Goal: Task Accomplishment & Management: Use online tool/utility

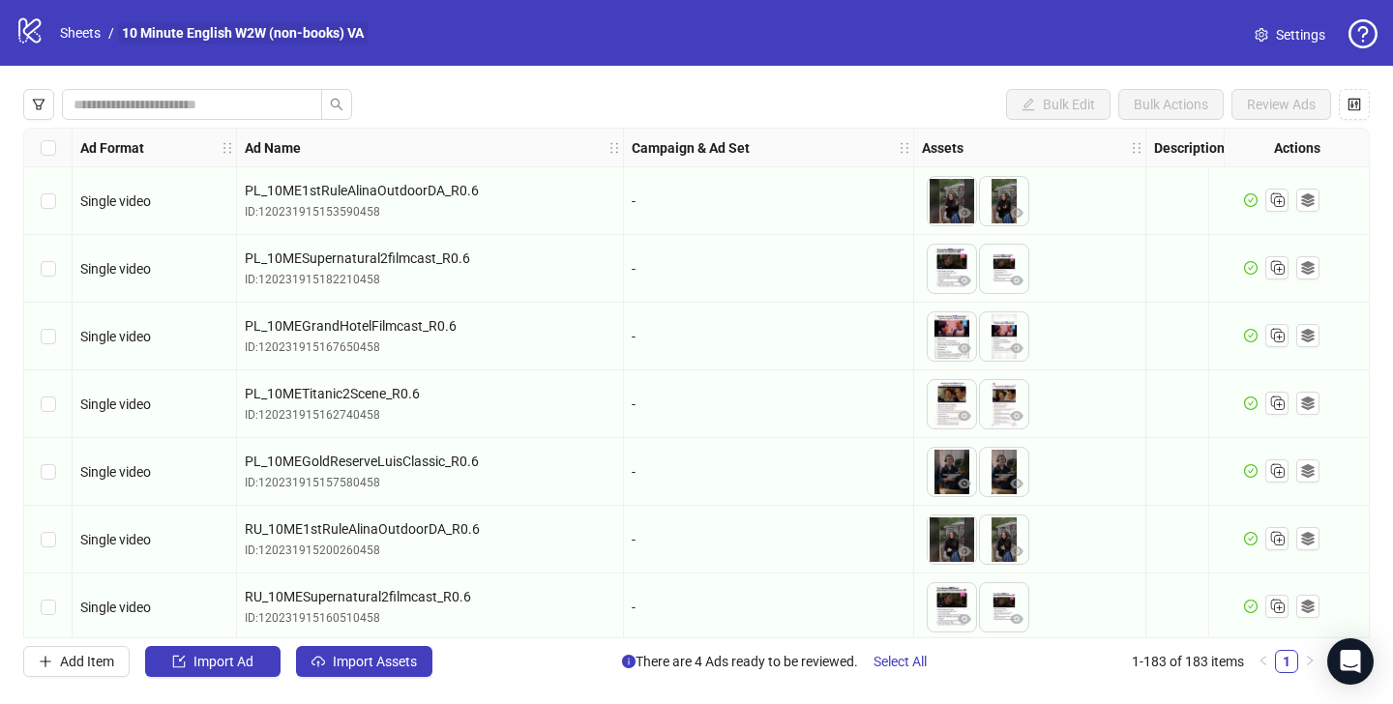
click at [134, 29] on link "10 Minute English W2W (non-books) VA" at bounding box center [243, 32] width 250 height 21
click at [78, 39] on link "Sheets" at bounding box center [80, 32] width 48 height 21
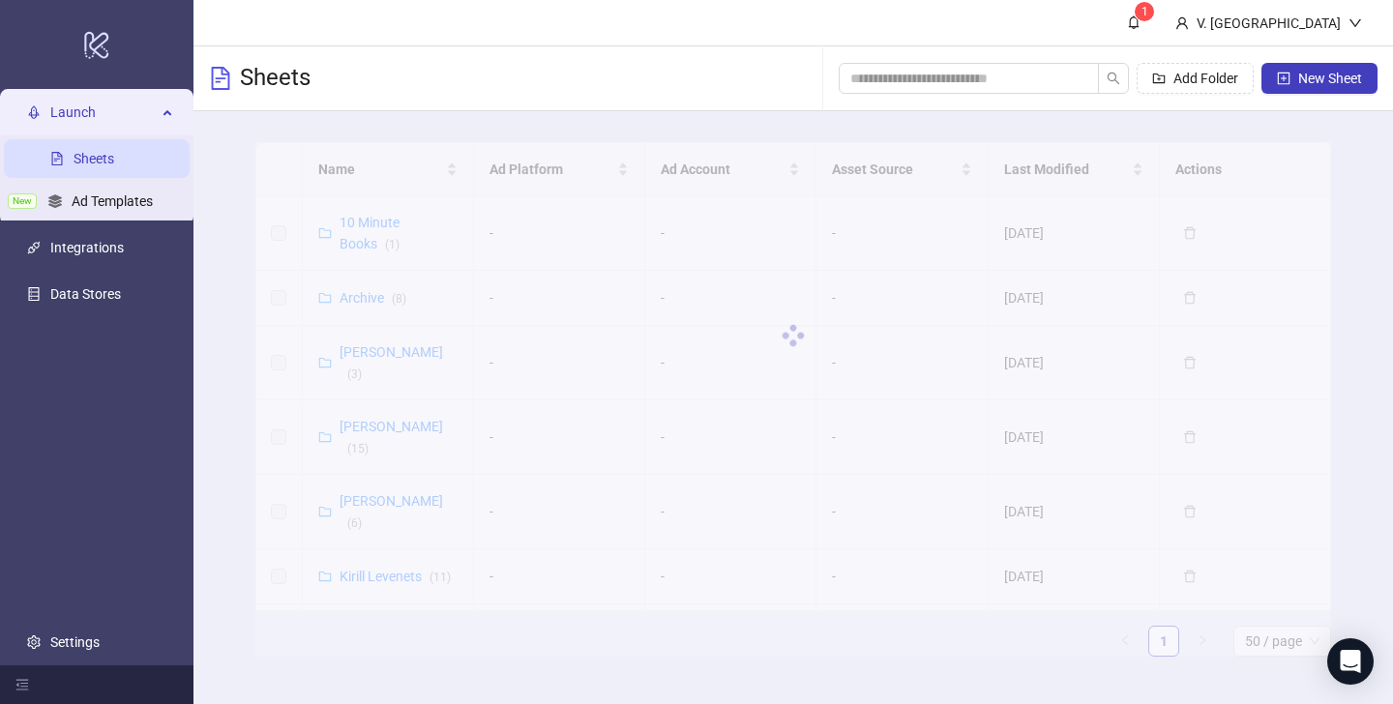
click at [114, 158] on link "Sheets" at bounding box center [94, 158] width 41 height 15
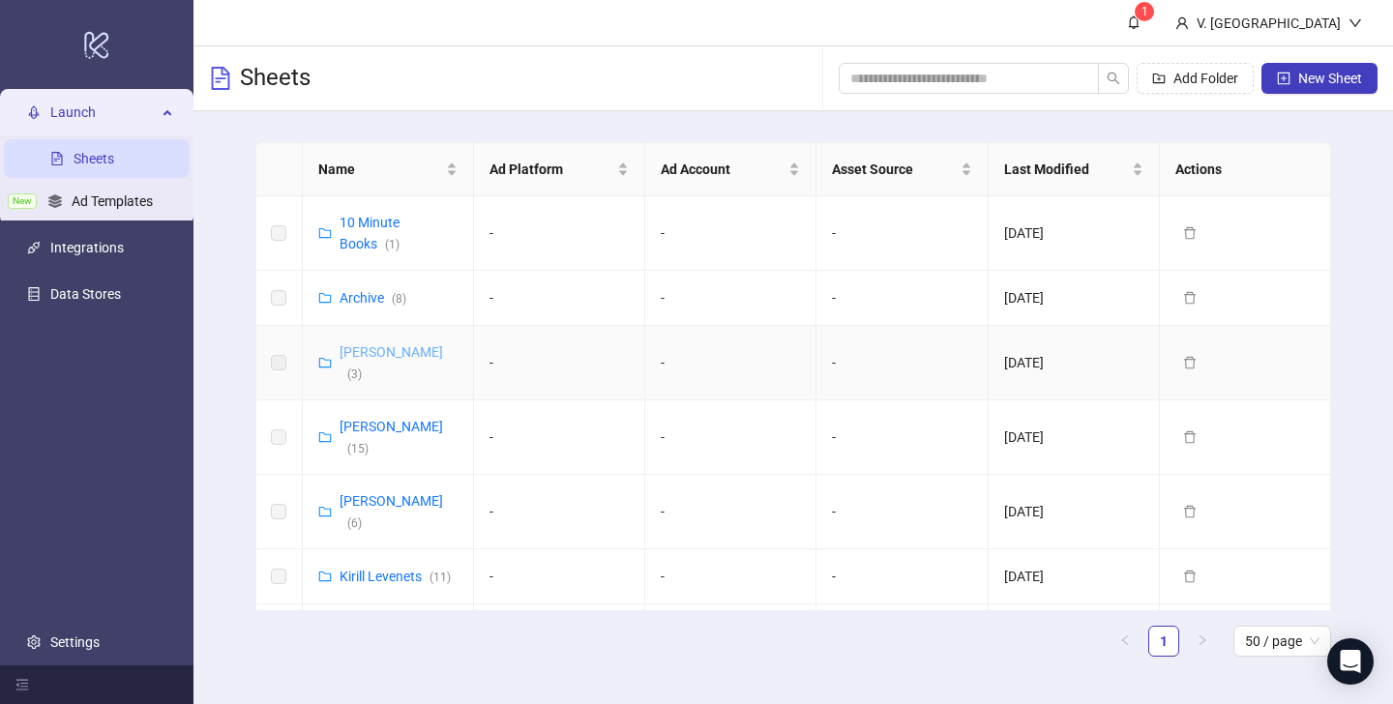
click at [365, 359] on link "Vasilii Albul ( 3 )" at bounding box center [392, 362] width 104 height 37
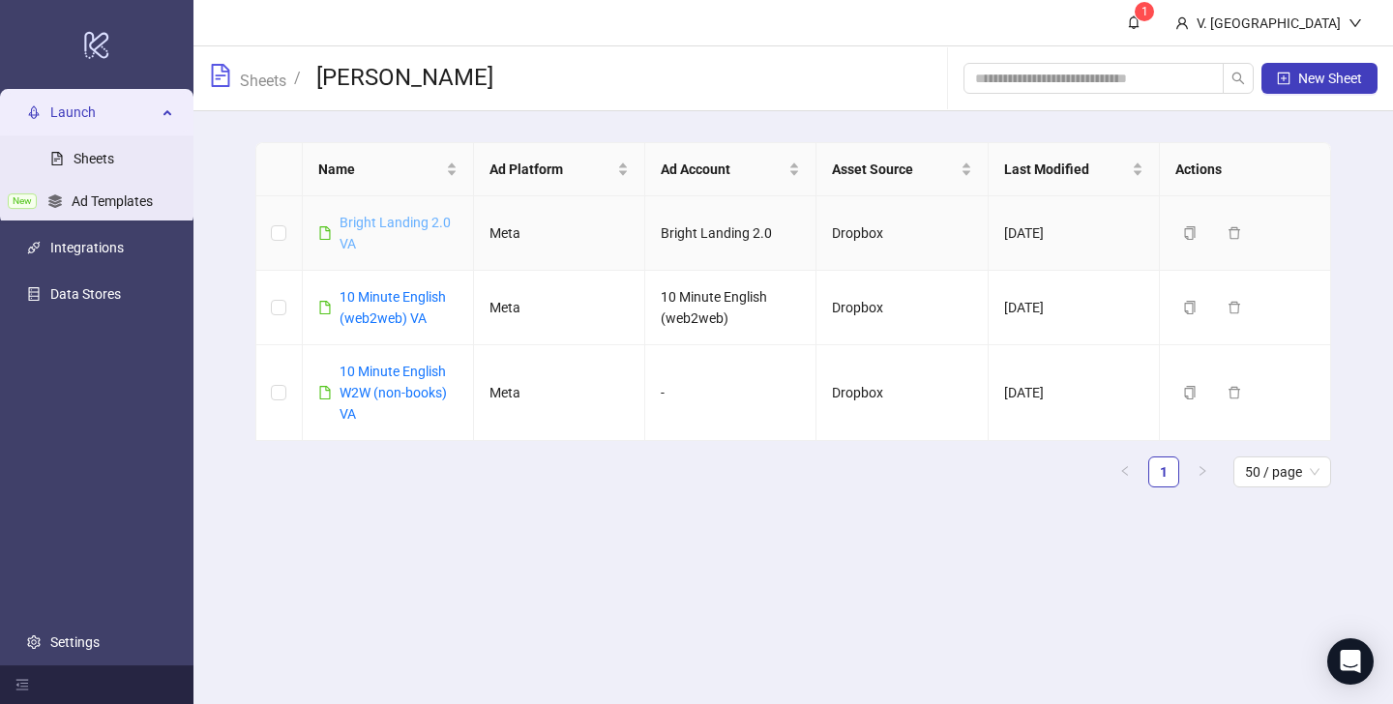
click at [383, 224] on link "Bright Landing 2.0 VA" at bounding box center [395, 233] width 111 height 37
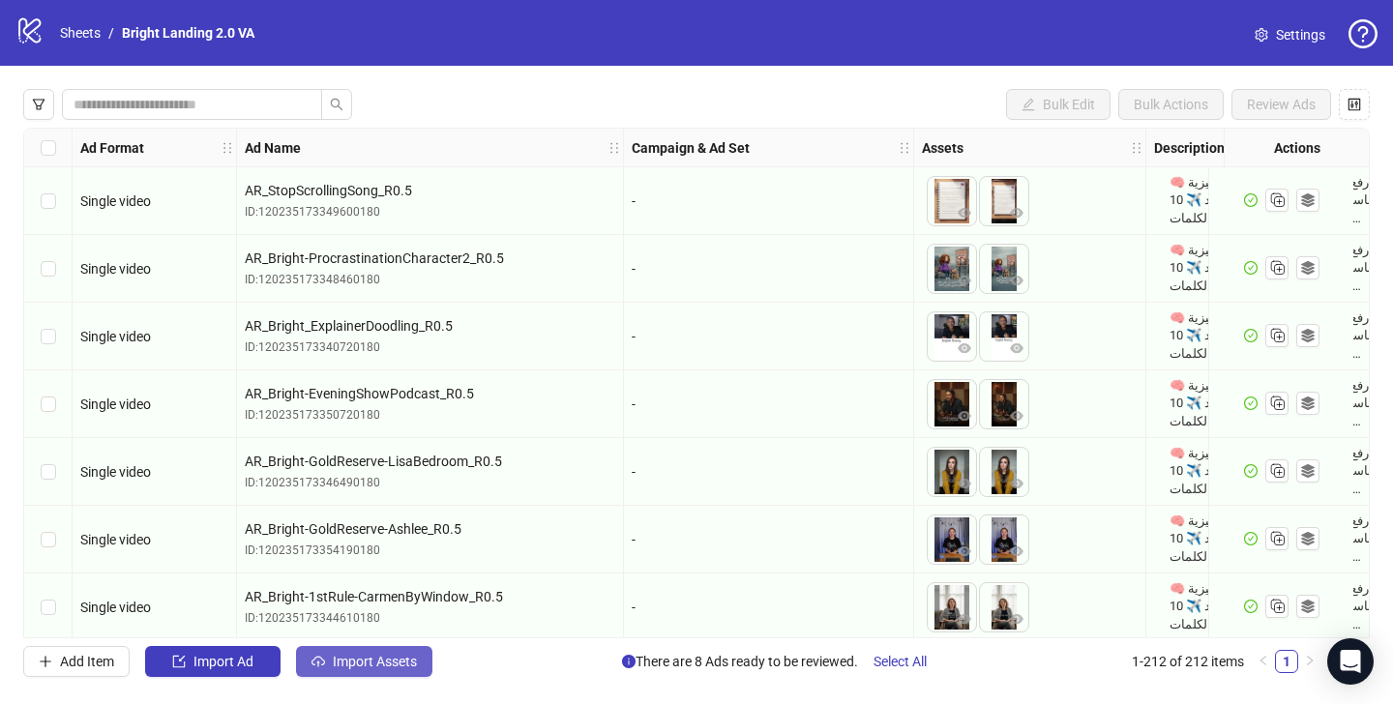
click at [392, 665] on span "Import Assets" at bounding box center [375, 661] width 84 height 15
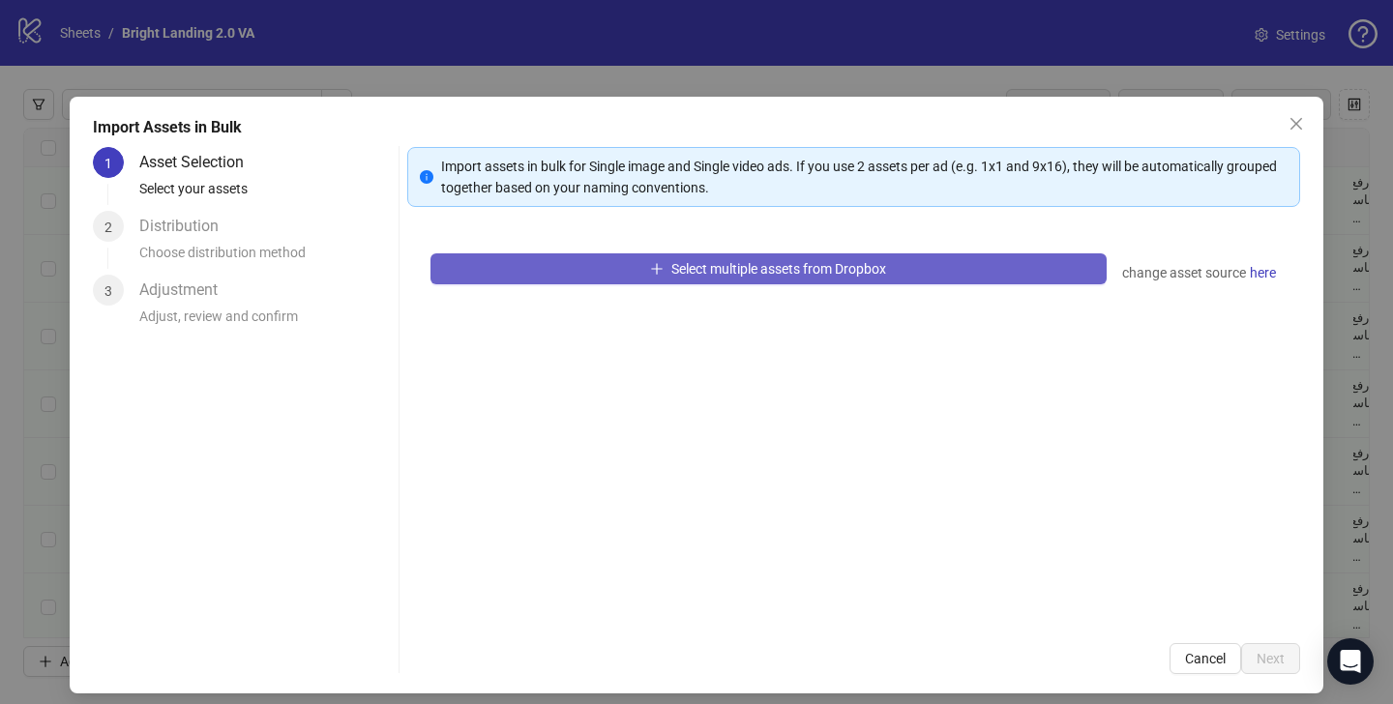
click at [703, 283] on button "Select multiple assets from Dropbox" at bounding box center [769, 269] width 676 height 31
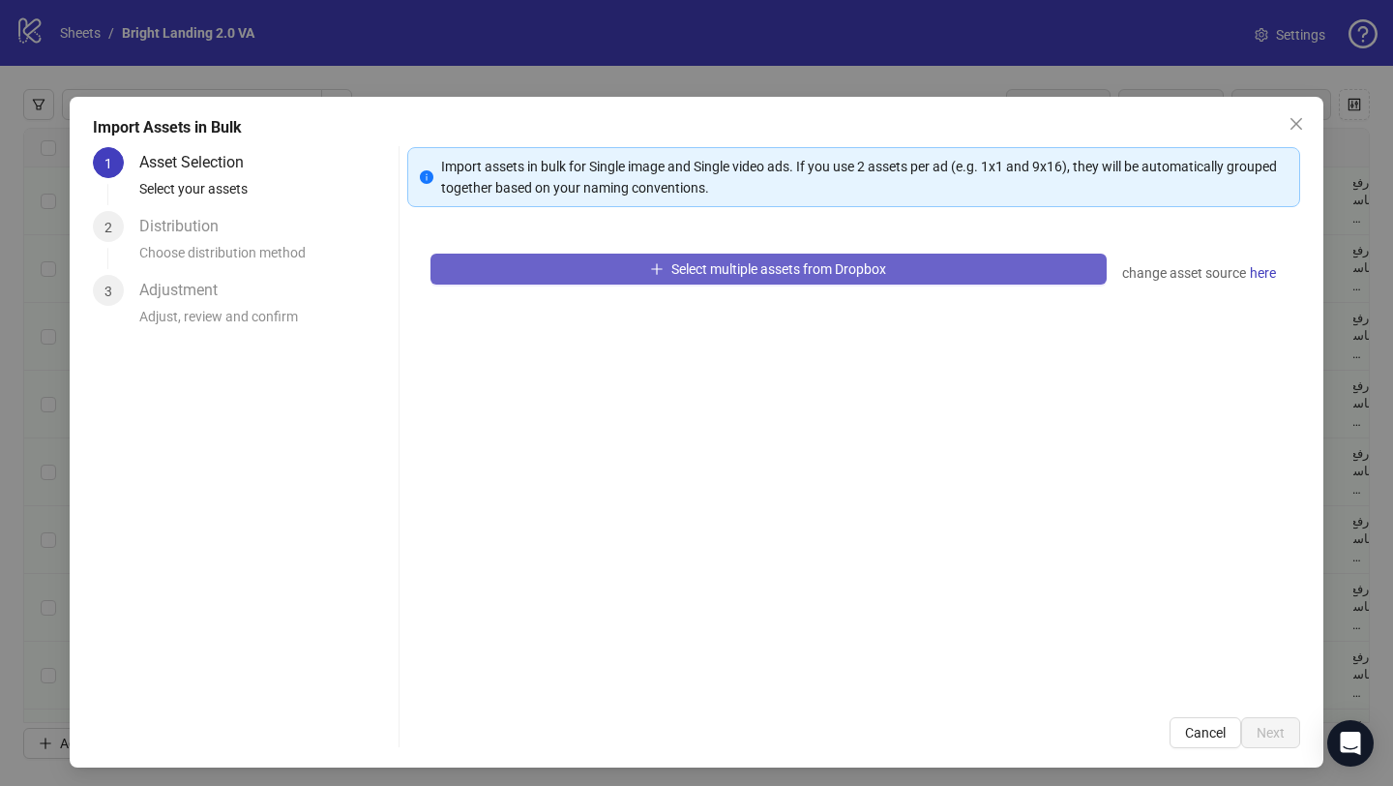
click at [706, 265] on span "Select multiple assets from Dropbox" at bounding box center [779, 268] width 215 height 15
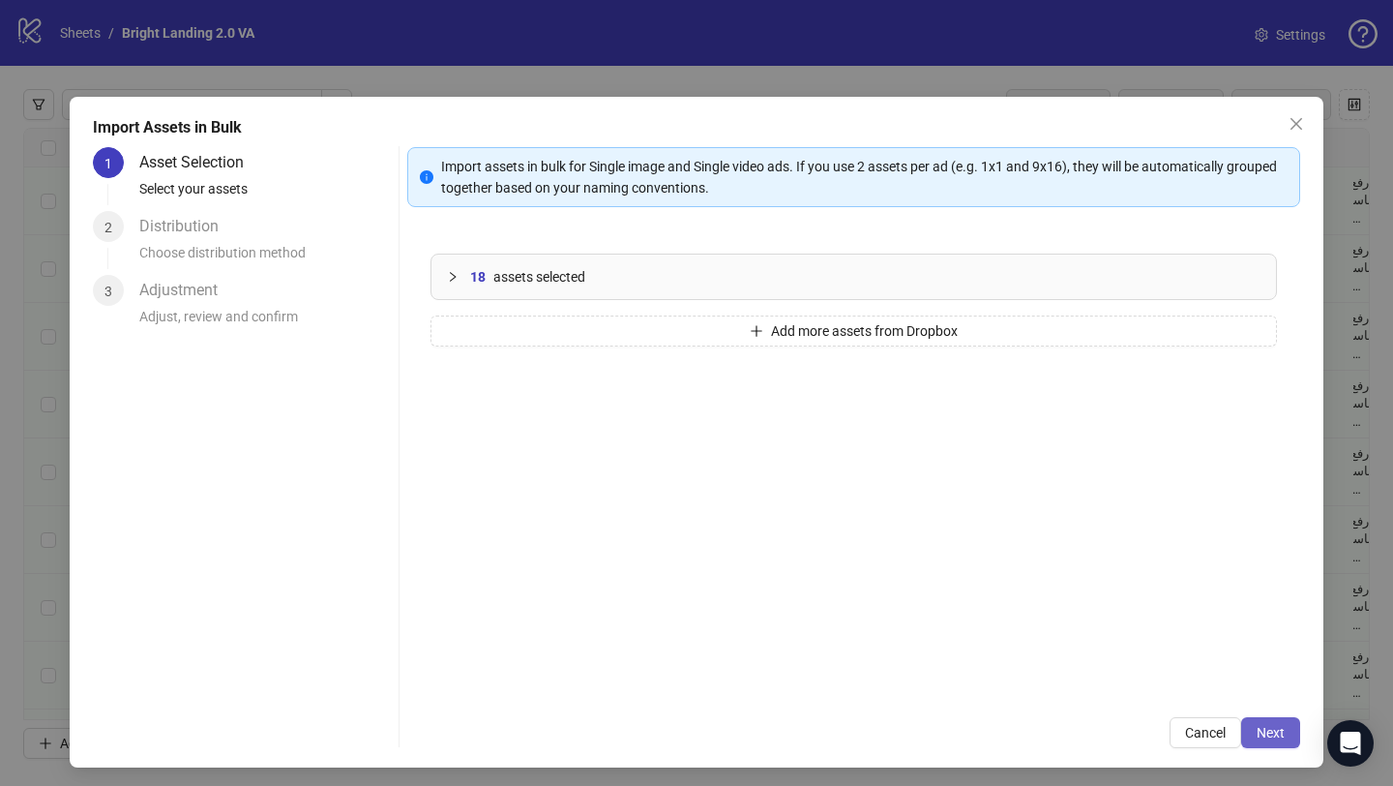
click at [1268, 703] on span "Next" at bounding box center [1271, 732] width 28 height 15
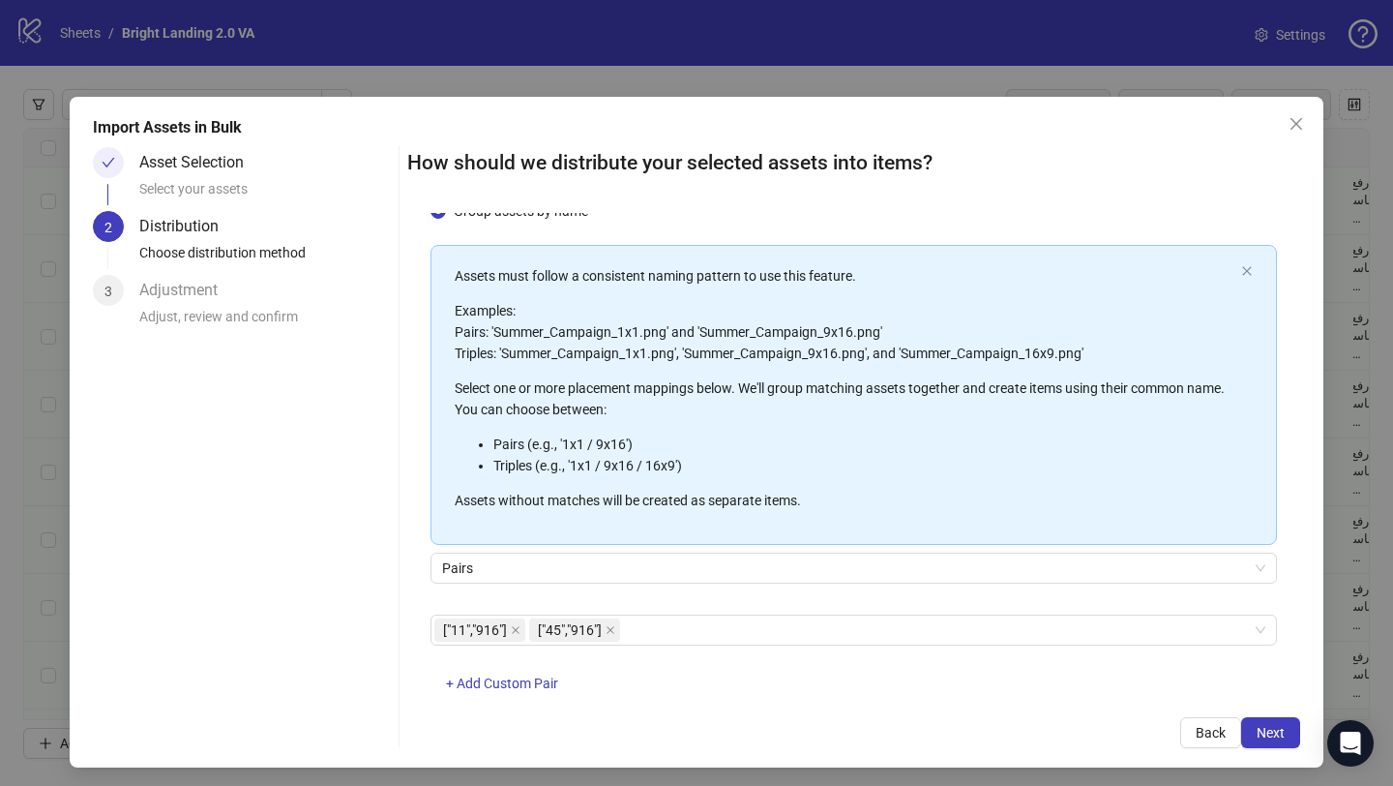
scroll to position [108, 0]
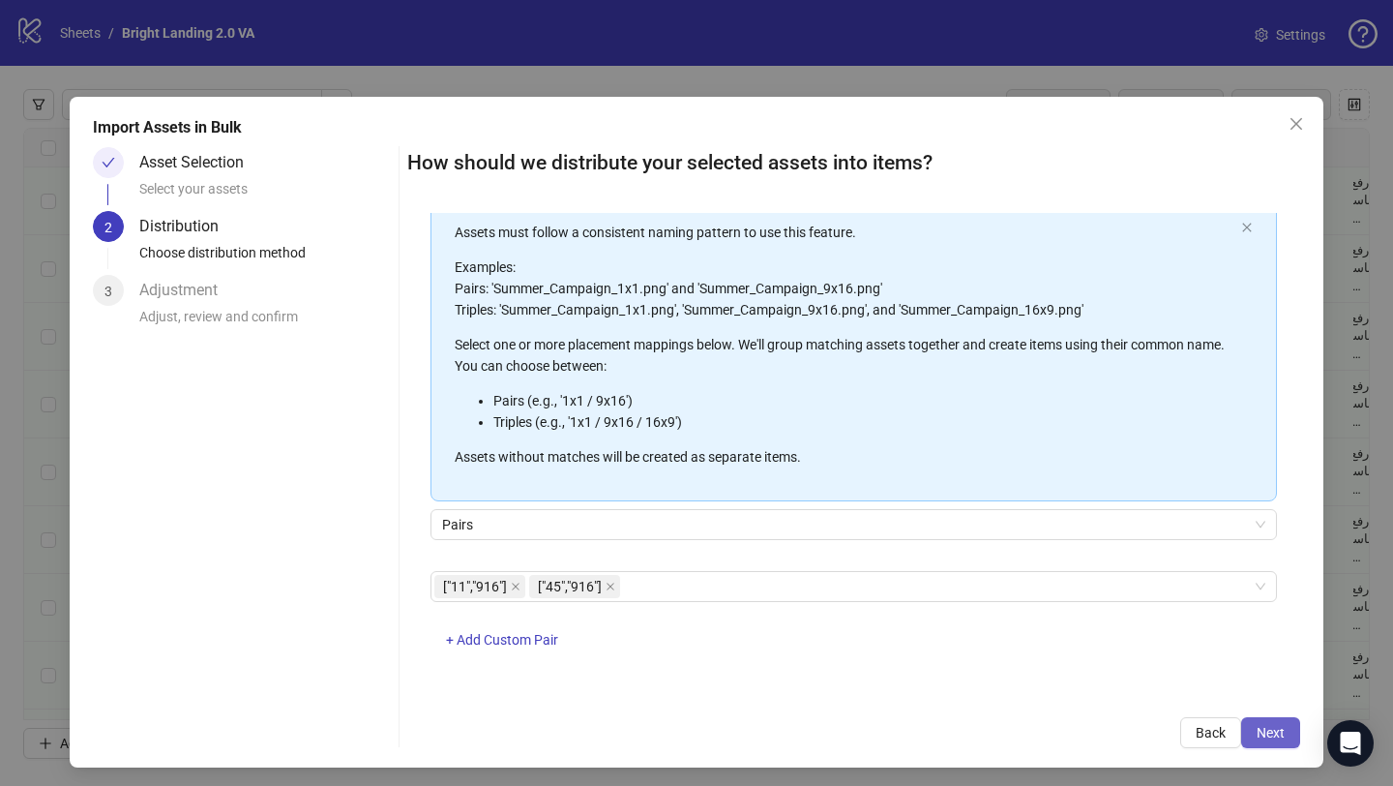
click at [1275, 703] on span "Next" at bounding box center [1271, 732] width 28 height 15
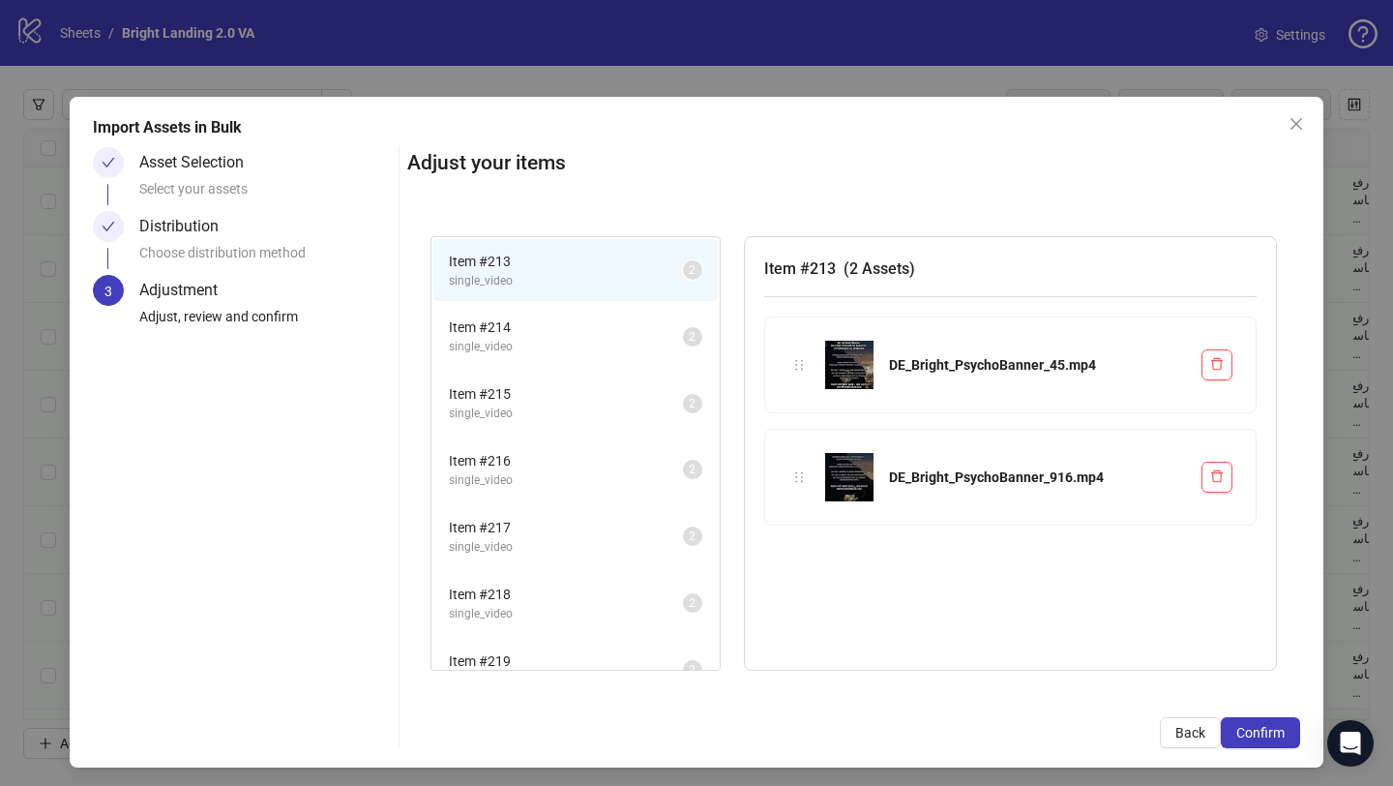
scroll to position [166, 0]
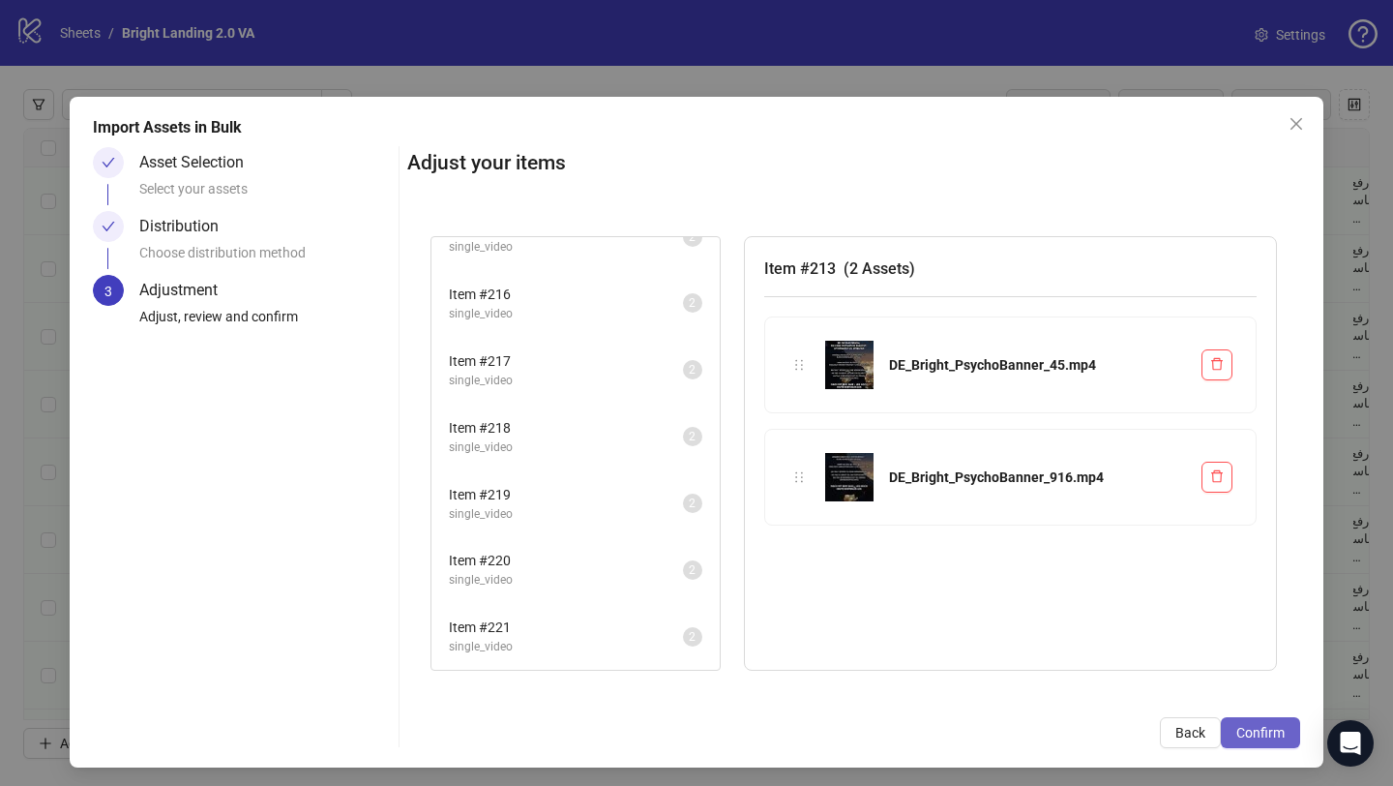
click at [1279, 703] on span "Confirm" at bounding box center [1261, 732] width 48 height 15
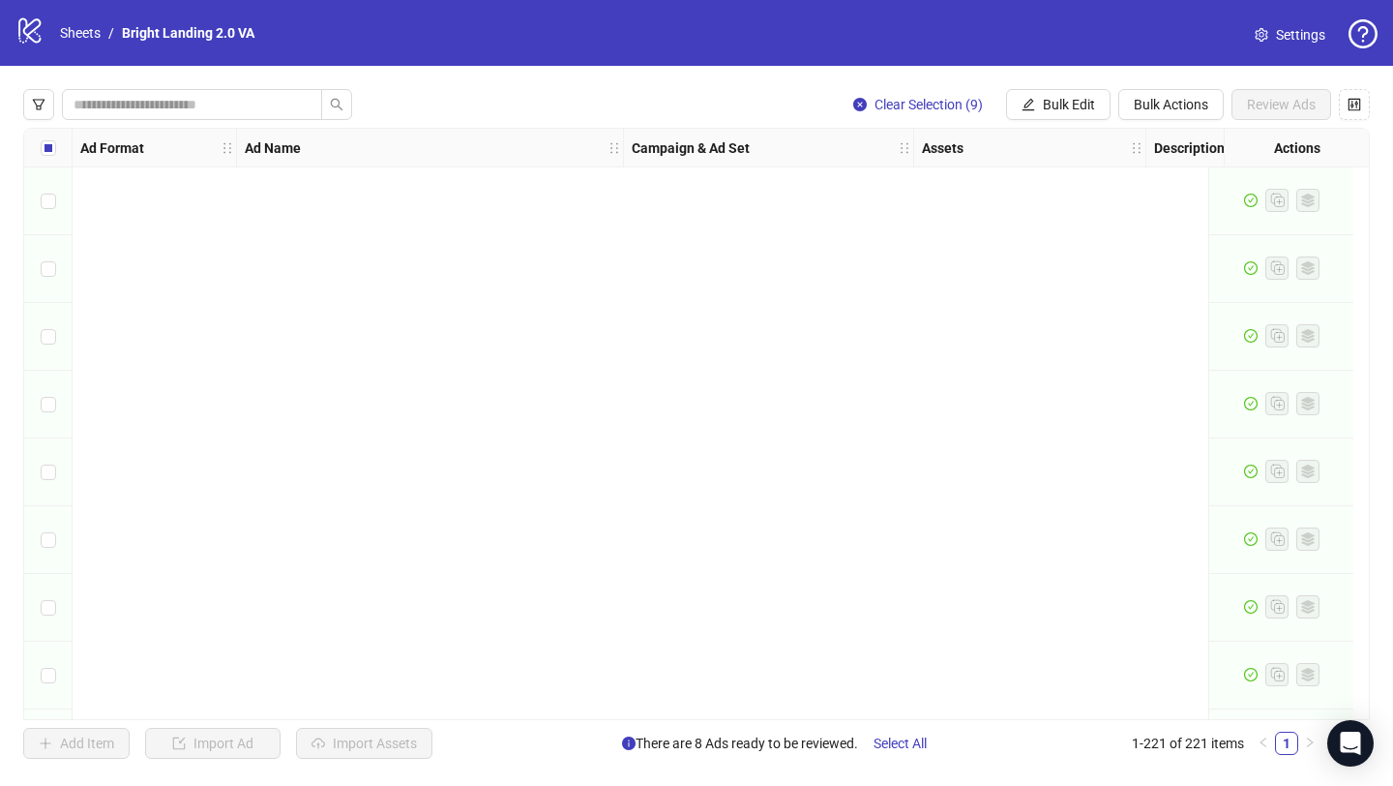
scroll to position [14425, 0]
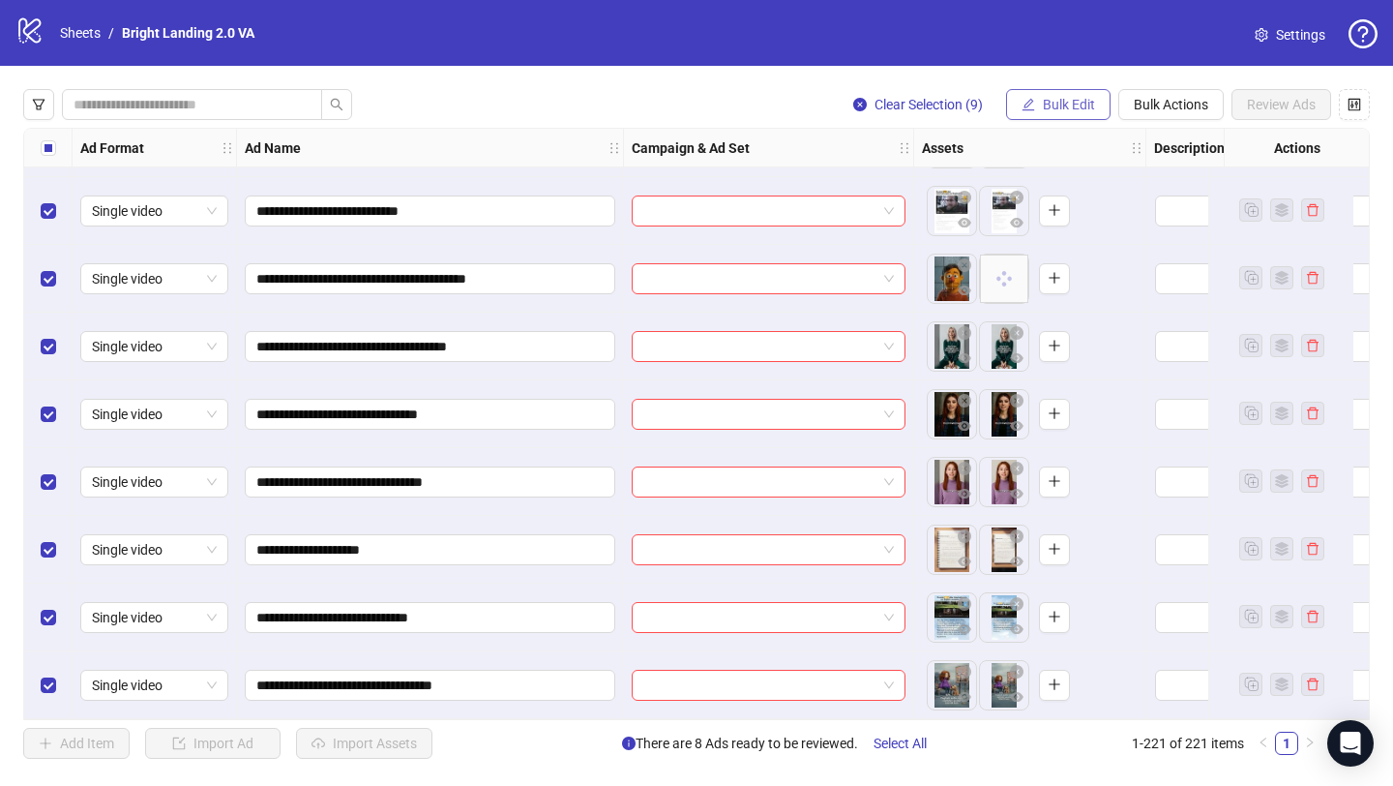
click at [1045, 111] on span "Bulk Edit" at bounding box center [1069, 104] width 52 height 15
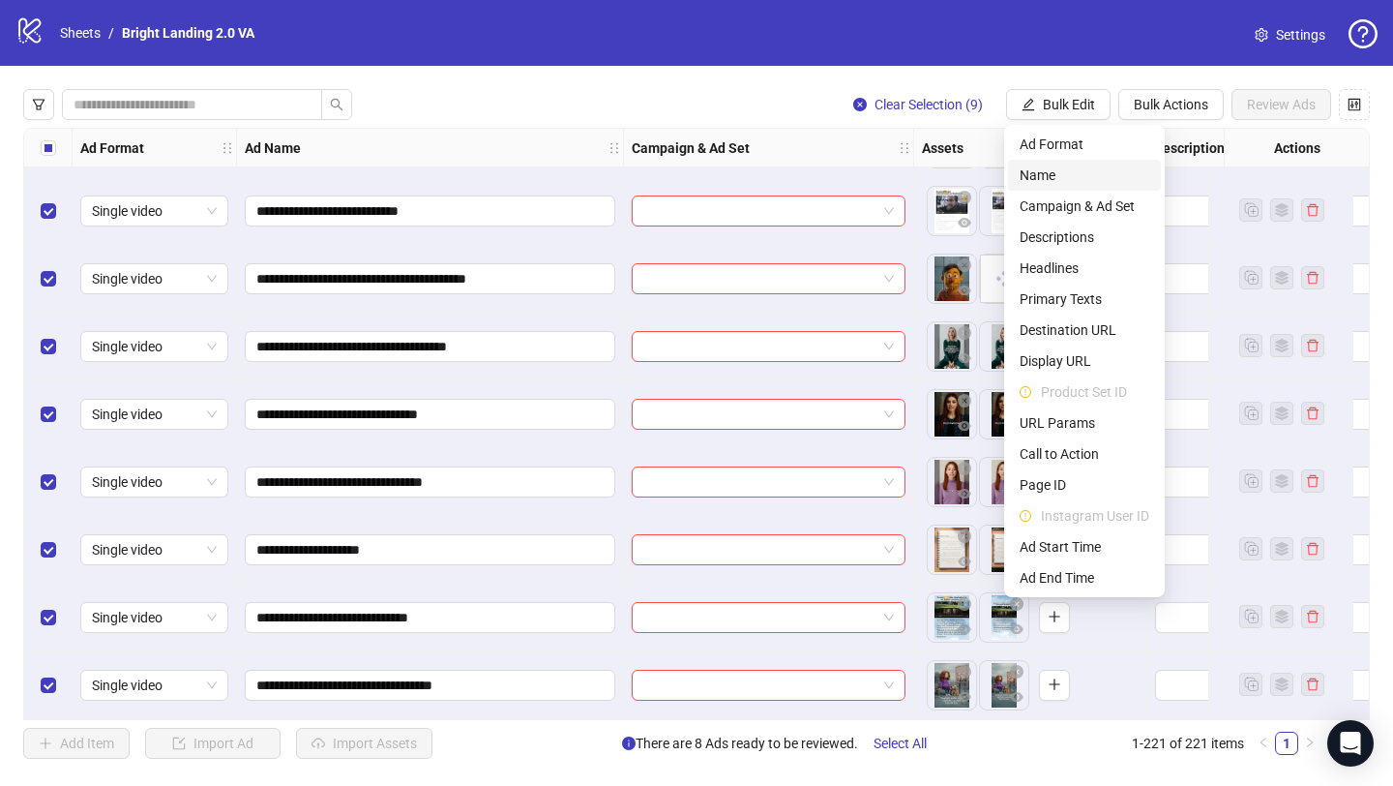
click at [1056, 176] on span "Name" at bounding box center [1085, 174] width 130 height 21
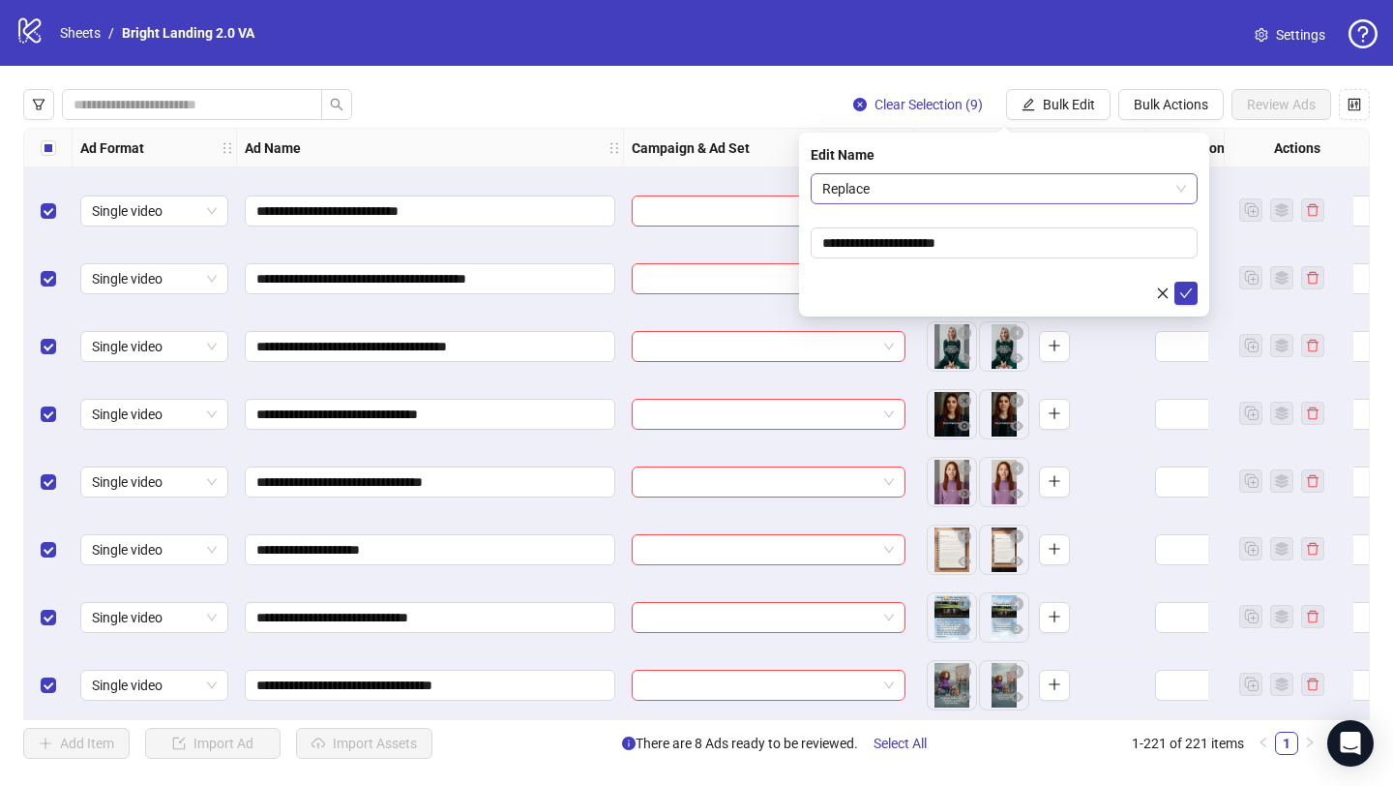
click at [930, 190] on span "Replace" at bounding box center [1004, 188] width 364 height 29
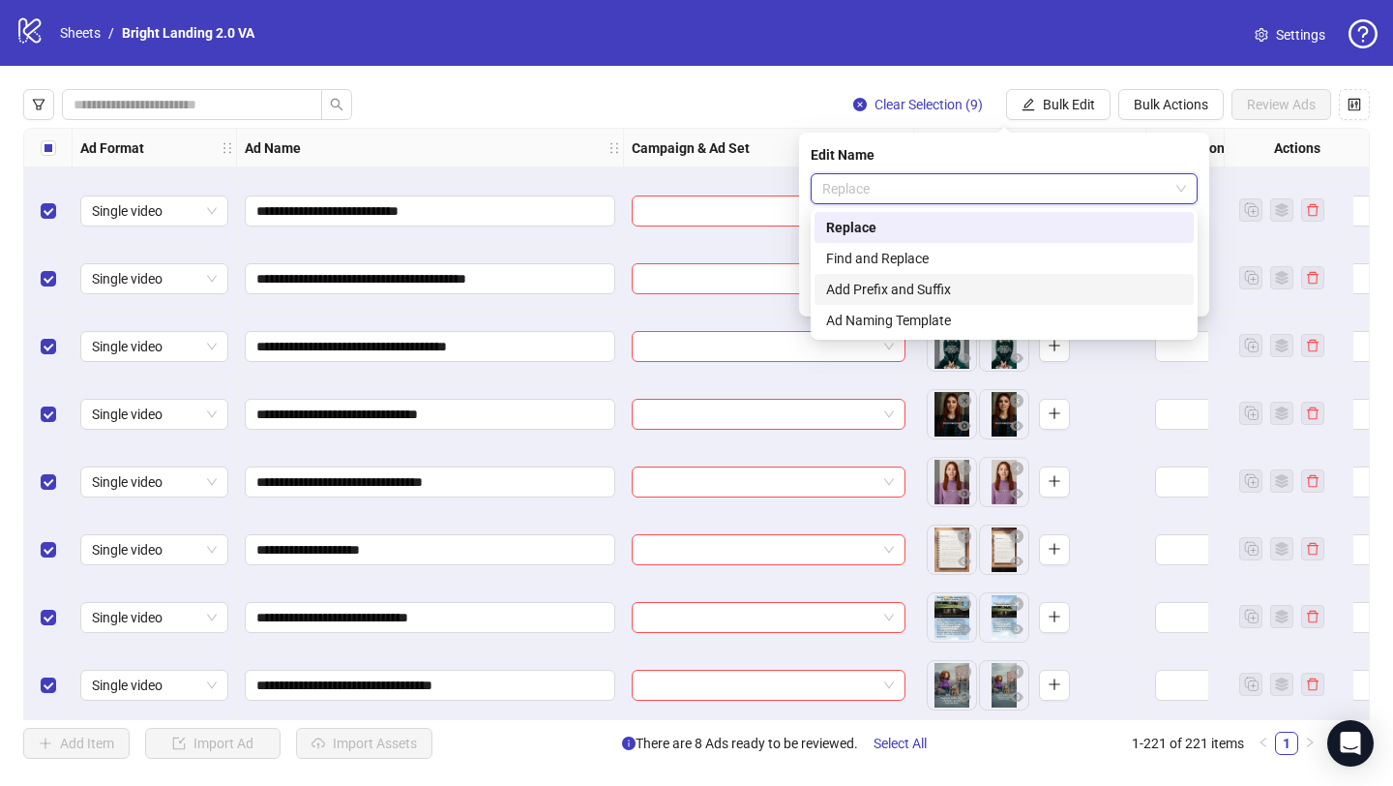
click at [930, 291] on div "Add Prefix and Suffix" at bounding box center [1004, 289] width 356 height 21
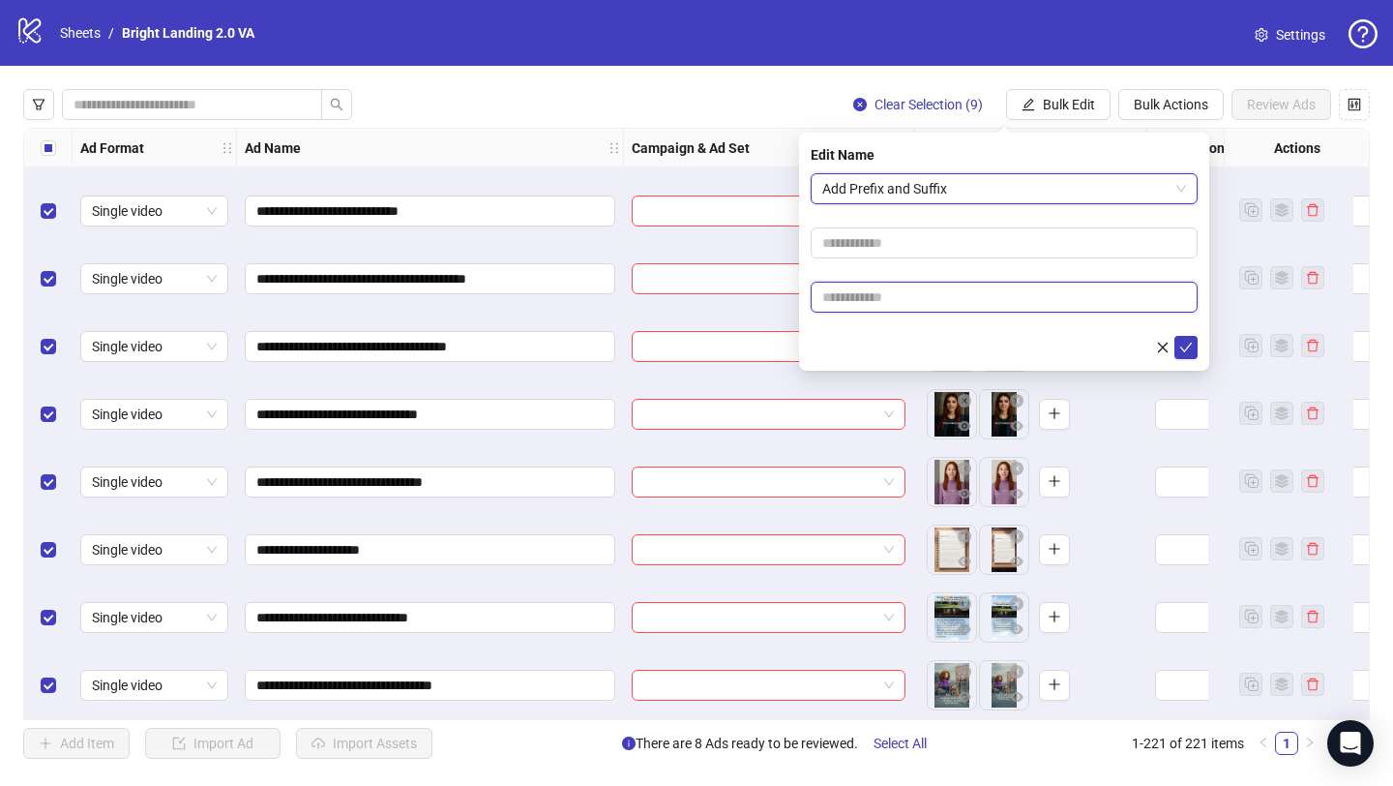
click at [950, 297] on input "text" at bounding box center [1004, 297] width 387 height 31
type input "****"
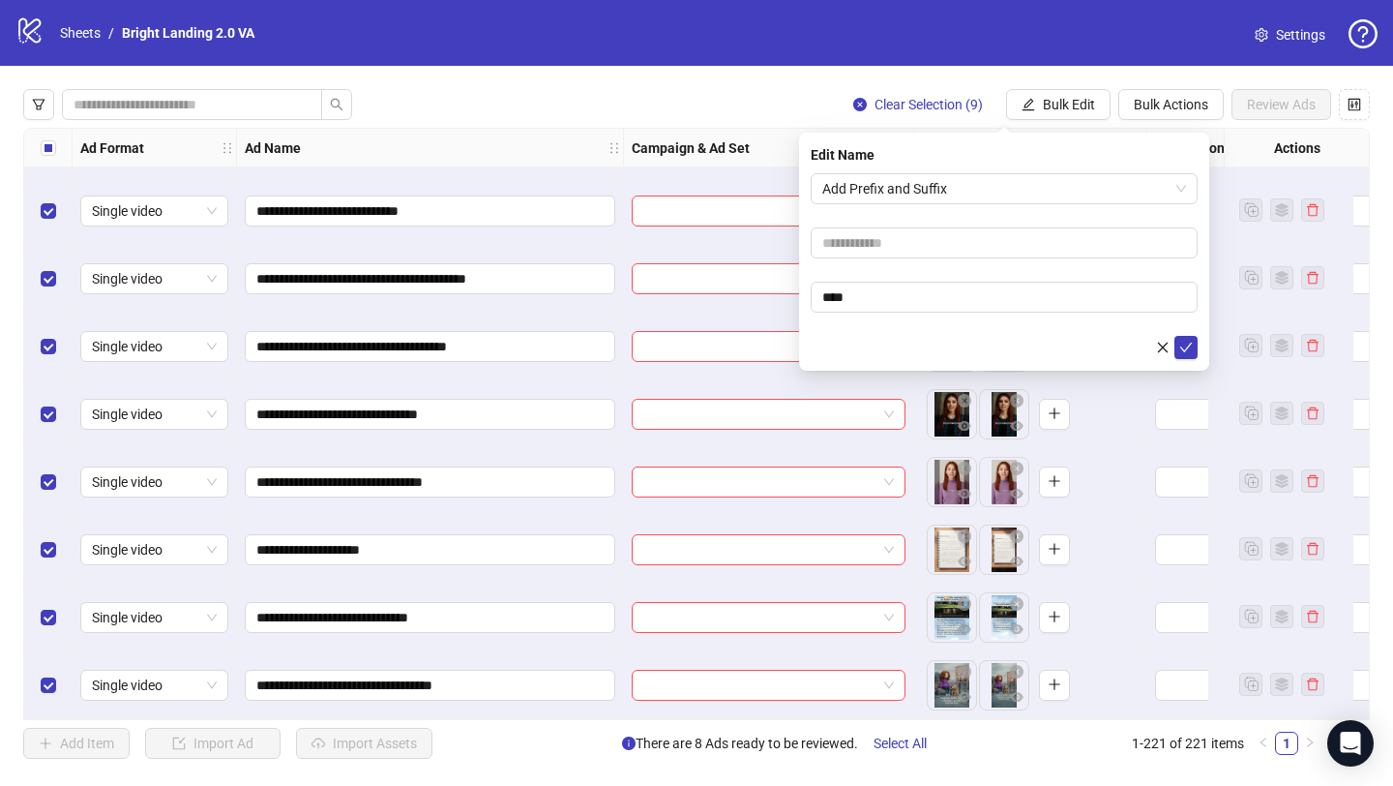
click at [979, 333] on form "Add Prefix and Suffix ****" at bounding box center [1004, 266] width 387 height 186
click at [1184, 347] on icon "check" at bounding box center [1187, 348] width 14 height 14
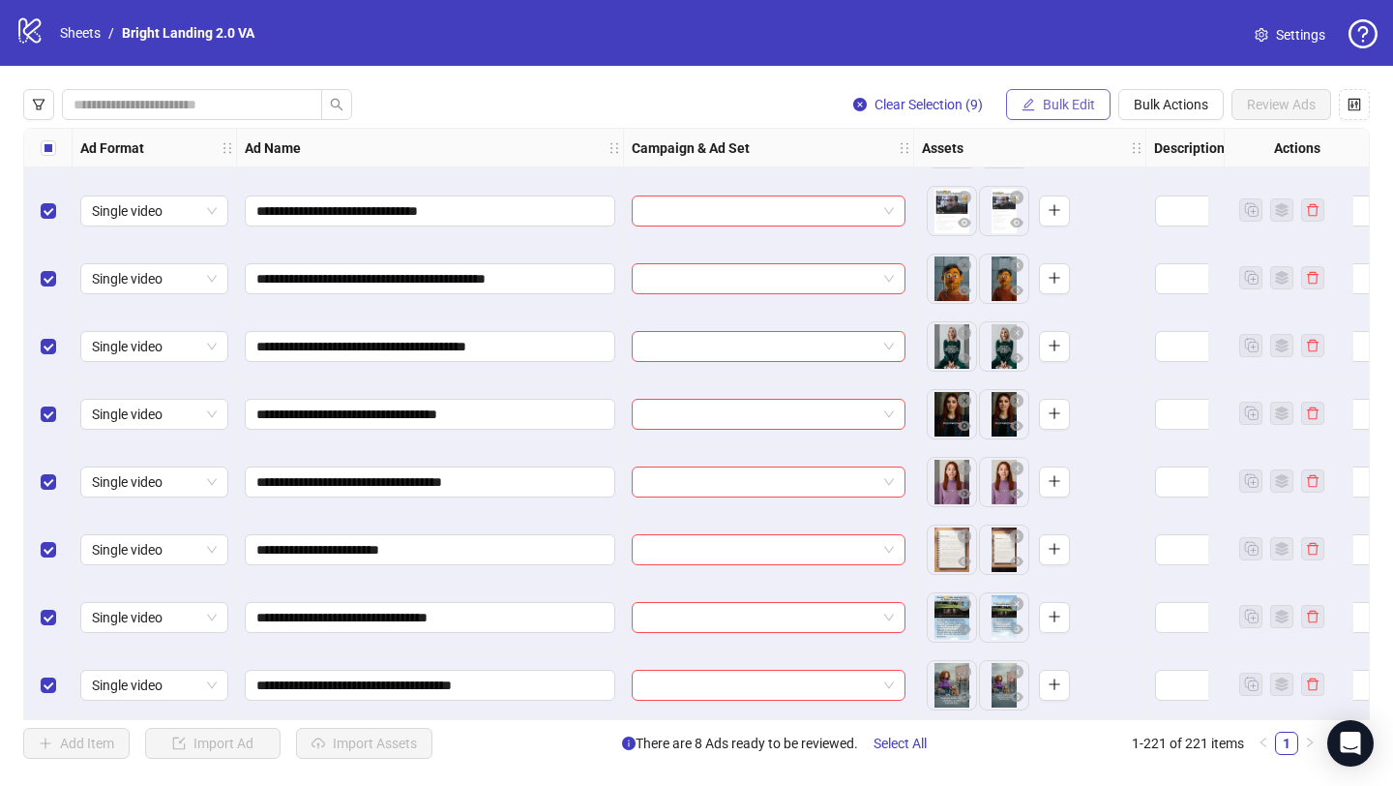
click at [1060, 97] on span "Bulk Edit" at bounding box center [1069, 104] width 52 height 15
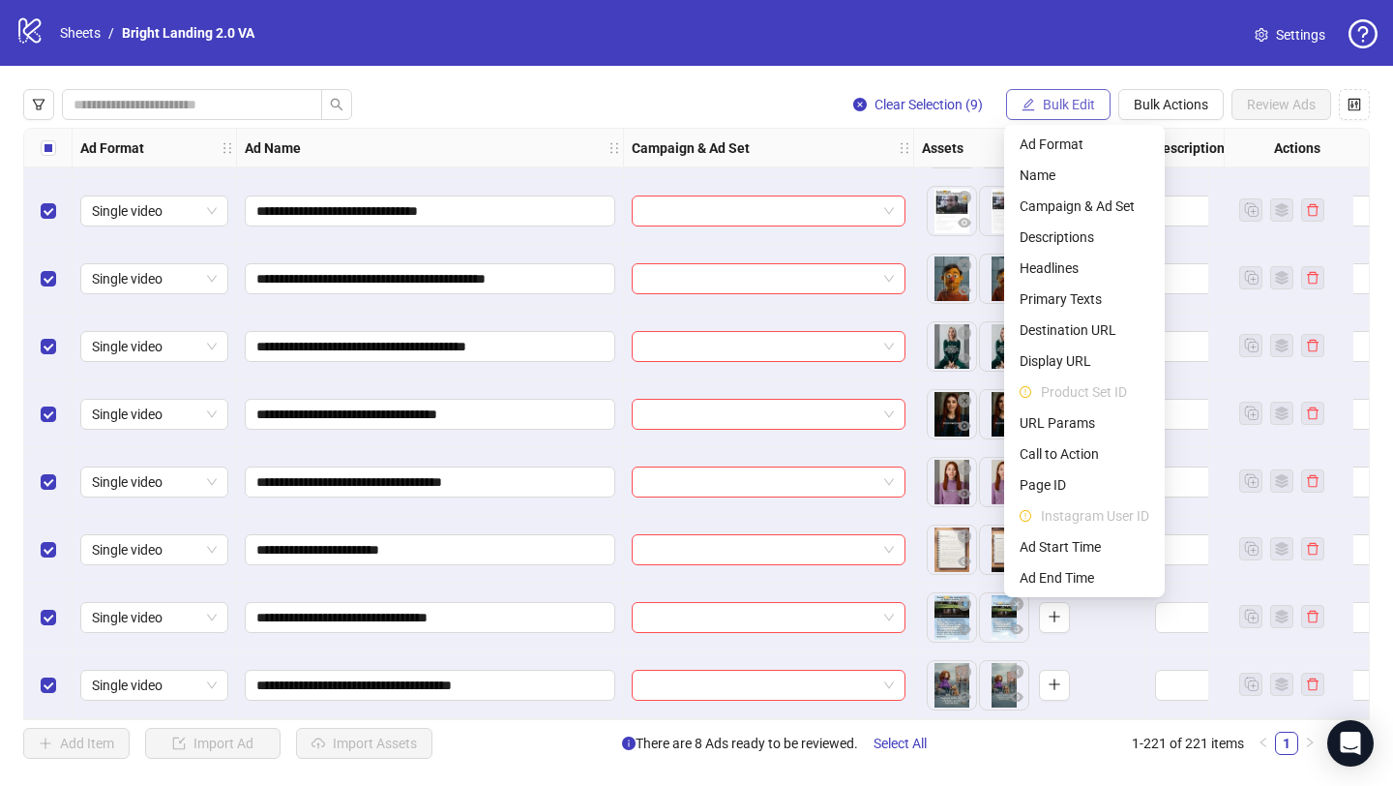
click at [1060, 97] on span "Bulk Edit" at bounding box center [1069, 104] width 52 height 15
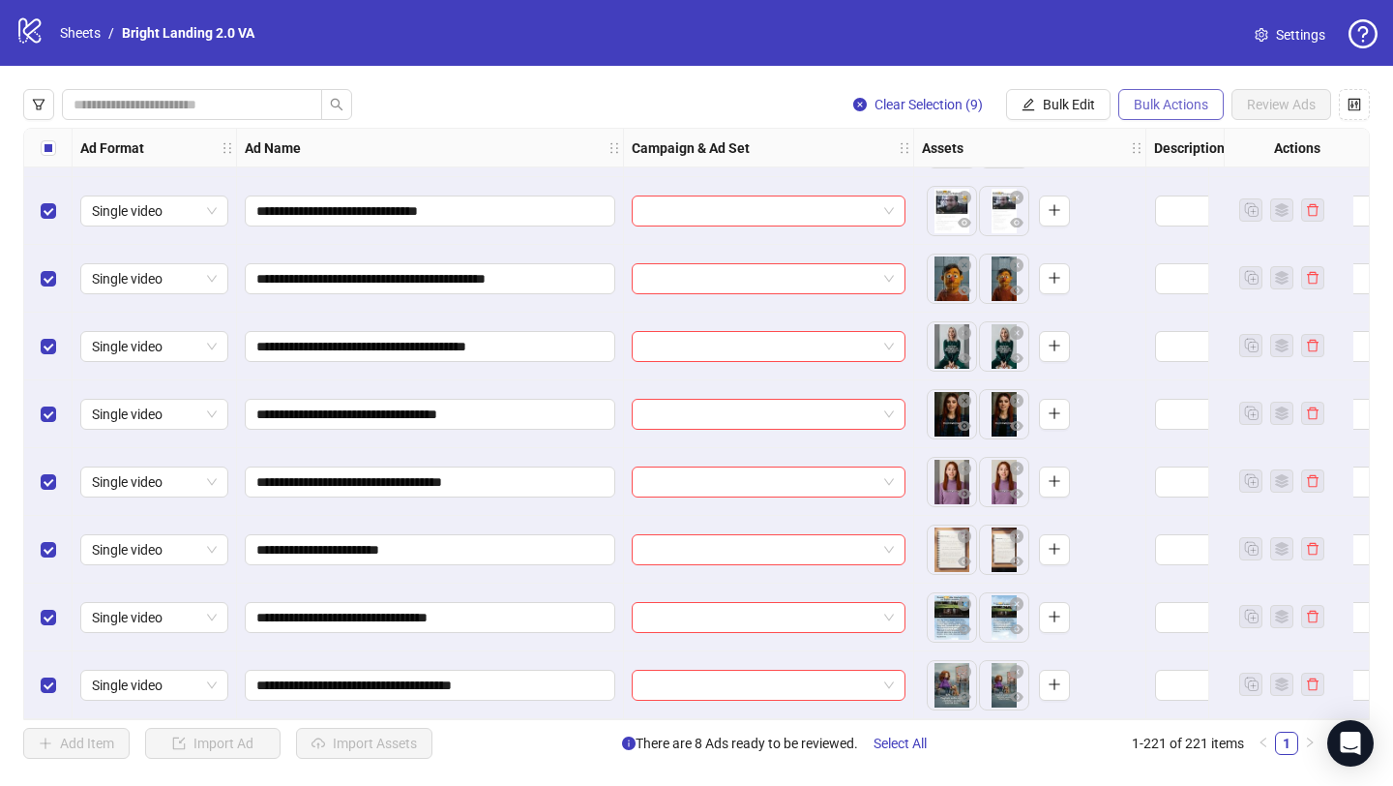
click at [1145, 100] on span "Bulk Actions" at bounding box center [1171, 104] width 75 height 15
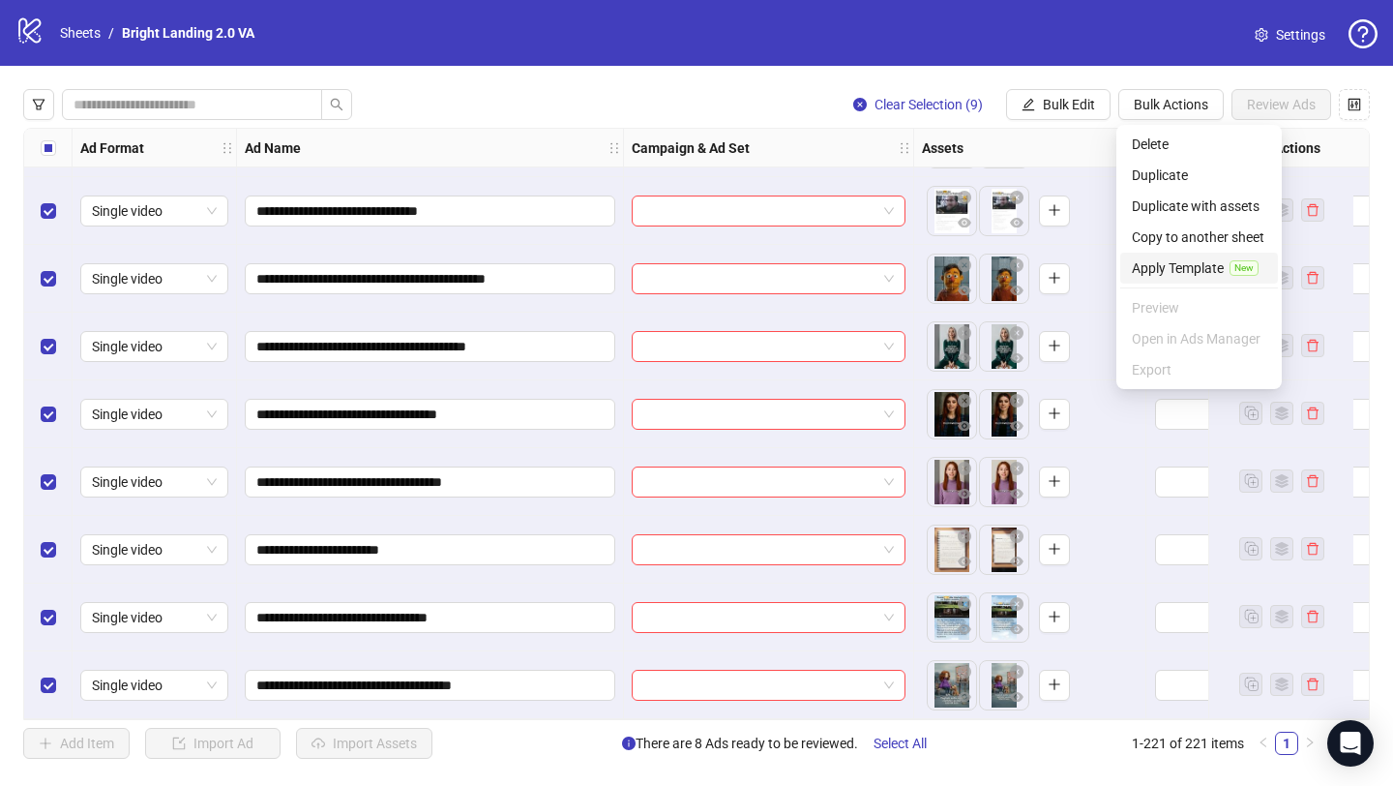
click at [1189, 264] on span "Apply Template" at bounding box center [1178, 267] width 92 height 21
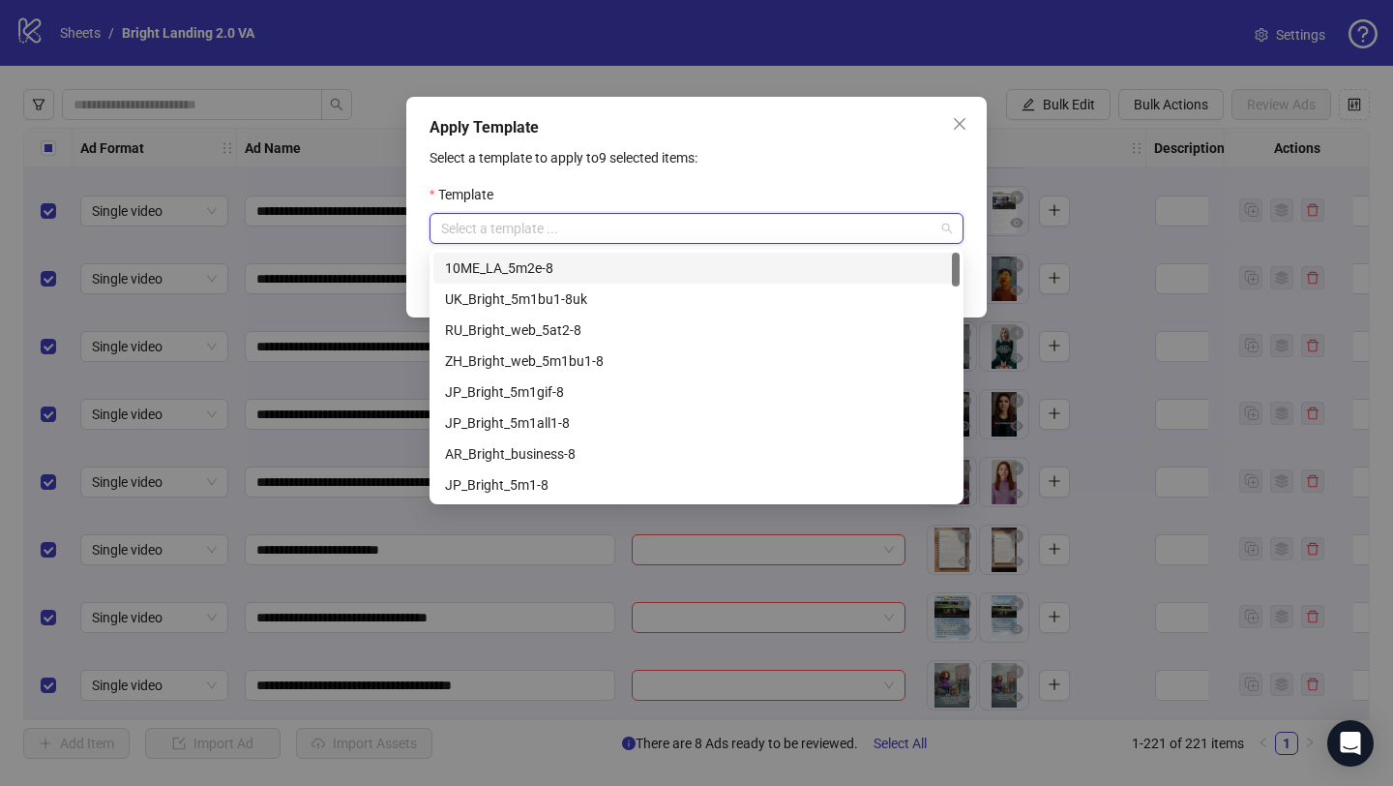
click at [657, 224] on input "search" at bounding box center [687, 228] width 493 height 29
type input "**"
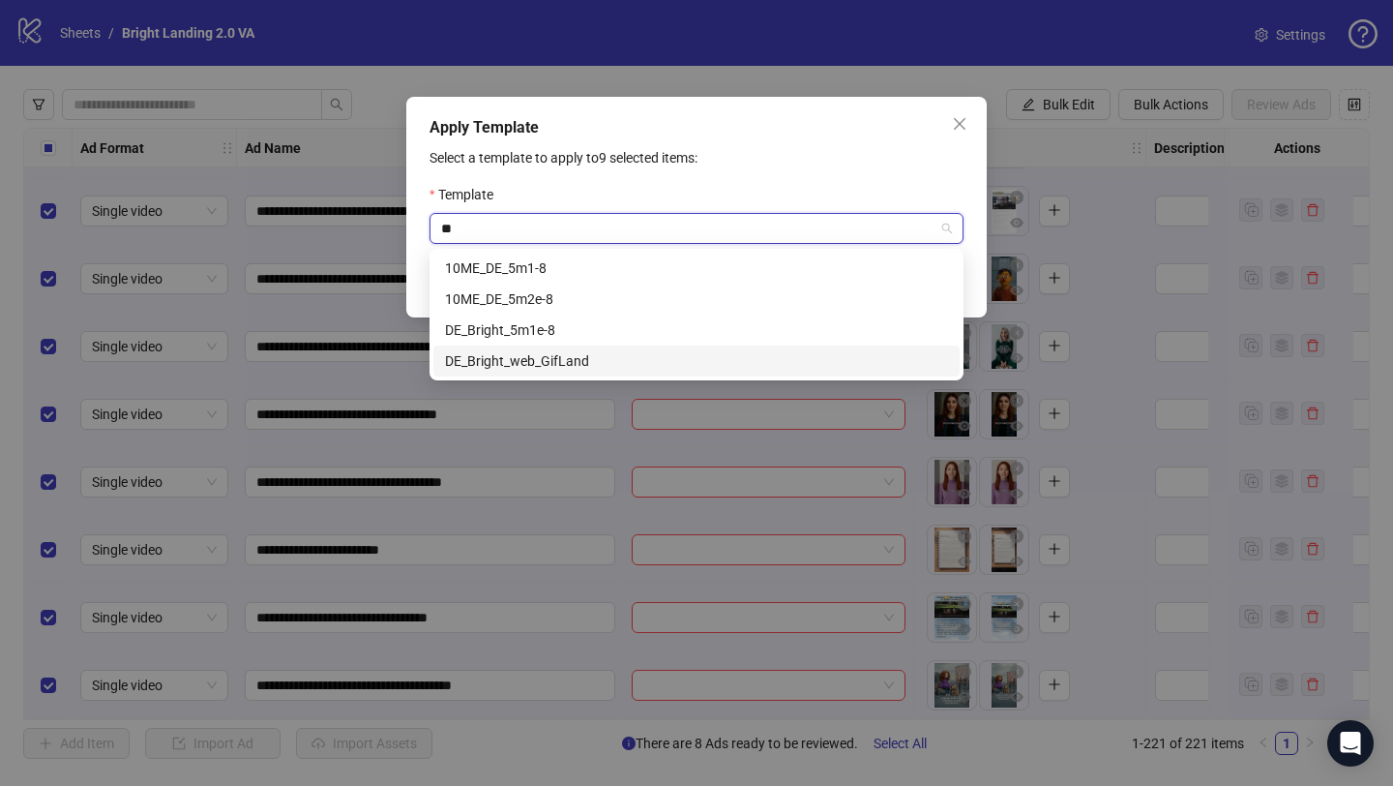
click at [645, 358] on div "DE_Bright_web_GifLand" at bounding box center [696, 360] width 503 height 21
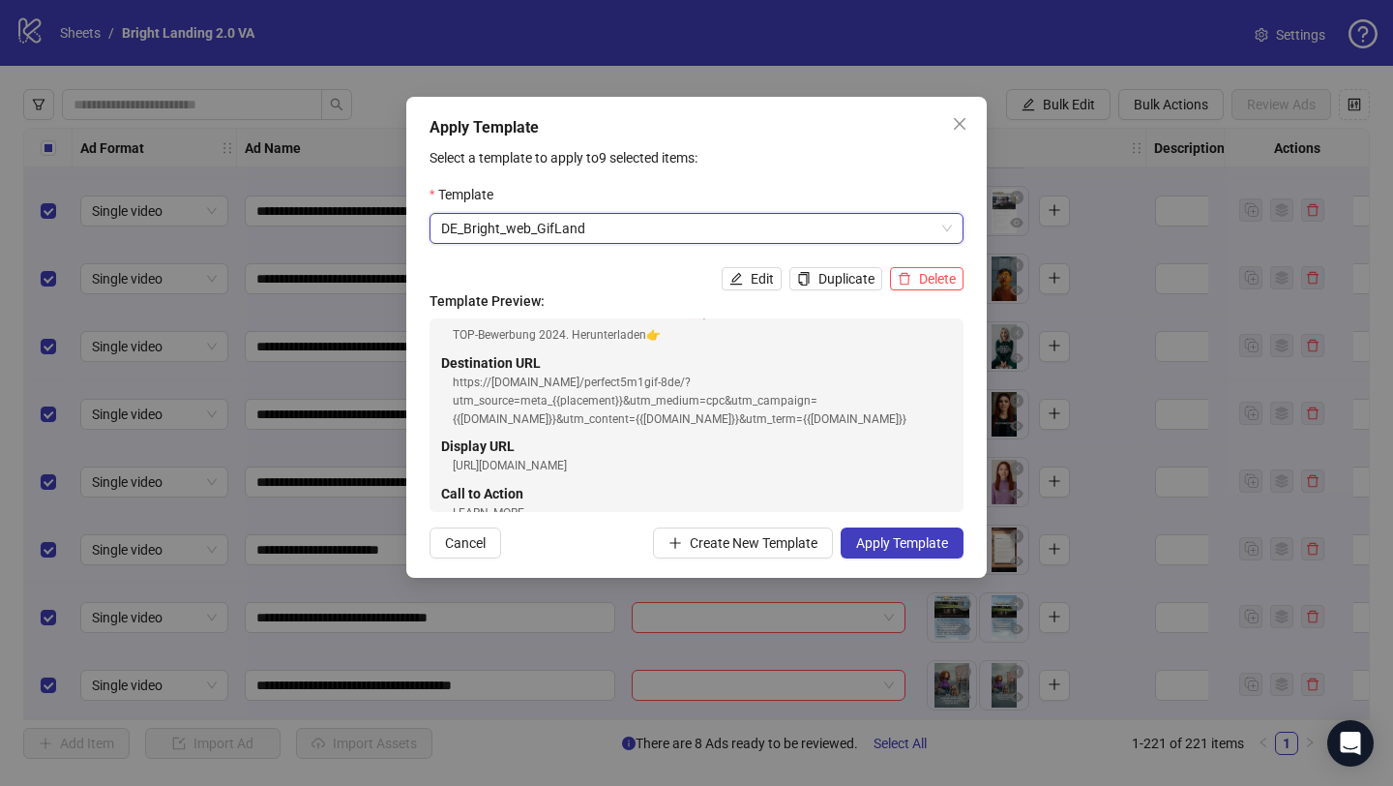
scroll to position [352, 0]
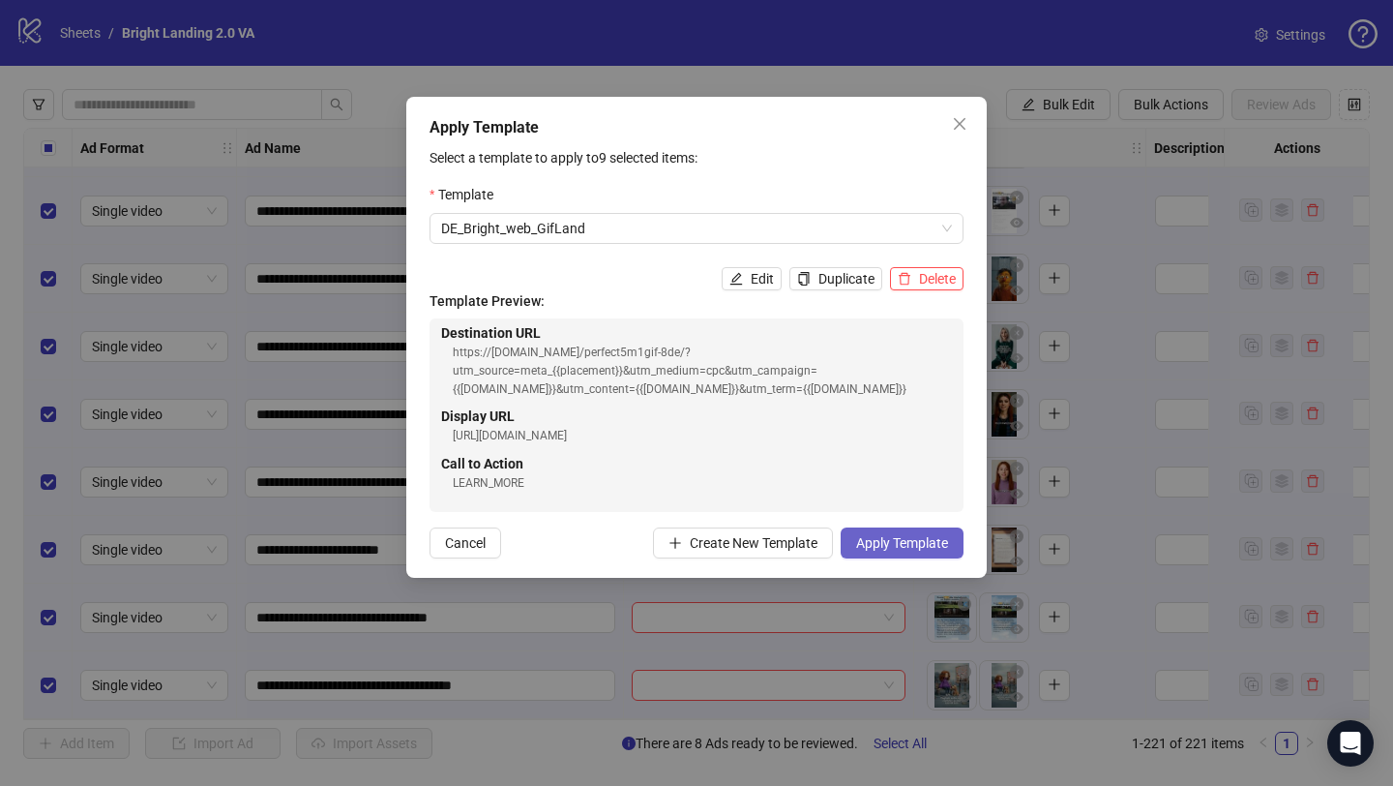
click at [937, 538] on span "Apply Template" at bounding box center [902, 542] width 92 height 15
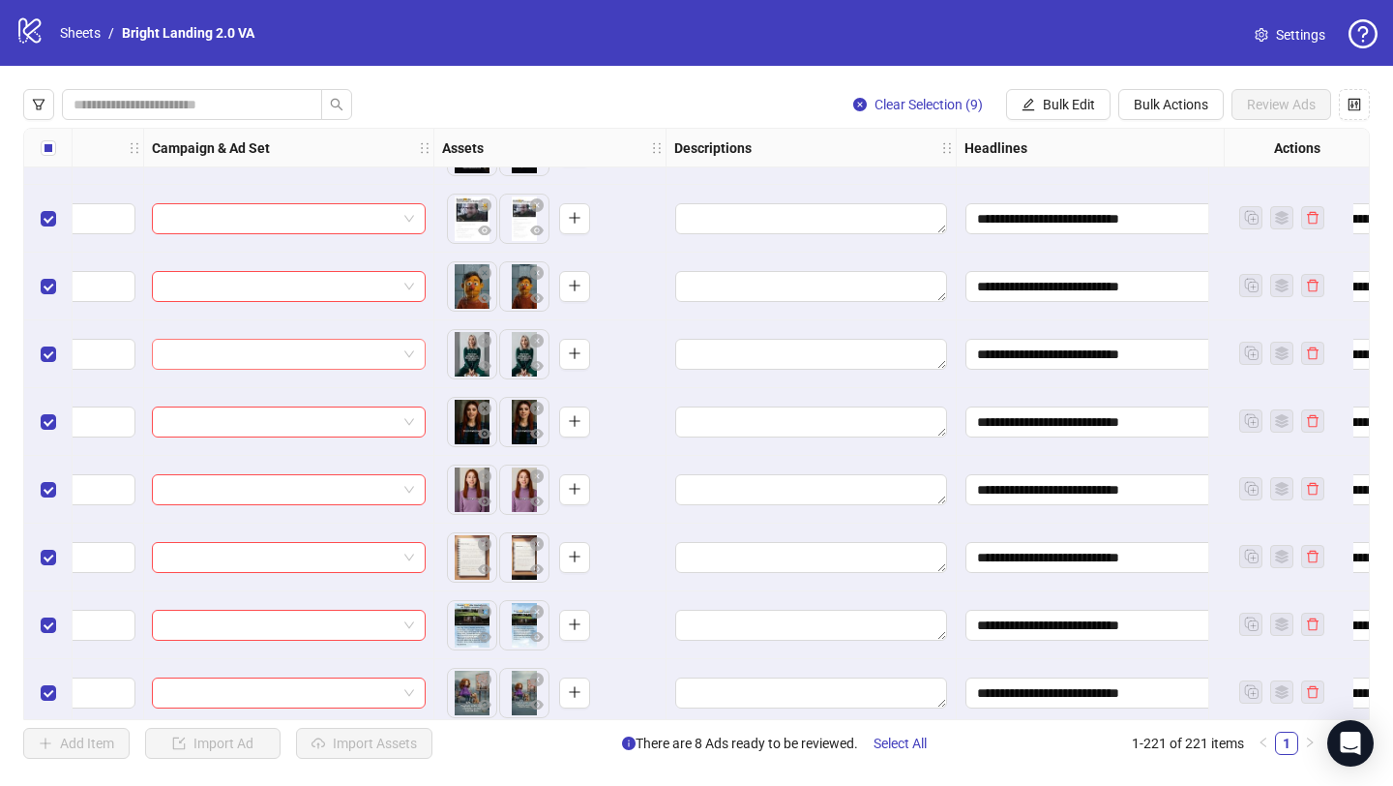
scroll to position [14410, 1330]
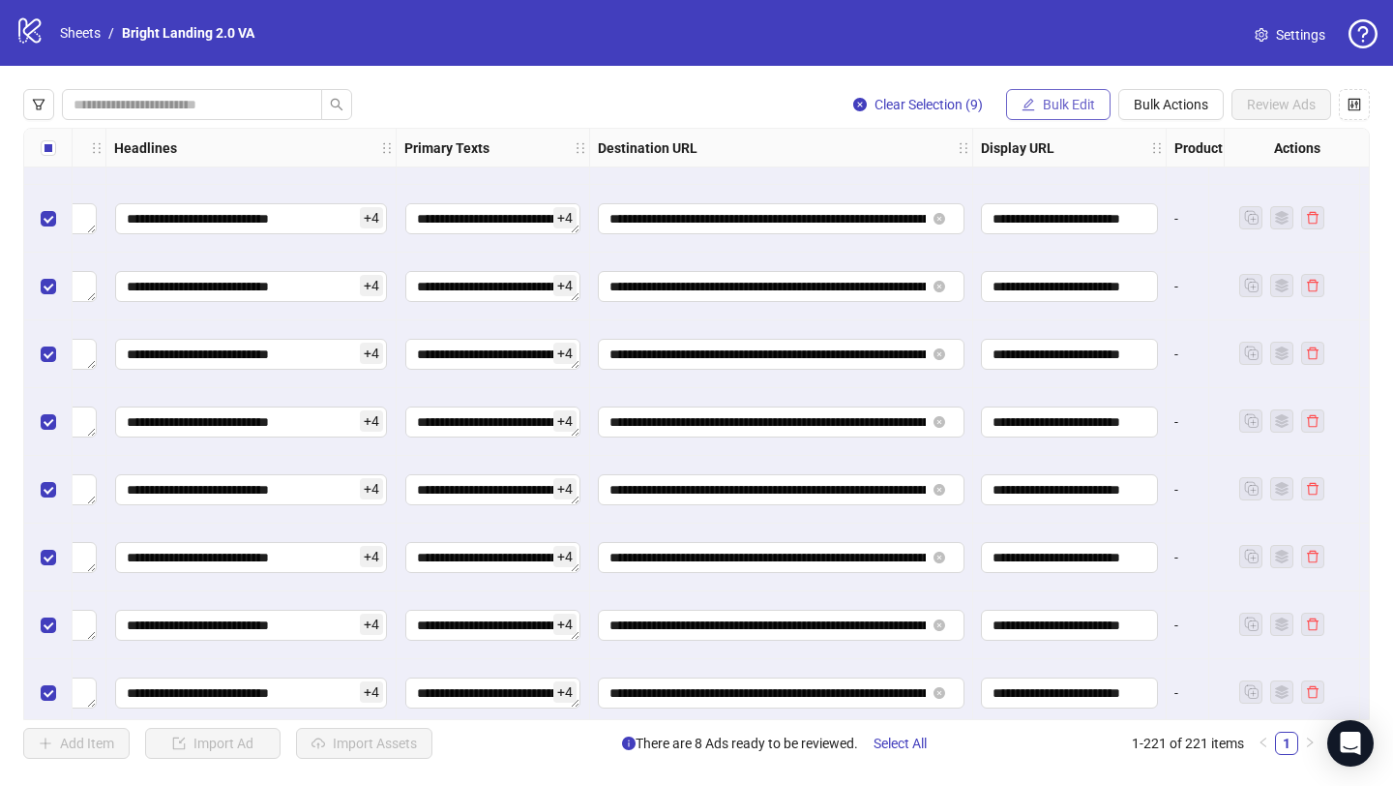
click at [1058, 102] on span "Bulk Edit" at bounding box center [1069, 104] width 52 height 15
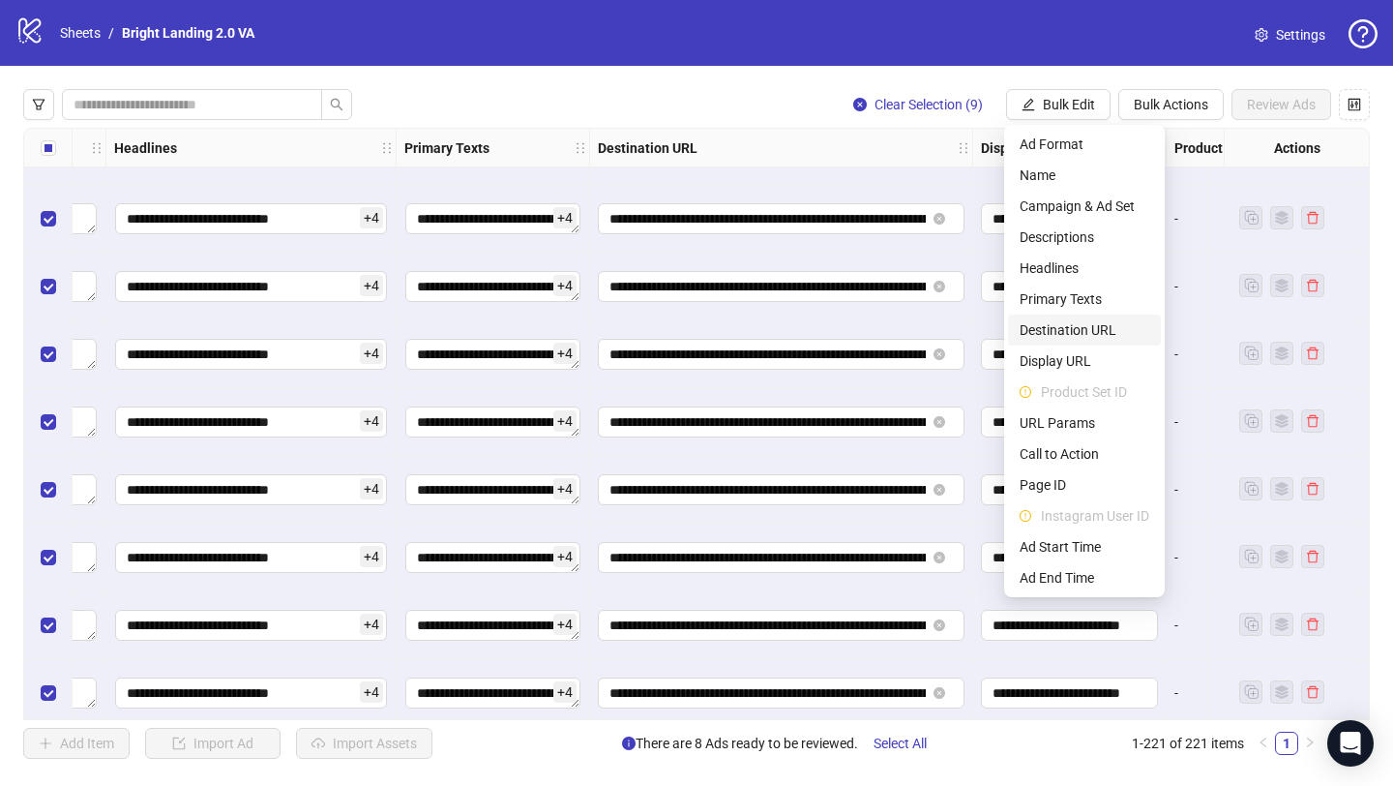
click at [1079, 327] on span "Destination URL" at bounding box center [1085, 329] width 130 height 21
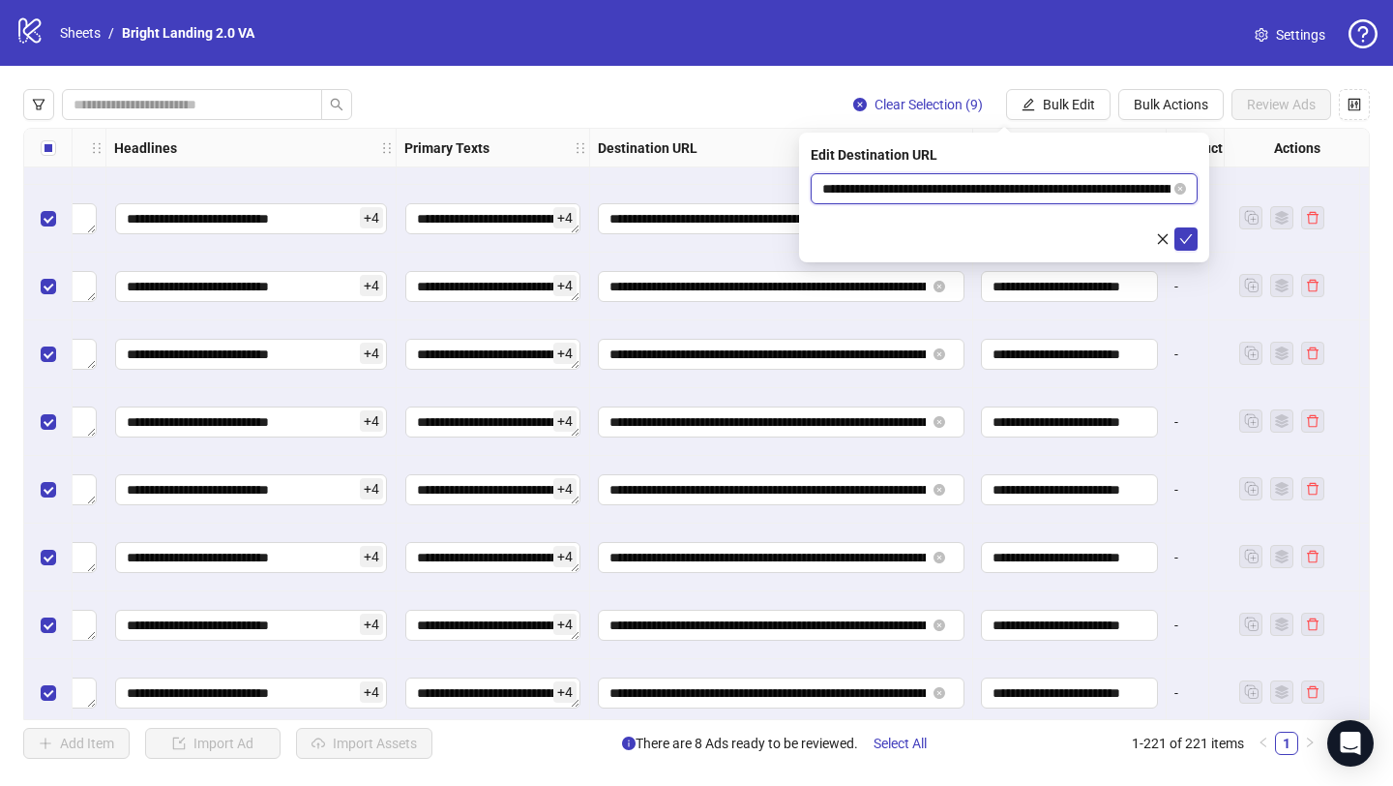
drag, startPoint x: 1030, startPoint y: 189, endPoint x: 1097, endPoint y: 190, distance: 67.7
click at [1097, 190] on input "**********" at bounding box center [996, 188] width 348 height 21
paste input "text"
type input "**********"
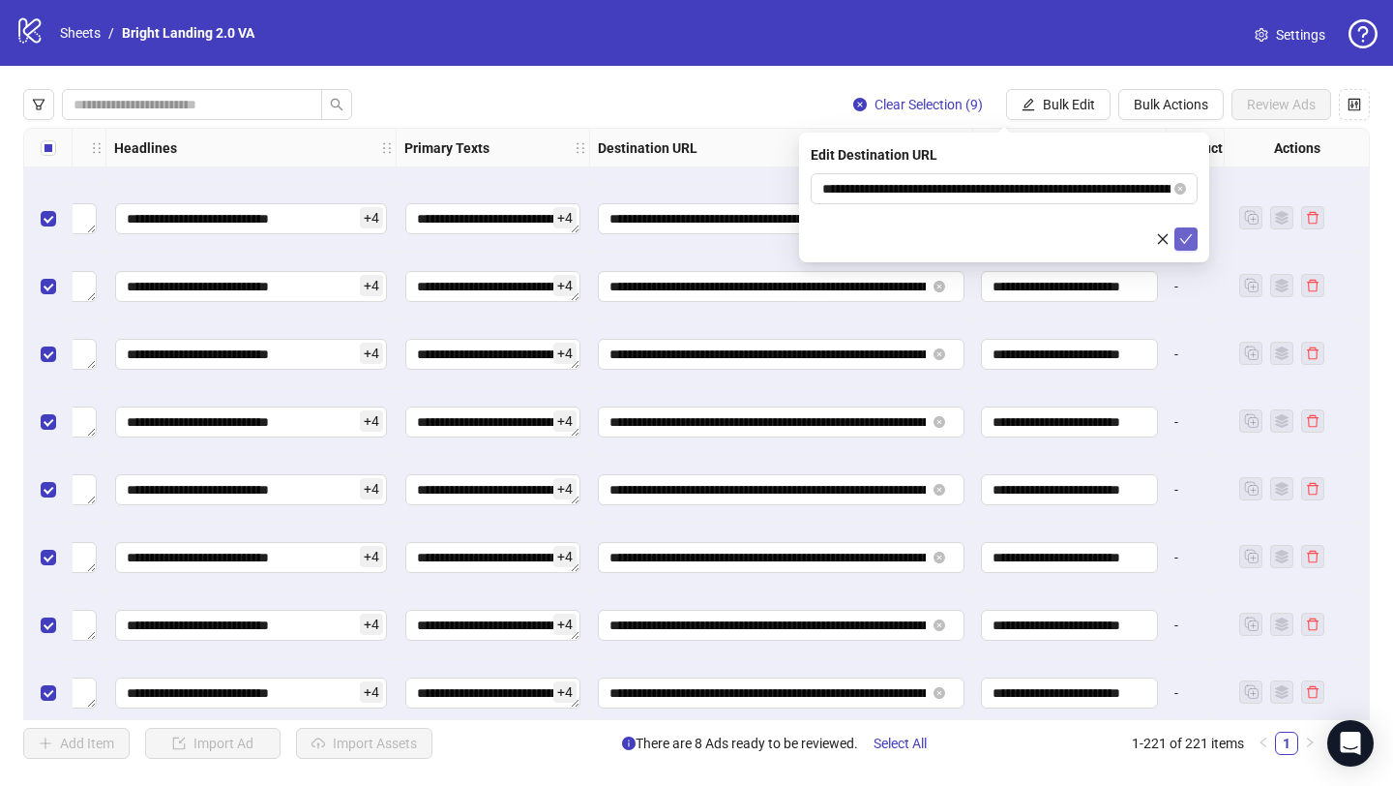
click at [1182, 235] on icon "check" at bounding box center [1187, 239] width 14 height 14
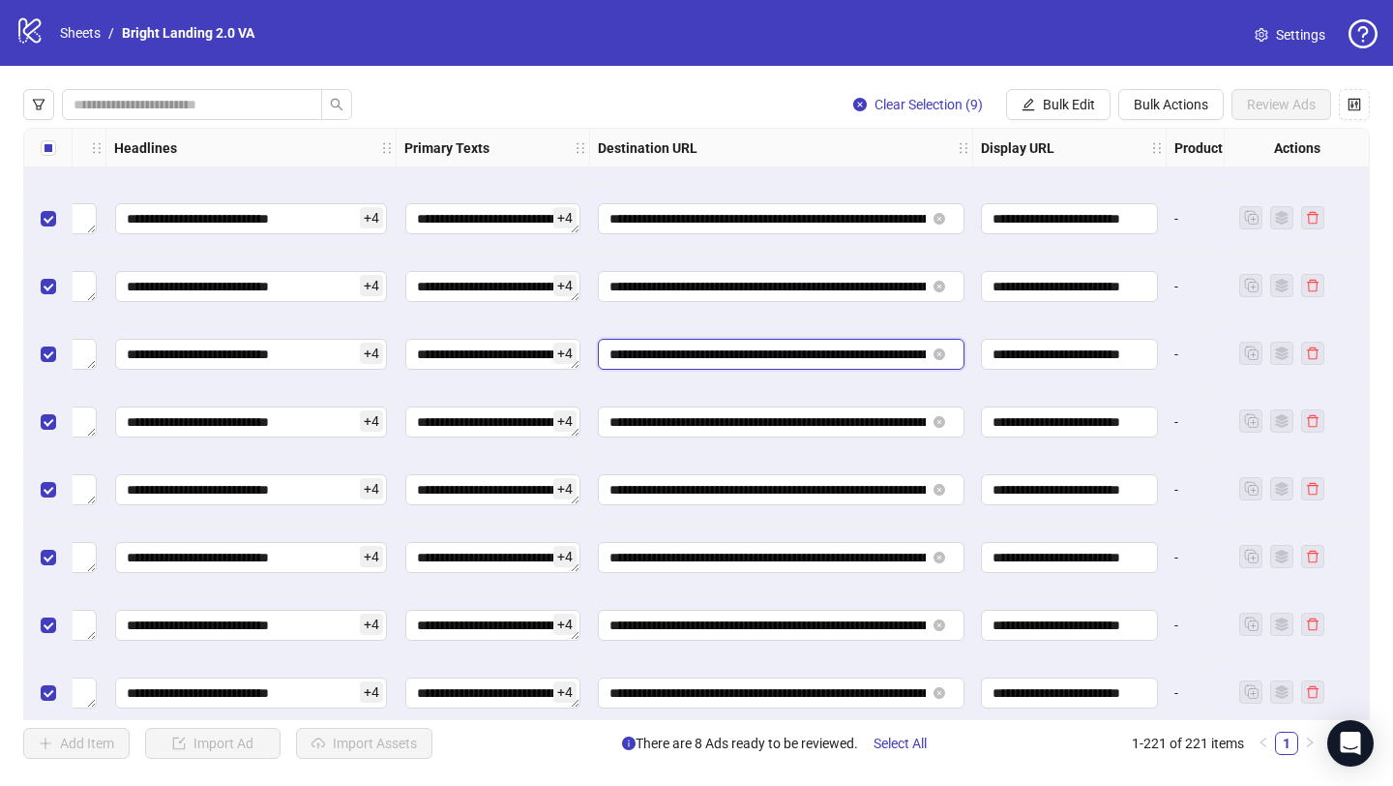
click at [916, 358] on input "**********" at bounding box center [768, 353] width 316 height 21
click at [792, 355] on input "**********" at bounding box center [768, 353] width 316 height 21
type input "**********"
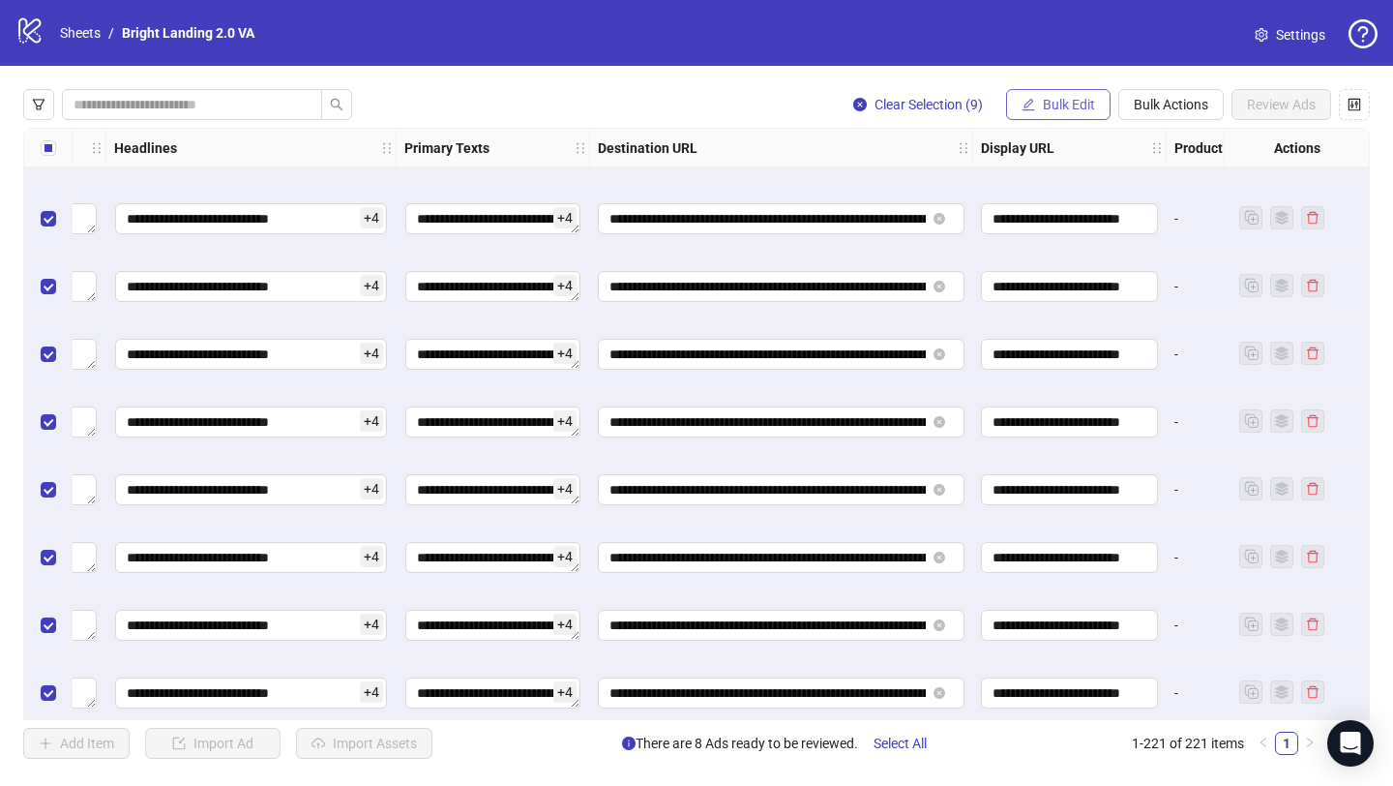
click at [1022, 104] on icon "edit" at bounding box center [1029, 105] width 14 height 14
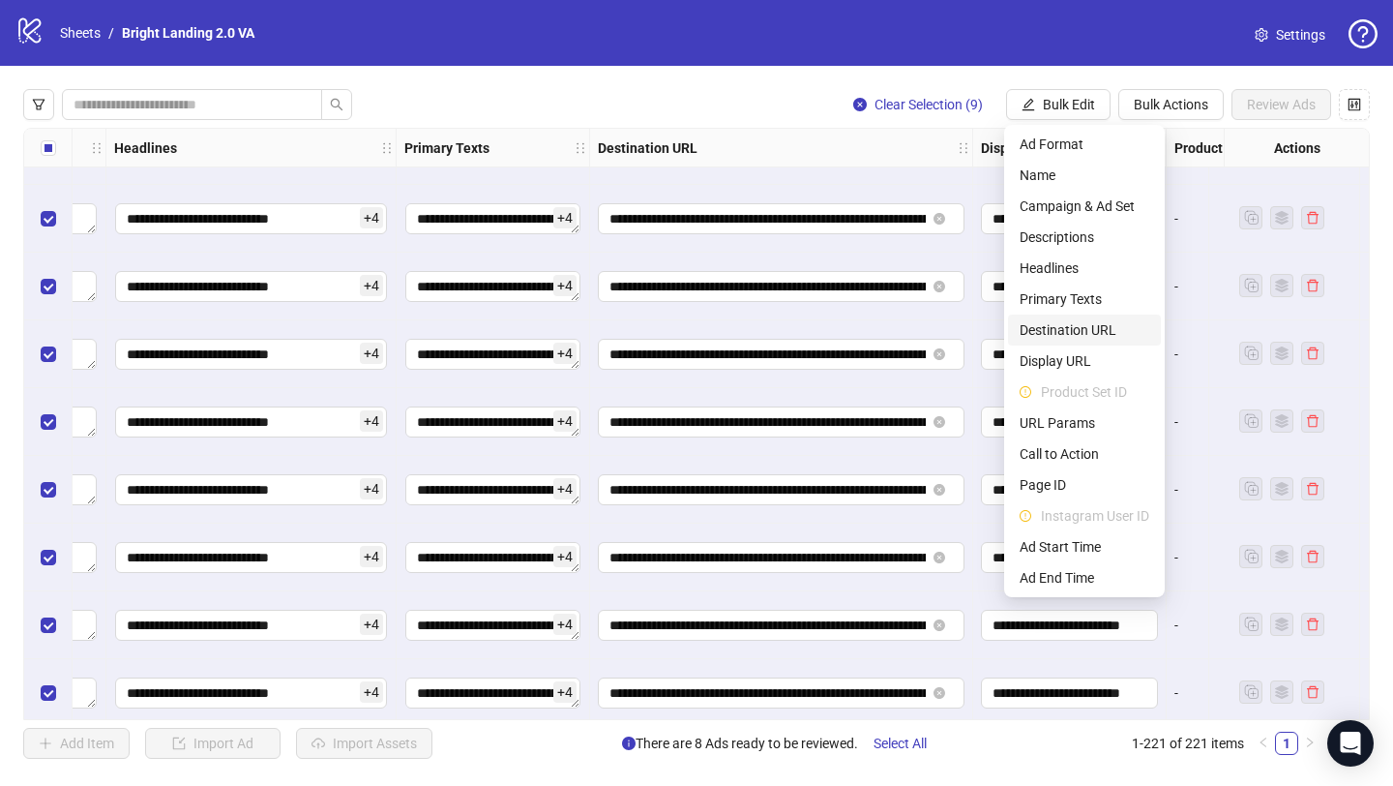
click at [1073, 322] on span "Destination URL" at bounding box center [1085, 329] width 130 height 21
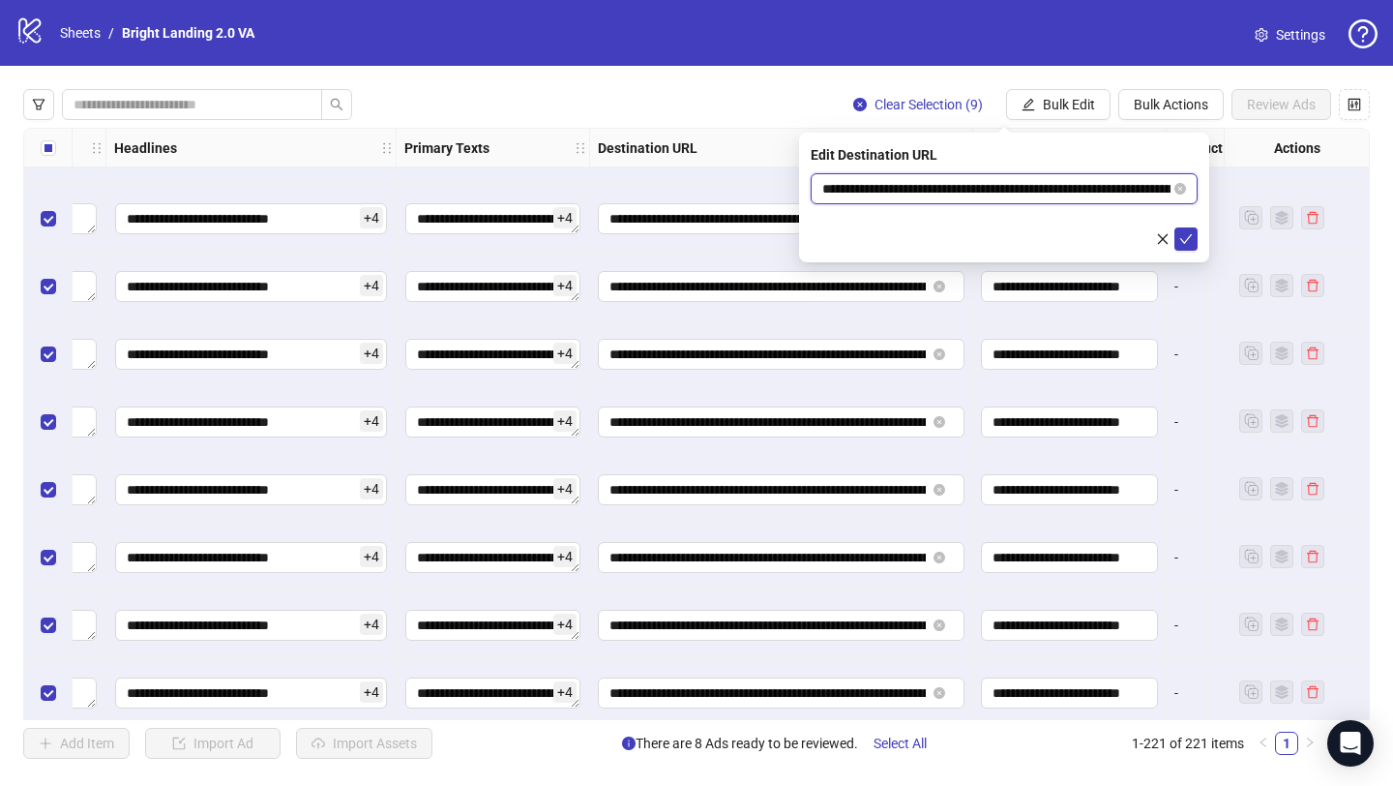
drag, startPoint x: 989, startPoint y: 190, endPoint x: 1090, endPoint y: 183, distance: 101.8
click at [1090, 183] on input "**********" at bounding box center [996, 188] width 348 height 21
paste input "*"
type input "**********"
click at [1183, 244] on icon "check" at bounding box center [1187, 239] width 14 height 14
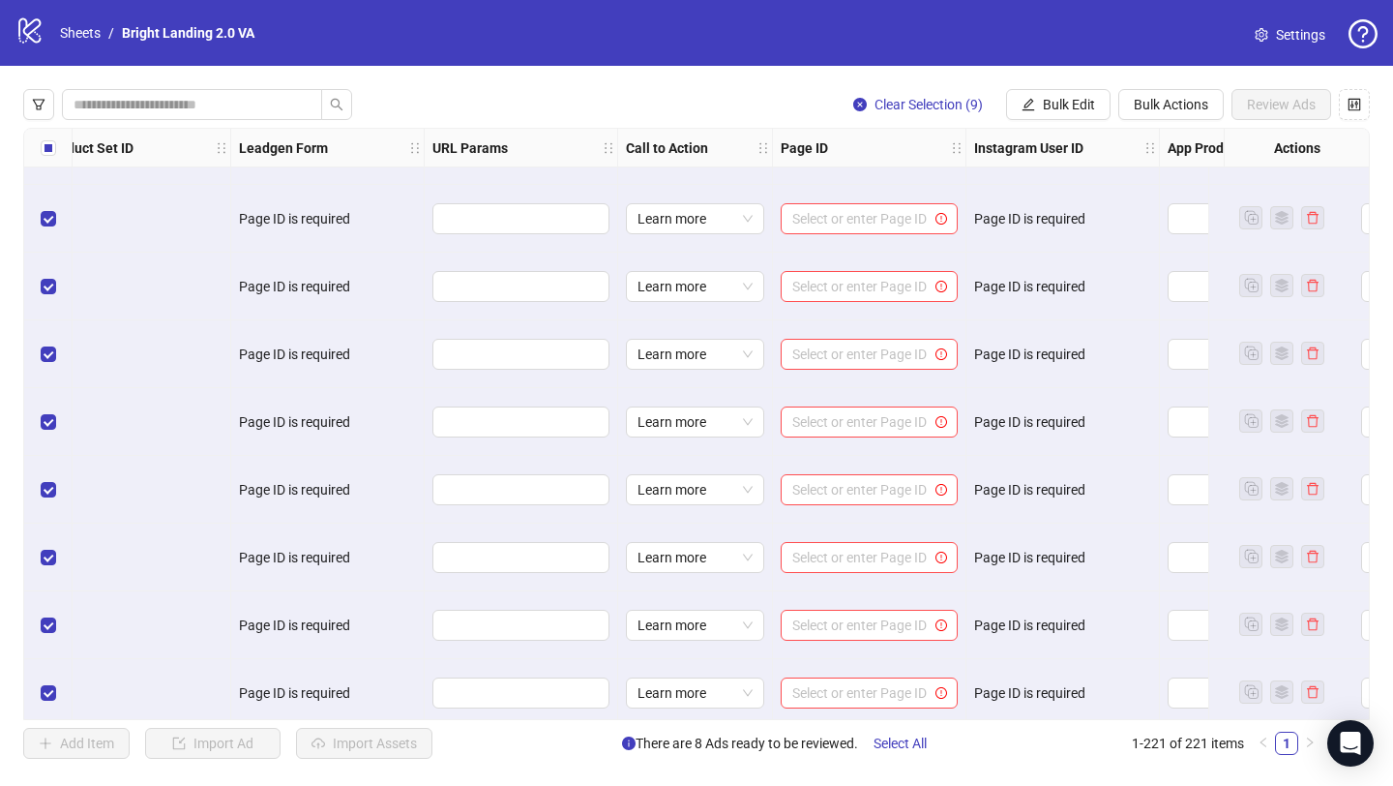
scroll to position [14410, 2521]
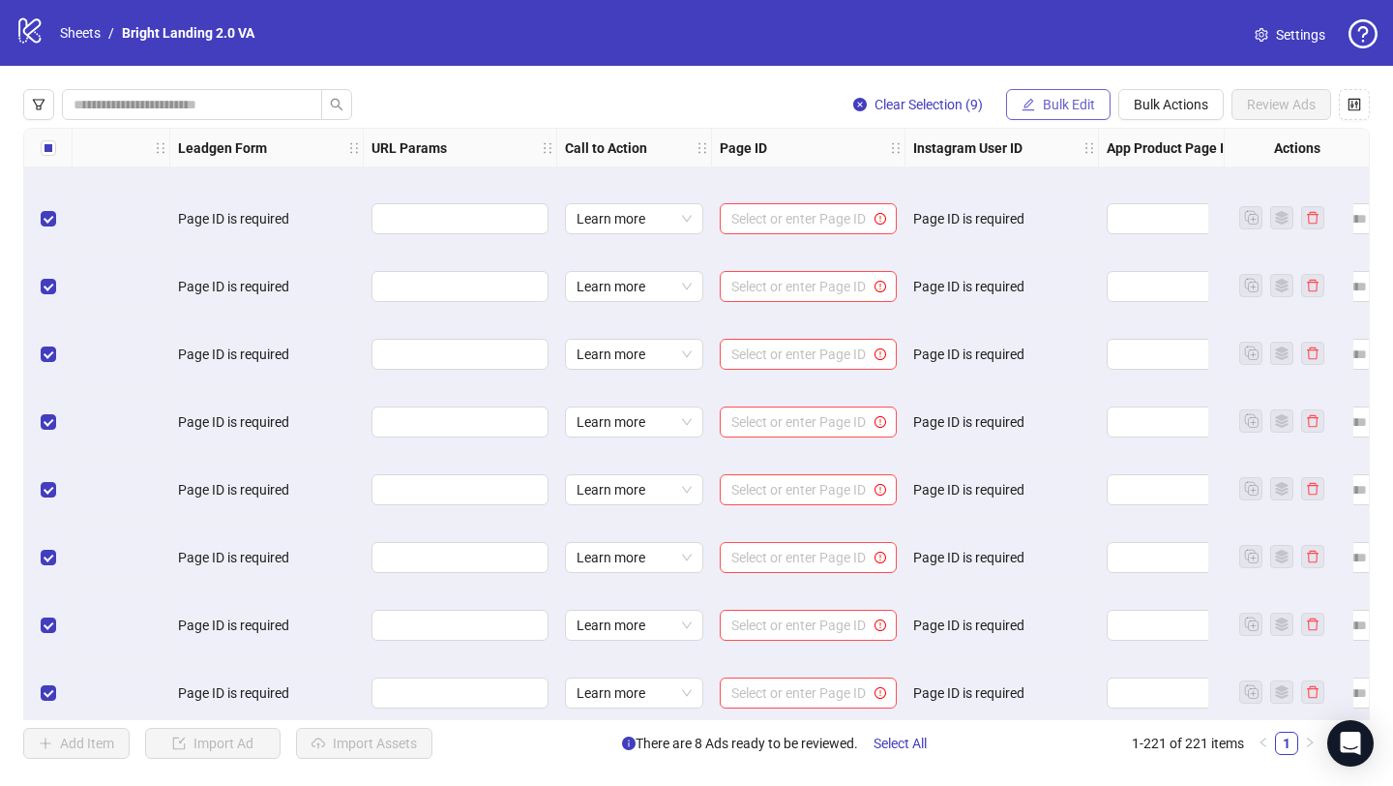
click at [1049, 108] on span "Bulk Edit" at bounding box center [1069, 104] width 52 height 15
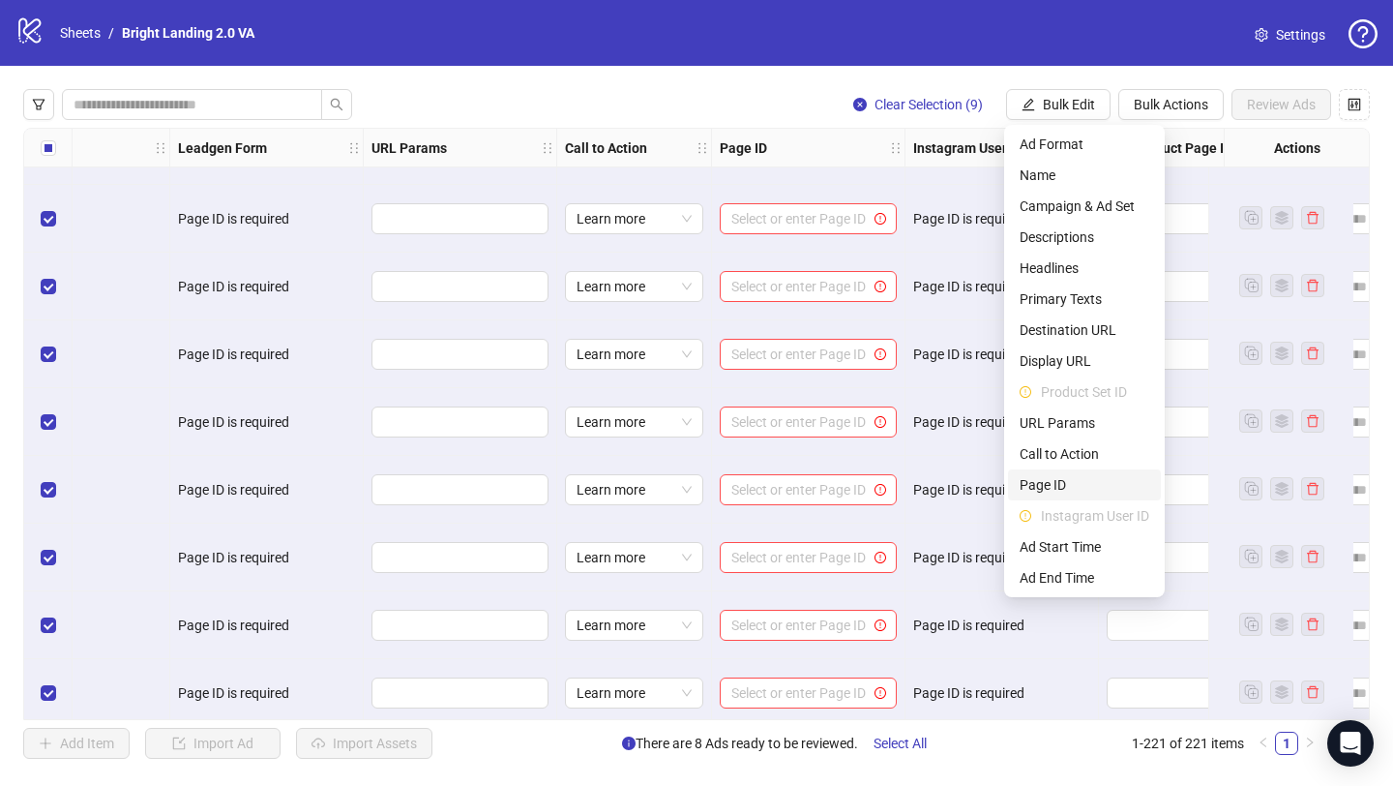
click at [1061, 482] on span "Page ID" at bounding box center [1085, 484] width 130 height 21
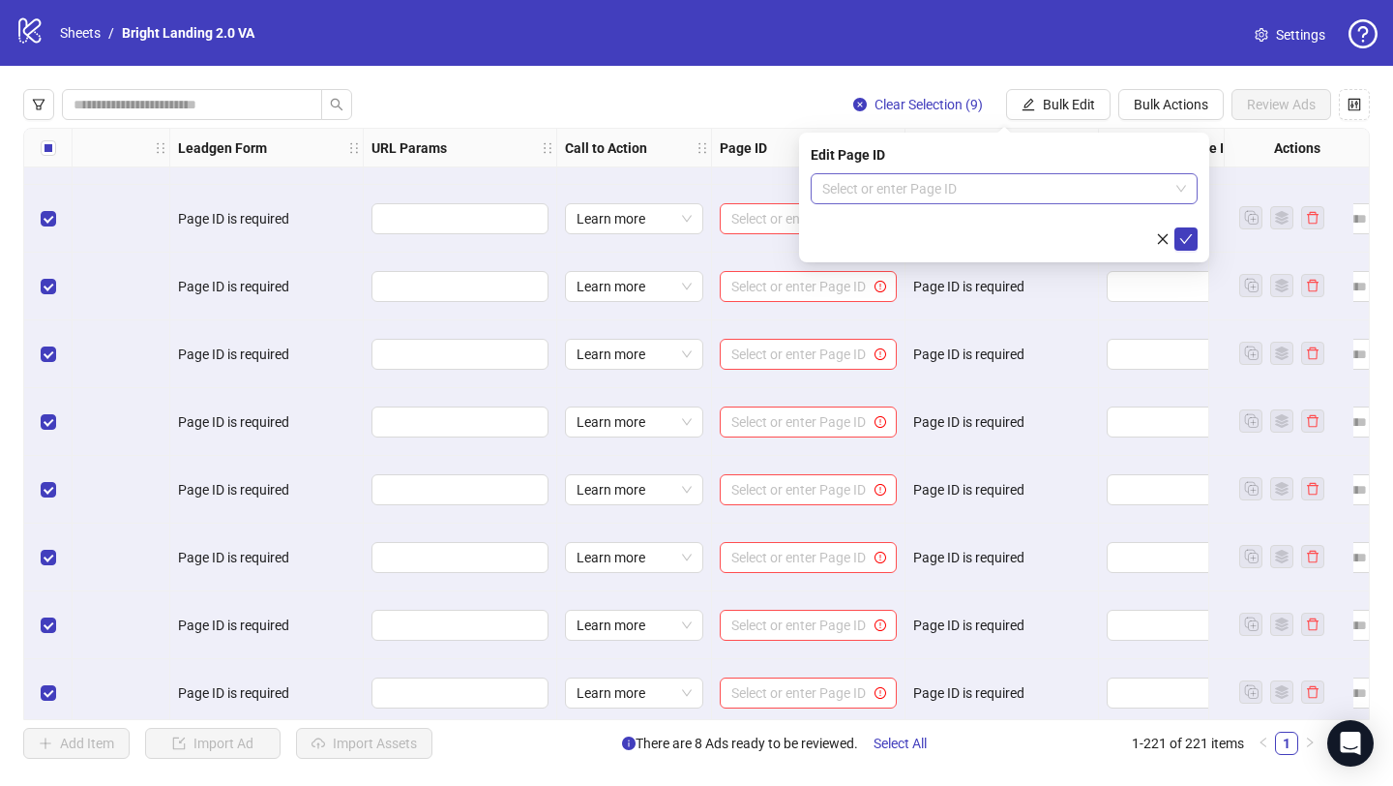
click at [975, 191] on input "search" at bounding box center [995, 188] width 346 height 29
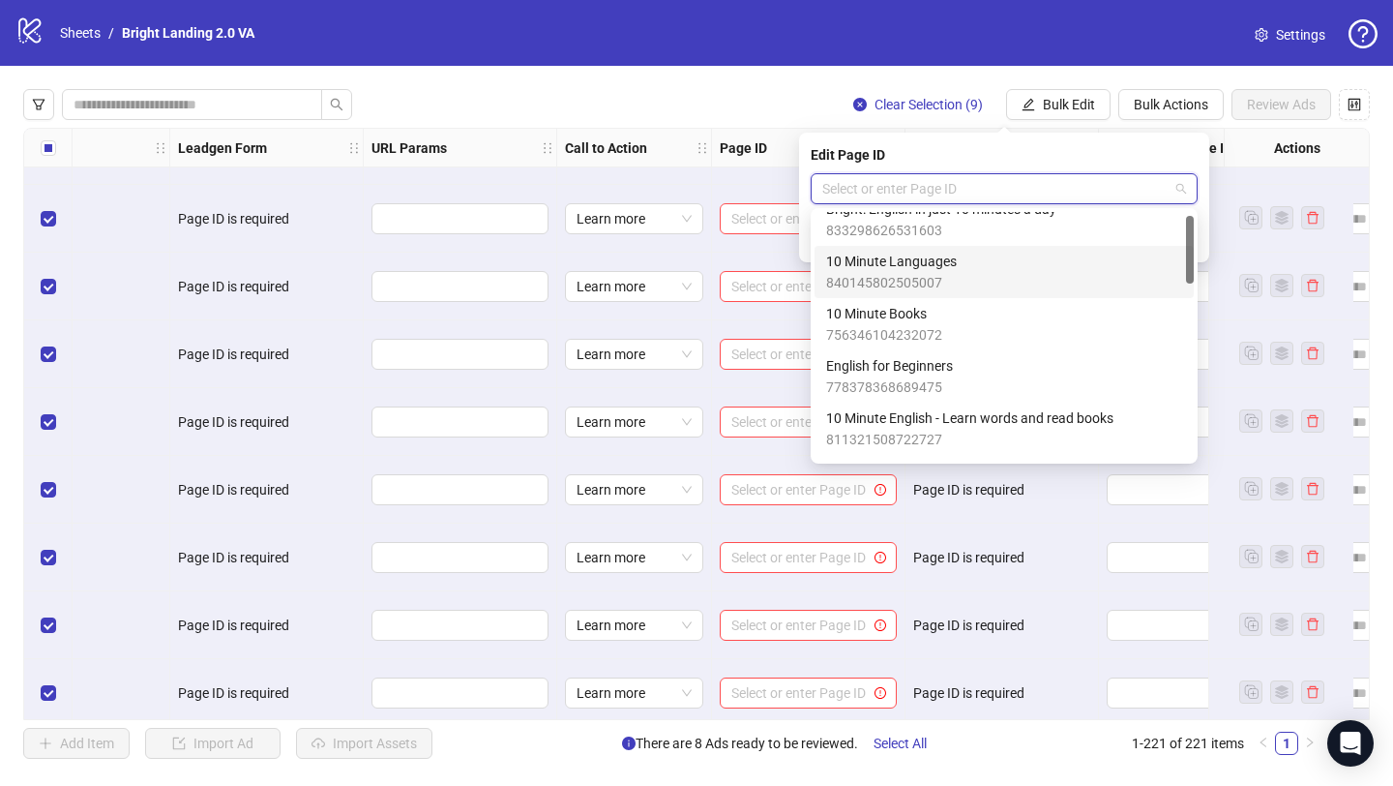
scroll to position [25, 0]
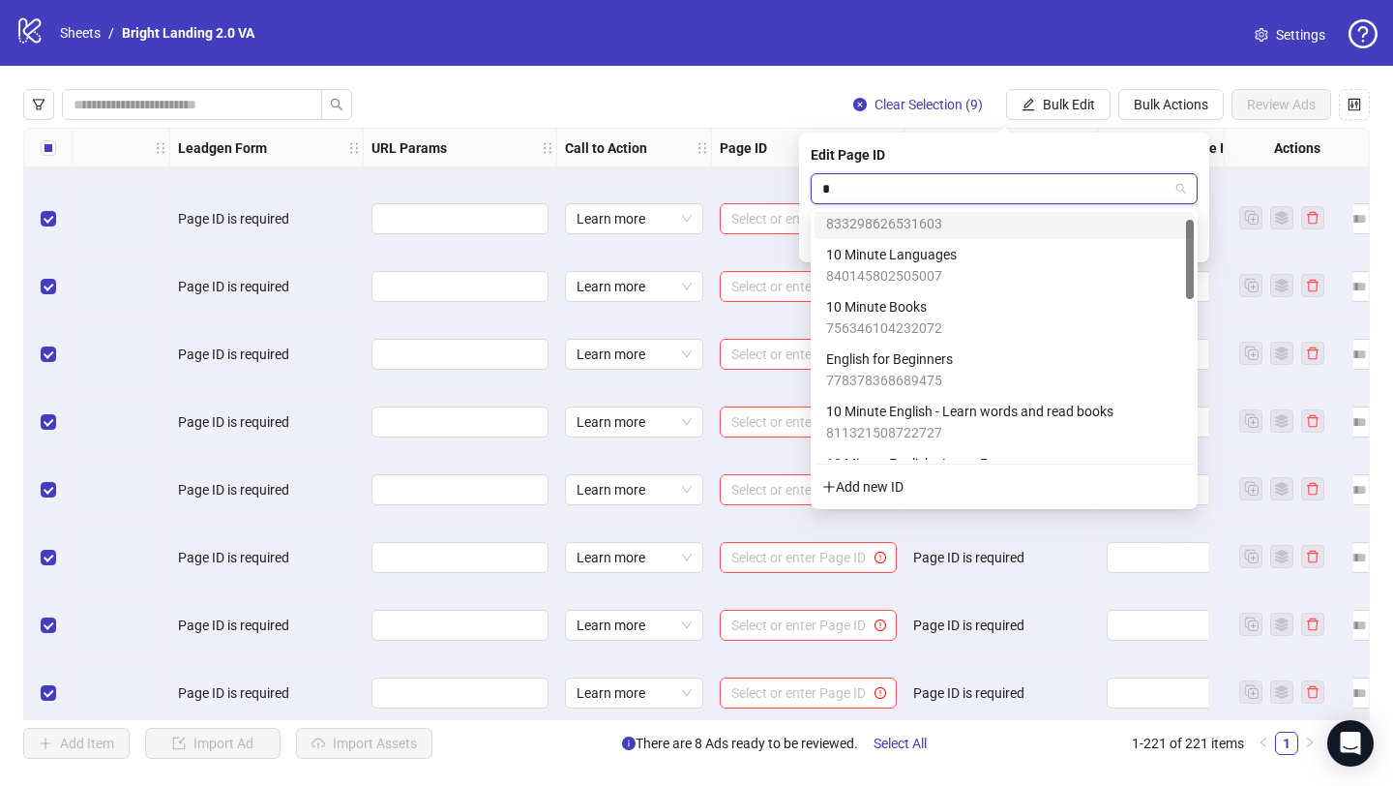
type input "**"
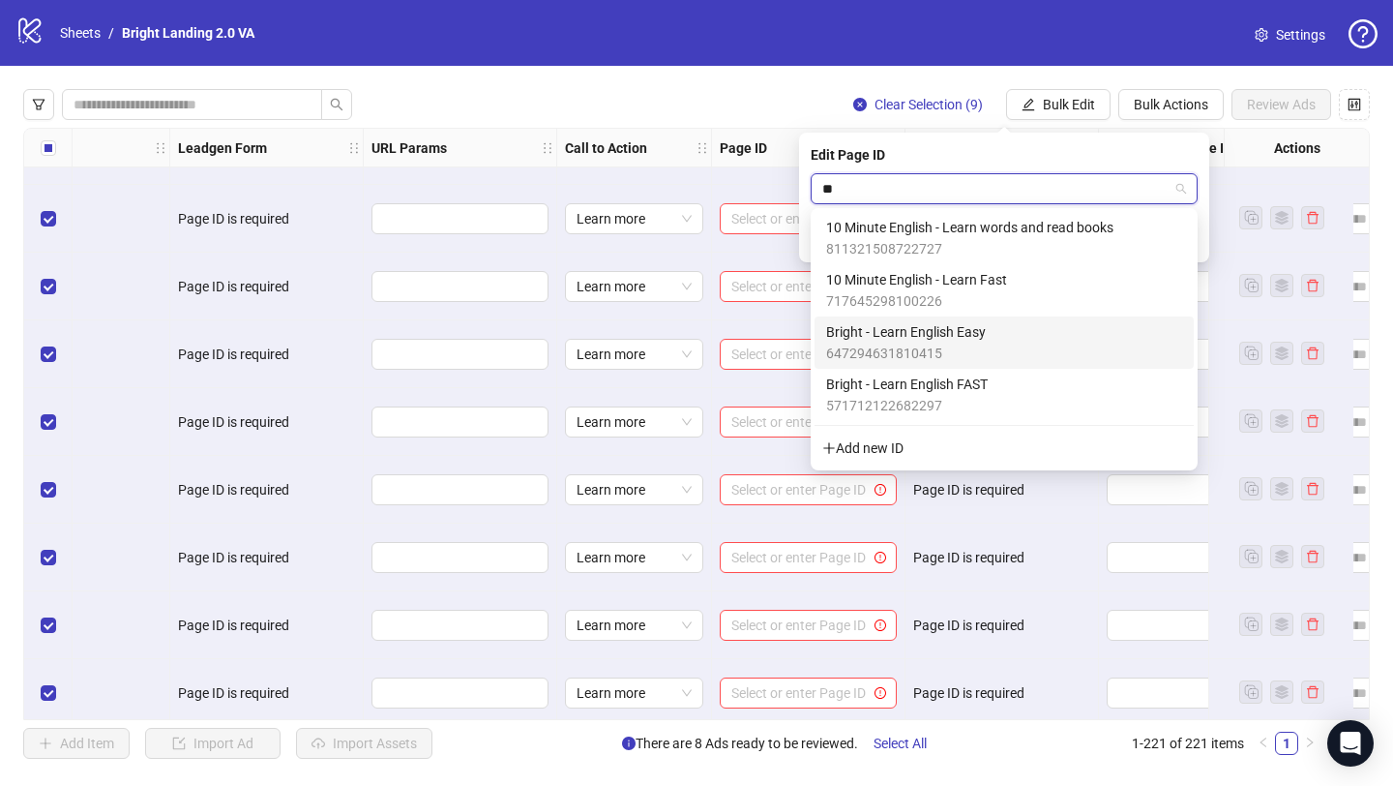
click at [999, 331] on div "Bright - Learn English Easy 647294631810415" at bounding box center [1004, 342] width 356 height 43
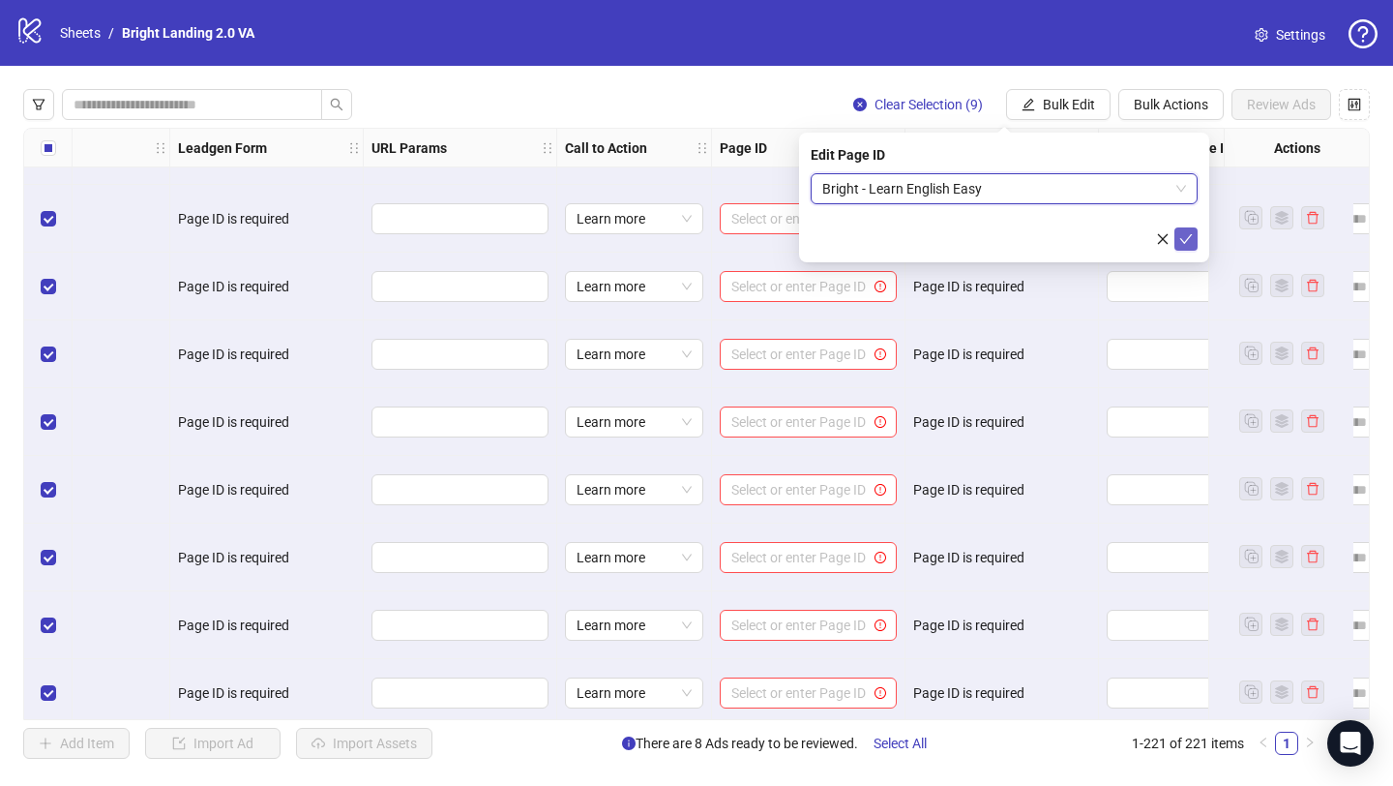
click at [1185, 235] on icon "check" at bounding box center [1187, 239] width 14 height 14
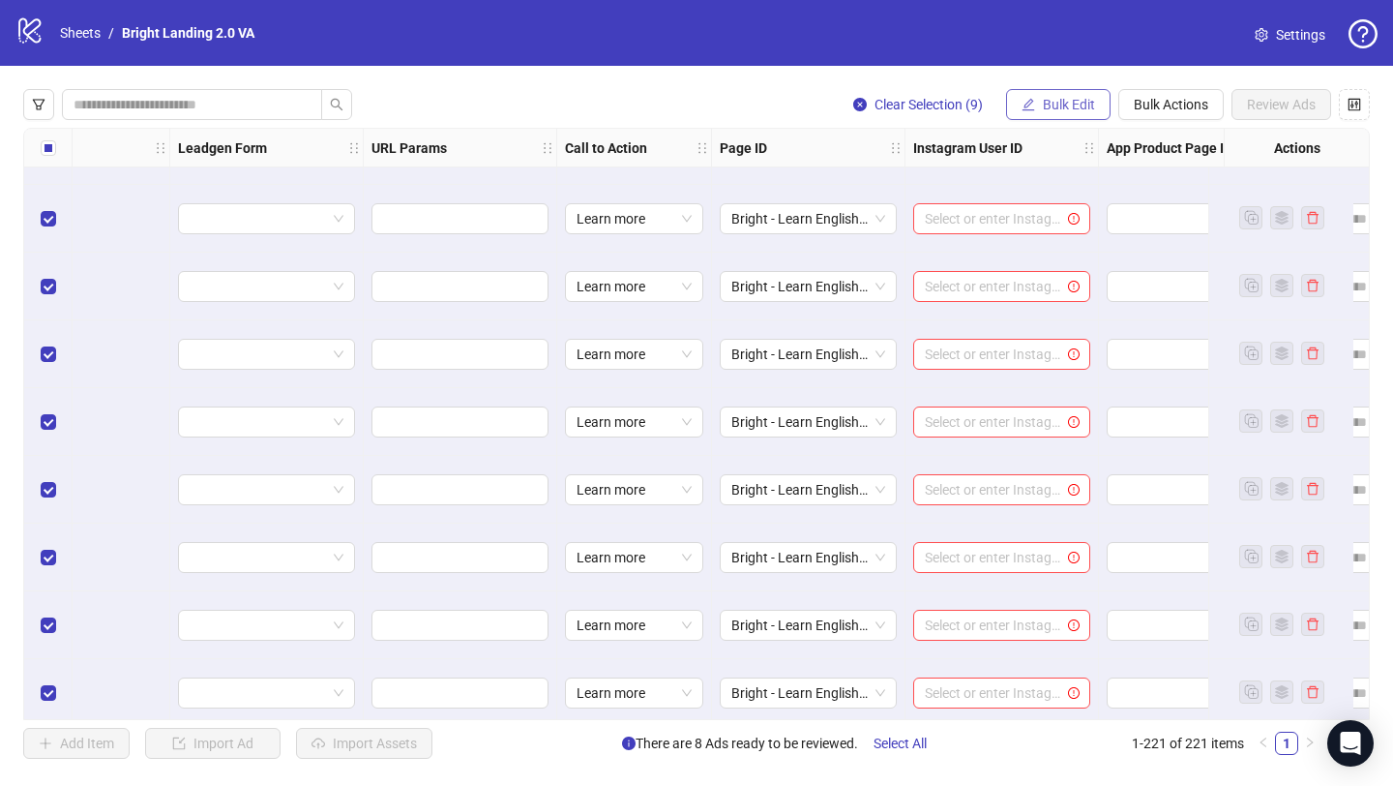
click at [1056, 99] on span "Bulk Edit" at bounding box center [1069, 104] width 52 height 15
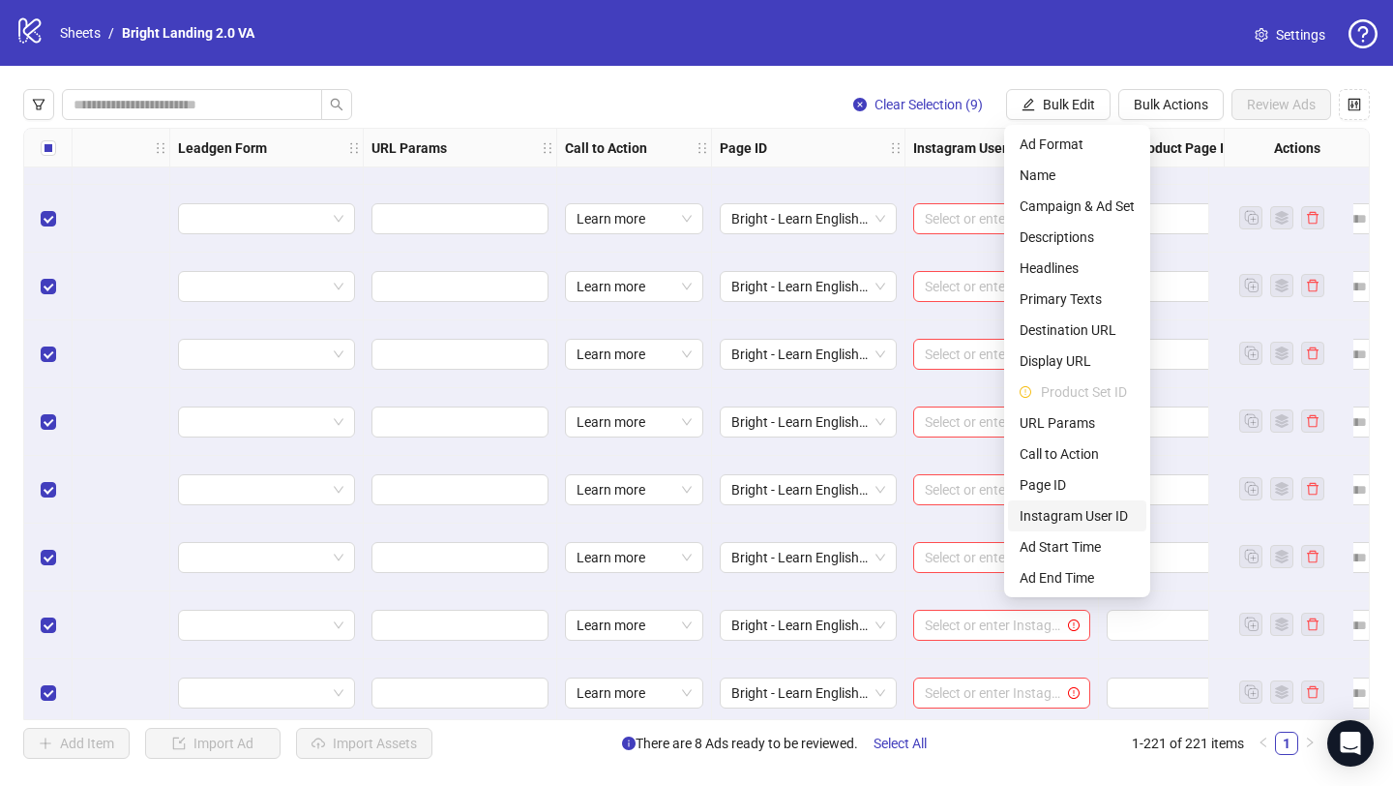
click at [1072, 516] on span "Instagram User ID" at bounding box center [1077, 515] width 115 height 21
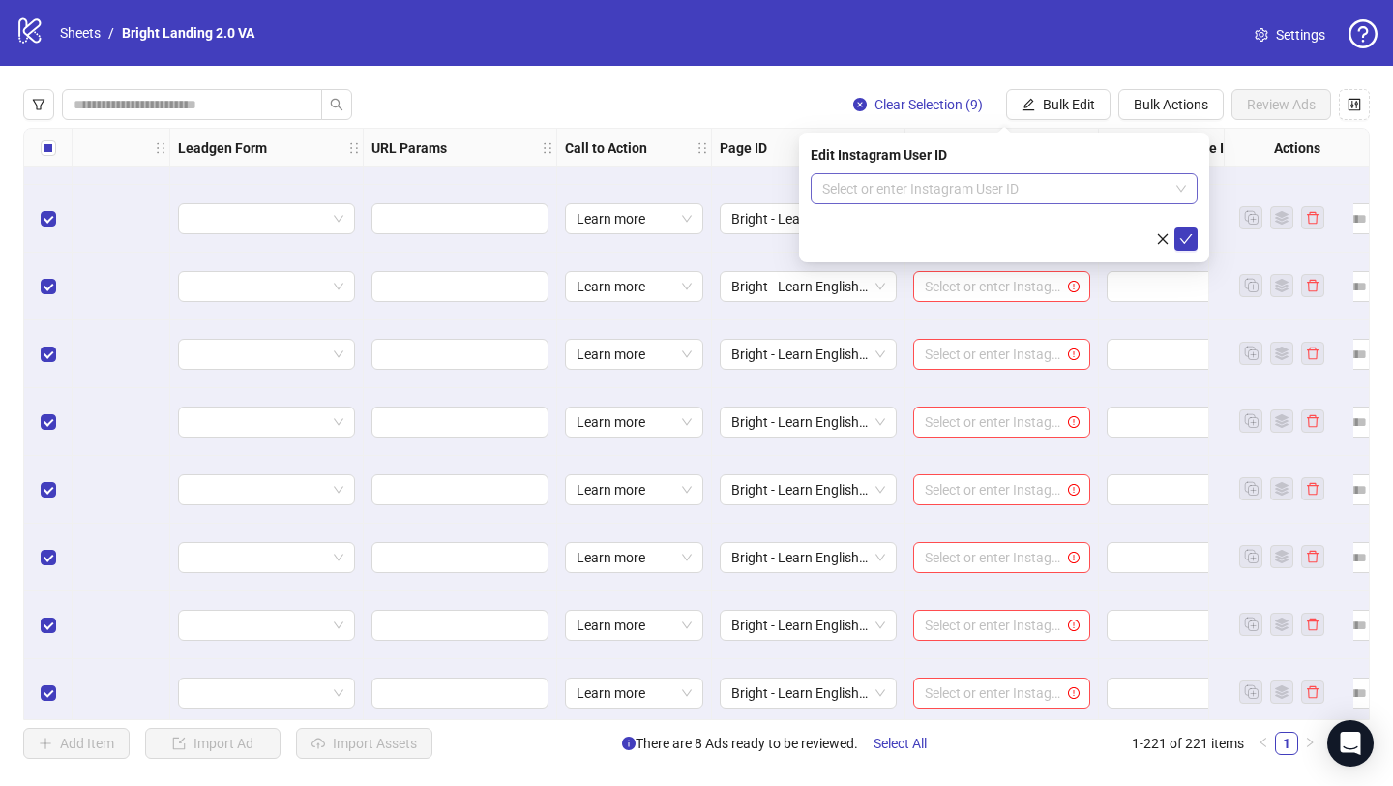
click at [1019, 193] on input "search" at bounding box center [995, 188] width 346 height 29
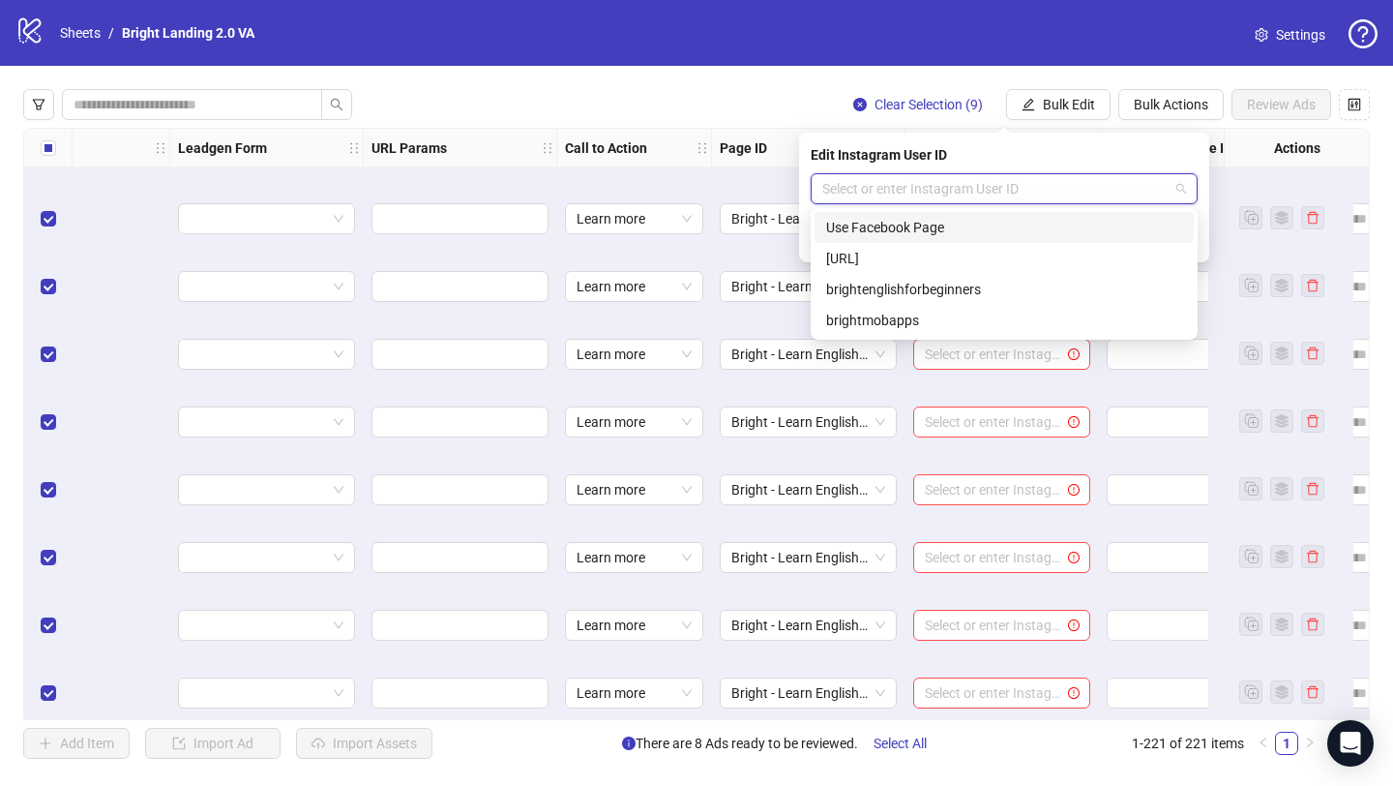
click at [991, 225] on div "Use Facebook Page" at bounding box center [1004, 227] width 356 height 21
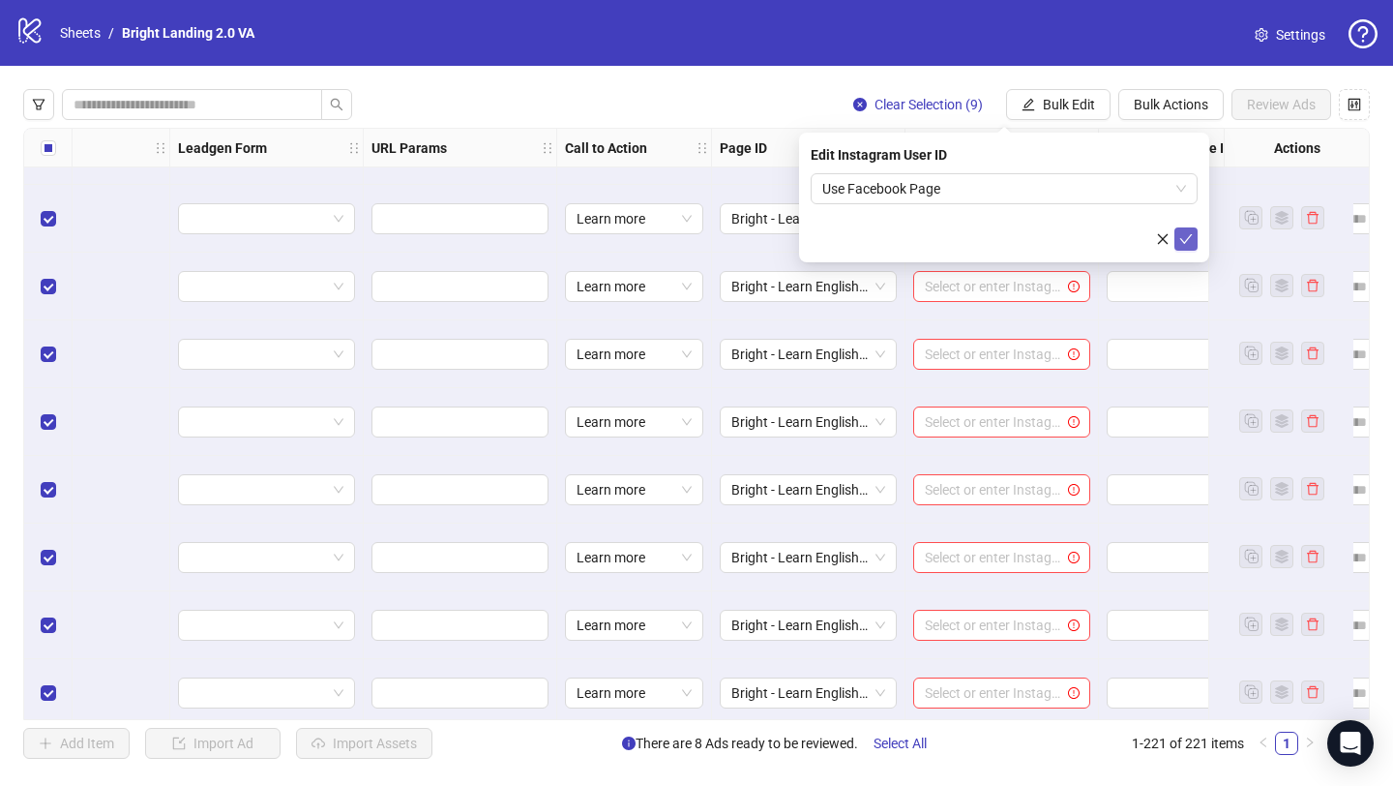
click at [1196, 244] on button "submit" at bounding box center [1186, 238] width 23 height 23
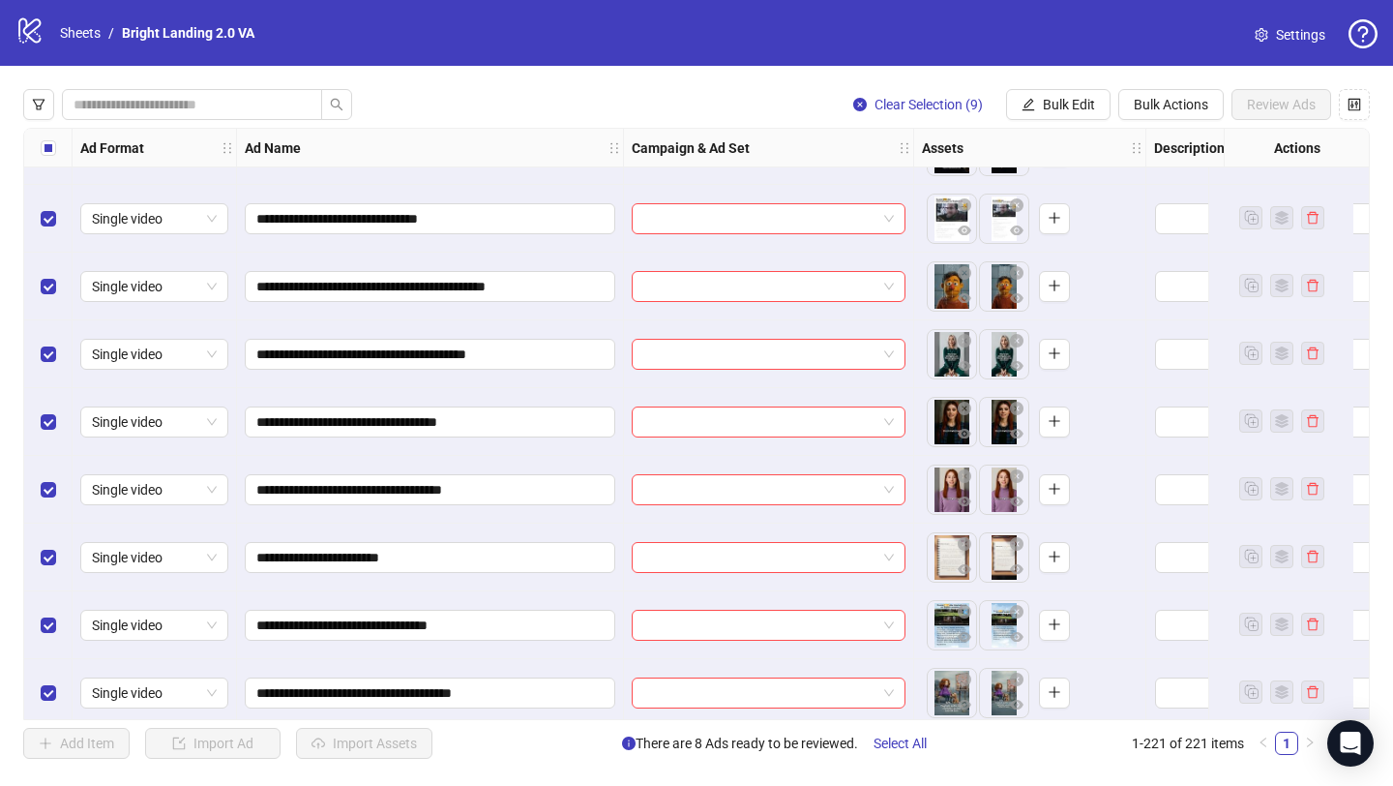
scroll to position [14425, 0]
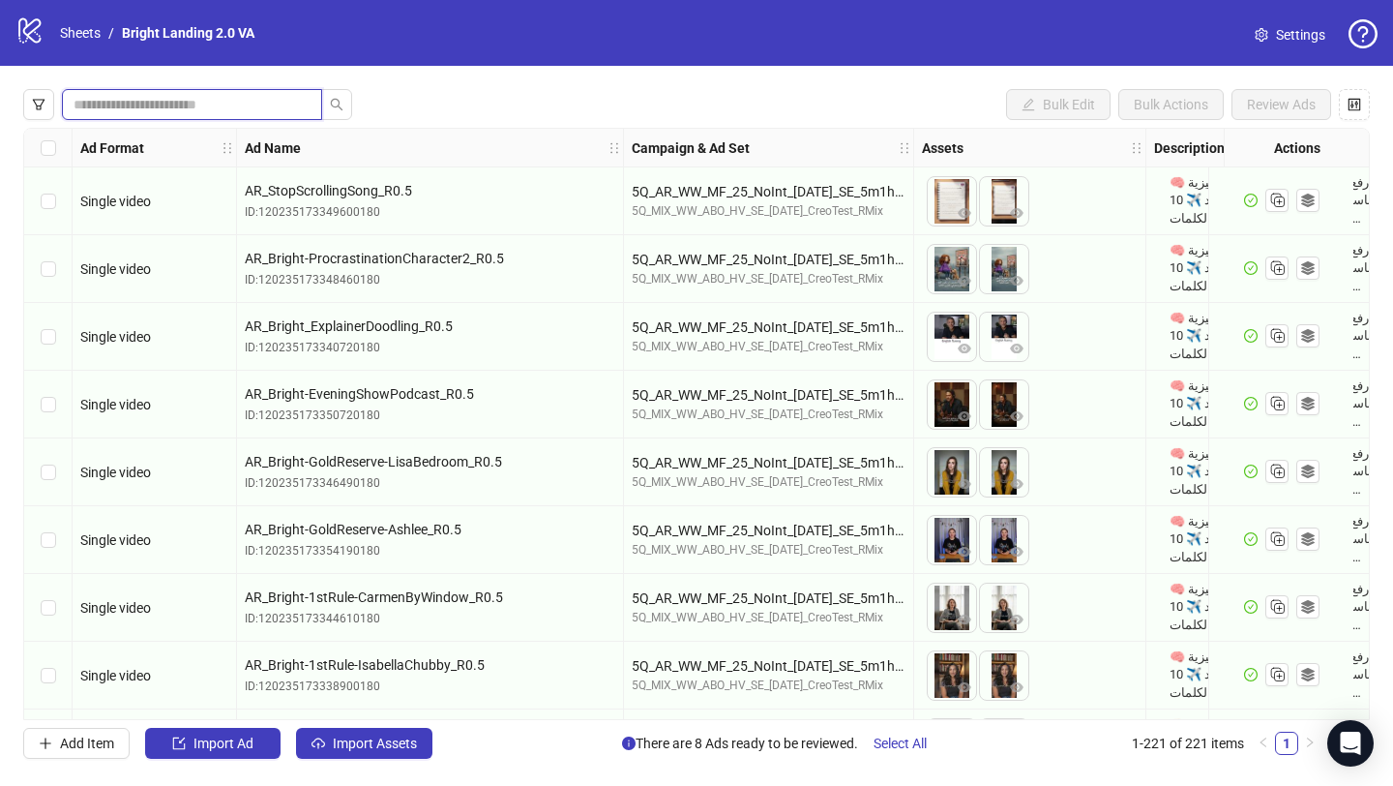
click at [204, 103] on input "search" at bounding box center [185, 104] width 222 height 21
click at [43, 103] on icon "filter" at bounding box center [39, 105] width 14 height 14
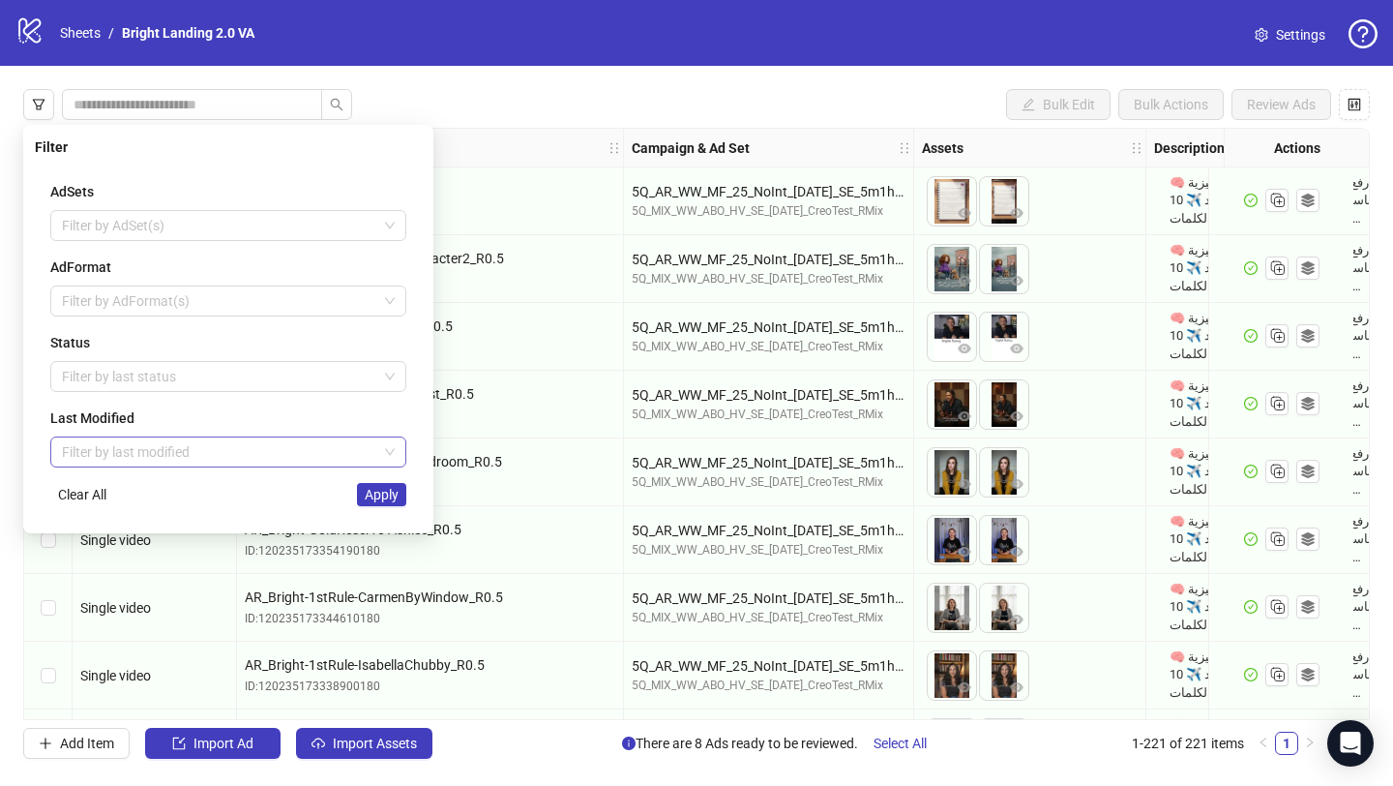
click at [398, 447] on div "Filter by last modified" at bounding box center [228, 451] width 356 height 31
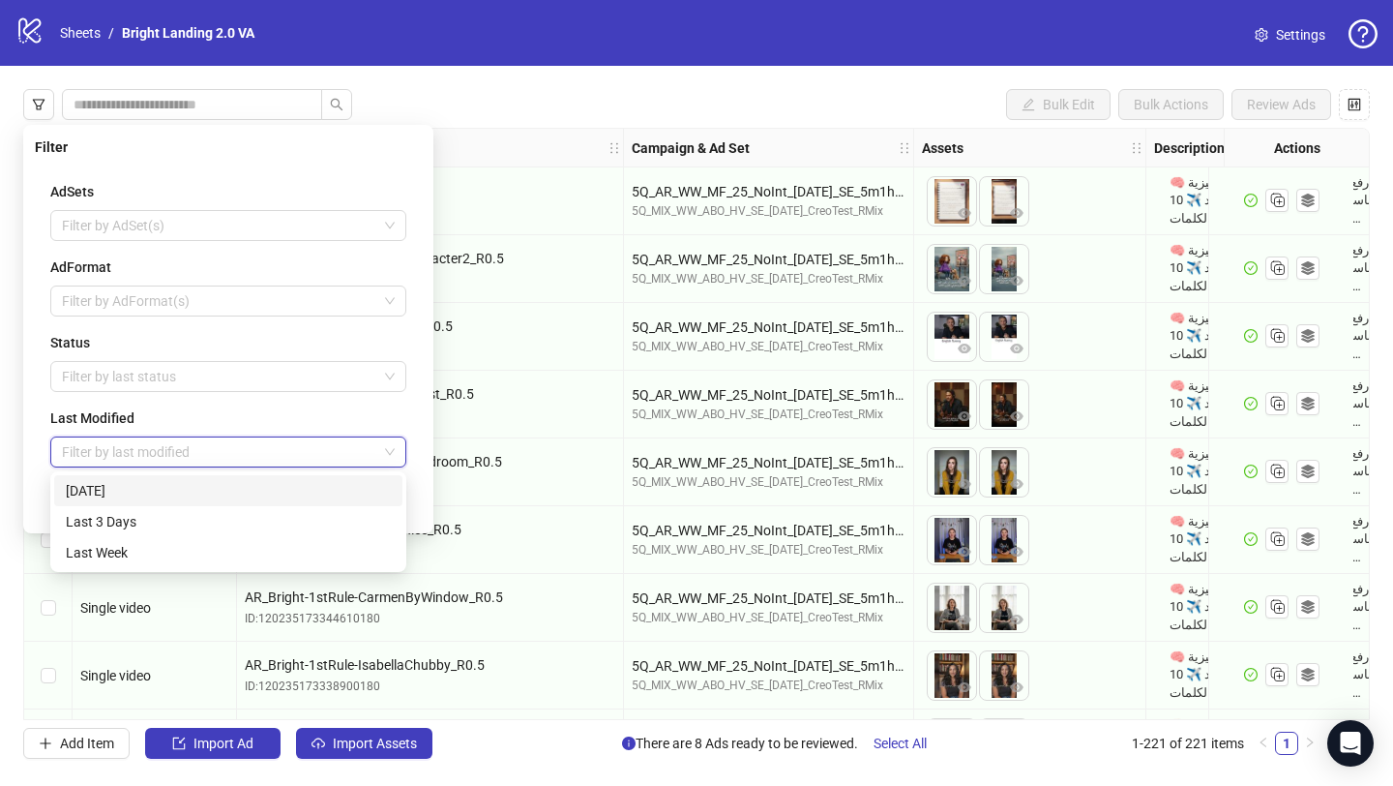
click at [285, 493] on div "[DATE]" at bounding box center [228, 490] width 325 height 21
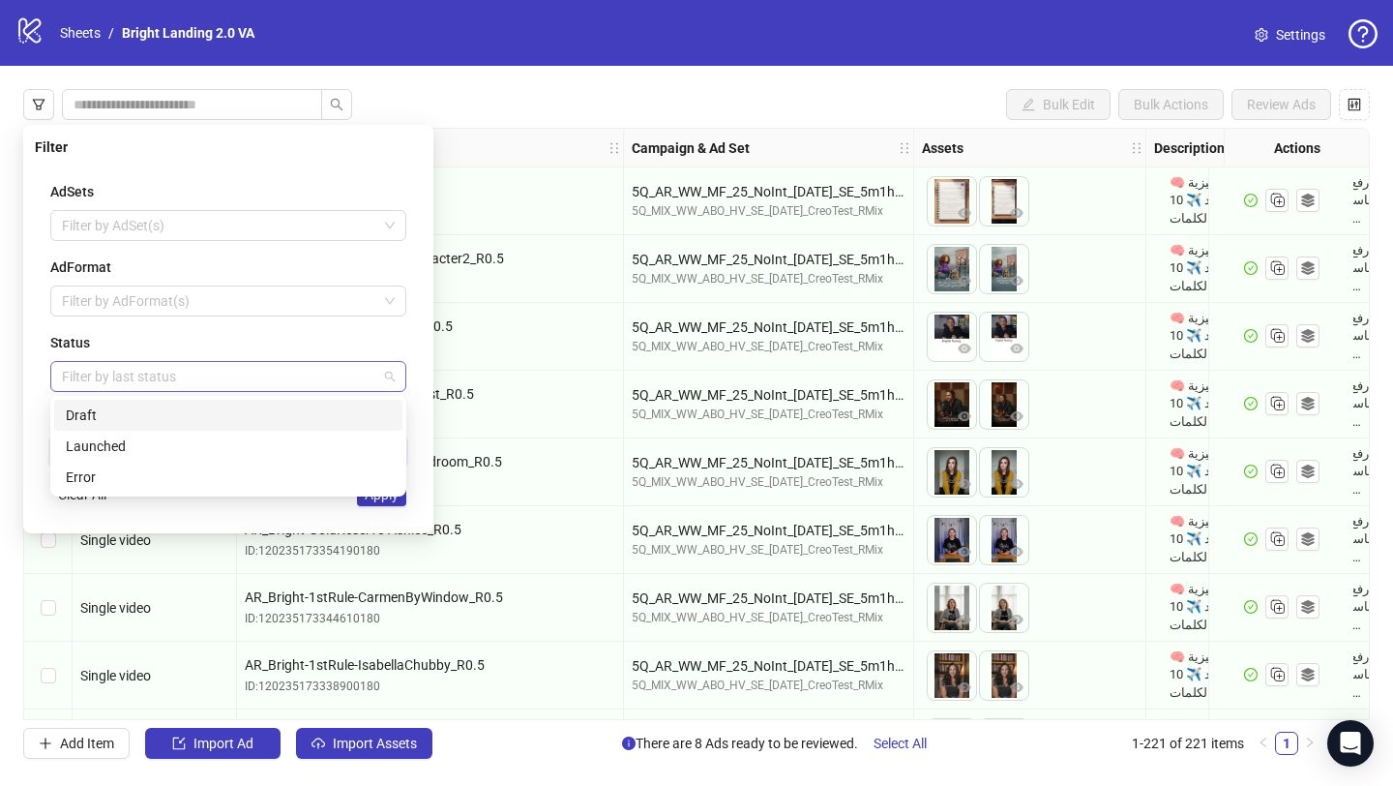
click at [296, 374] on div at bounding box center [218, 376] width 328 height 27
click at [273, 408] on div "Draft" at bounding box center [228, 414] width 325 height 21
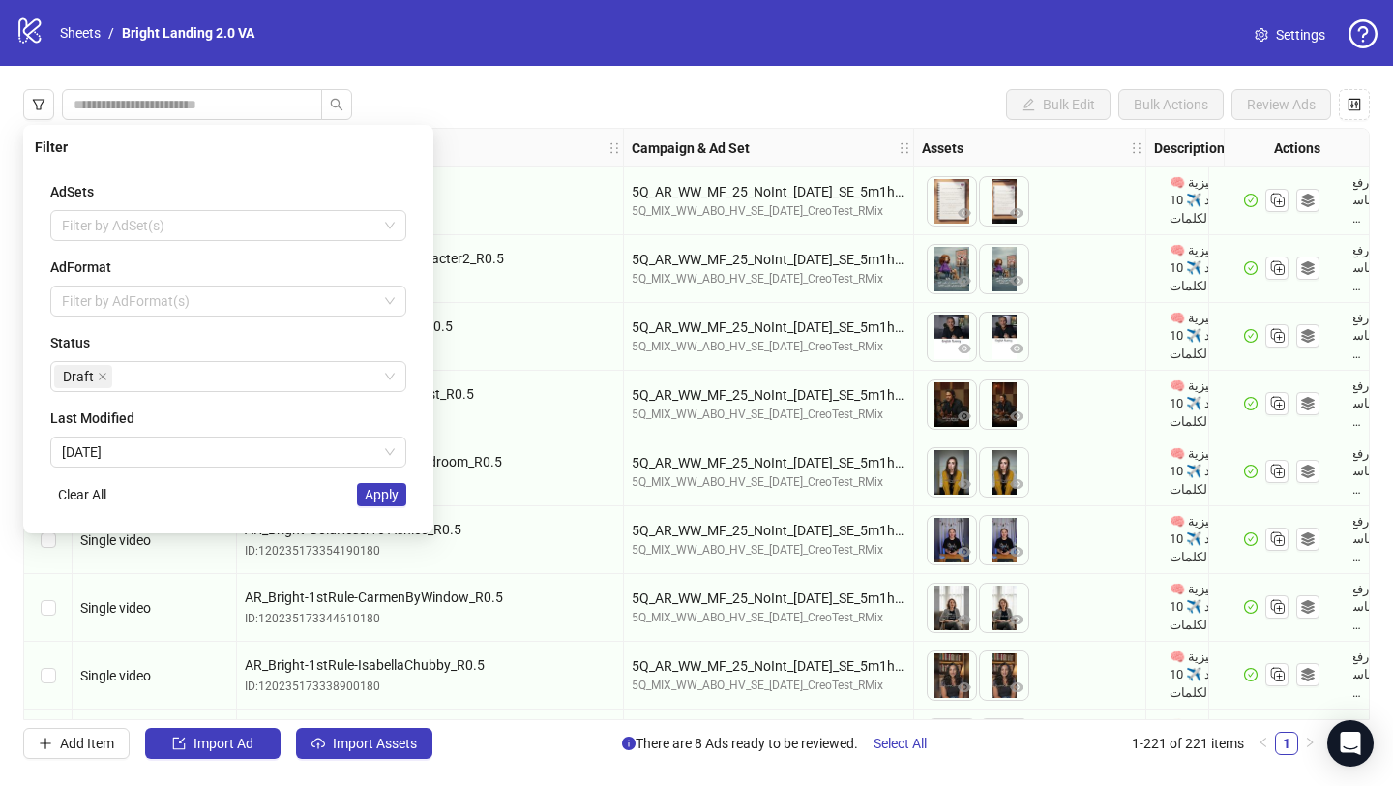
click at [399, 517] on div "AdSets Filter by AdSet(s) AdFormat Filter by AdFormat(s) Status Draft Last Modi…" at bounding box center [228, 343] width 387 height 356
click at [399, 498] on button "Apply" at bounding box center [381, 494] width 49 height 23
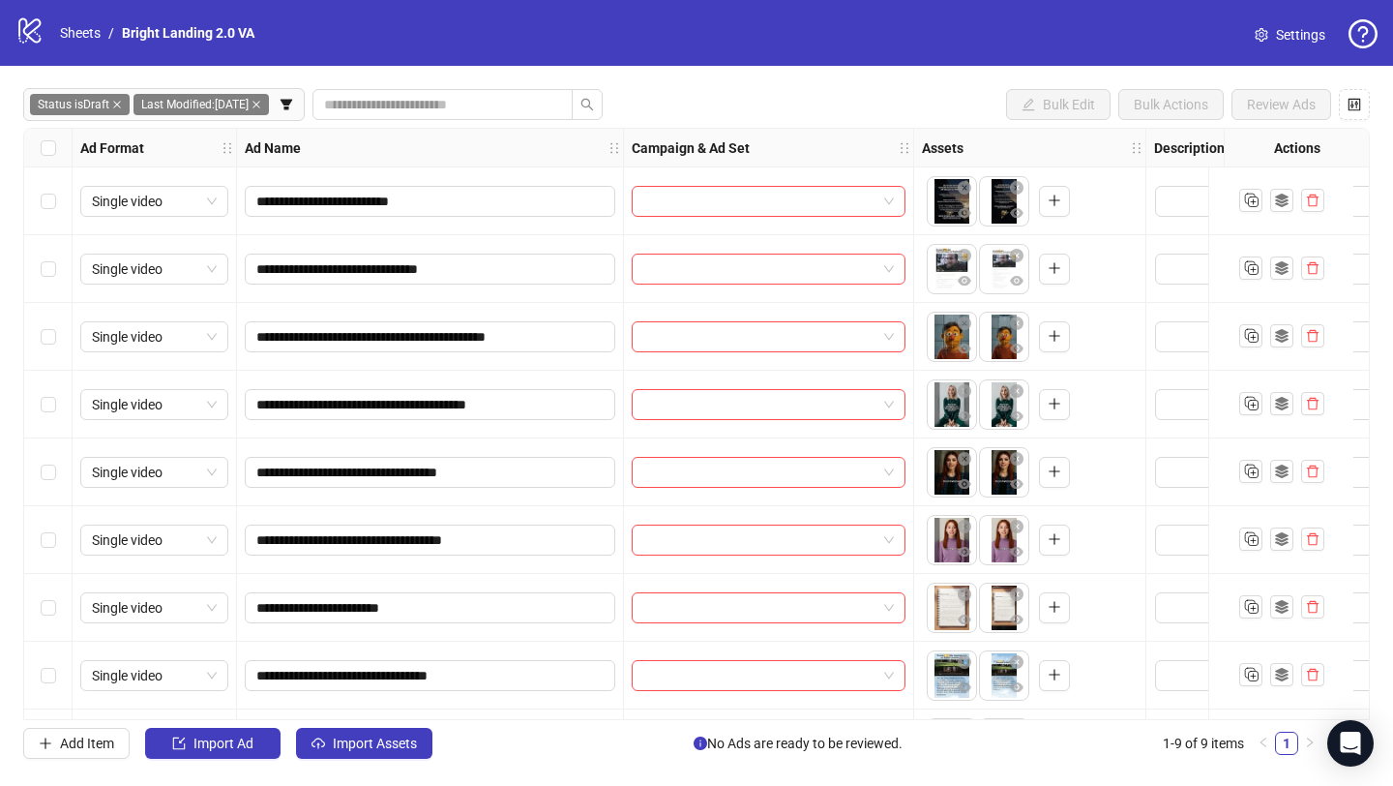
scroll to position [66, 0]
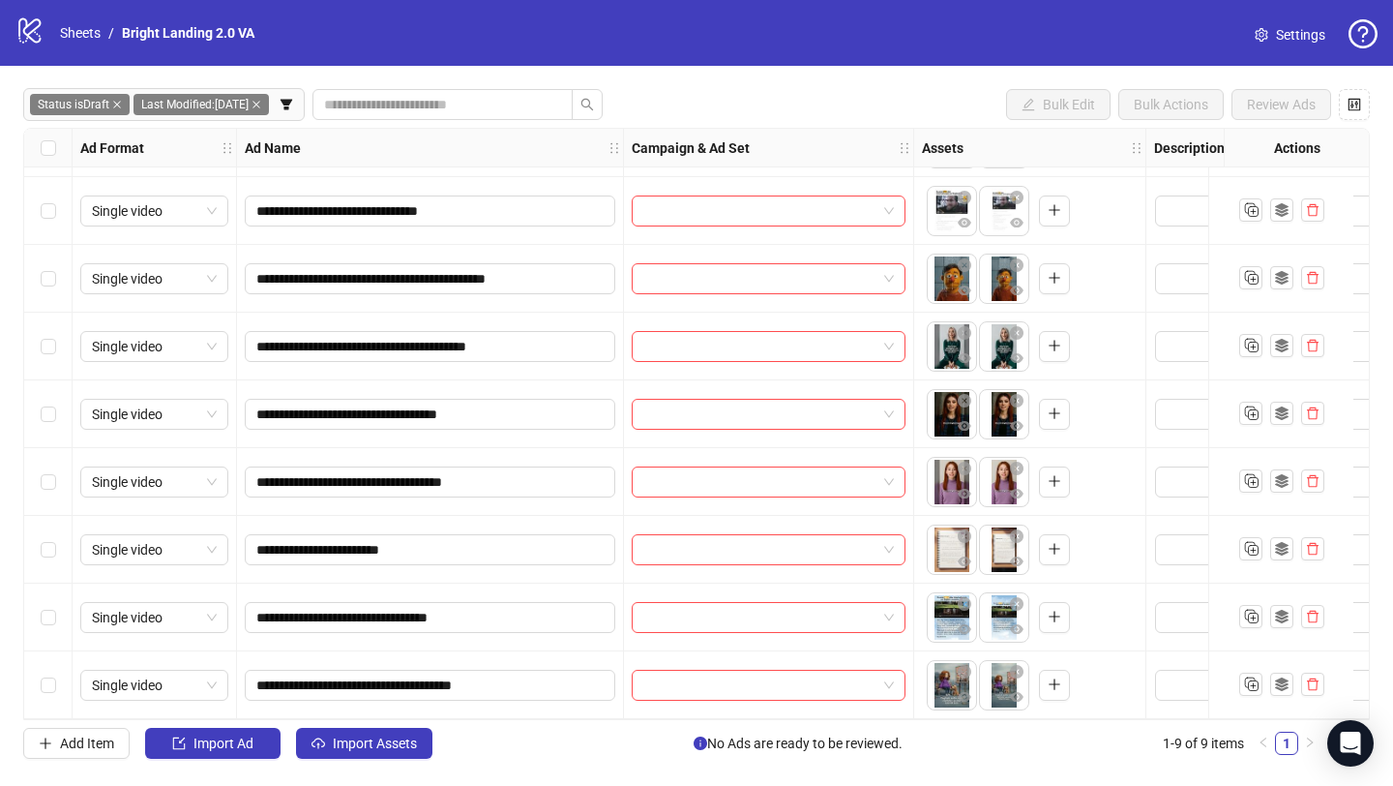
click at [38, 146] on div "Select all rows" at bounding box center [48, 148] width 48 height 39
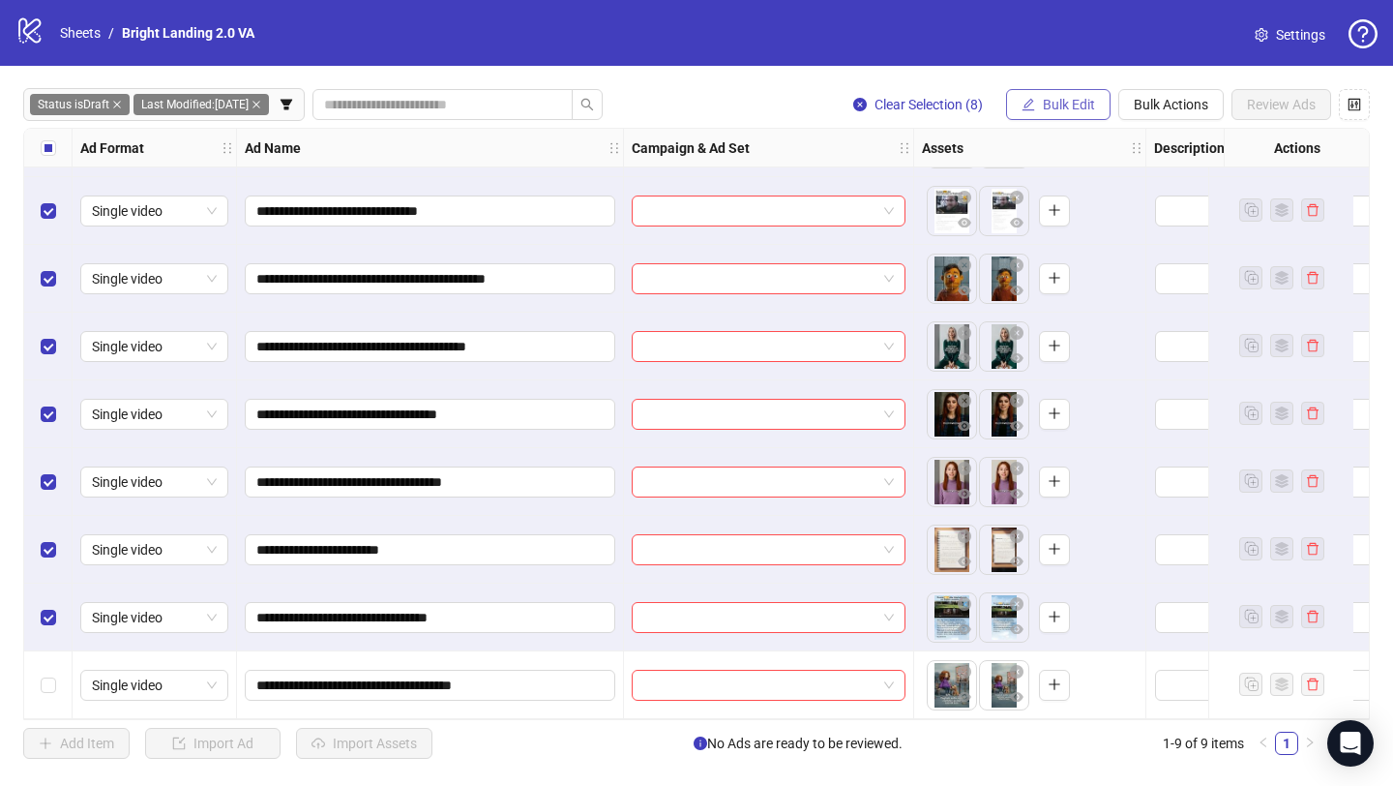
click at [1044, 102] on span "Bulk Edit" at bounding box center [1069, 104] width 52 height 15
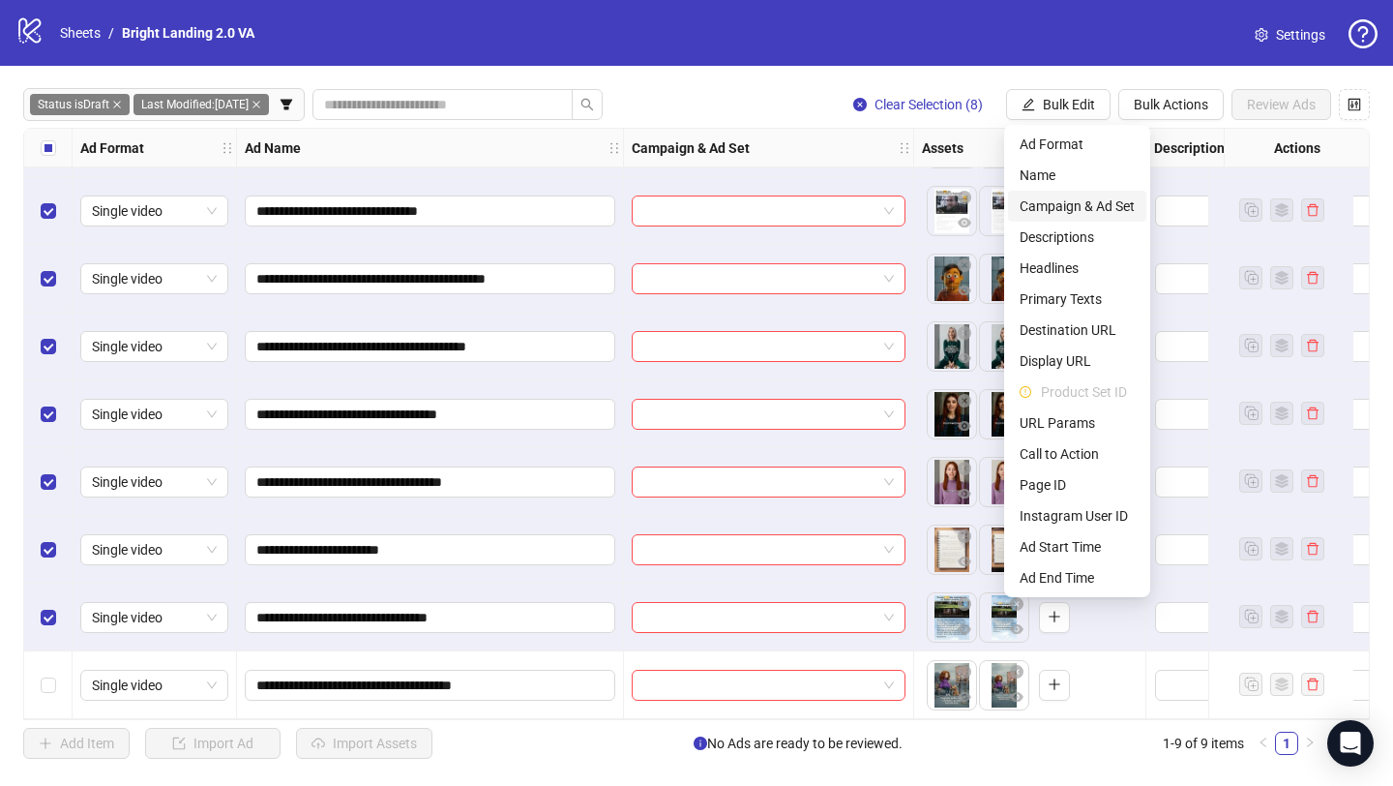
click at [1063, 202] on span "Campaign & Ad Set" at bounding box center [1077, 205] width 115 height 21
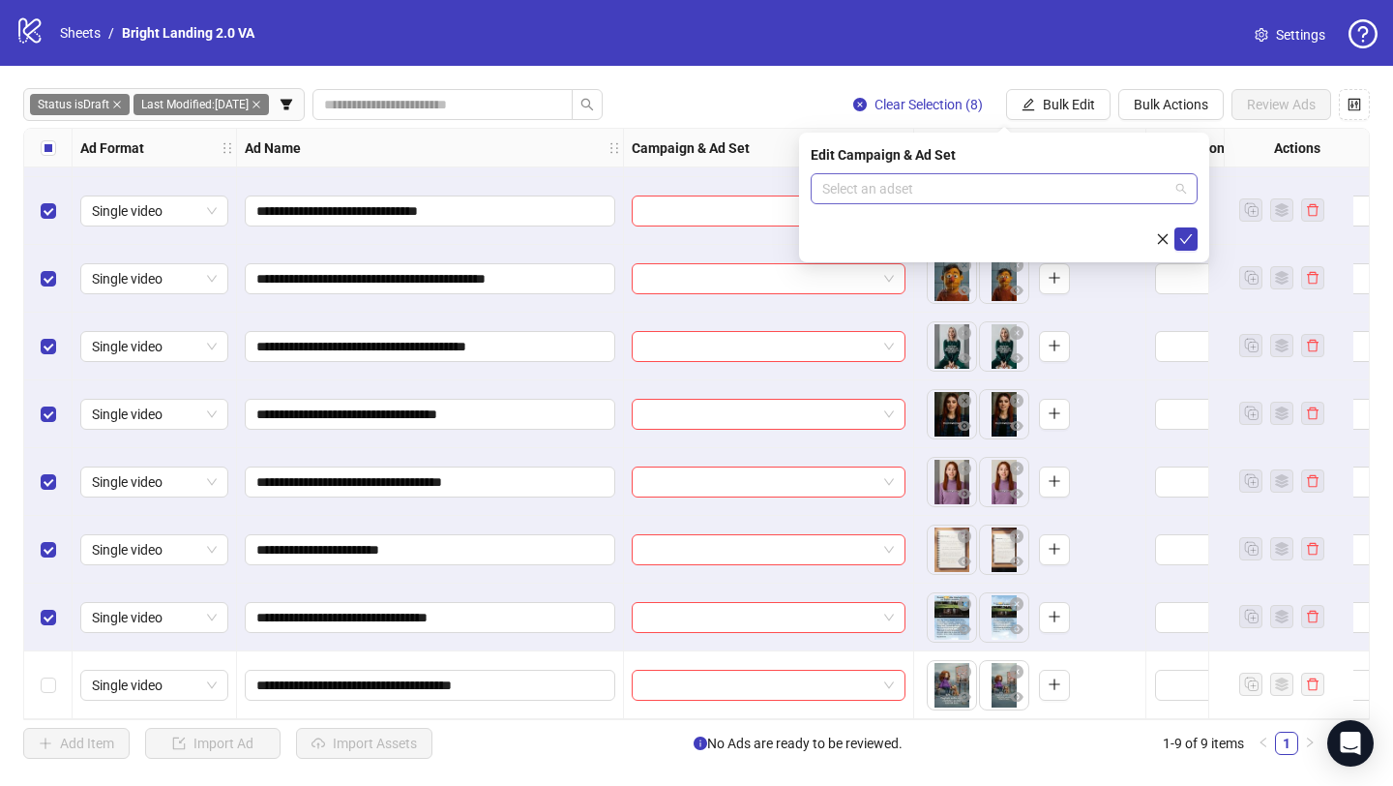
click at [1062, 192] on input "search" at bounding box center [995, 188] width 346 height 29
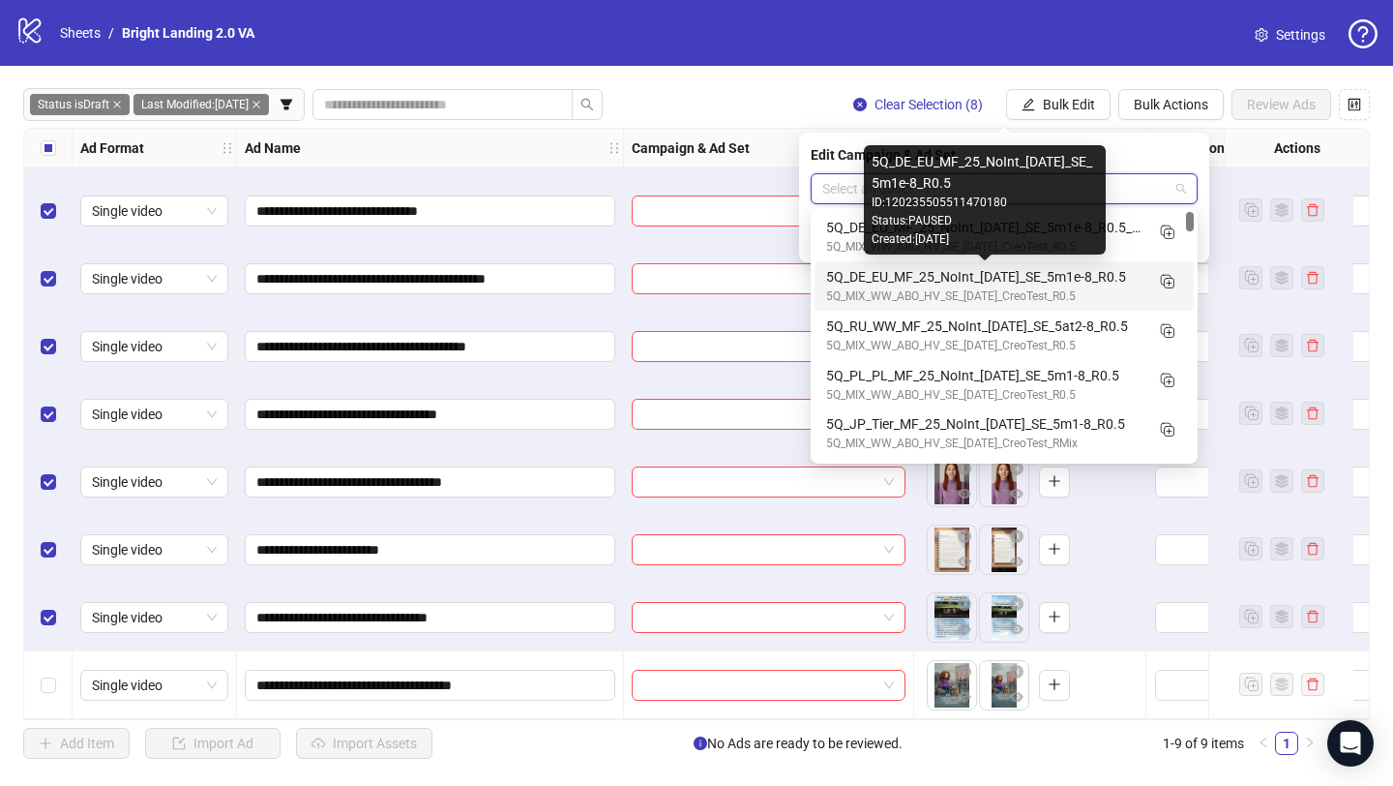
click at [997, 279] on div "5Q_DE_EU_MF_25_NoInt_[DATE]_SE_5m1e-8_R0.5" at bounding box center [984, 276] width 317 height 21
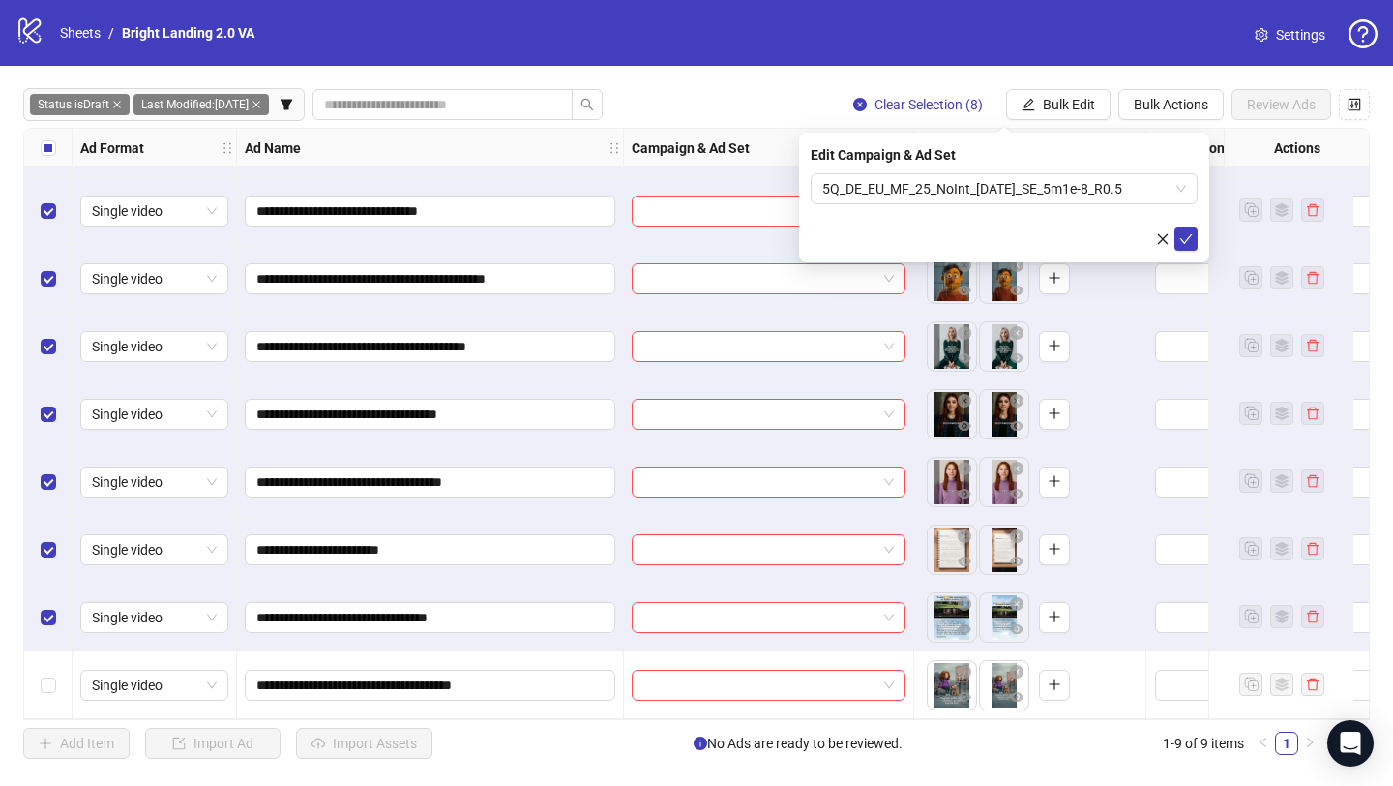
click at [856, 236] on div at bounding box center [1004, 238] width 387 height 23
click at [1181, 243] on icon "check" at bounding box center [1187, 239] width 14 height 14
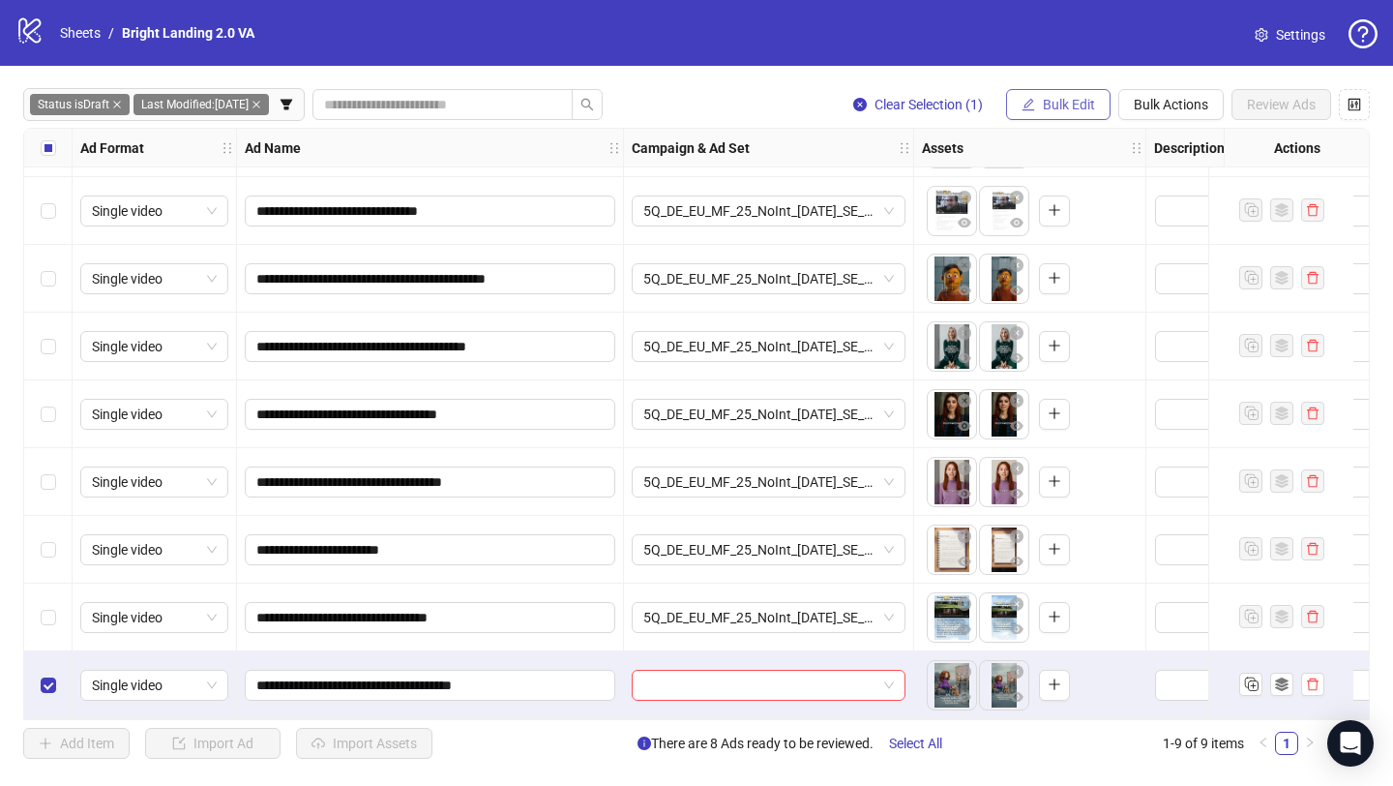
click at [1043, 106] on span "Bulk Edit" at bounding box center [1069, 104] width 52 height 15
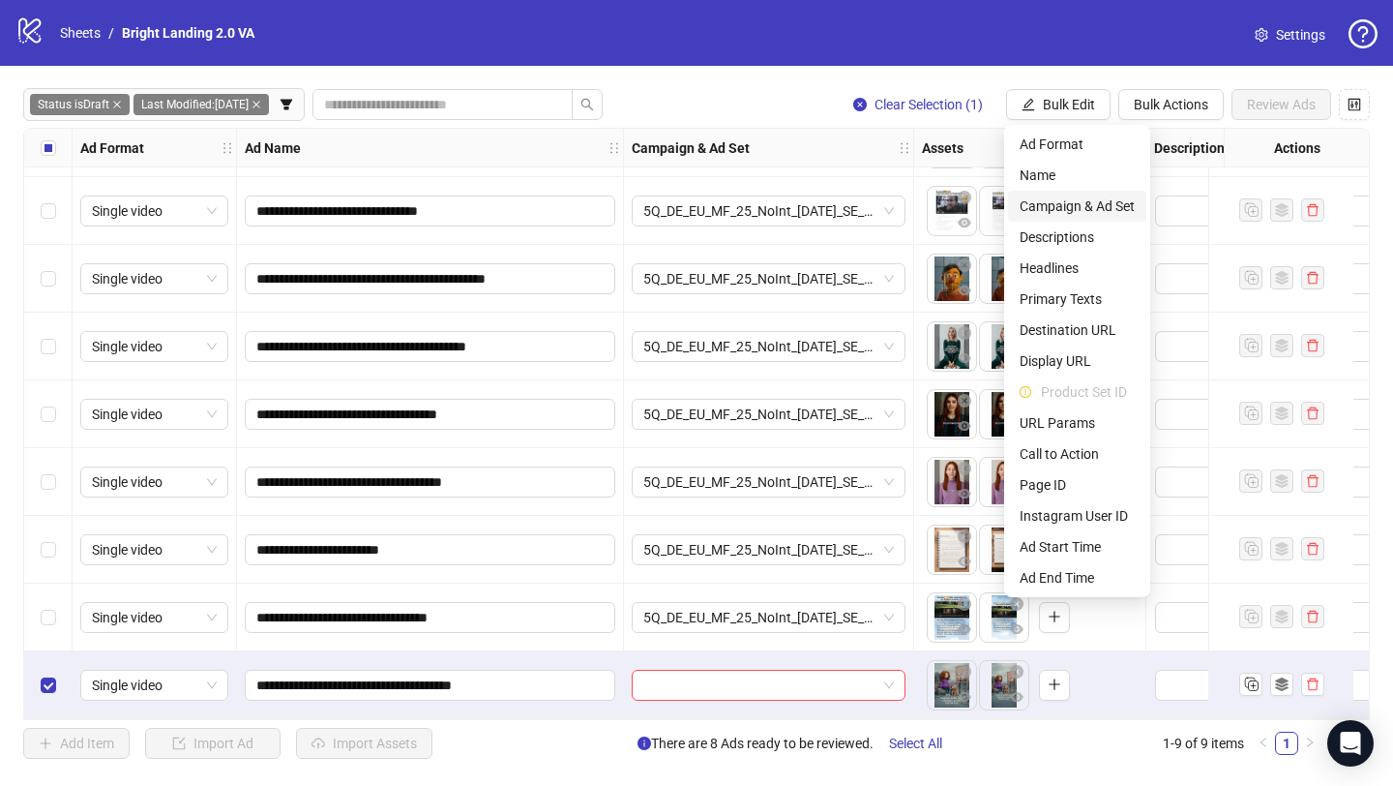
click at [1068, 199] on span "Campaign & Ad Set" at bounding box center [1077, 205] width 115 height 21
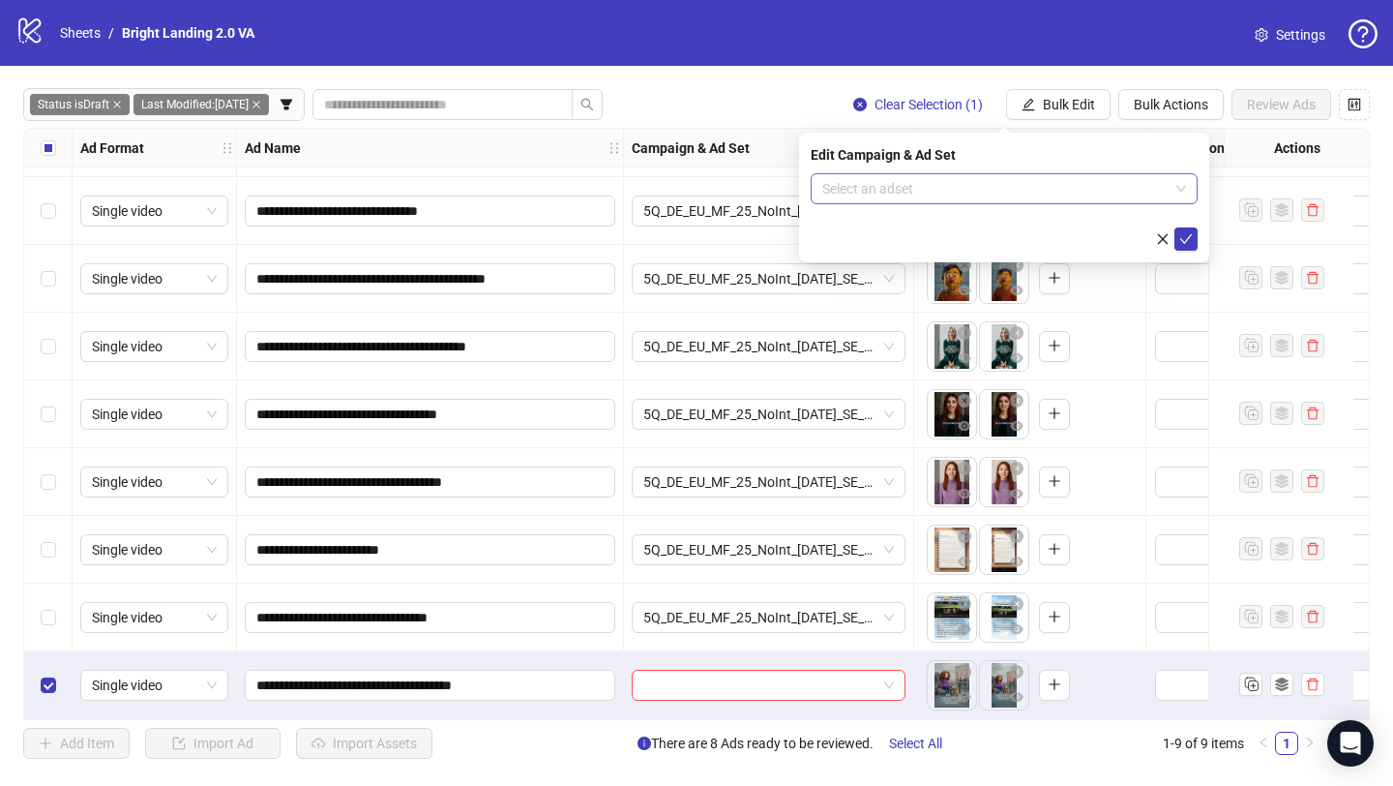
click at [1053, 186] on input "search" at bounding box center [995, 188] width 346 height 29
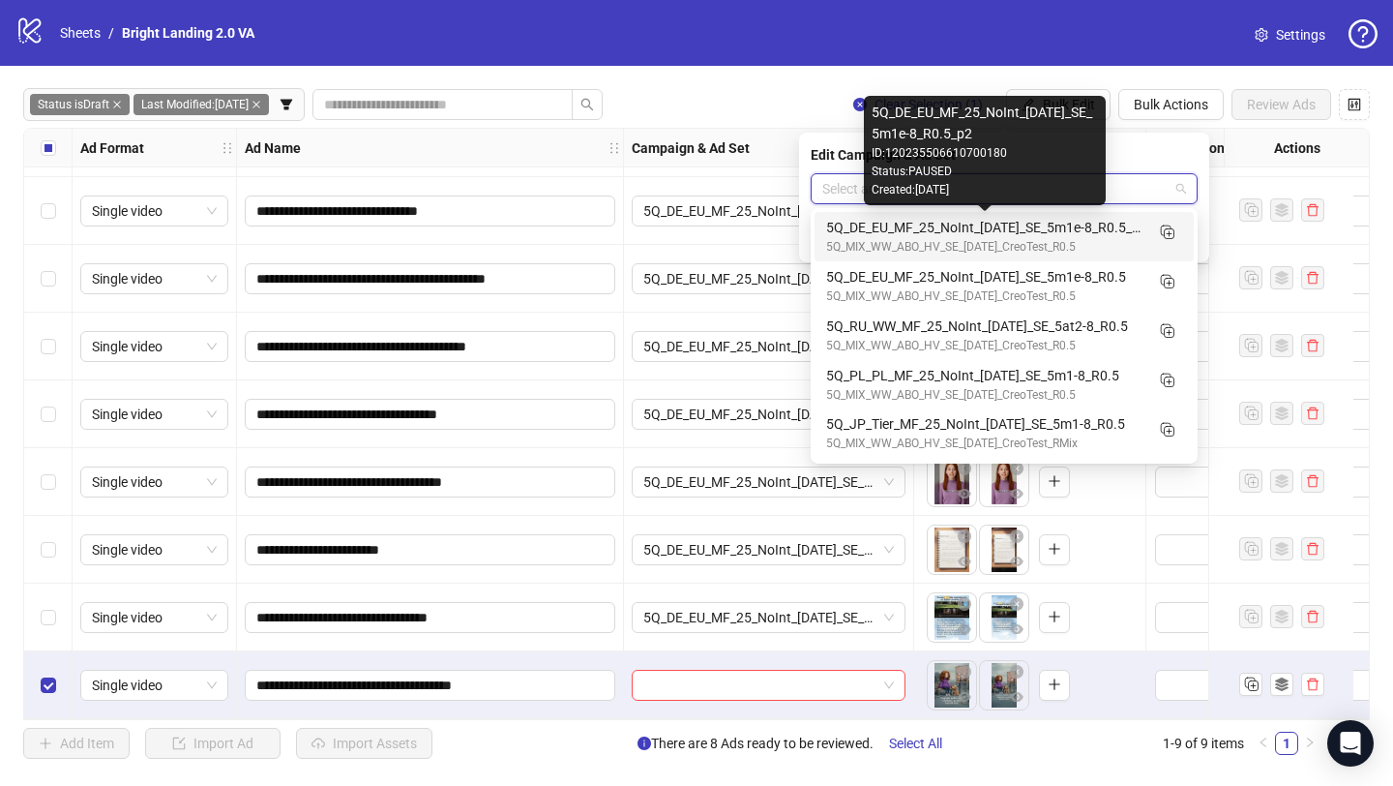
click at [1046, 224] on div "5Q_DE_EU_MF_25_NoInt_[DATE]_SE_5m1e-8_R0.5_p2" at bounding box center [984, 227] width 317 height 21
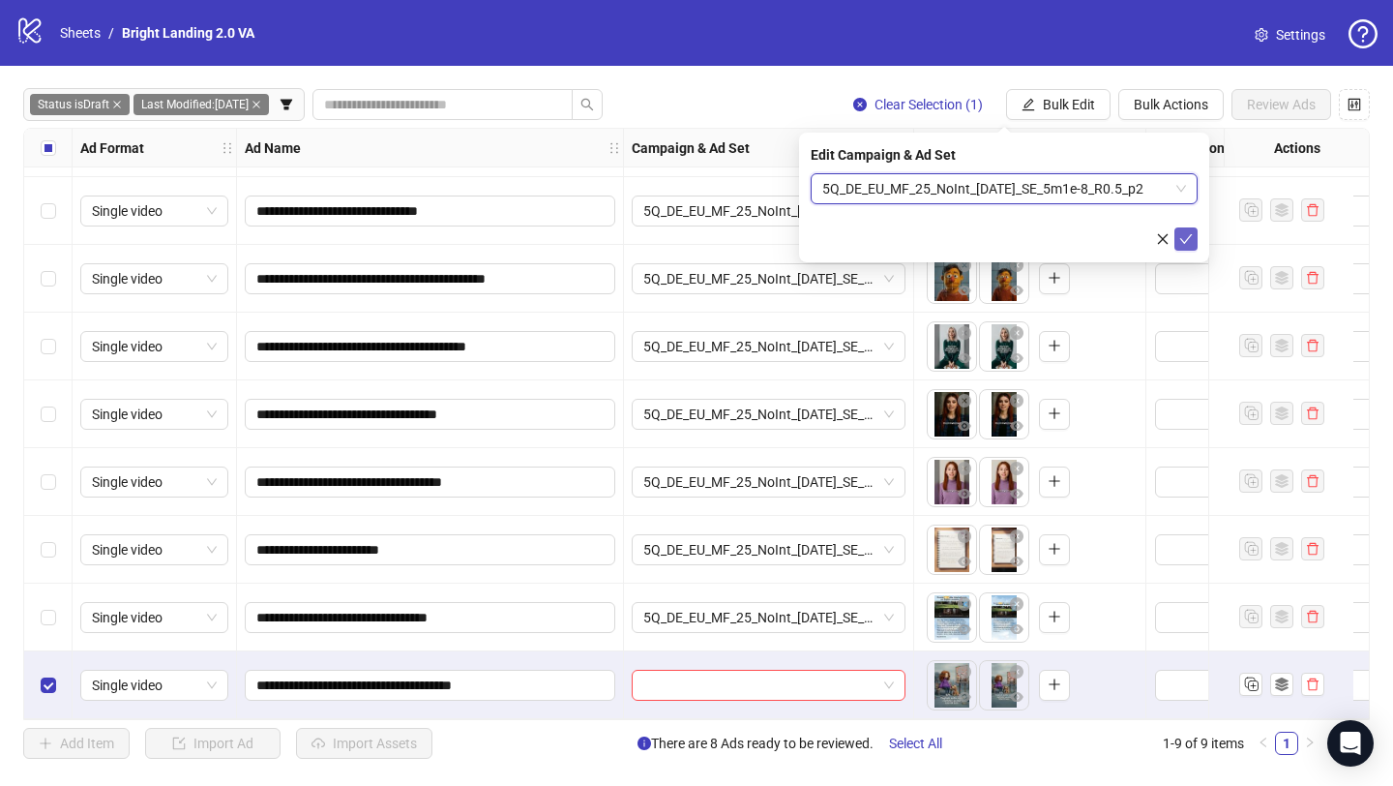
click at [1186, 230] on button "submit" at bounding box center [1186, 238] width 23 height 23
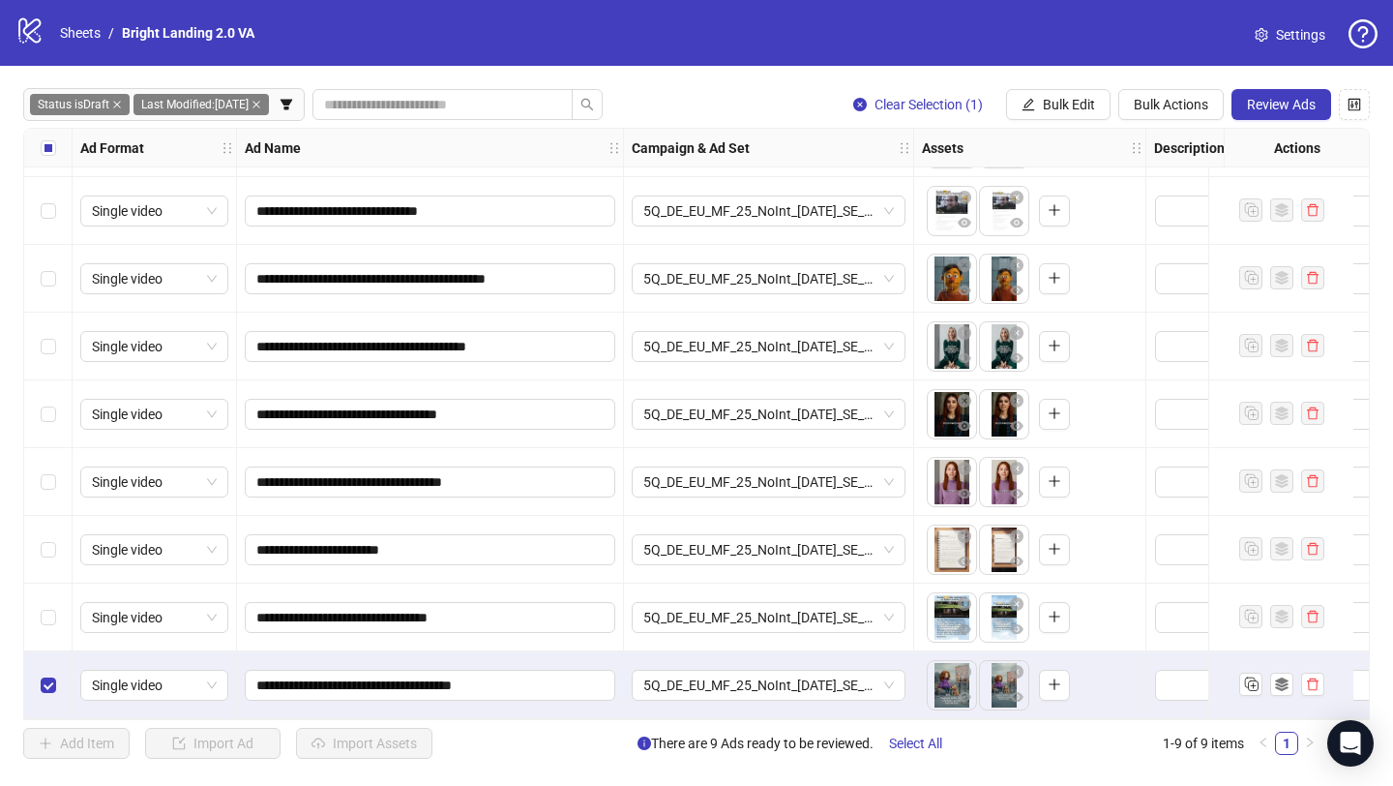
click at [43, 157] on label "Select all rows" at bounding box center [48, 147] width 15 height 21
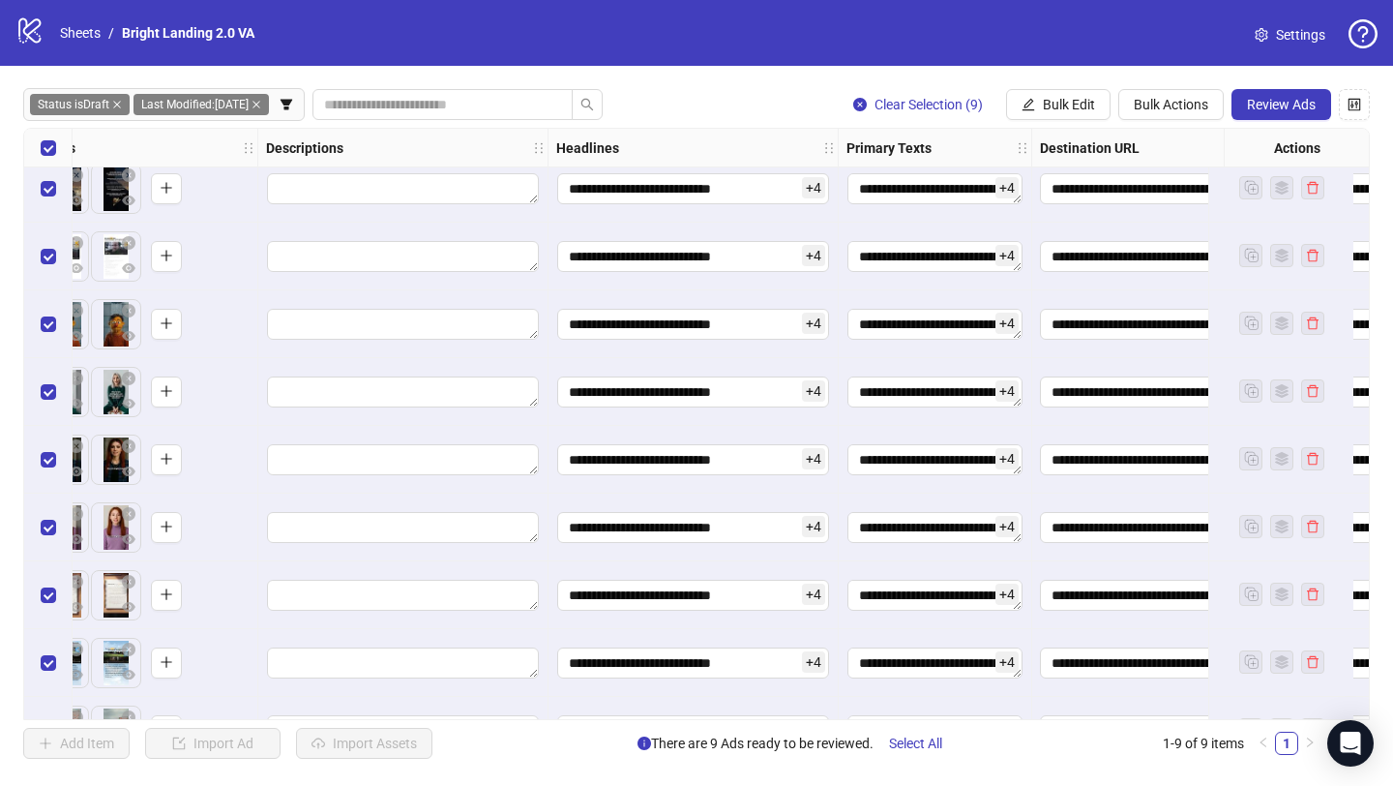
scroll to position [39, 888]
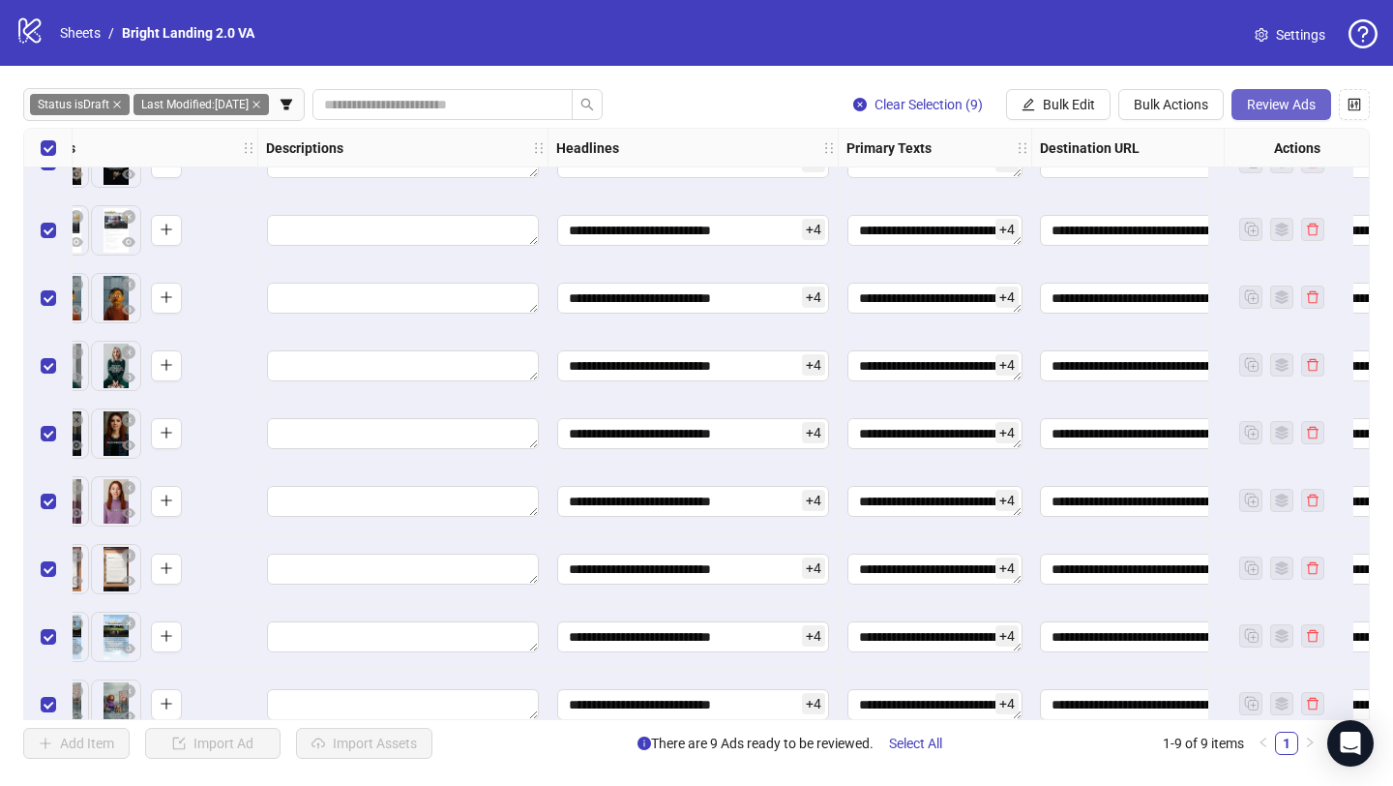
click at [1264, 105] on span "Review Ads" at bounding box center [1281, 104] width 69 height 15
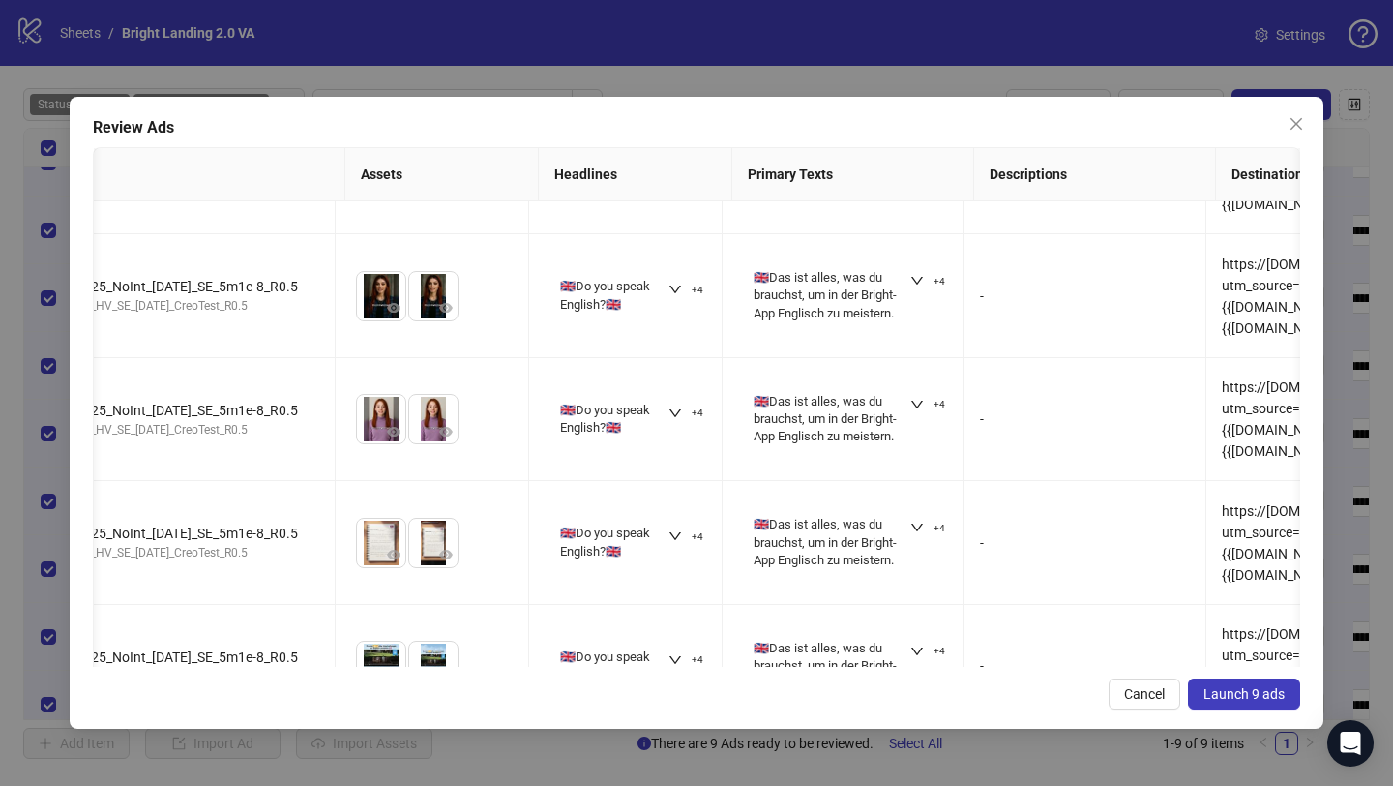
scroll to position [645, 386]
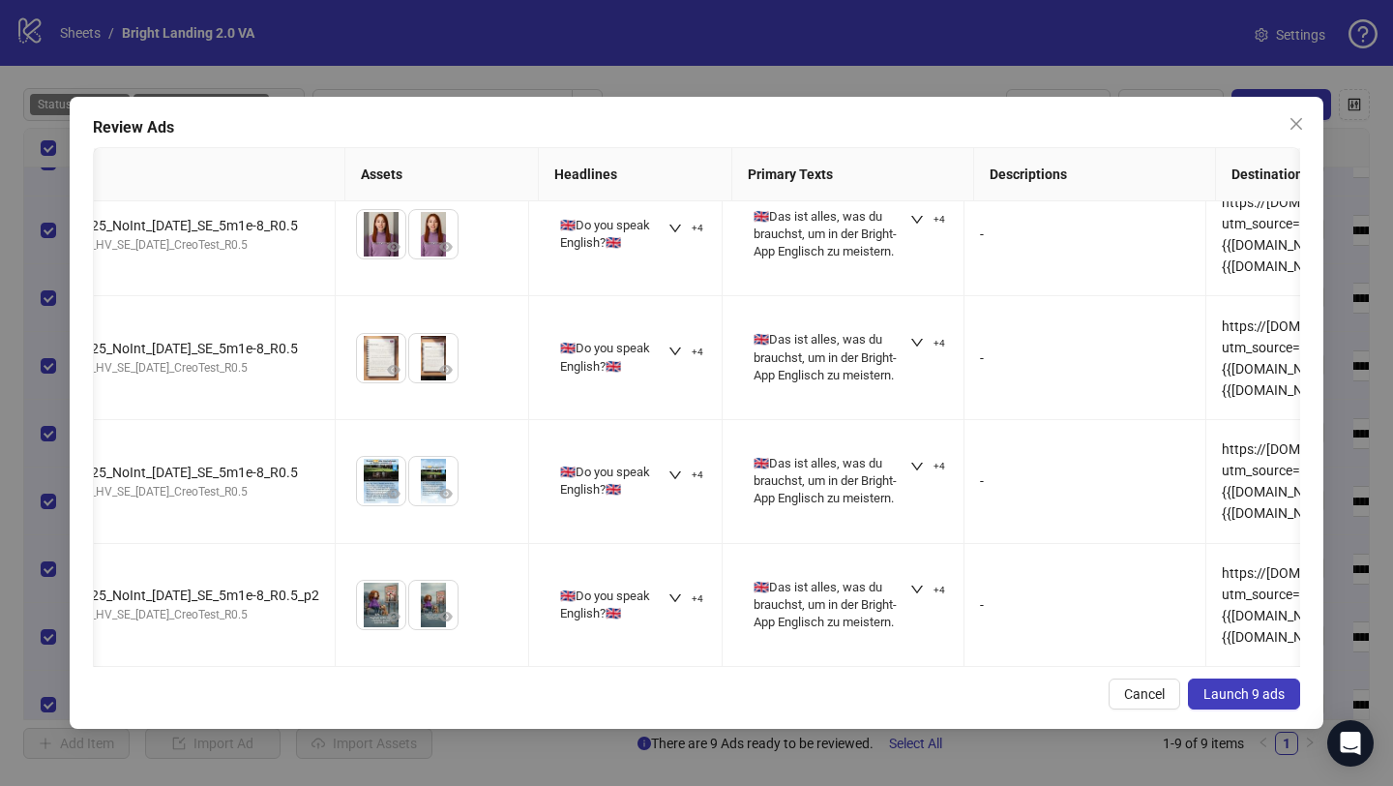
click at [1223, 683] on button "Launch 9 ads" at bounding box center [1244, 693] width 112 height 31
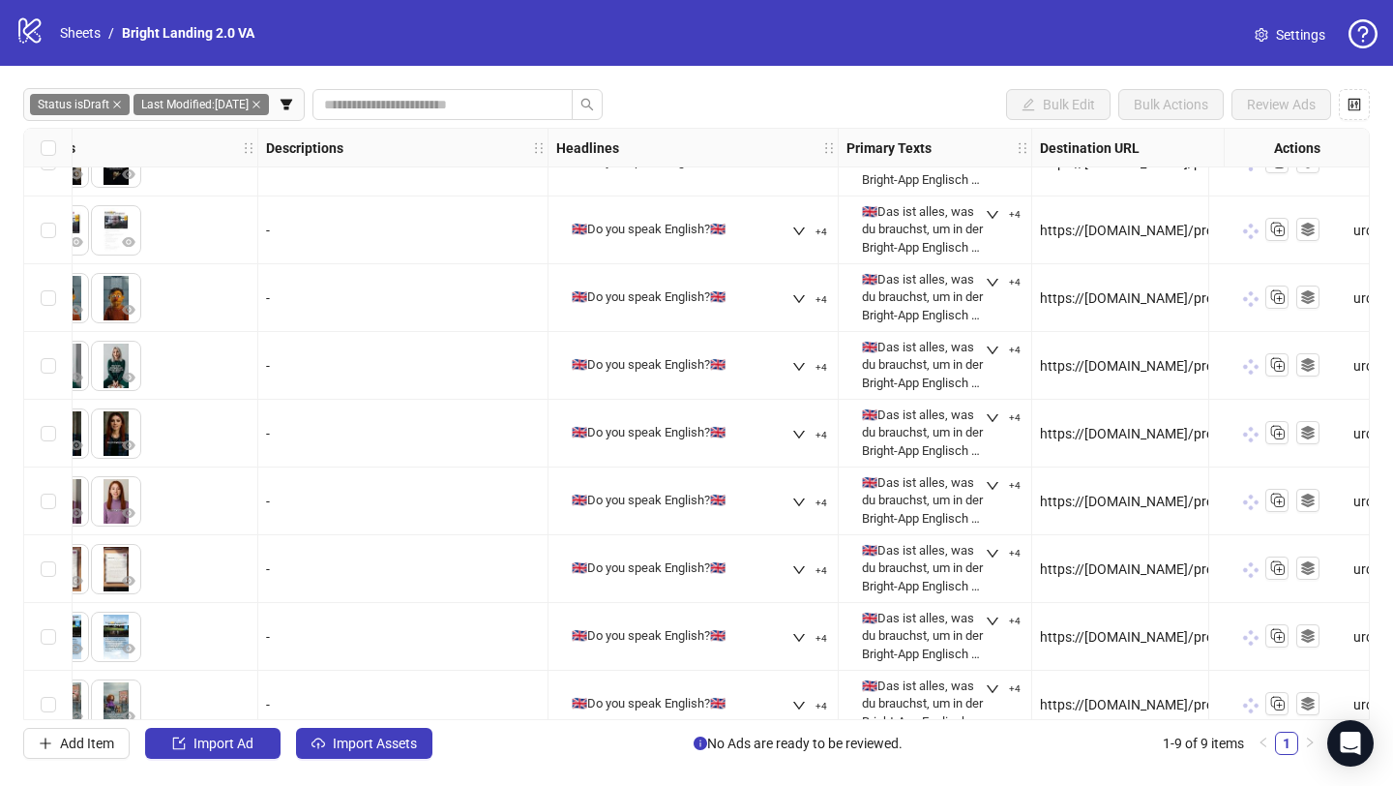
scroll to position [0, 888]
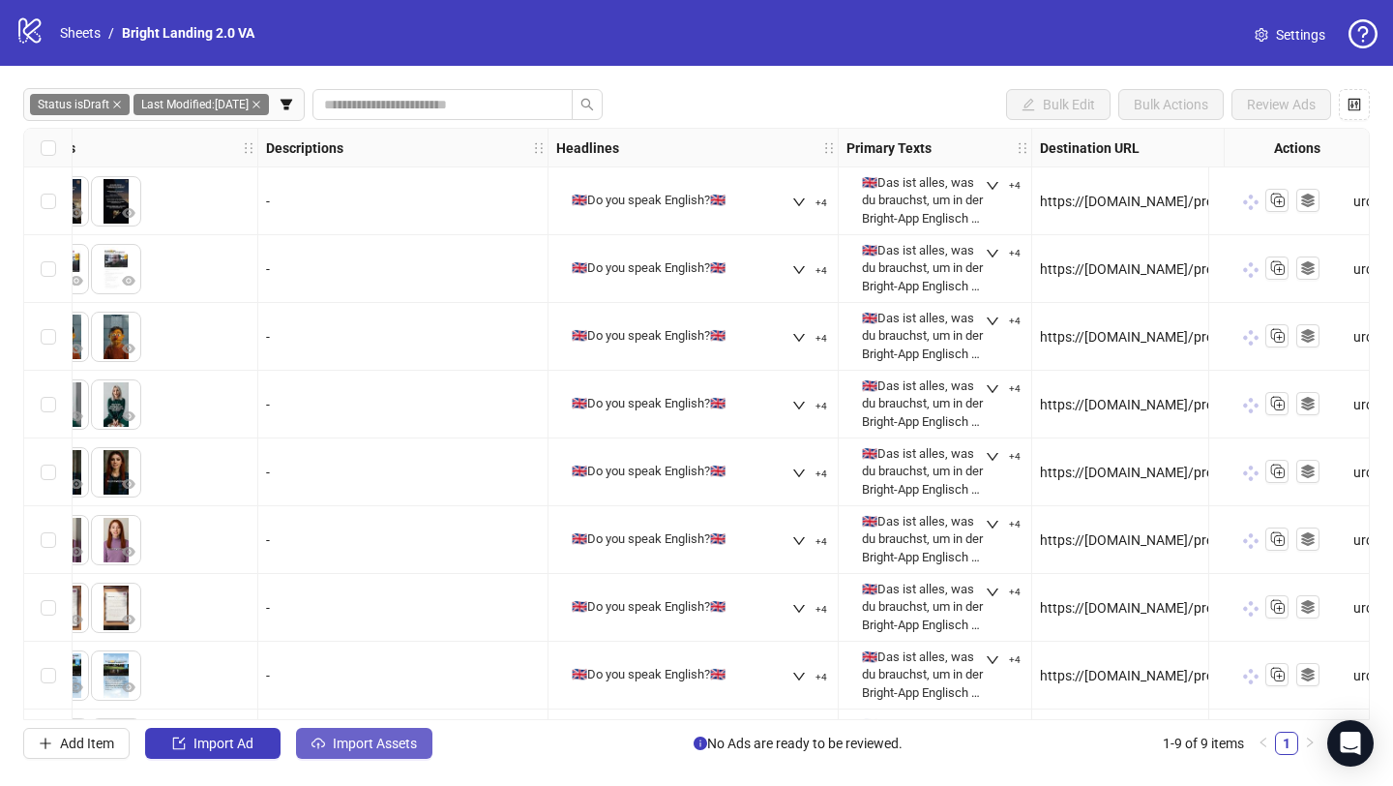
click at [334, 747] on span "Import Assets" at bounding box center [375, 742] width 84 height 15
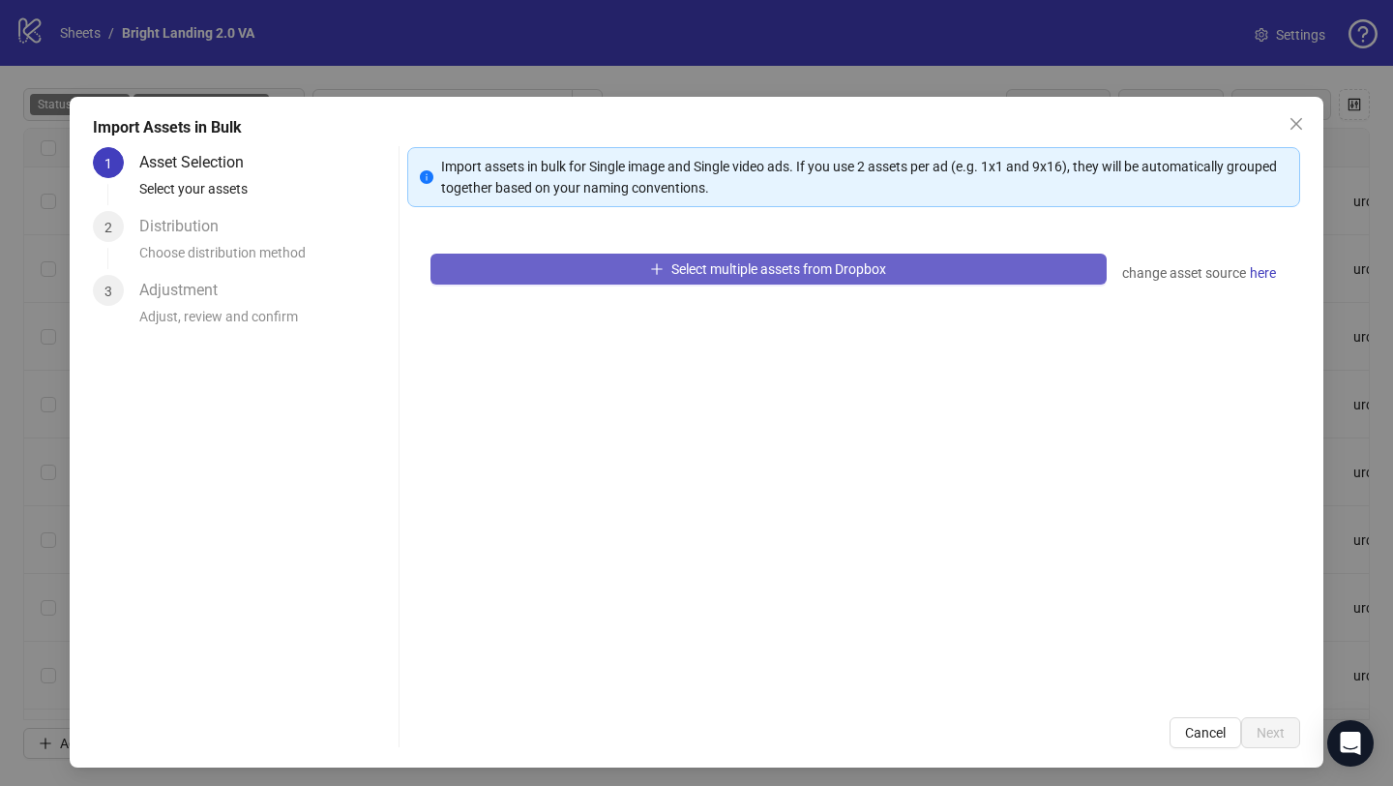
click at [482, 258] on button "Select multiple assets from Dropbox" at bounding box center [769, 269] width 676 height 31
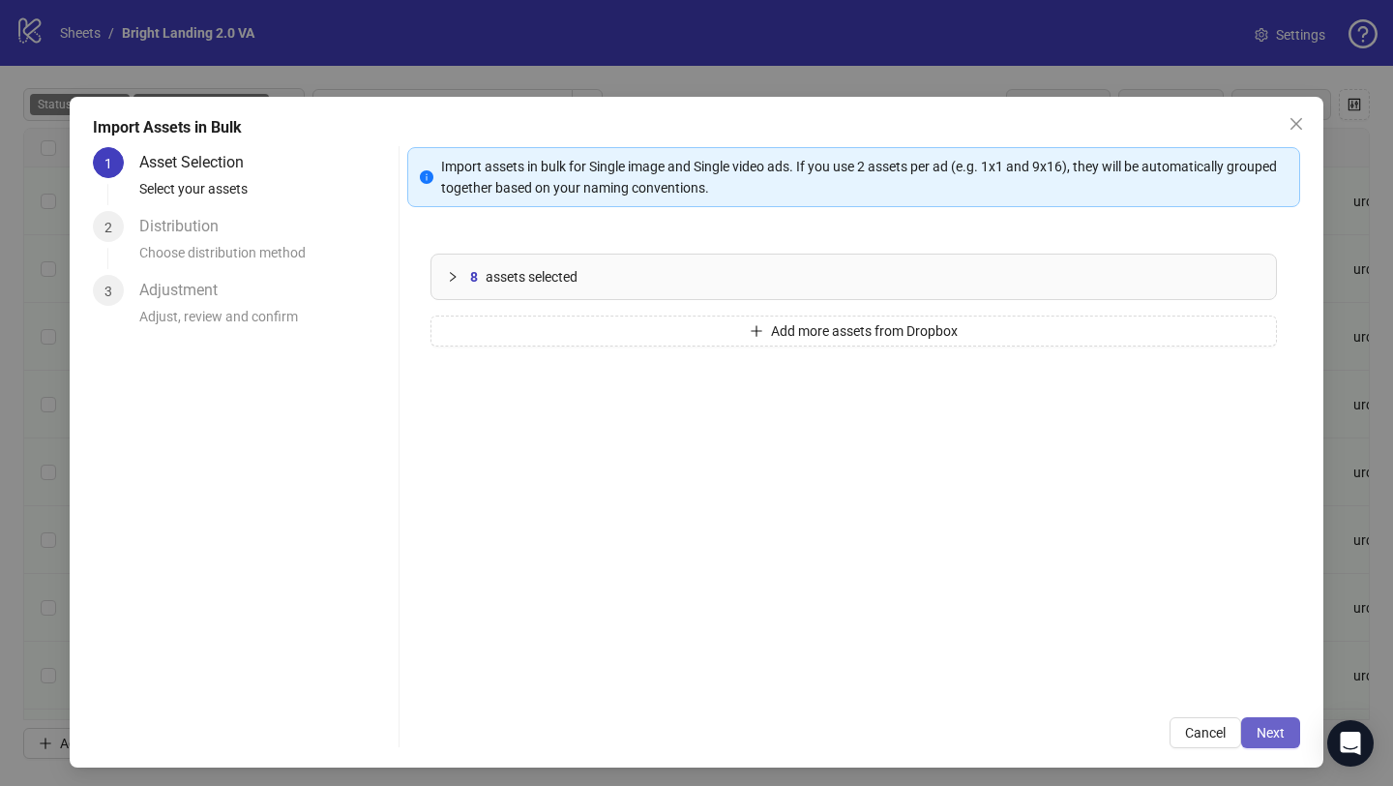
click at [1262, 728] on span "Next" at bounding box center [1271, 732] width 28 height 15
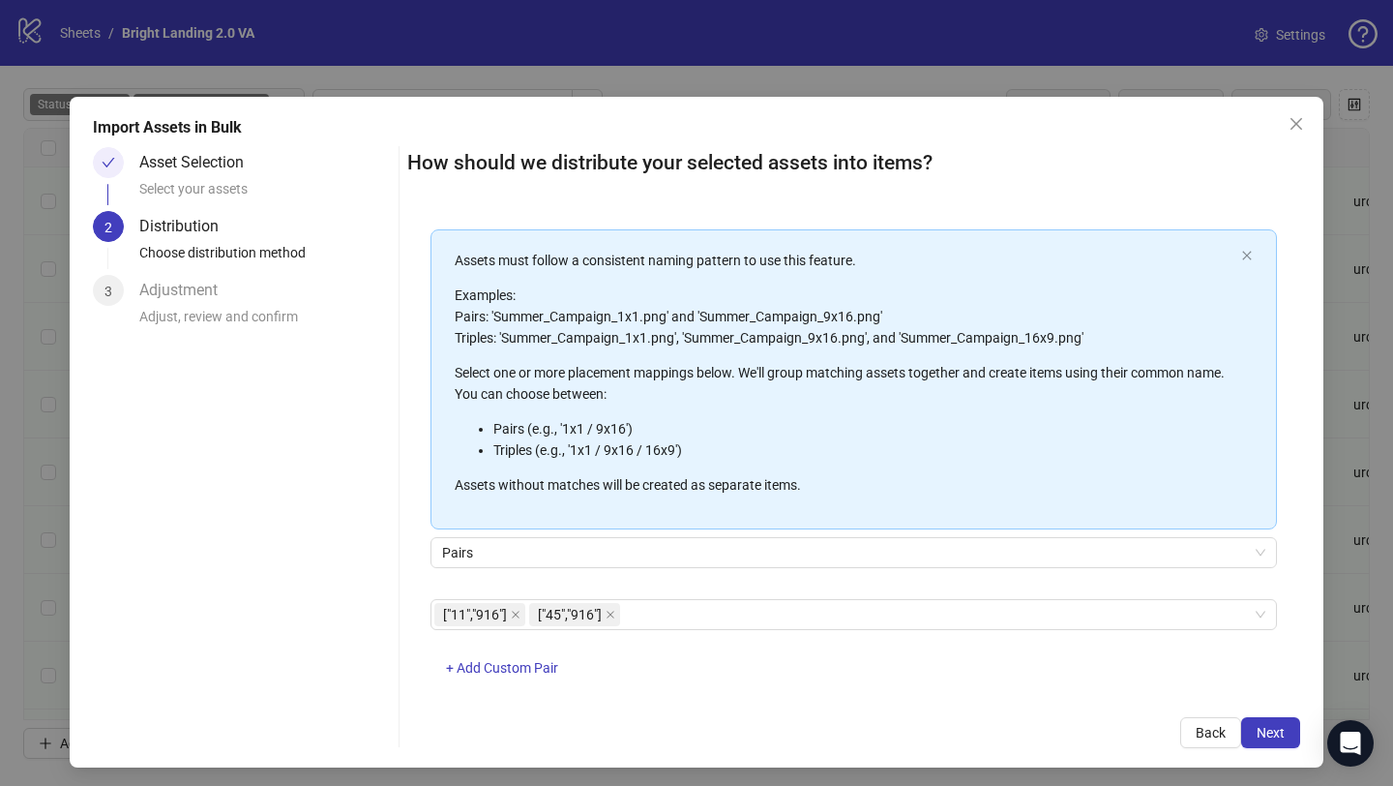
scroll to position [108, 0]
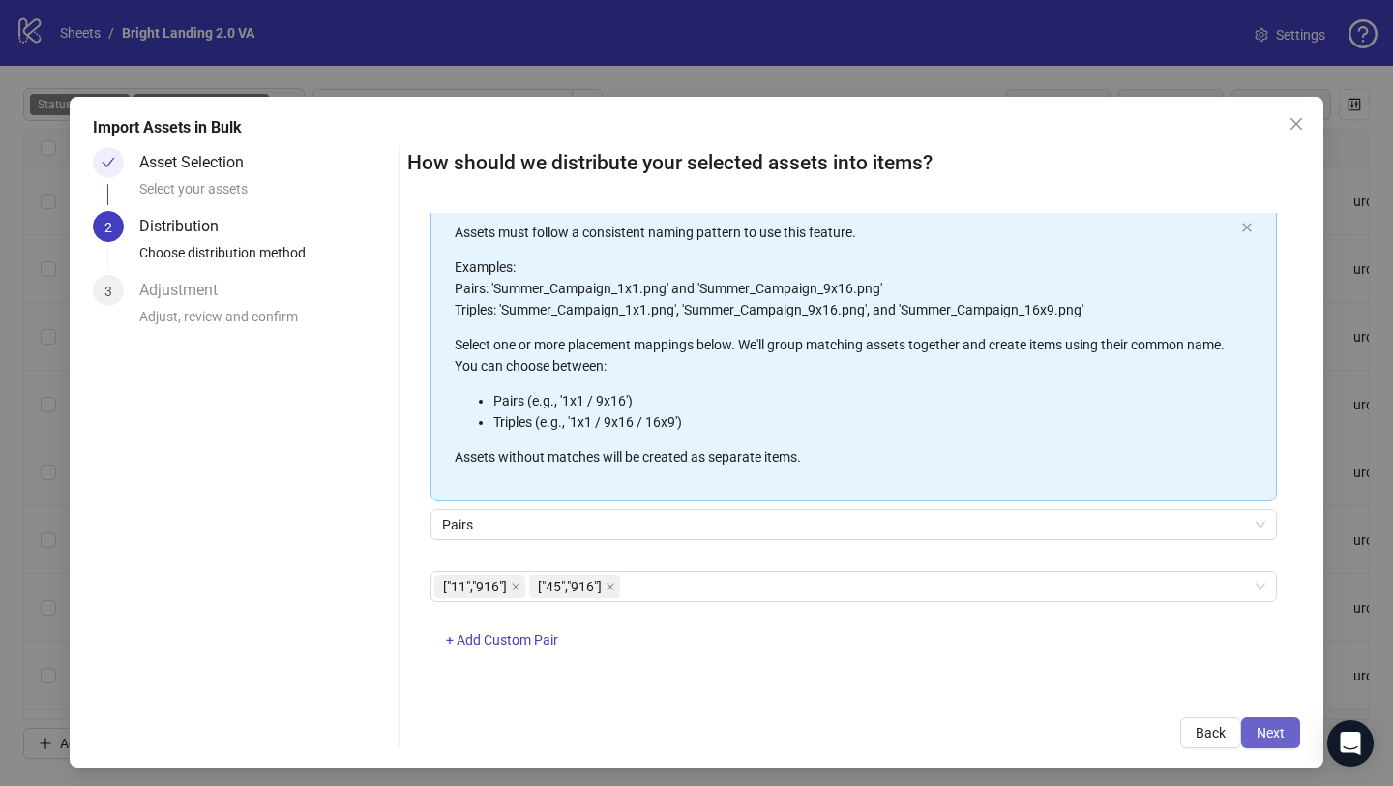
click at [1266, 730] on span "Next" at bounding box center [1271, 732] width 28 height 15
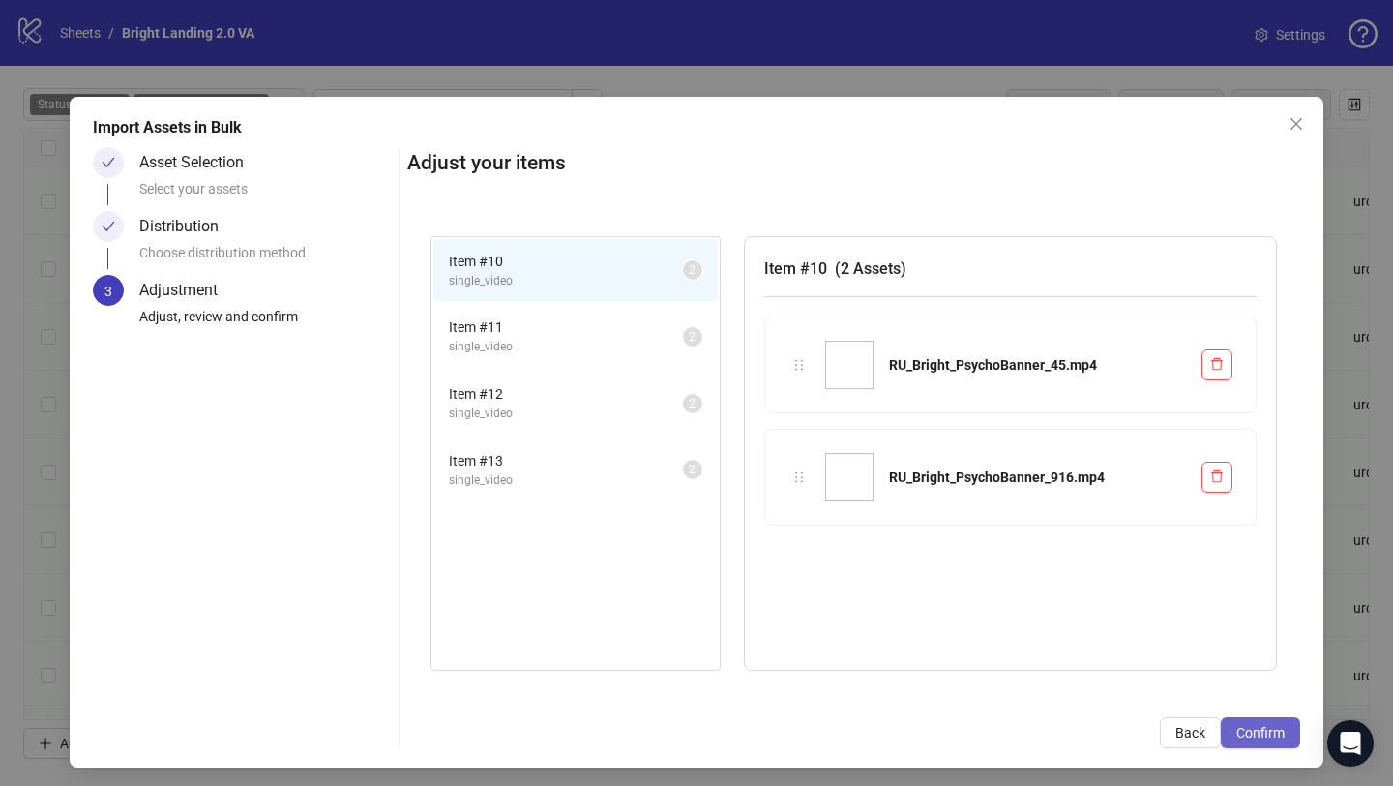
click at [1260, 730] on span "Confirm" at bounding box center [1261, 732] width 48 height 15
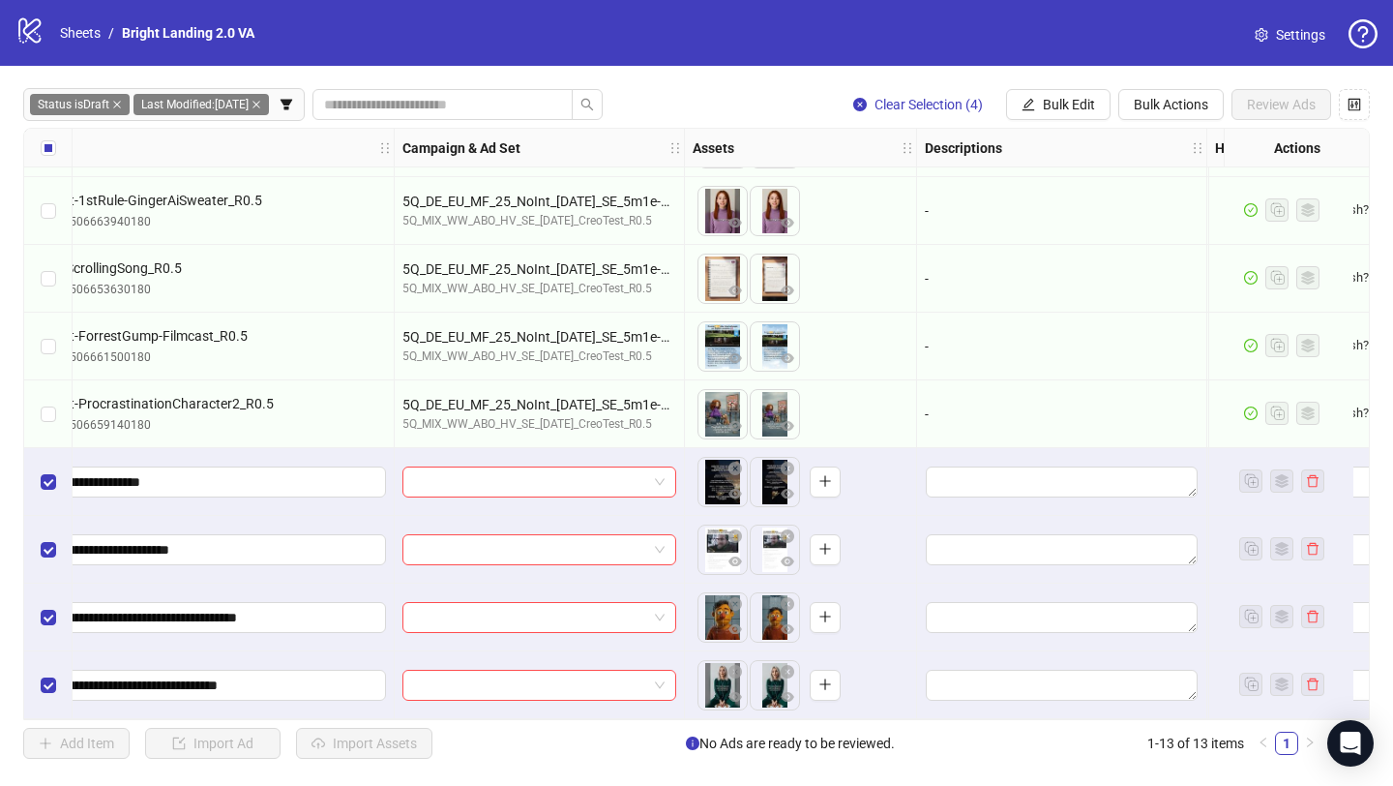
scroll to position [337, 184]
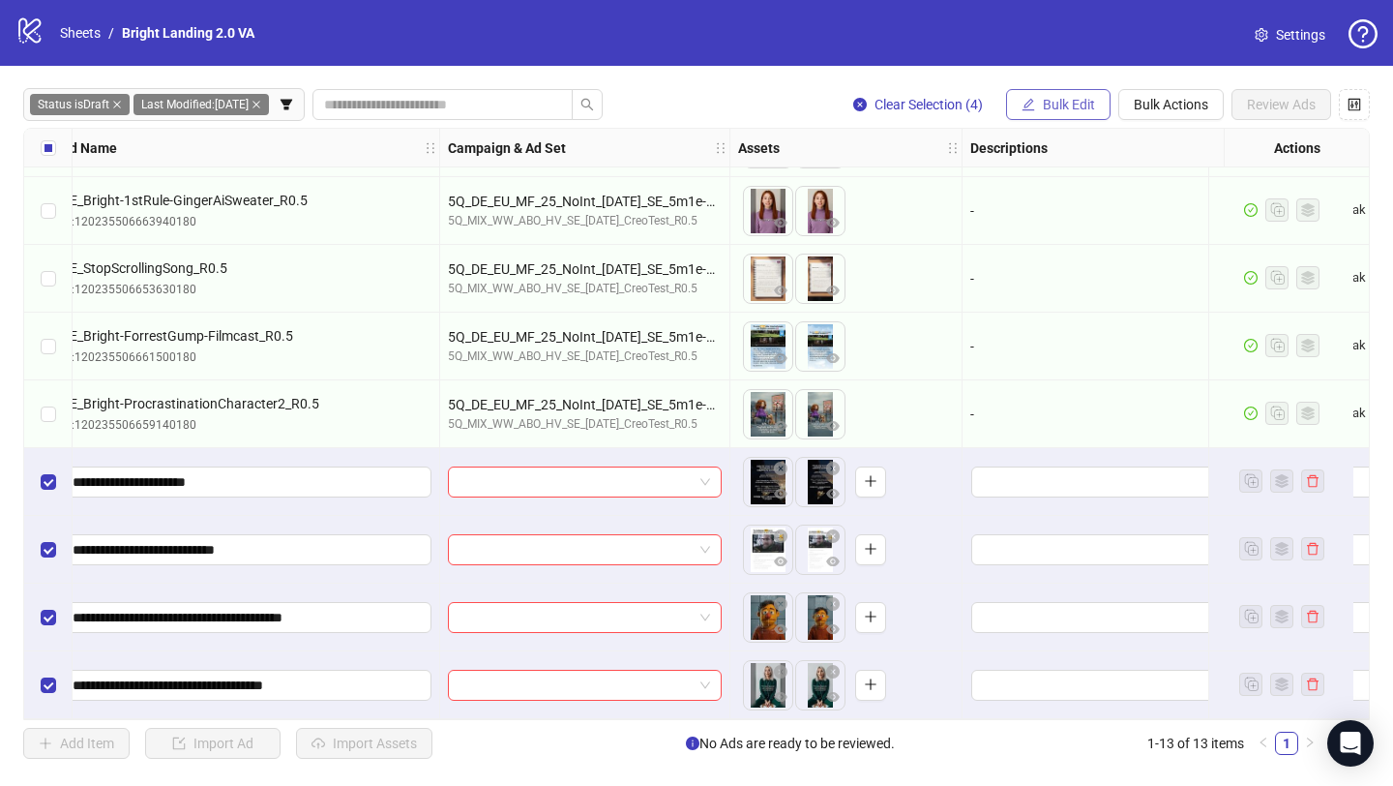
click at [1041, 112] on button "Bulk Edit" at bounding box center [1058, 104] width 105 height 31
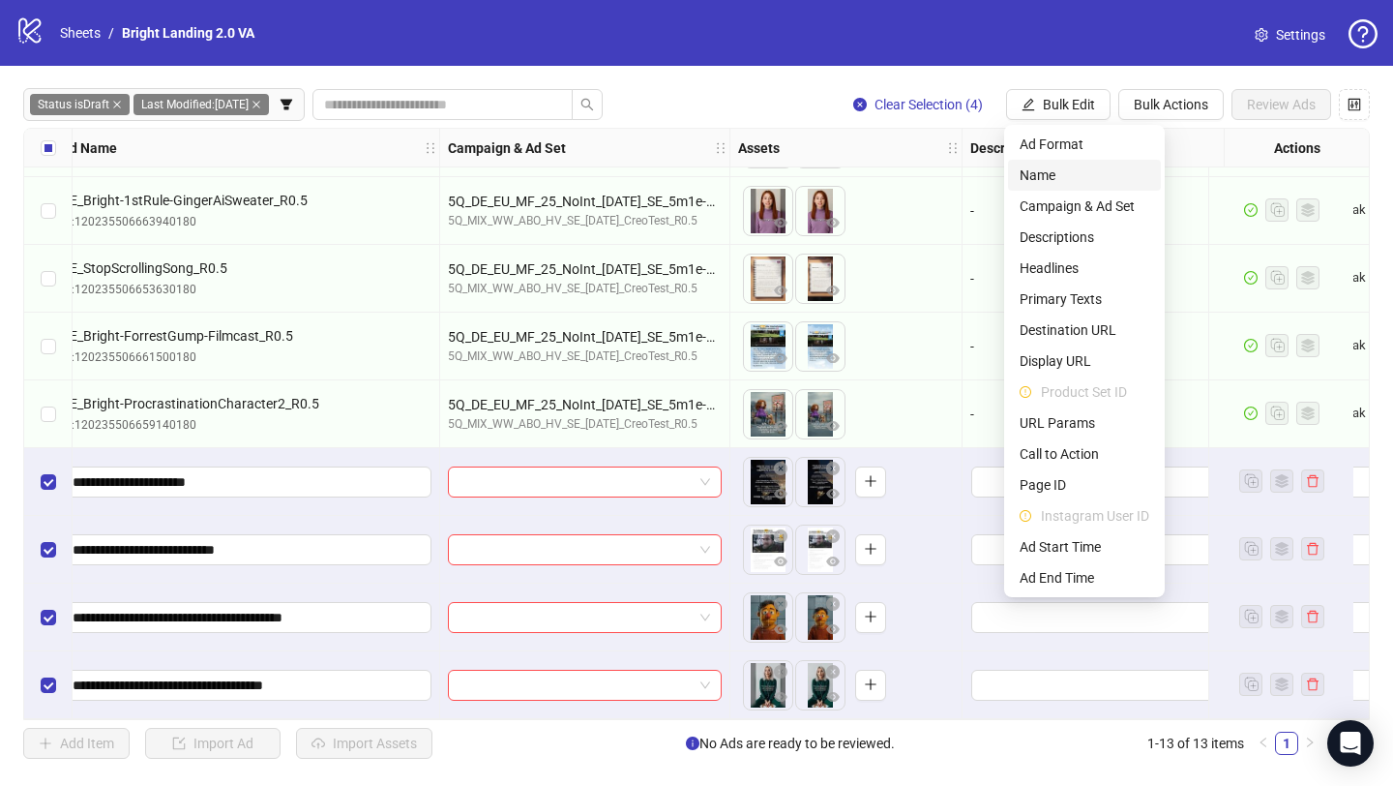
click at [1086, 187] on li "Name" at bounding box center [1084, 175] width 153 height 31
click at [1086, 187] on div "-" at bounding box center [1108, 211] width 290 height 68
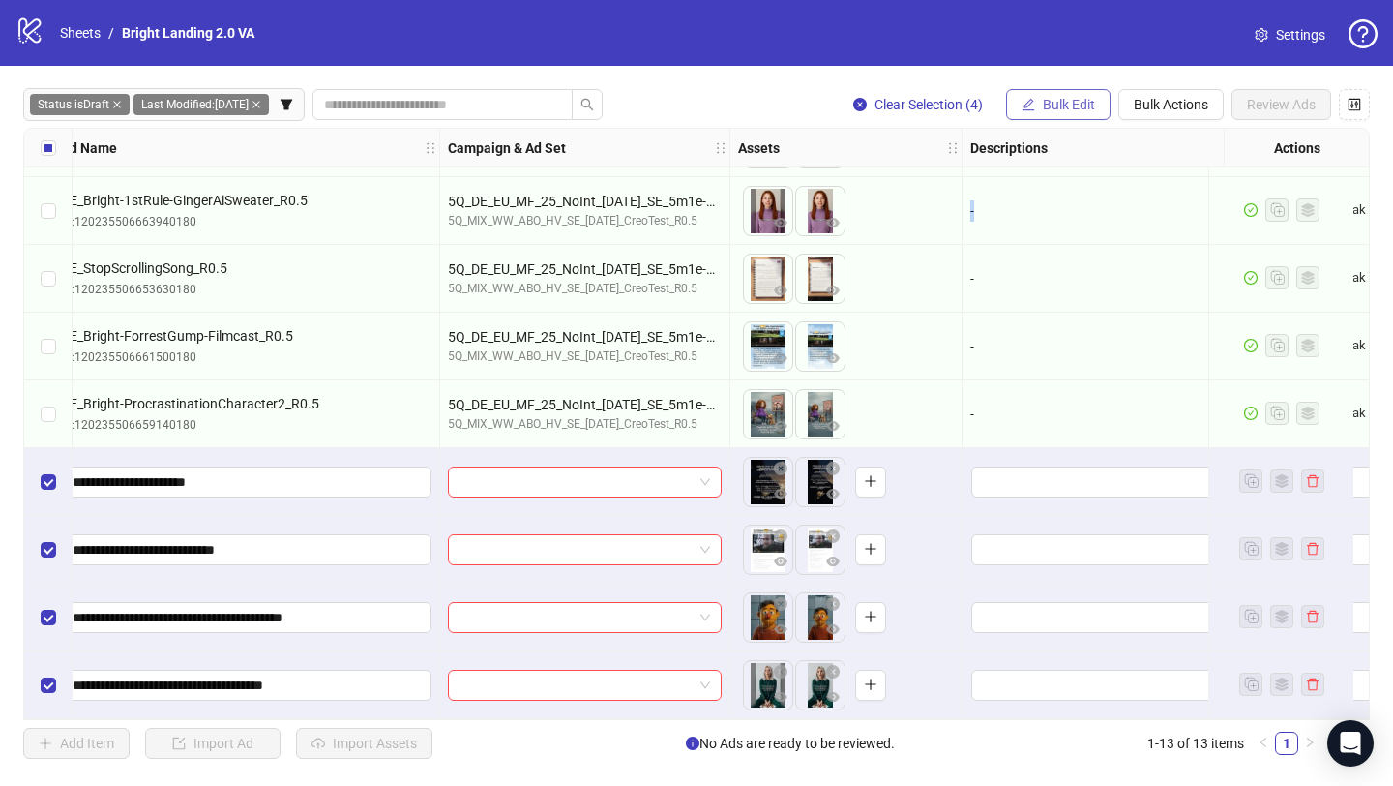
click at [1039, 108] on button "Bulk Edit" at bounding box center [1058, 104] width 105 height 31
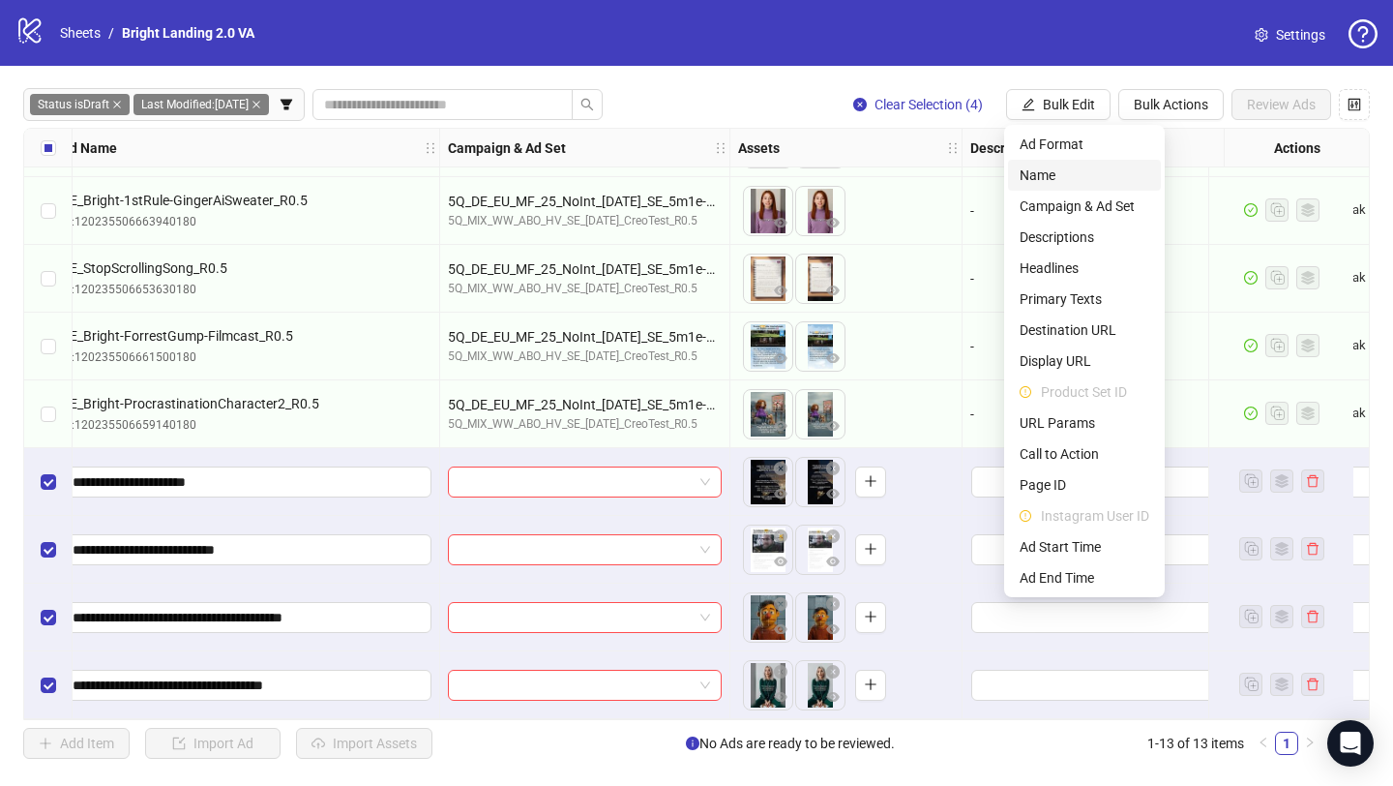
click at [1053, 180] on span "Name" at bounding box center [1085, 174] width 130 height 21
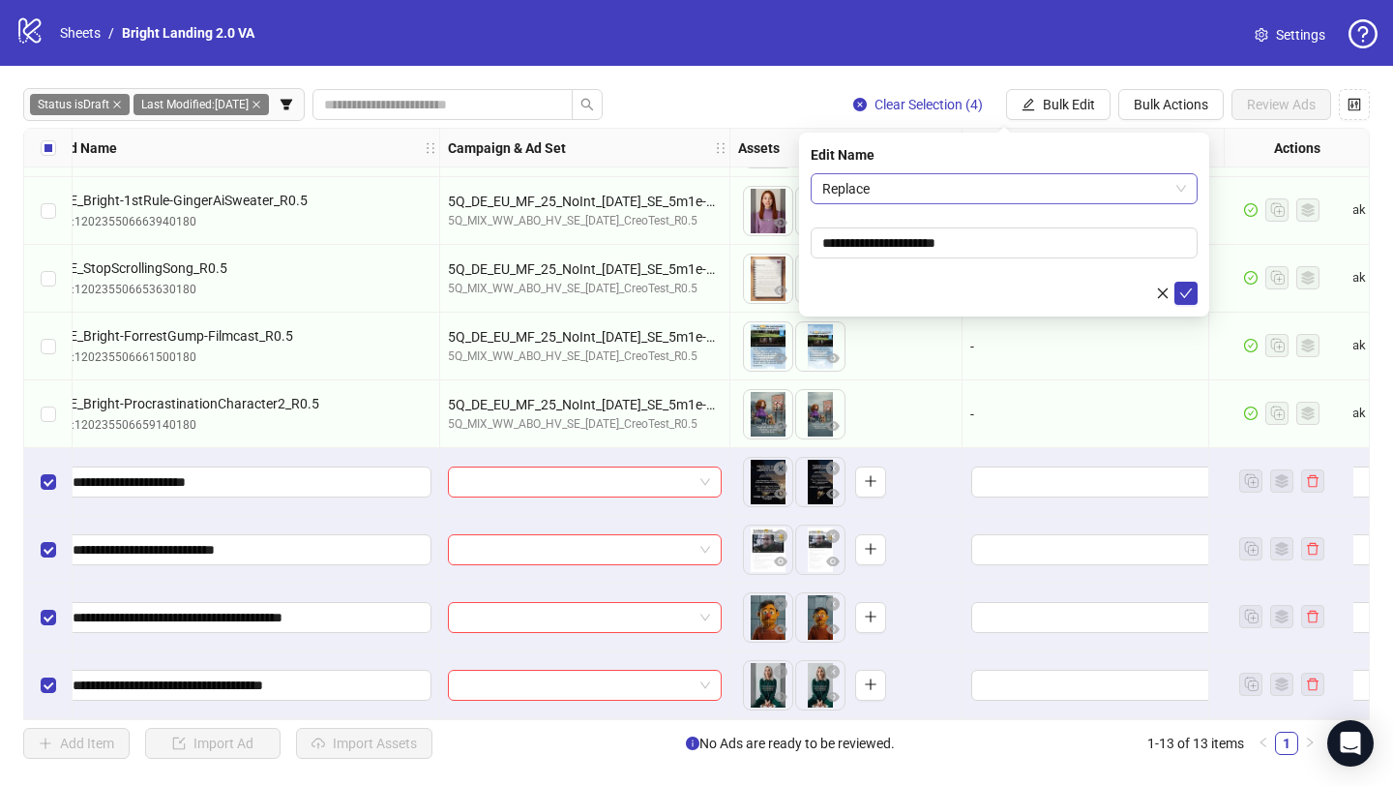
click at [983, 181] on span "Replace" at bounding box center [1004, 188] width 364 height 29
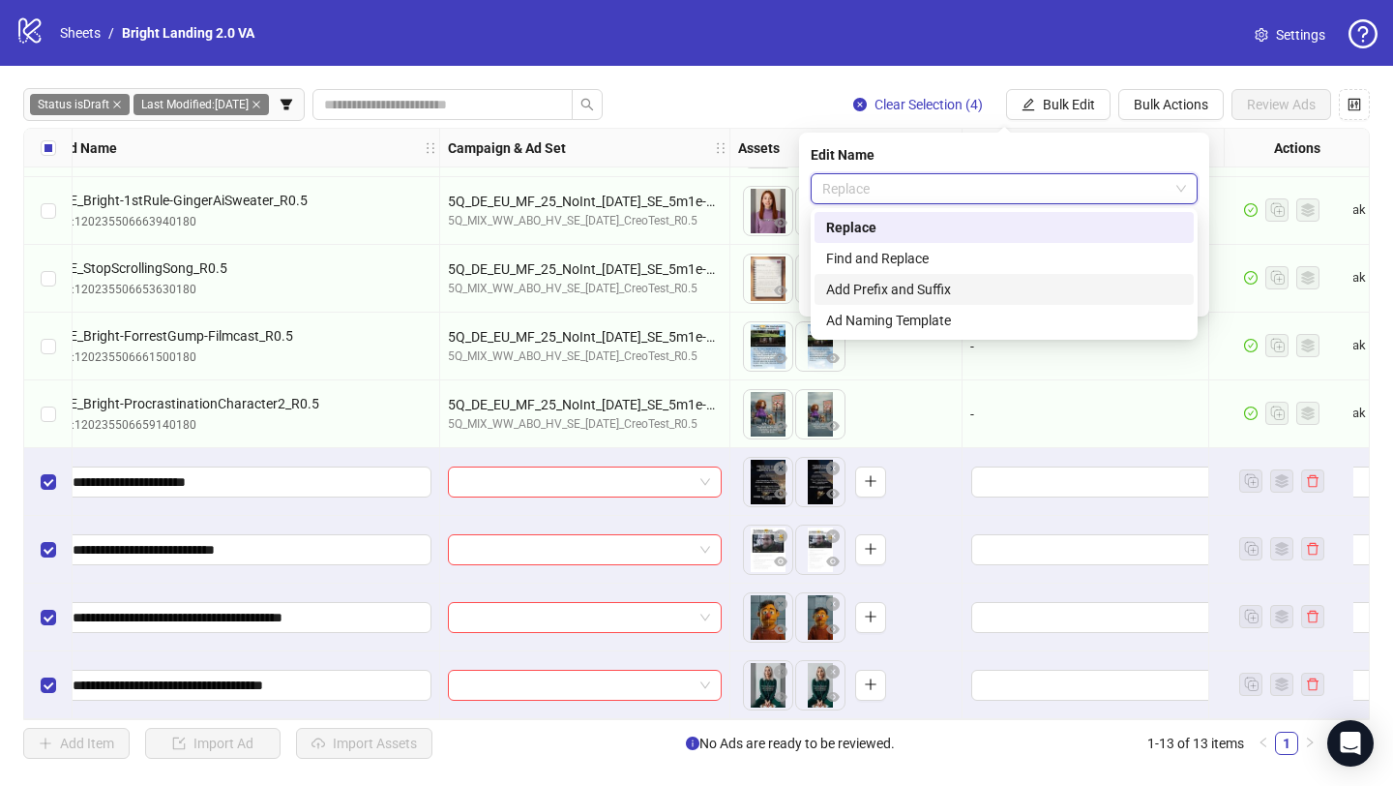
click at [977, 287] on div "Add Prefix and Suffix" at bounding box center [1004, 289] width 356 height 21
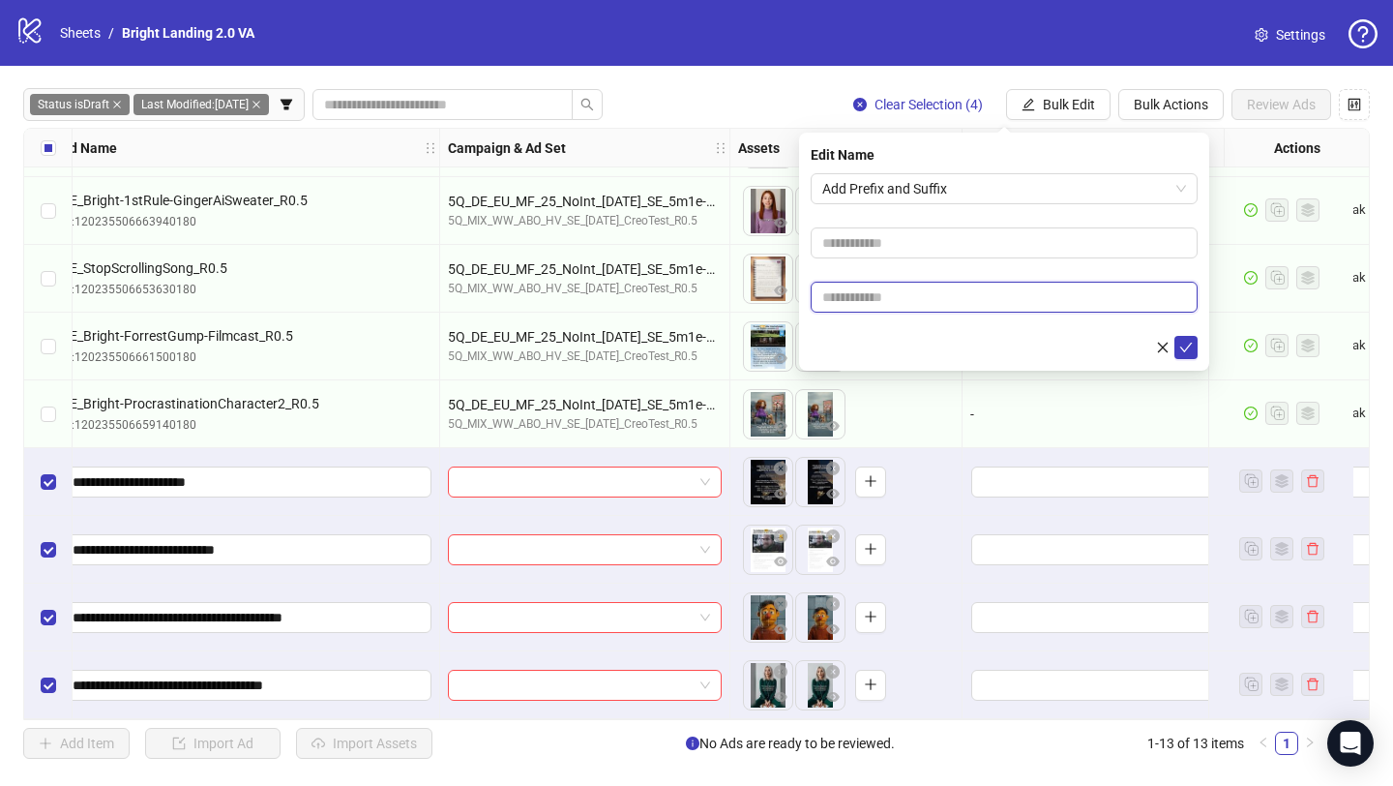
click at [972, 288] on input "text" at bounding box center [1004, 297] width 387 height 31
type input "****"
click at [1186, 351] on icon "check" at bounding box center [1187, 348] width 14 height 14
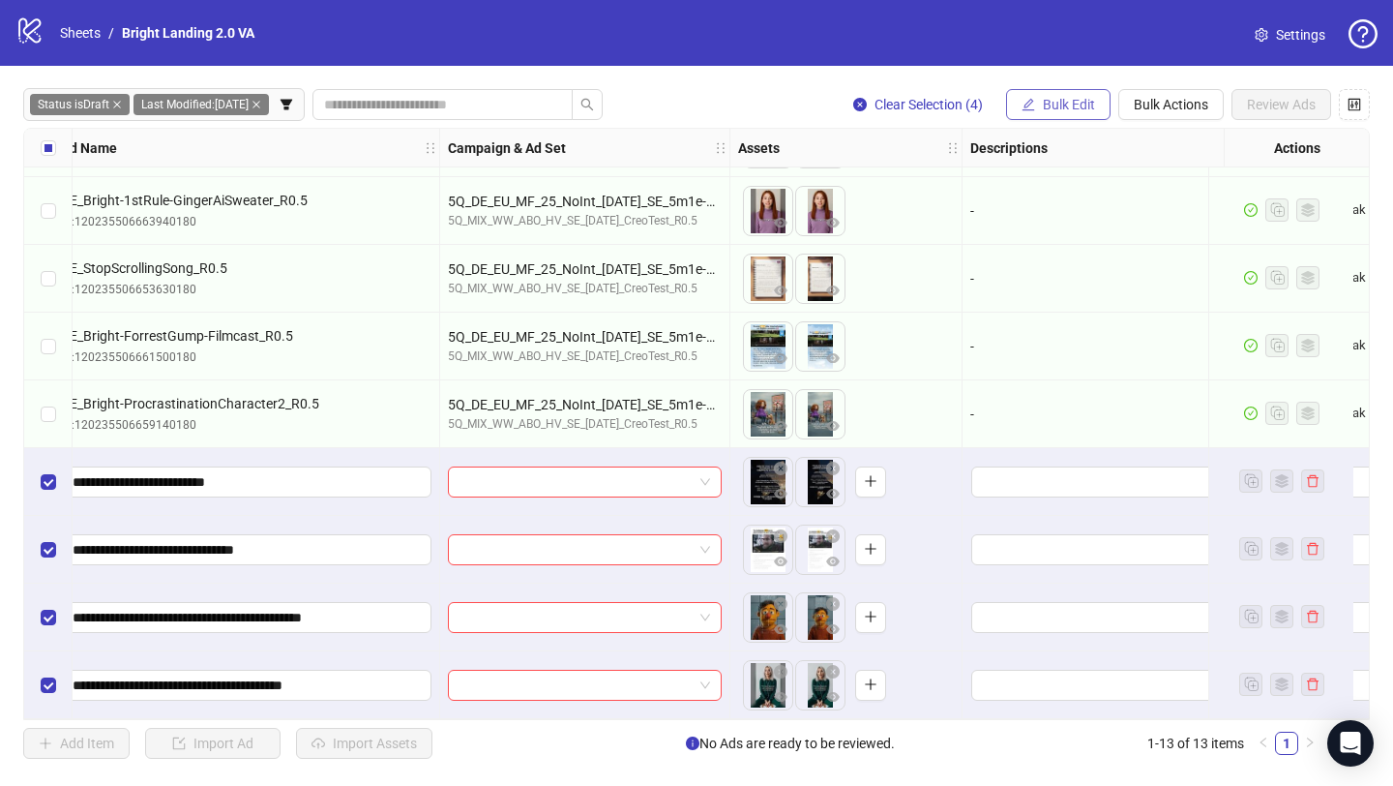
click at [1064, 107] on span "Bulk Edit" at bounding box center [1069, 104] width 52 height 15
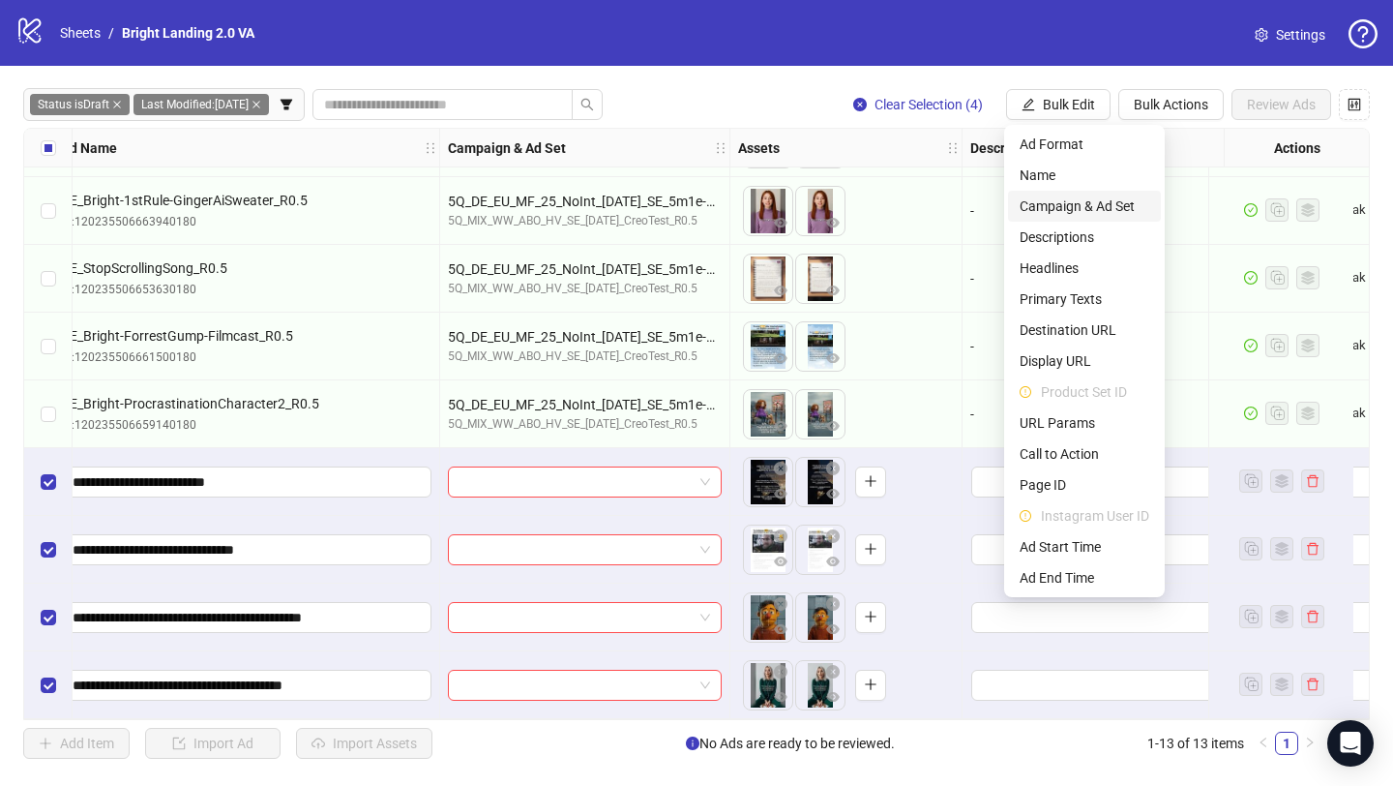
click at [1070, 199] on span "Campaign & Ad Set" at bounding box center [1085, 205] width 130 height 21
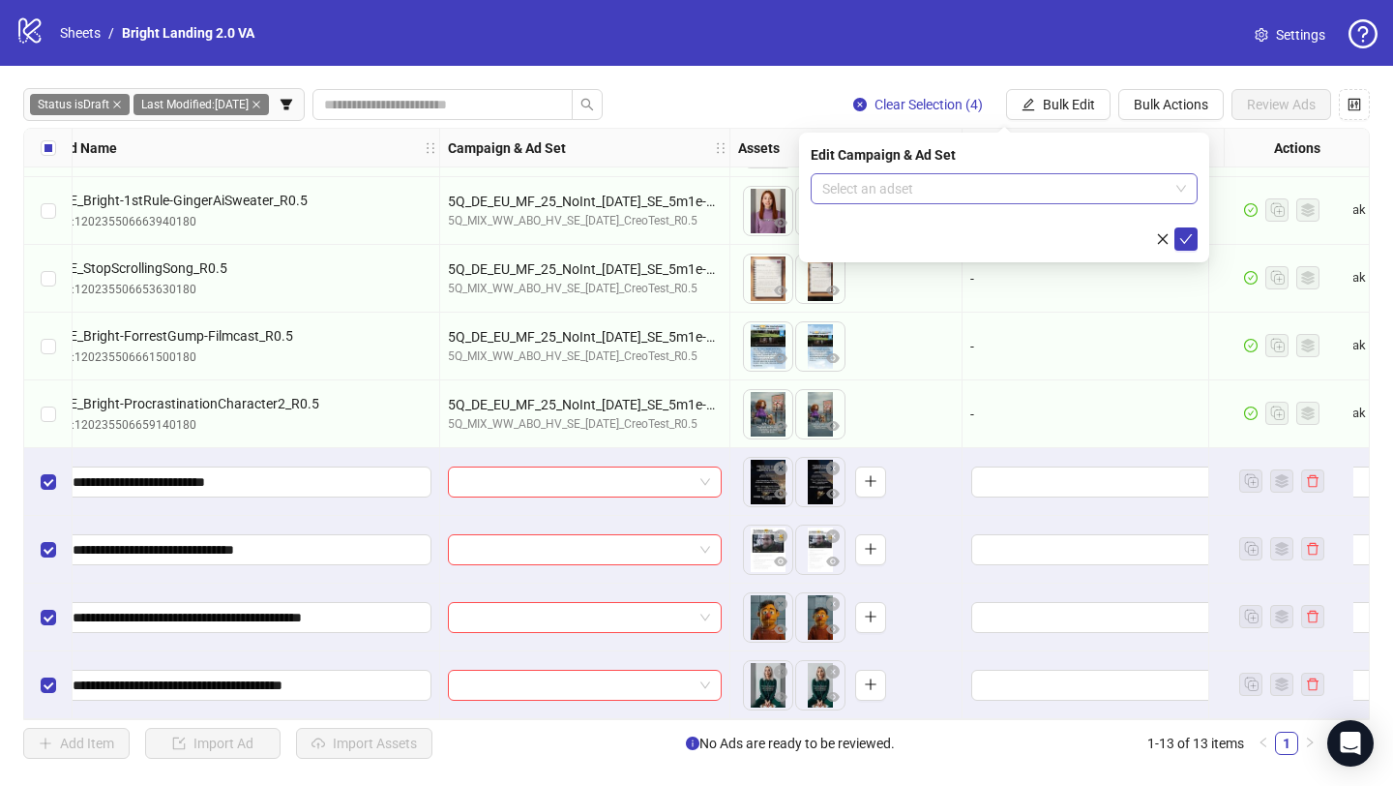
click at [1020, 190] on input "search" at bounding box center [995, 188] width 346 height 29
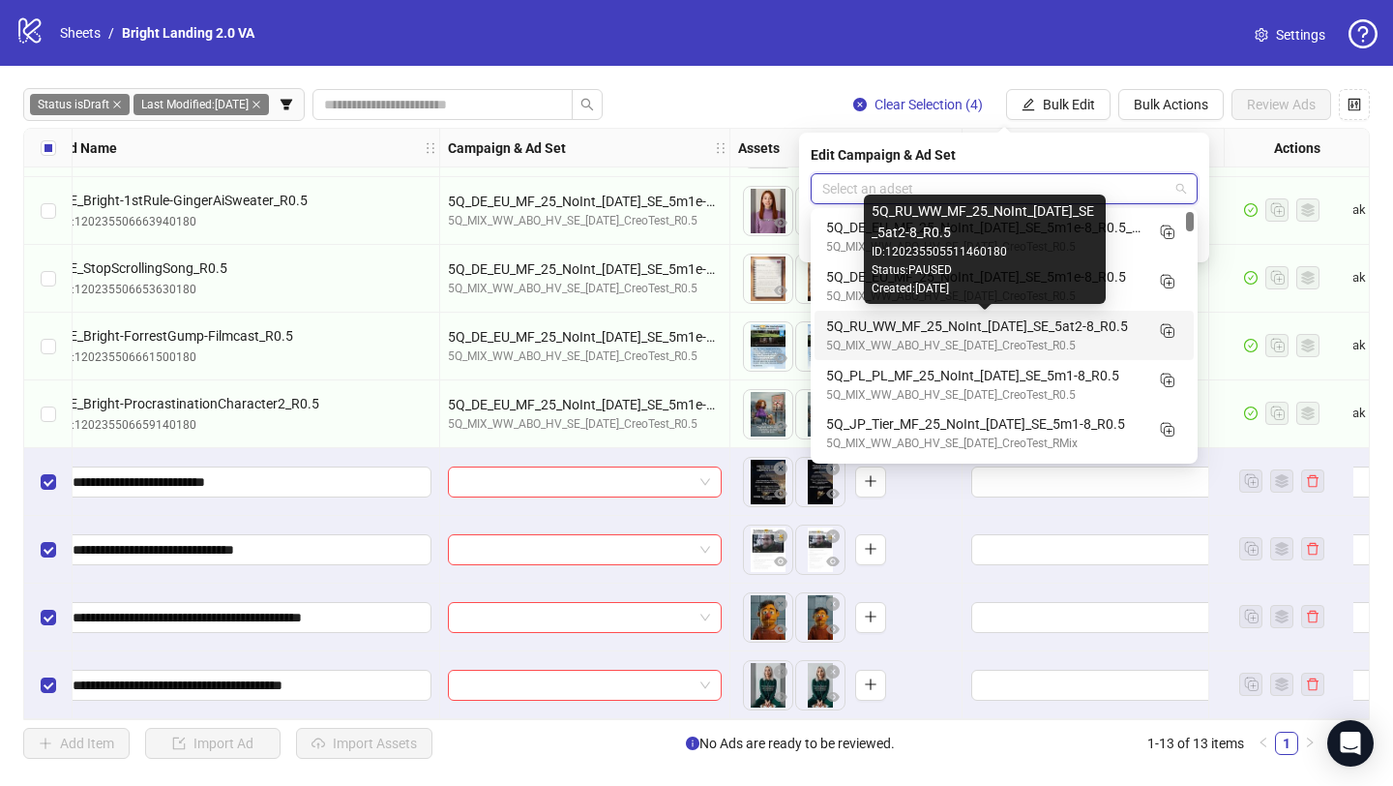
click at [964, 320] on div "5Q_RU_WW_MF_25_NoInt_[DATE]_SE_5at2-8_R0.5" at bounding box center [984, 325] width 317 height 21
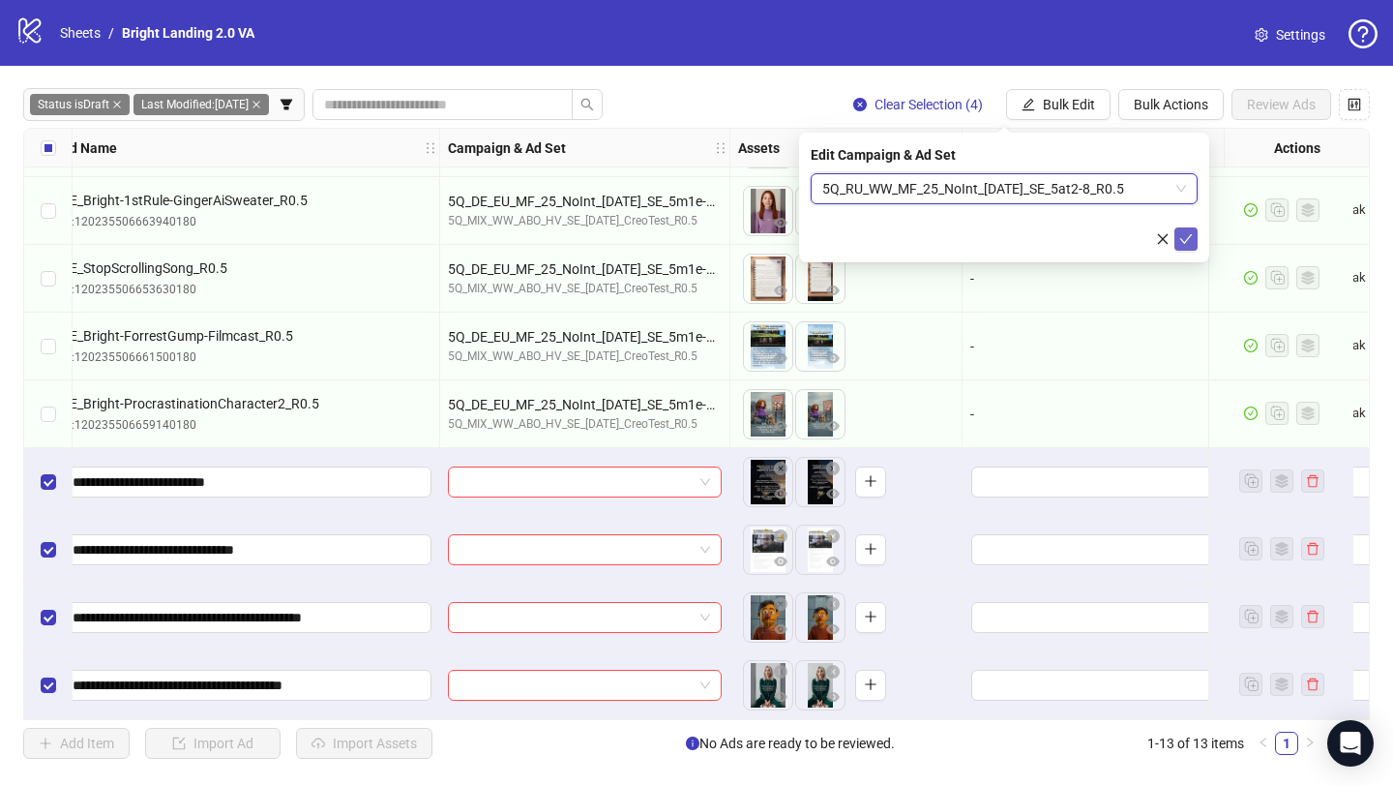
click at [1188, 237] on icon "check" at bounding box center [1186, 239] width 13 height 10
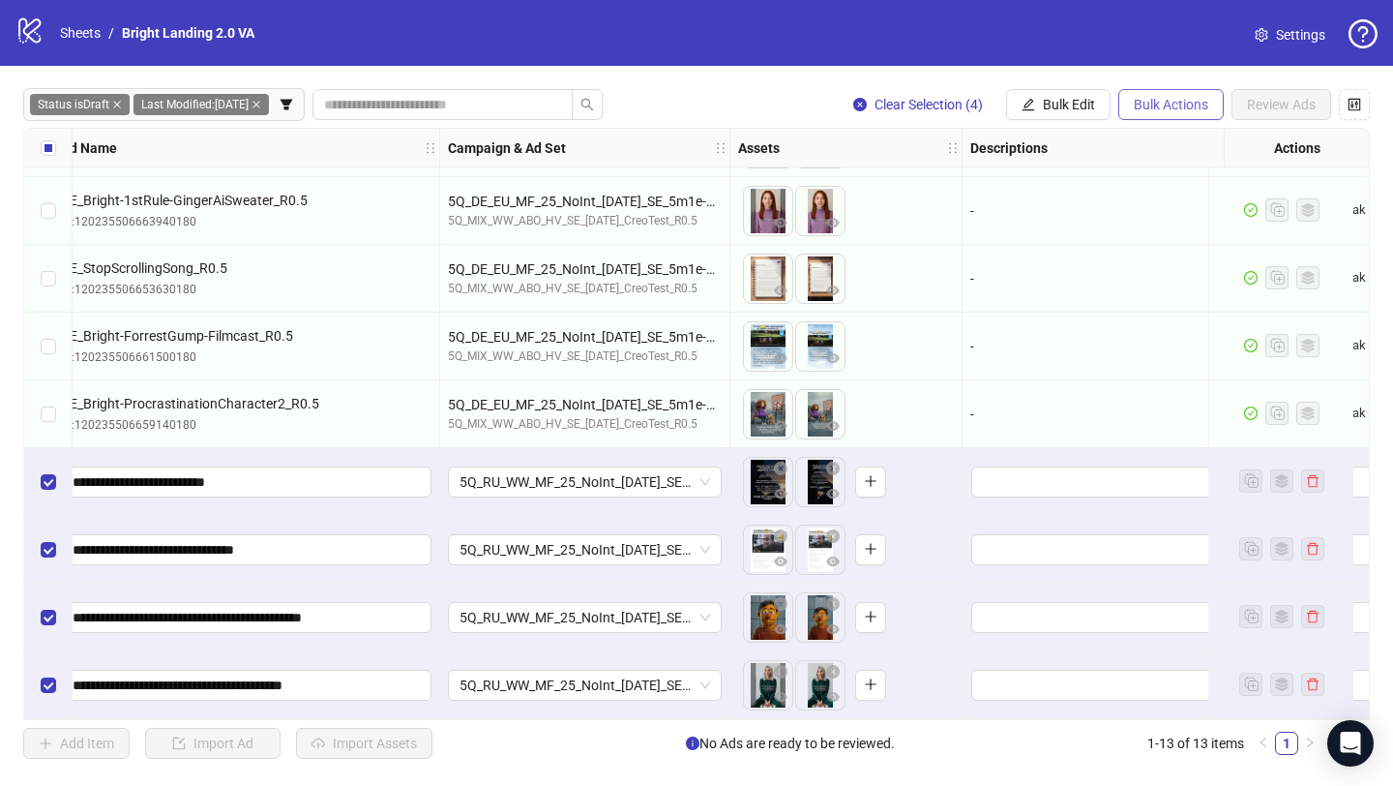
click at [1141, 115] on button "Bulk Actions" at bounding box center [1171, 104] width 105 height 31
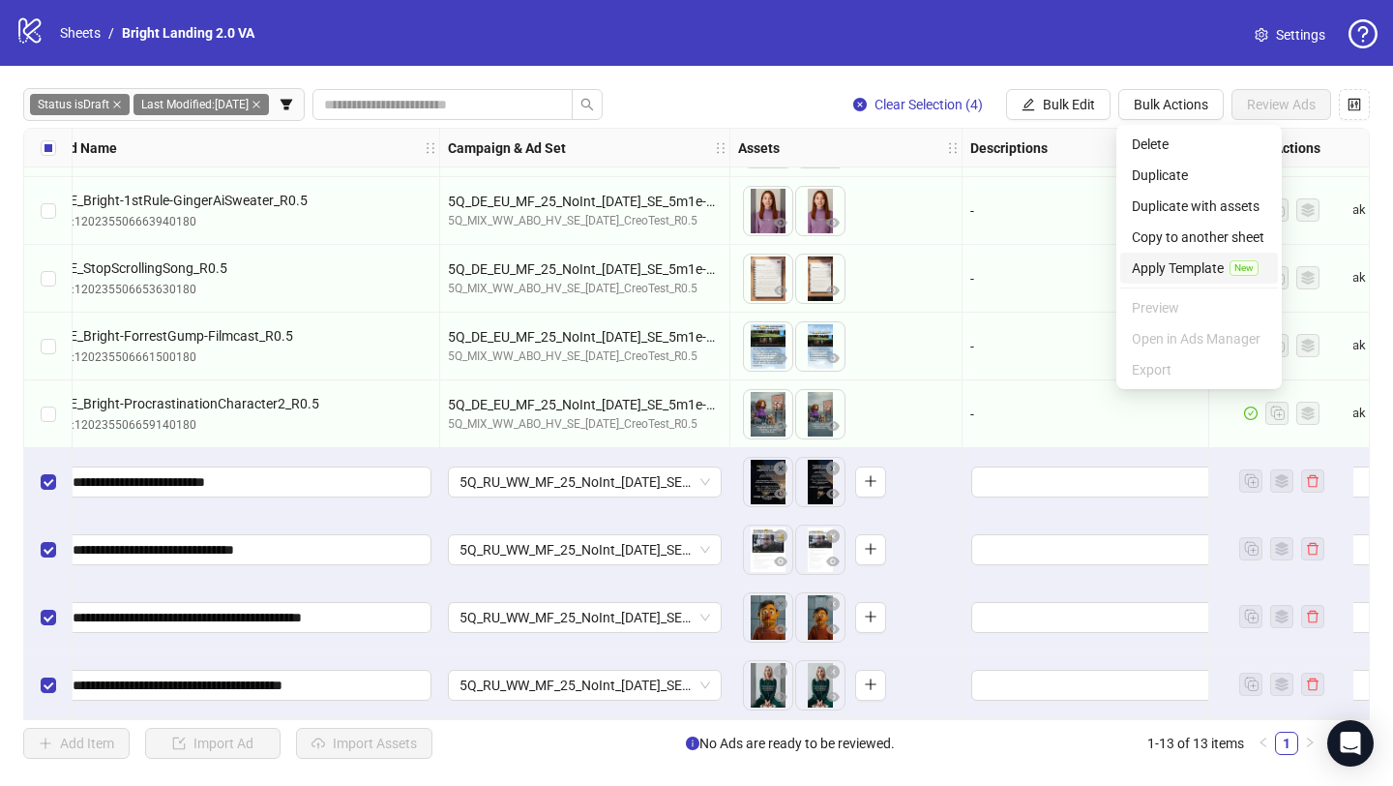
click at [1188, 265] on span "Apply Template" at bounding box center [1178, 267] width 92 height 21
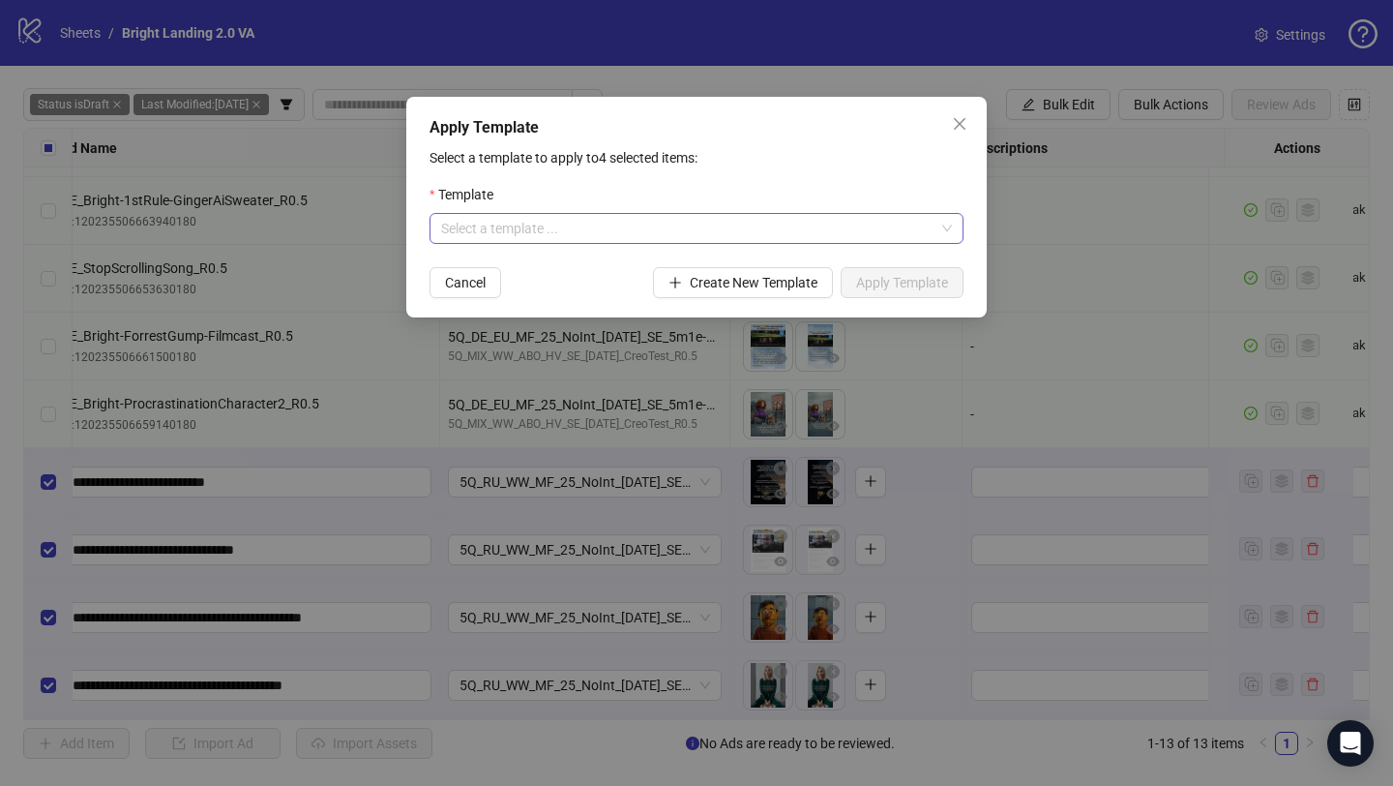
click at [641, 227] on input "search" at bounding box center [687, 228] width 493 height 29
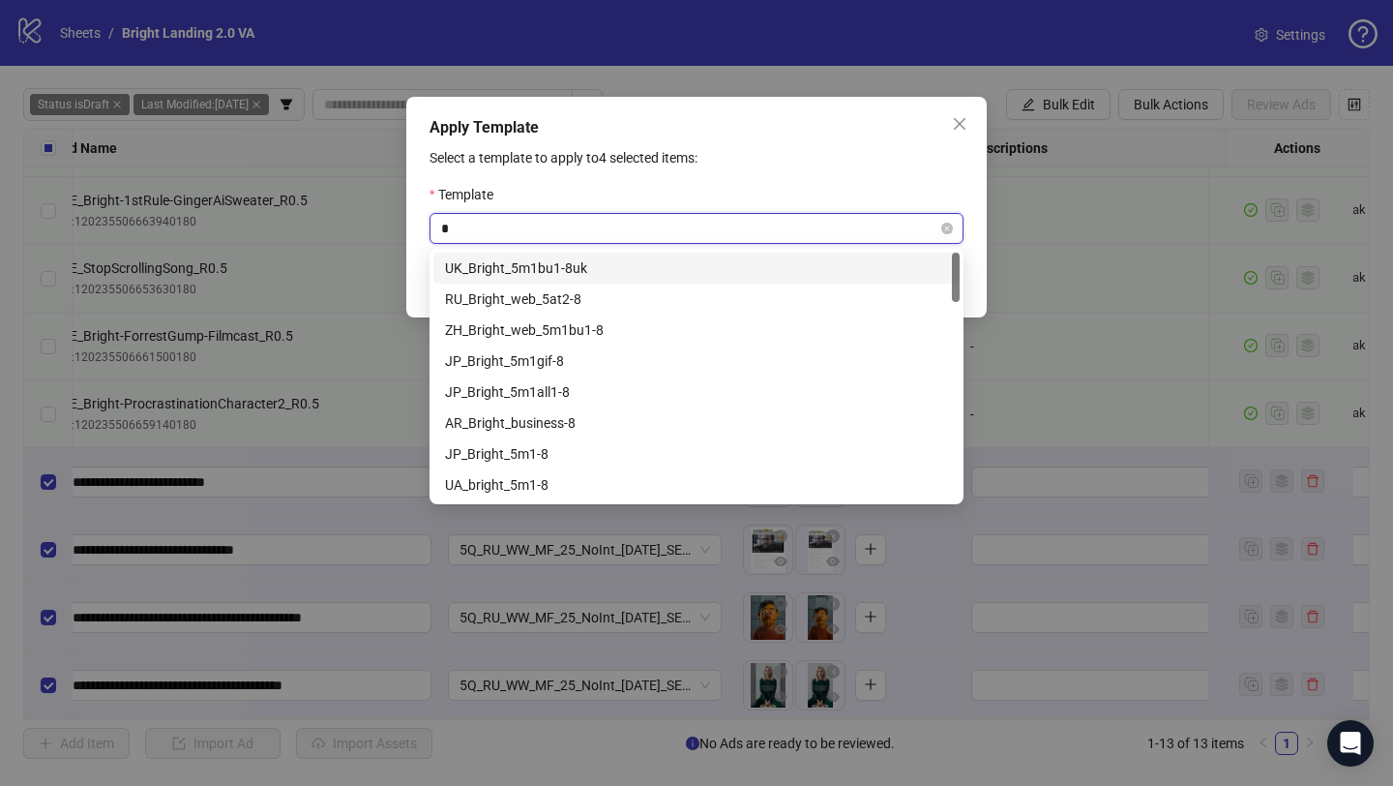
type input "**"
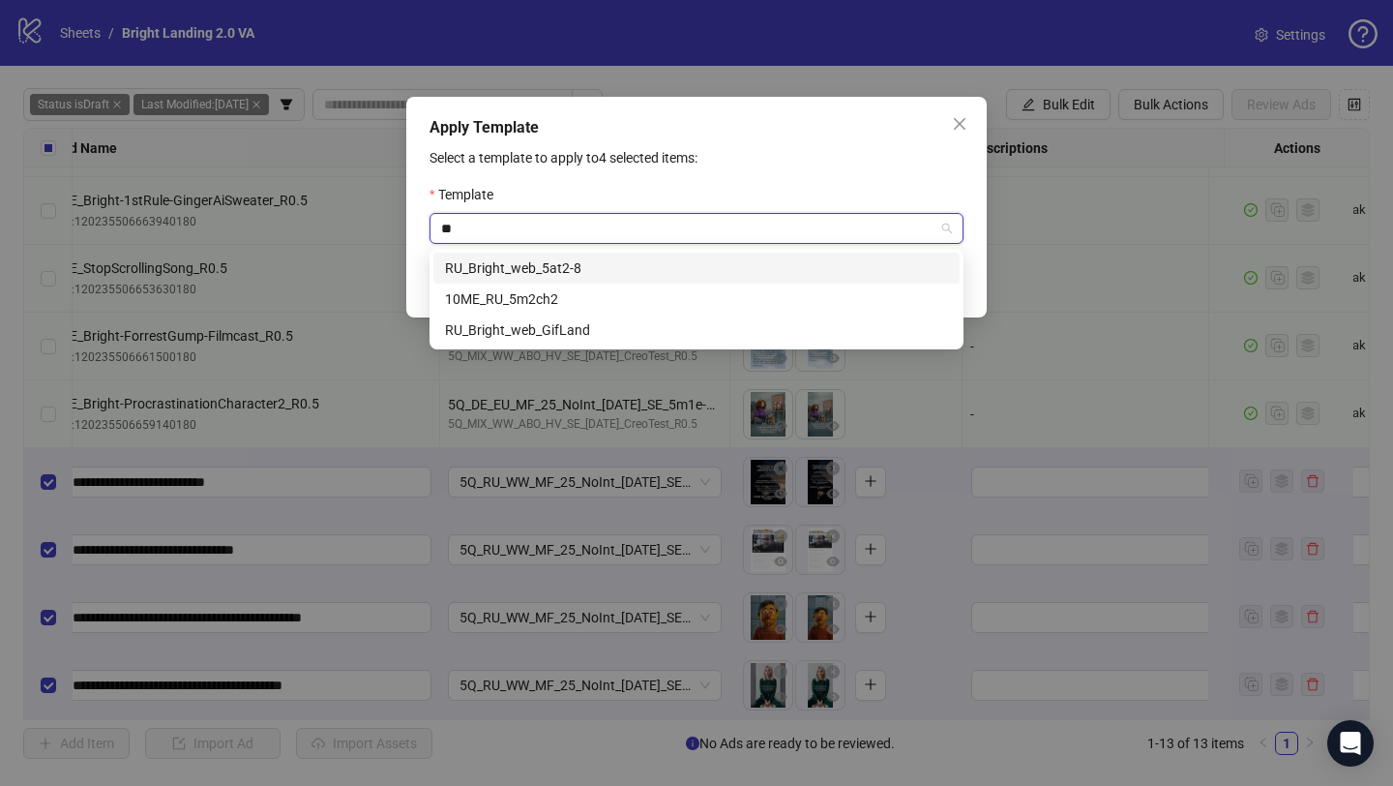
click at [637, 262] on div "RU_Bright_web_5at2-8" at bounding box center [696, 267] width 503 height 21
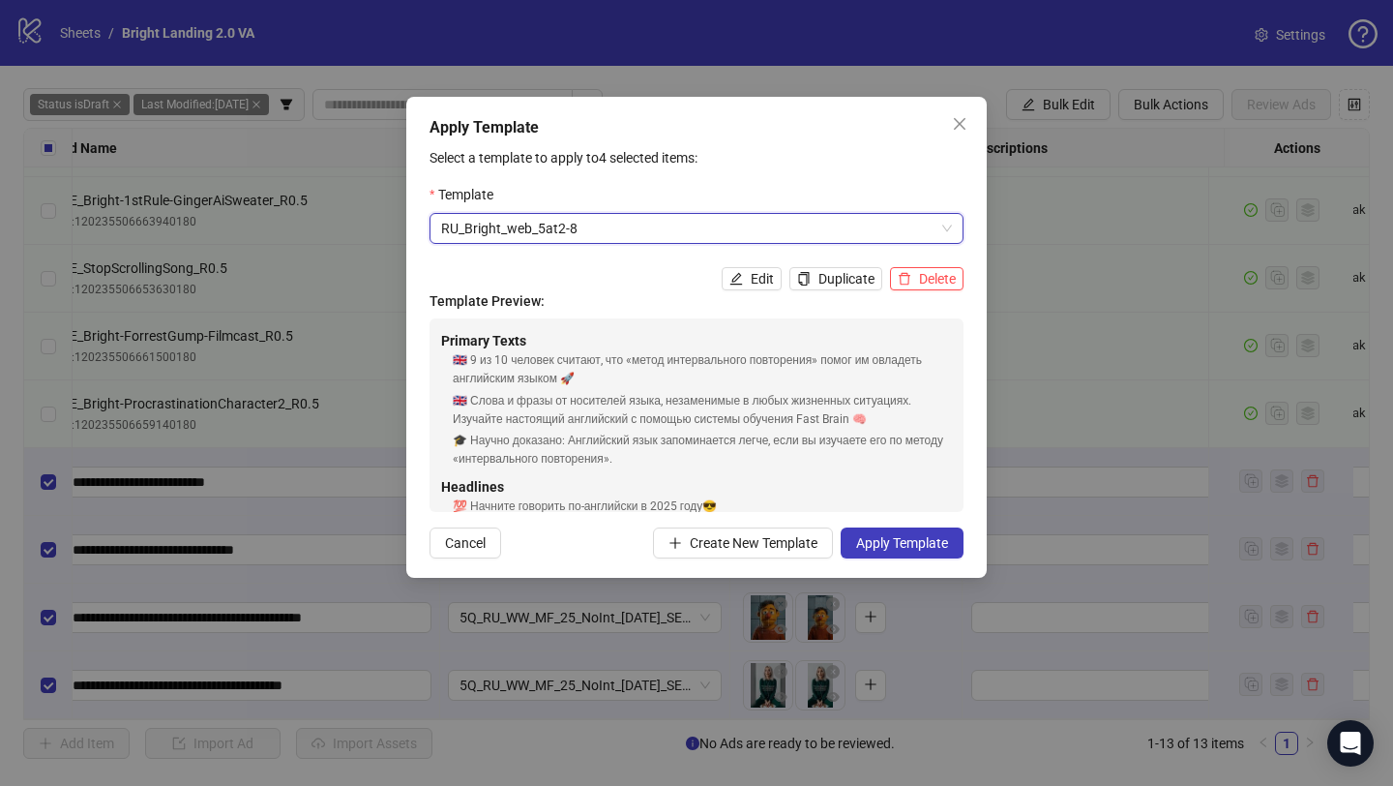
scroll to position [154, 0]
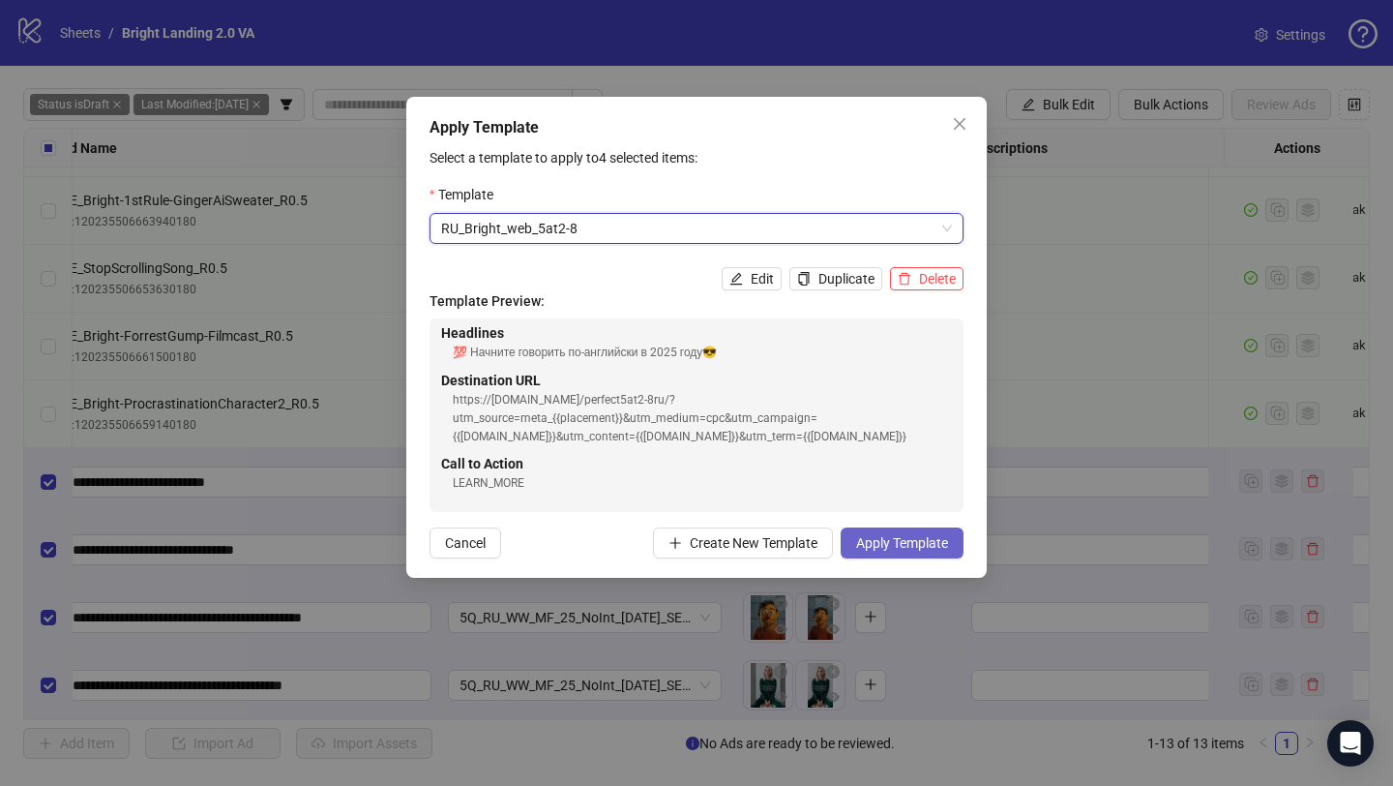
click at [922, 541] on span "Apply Template" at bounding box center [902, 542] width 92 height 15
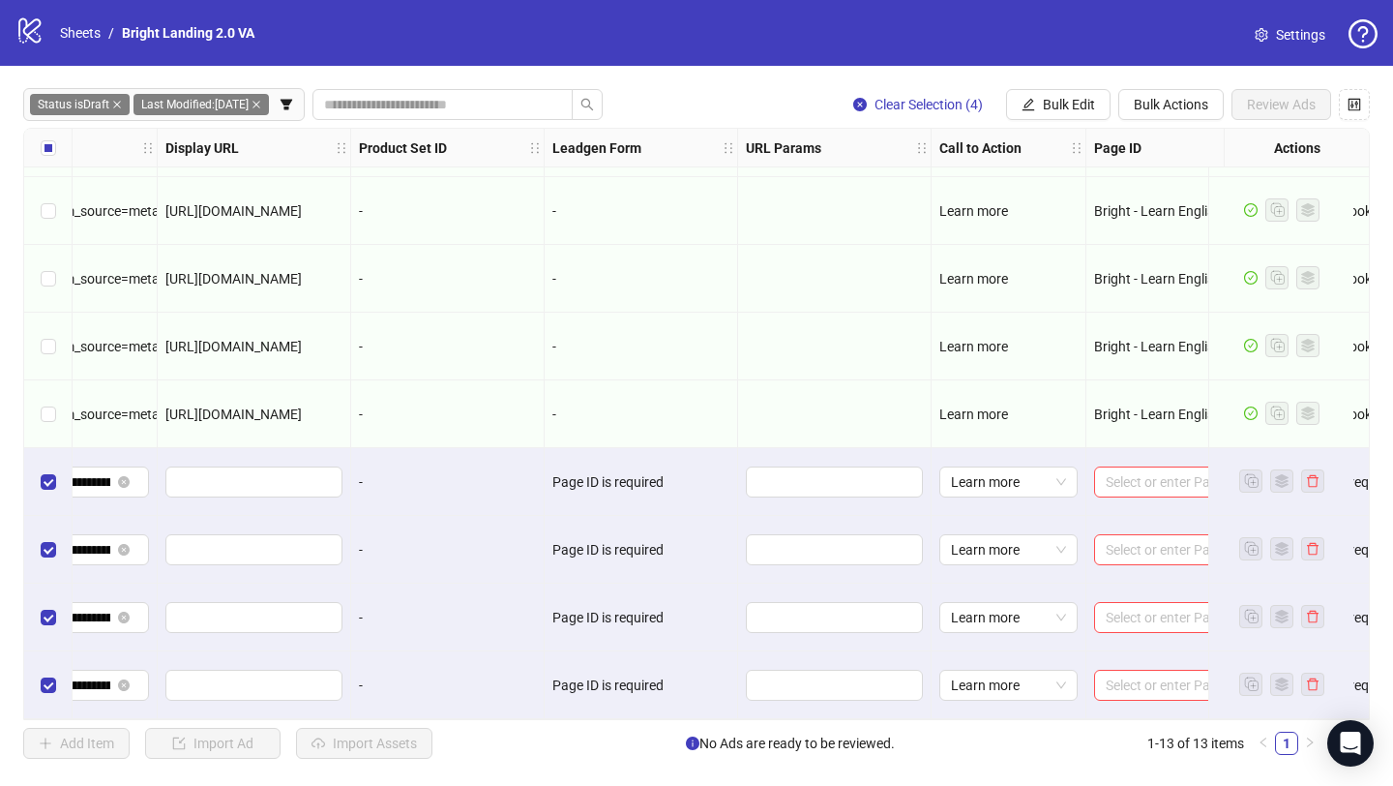
scroll to position [337, 2424]
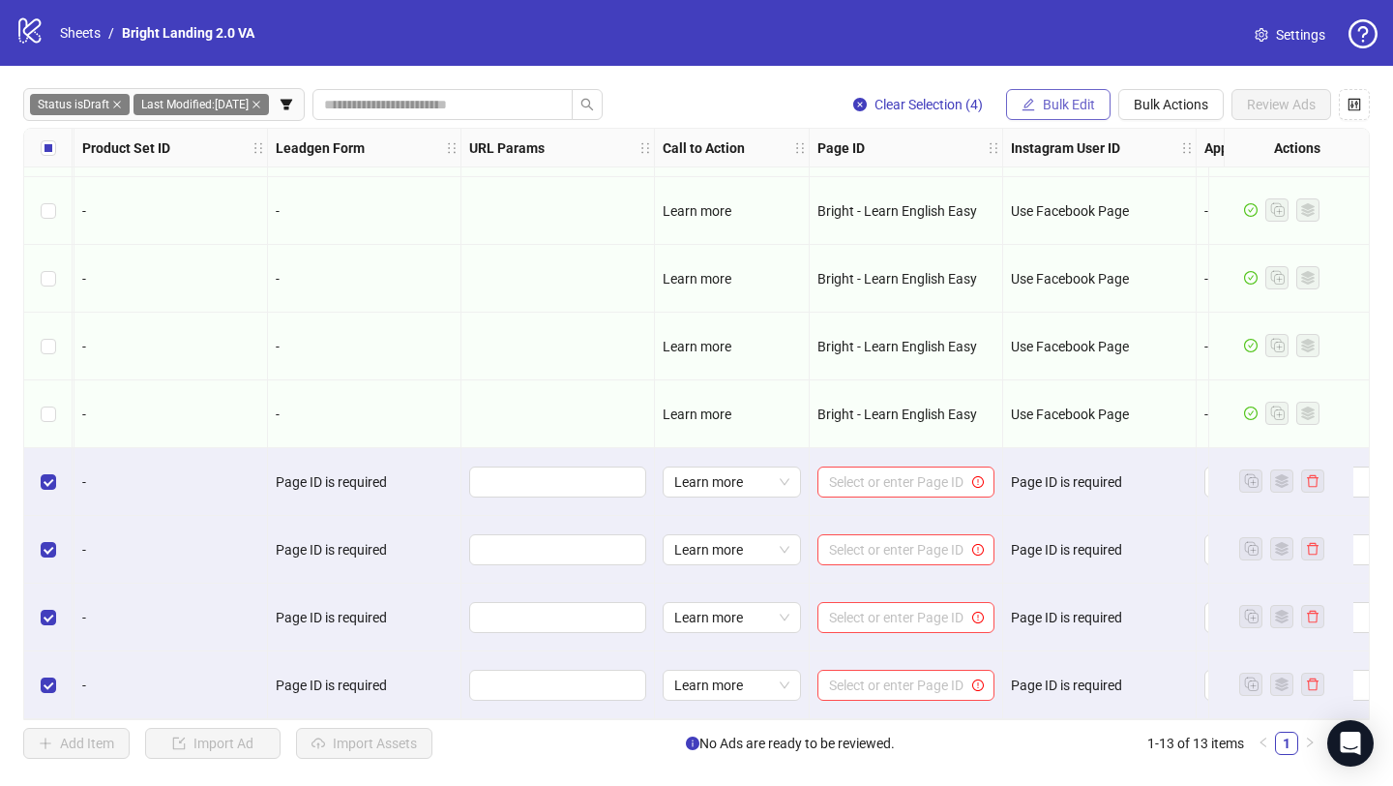
click at [1051, 97] on span "Bulk Edit" at bounding box center [1069, 104] width 52 height 15
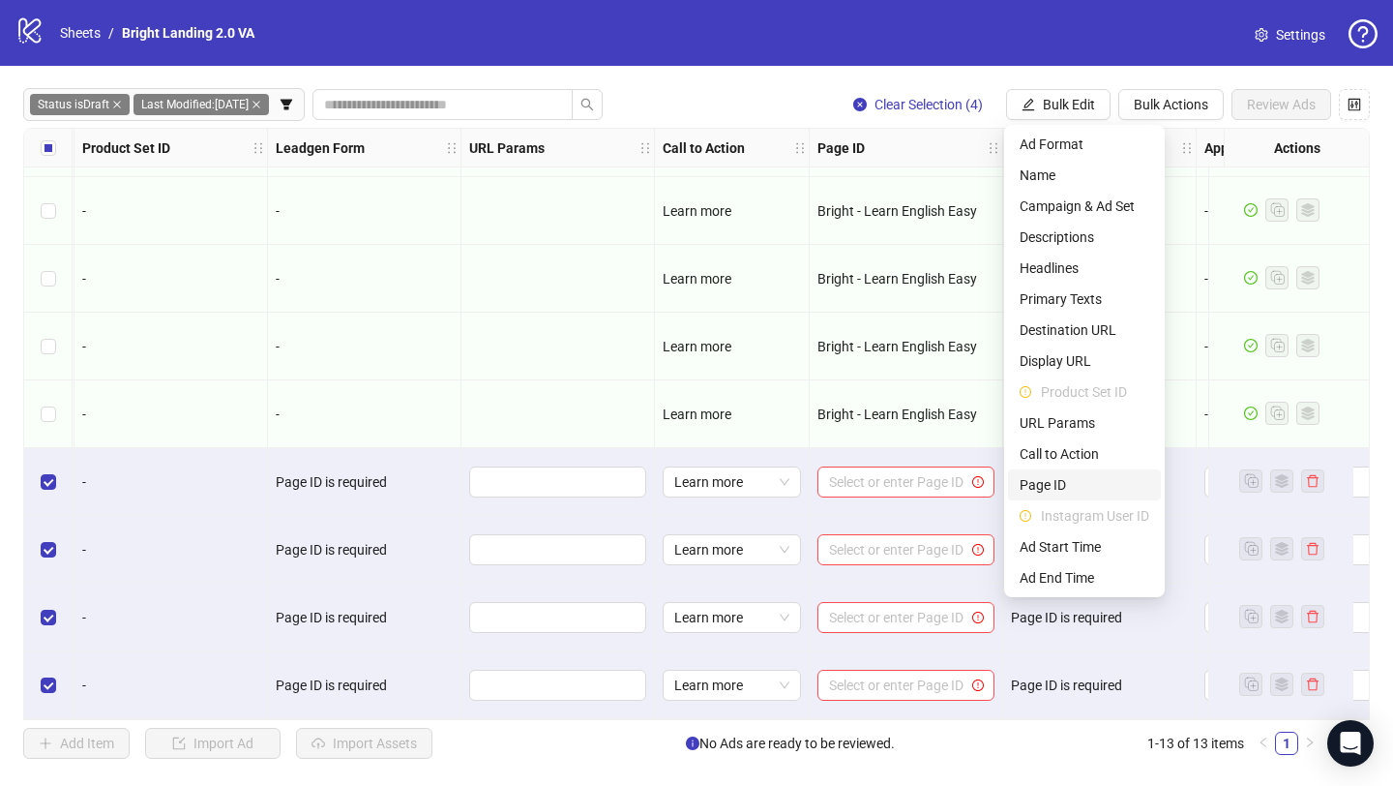
click at [1061, 482] on span "Page ID" at bounding box center [1085, 484] width 130 height 21
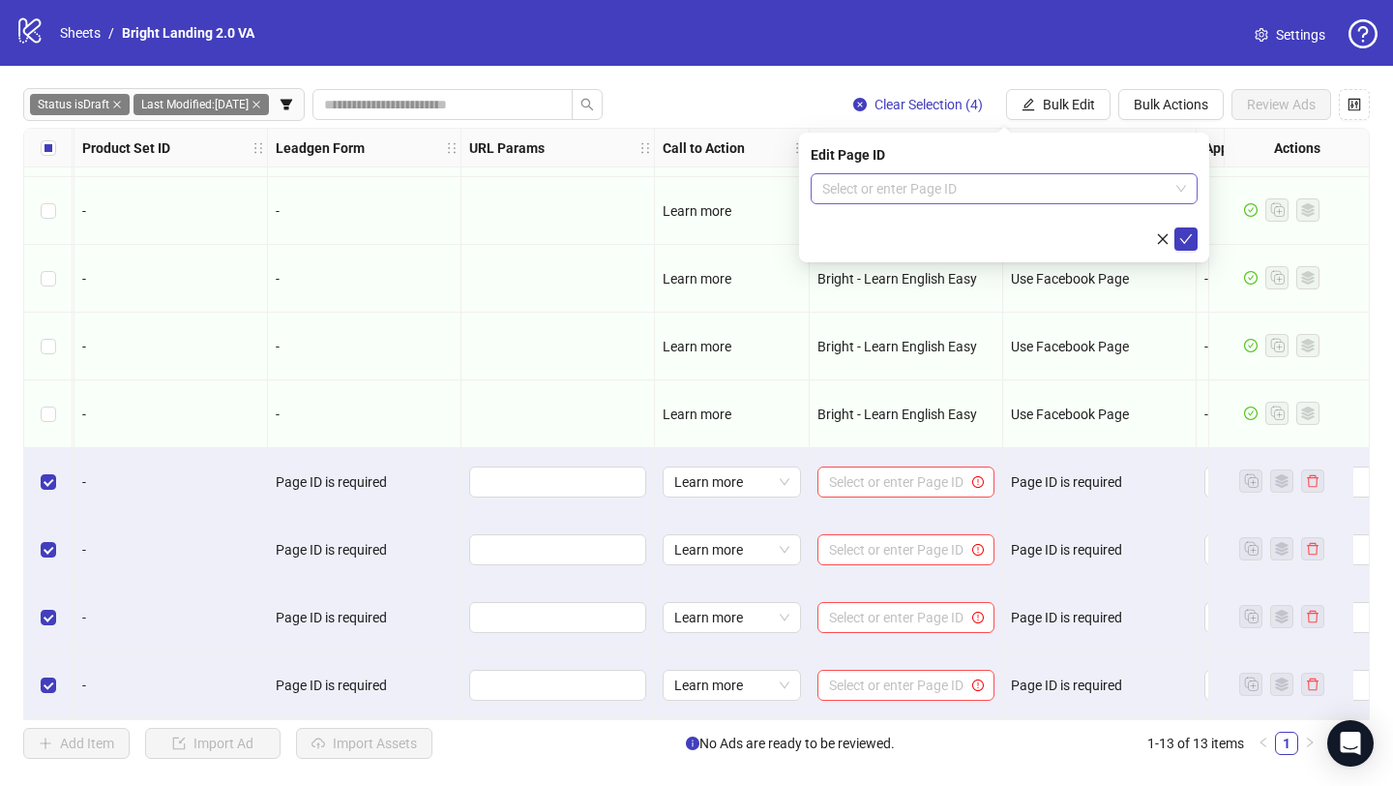
click at [980, 193] on input "search" at bounding box center [995, 188] width 346 height 29
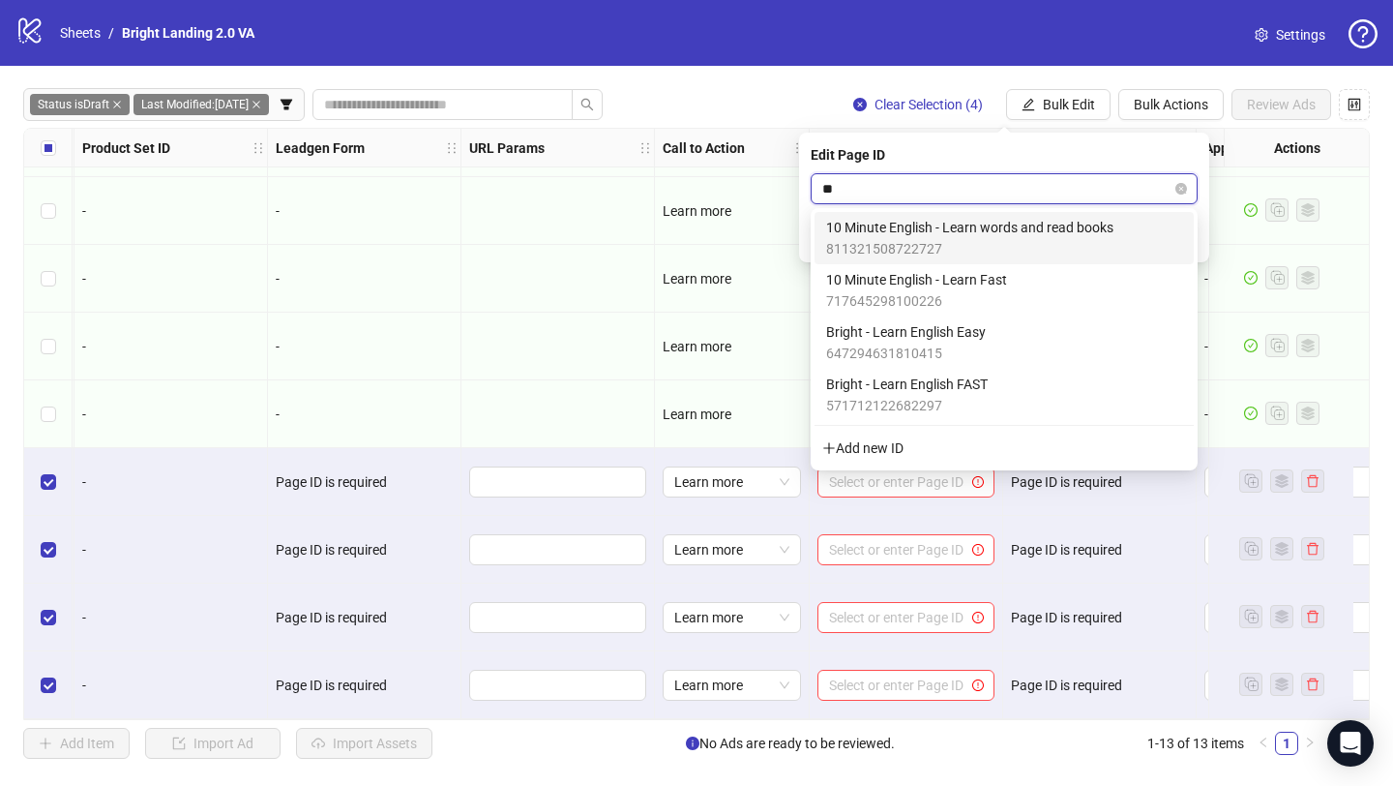
type input "***"
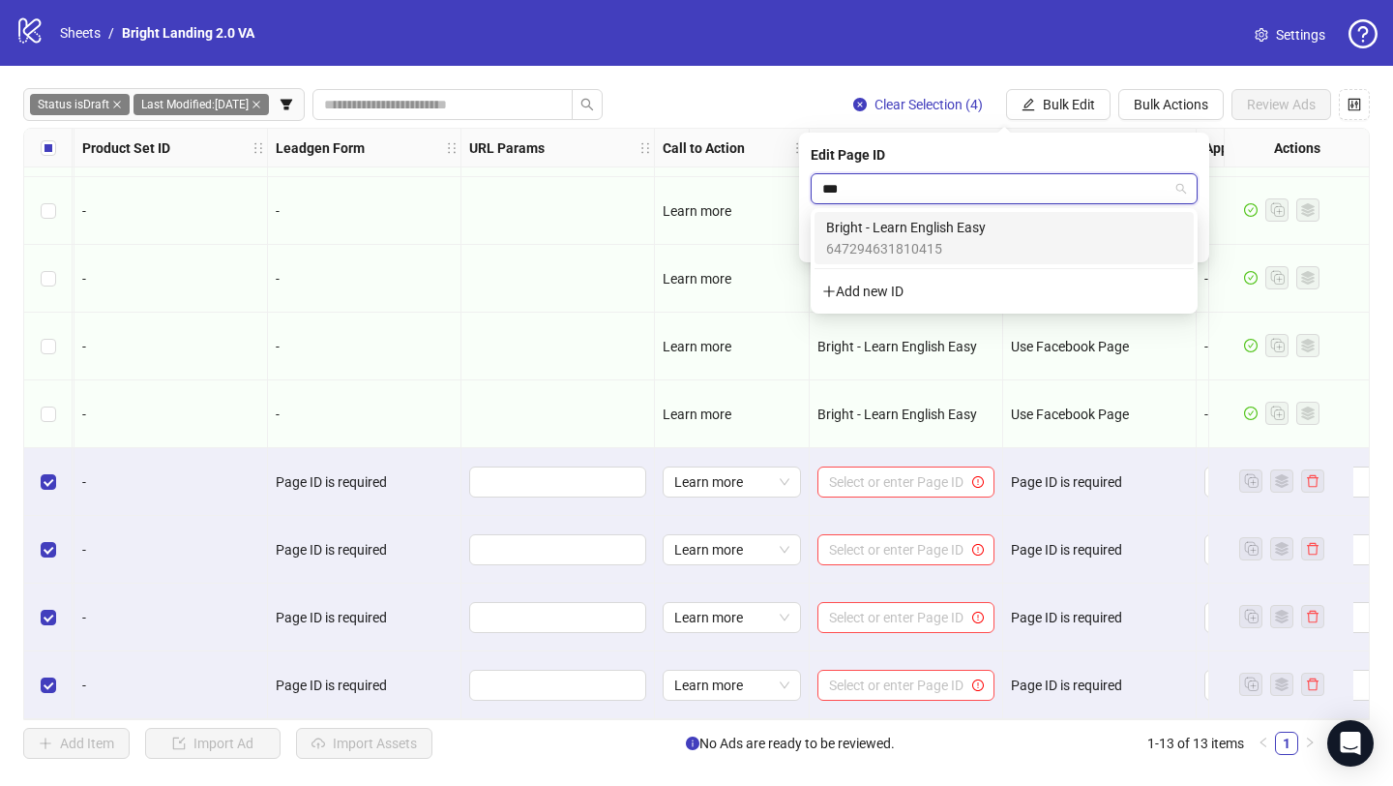
click at [978, 227] on span "Bright - Learn English Easy" at bounding box center [906, 227] width 160 height 21
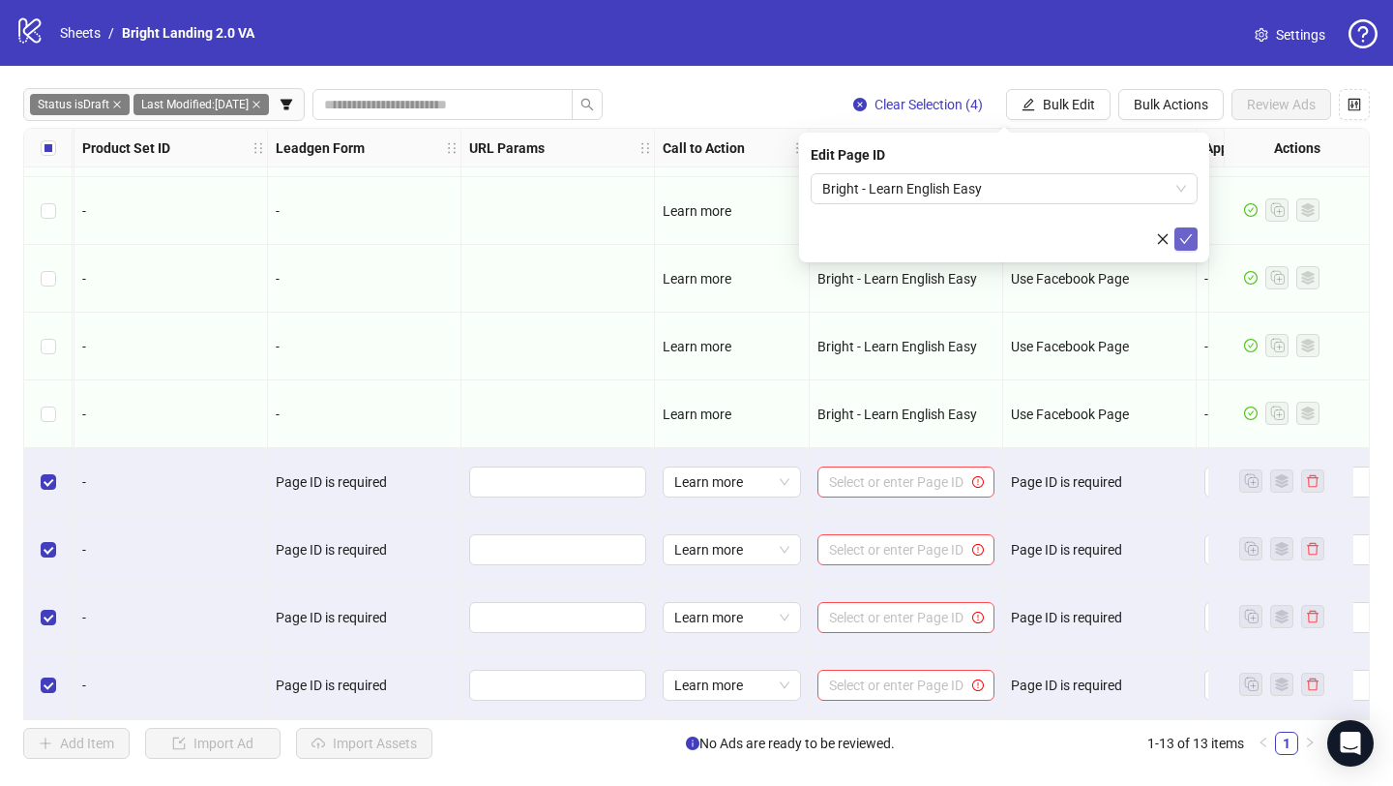
click at [1196, 243] on button "submit" at bounding box center [1186, 238] width 23 height 23
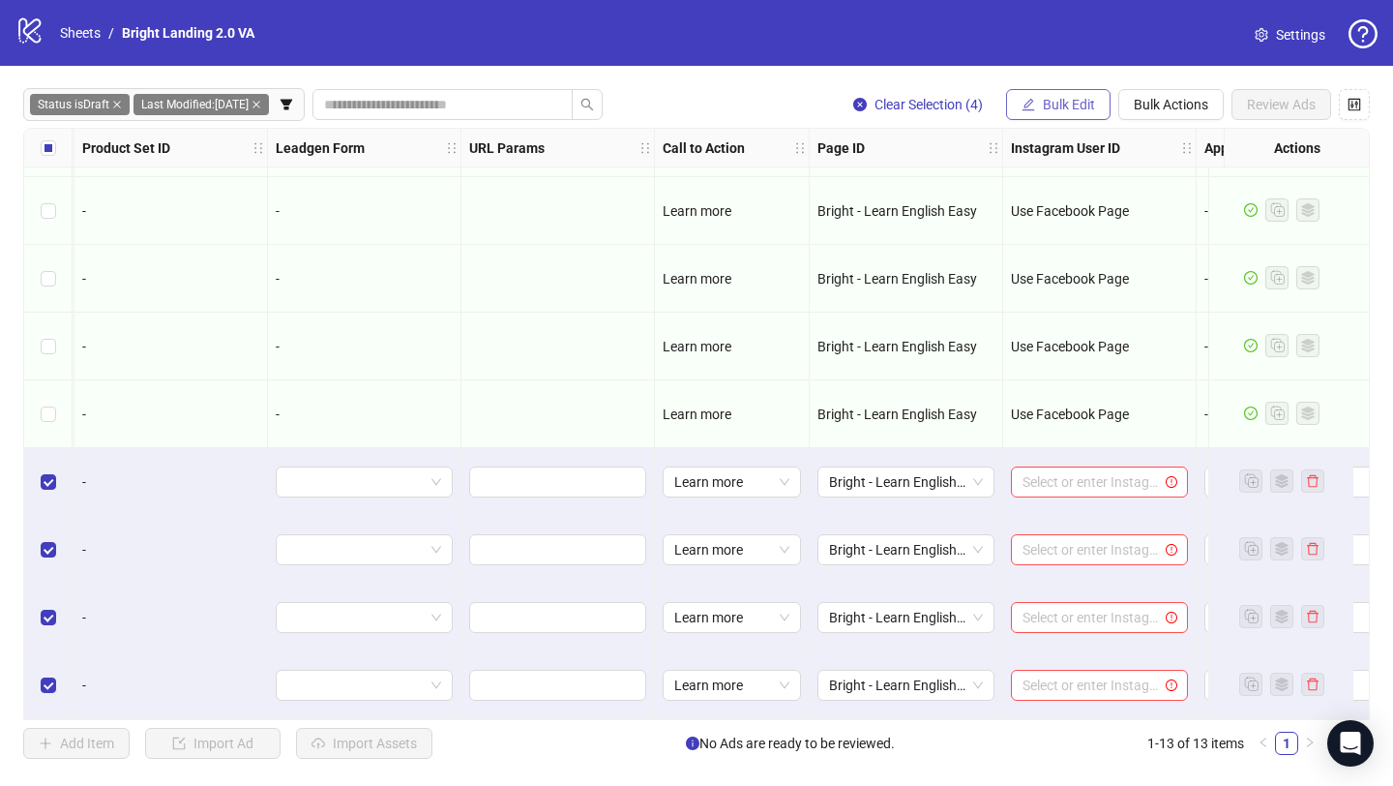
click at [1070, 104] on span "Bulk Edit" at bounding box center [1069, 104] width 52 height 15
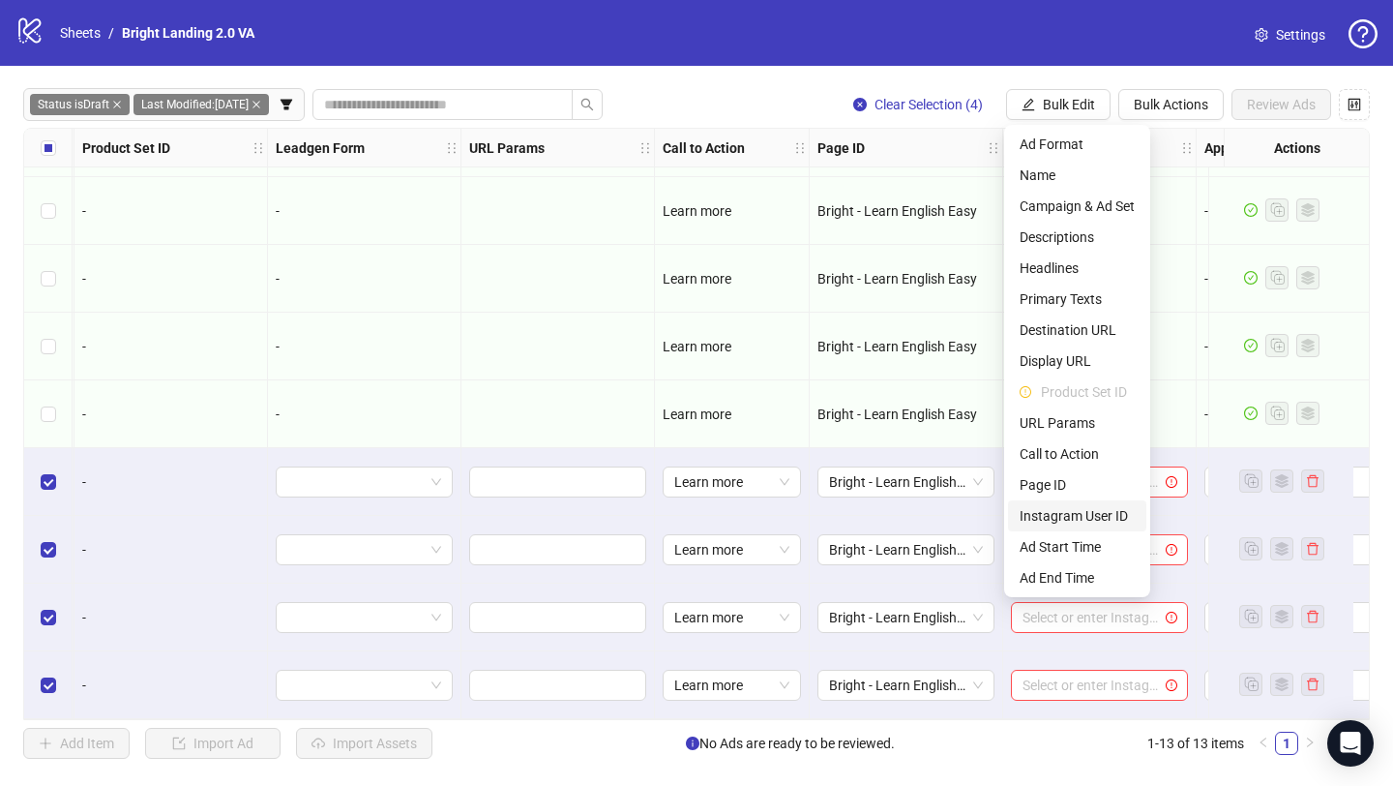
click at [1072, 517] on span "Instagram User ID" at bounding box center [1077, 515] width 115 height 21
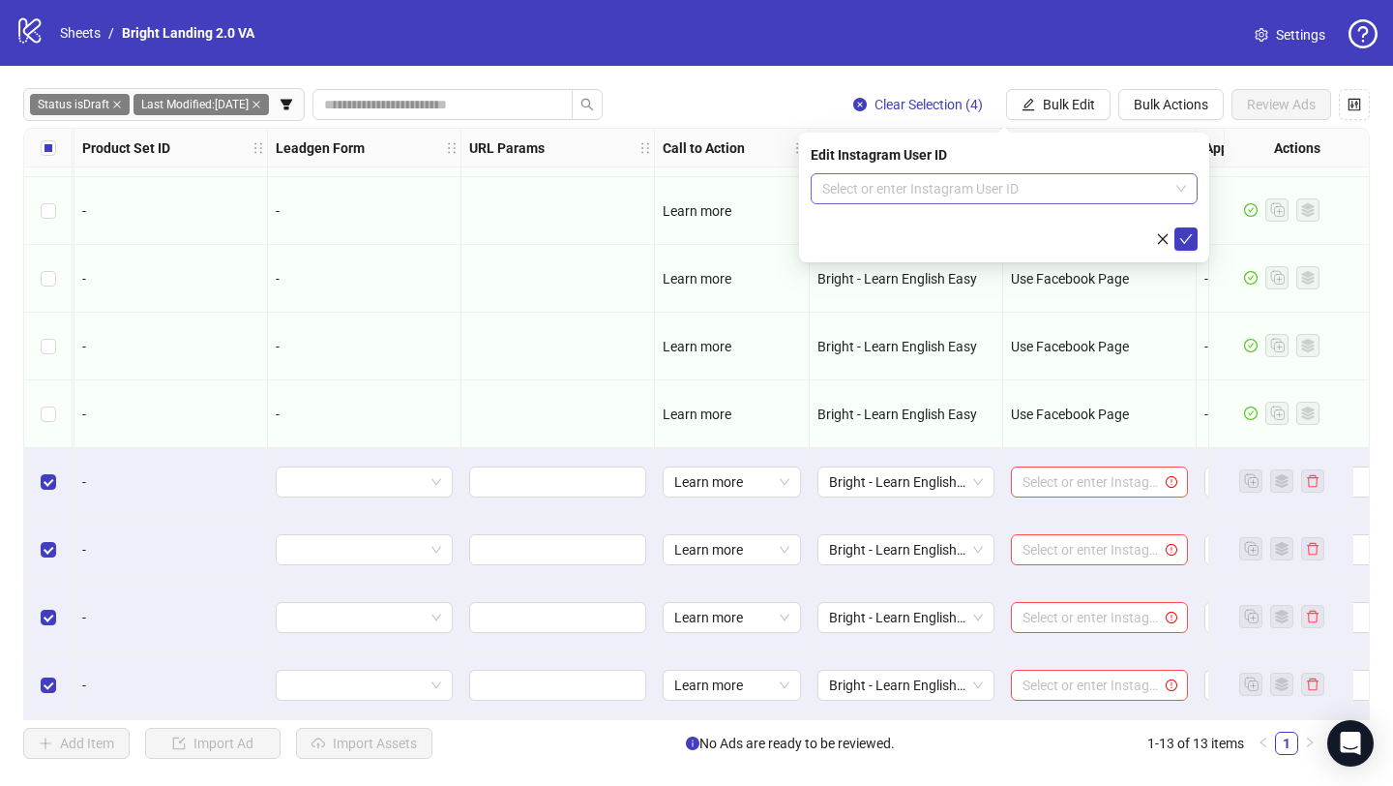
click at [1006, 198] on input "search" at bounding box center [995, 188] width 346 height 29
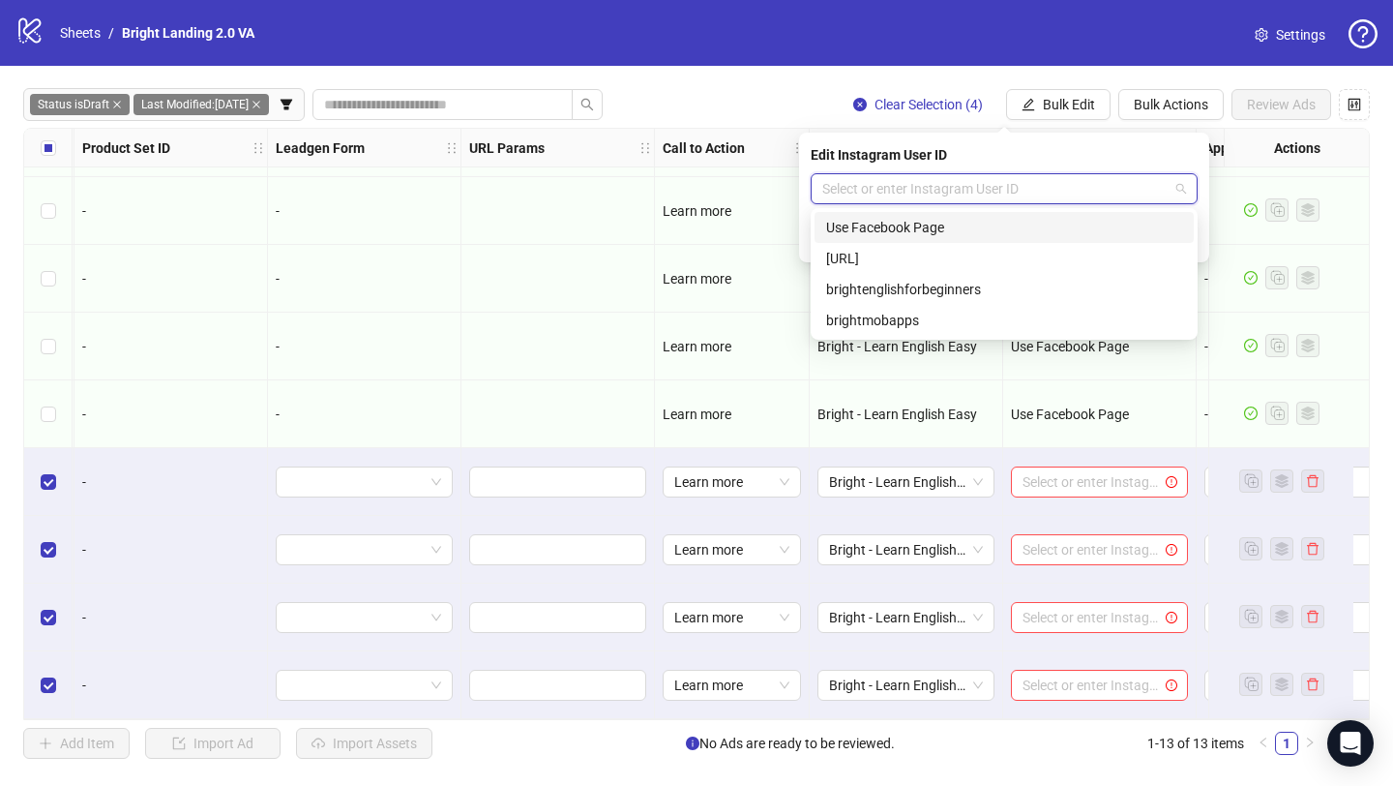
click at [990, 225] on div "Use Facebook Page" at bounding box center [1004, 227] width 356 height 21
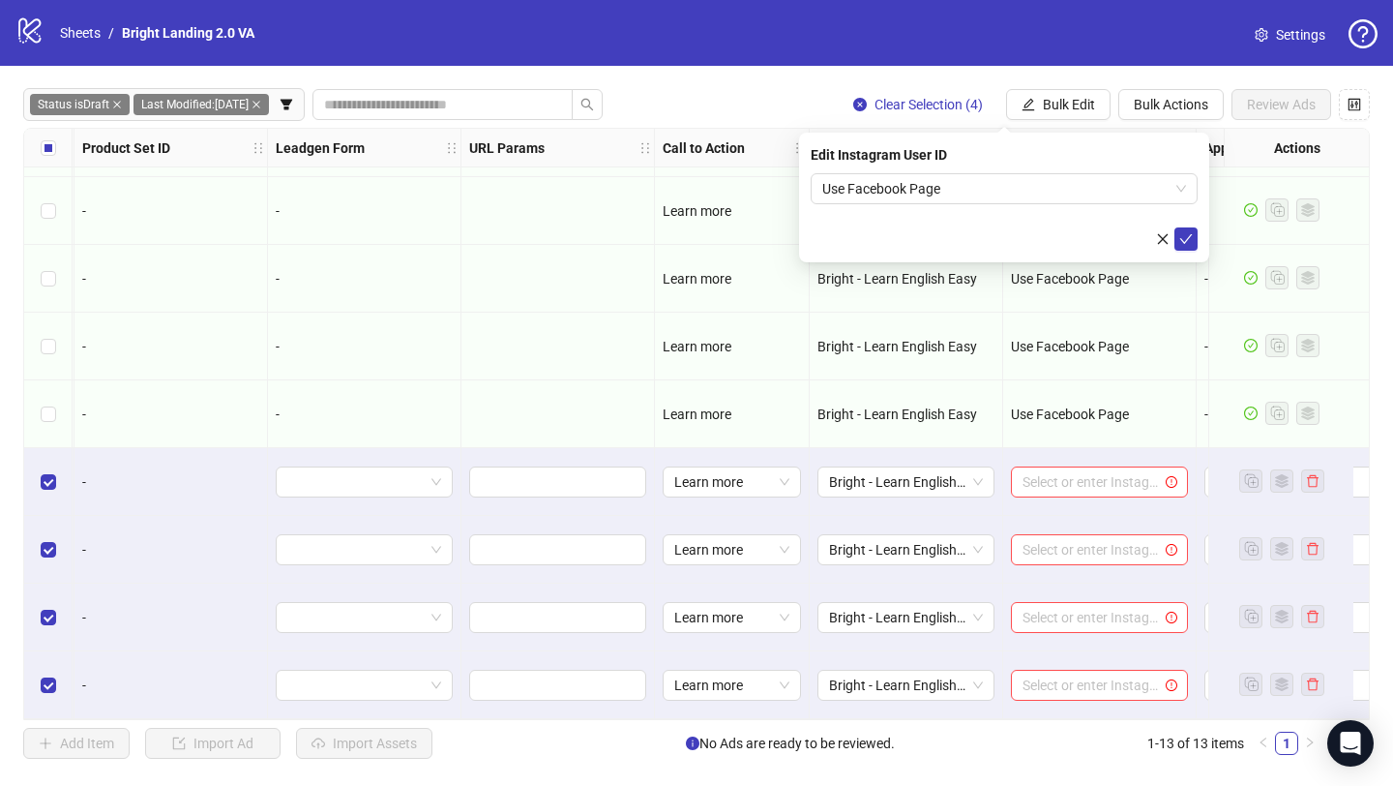
click at [1189, 251] on div "Edit Instagram User ID Use Facebook Page" at bounding box center [1004, 198] width 410 height 130
click at [1191, 242] on icon "check" at bounding box center [1187, 239] width 14 height 14
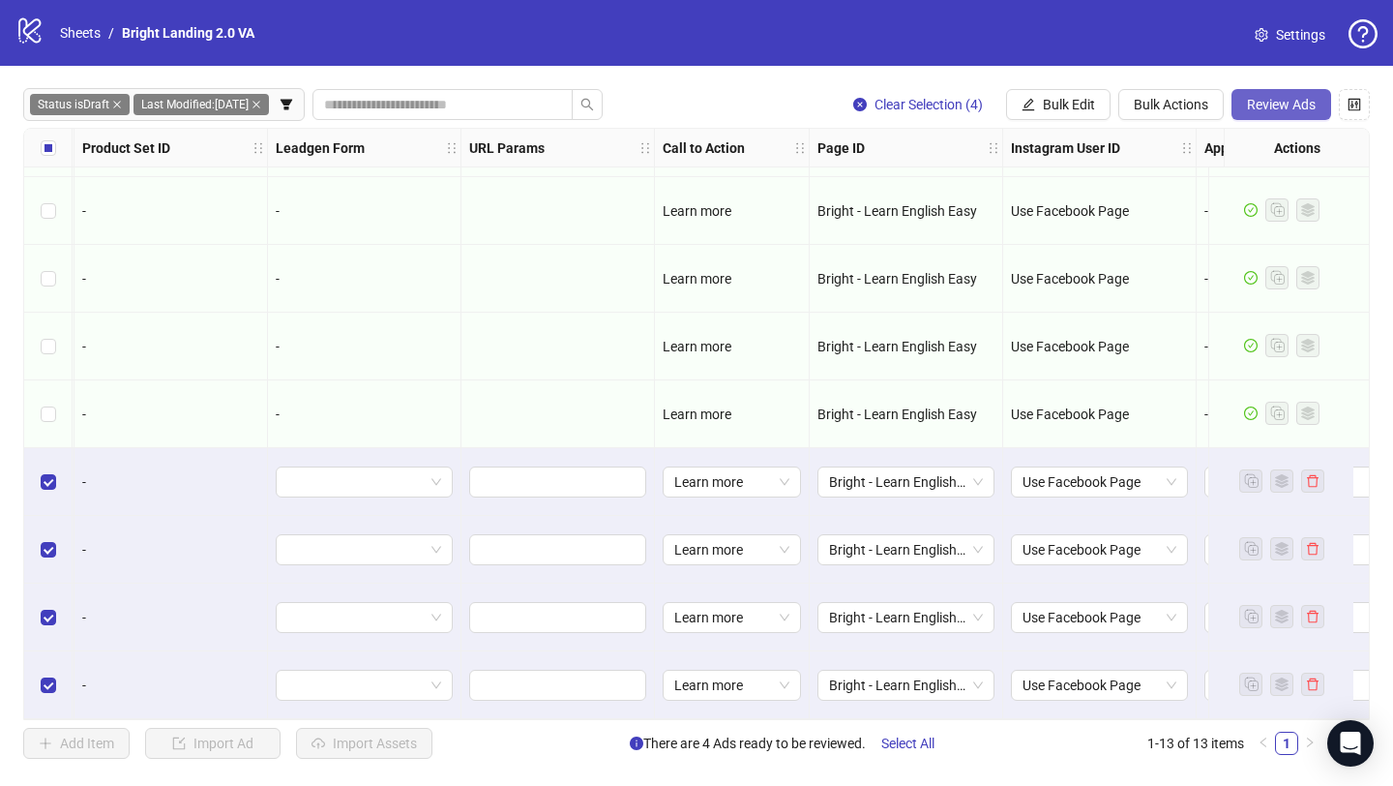
click at [1270, 99] on span "Review Ads" at bounding box center [1281, 104] width 69 height 15
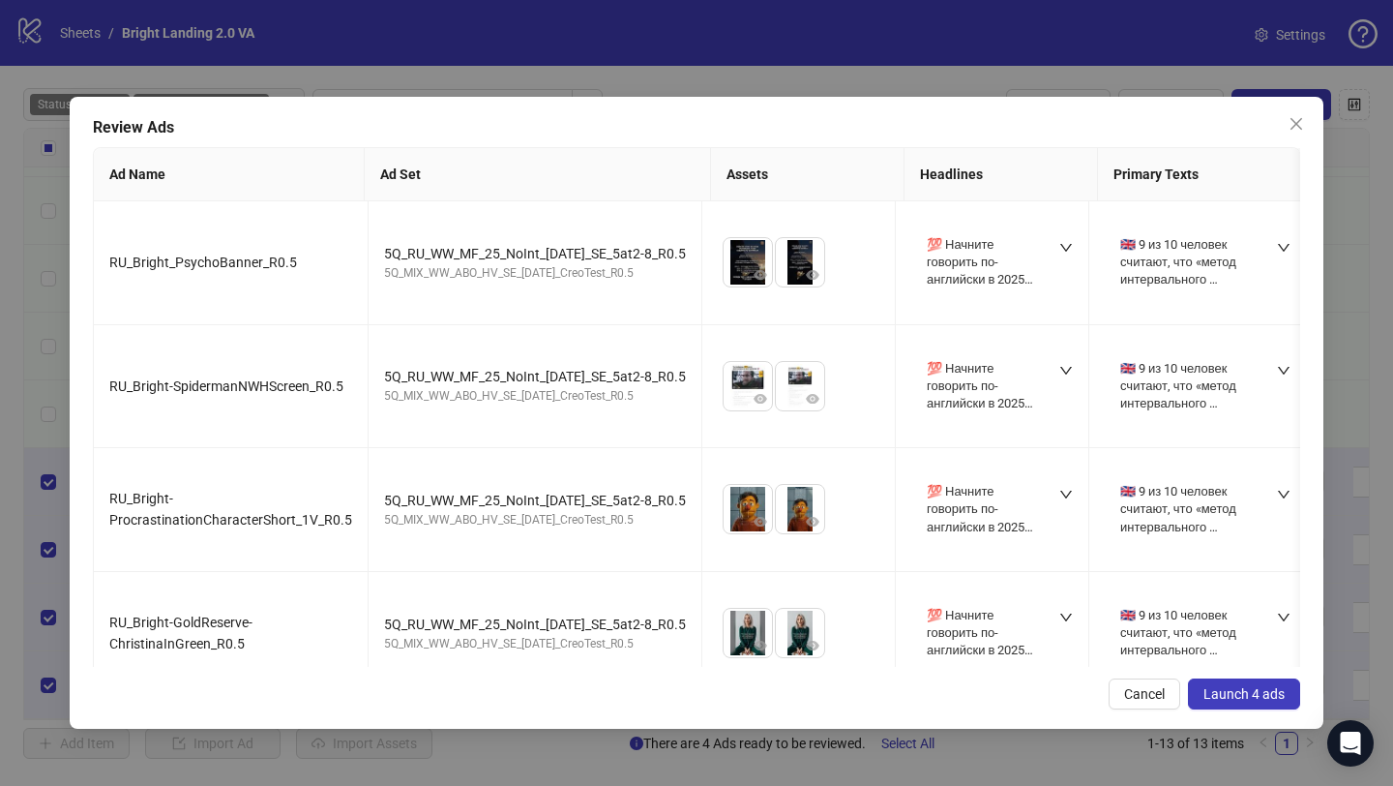
click at [1259, 702] on button "Launch 4 ads" at bounding box center [1244, 693] width 112 height 31
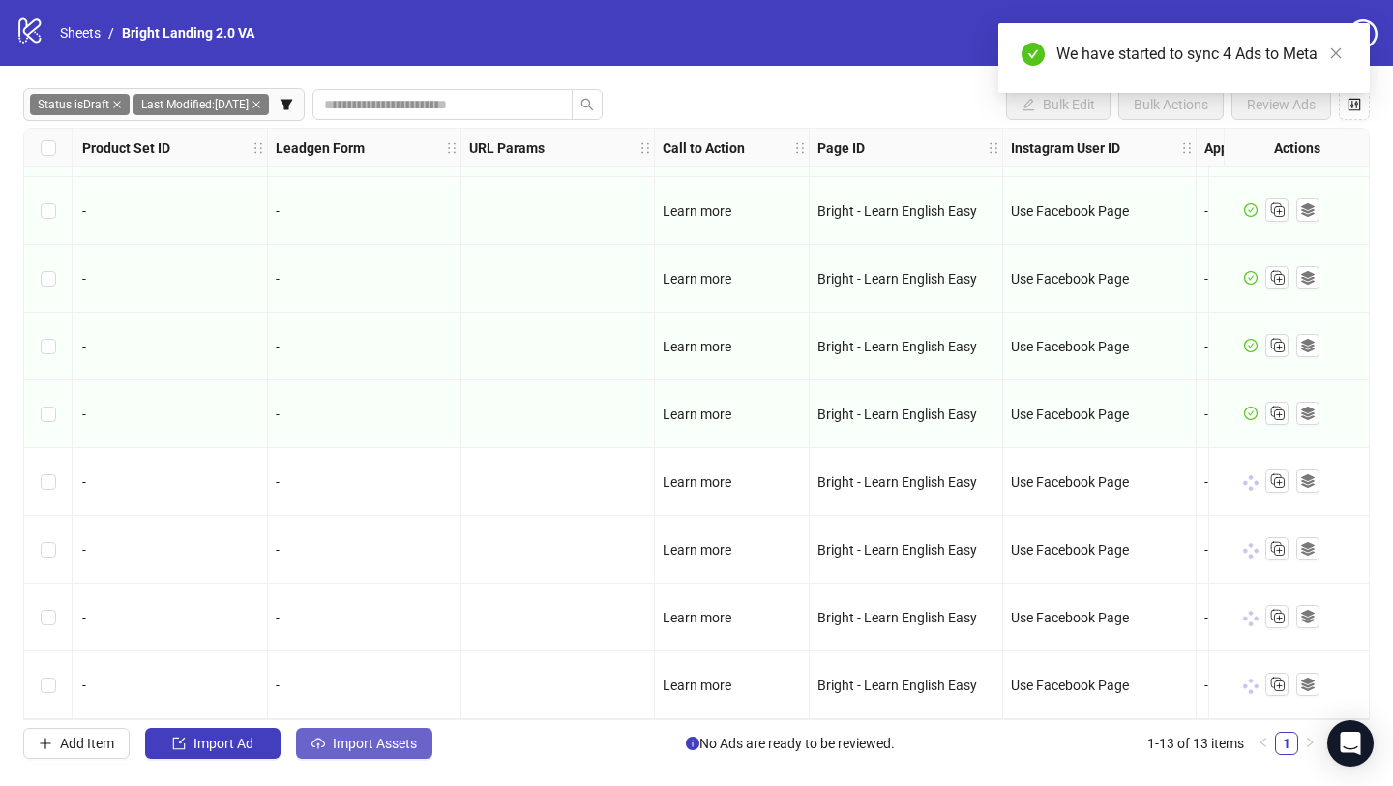
click at [329, 748] on button "Import Assets" at bounding box center [364, 743] width 136 height 31
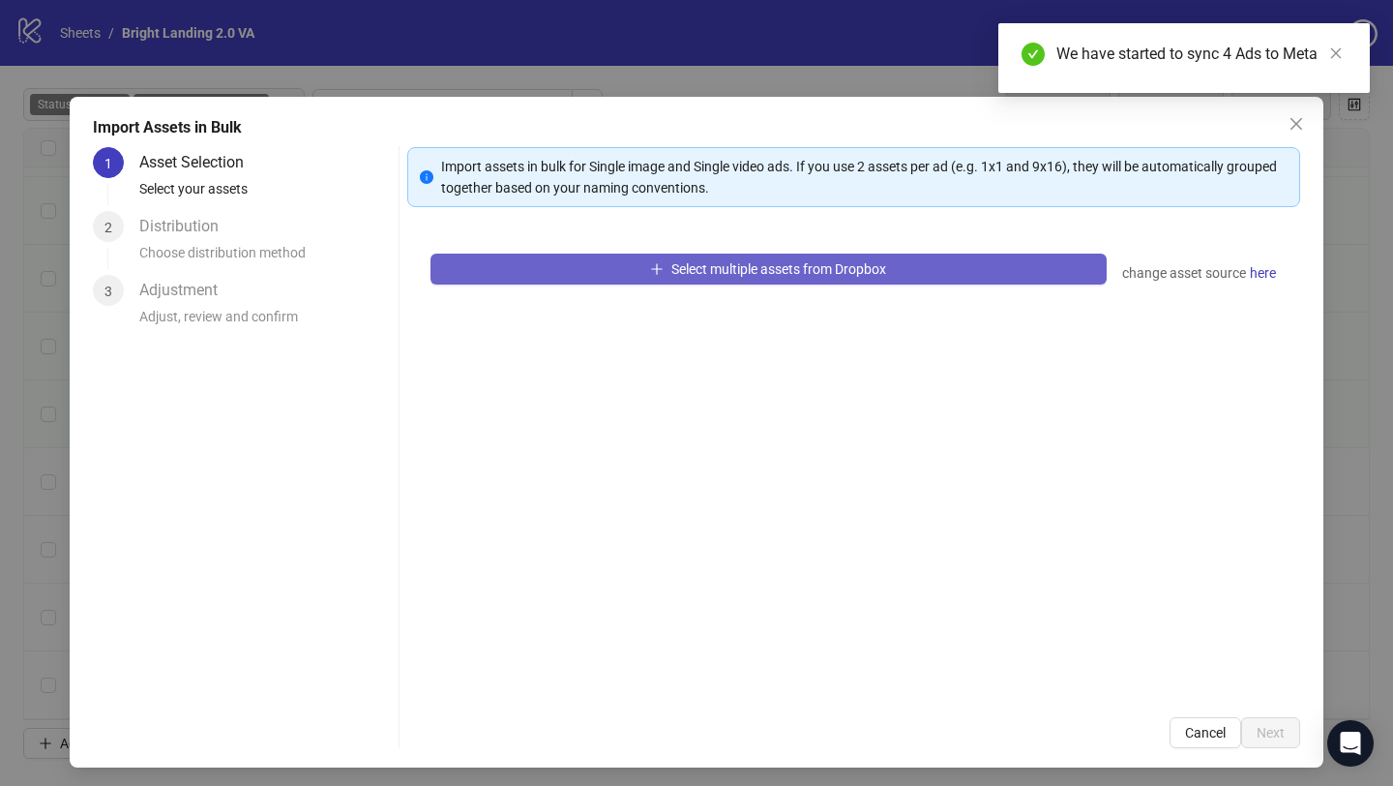
click at [610, 273] on button "Select multiple assets from Dropbox" at bounding box center [769, 269] width 676 height 31
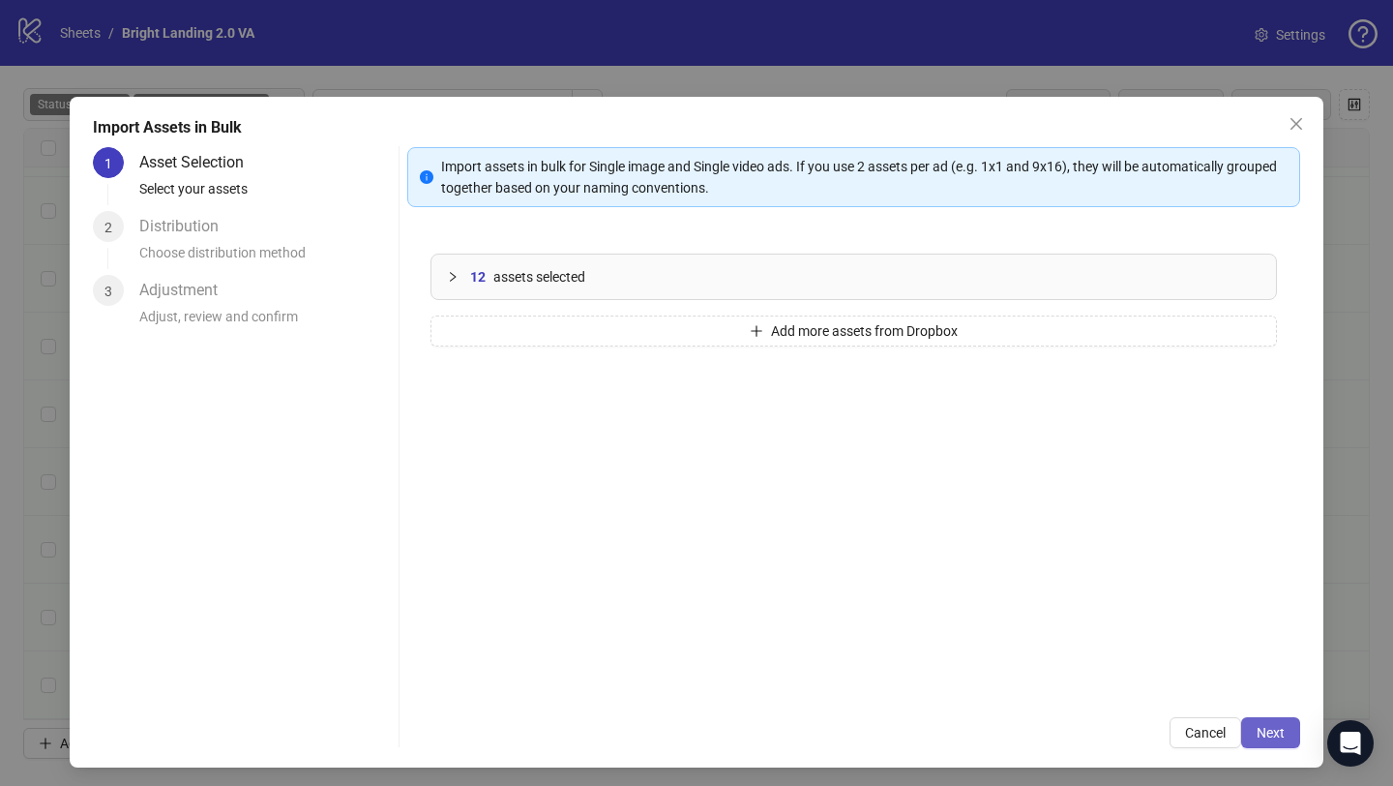
click at [1268, 723] on button "Next" at bounding box center [1270, 732] width 59 height 31
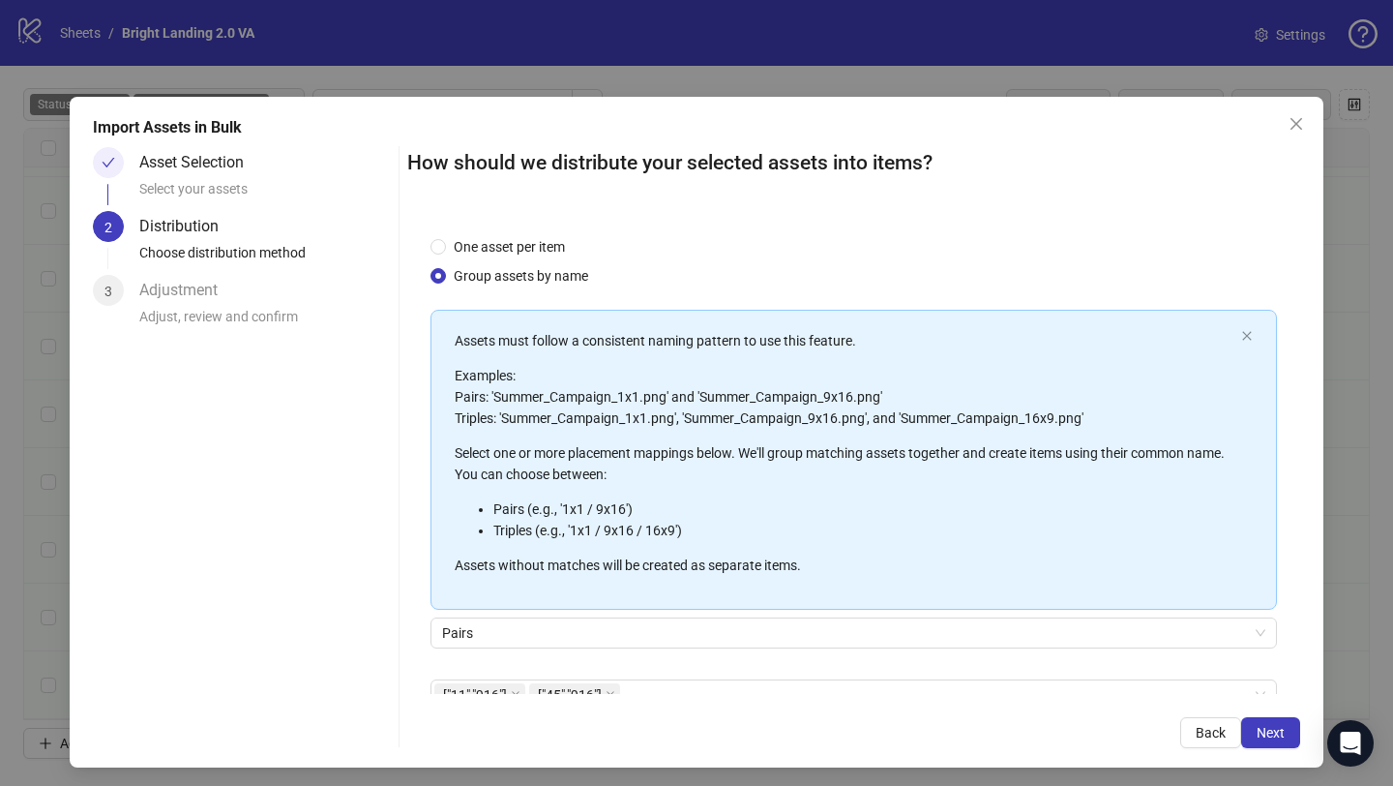
scroll to position [108, 0]
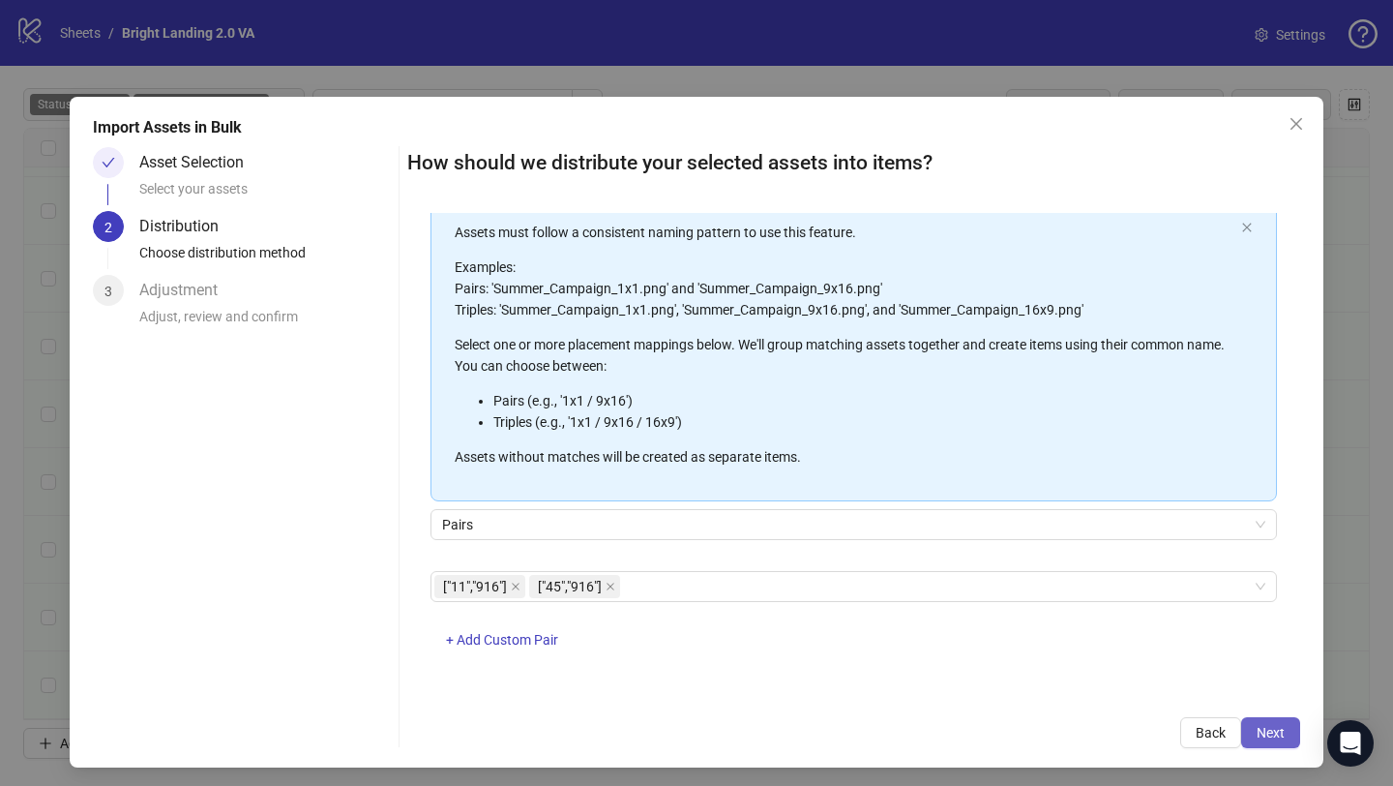
click at [1285, 726] on button "Next" at bounding box center [1270, 732] width 59 height 31
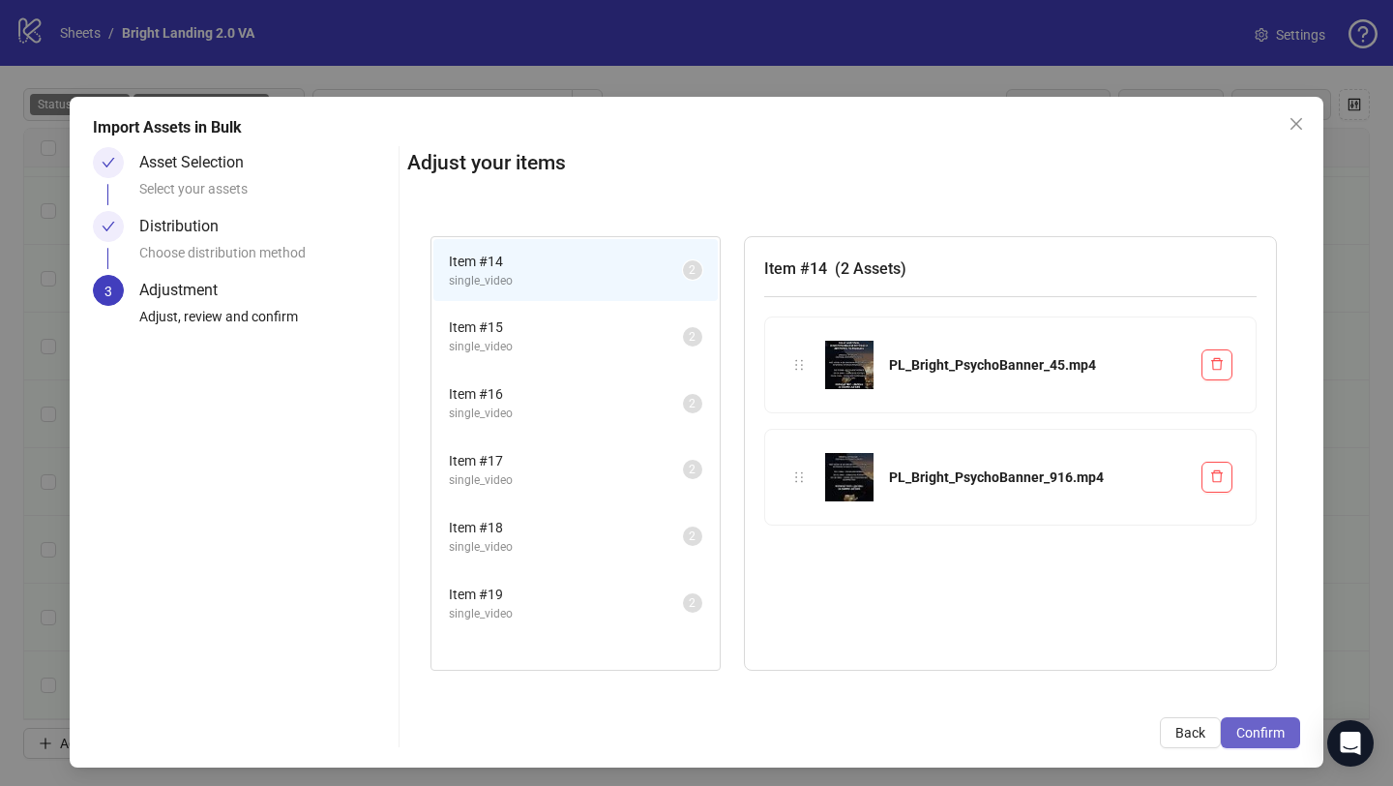
click at [1257, 735] on span "Confirm" at bounding box center [1261, 732] width 48 height 15
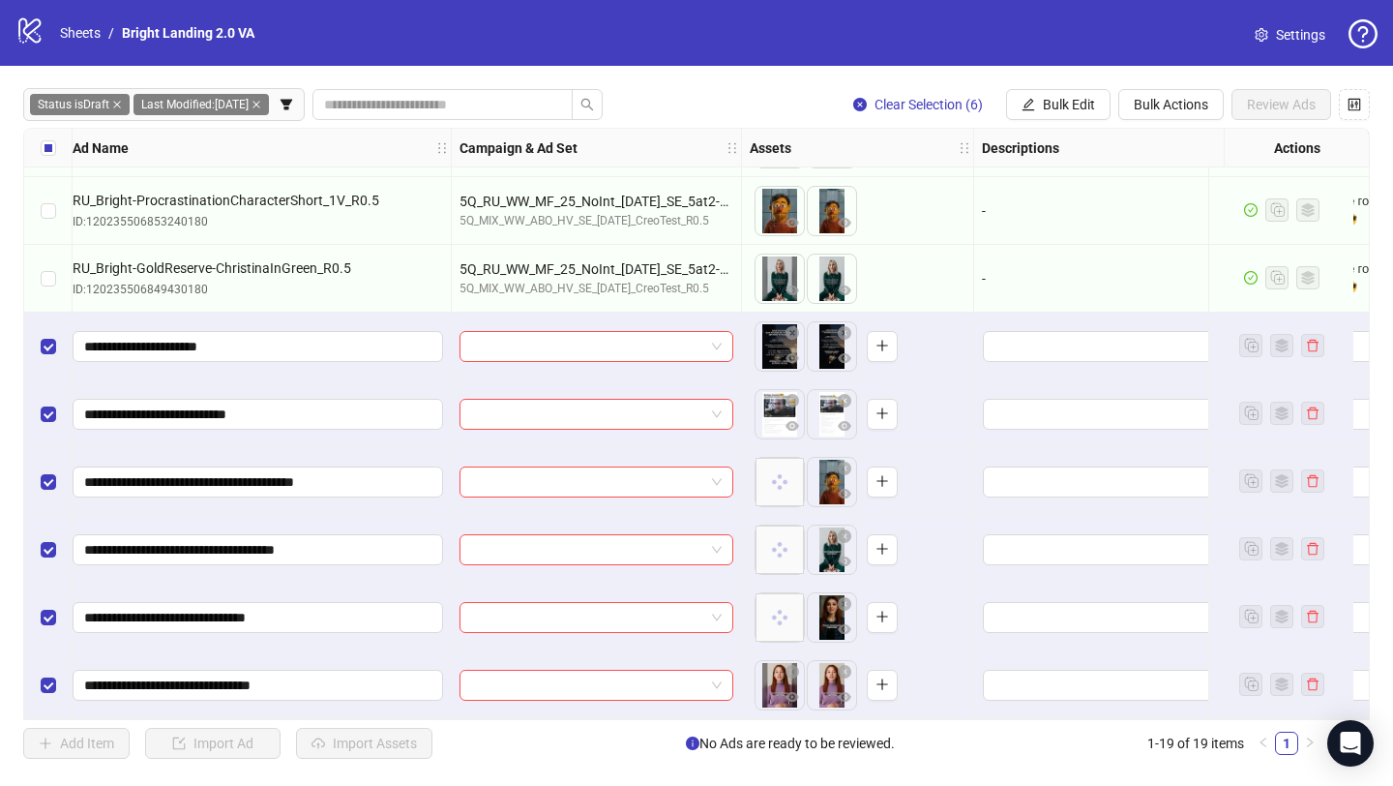
scroll to position [743, 0]
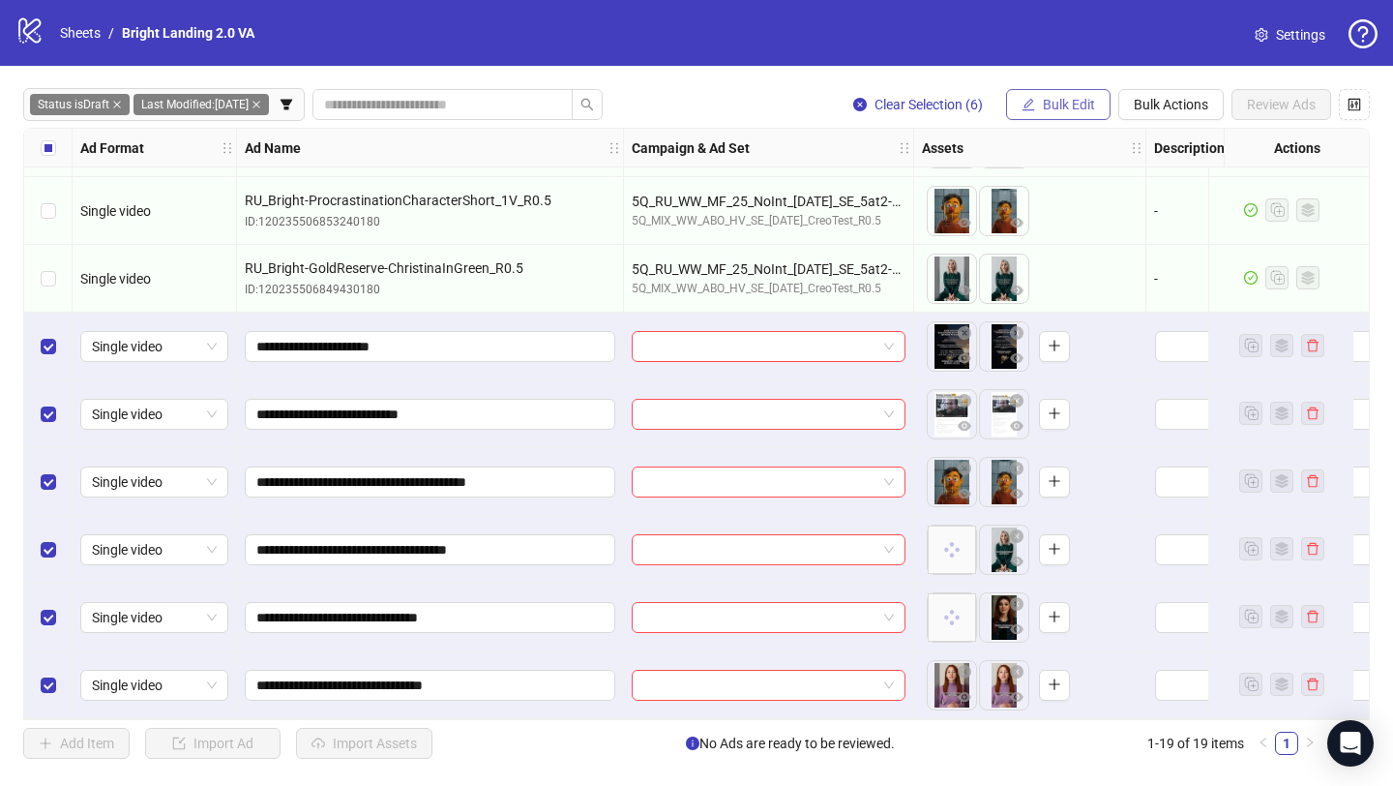
click at [1079, 103] on span "Bulk Edit" at bounding box center [1069, 104] width 52 height 15
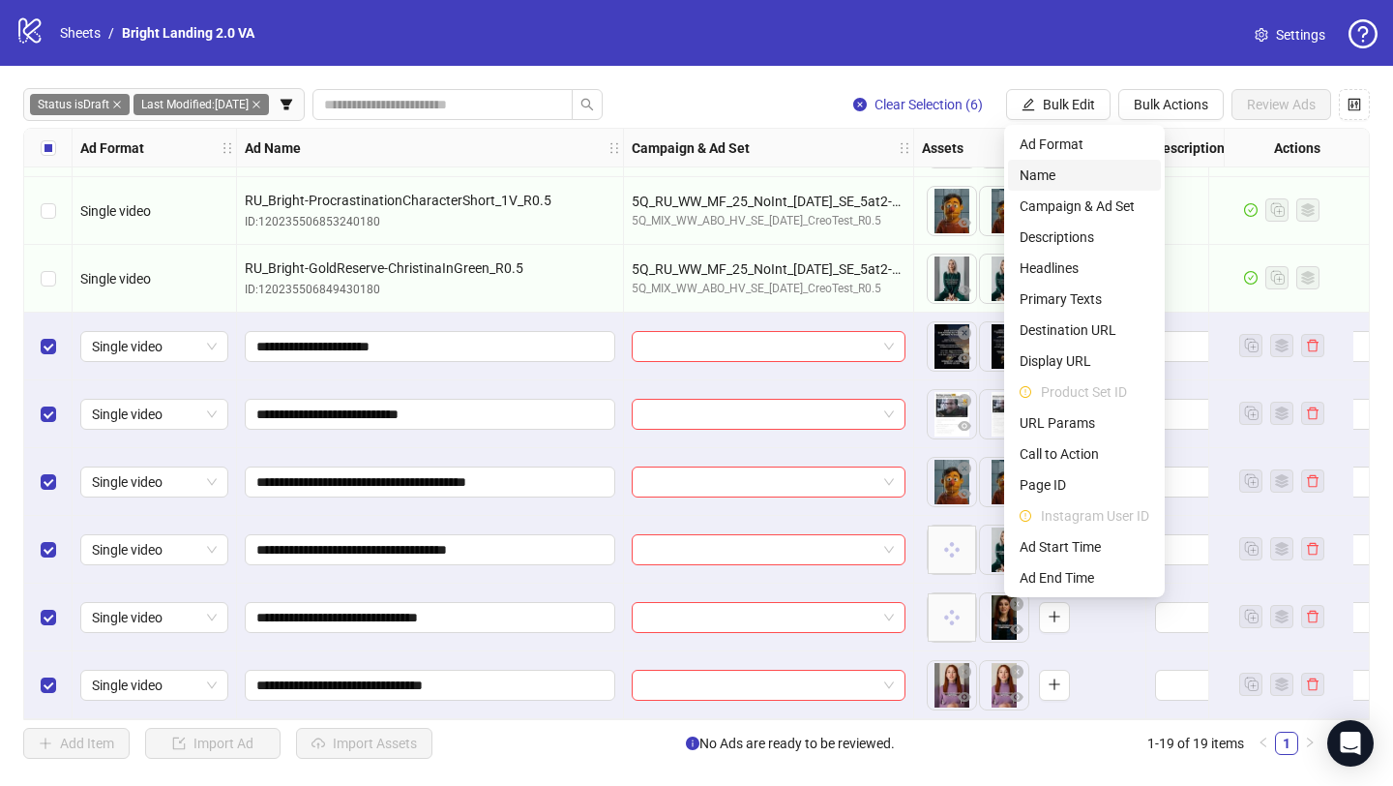
click at [1075, 184] on span "Name" at bounding box center [1085, 174] width 130 height 21
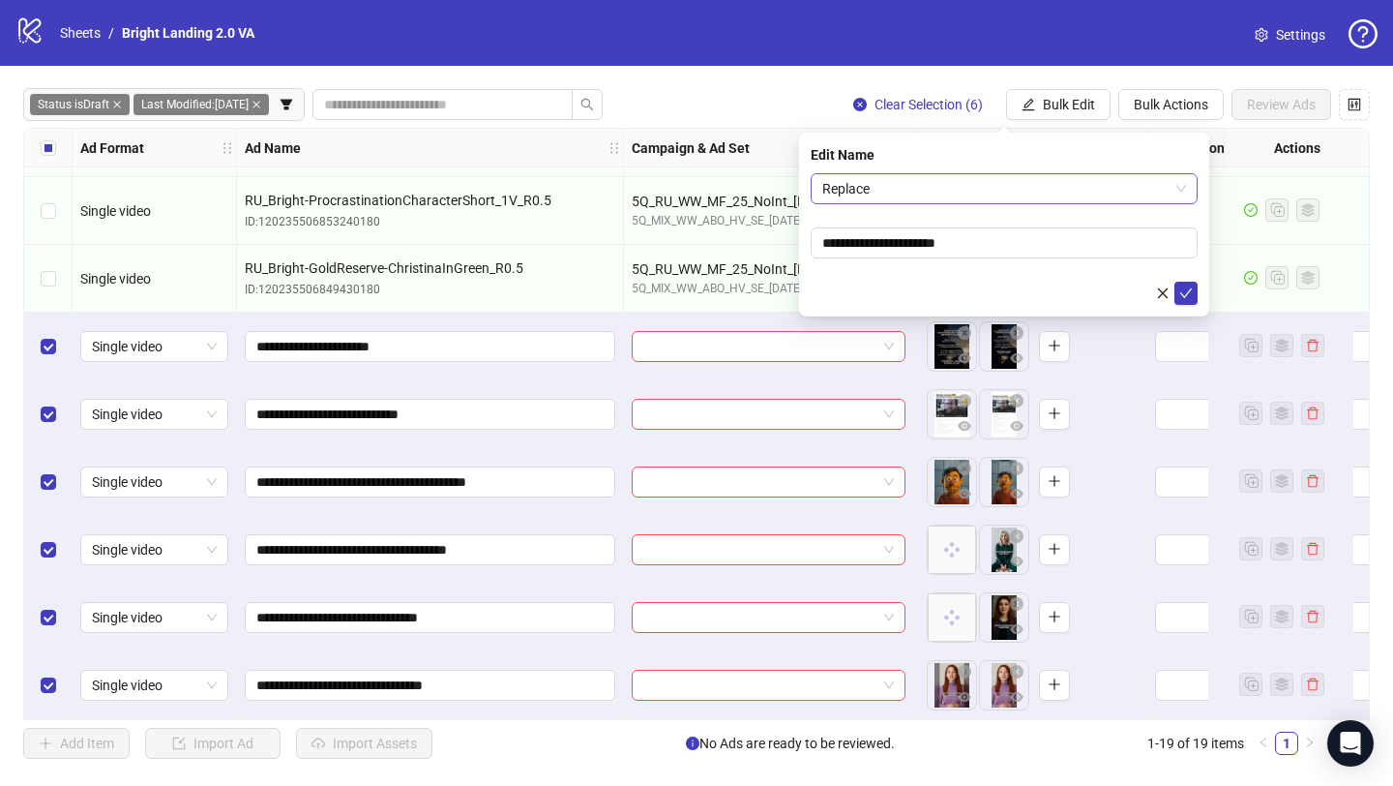
click at [1035, 188] on span "Replace" at bounding box center [1004, 188] width 364 height 29
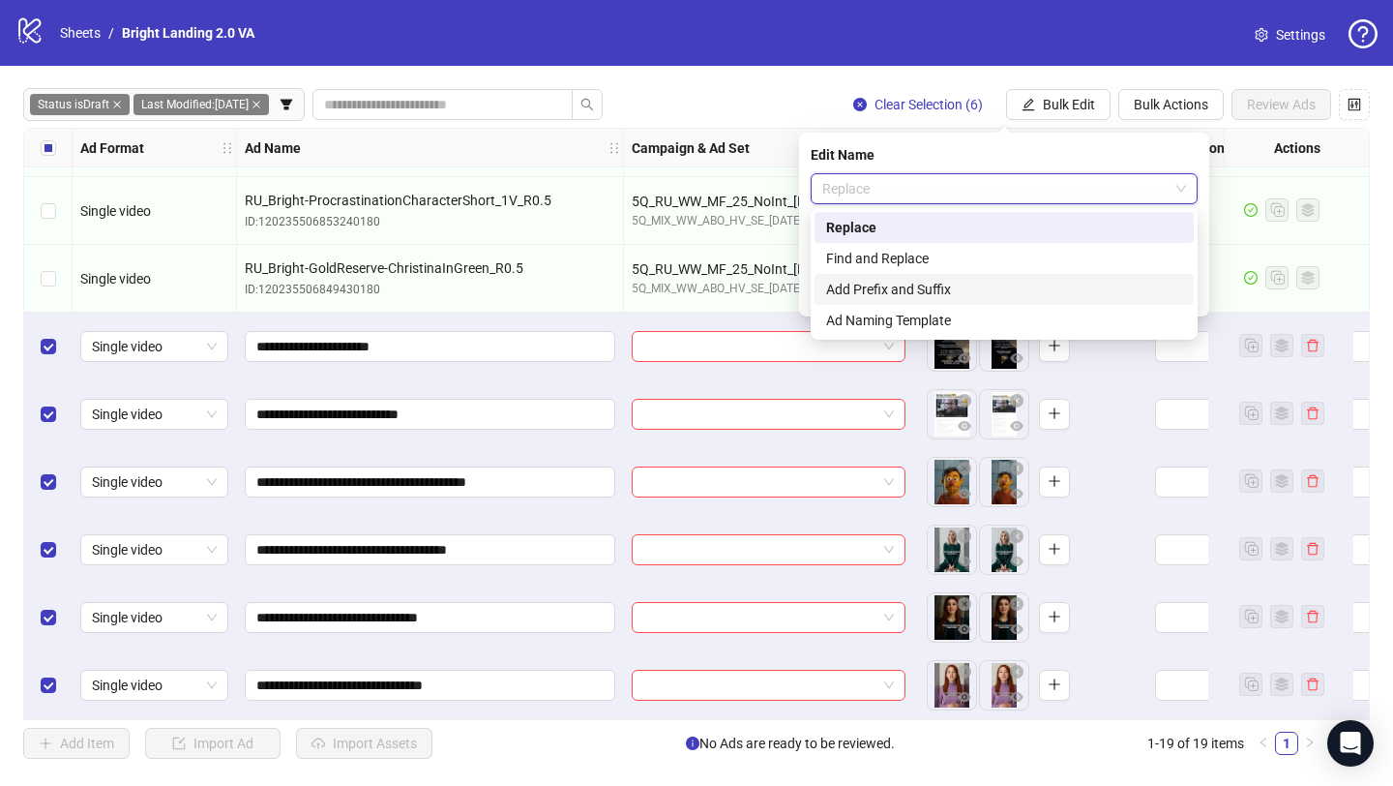
click at [1001, 289] on div "Add Prefix and Suffix" at bounding box center [1004, 289] width 356 height 21
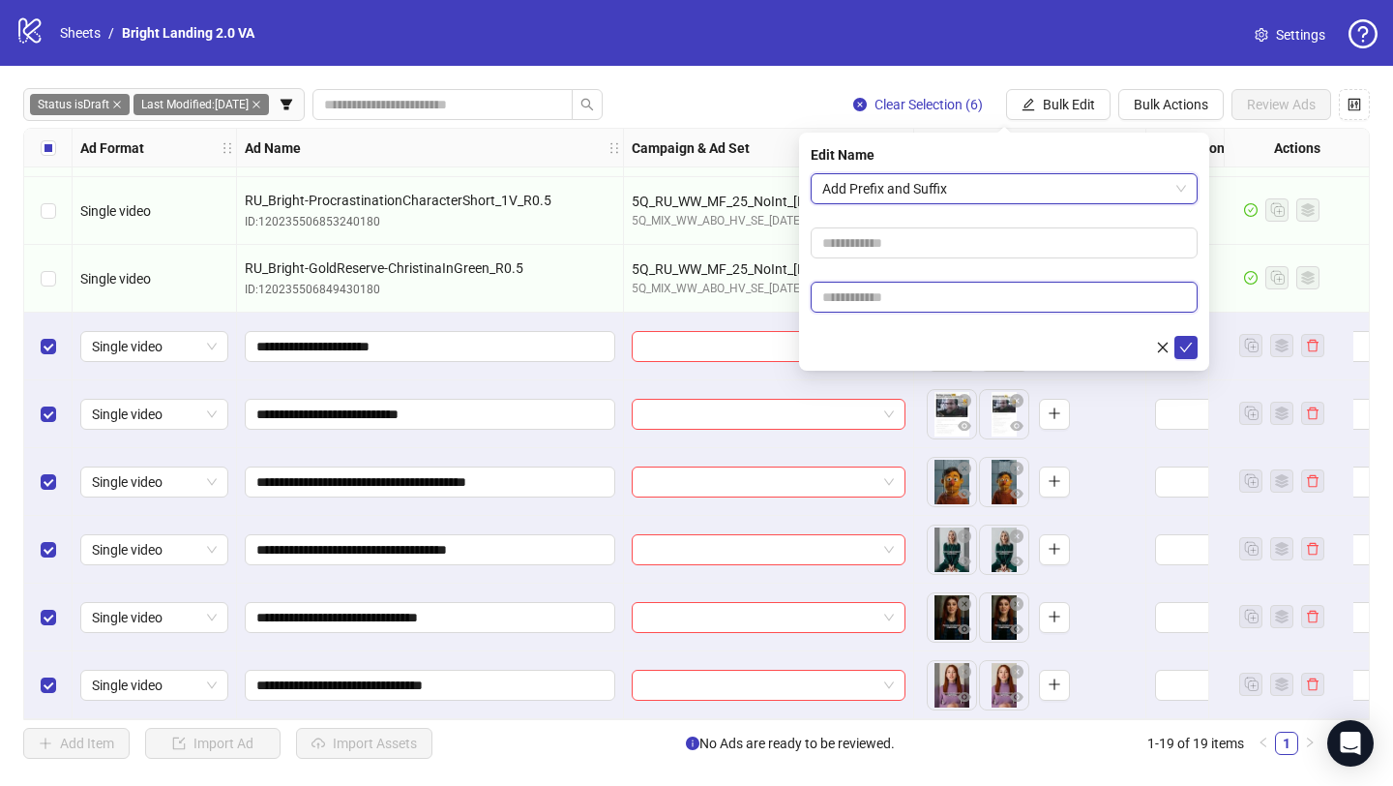
click at [991, 298] on input "text" at bounding box center [1004, 297] width 387 height 31
type input "****"
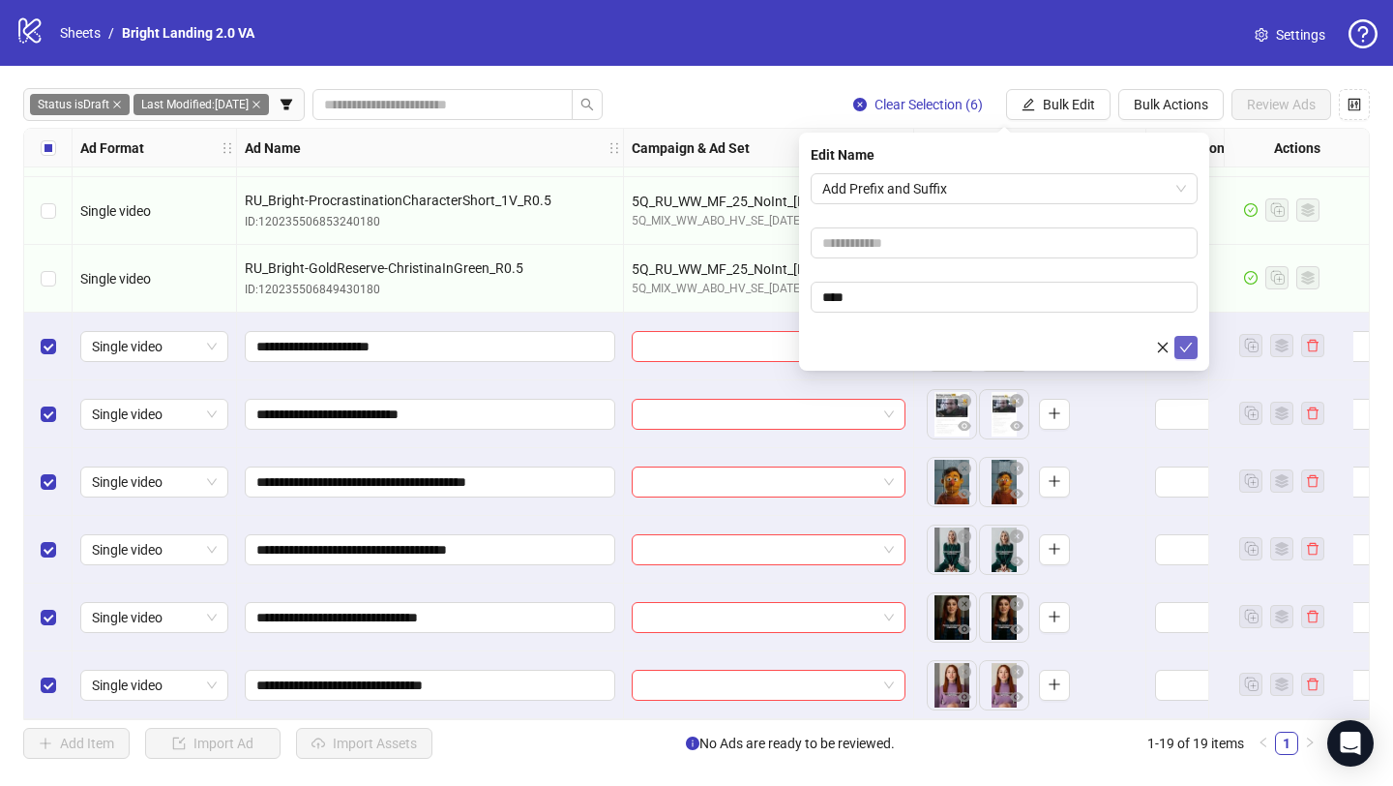
click at [1185, 344] on icon "check" at bounding box center [1187, 348] width 14 height 14
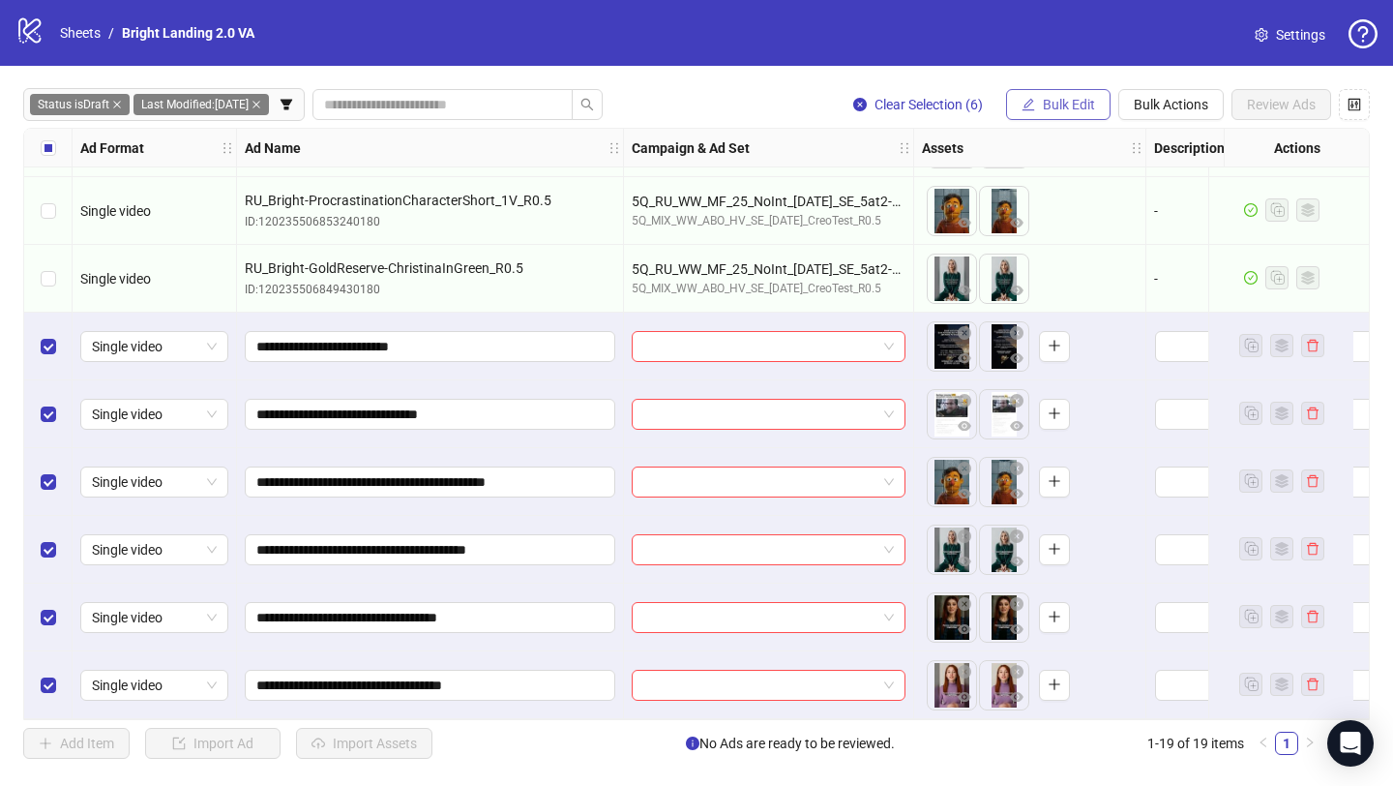
click at [1074, 100] on span "Bulk Edit" at bounding box center [1069, 104] width 52 height 15
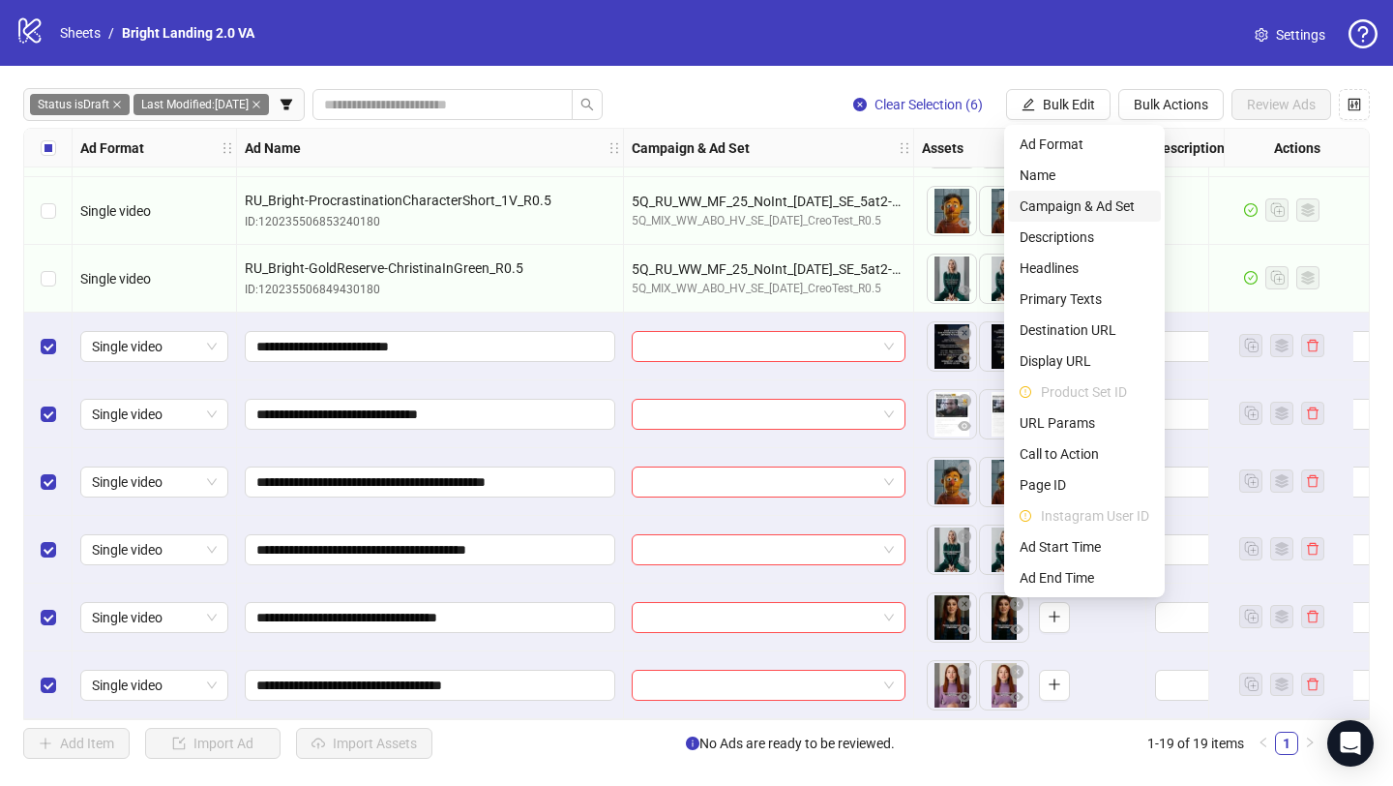
click at [1083, 199] on span "Campaign & Ad Set" at bounding box center [1085, 205] width 130 height 21
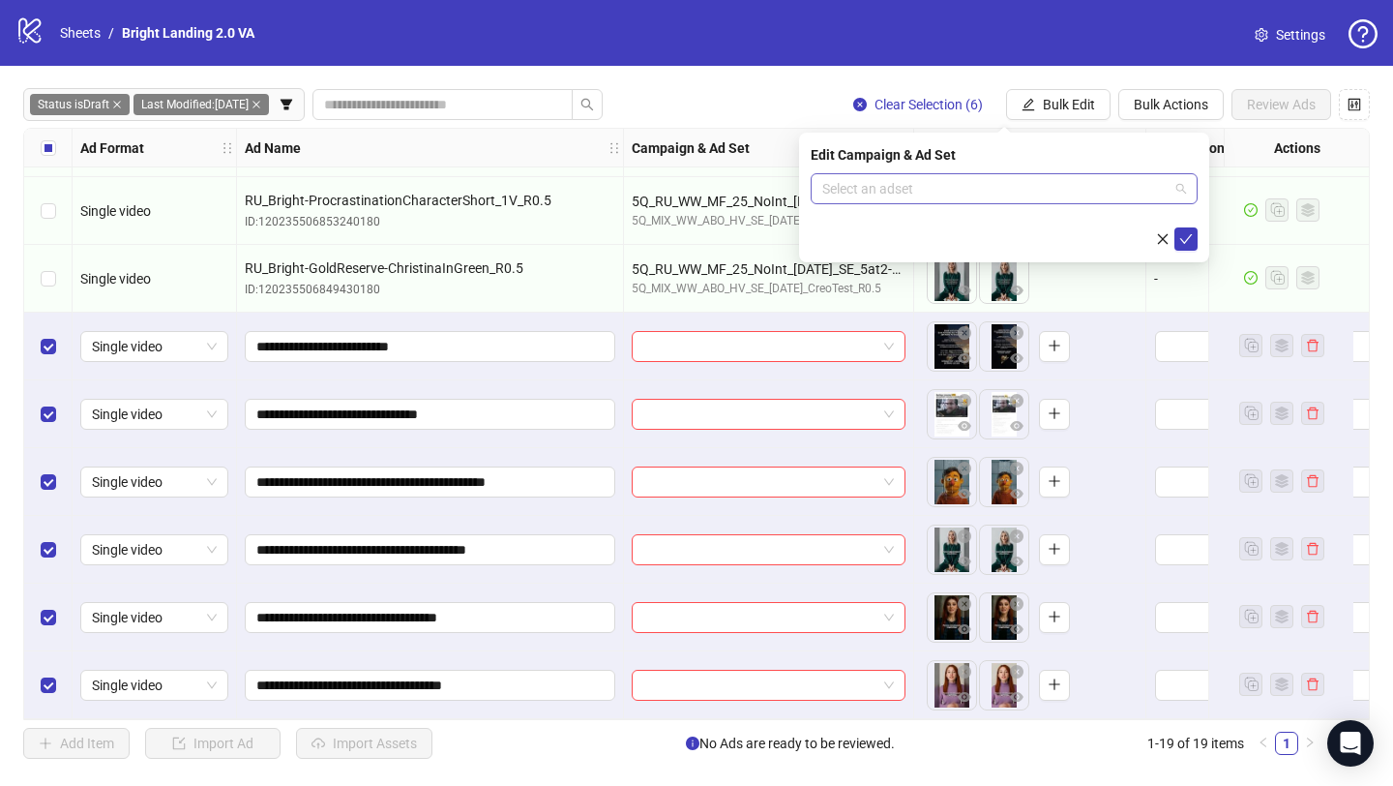
click at [1012, 193] on input "search" at bounding box center [995, 188] width 346 height 29
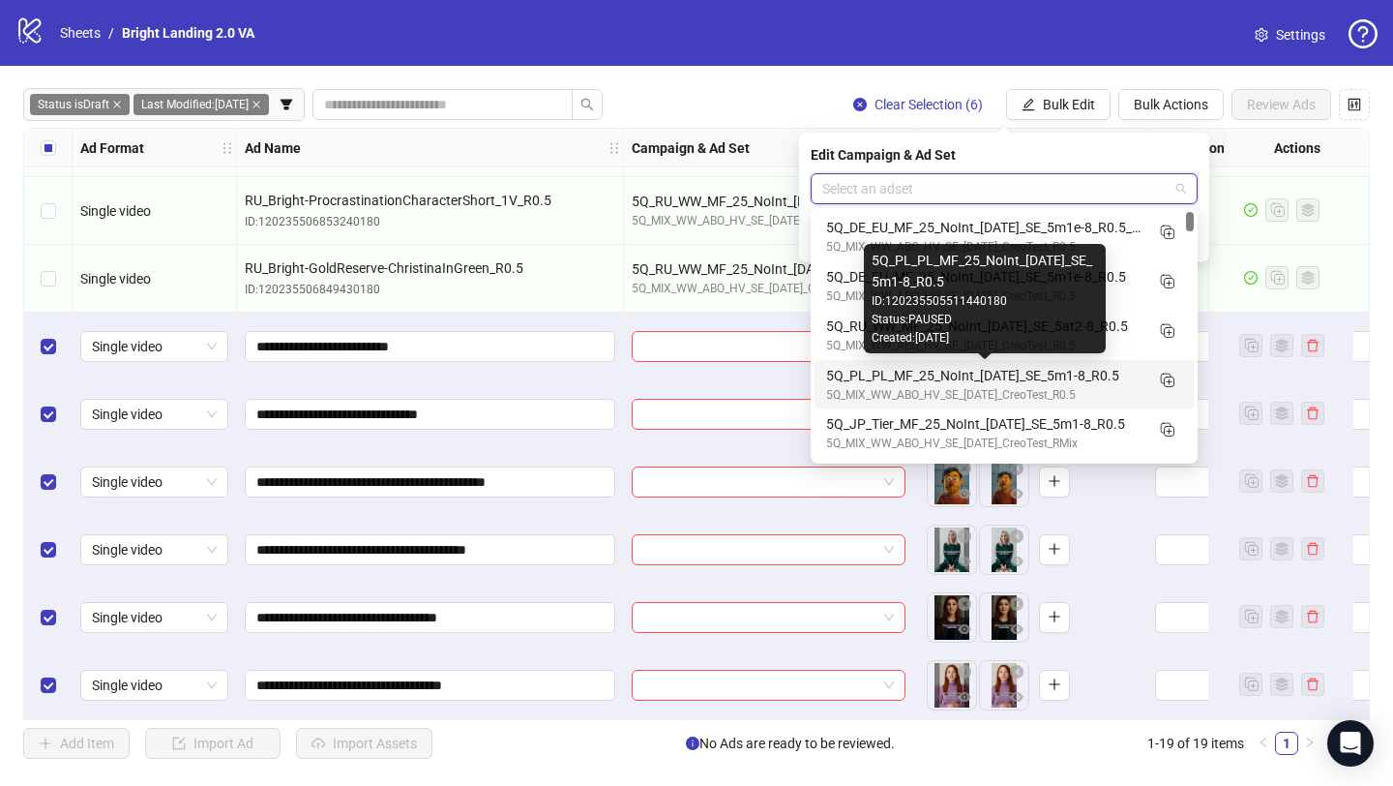
click at [974, 374] on div "5Q_PL_PL_MF_25_NoInt_[DATE]_SE_5m1-8_R0.5" at bounding box center [984, 375] width 317 height 21
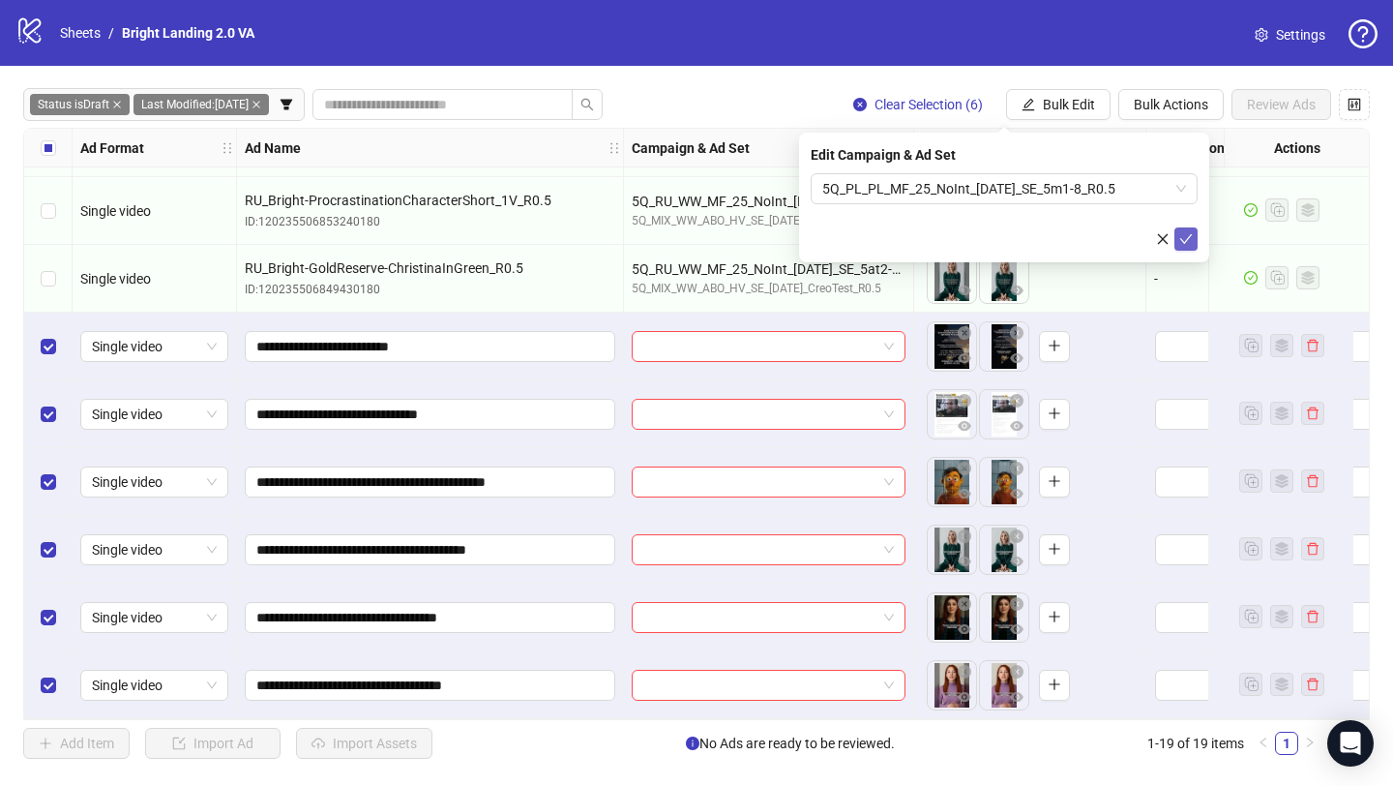
click at [1189, 242] on icon "check" at bounding box center [1187, 239] width 14 height 14
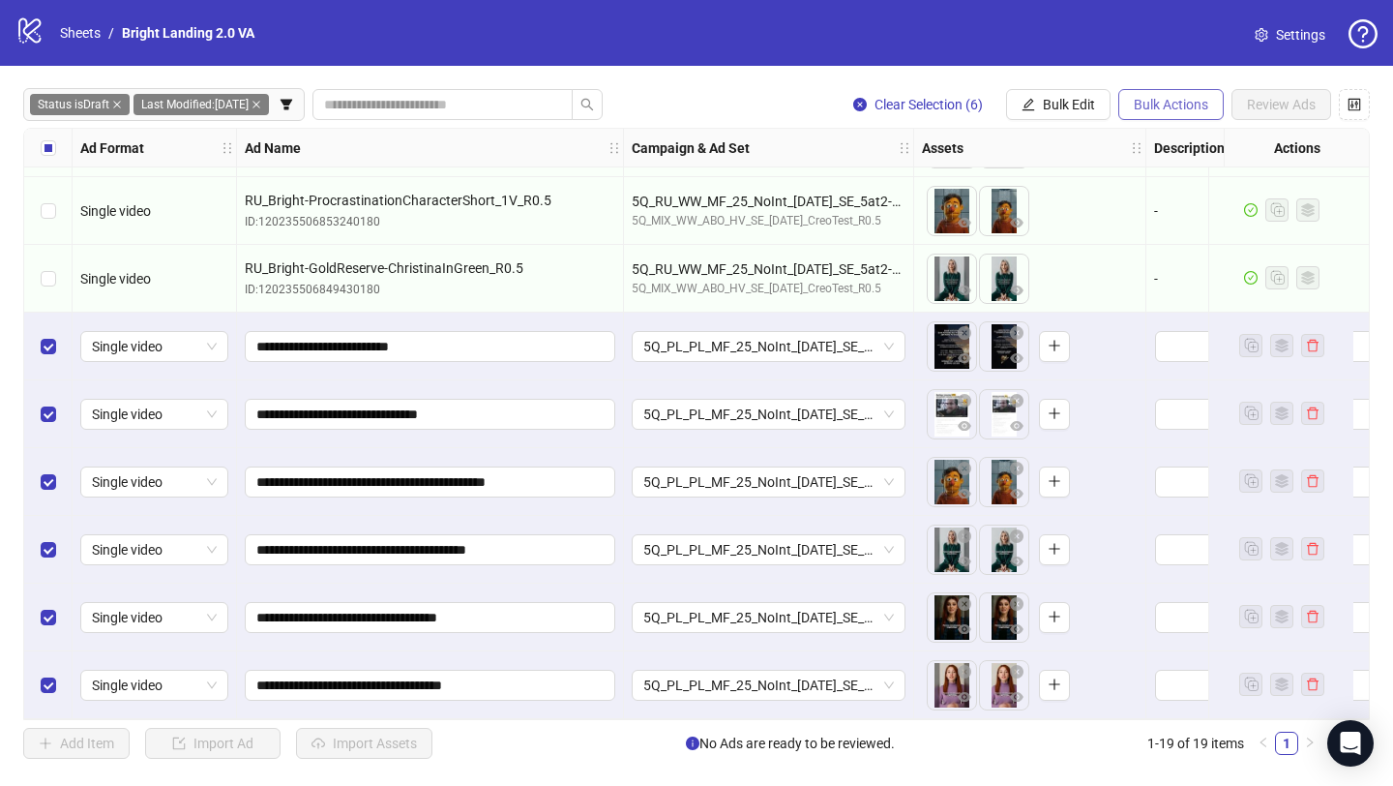
click at [1145, 97] on span "Bulk Actions" at bounding box center [1171, 104] width 75 height 15
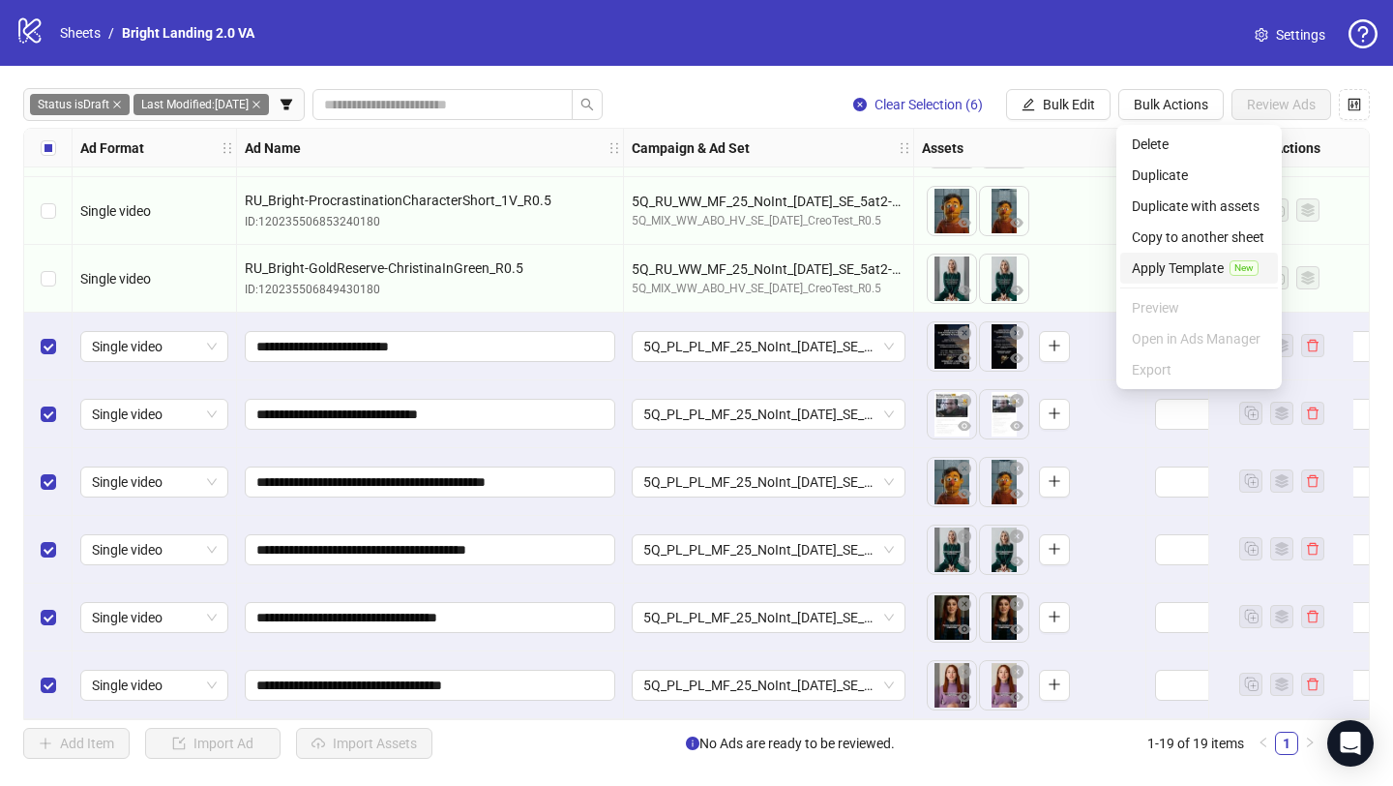
click at [1189, 263] on span "Apply Template" at bounding box center [1178, 267] width 92 height 21
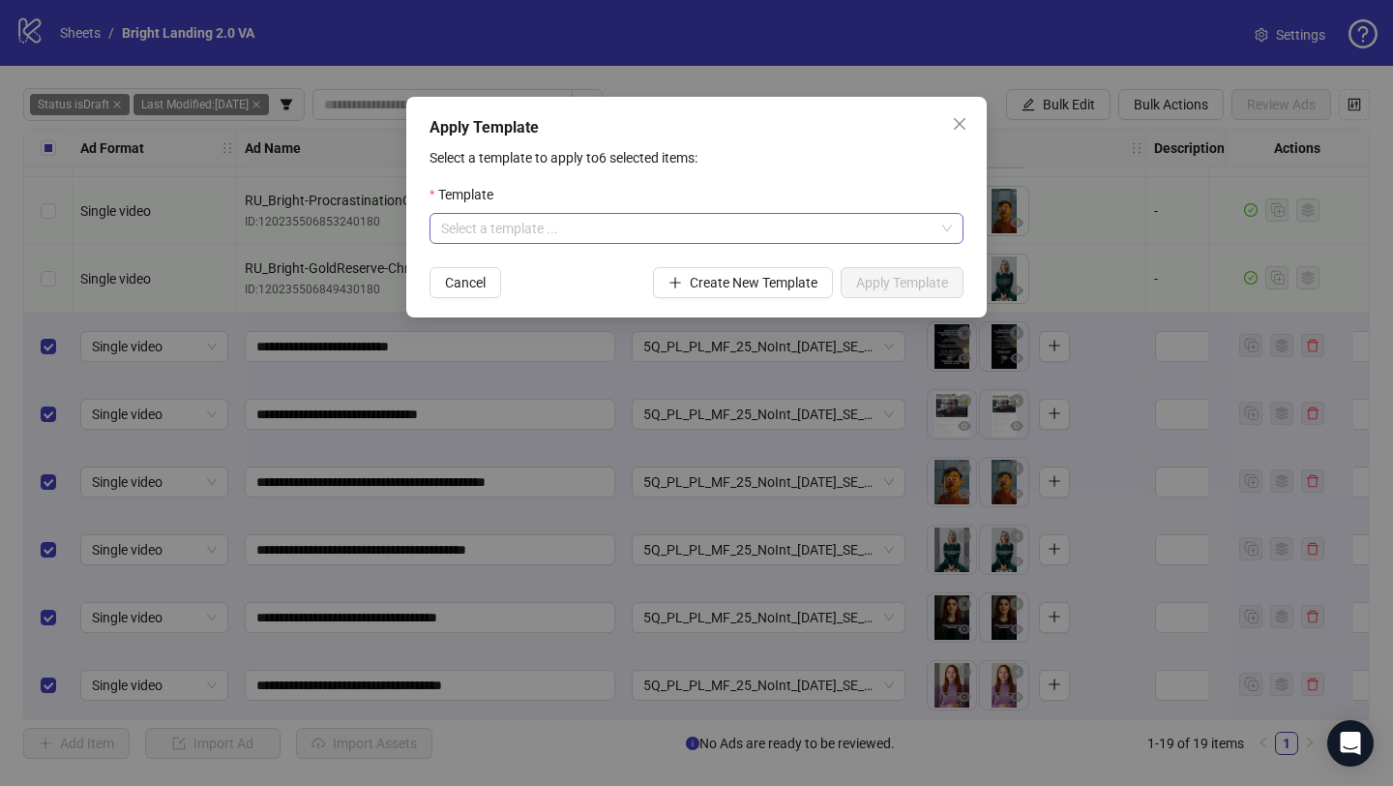
click at [747, 230] on input "search" at bounding box center [687, 228] width 493 height 29
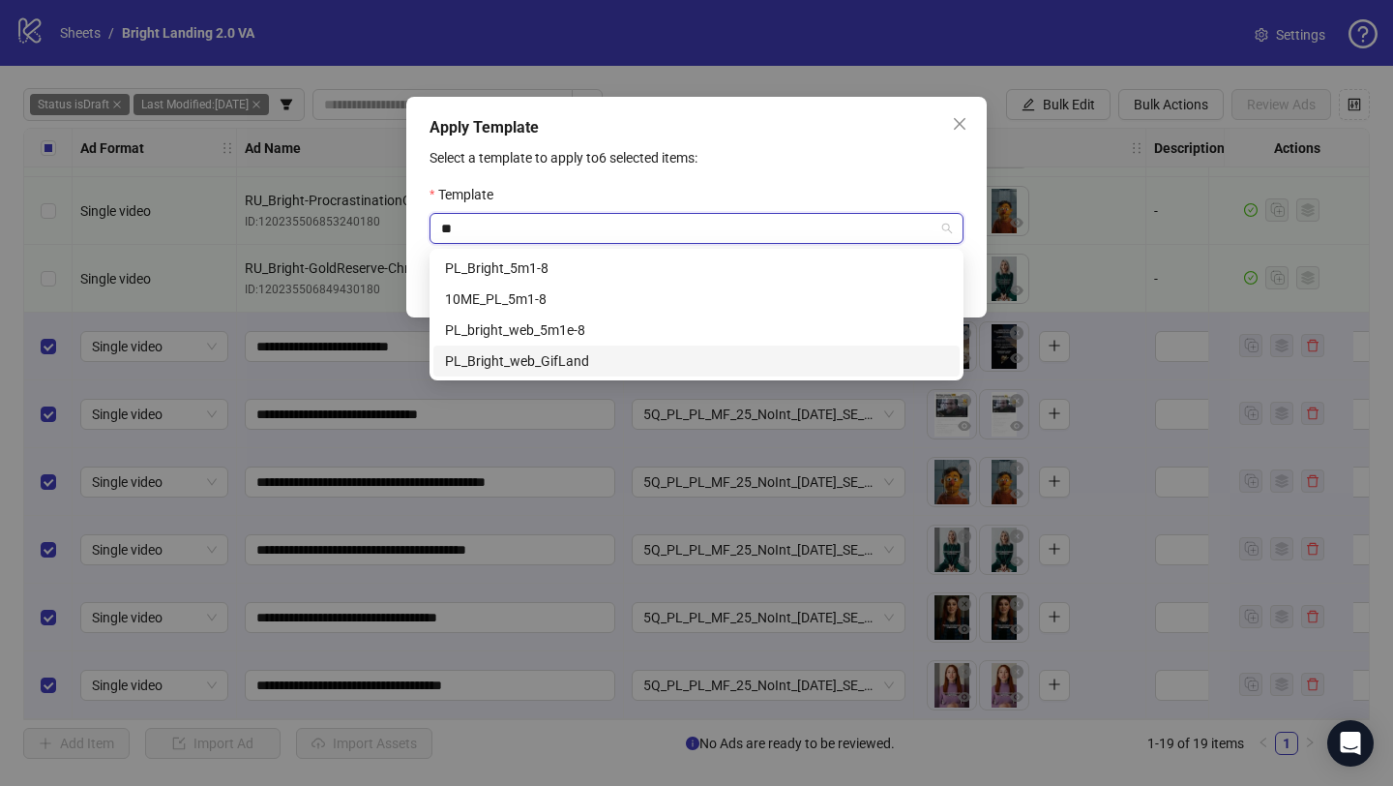
type input "**"
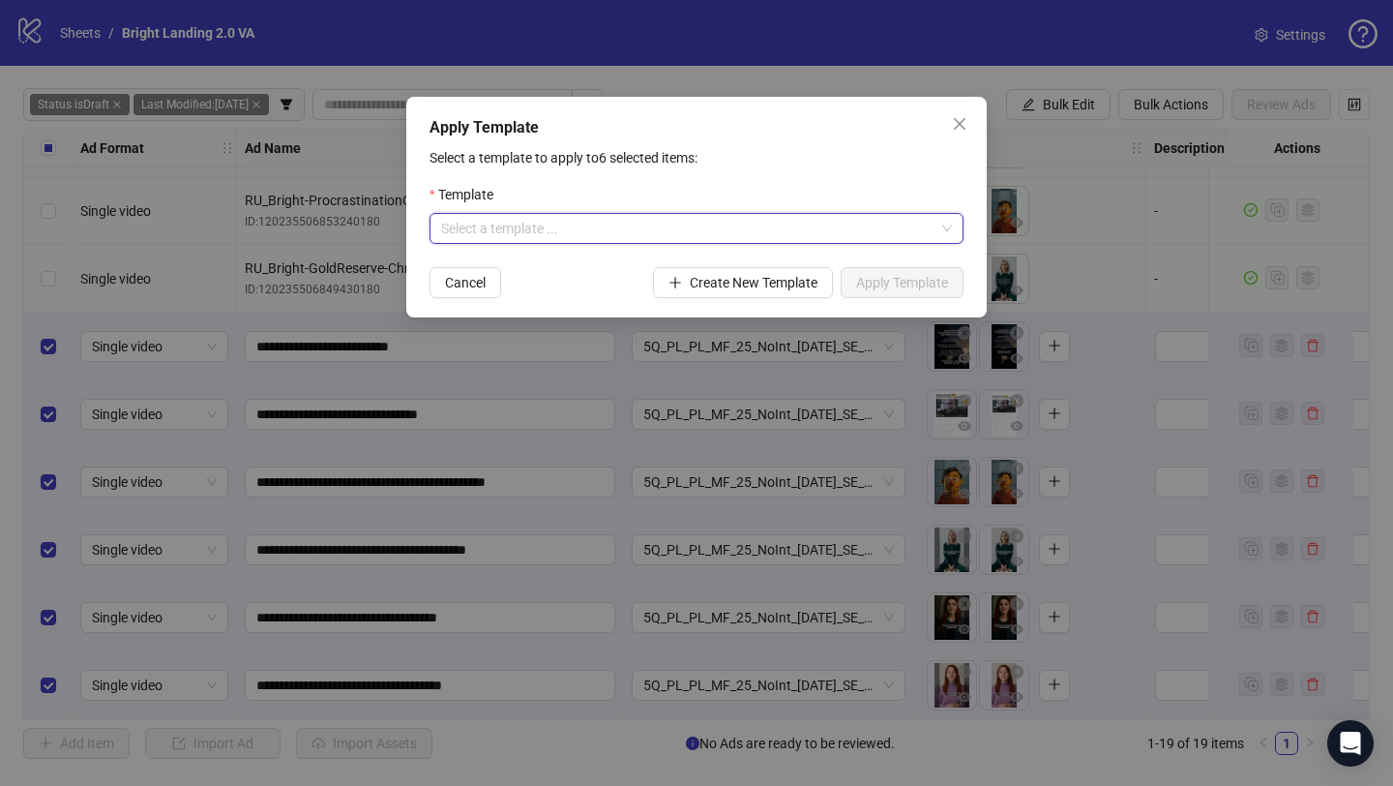
click at [582, 210] on div "Template" at bounding box center [697, 198] width 534 height 29
click at [576, 227] on input "search" at bounding box center [687, 228] width 493 height 29
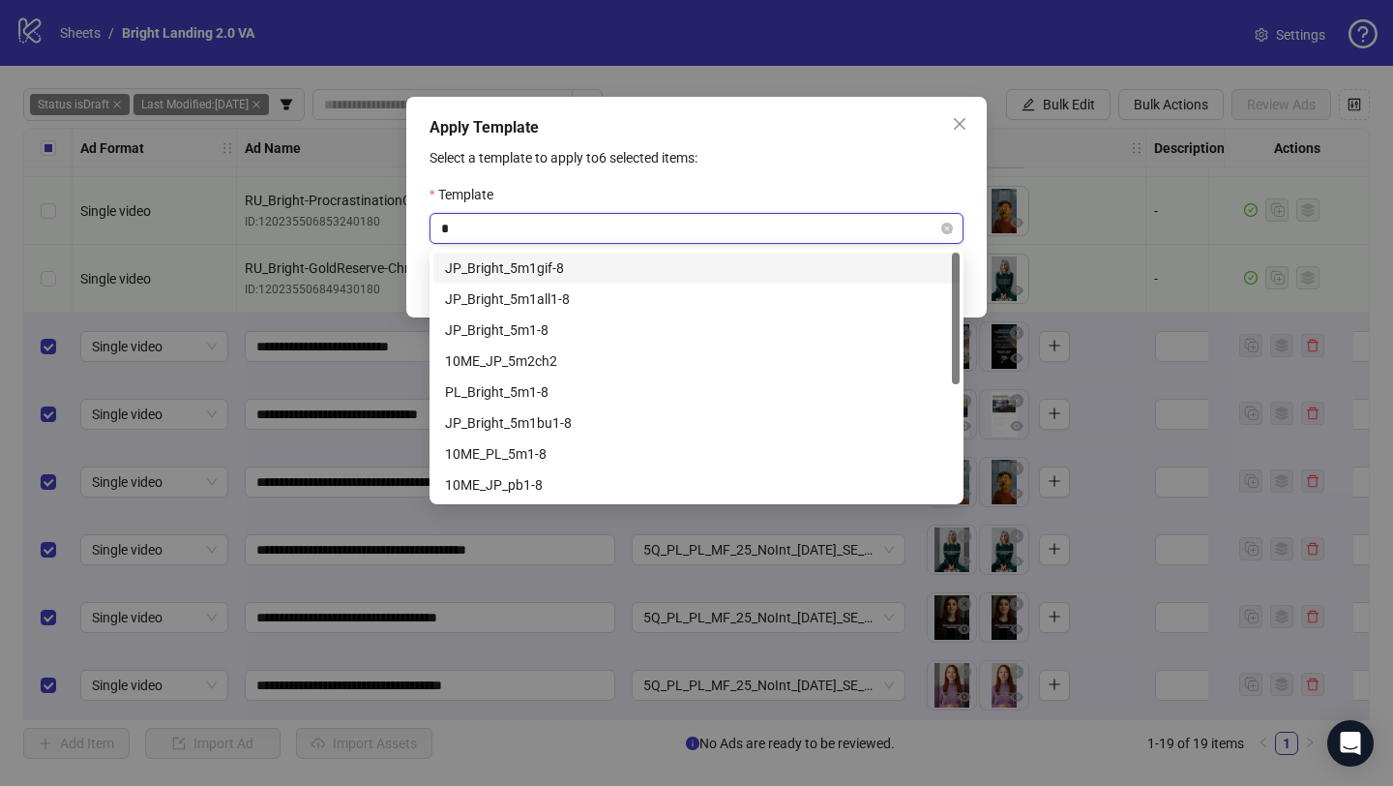
type input "**"
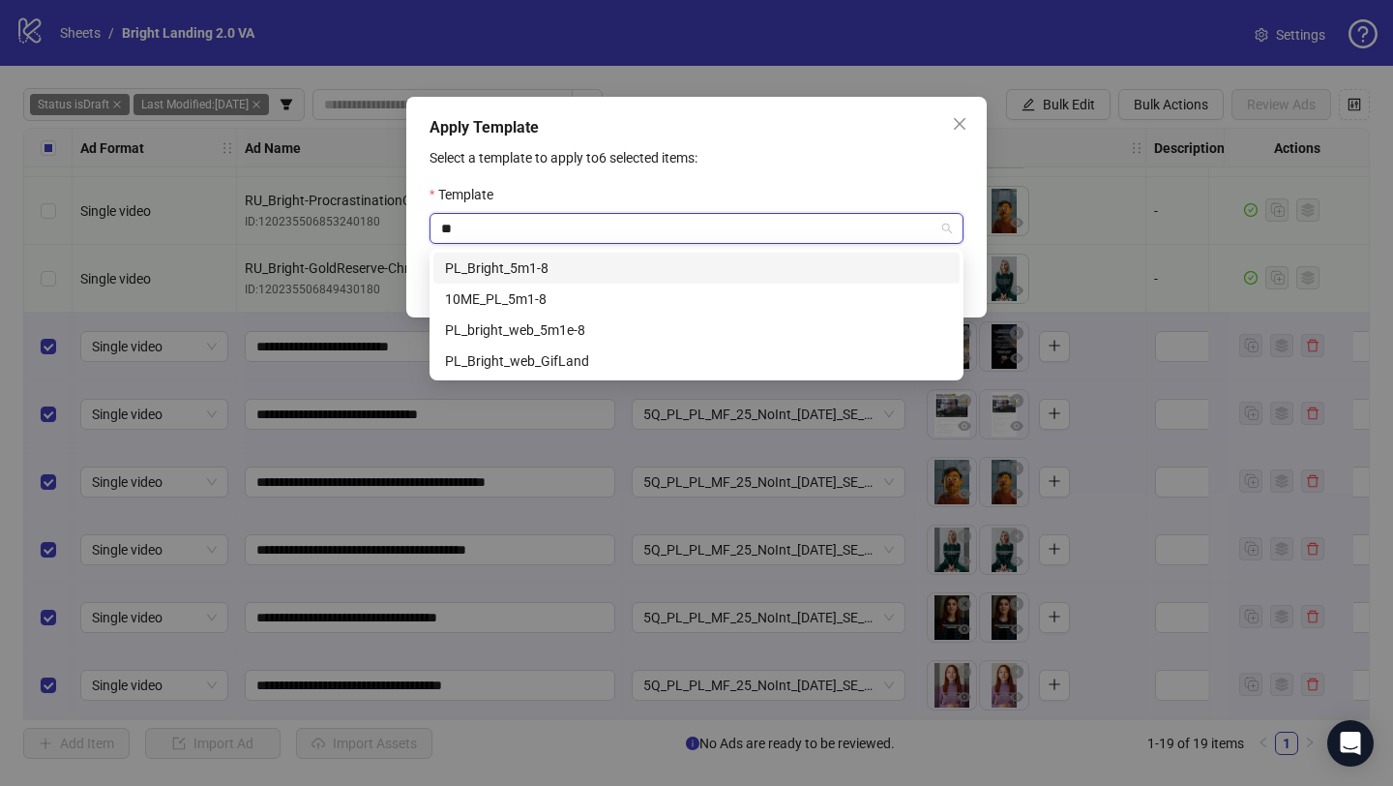
click at [582, 261] on div "PL_Bright_5m1-8" at bounding box center [696, 267] width 503 height 21
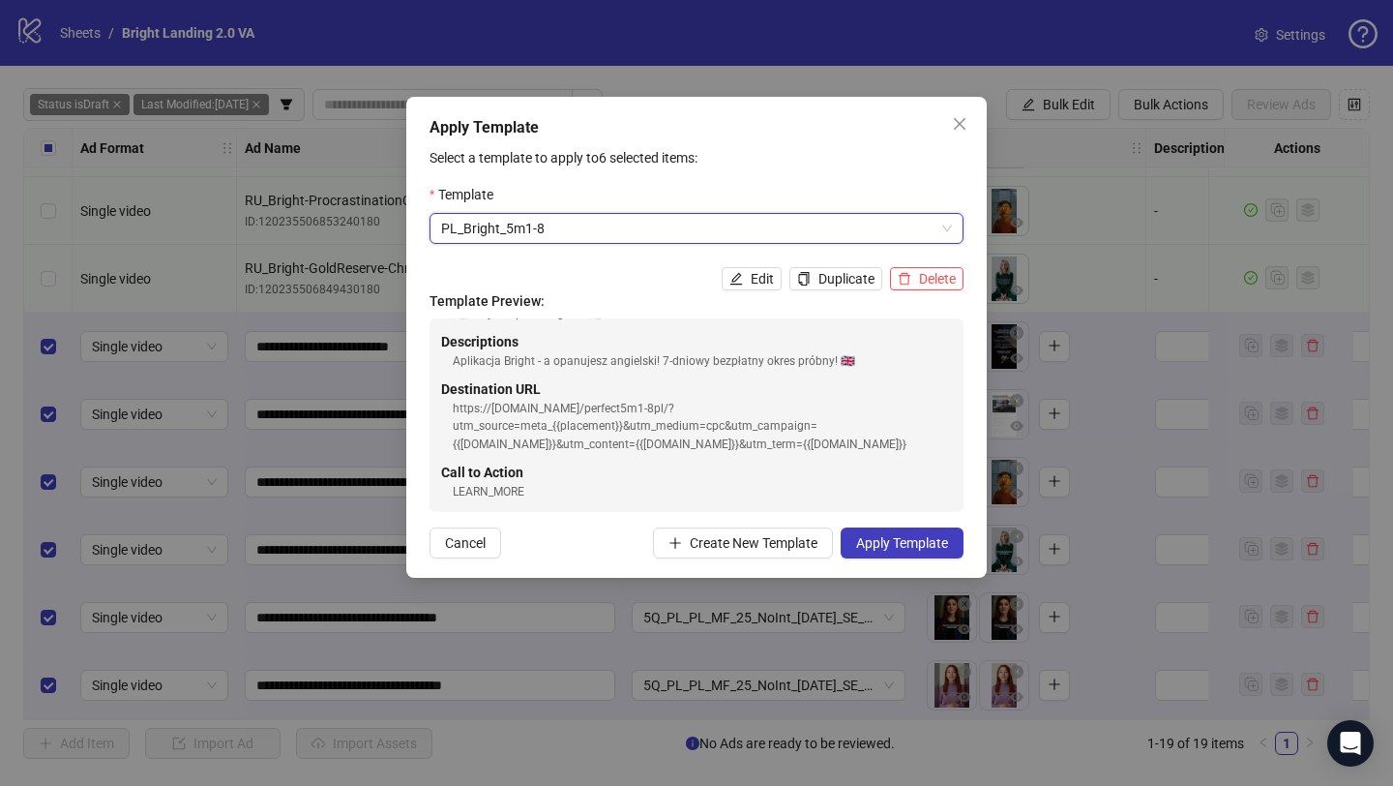
scroll to position [371, 0]
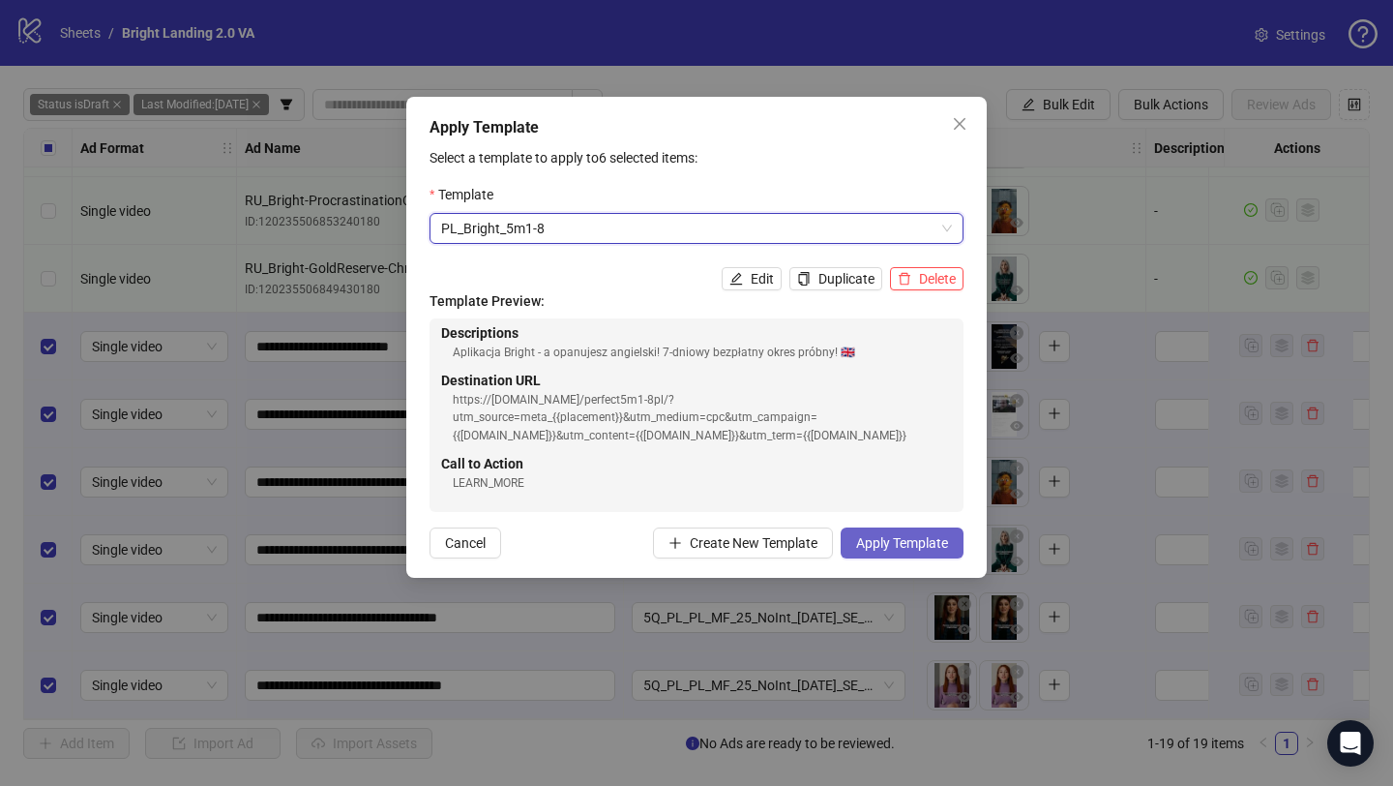
click at [896, 543] on span "Apply Template" at bounding box center [902, 542] width 92 height 15
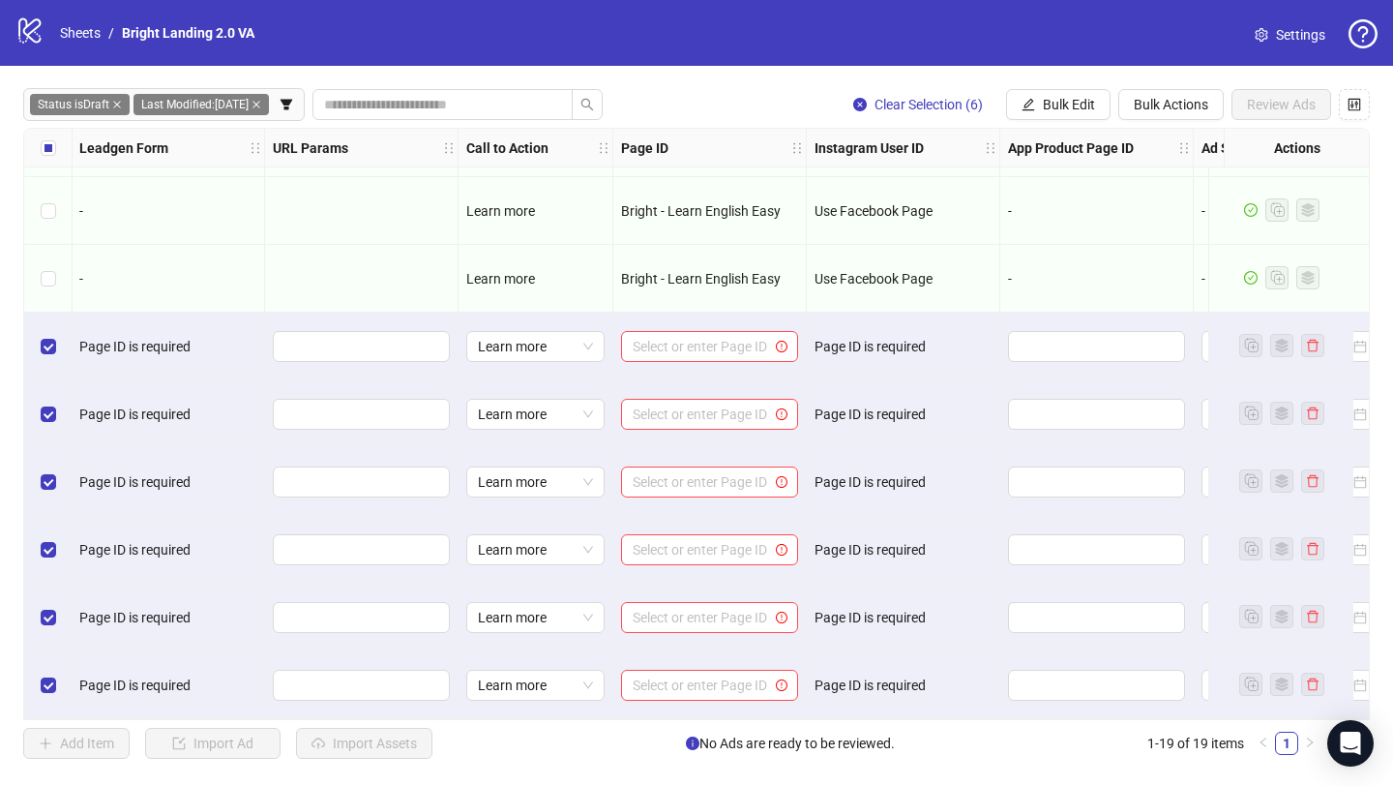
scroll to position [743, 2630]
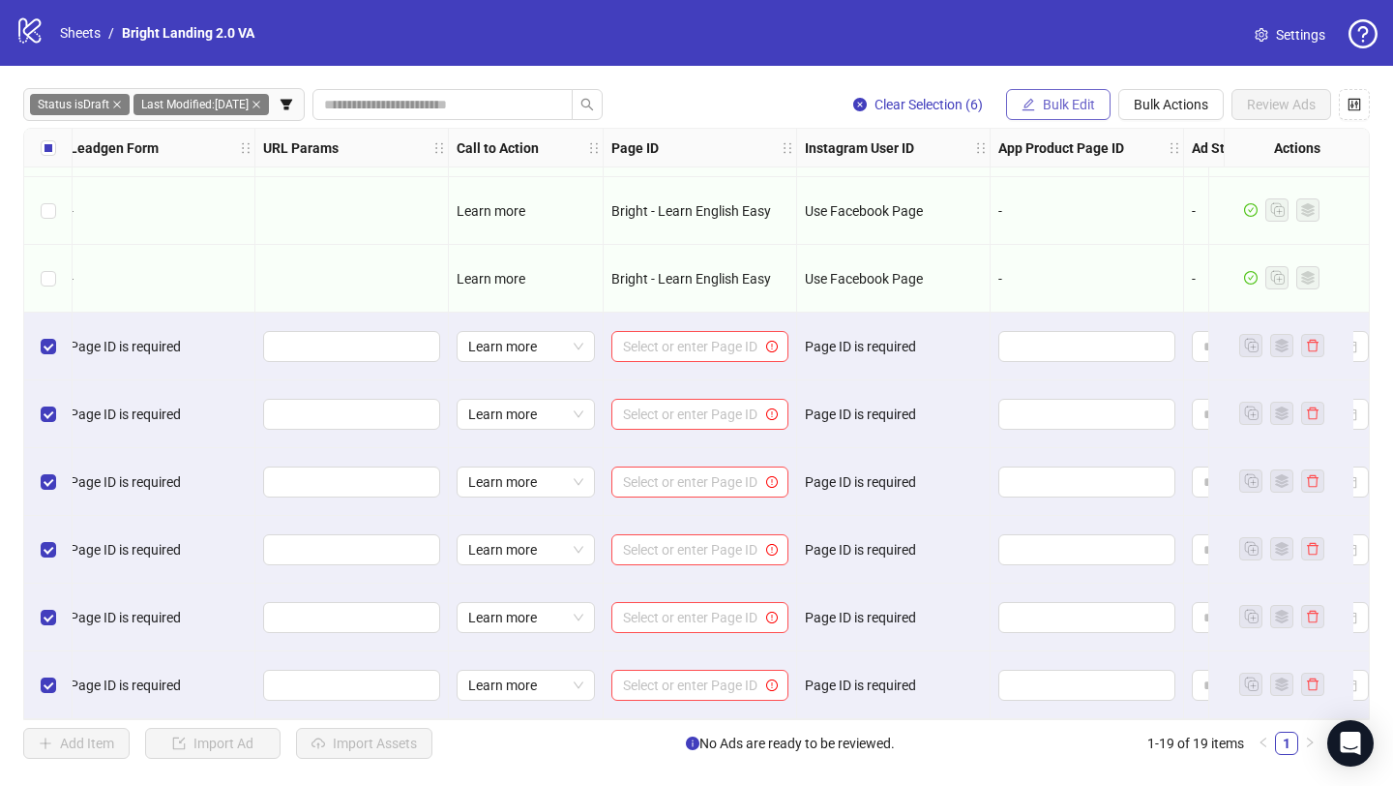
click at [1074, 113] on button "Bulk Edit" at bounding box center [1058, 104] width 105 height 31
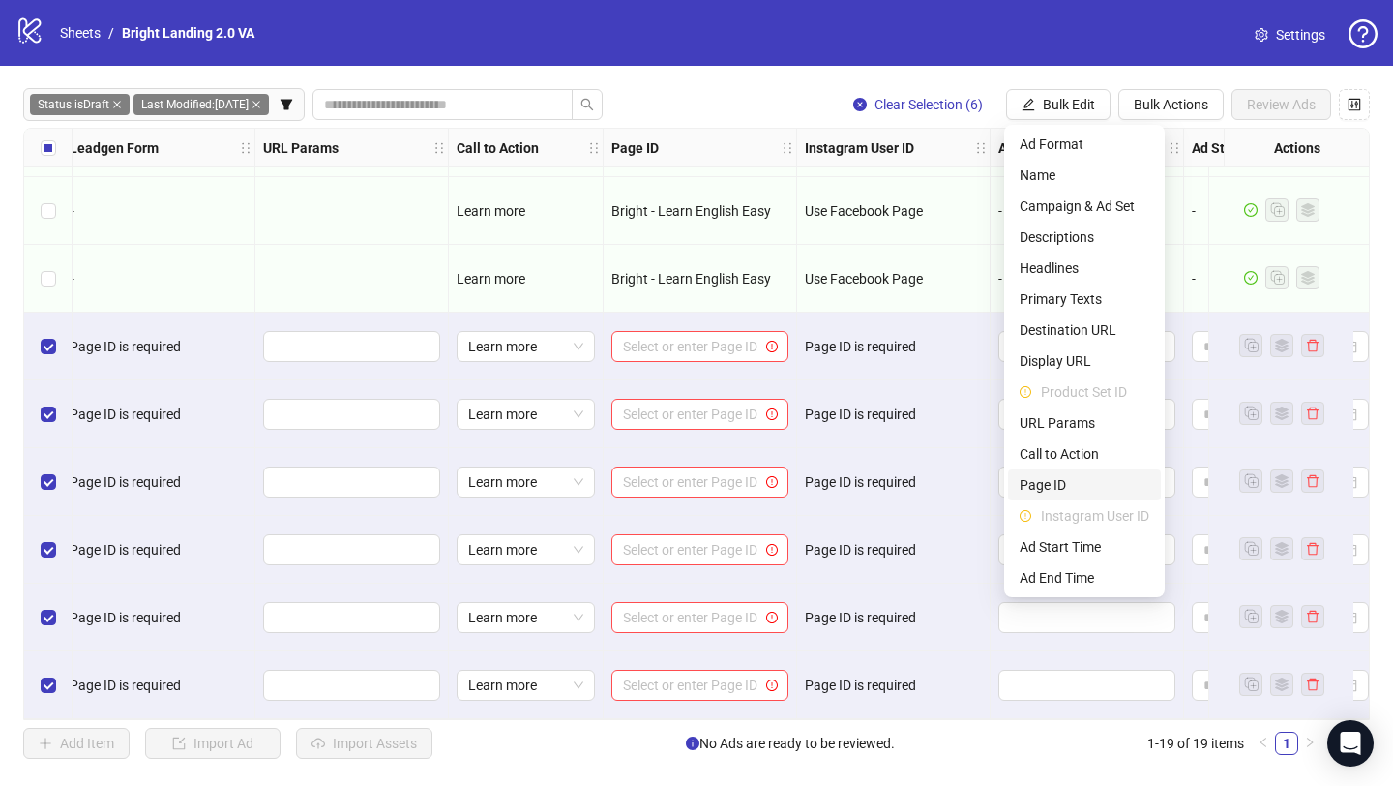
click at [1061, 493] on span "Page ID" at bounding box center [1085, 484] width 130 height 21
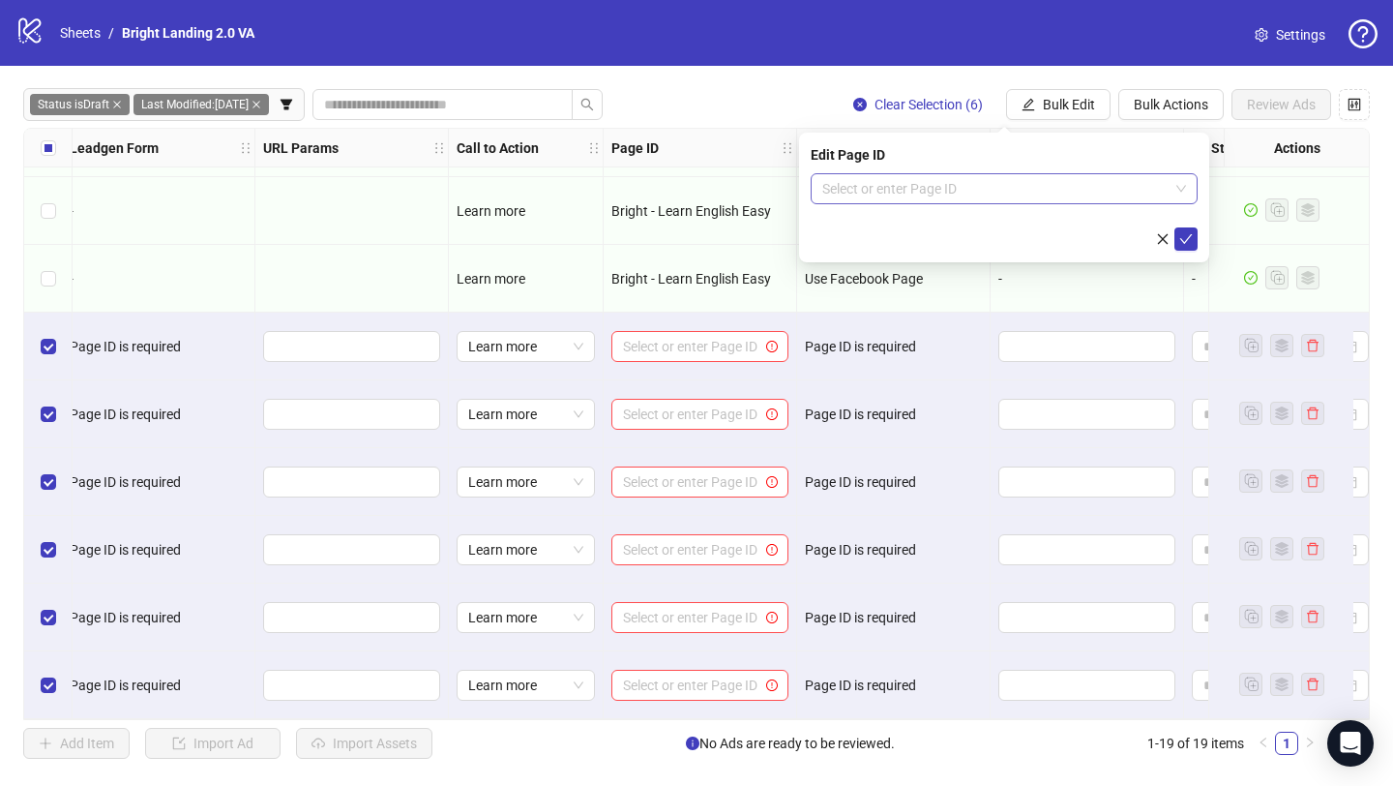
click at [985, 196] on input "search" at bounding box center [995, 188] width 346 height 29
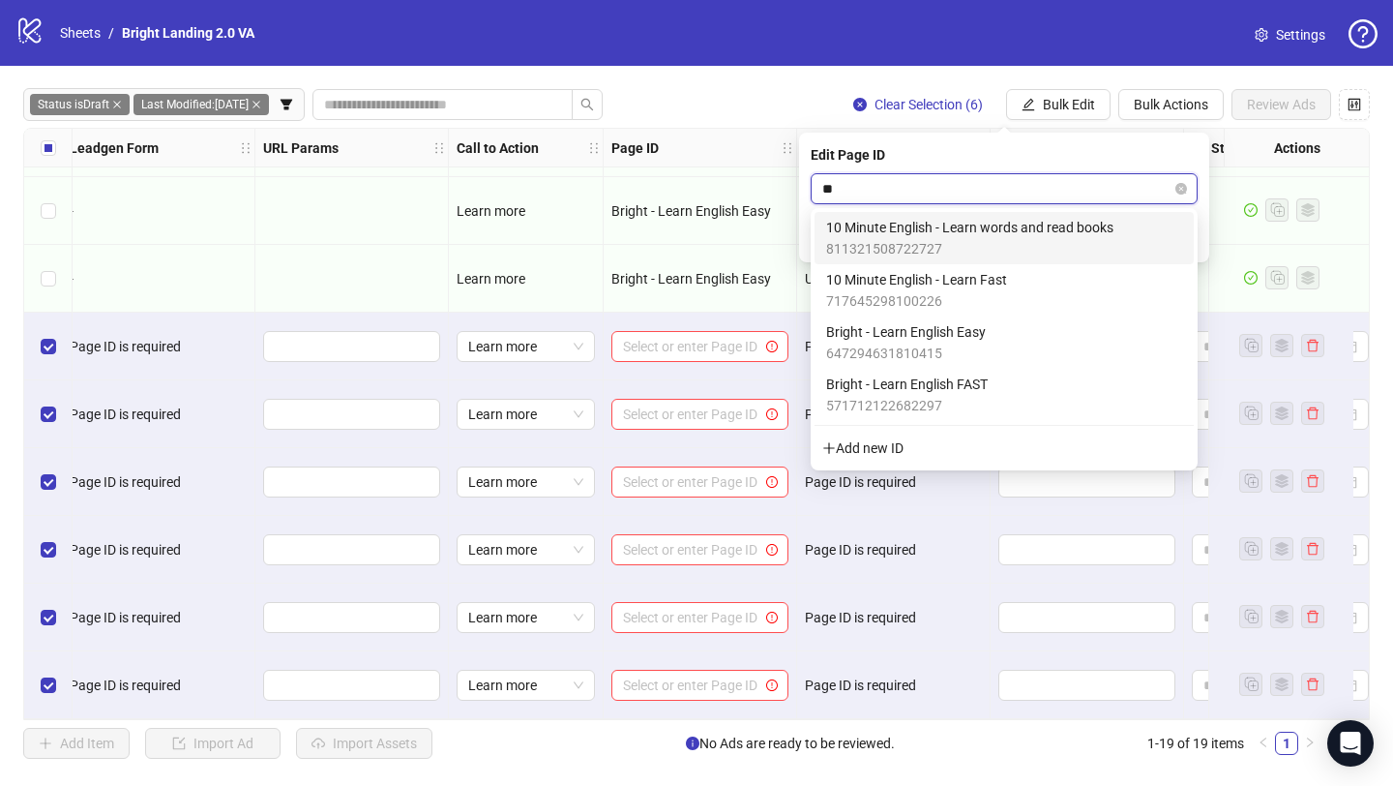
type input "***"
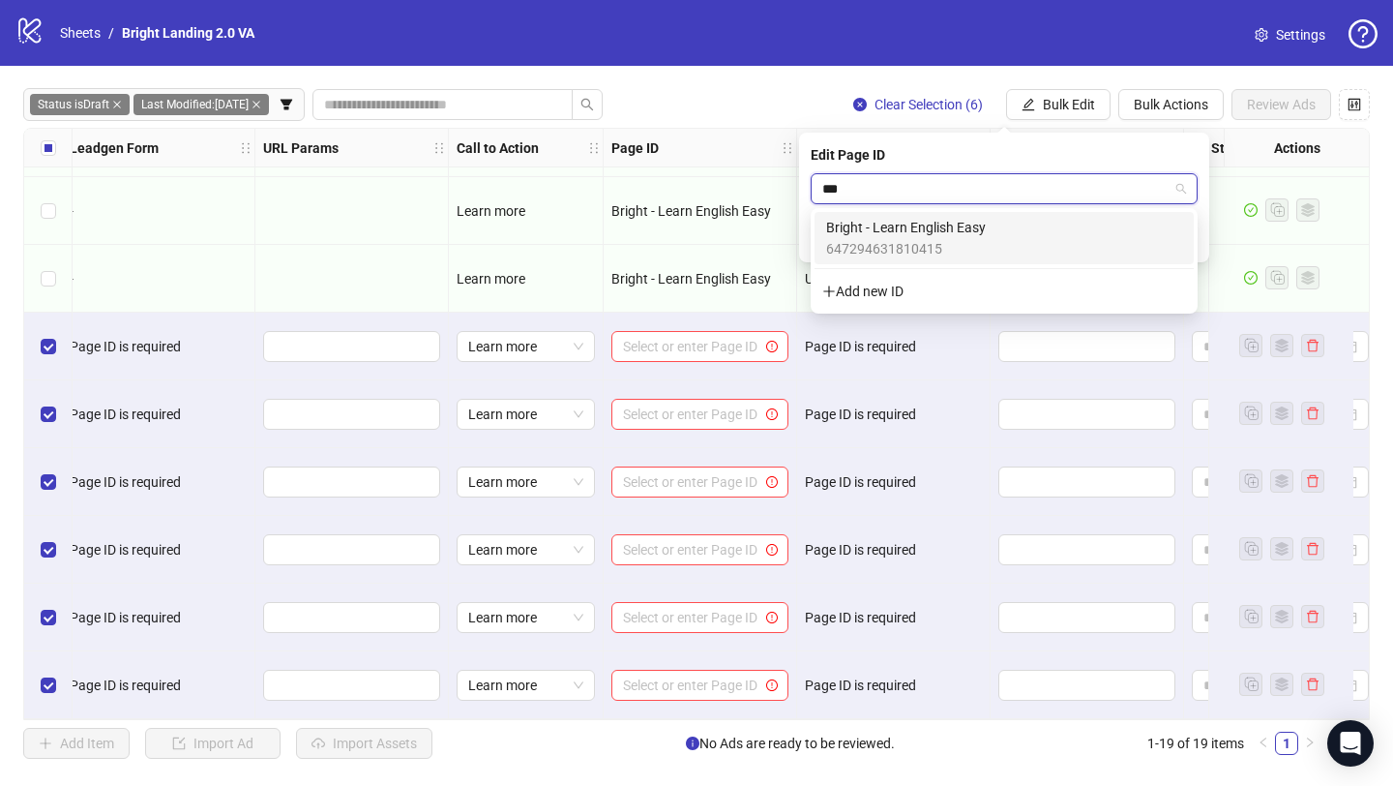
click at [970, 227] on span "Bright - Learn English Easy" at bounding box center [906, 227] width 160 height 21
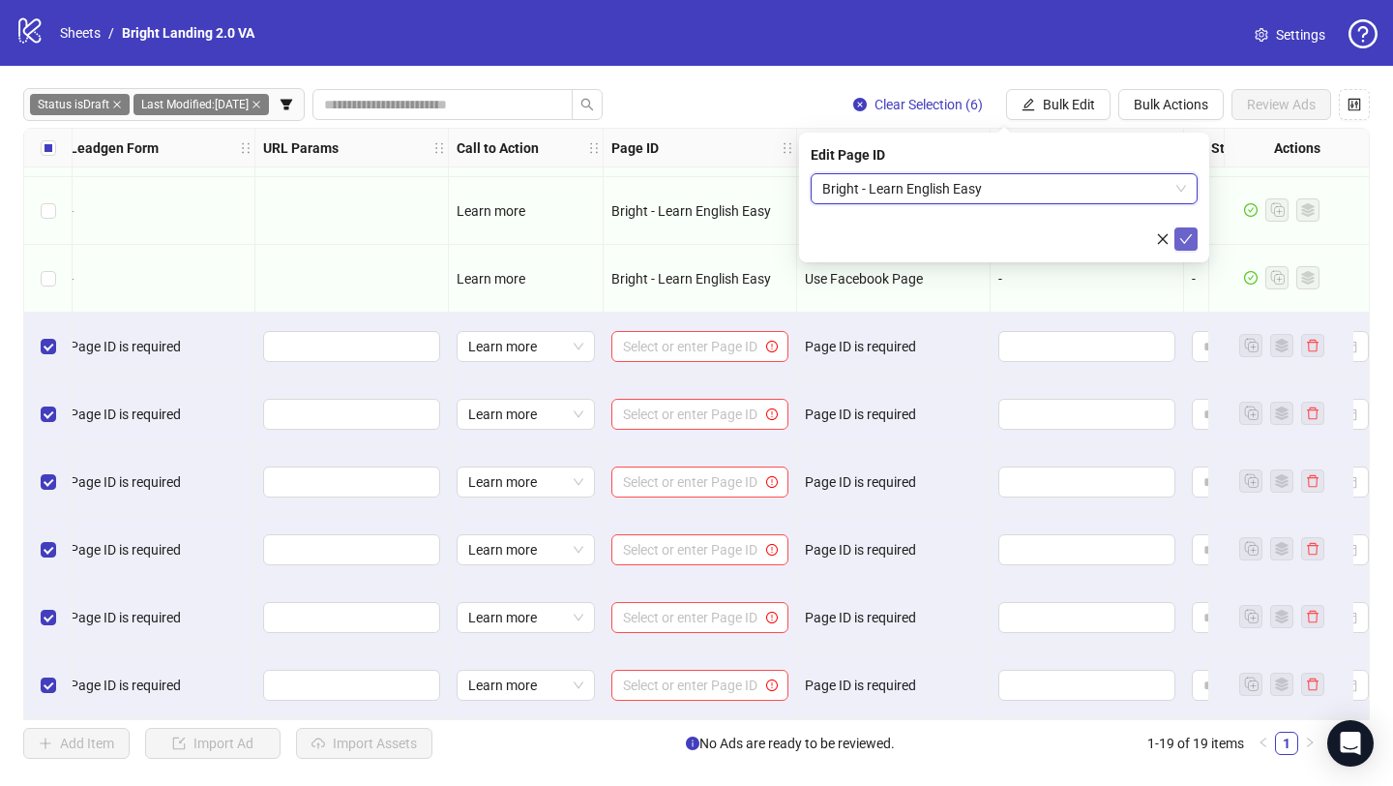
click at [1195, 234] on button "submit" at bounding box center [1186, 238] width 23 height 23
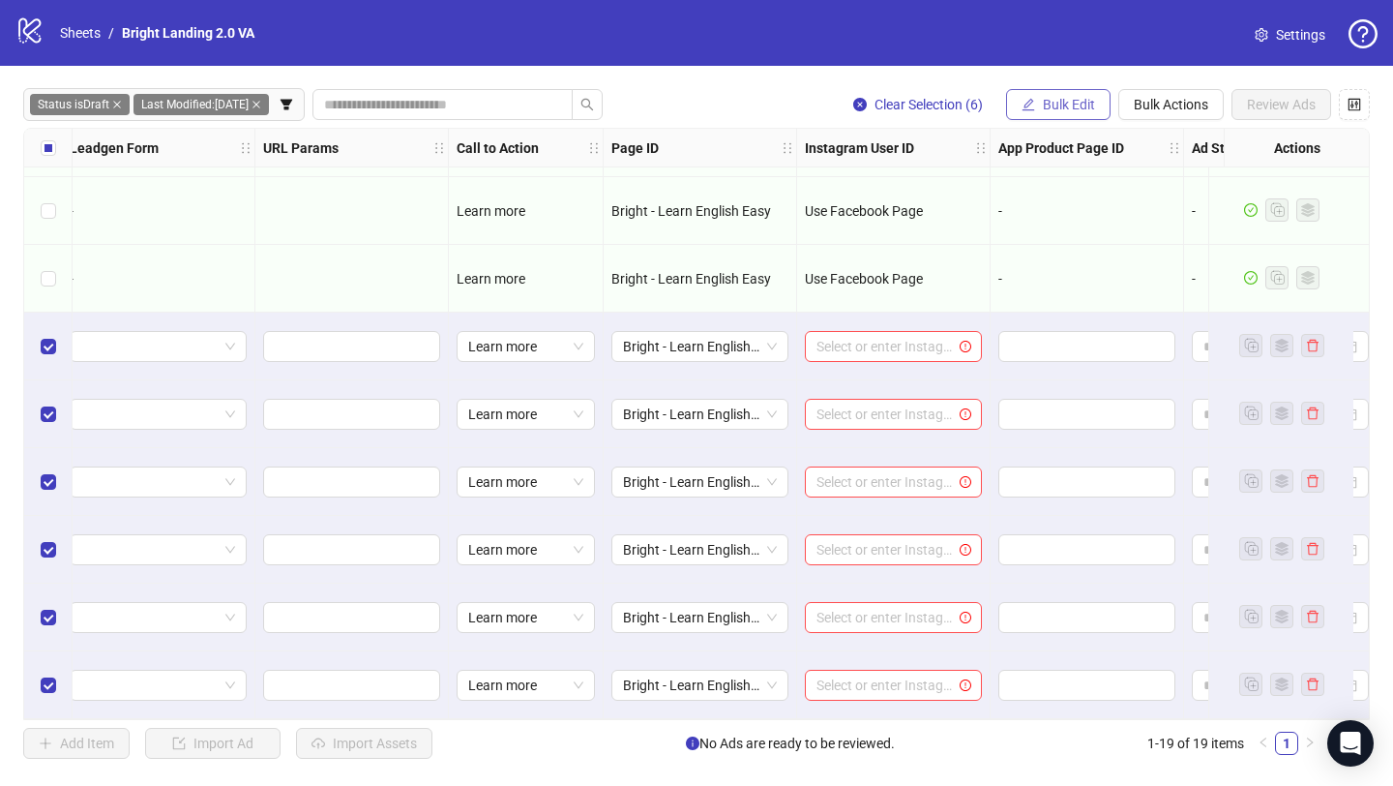
click at [1068, 104] on span "Bulk Edit" at bounding box center [1069, 104] width 52 height 15
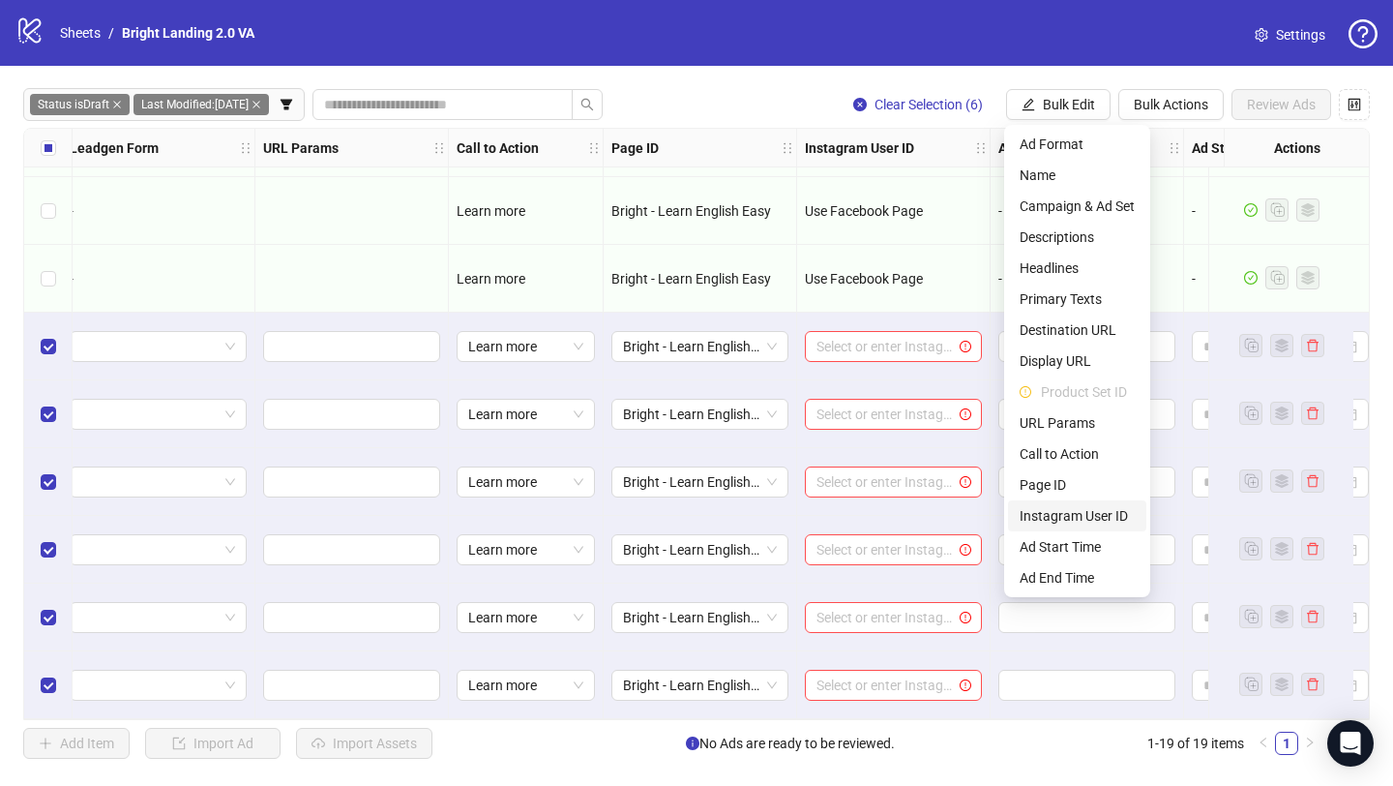
click at [1100, 514] on span "Instagram User ID" at bounding box center [1077, 515] width 115 height 21
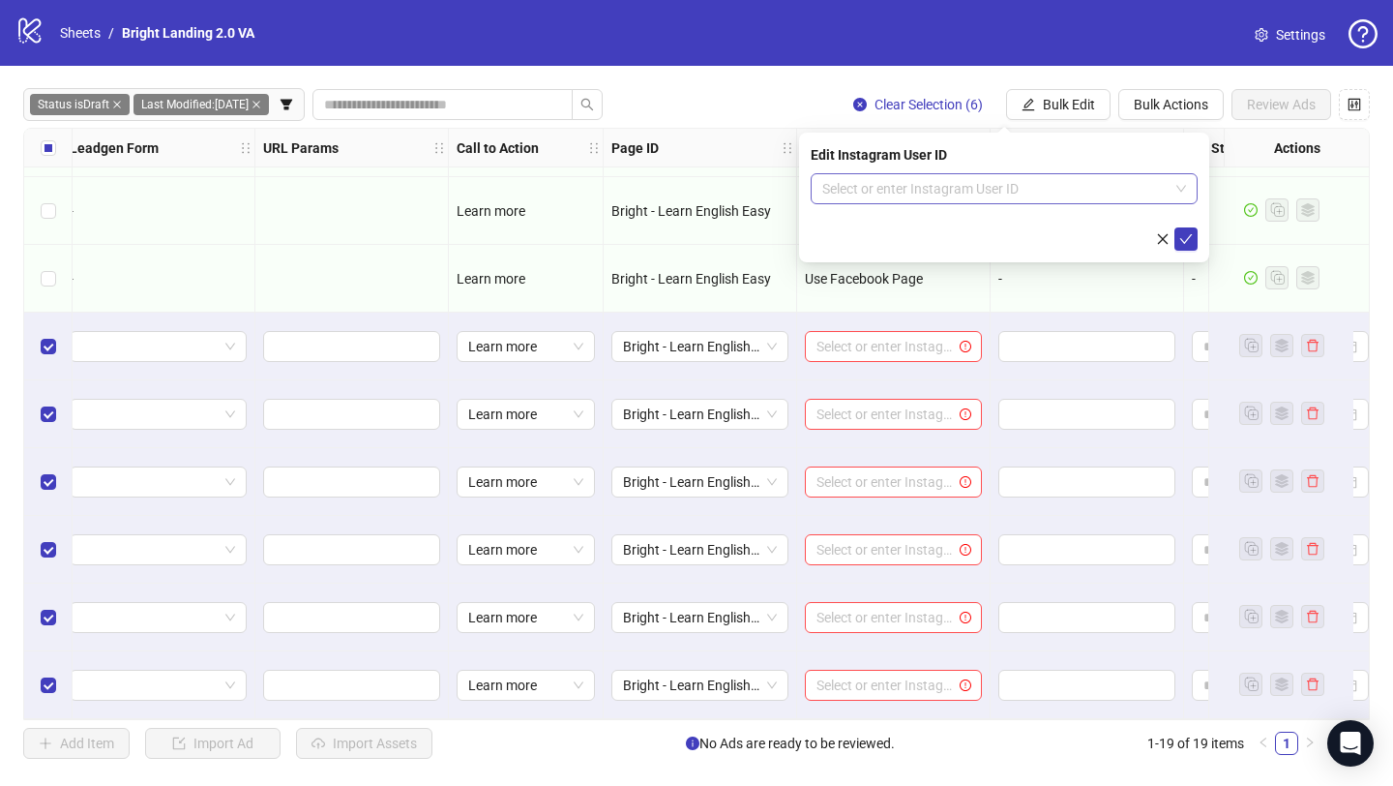
click at [988, 197] on input "search" at bounding box center [995, 188] width 346 height 29
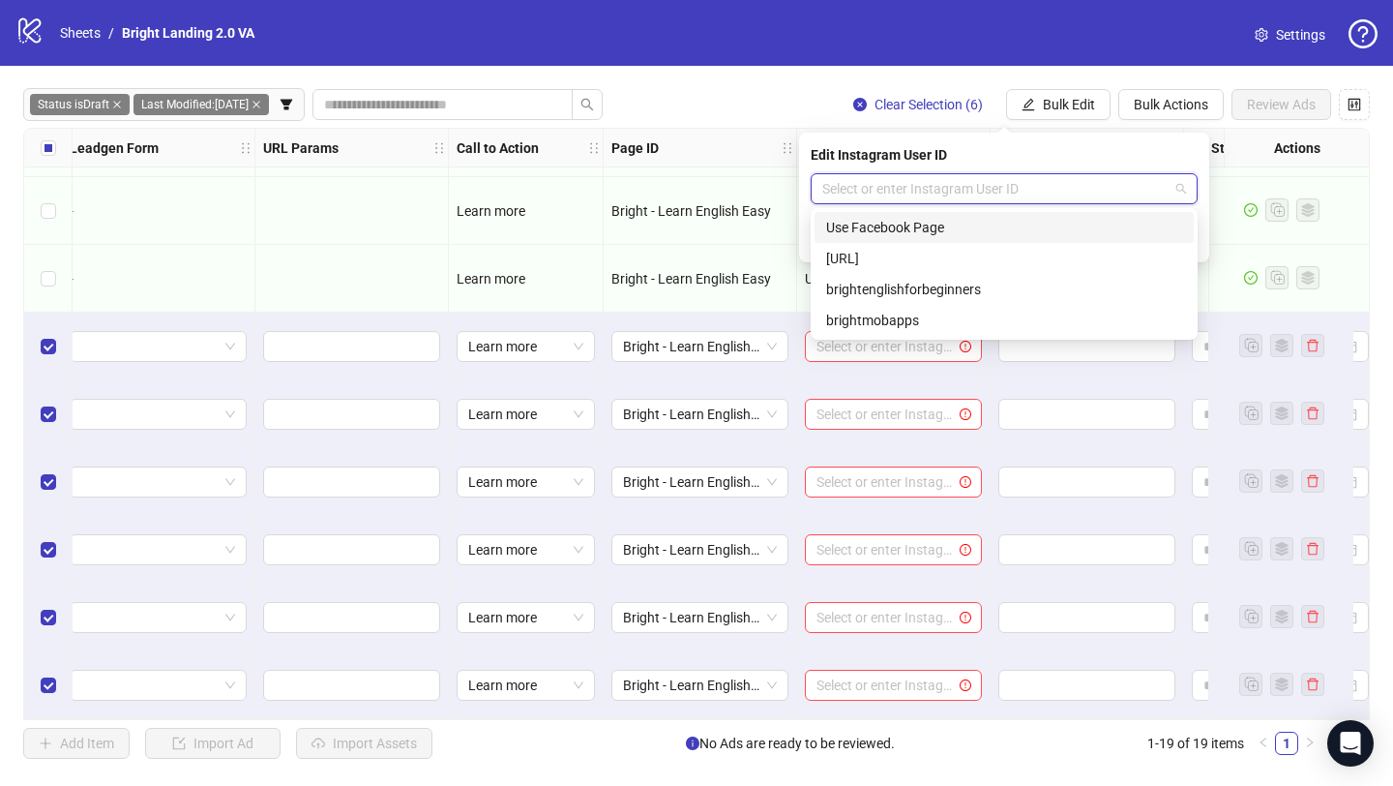
click at [973, 220] on div "Use Facebook Page" at bounding box center [1004, 227] width 356 height 21
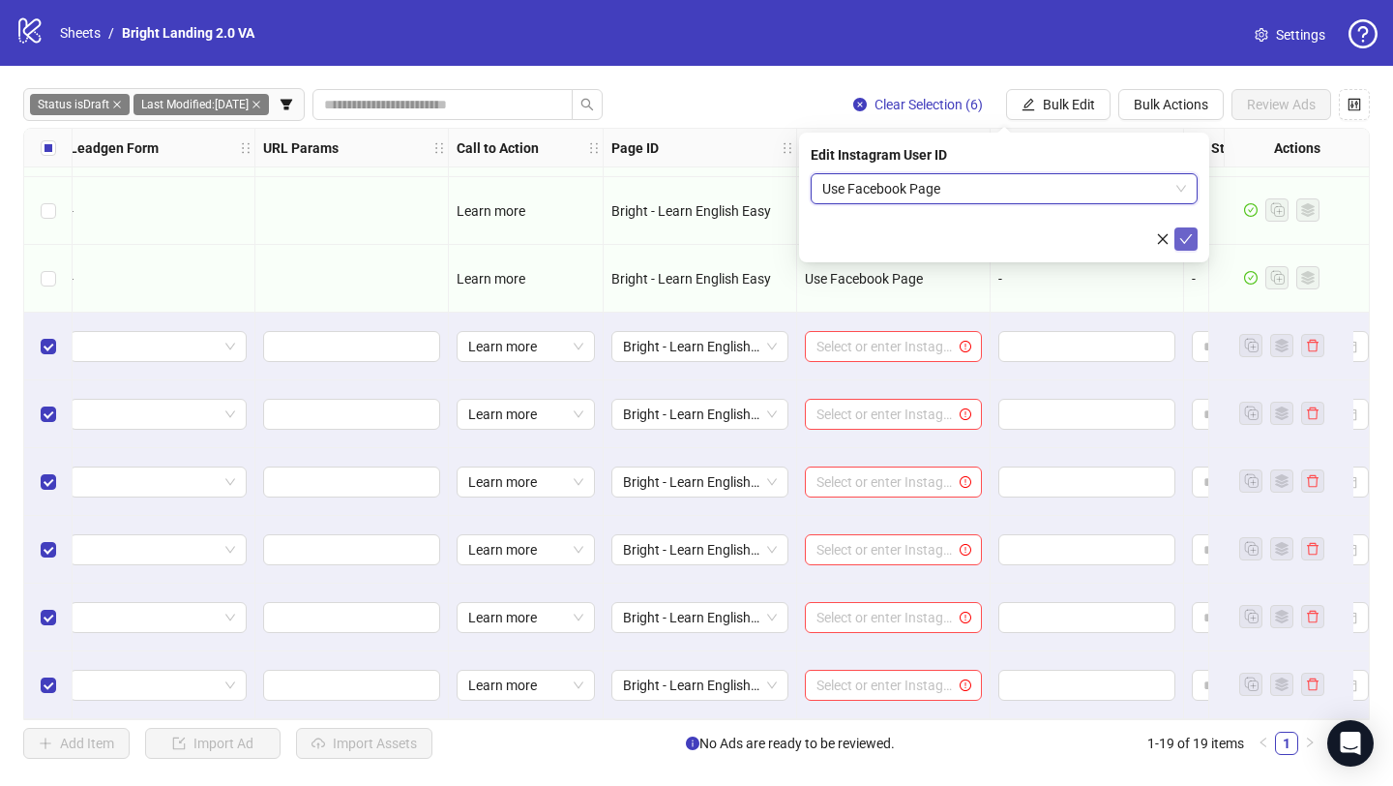
click at [1183, 248] on button "submit" at bounding box center [1186, 238] width 23 height 23
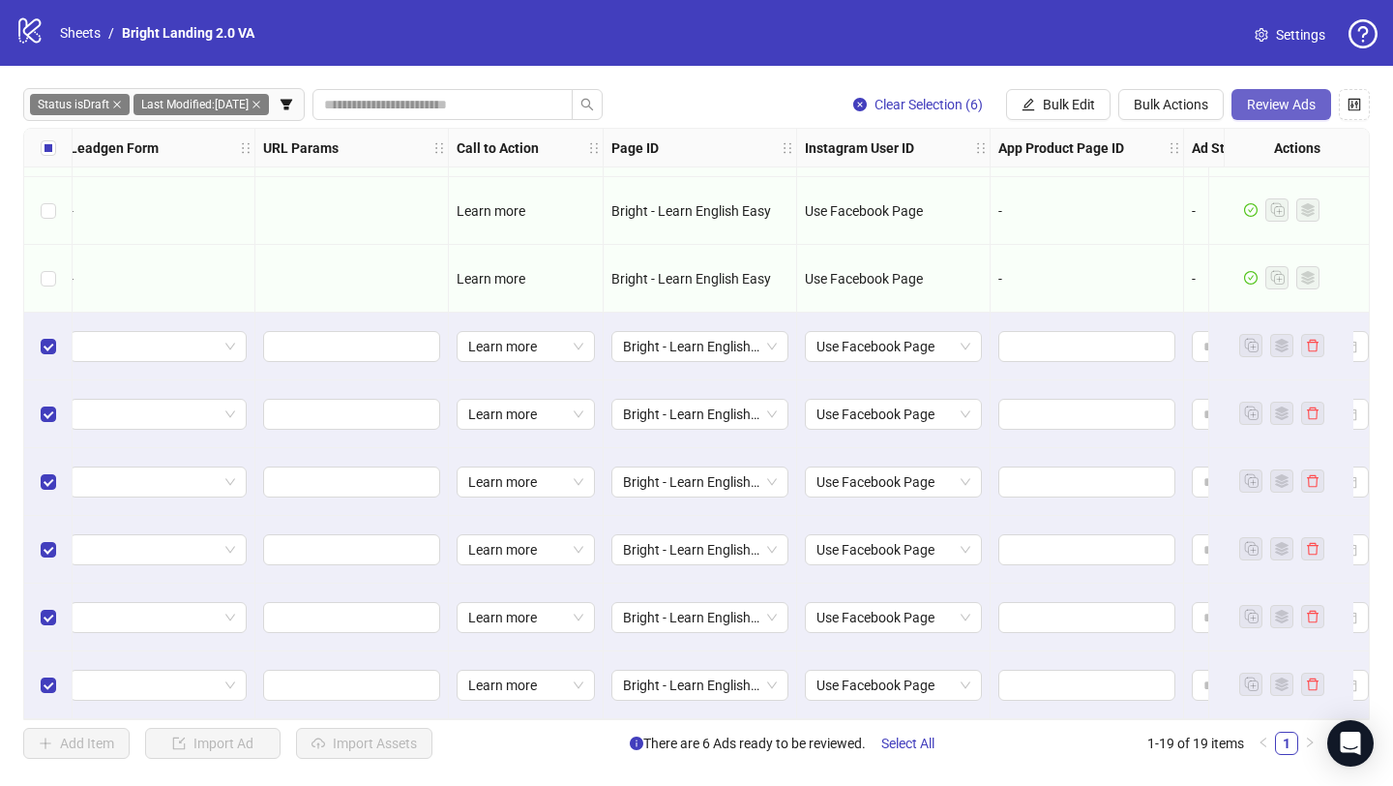
click at [1272, 105] on span "Review Ads" at bounding box center [1281, 104] width 69 height 15
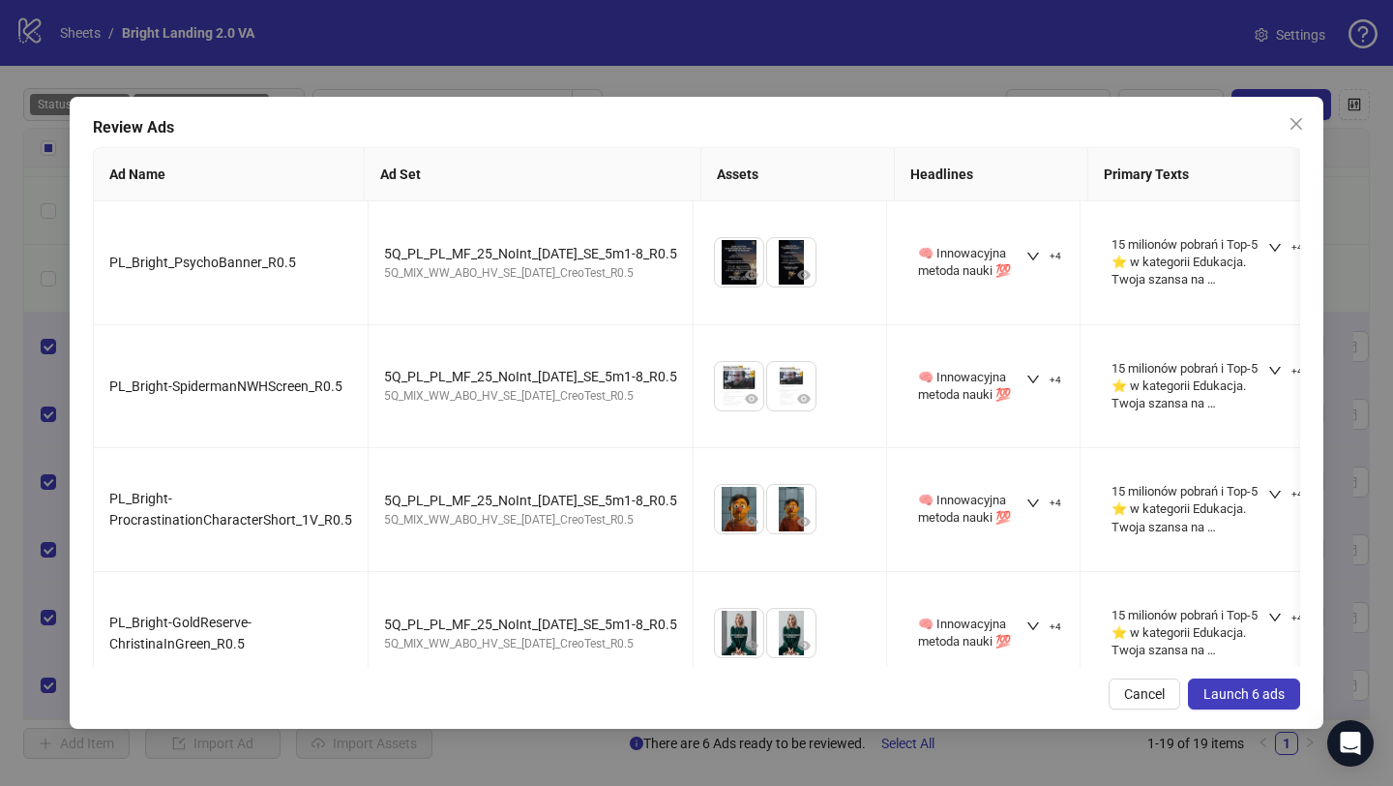
click at [1247, 698] on span "Launch 6 ads" at bounding box center [1244, 693] width 81 height 15
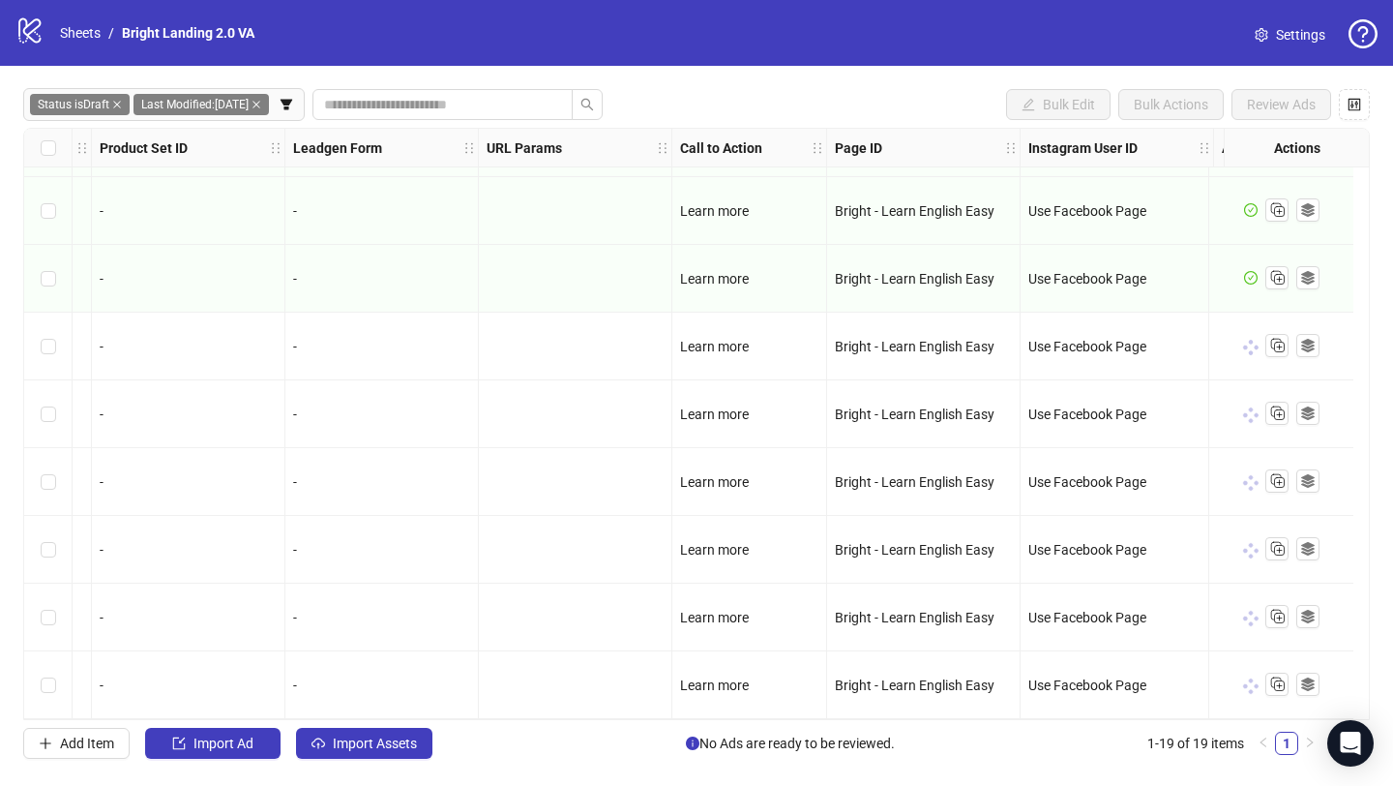
scroll to position [743, 1872]
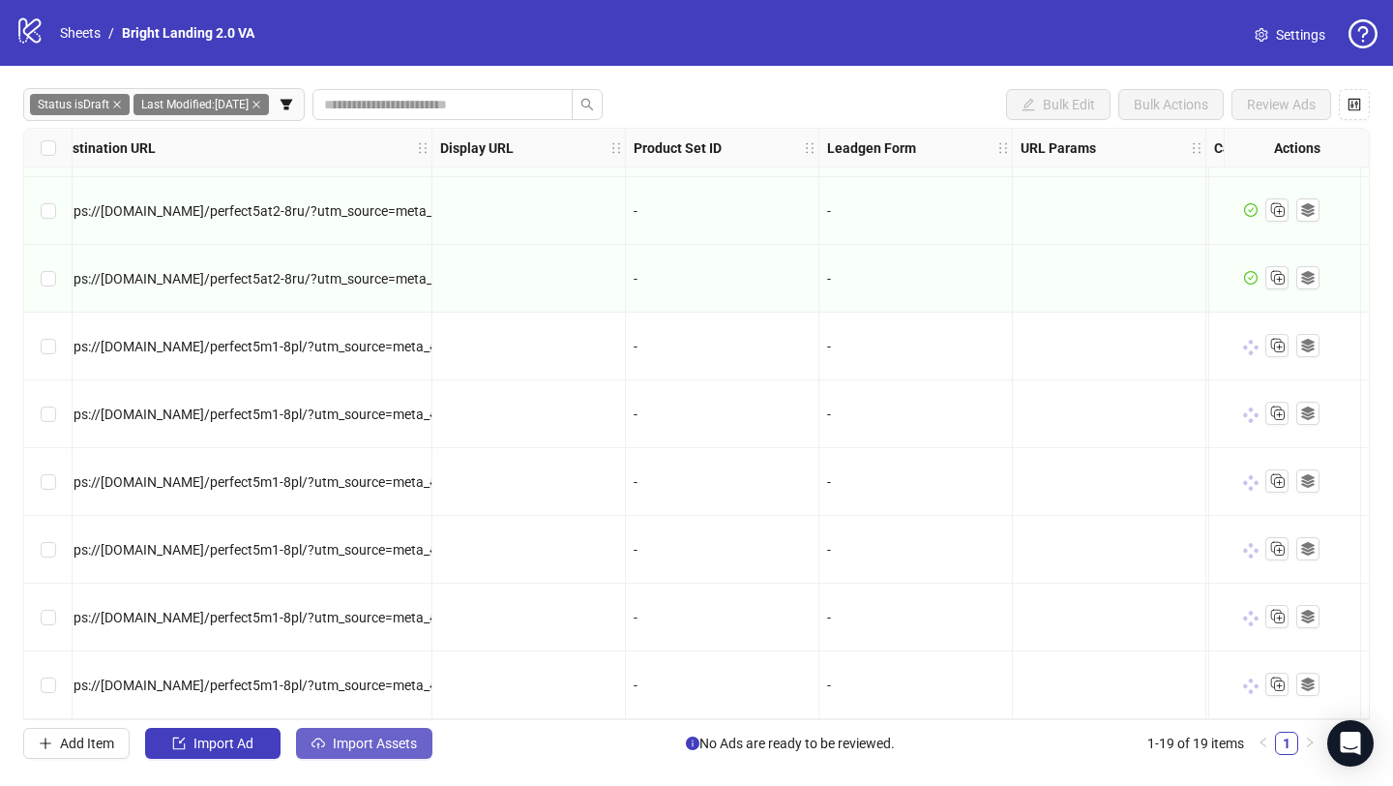
click at [373, 748] on span "Import Assets" at bounding box center [375, 742] width 84 height 15
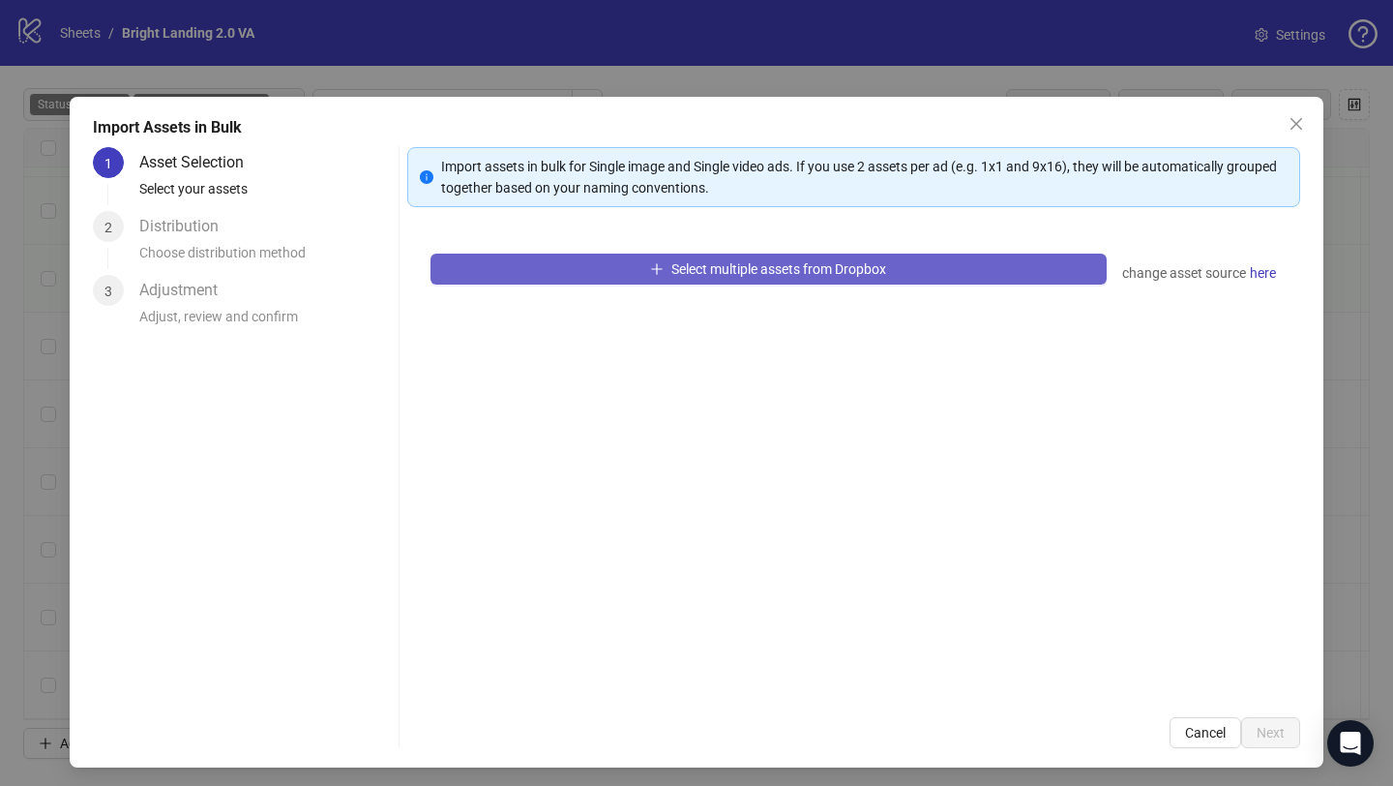
click at [524, 278] on button "Select multiple assets from Dropbox" at bounding box center [769, 269] width 676 height 31
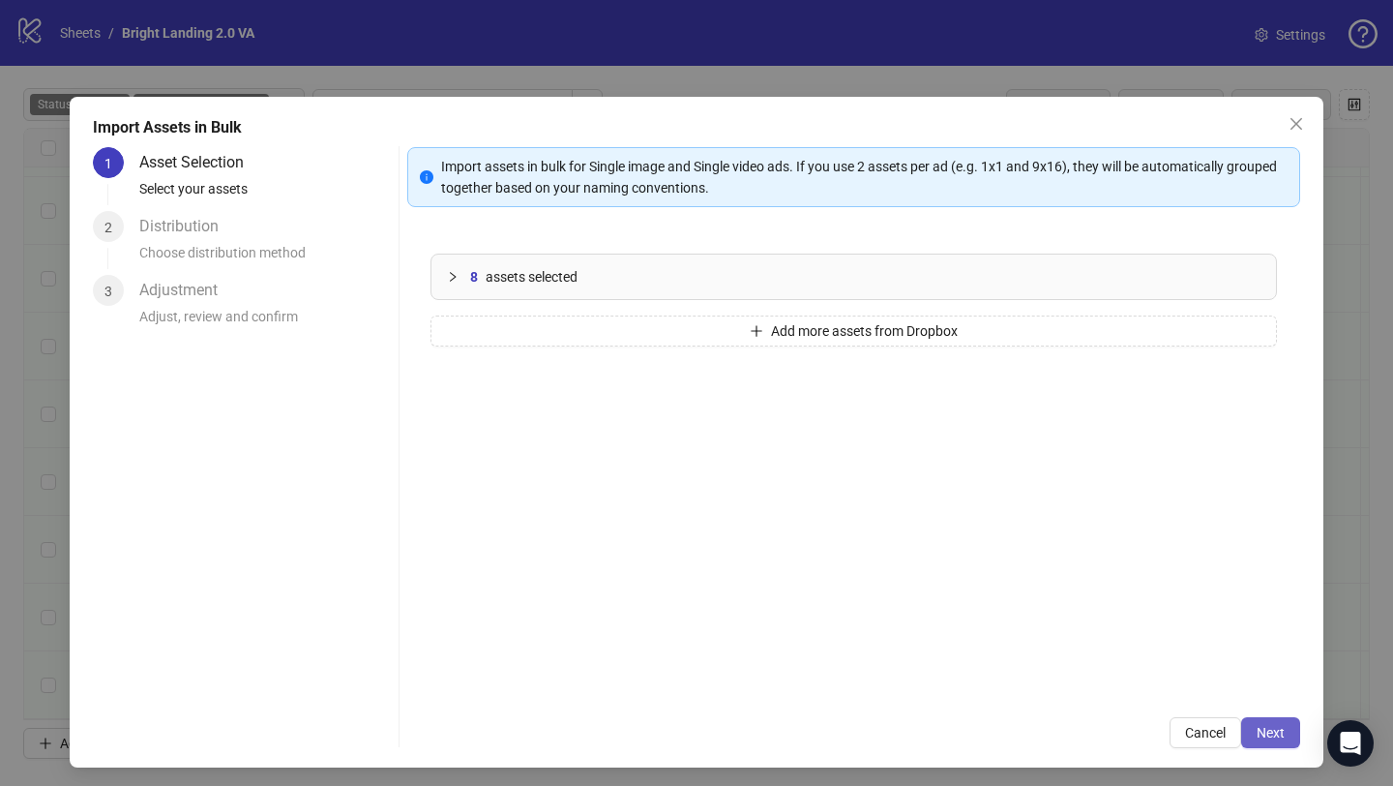
click at [1274, 734] on span "Next" at bounding box center [1271, 732] width 28 height 15
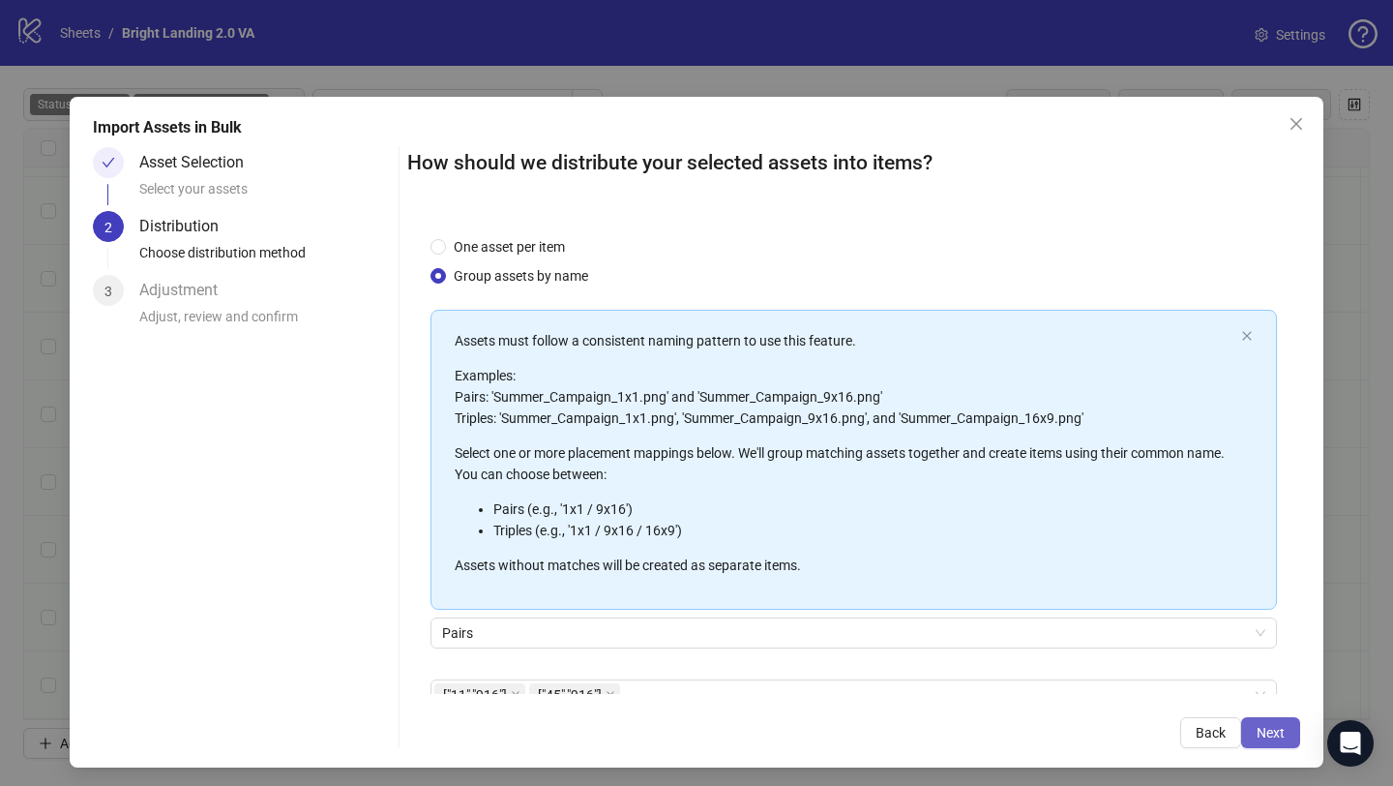
click at [1270, 734] on span "Next" at bounding box center [1271, 732] width 28 height 15
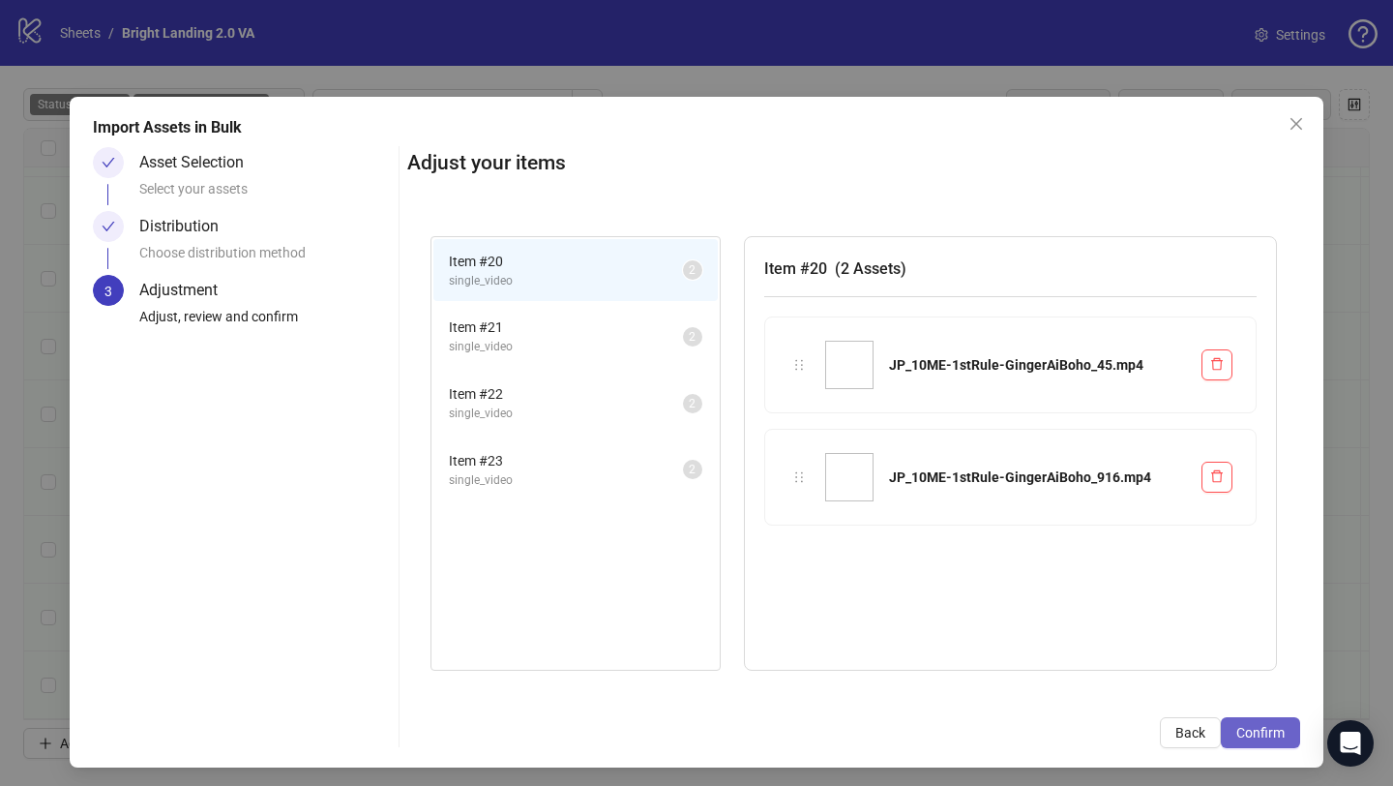
click at [1265, 727] on span "Confirm" at bounding box center [1261, 732] width 48 height 15
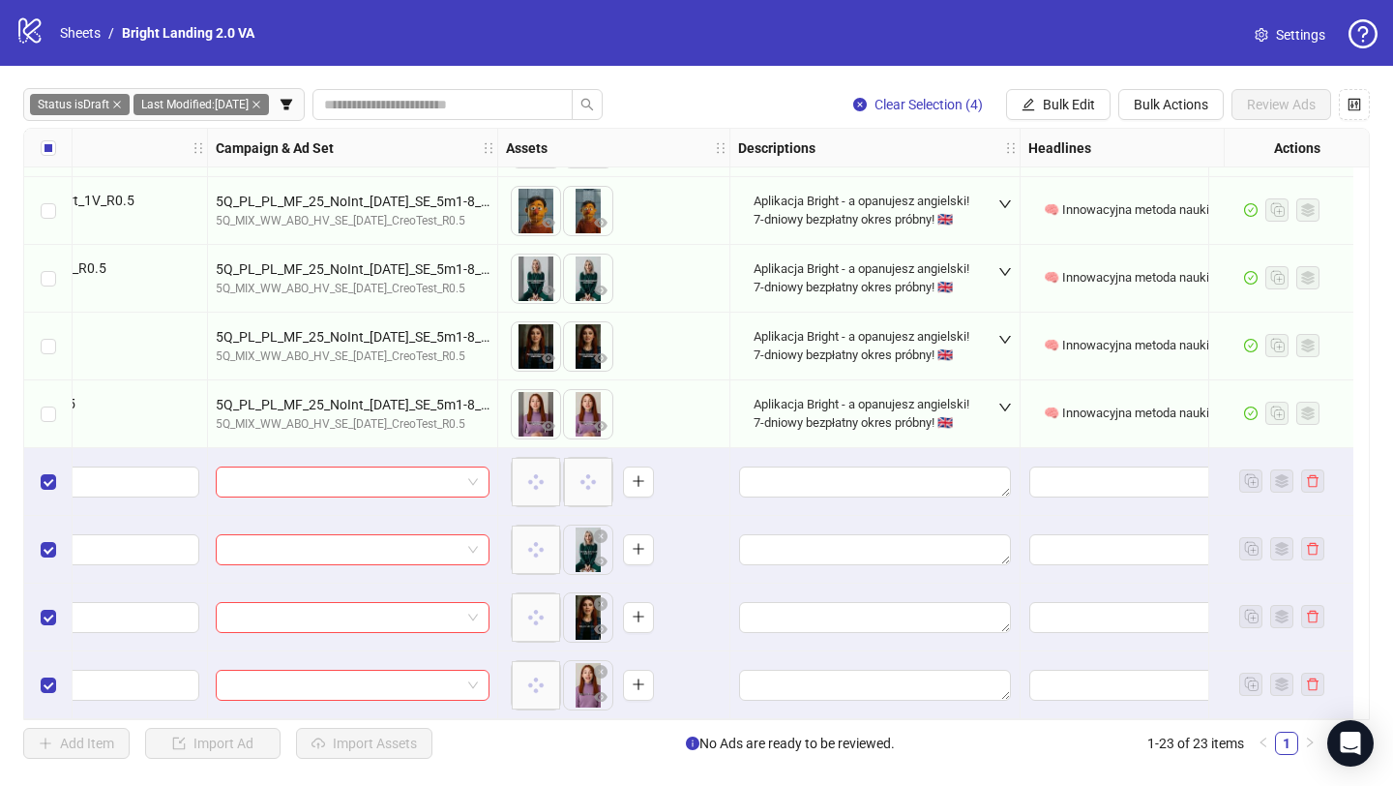
scroll to position [1014, 0]
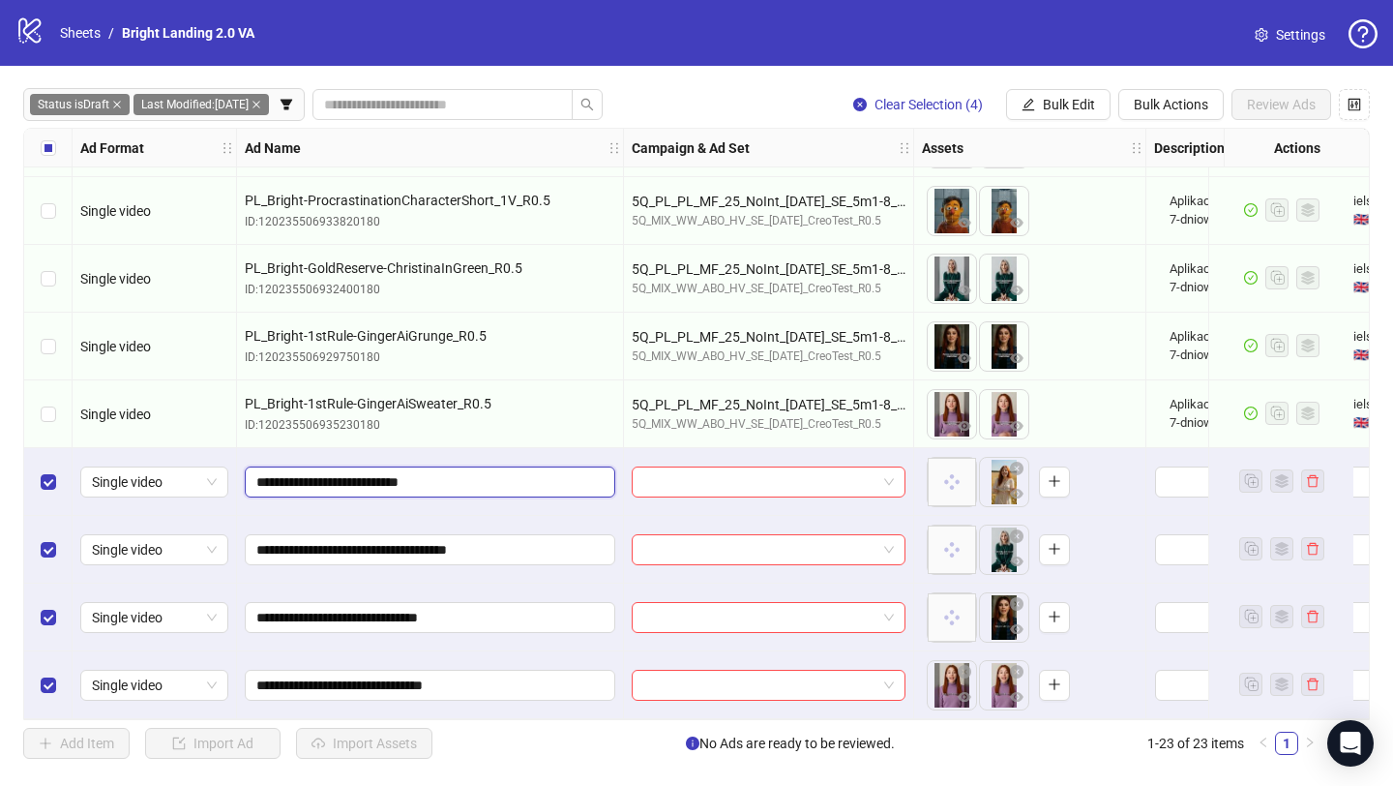
click at [429, 479] on input "**********" at bounding box center [427, 481] width 343 height 21
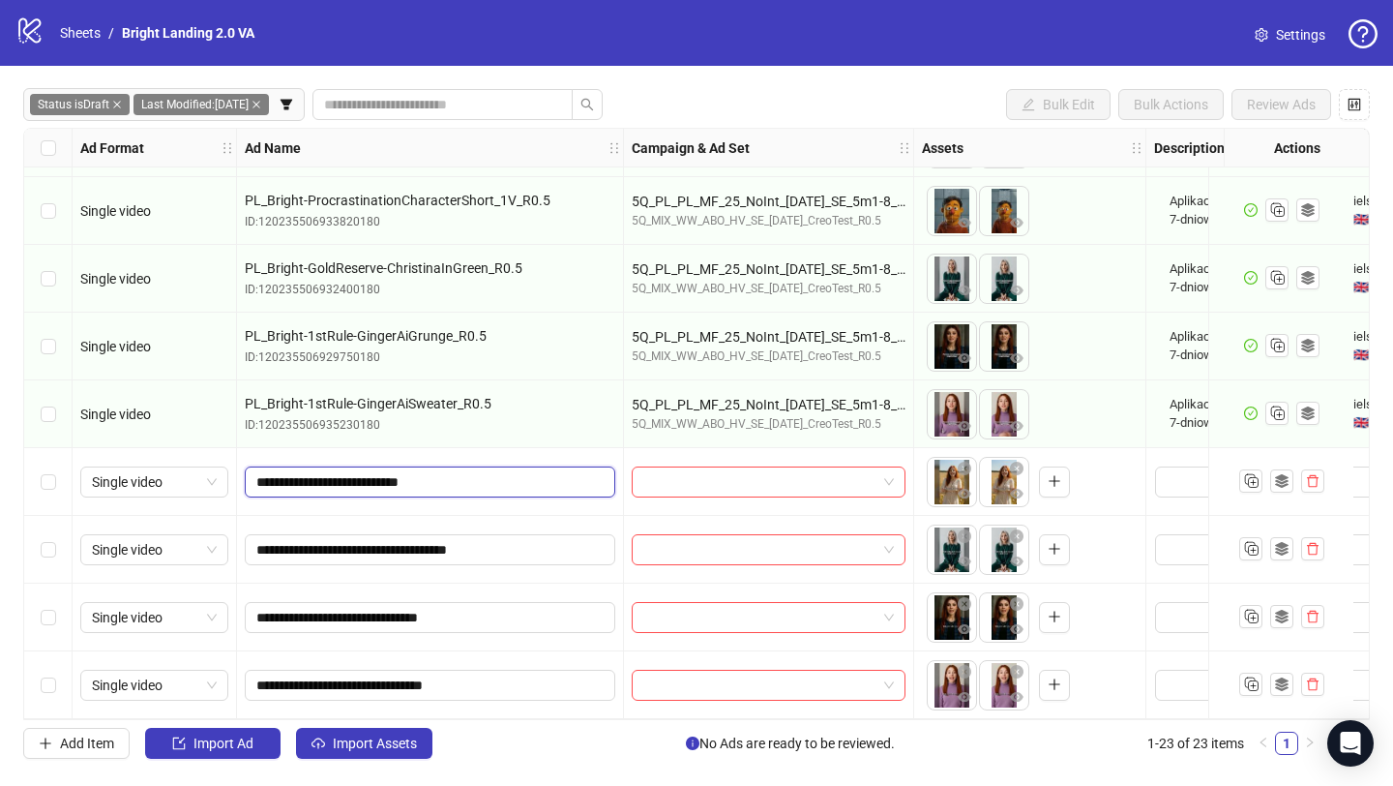
drag, startPoint x: 321, startPoint y: 474, endPoint x: 521, endPoint y: 466, distance: 199.5
click at [523, 471] on input "**********" at bounding box center [427, 481] width 343 height 21
click at [316, 477] on input "**********" at bounding box center [427, 481] width 343 height 21
drag, startPoint x: 320, startPoint y: 474, endPoint x: 445, endPoint y: 473, distance: 124.8
click at [445, 473] on input "**********" at bounding box center [427, 481] width 343 height 21
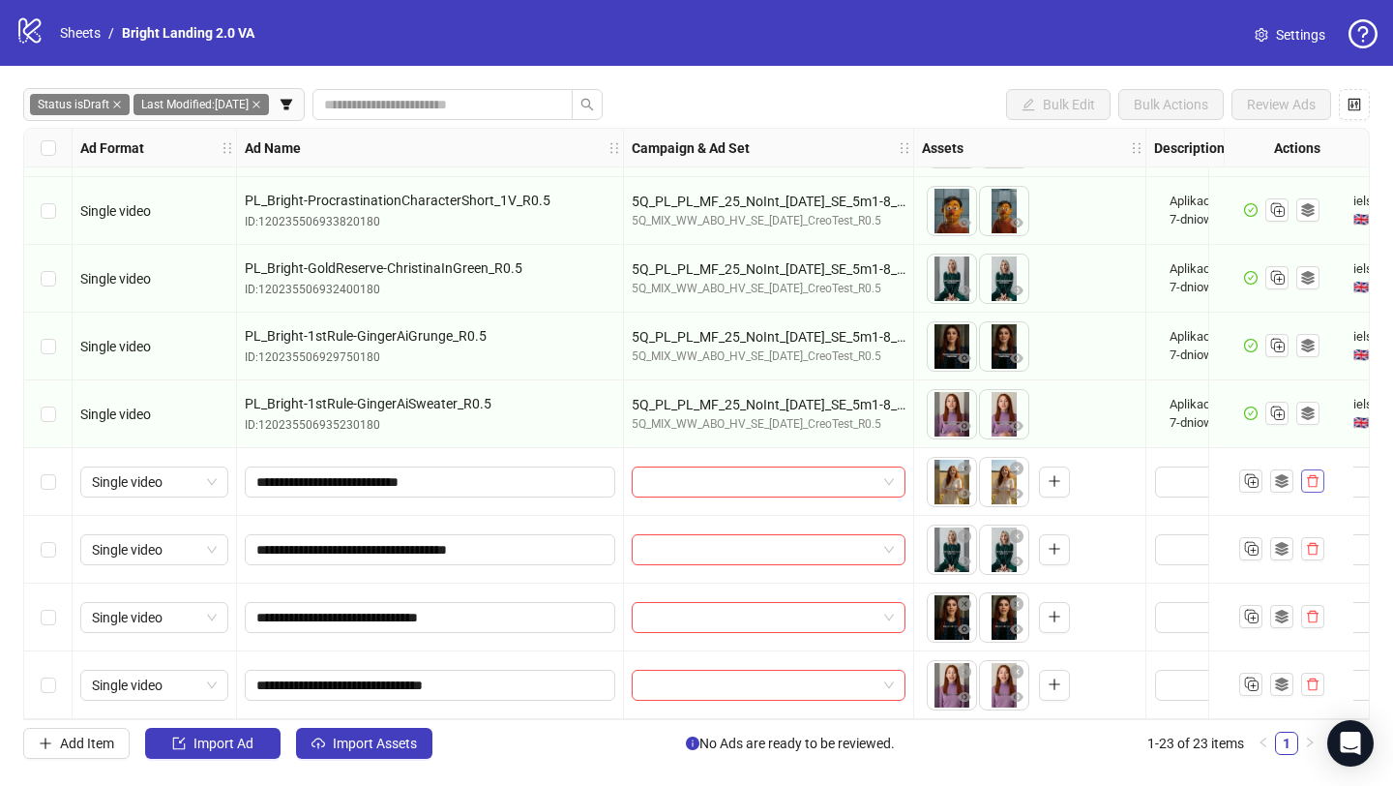
click at [1321, 478] on button "button" at bounding box center [1312, 480] width 23 height 23
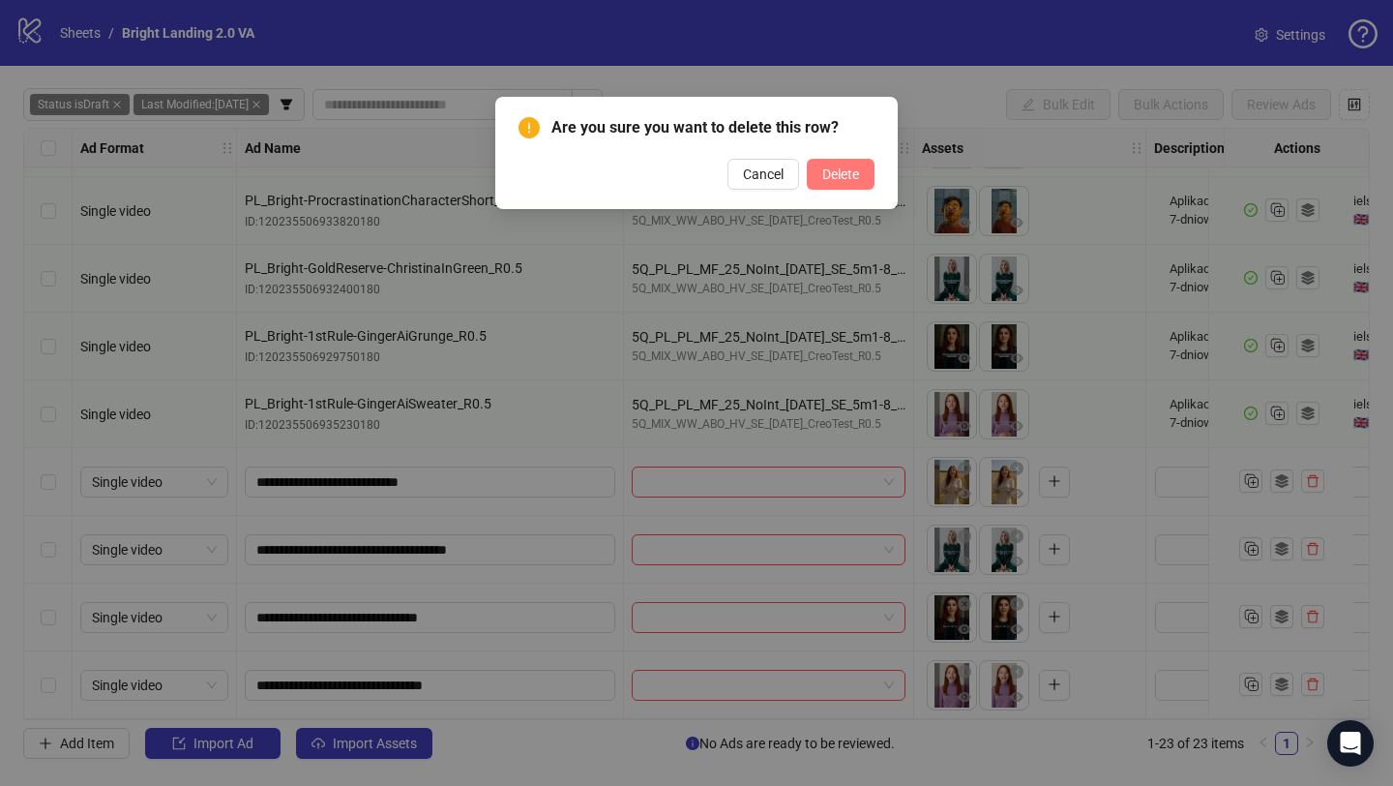
click at [838, 168] on span "Delete" at bounding box center [840, 173] width 37 height 15
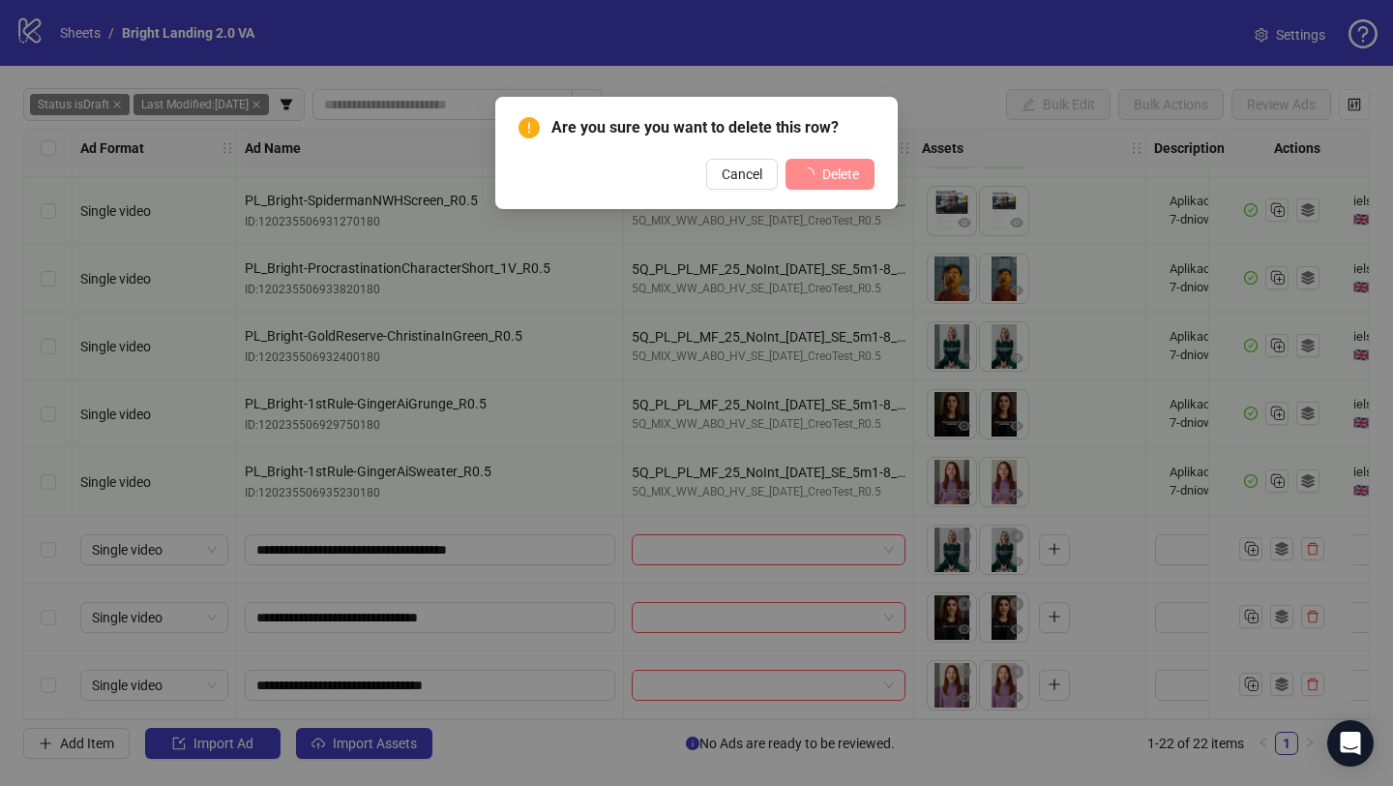
scroll to position [946, 0]
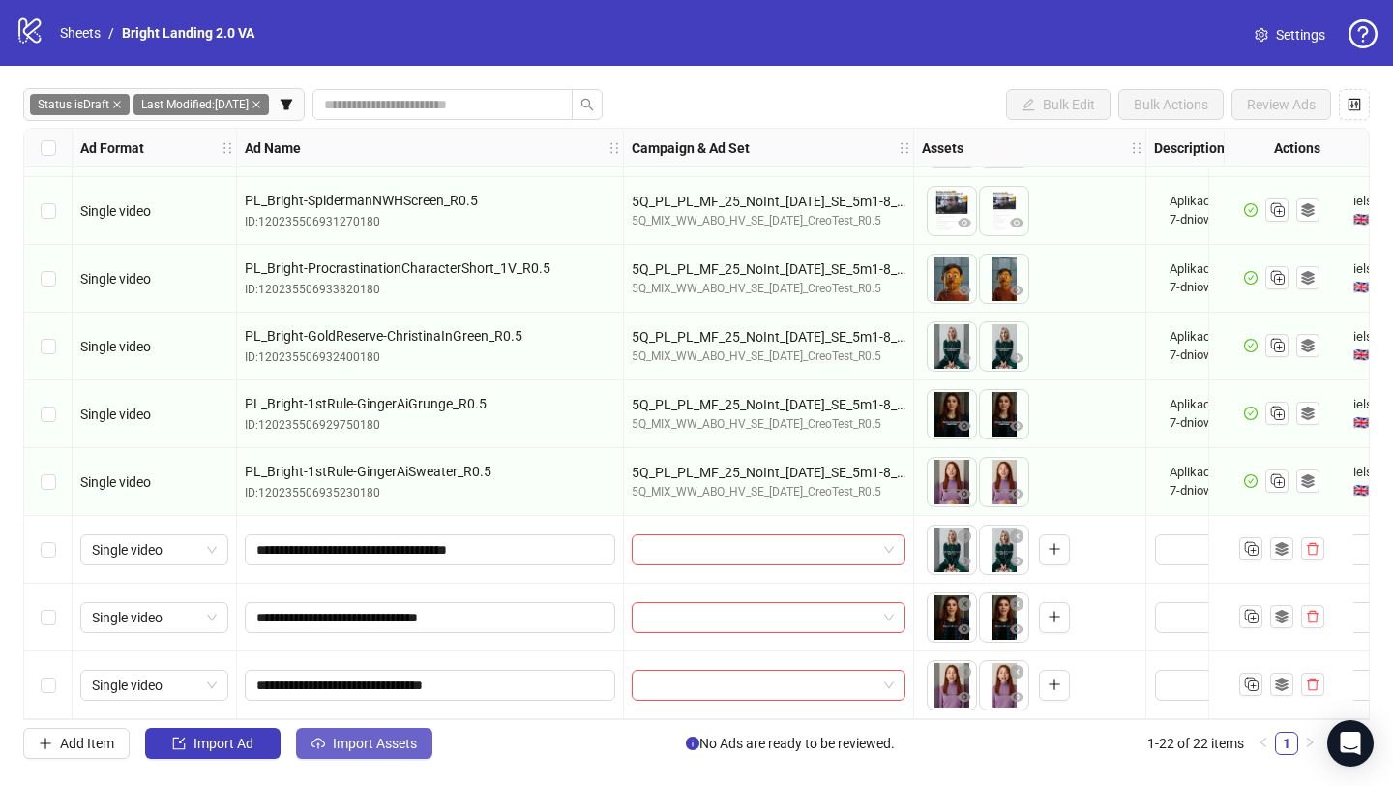
click at [389, 746] on span "Import Assets" at bounding box center [375, 742] width 84 height 15
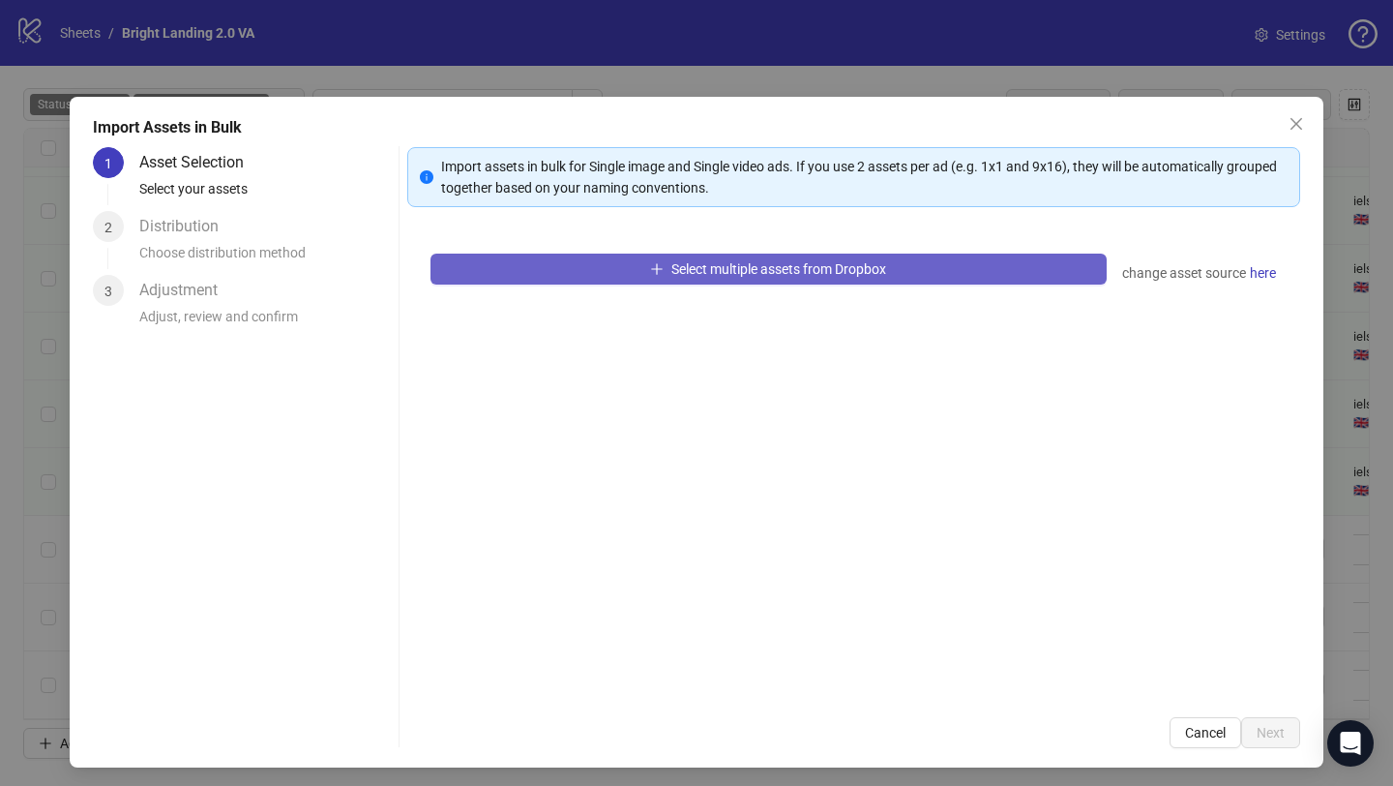
click at [641, 278] on button "Select multiple assets from Dropbox" at bounding box center [769, 269] width 676 height 31
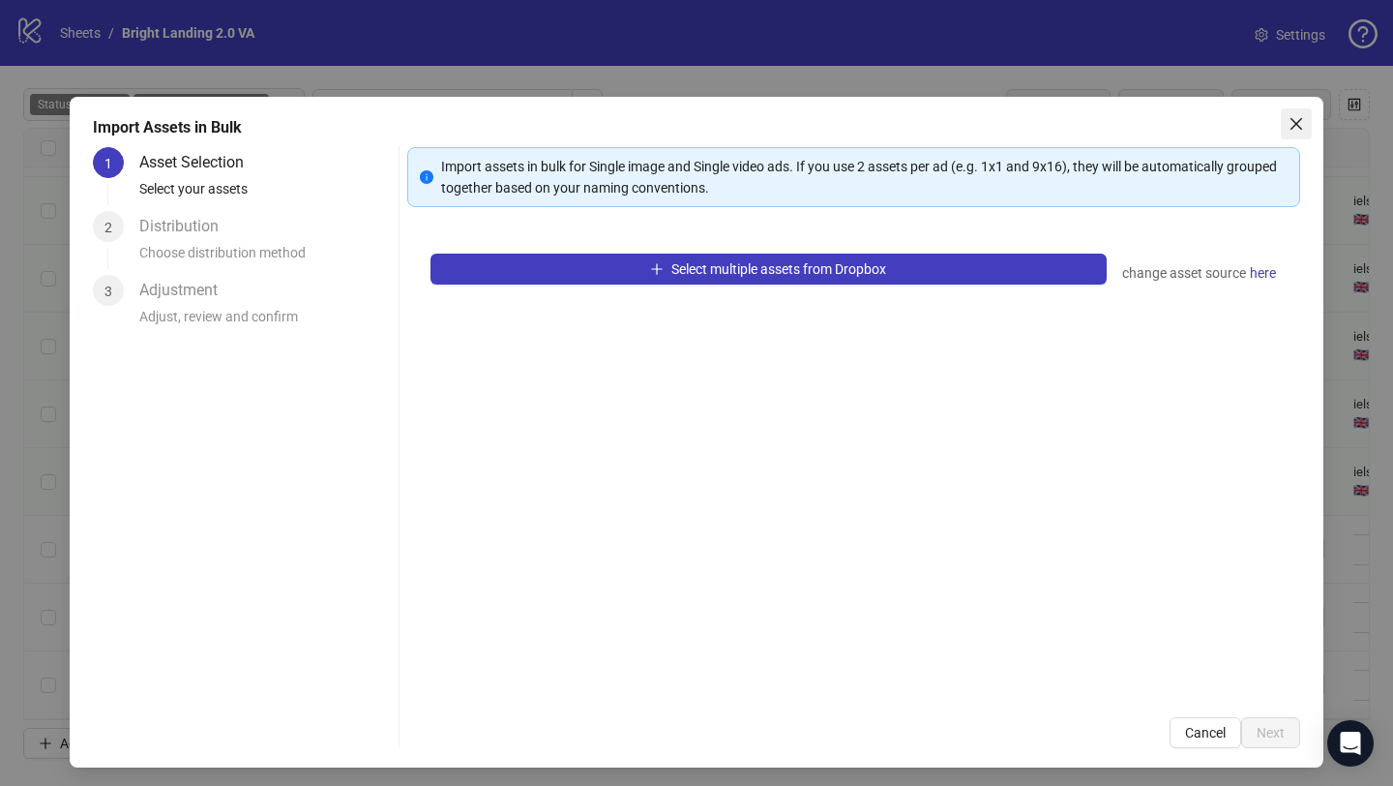
click at [1308, 129] on span "Close" at bounding box center [1296, 123] width 31 height 15
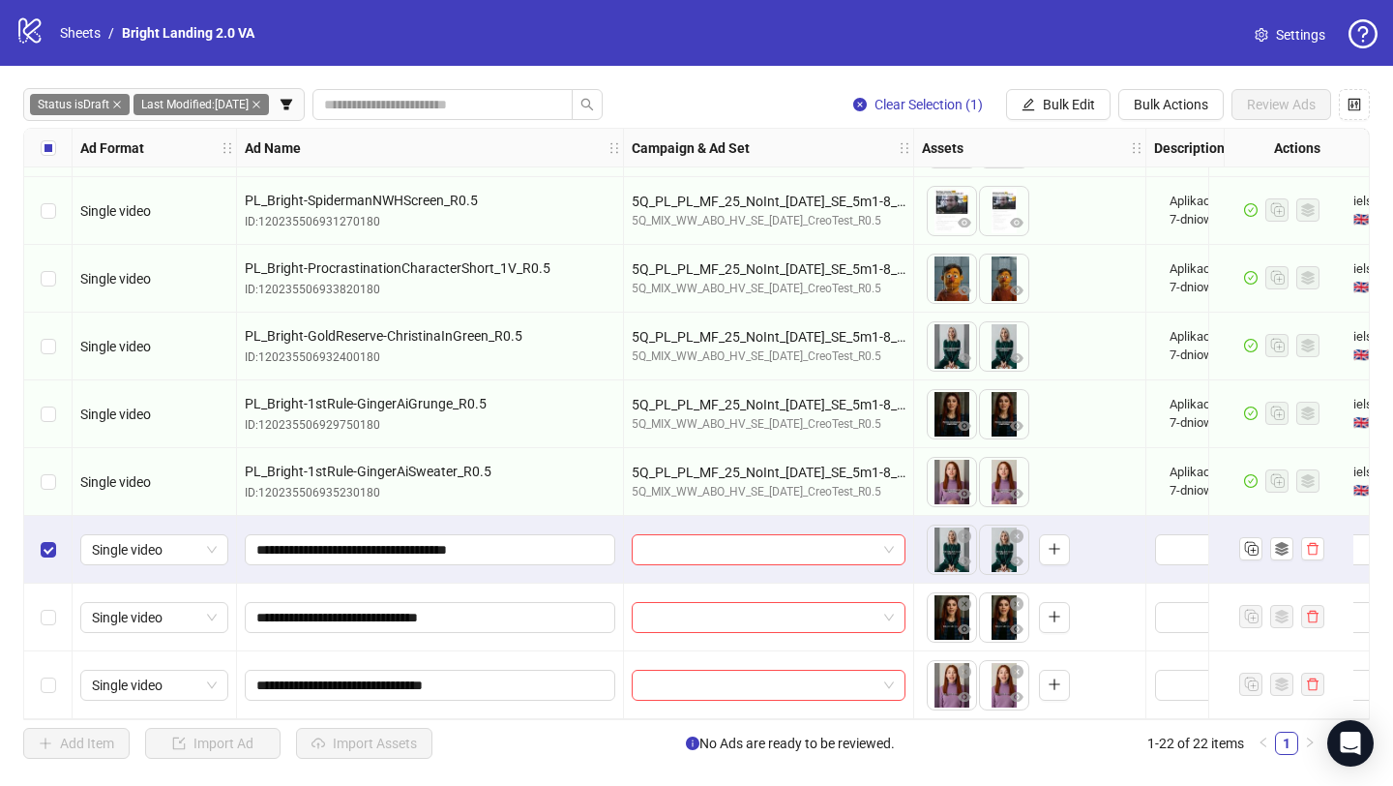
click at [49, 625] on div "Select row 21" at bounding box center [48, 617] width 48 height 68
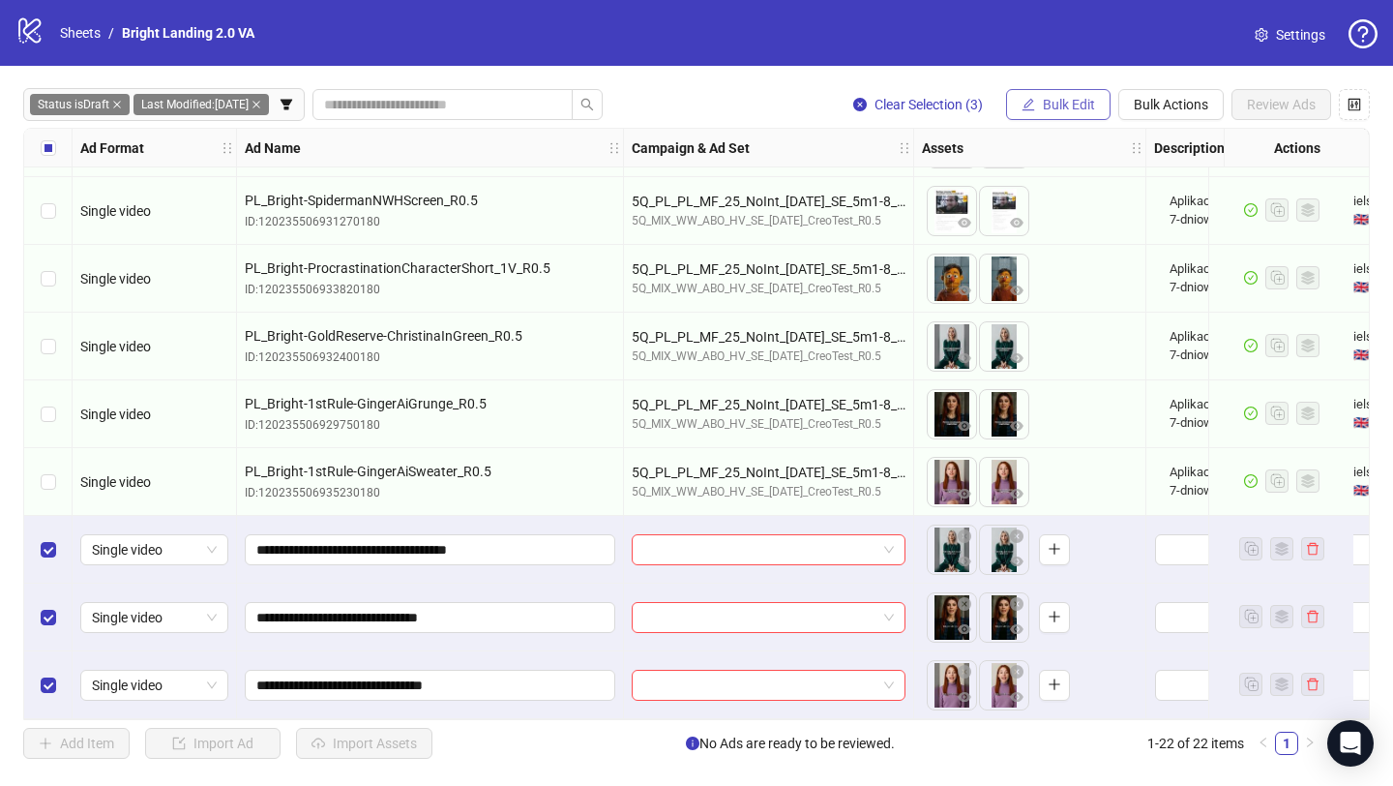
click at [1082, 100] on span "Bulk Edit" at bounding box center [1069, 104] width 52 height 15
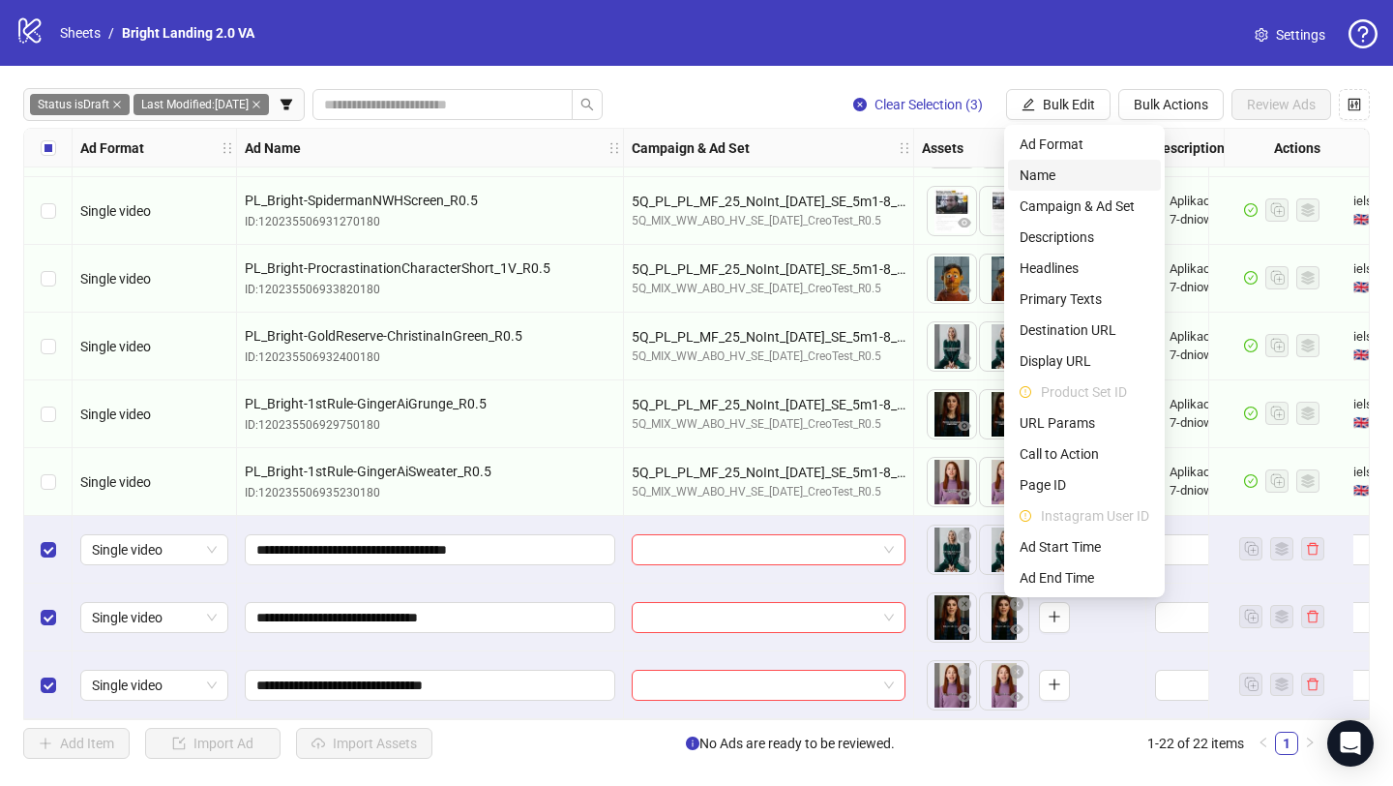
click at [1071, 177] on span "Name" at bounding box center [1085, 174] width 130 height 21
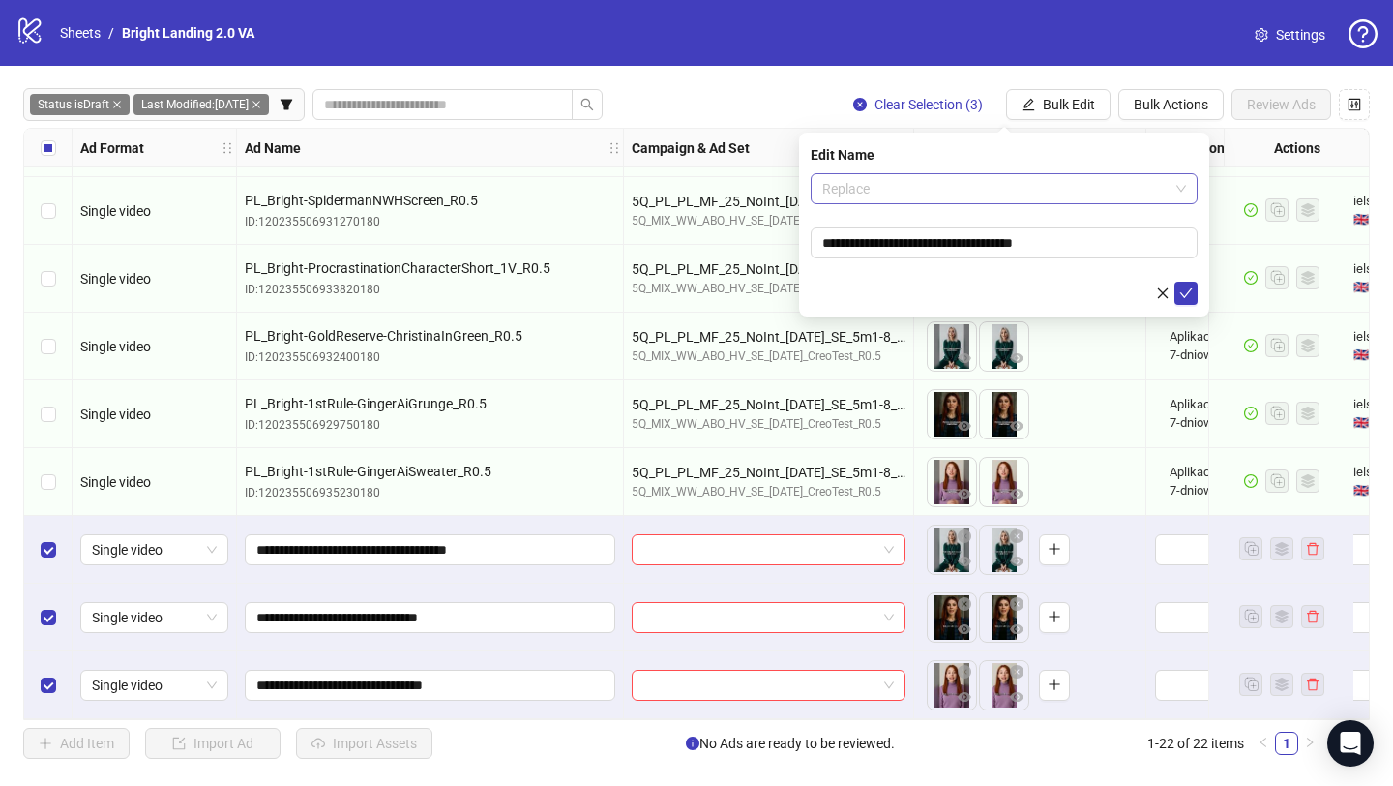
click at [920, 190] on span "Replace" at bounding box center [1004, 188] width 364 height 29
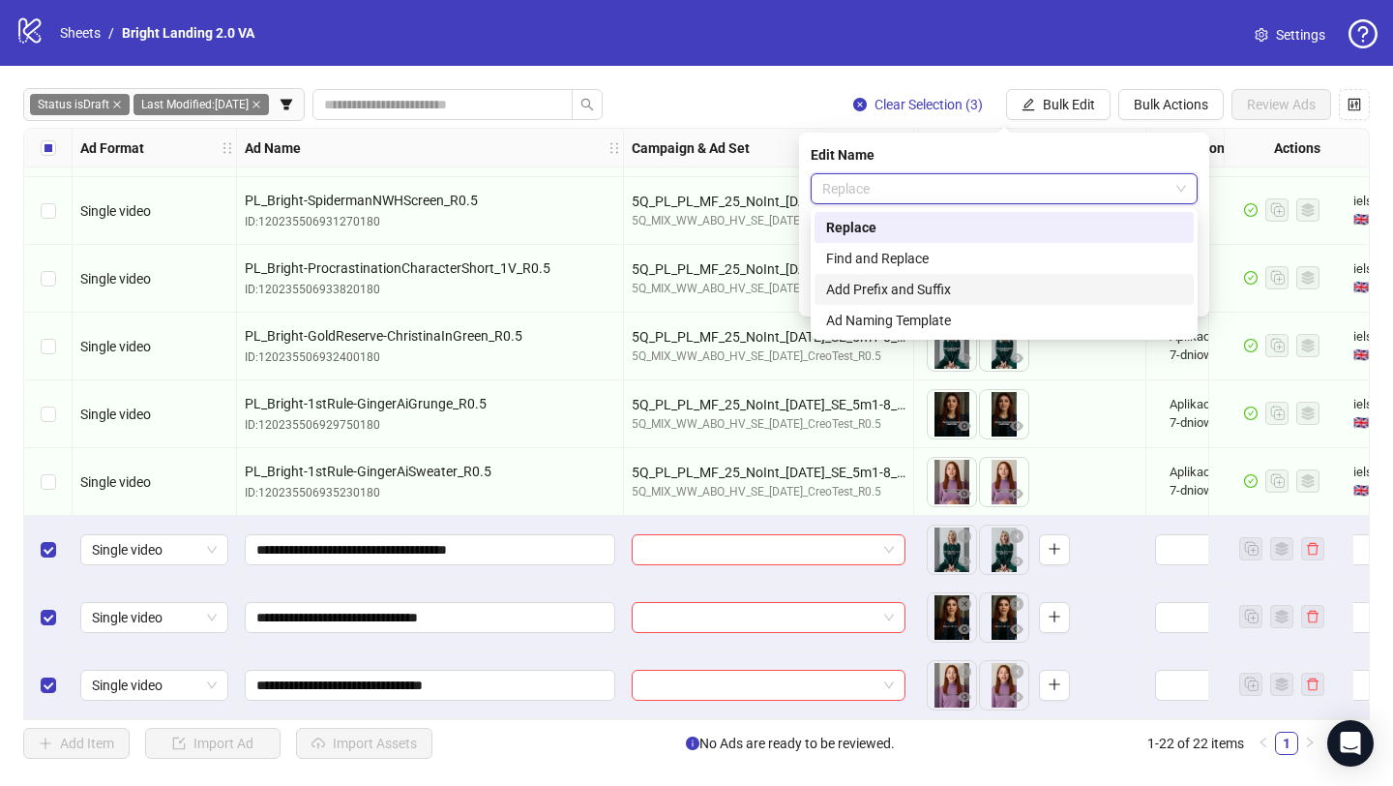
click at [938, 292] on div "Add Prefix and Suffix" at bounding box center [1004, 289] width 356 height 21
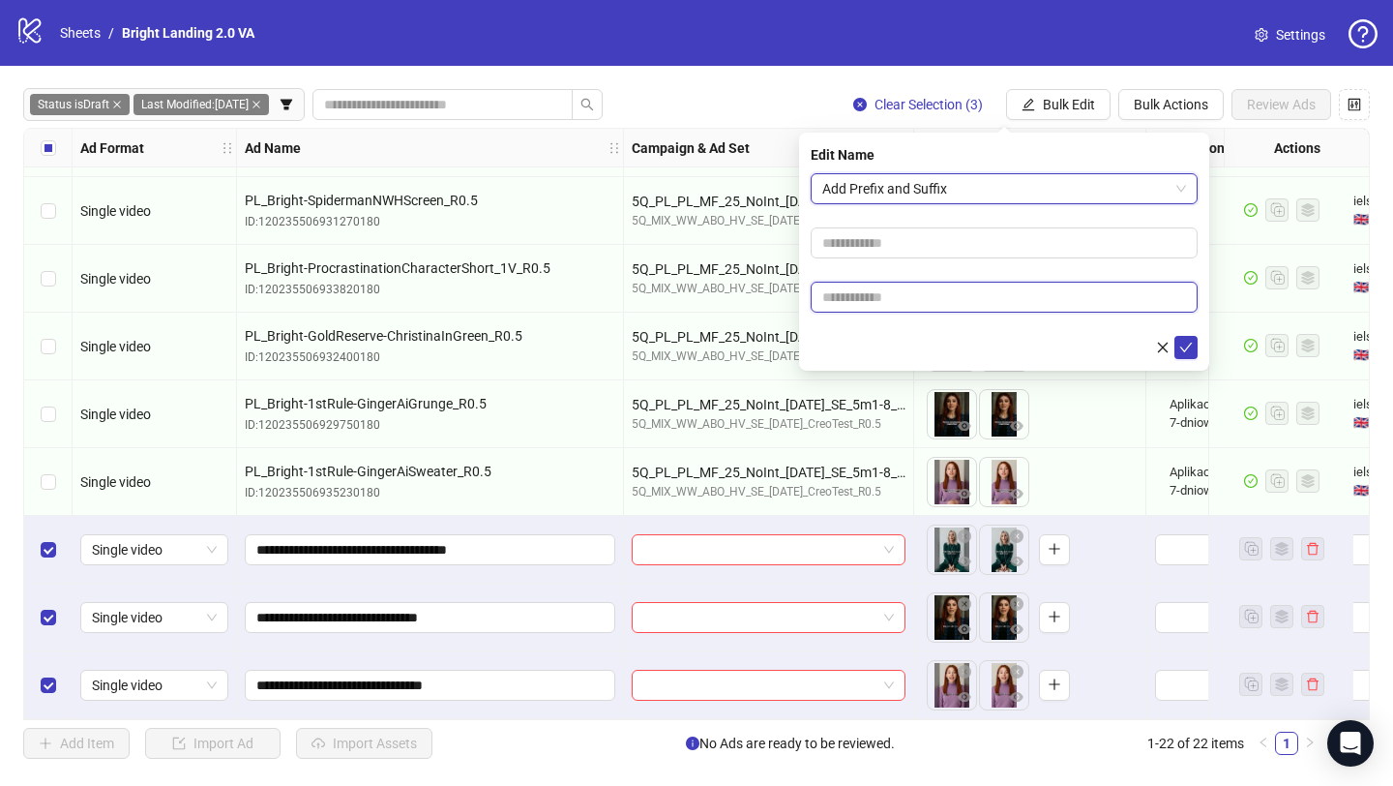
click at [950, 293] on input "text" at bounding box center [1004, 297] width 387 height 31
type input "****"
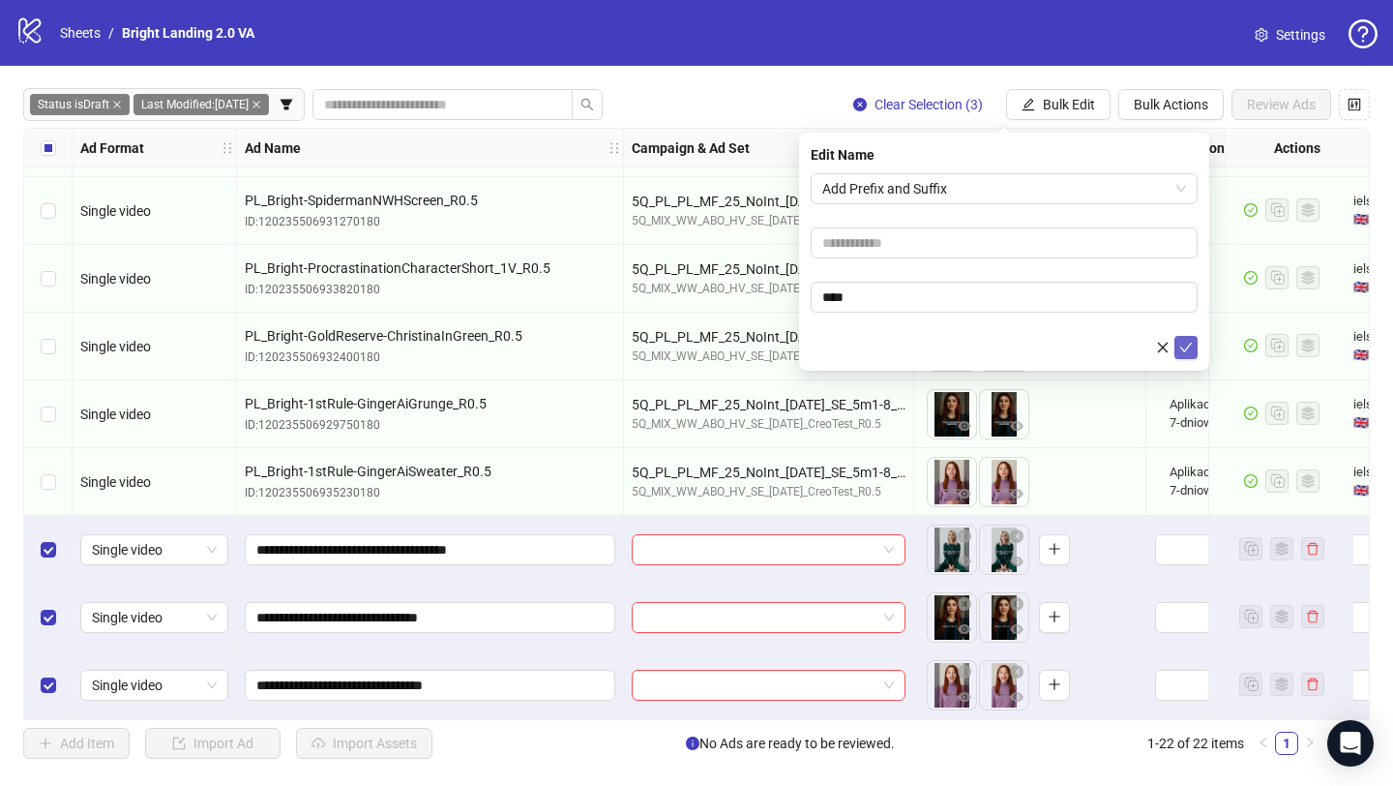
click at [1185, 352] on icon "check" at bounding box center [1187, 348] width 14 height 14
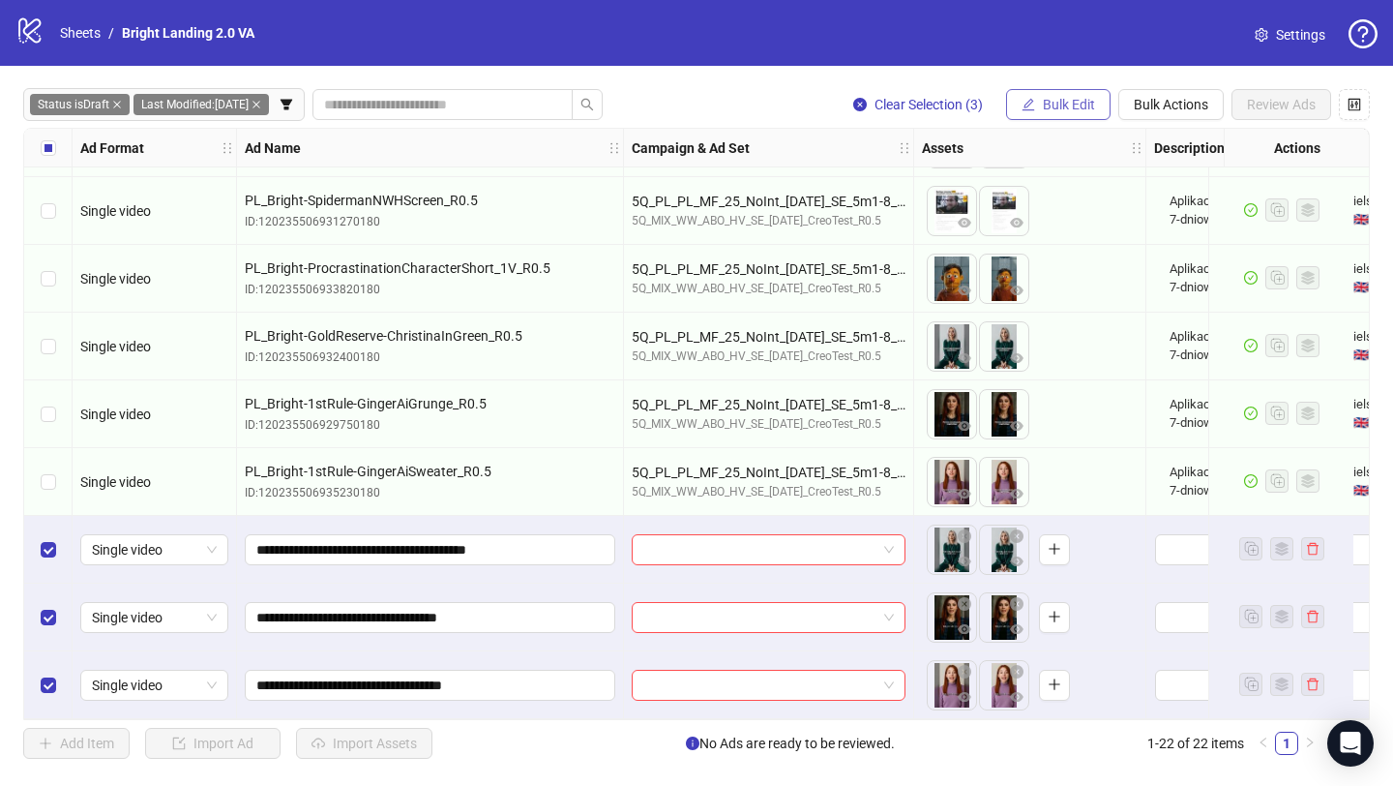
click at [1071, 105] on span "Bulk Edit" at bounding box center [1069, 104] width 52 height 15
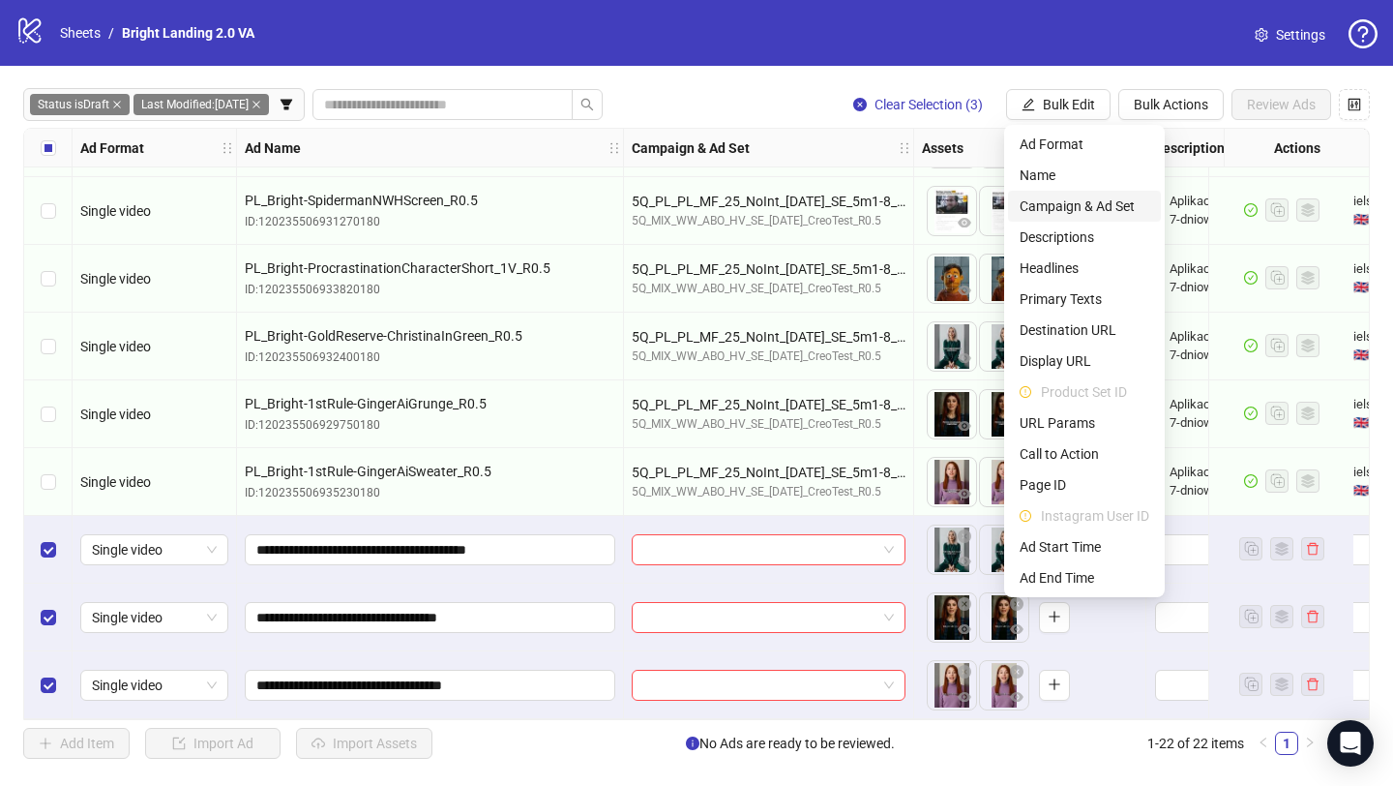
click at [1075, 210] on span "Campaign & Ad Set" at bounding box center [1085, 205] width 130 height 21
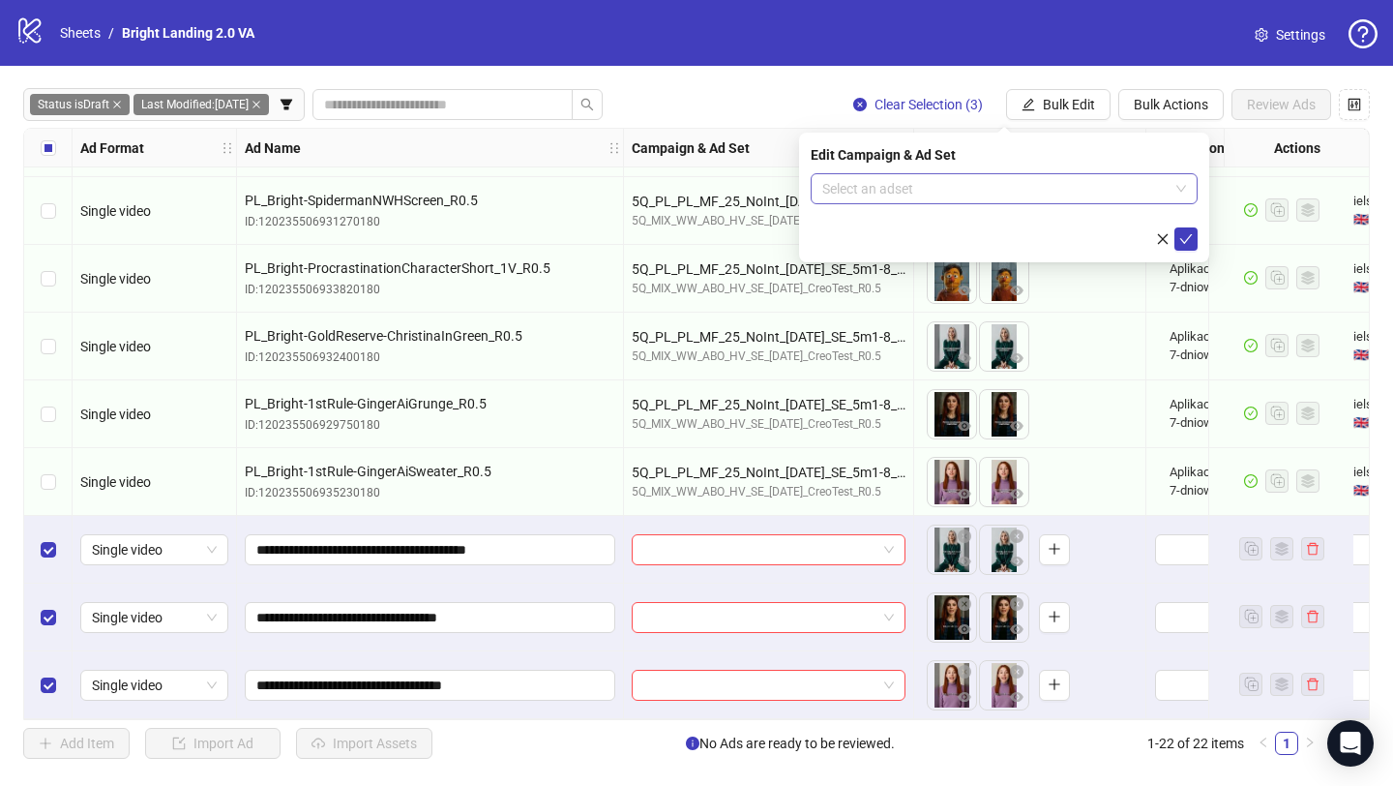
click at [1035, 188] on input "search" at bounding box center [995, 188] width 346 height 29
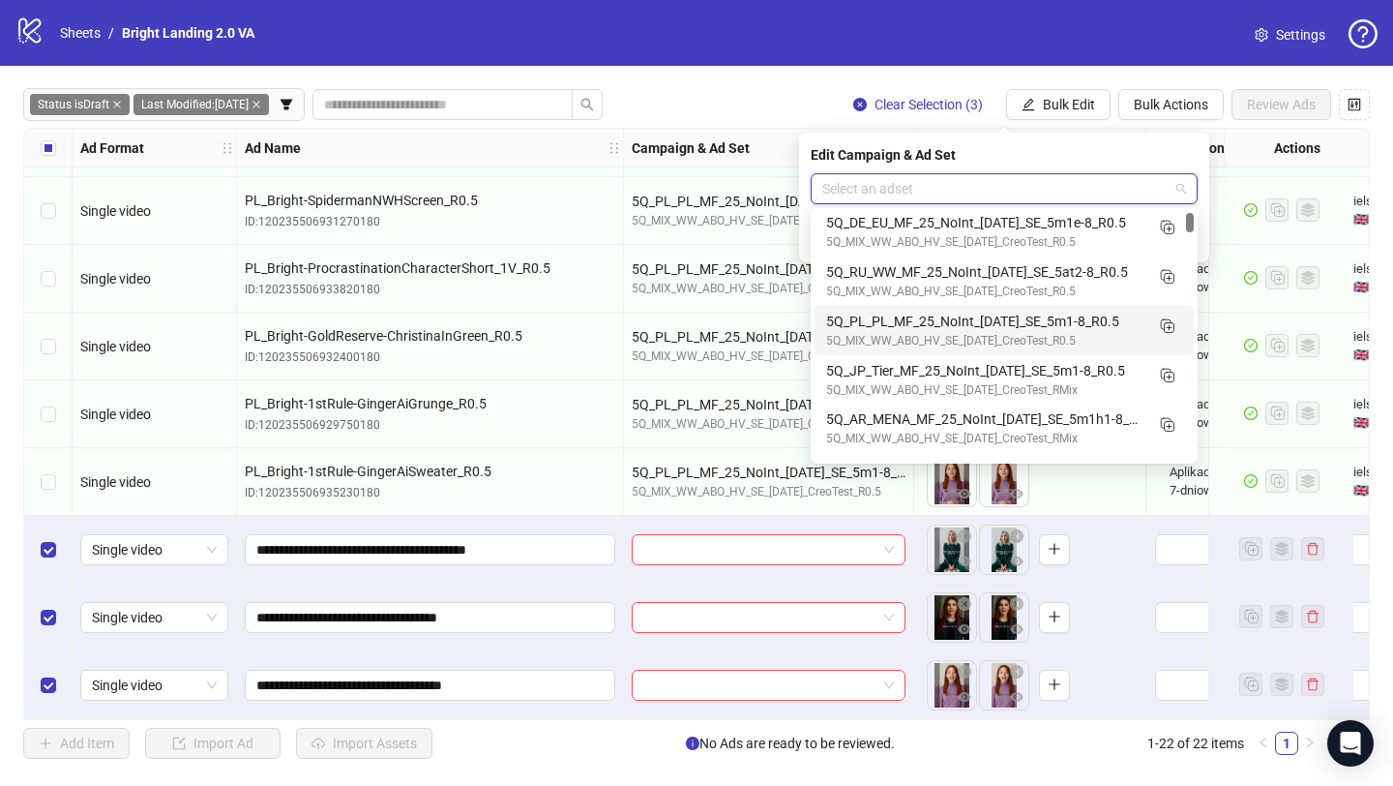
scroll to position [57, 0]
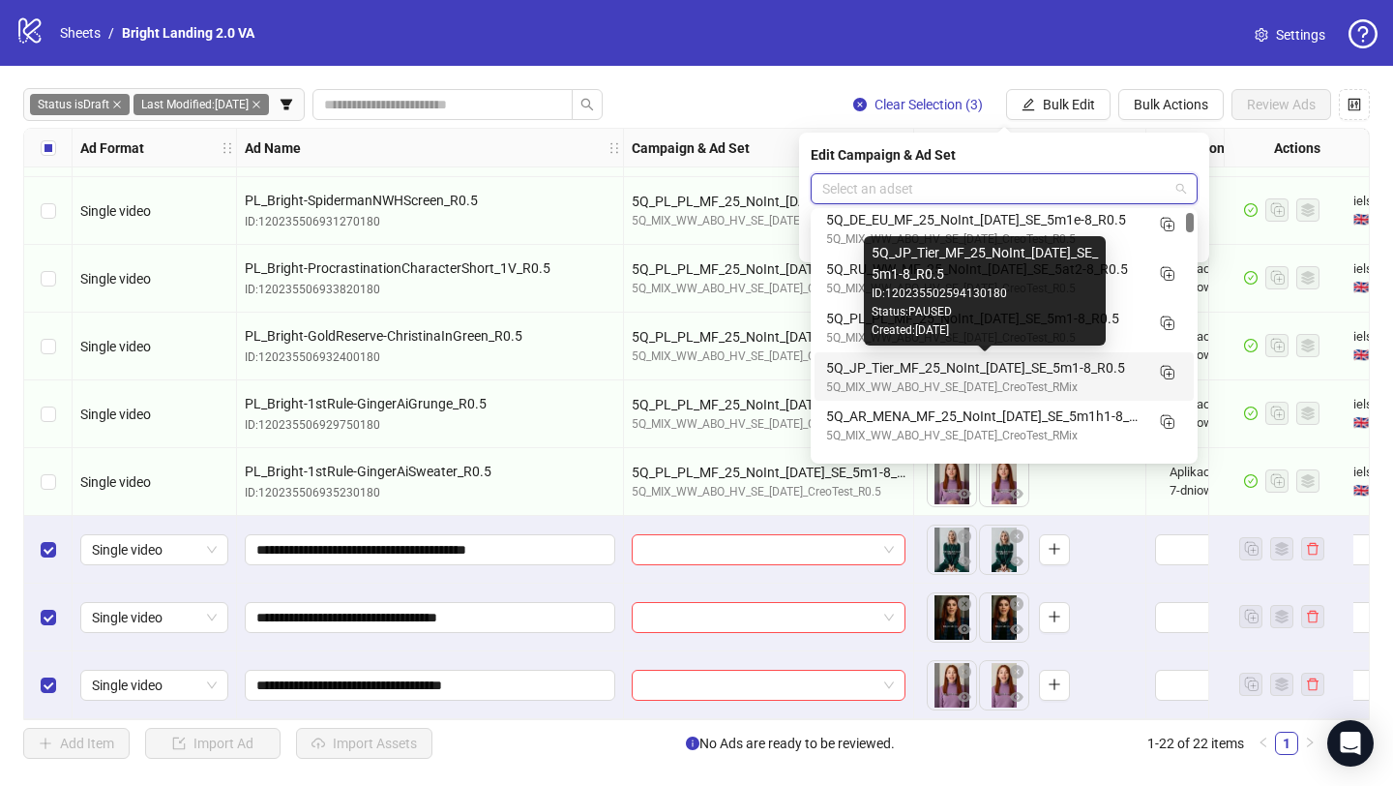
click at [1020, 373] on div "5Q_JP_Tier_MF_25_NoInt_[DATE]_SE_5m1-8_R0.5" at bounding box center [984, 367] width 317 height 21
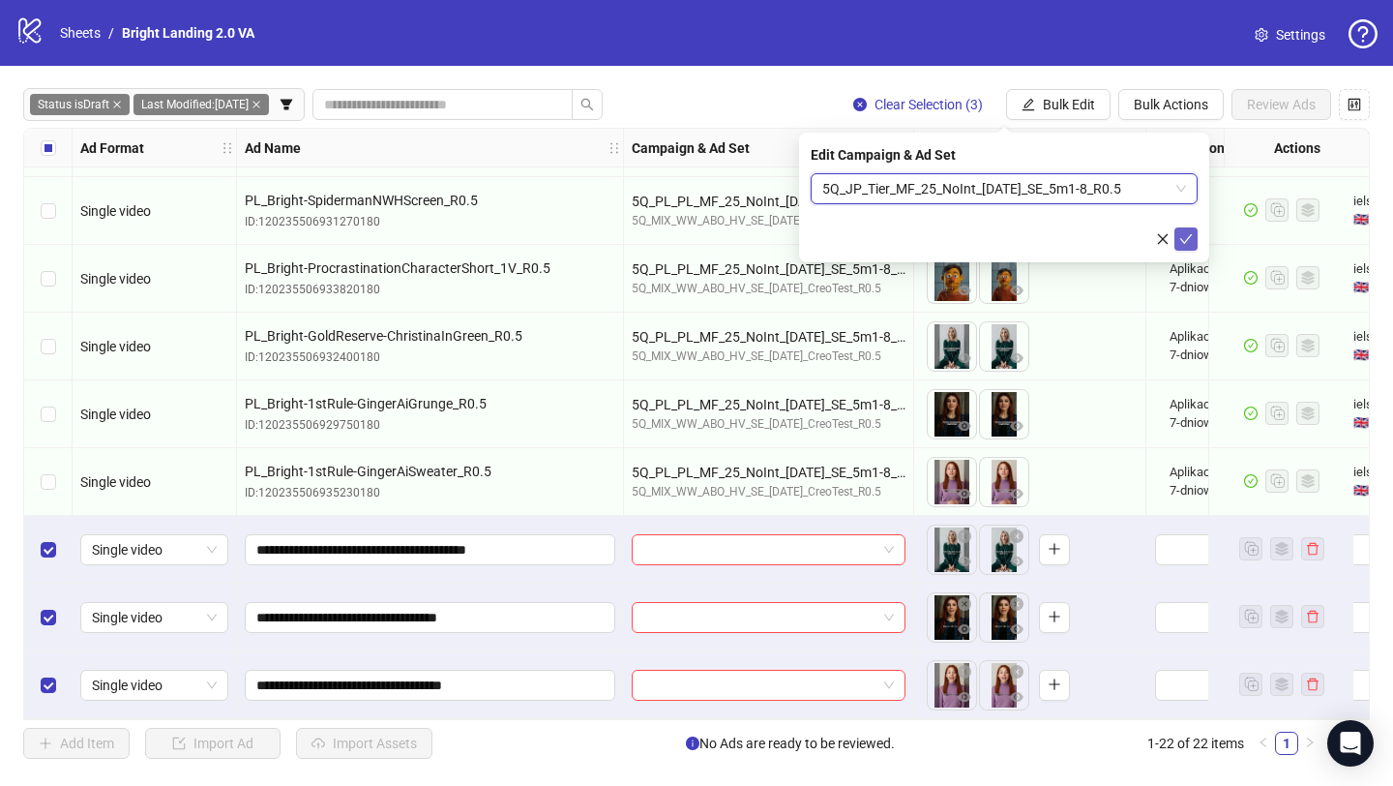
click at [1188, 239] on icon "check" at bounding box center [1187, 239] width 14 height 14
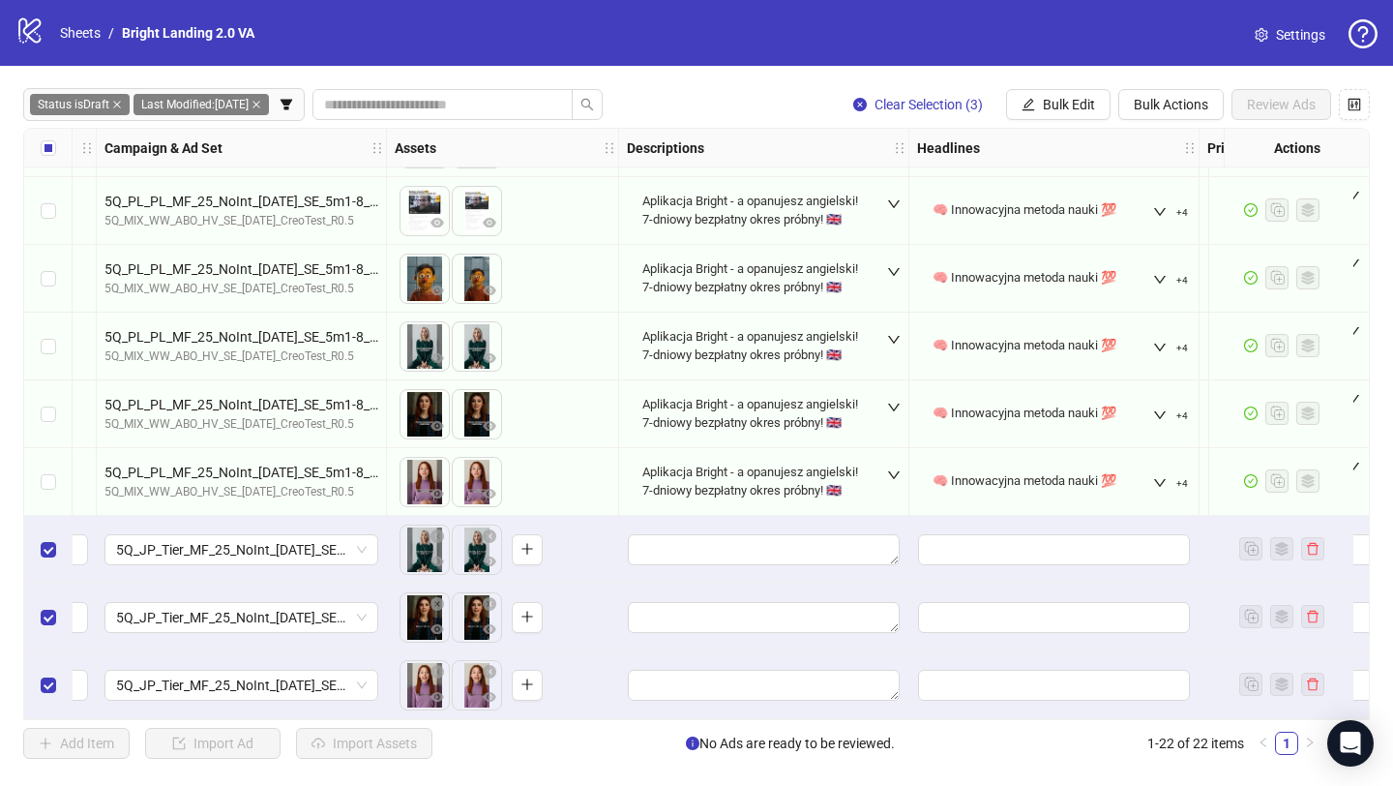
scroll to position [946, 436]
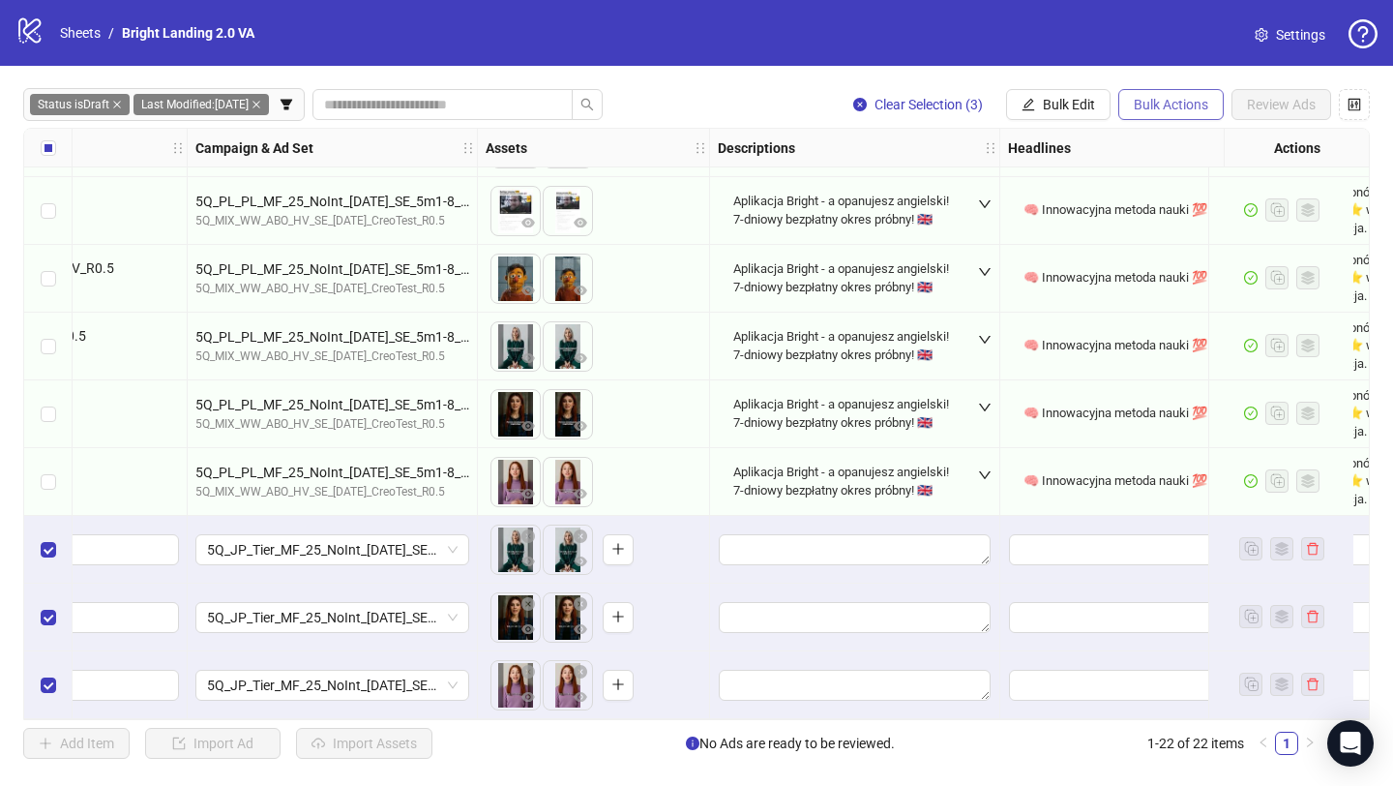
click at [1169, 107] on span "Bulk Actions" at bounding box center [1171, 104] width 75 height 15
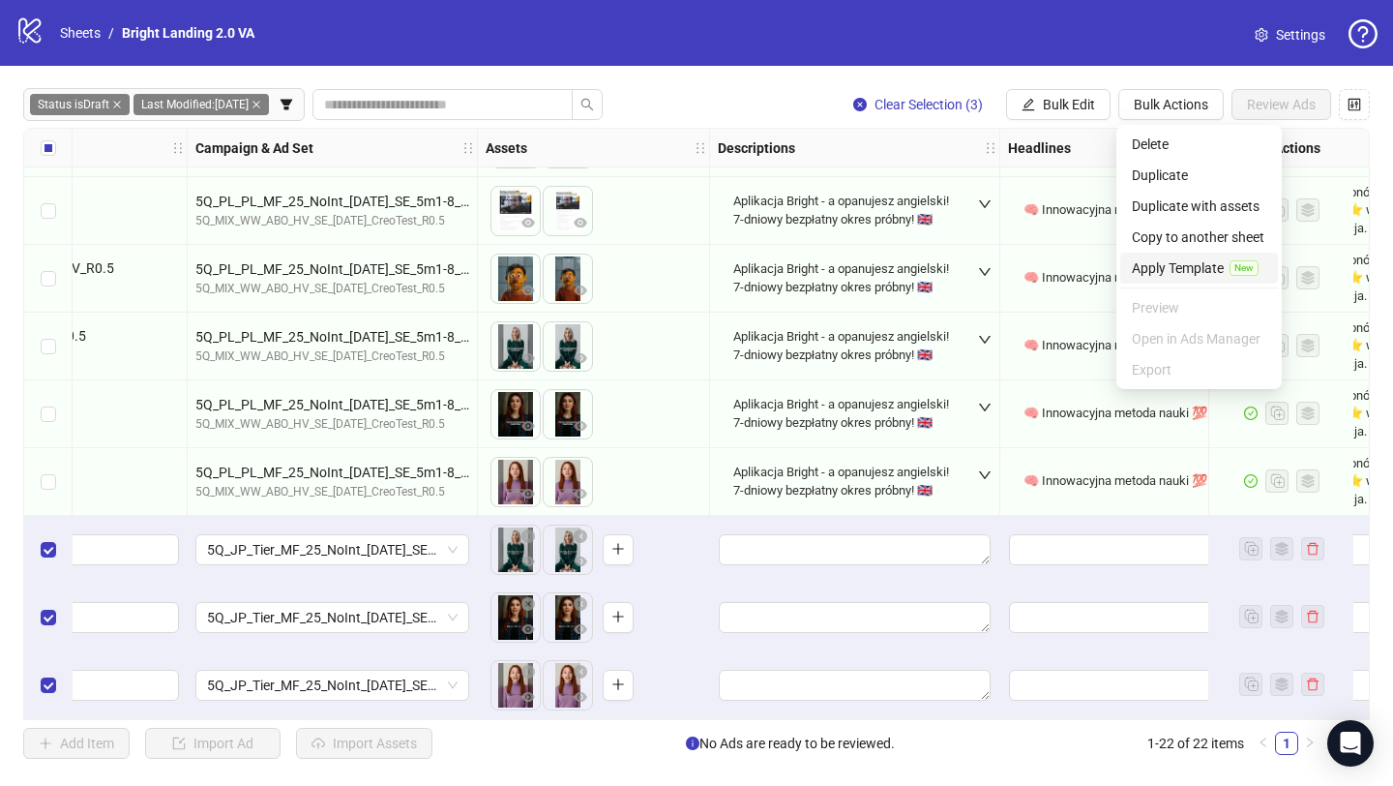
click at [1180, 266] on span "Apply Template" at bounding box center [1178, 267] width 92 height 21
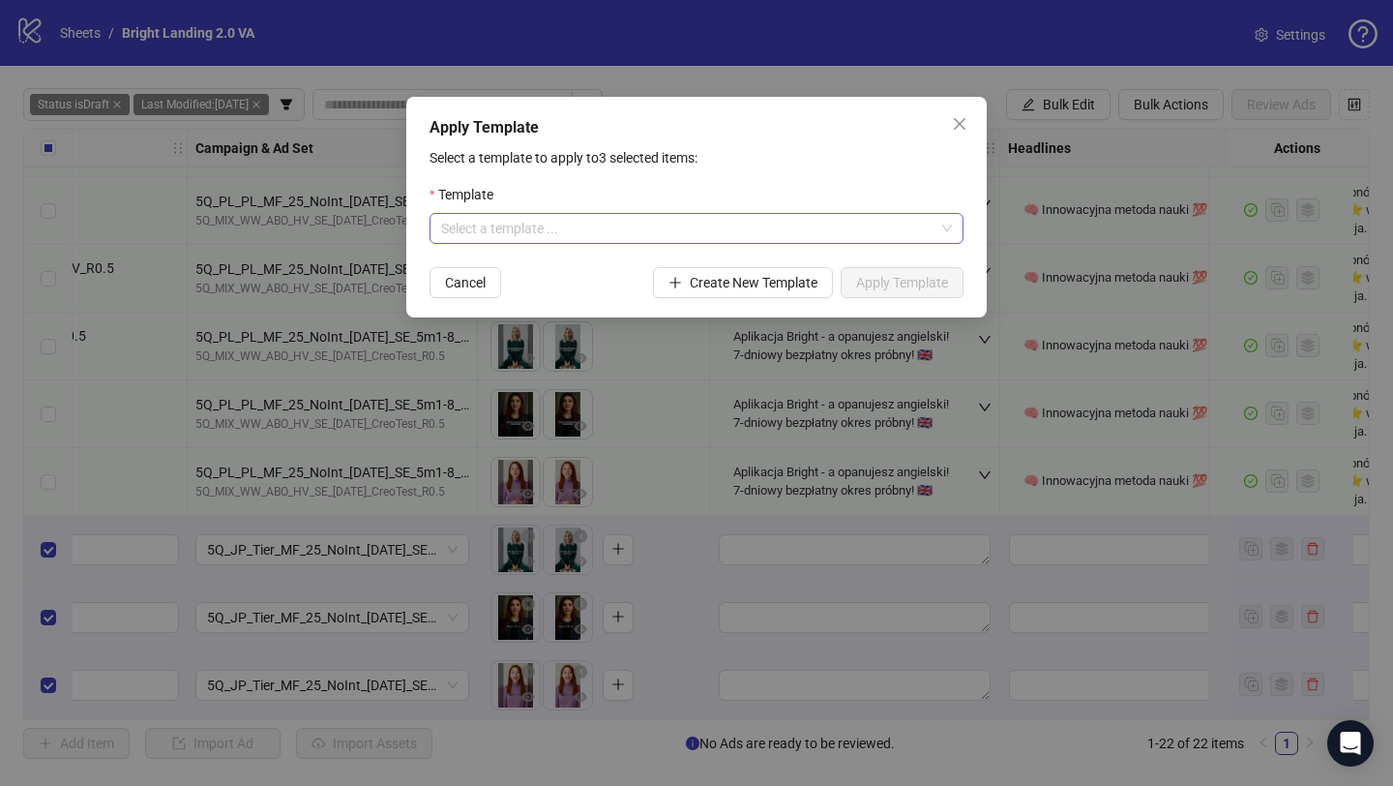
click at [663, 243] on input "search" at bounding box center [687, 228] width 493 height 29
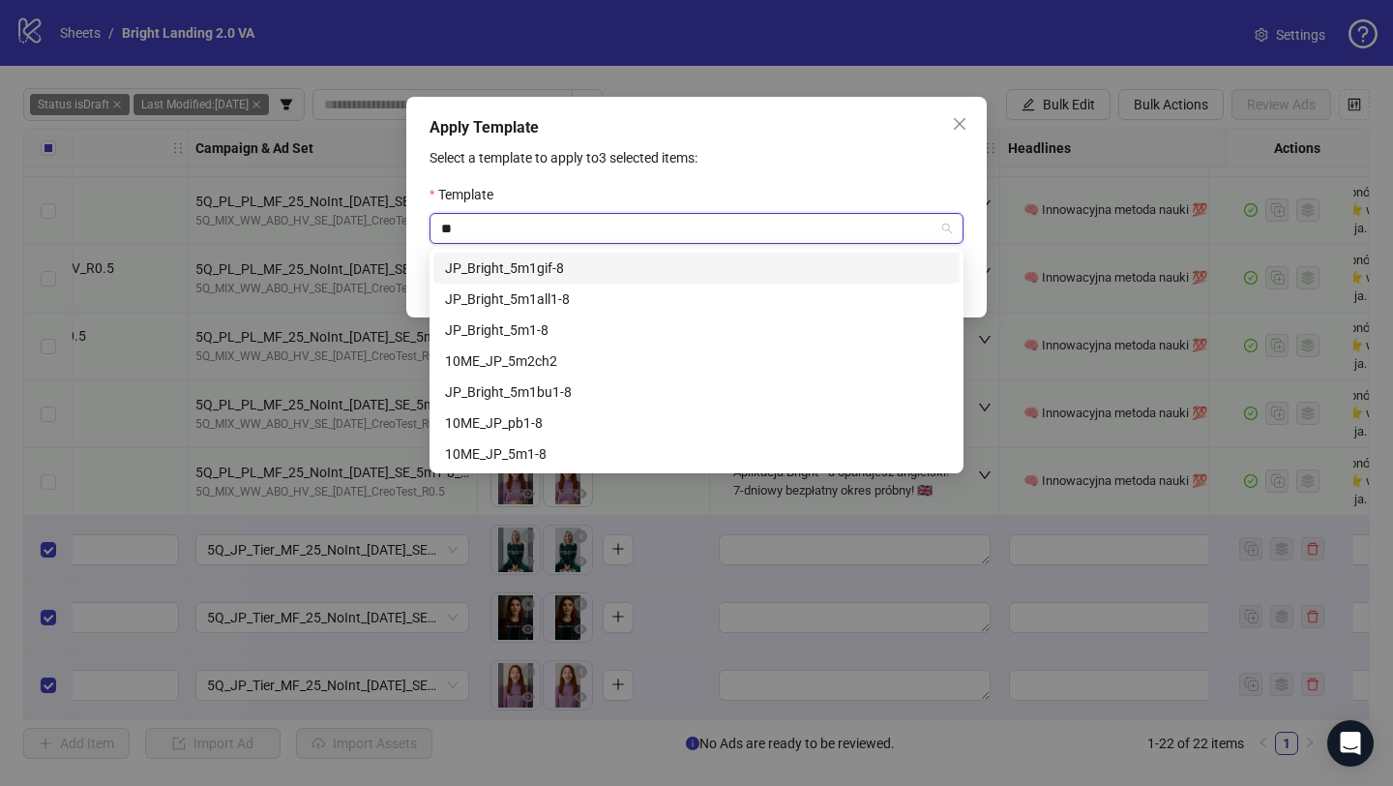
type input "**"
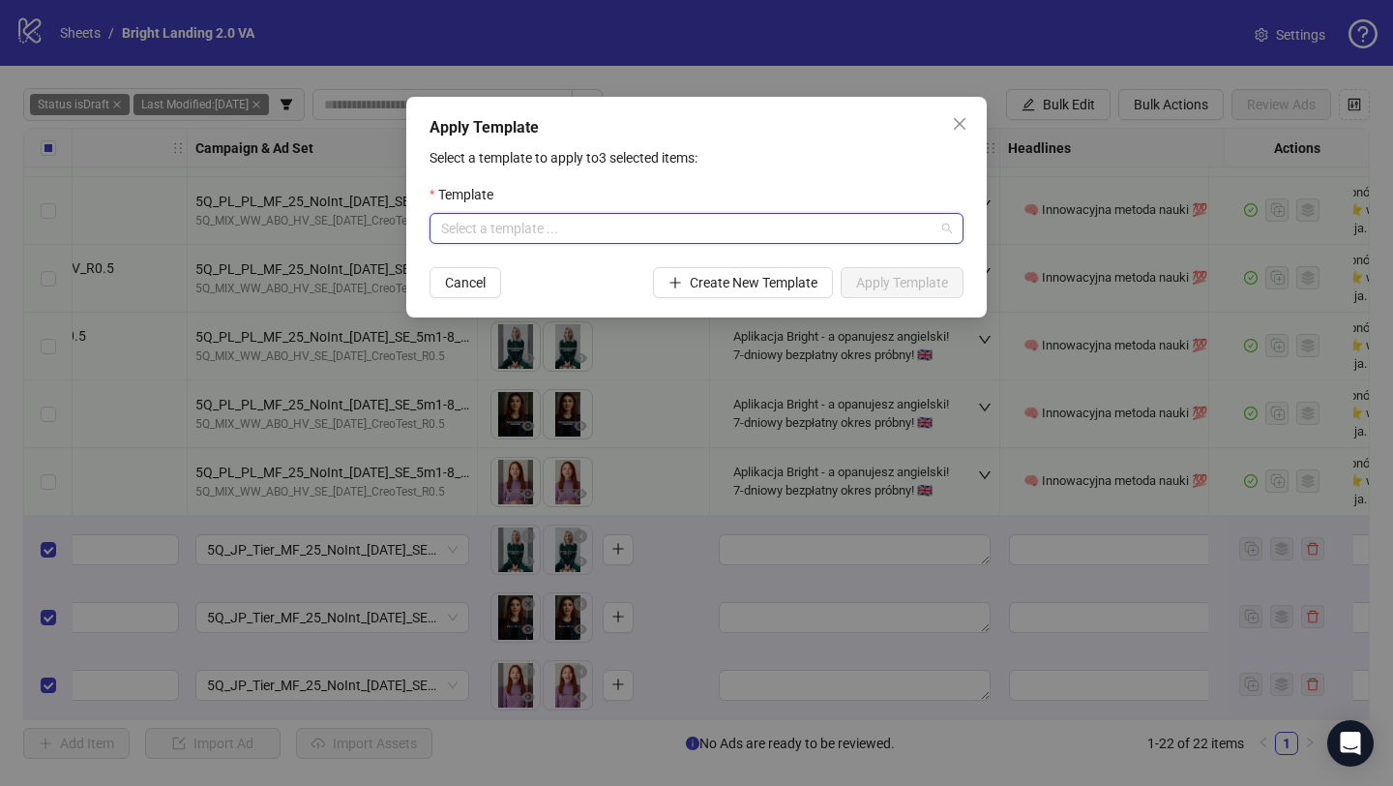
click at [701, 227] on input "search" at bounding box center [687, 228] width 493 height 29
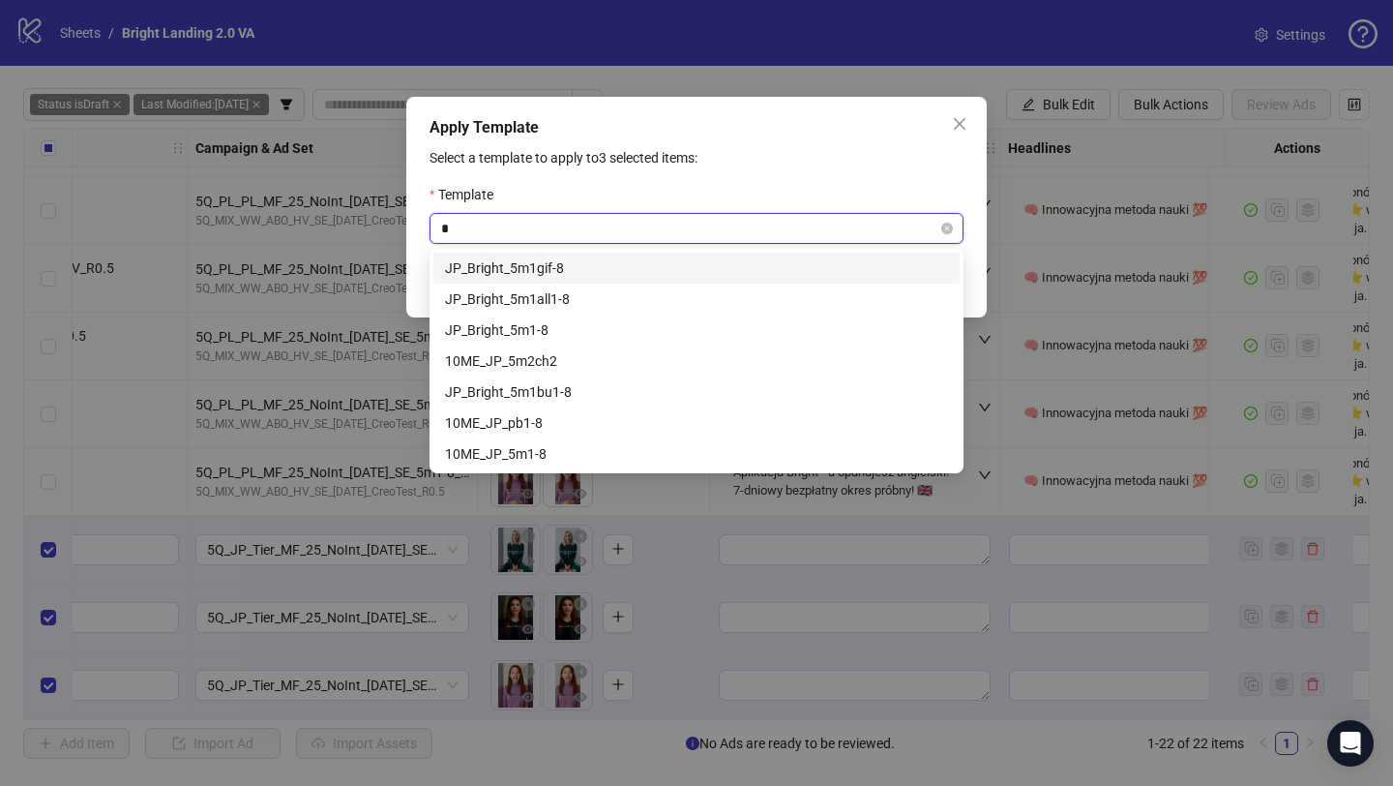
type input "**"
click at [688, 330] on div "JP_Bright_5m1-8" at bounding box center [696, 329] width 503 height 21
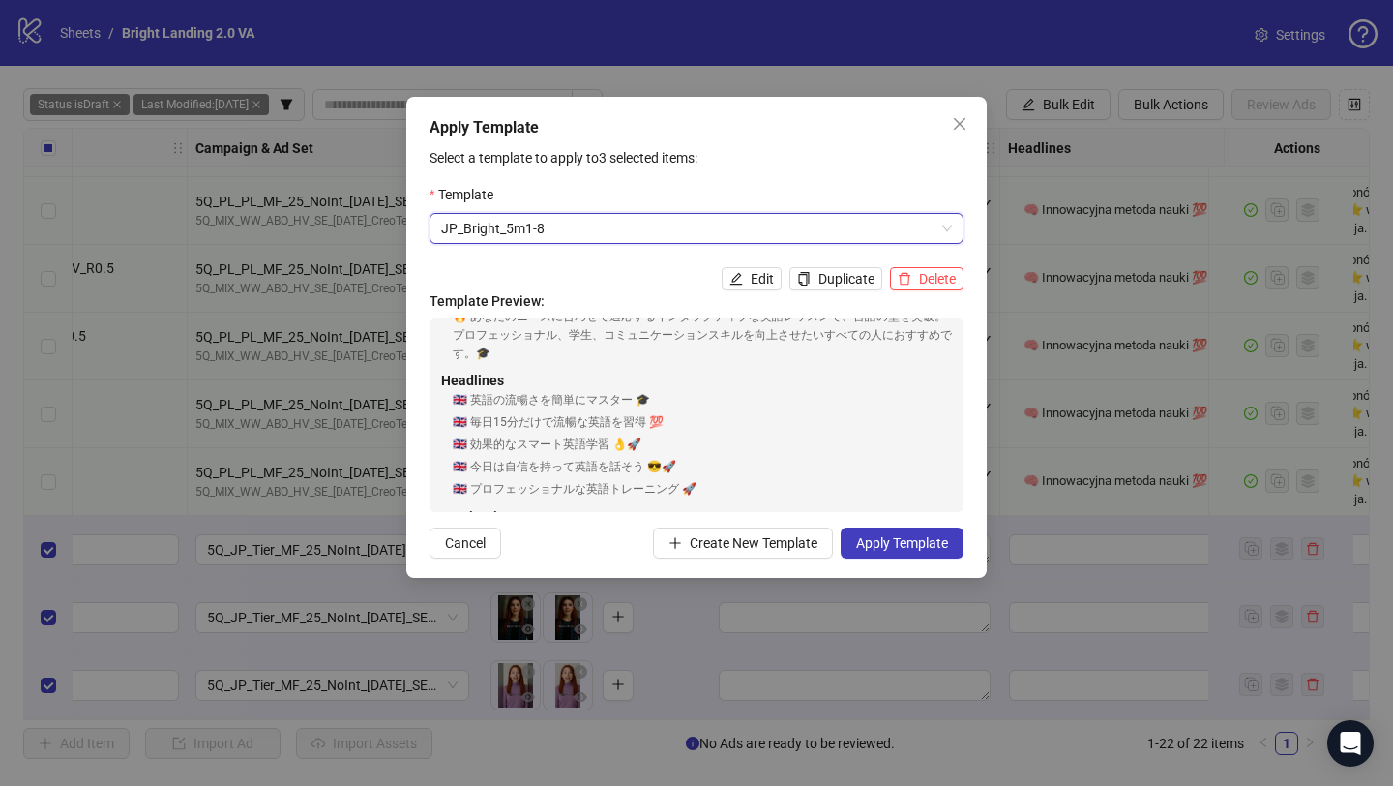
scroll to position [319, 0]
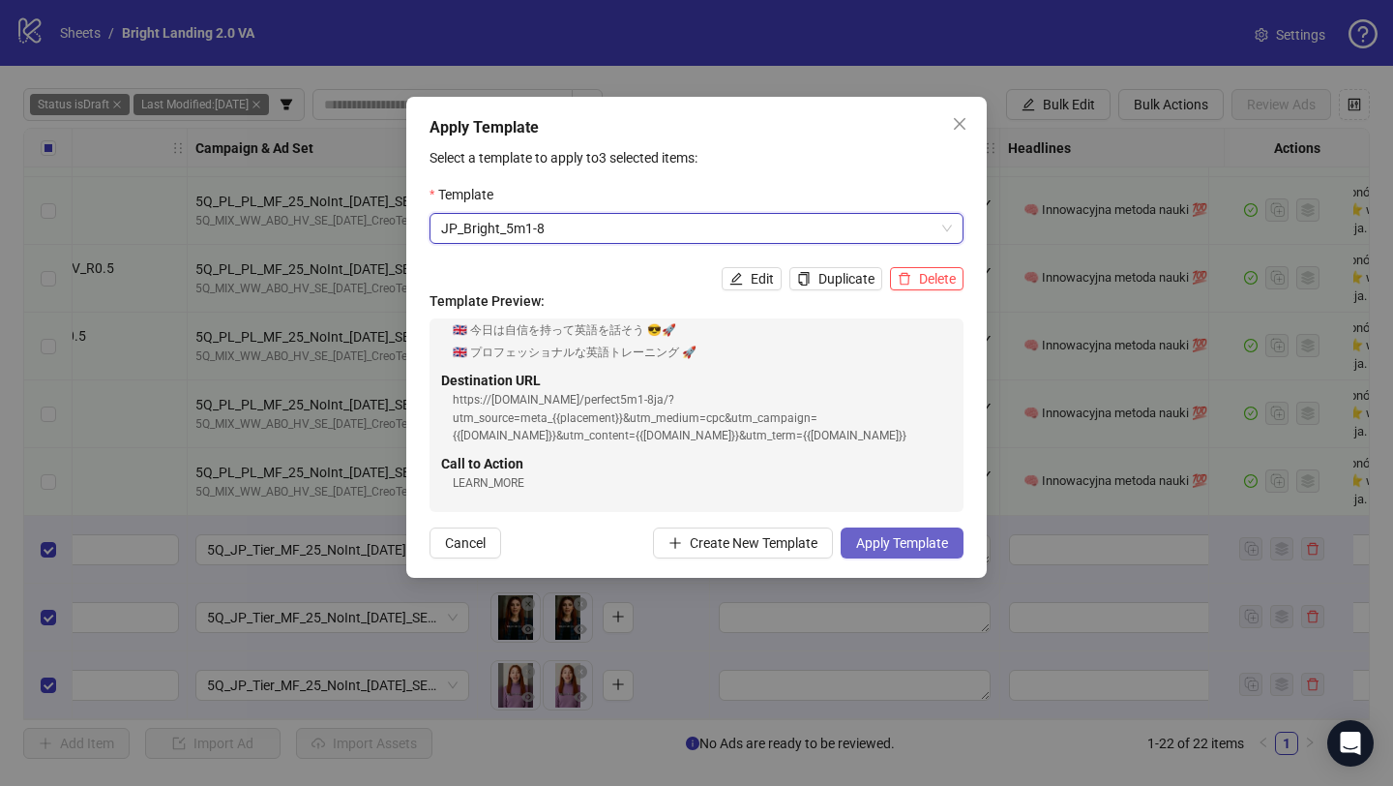
click at [915, 548] on span "Apply Template" at bounding box center [902, 542] width 92 height 15
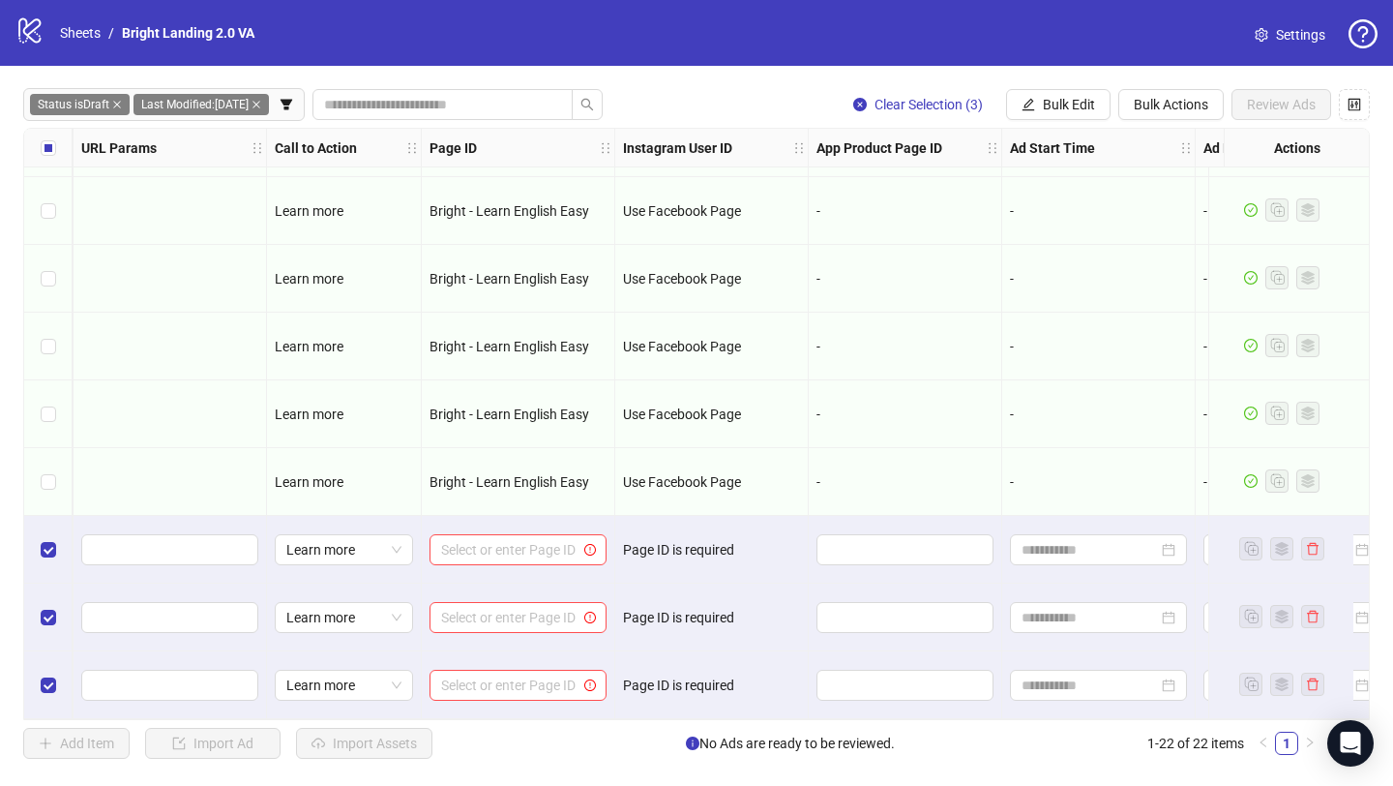
scroll to position [946, 2870]
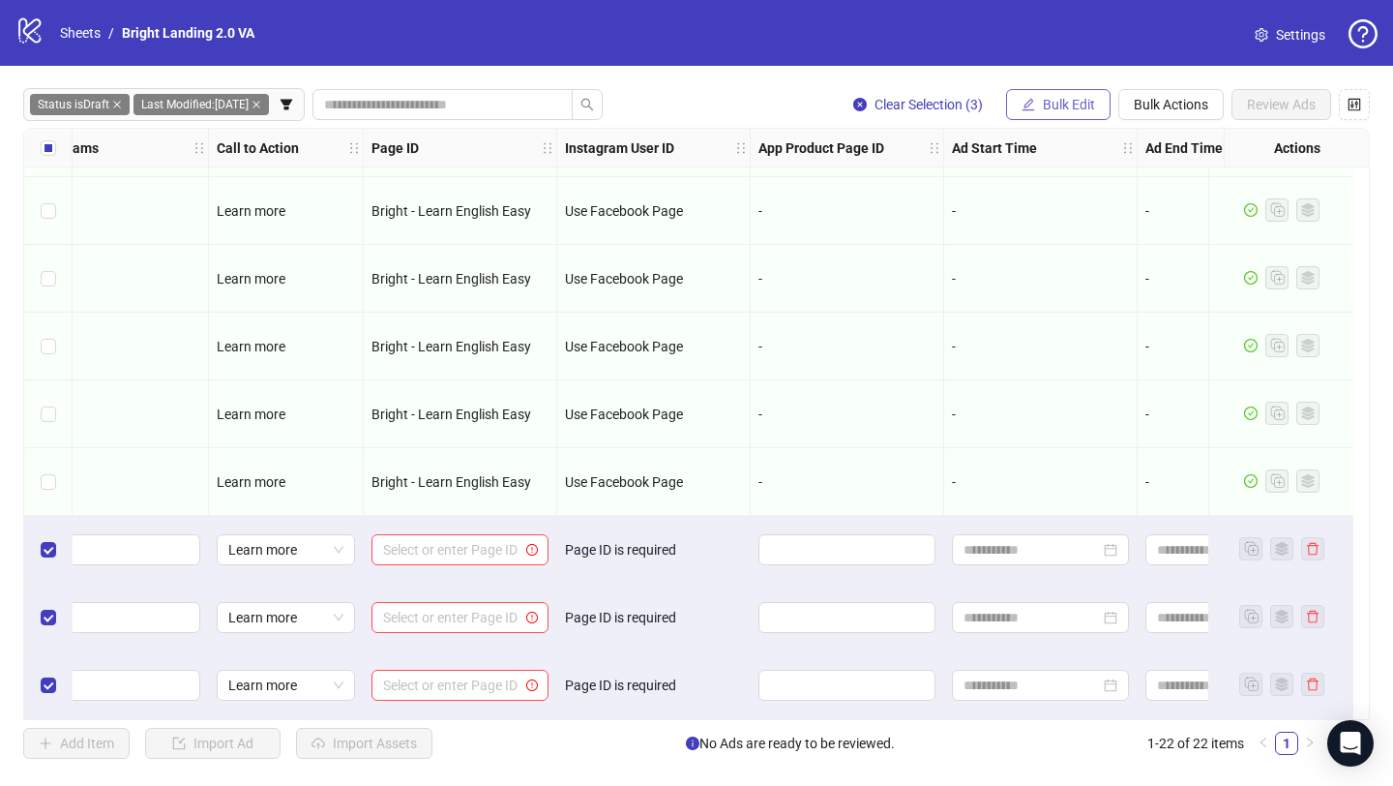
click at [1055, 99] on span "Bulk Edit" at bounding box center [1069, 104] width 52 height 15
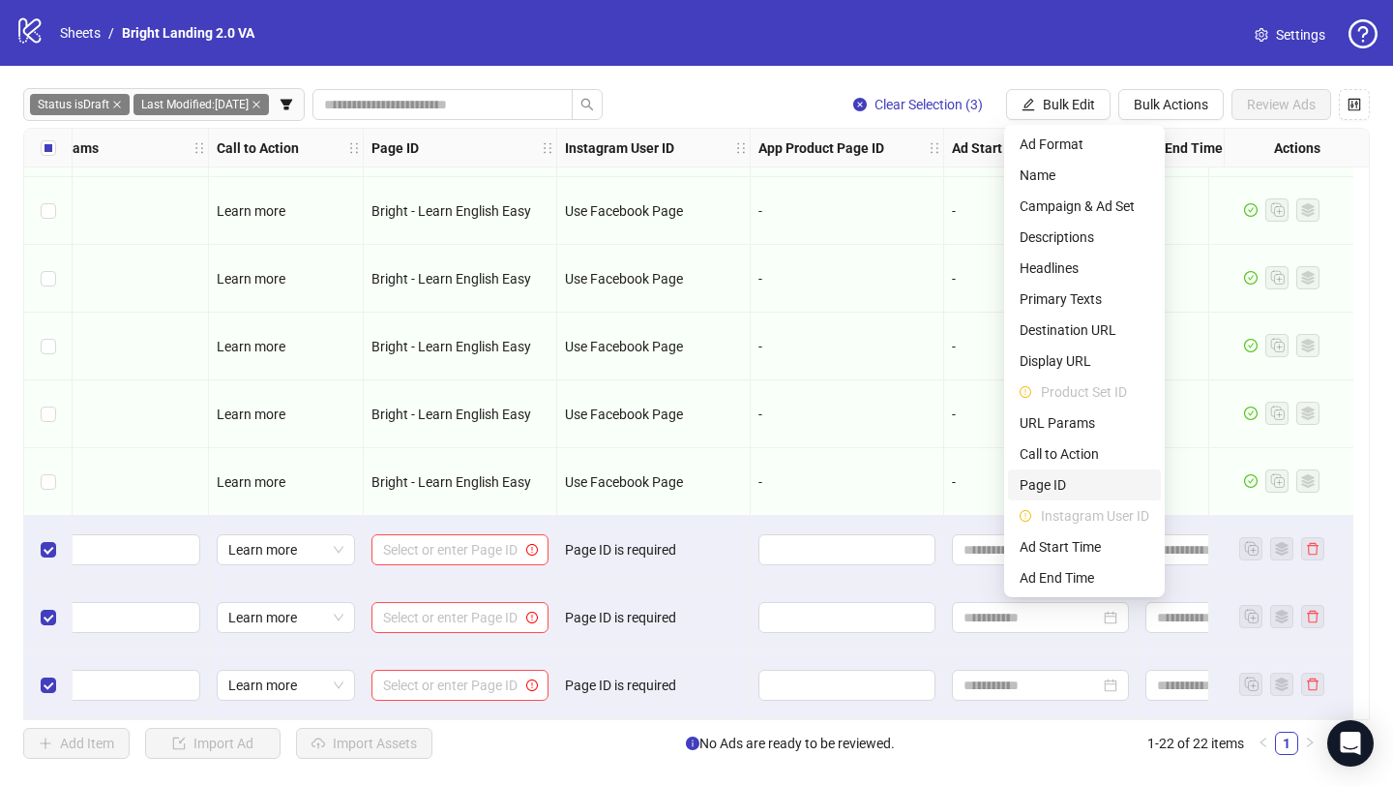
click at [1098, 479] on span "Page ID" at bounding box center [1085, 484] width 130 height 21
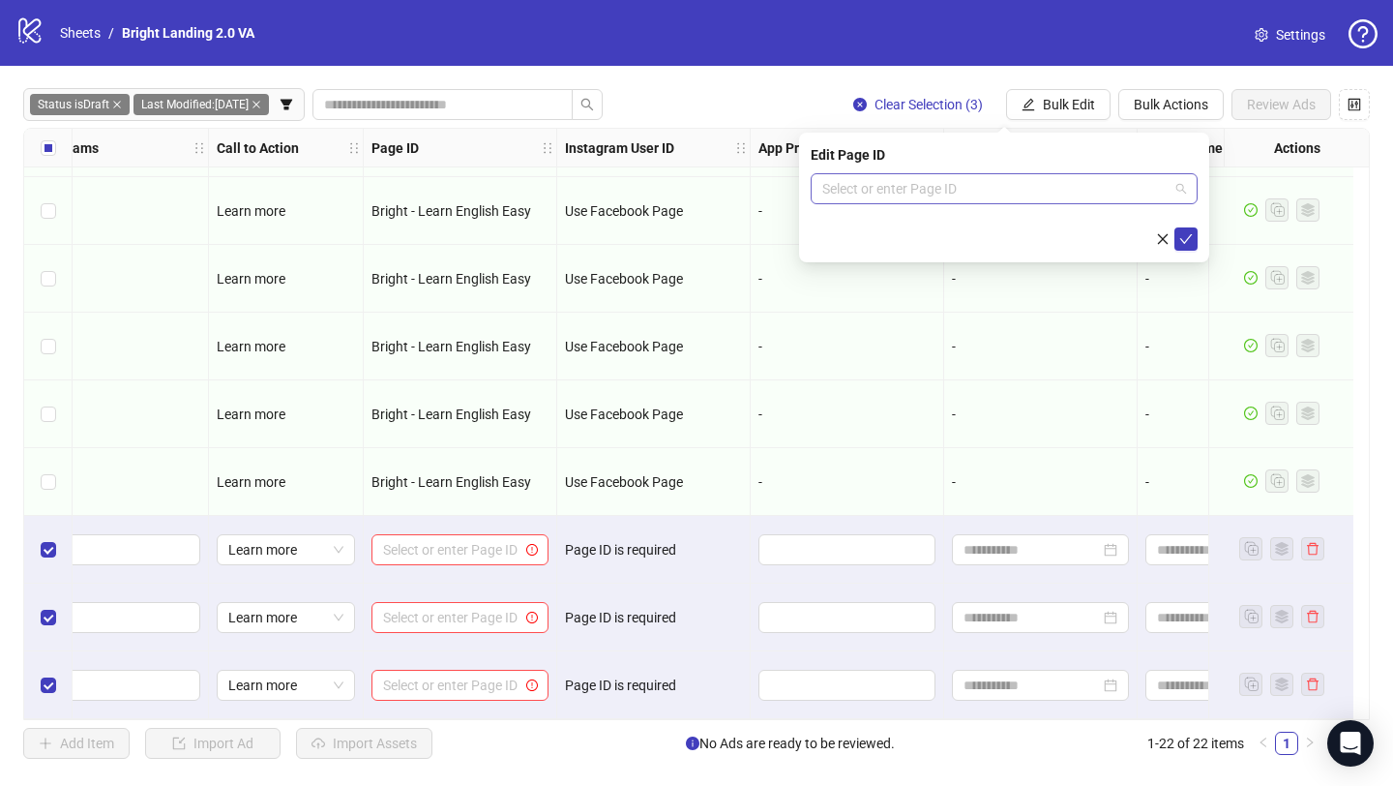
click at [1066, 191] on input "search" at bounding box center [995, 188] width 346 height 29
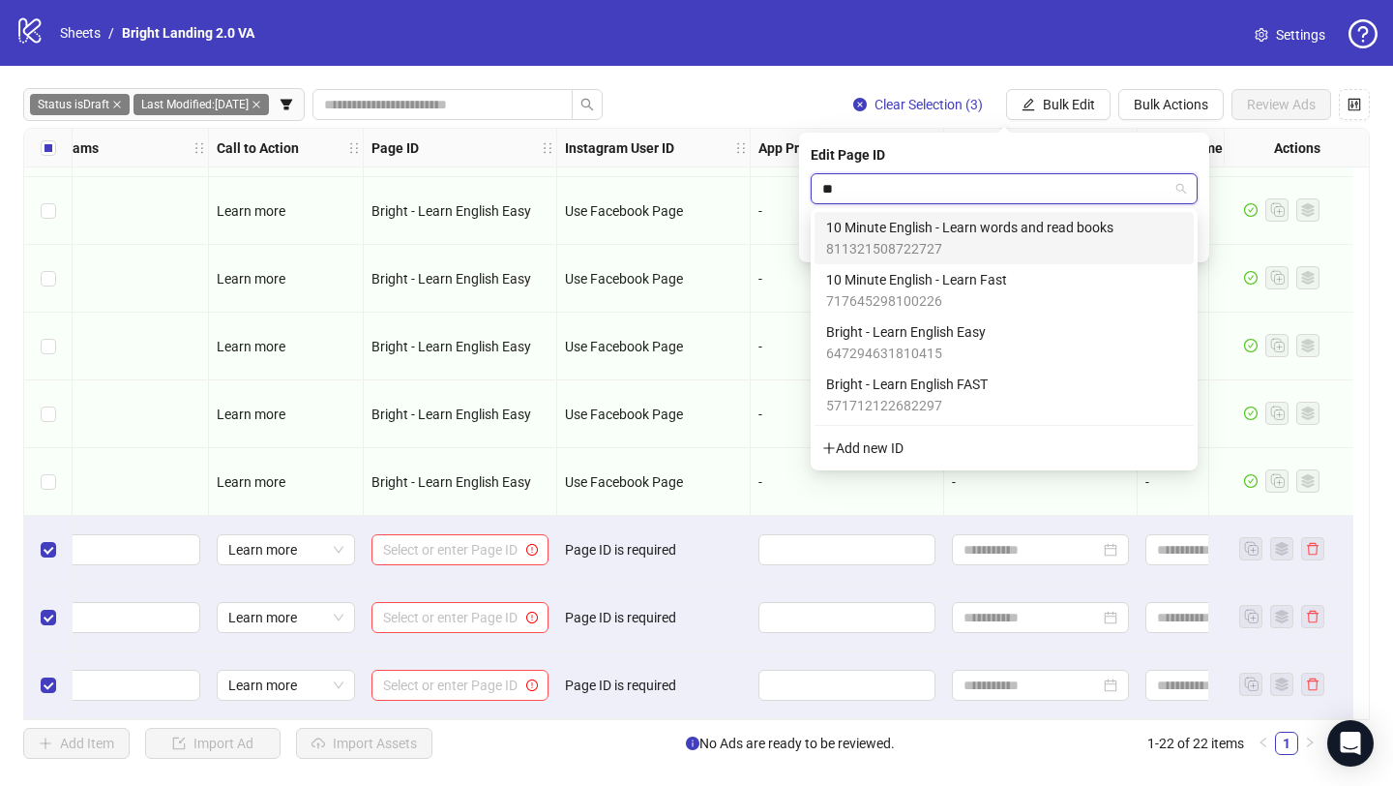
type input "***"
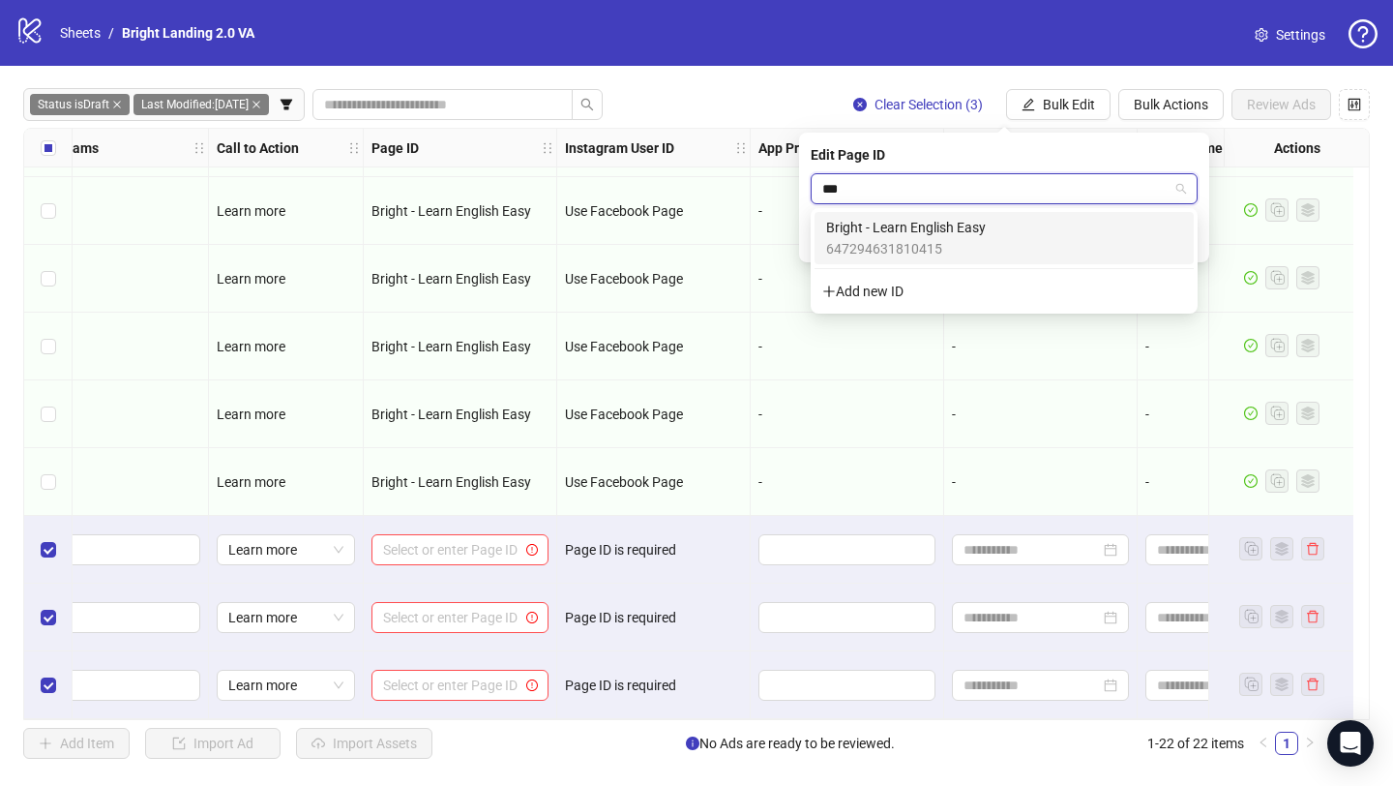
click at [1063, 240] on div "Bright - Learn English Easy 647294631810415" at bounding box center [1004, 238] width 356 height 43
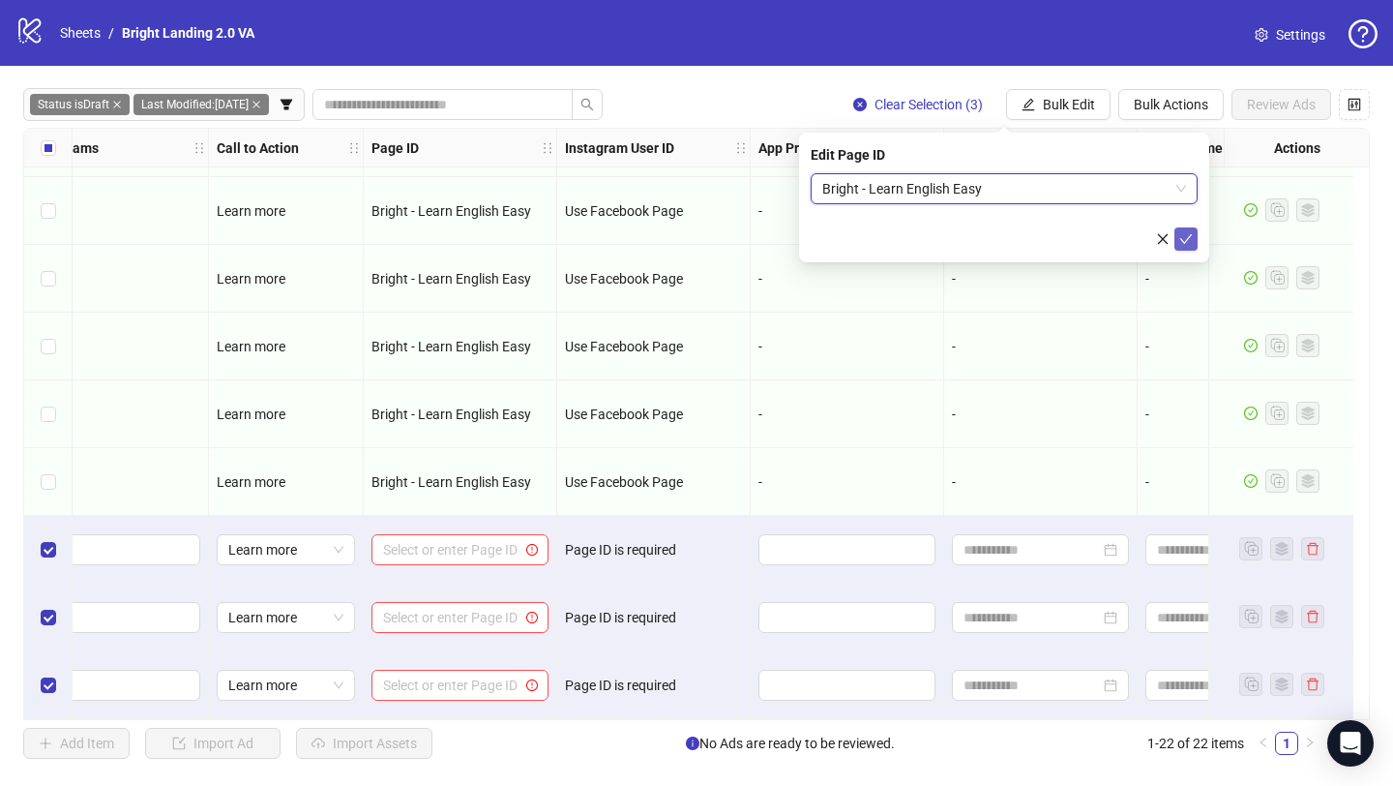
click at [1187, 249] on button "submit" at bounding box center [1186, 238] width 23 height 23
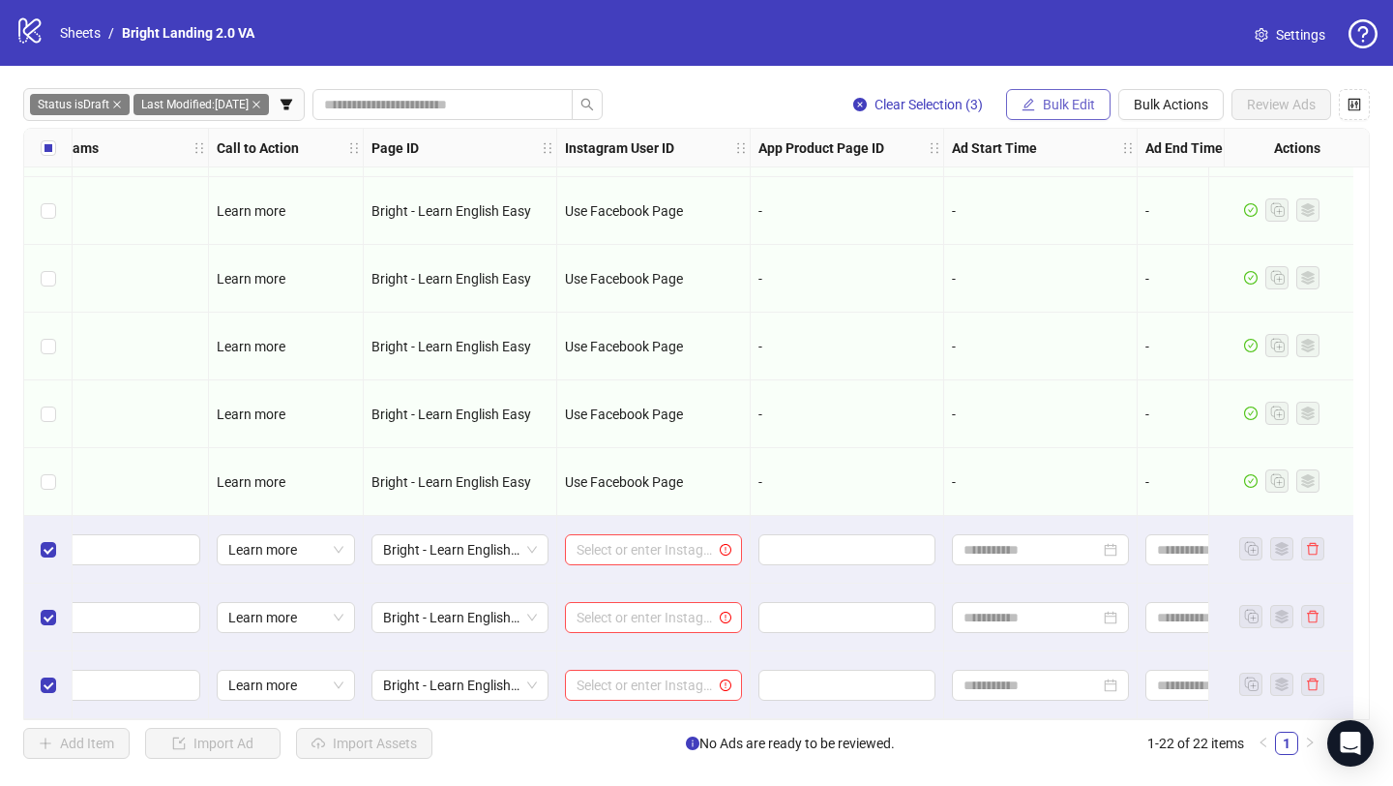
click at [1076, 114] on button "Bulk Edit" at bounding box center [1058, 104] width 105 height 31
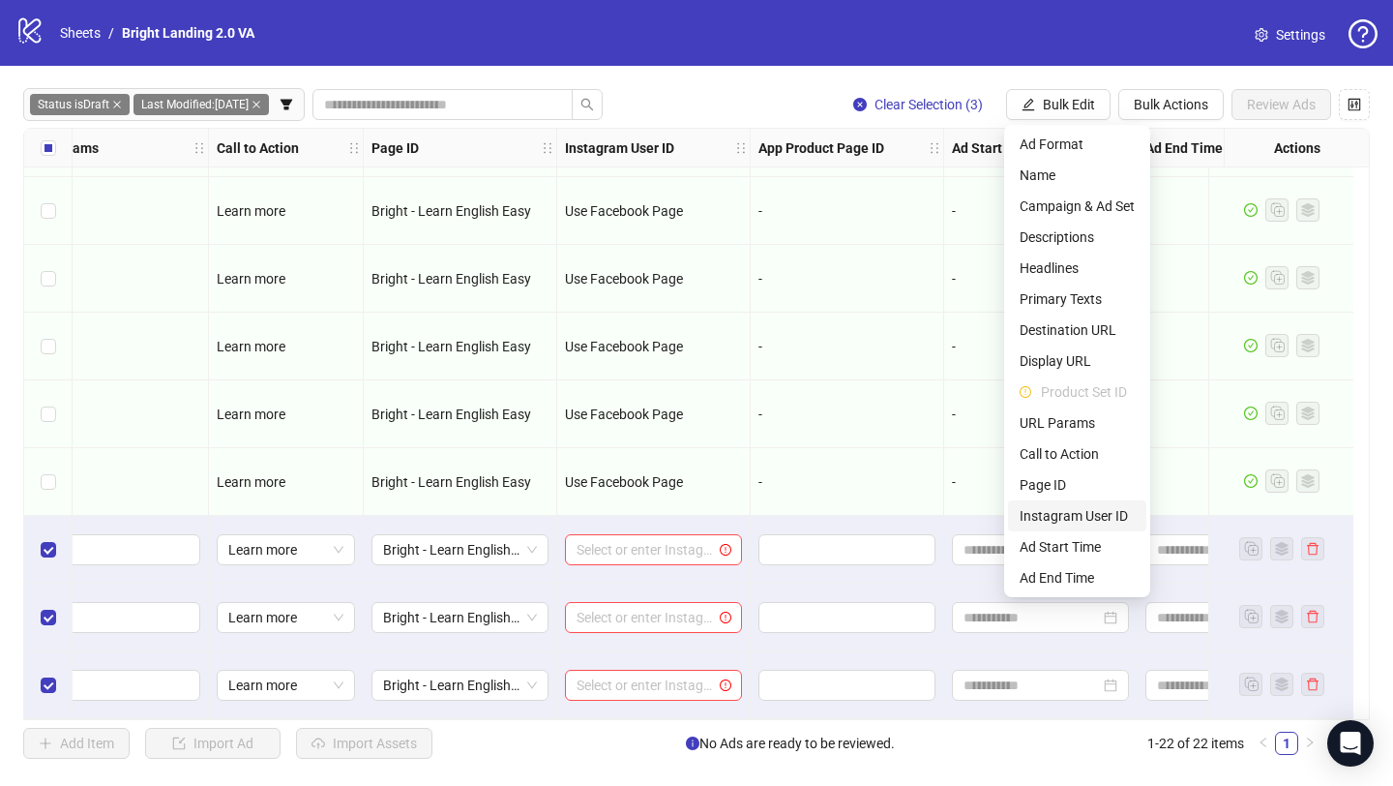
click at [1090, 510] on span "Instagram User ID" at bounding box center [1077, 515] width 115 height 21
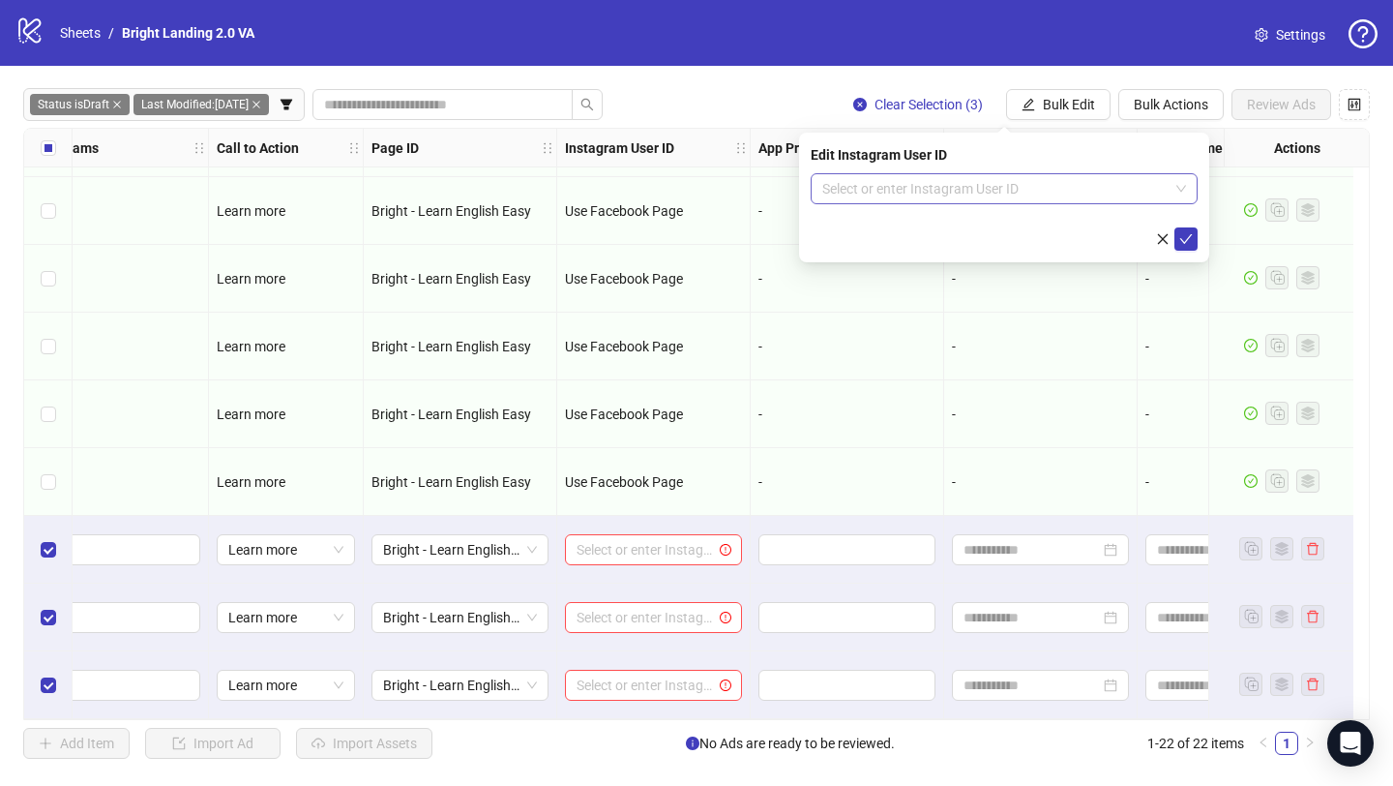
click at [1051, 186] on input "search" at bounding box center [995, 188] width 346 height 29
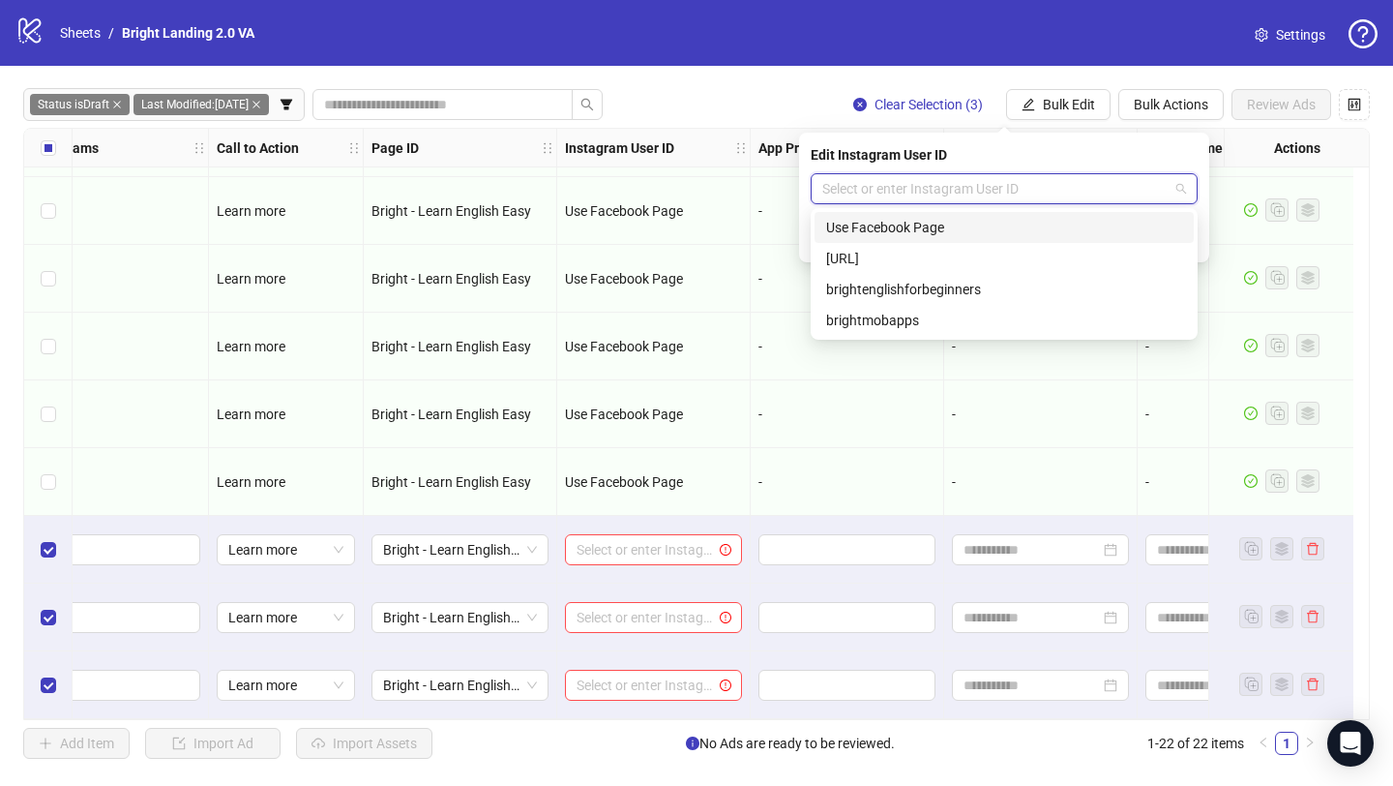
click at [1030, 234] on div "Use Facebook Page" at bounding box center [1004, 227] width 356 height 21
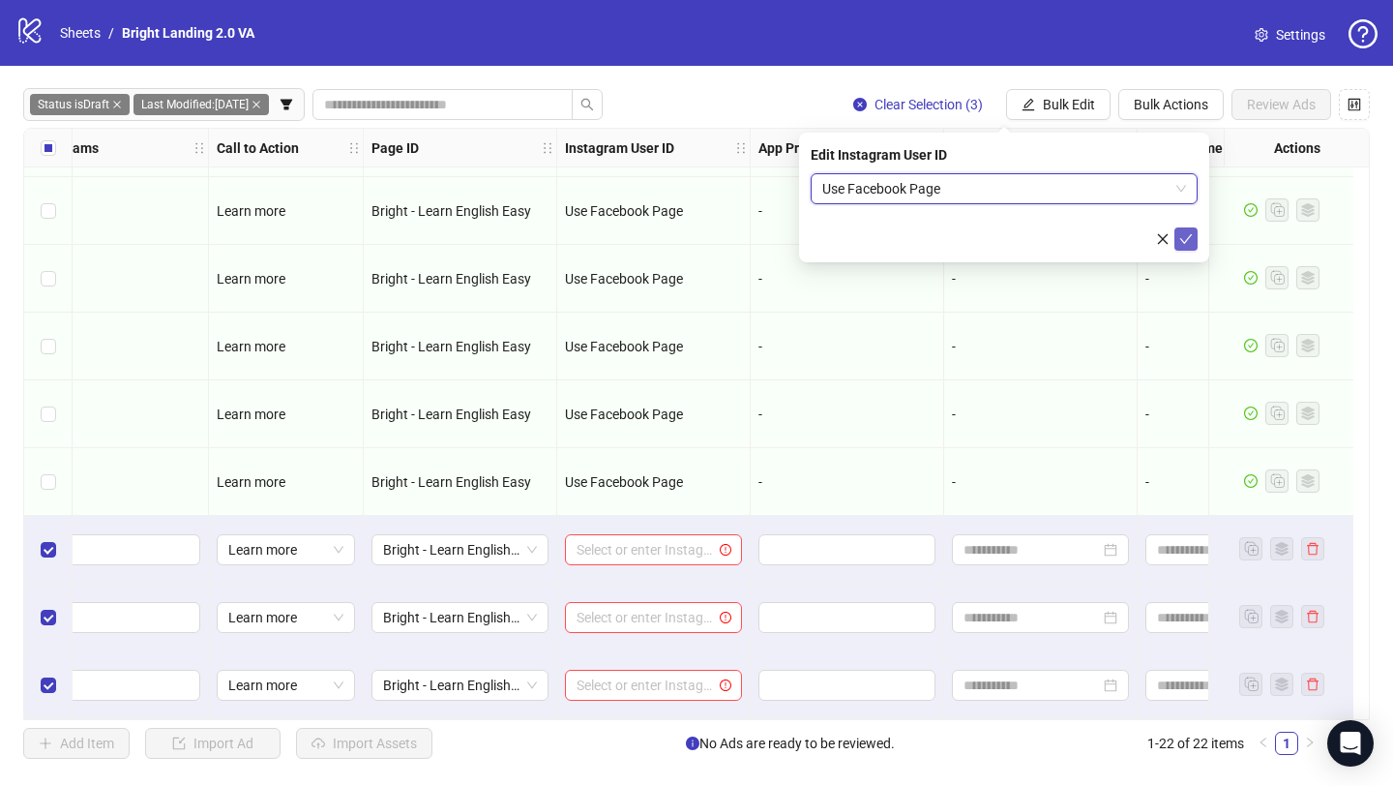
click at [1194, 246] on button "submit" at bounding box center [1186, 238] width 23 height 23
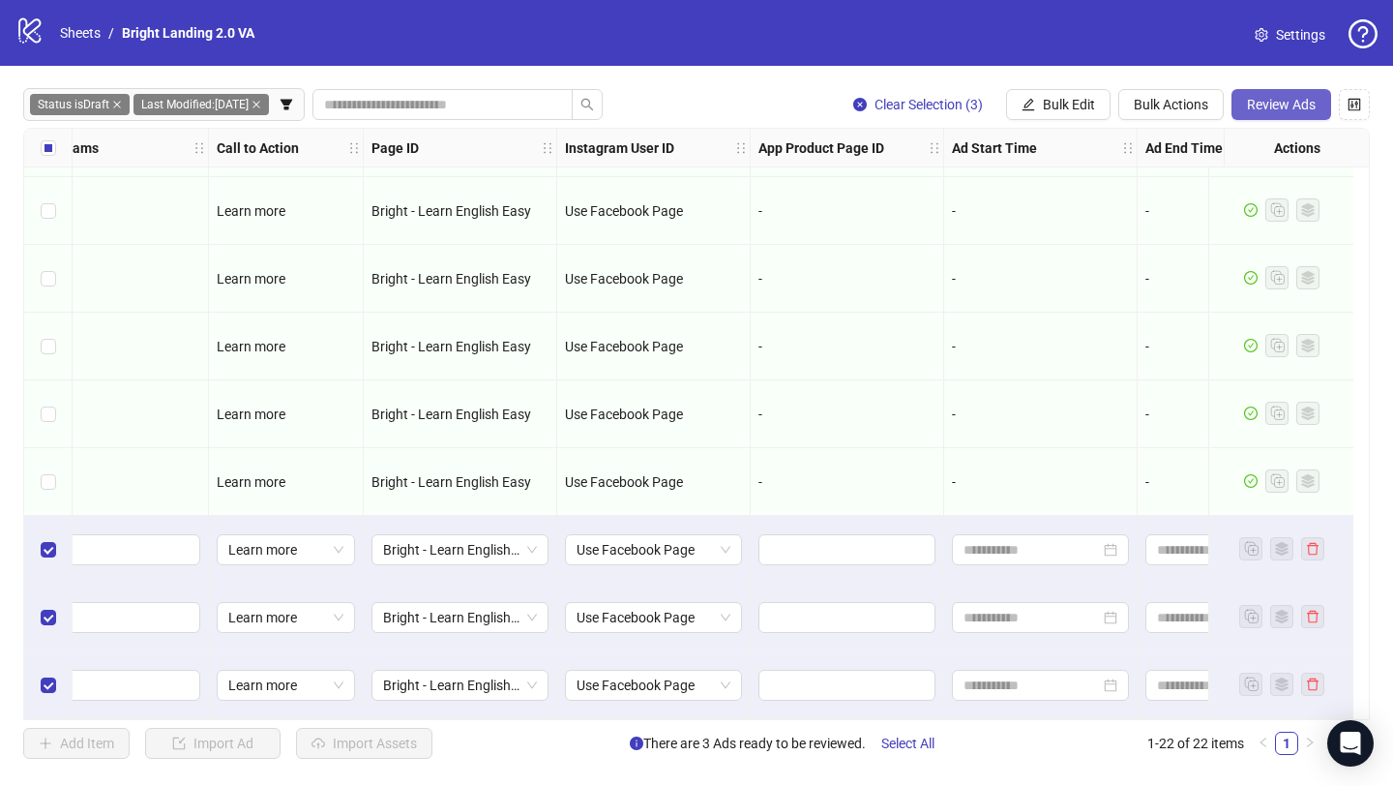
click at [1308, 108] on span "Review Ads" at bounding box center [1281, 104] width 69 height 15
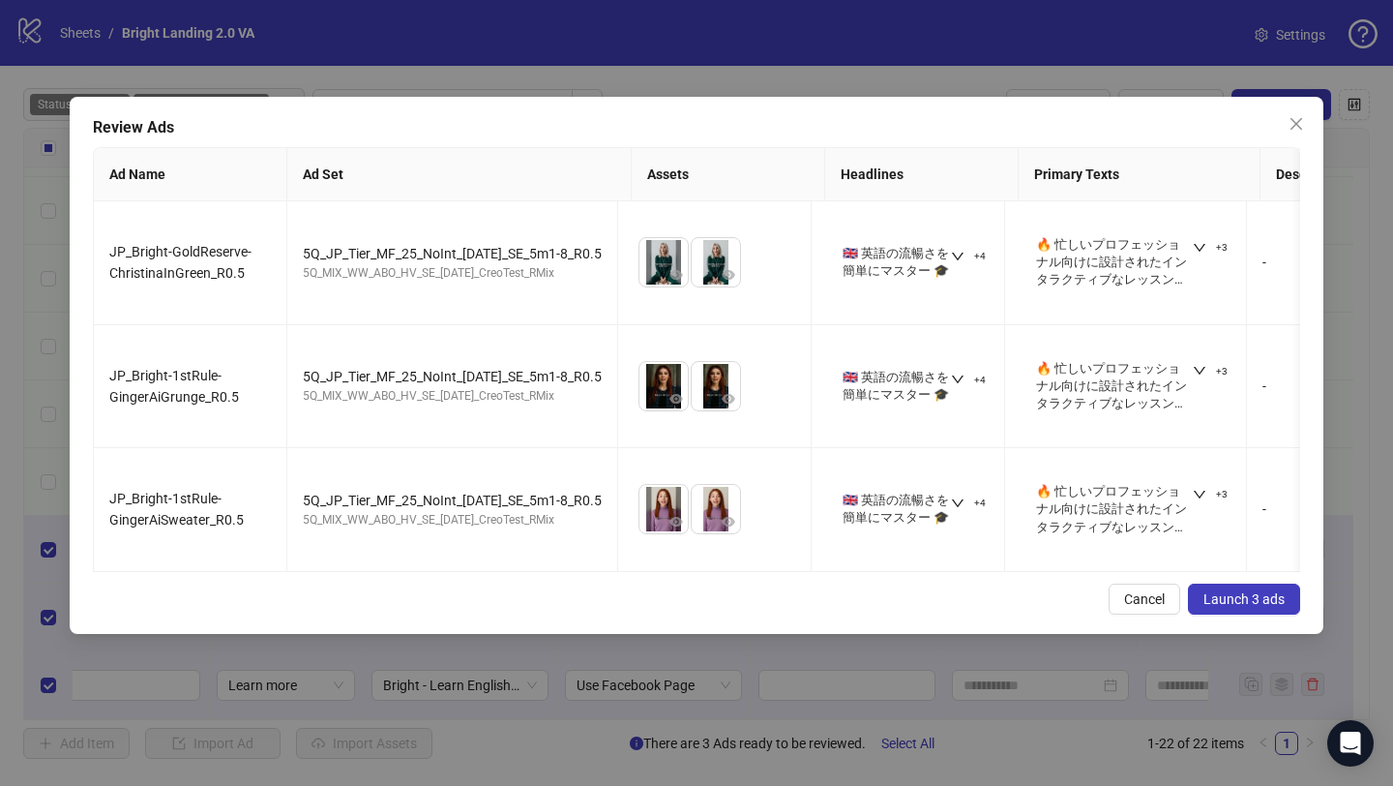
click at [1222, 593] on span "Launch 3 ads" at bounding box center [1244, 598] width 81 height 15
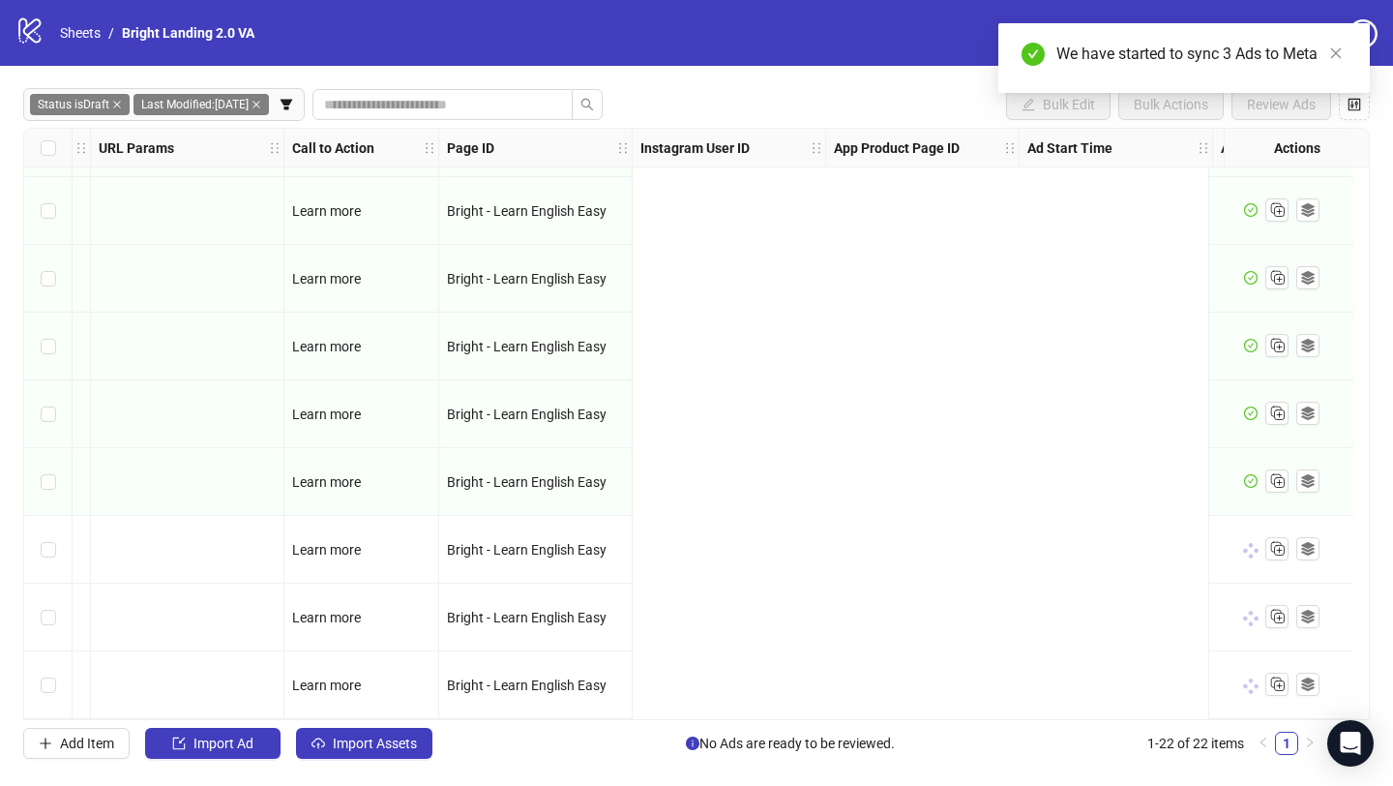
scroll to position [946, 1759]
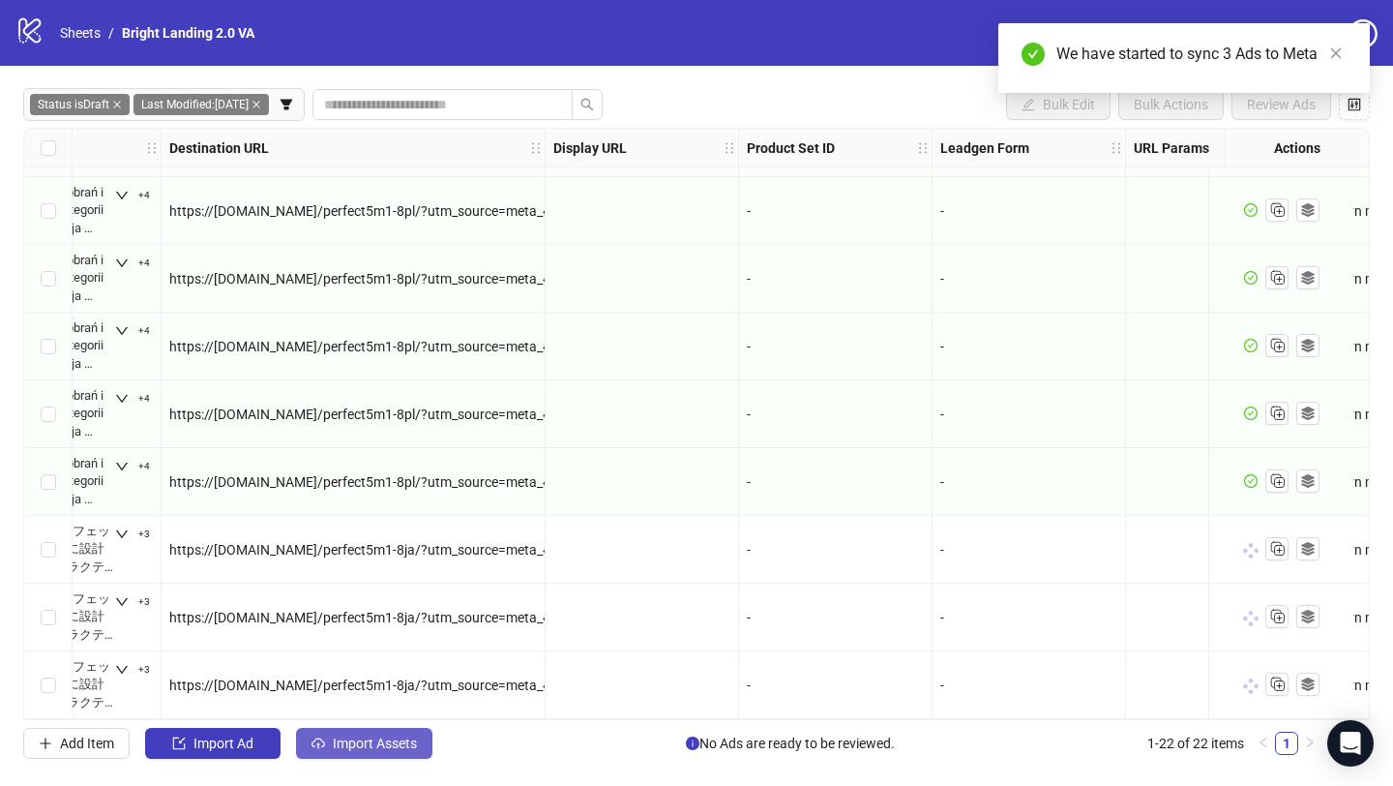
click at [407, 756] on button "Import Assets" at bounding box center [364, 743] width 136 height 31
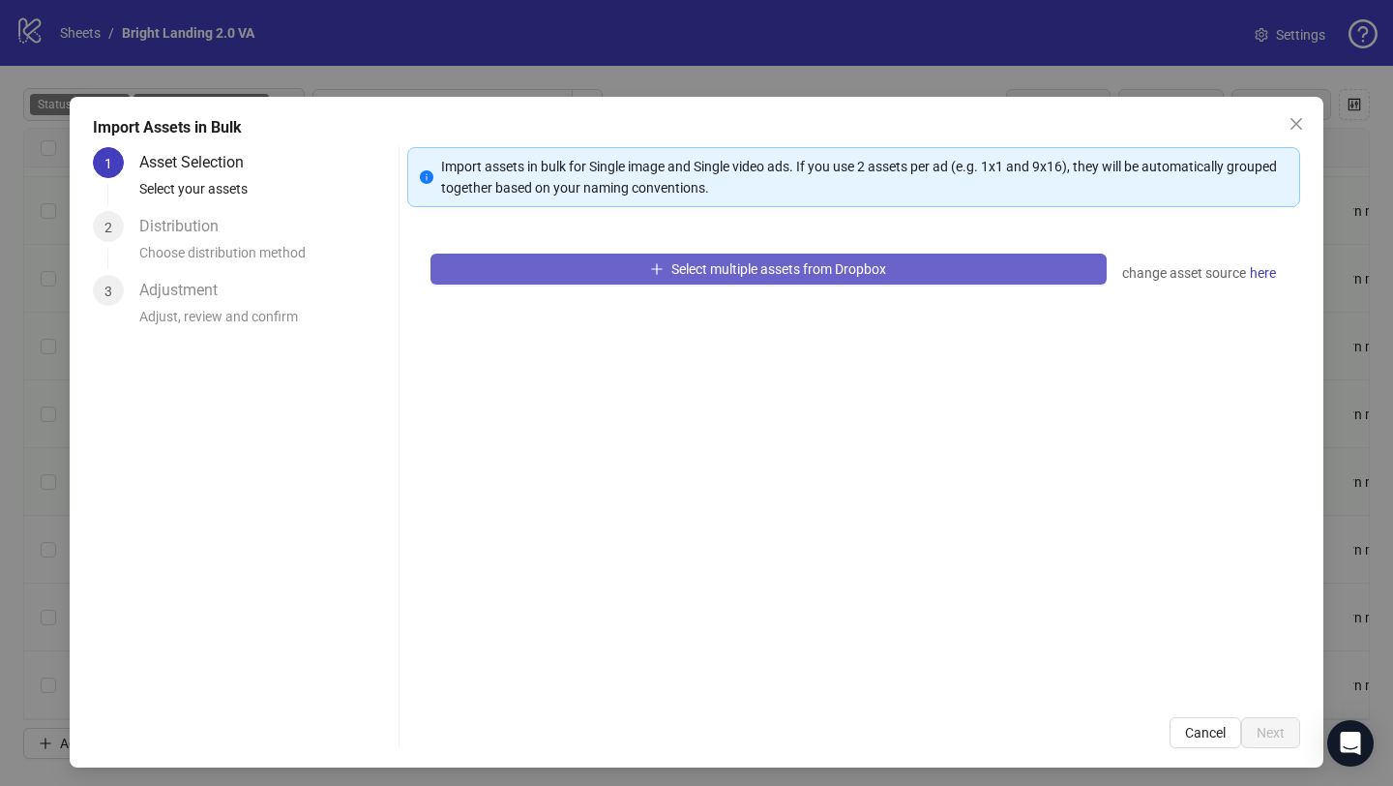
click at [582, 270] on button "Select multiple assets from Dropbox" at bounding box center [769, 269] width 676 height 31
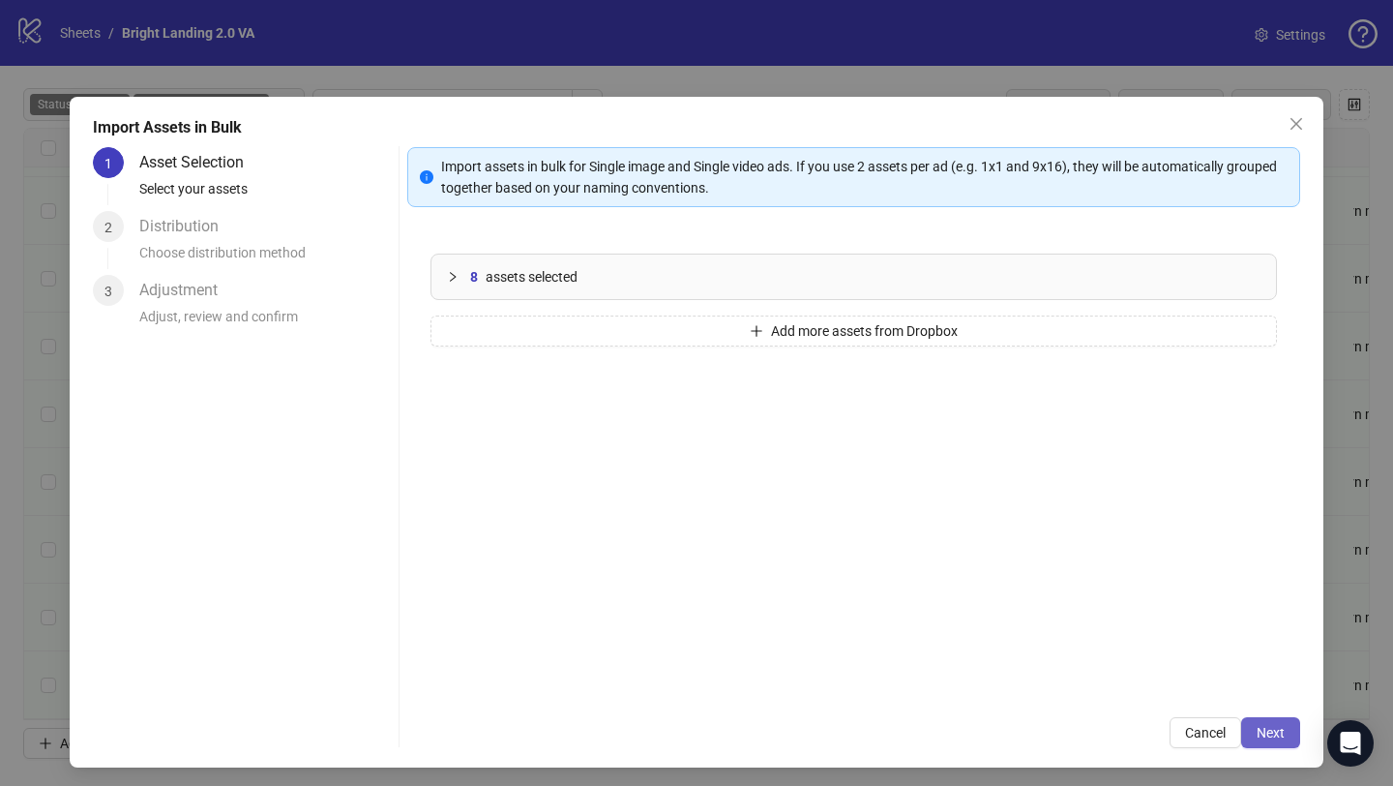
click at [1279, 733] on span "Next" at bounding box center [1271, 732] width 28 height 15
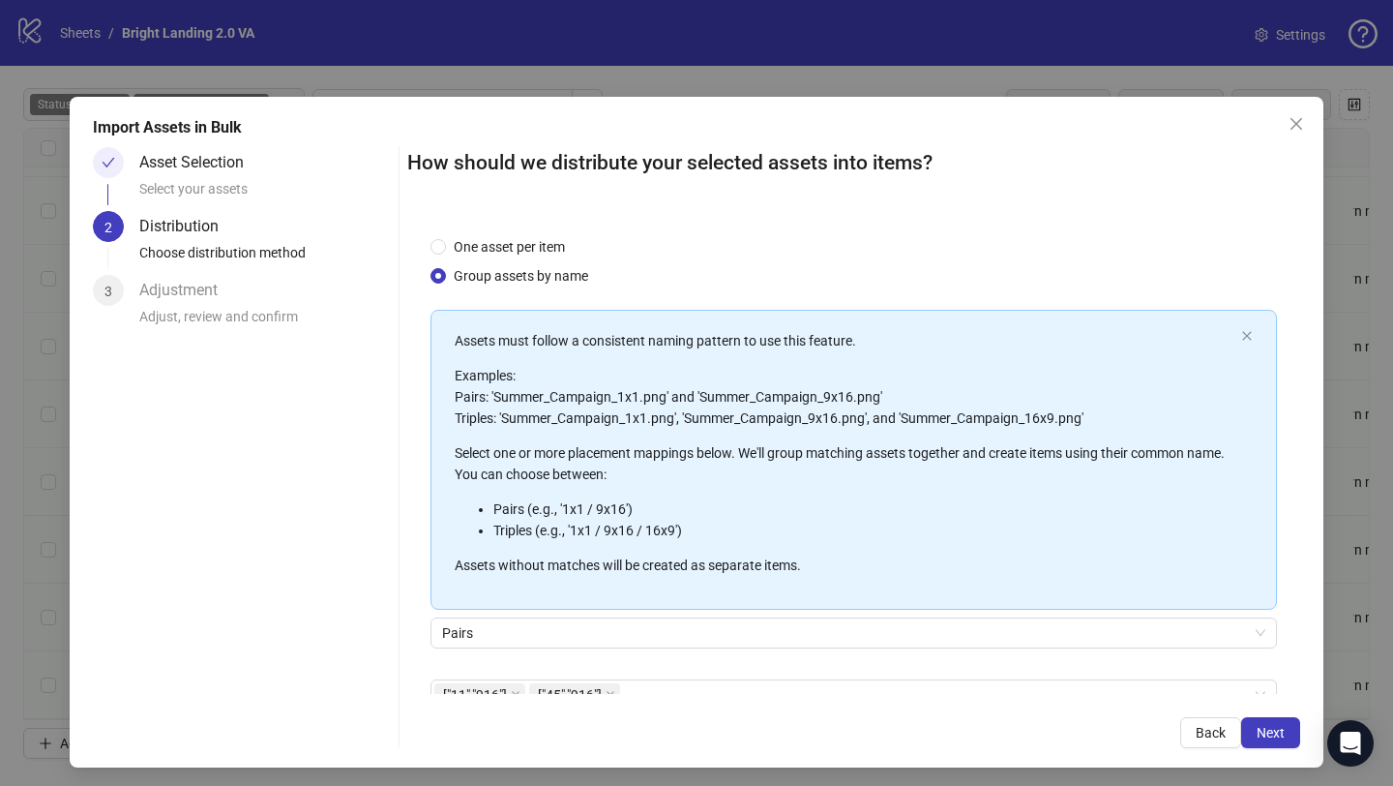
scroll to position [108, 0]
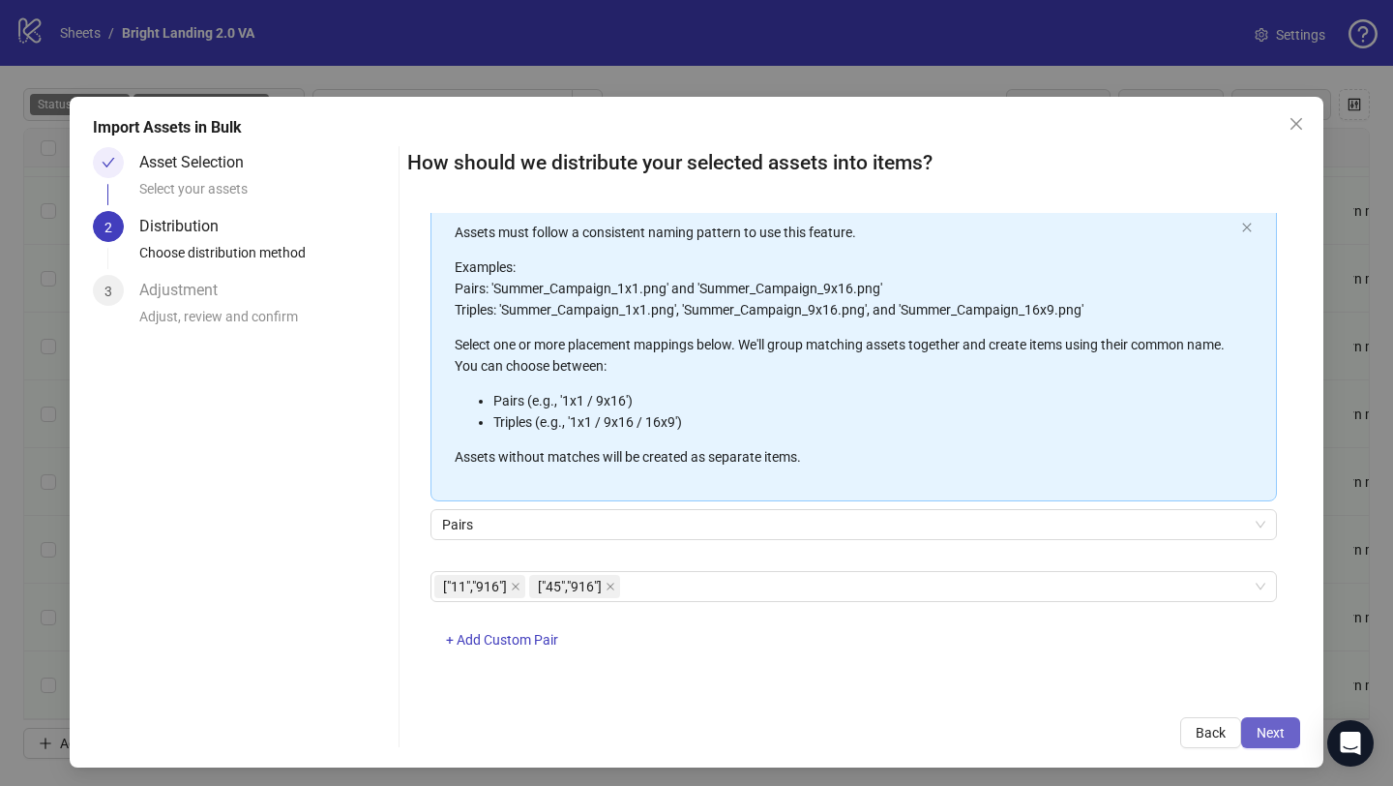
click at [1262, 734] on span "Next" at bounding box center [1271, 732] width 28 height 15
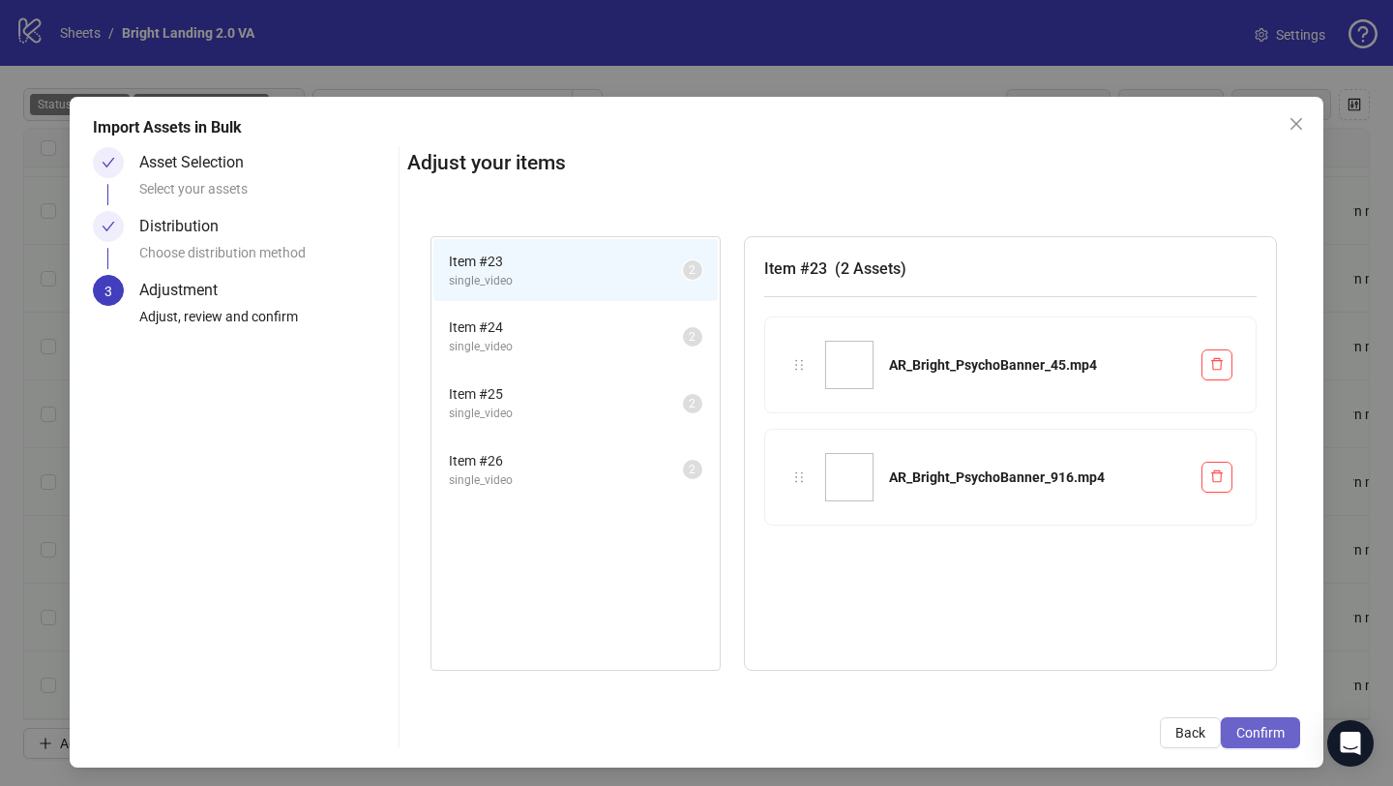
click at [1256, 728] on span "Confirm" at bounding box center [1261, 732] width 48 height 15
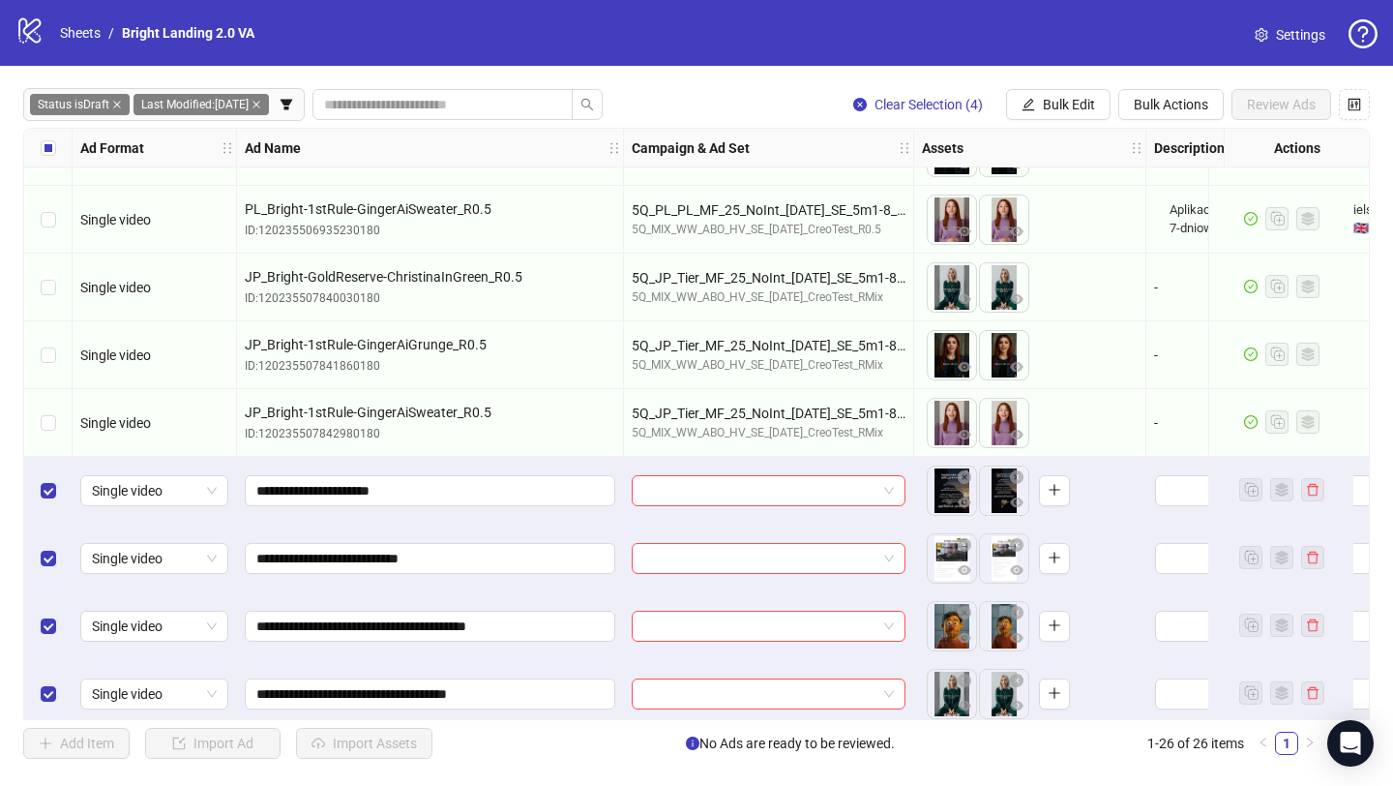
scroll to position [1217, 0]
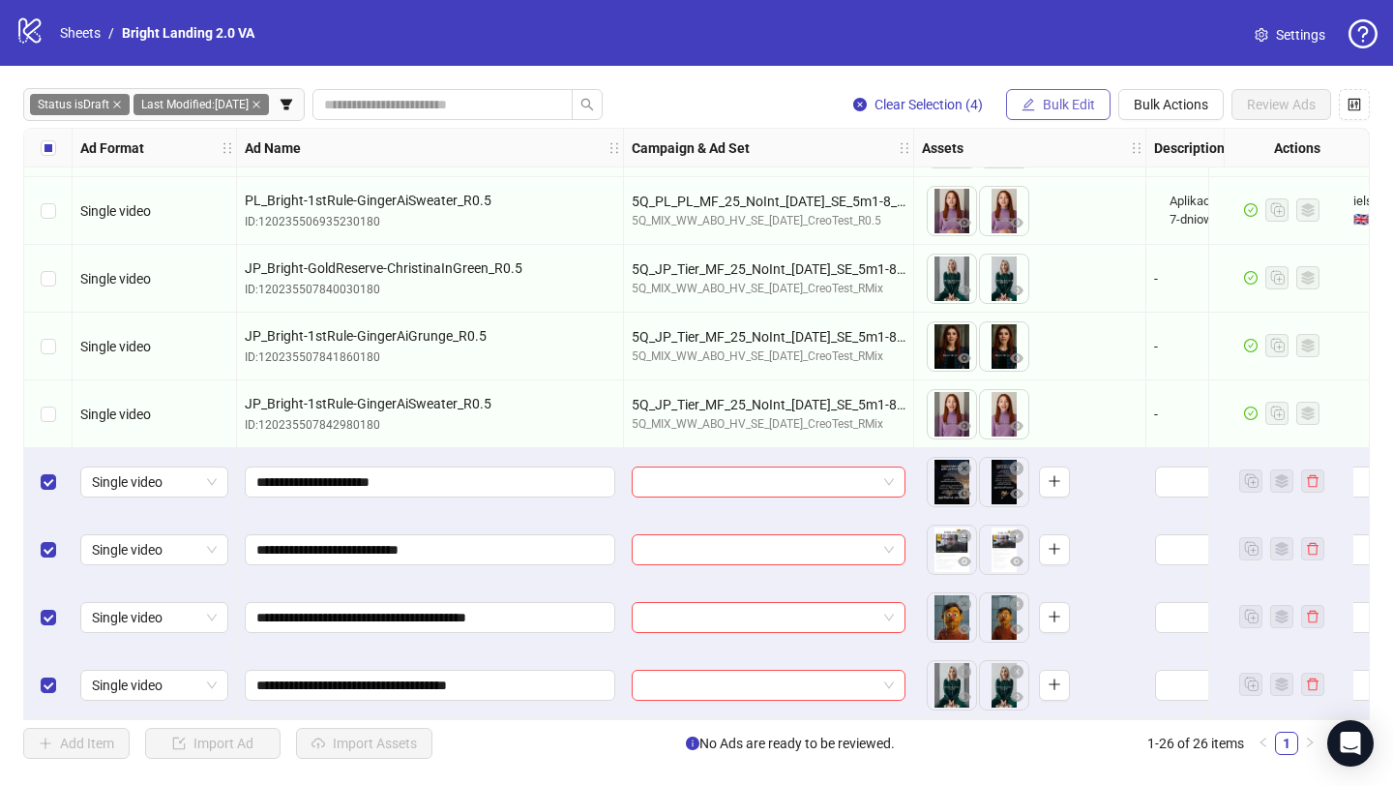
click at [1029, 102] on icon "edit" at bounding box center [1029, 105] width 14 height 14
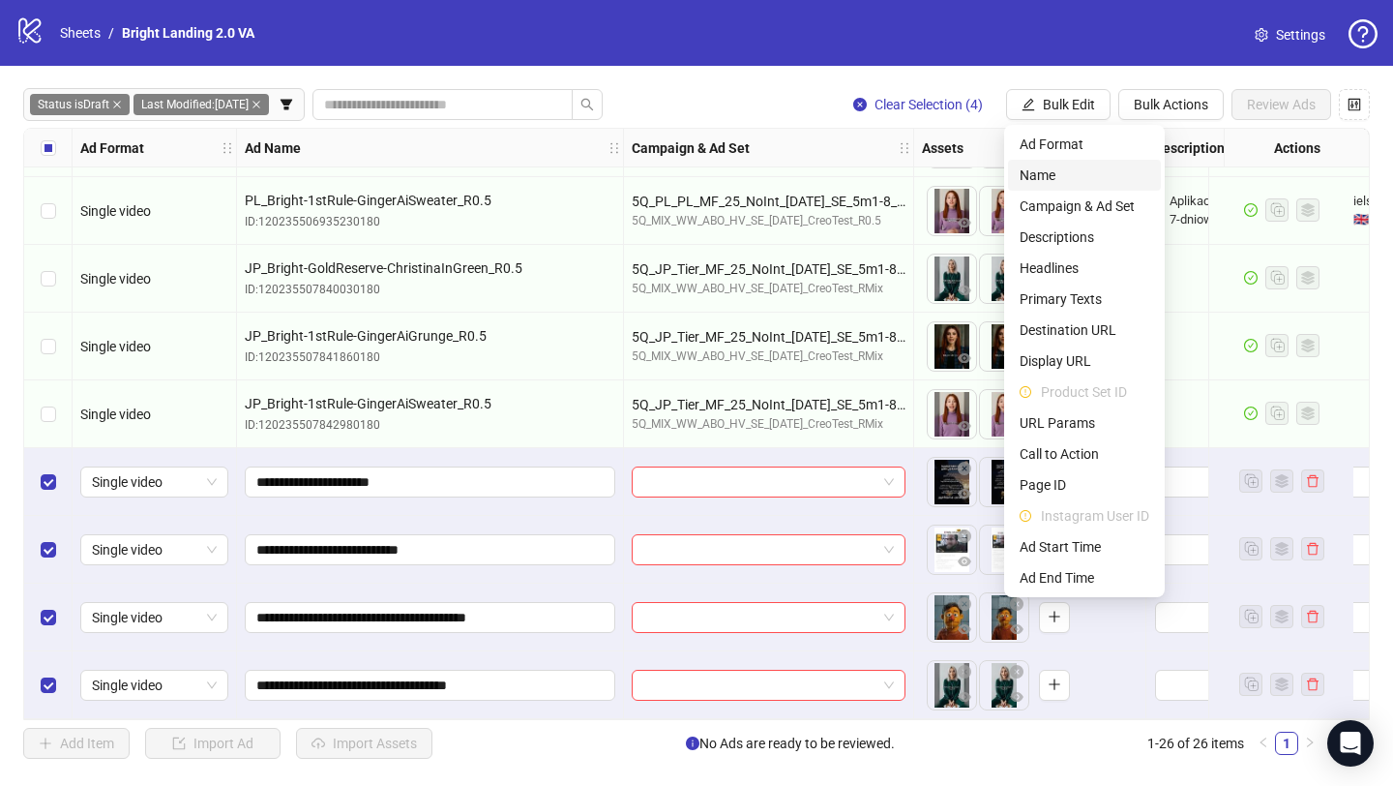
click at [1064, 181] on span "Name" at bounding box center [1085, 174] width 130 height 21
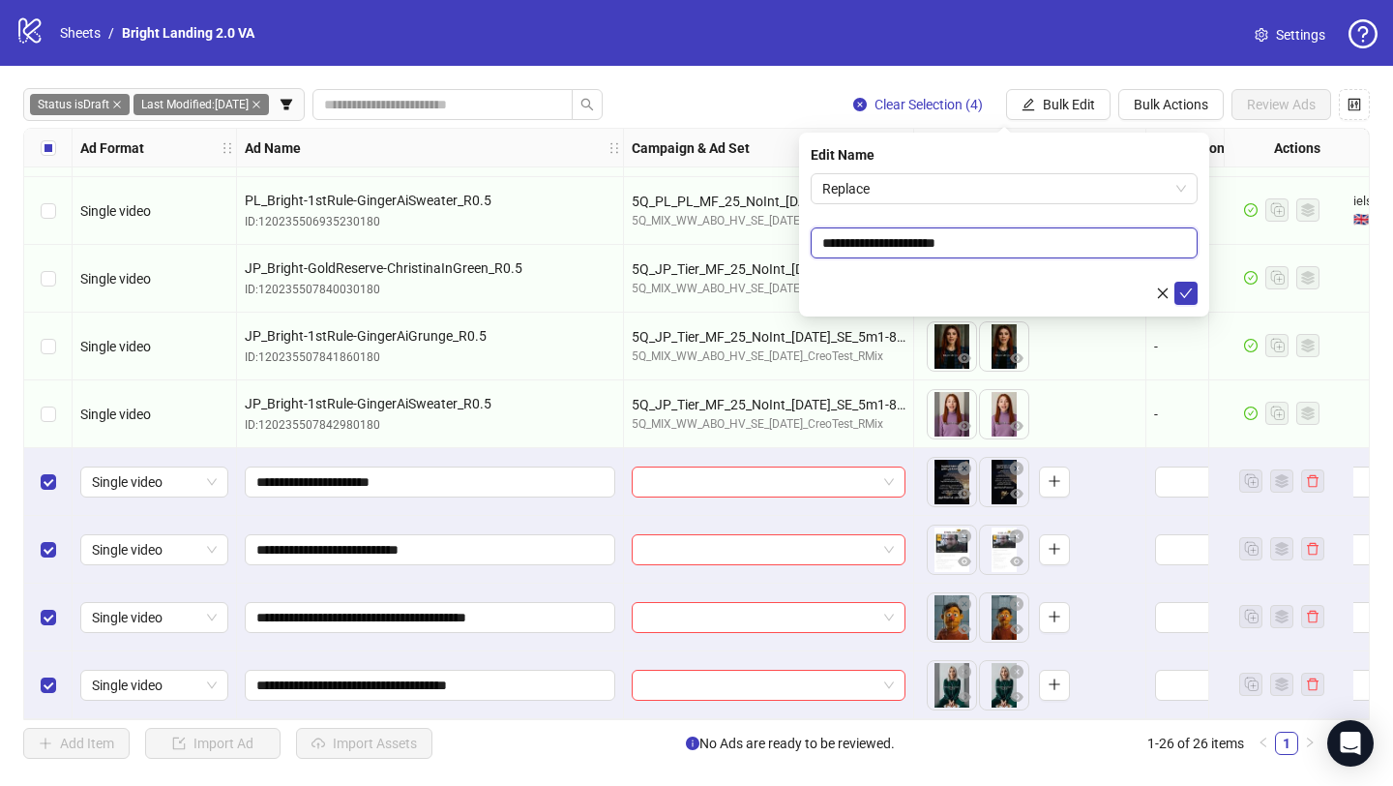
click at [1021, 233] on input "**********" at bounding box center [1004, 242] width 387 height 31
click at [1008, 181] on span "Replace" at bounding box center [1004, 188] width 364 height 29
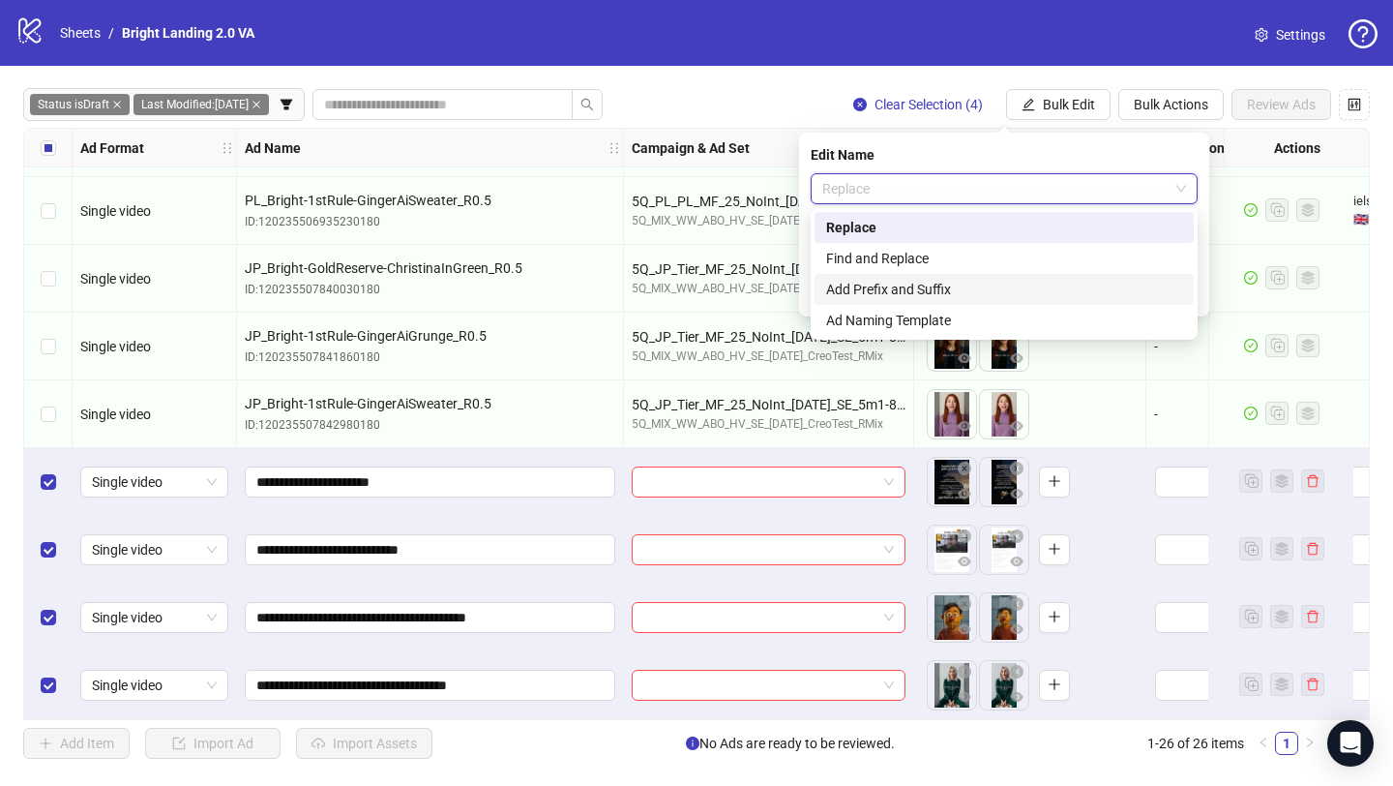
click at [992, 287] on div "Add Prefix and Suffix" at bounding box center [1004, 289] width 356 height 21
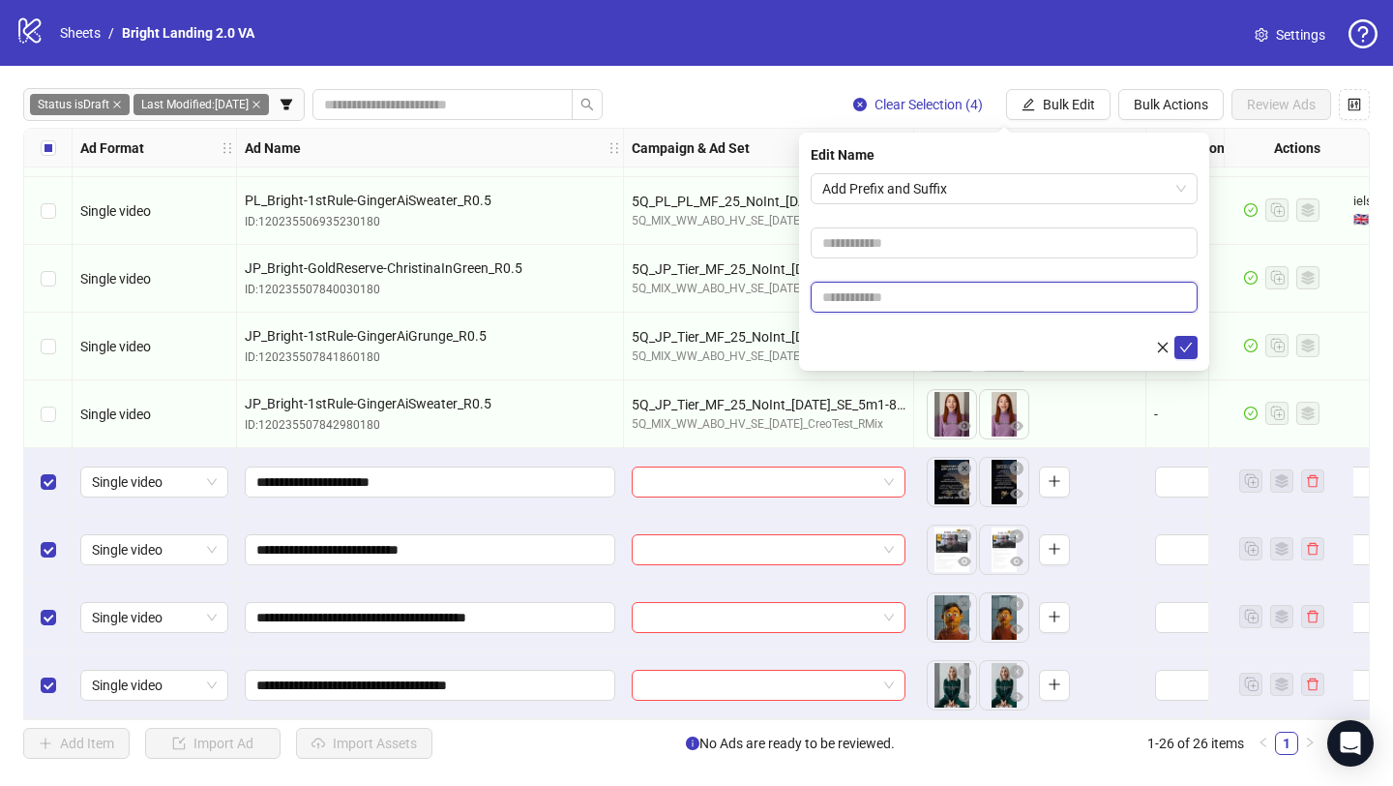
click at [1001, 292] on input "text" at bounding box center [1004, 297] width 387 height 31
type input "****"
click at [1195, 353] on button "submit" at bounding box center [1186, 347] width 23 height 23
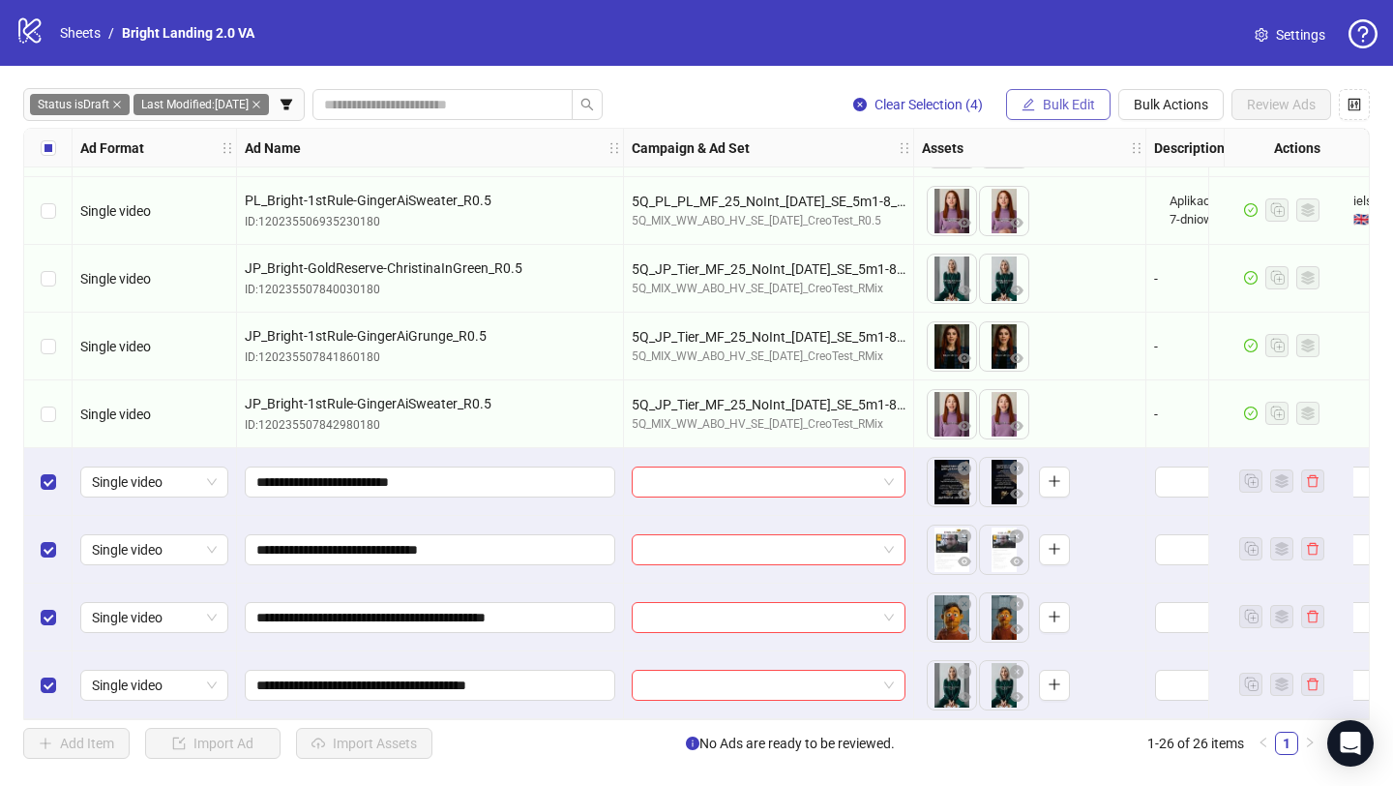
click at [1030, 111] on span "button" at bounding box center [1029, 104] width 14 height 15
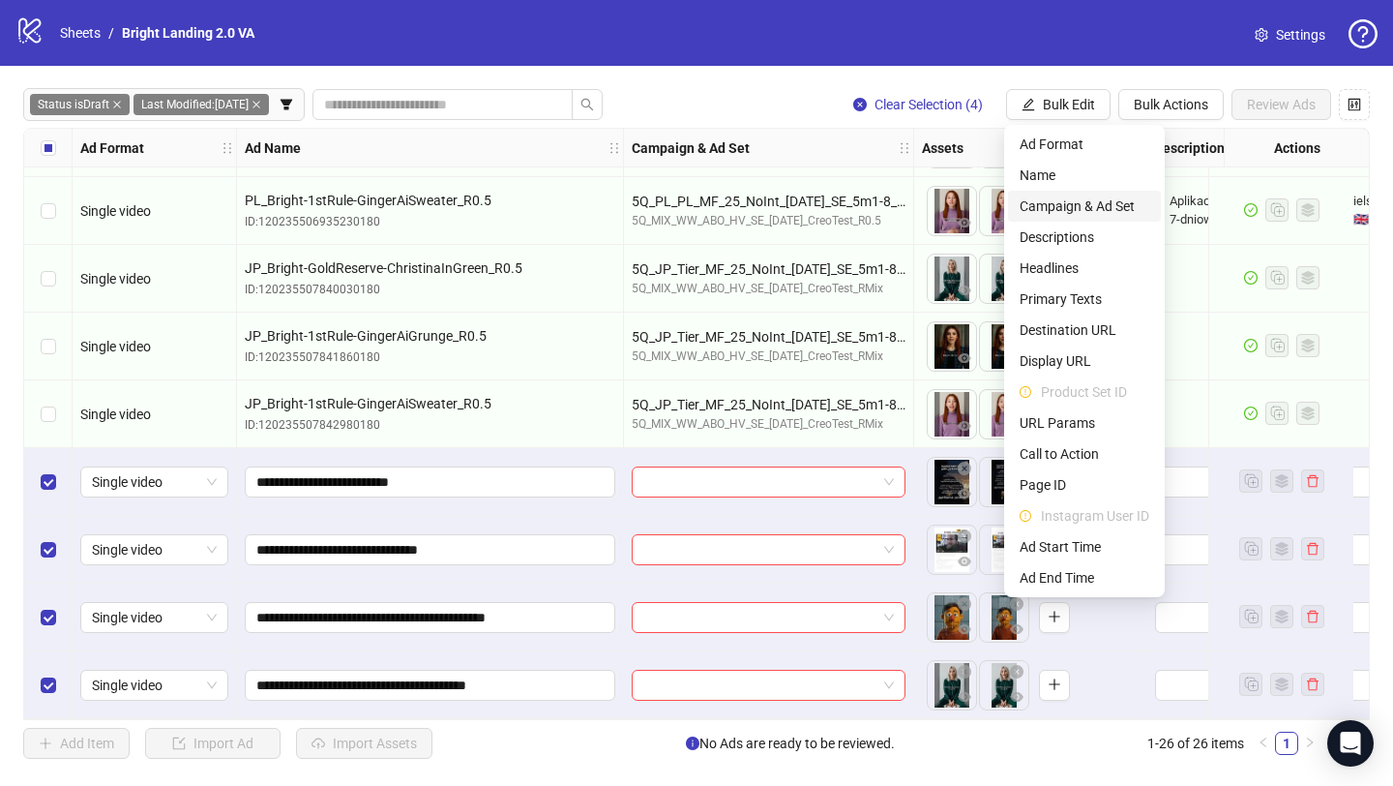
click at [1064, 212] on span "Campaign & Ad Set" at bounding box center [1085, 205] width 130 height 21
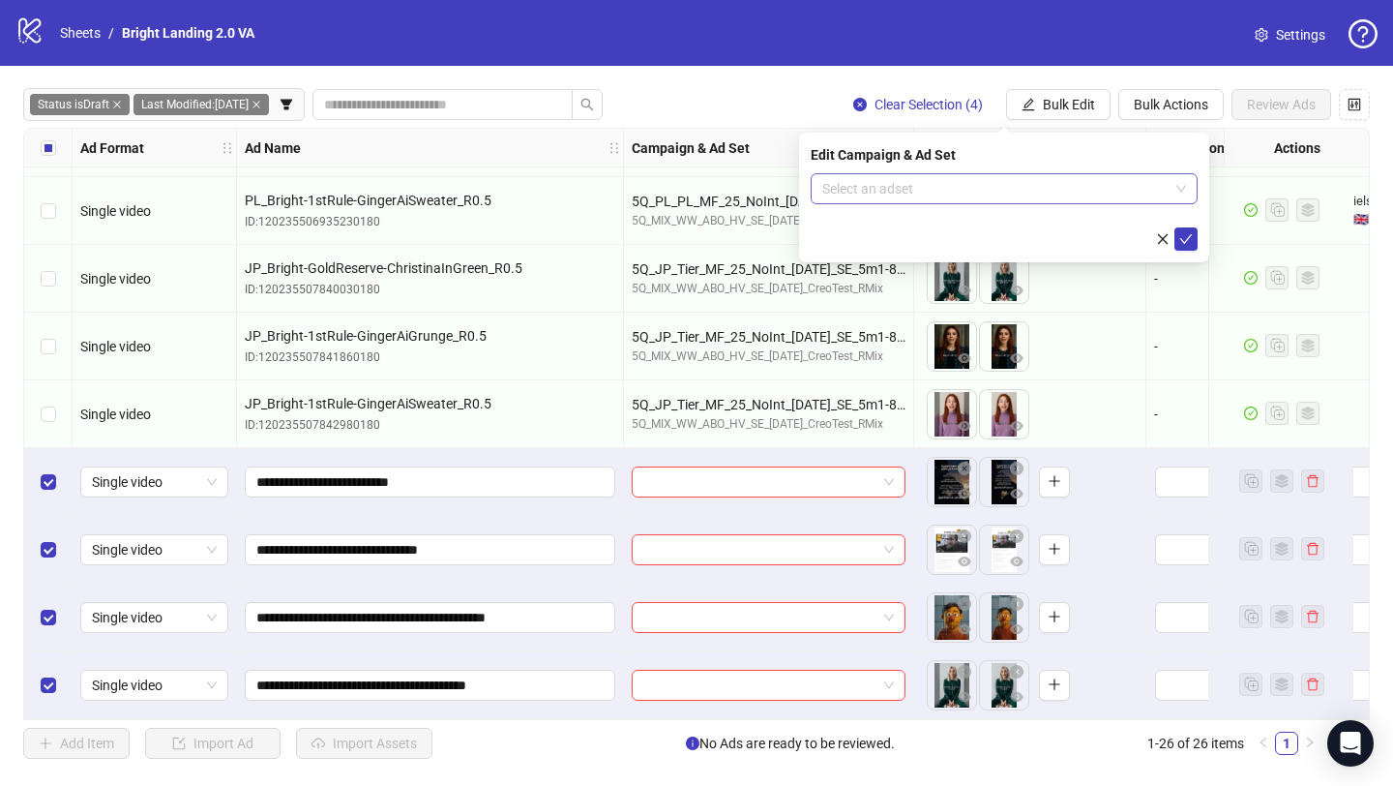
click at [1032, 187] on input "search" at bounding box center [995, 188] width 346 height 29
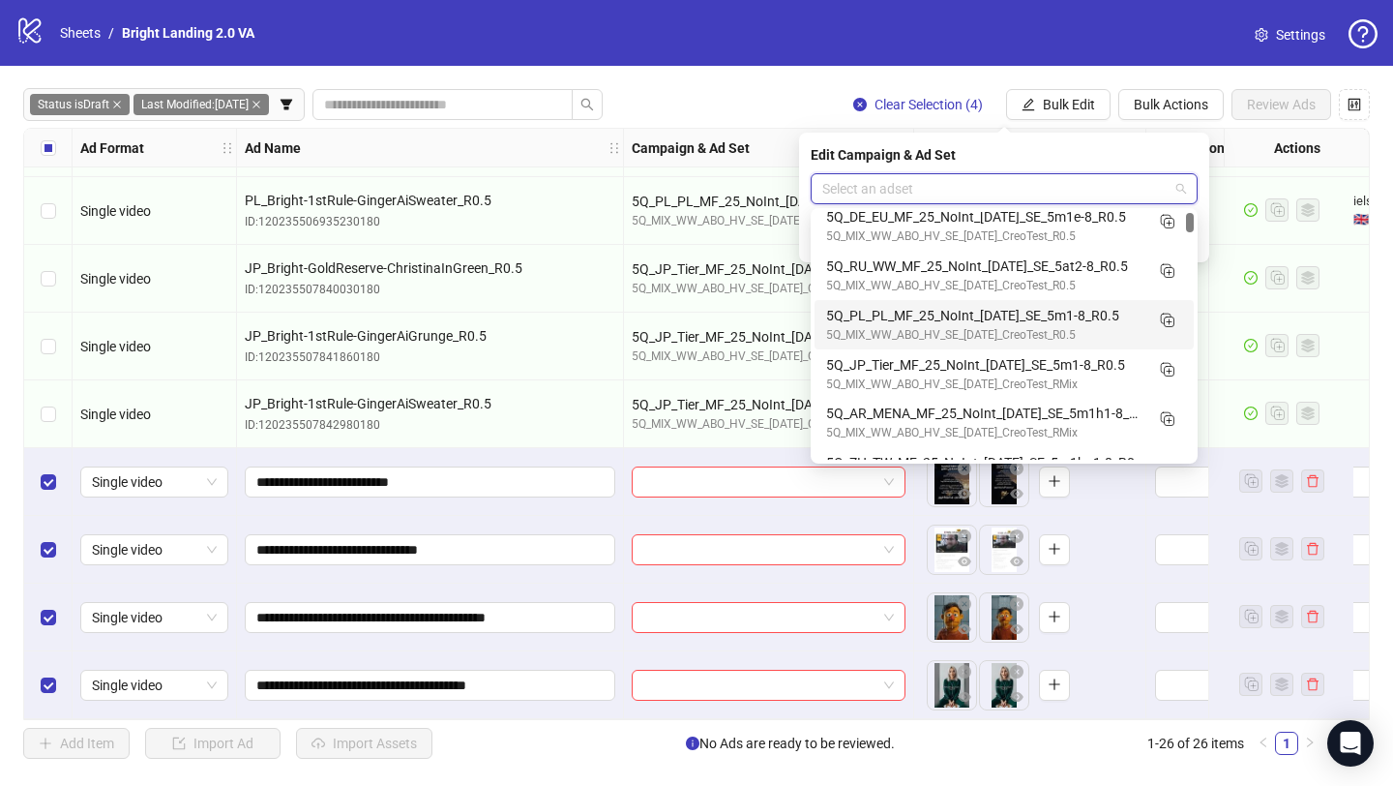
scroll to position [60, 0]
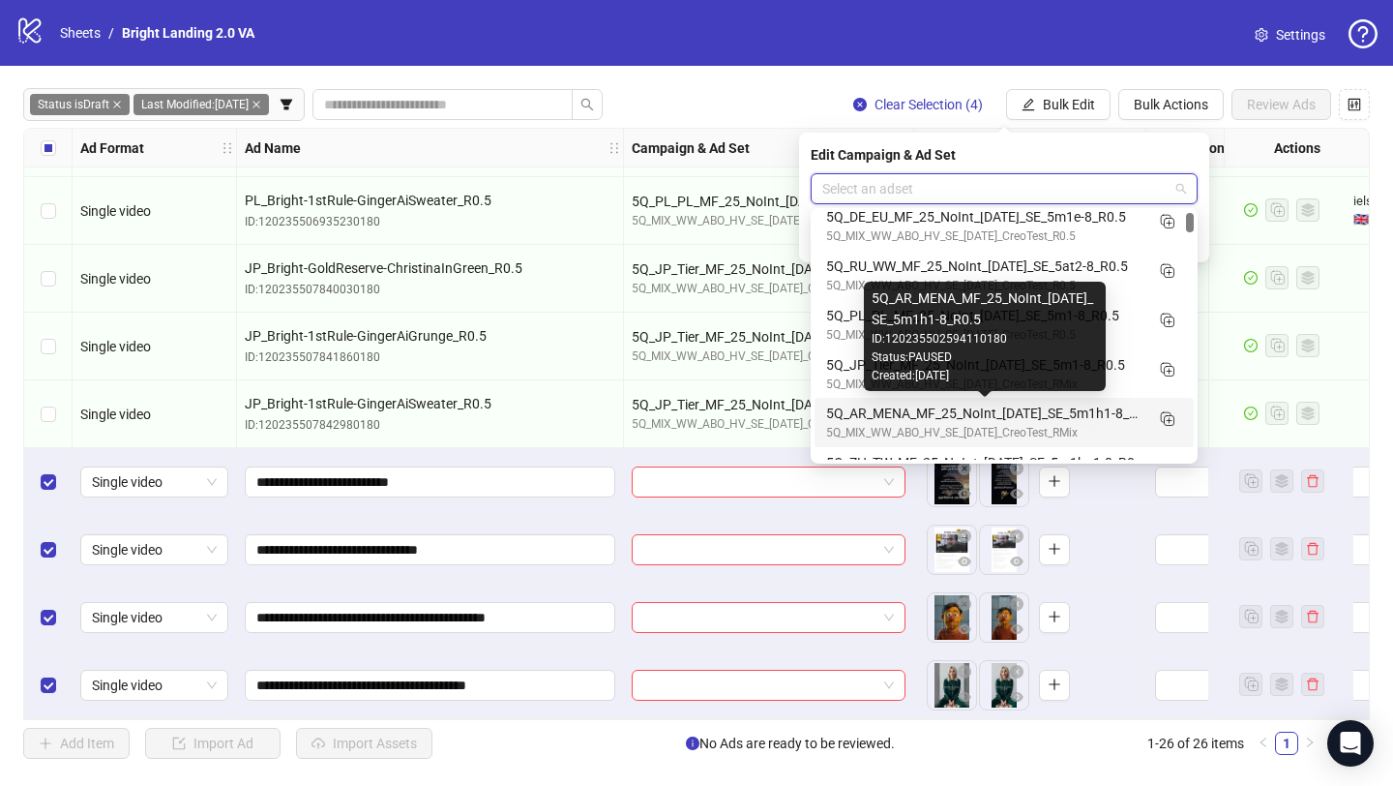
click at [973, 414] on div "5Q_AR_MENA_MF_25_NoInt_[DATE]_SE_5m1h1-8_R0.5" at bounding box center [984, 413] width 317 height 21
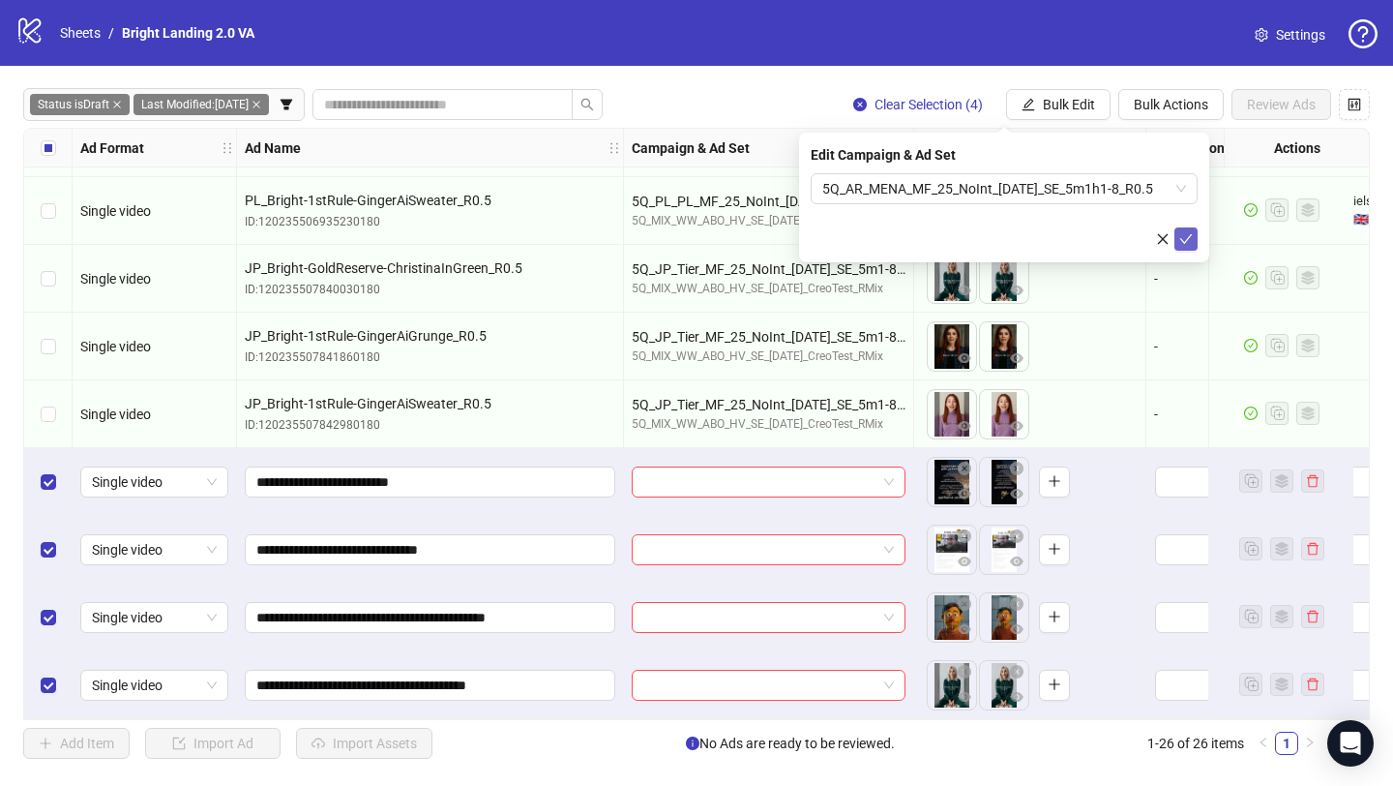
click at [1185, 241] on icon "check" at bounding box center [1186, 239] width 13 height 10
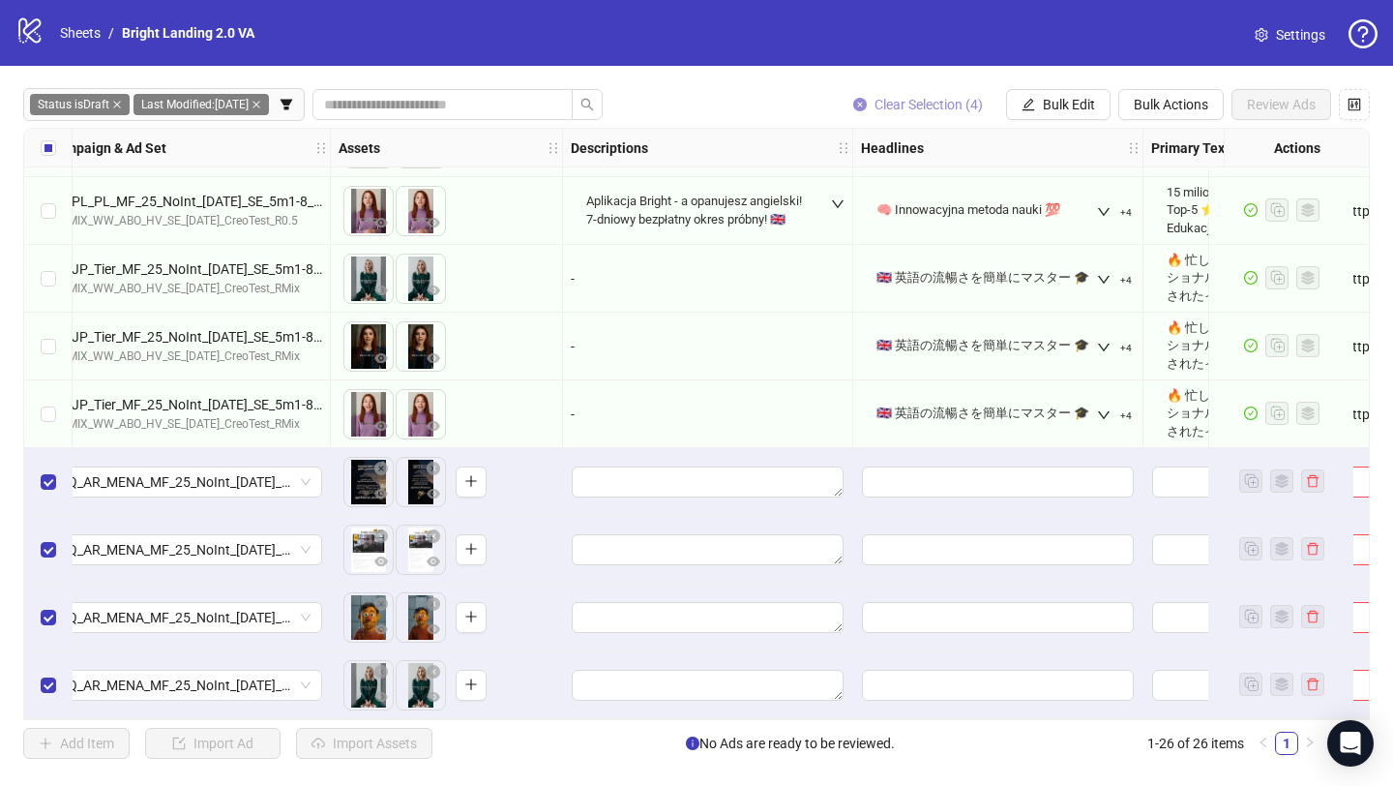
scroll to position [1217, 660]
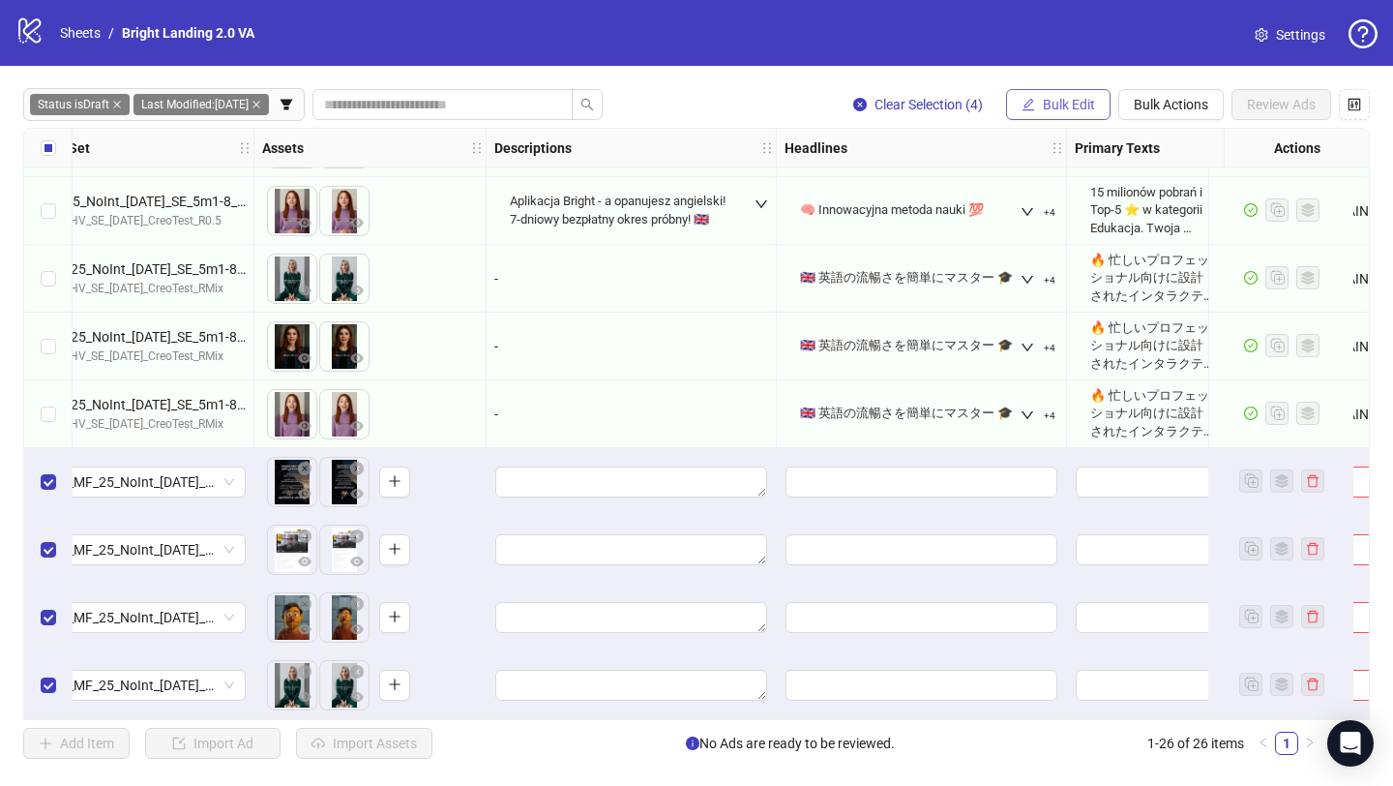
click at [1077, 104] on span "Bulk Edit" at bounding box center [1069, 104] width 52 height 15
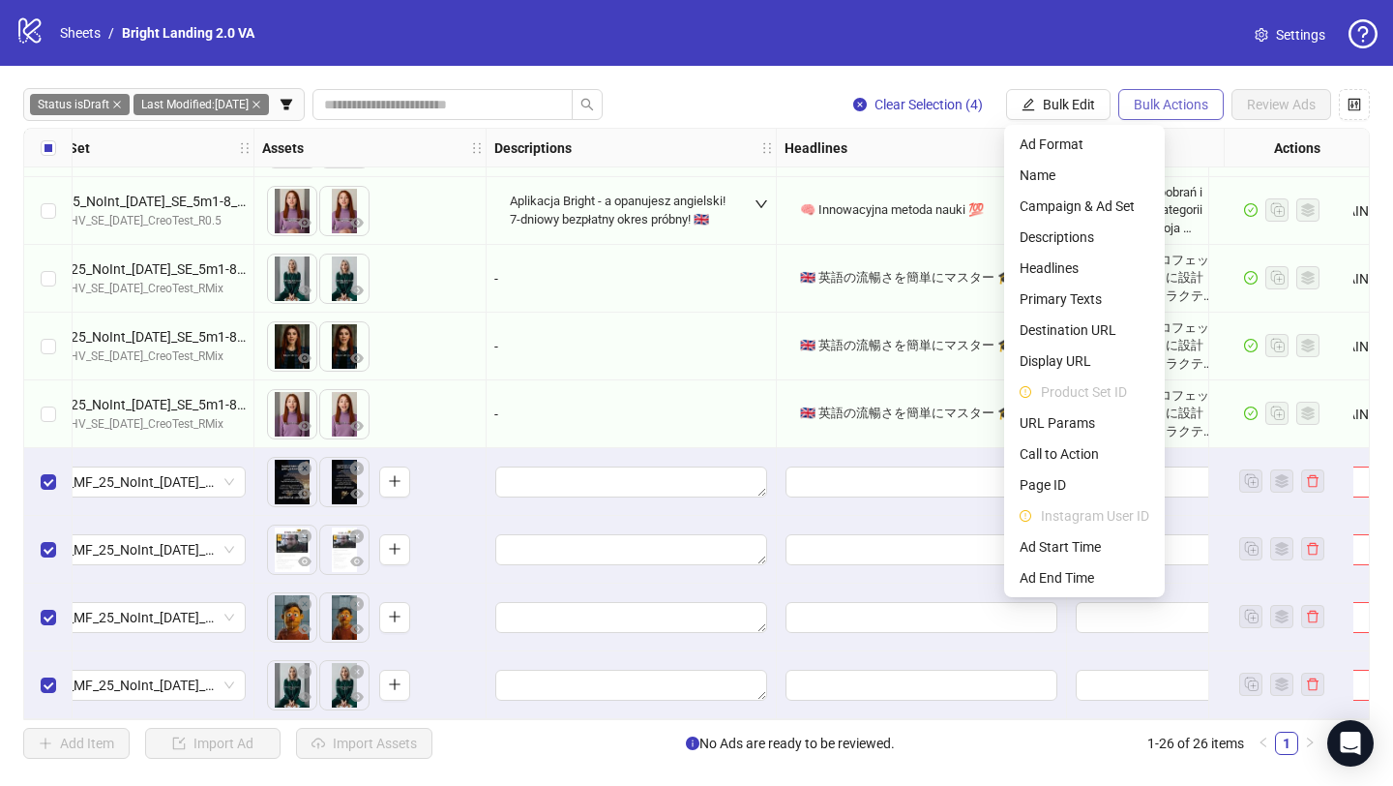
click at [1210, 106] on button "Bulk Actions" at bounding box center [1171, 104] width 105 height 31
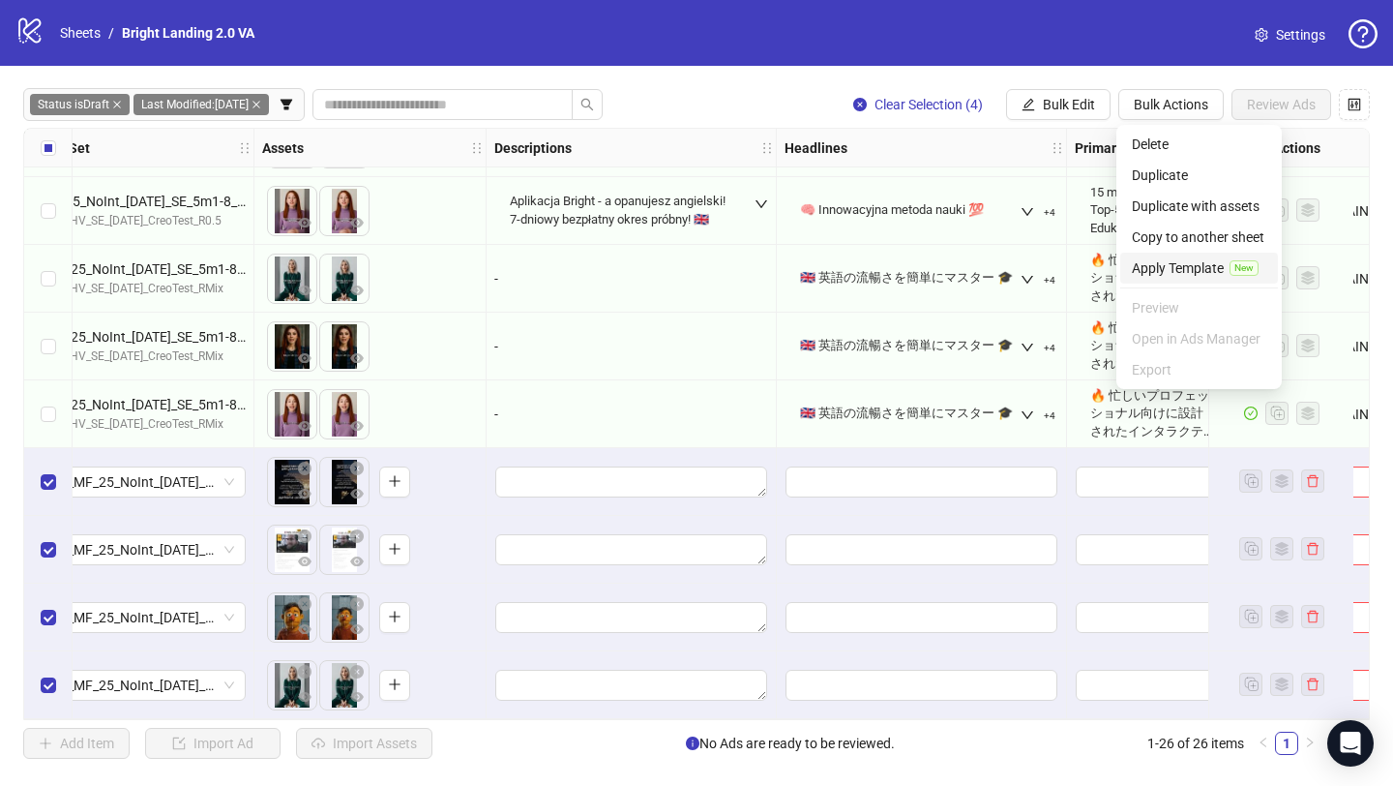
click at [1189, 263] on span "Apply Template" at bounding box center [1178, 267] width 92 height 21
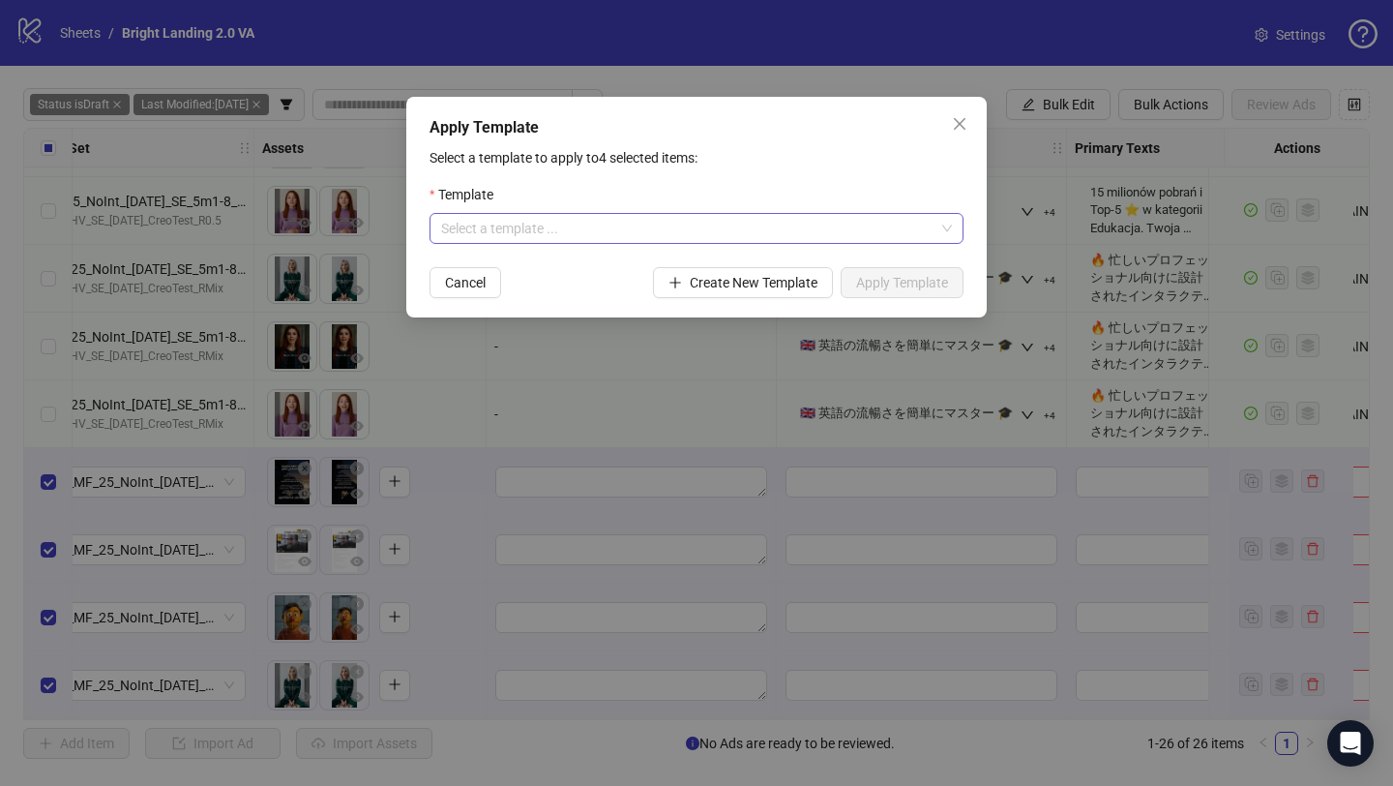
click at [735, 224] on input "search" at bounding box center [687, 228] width 493 height 29
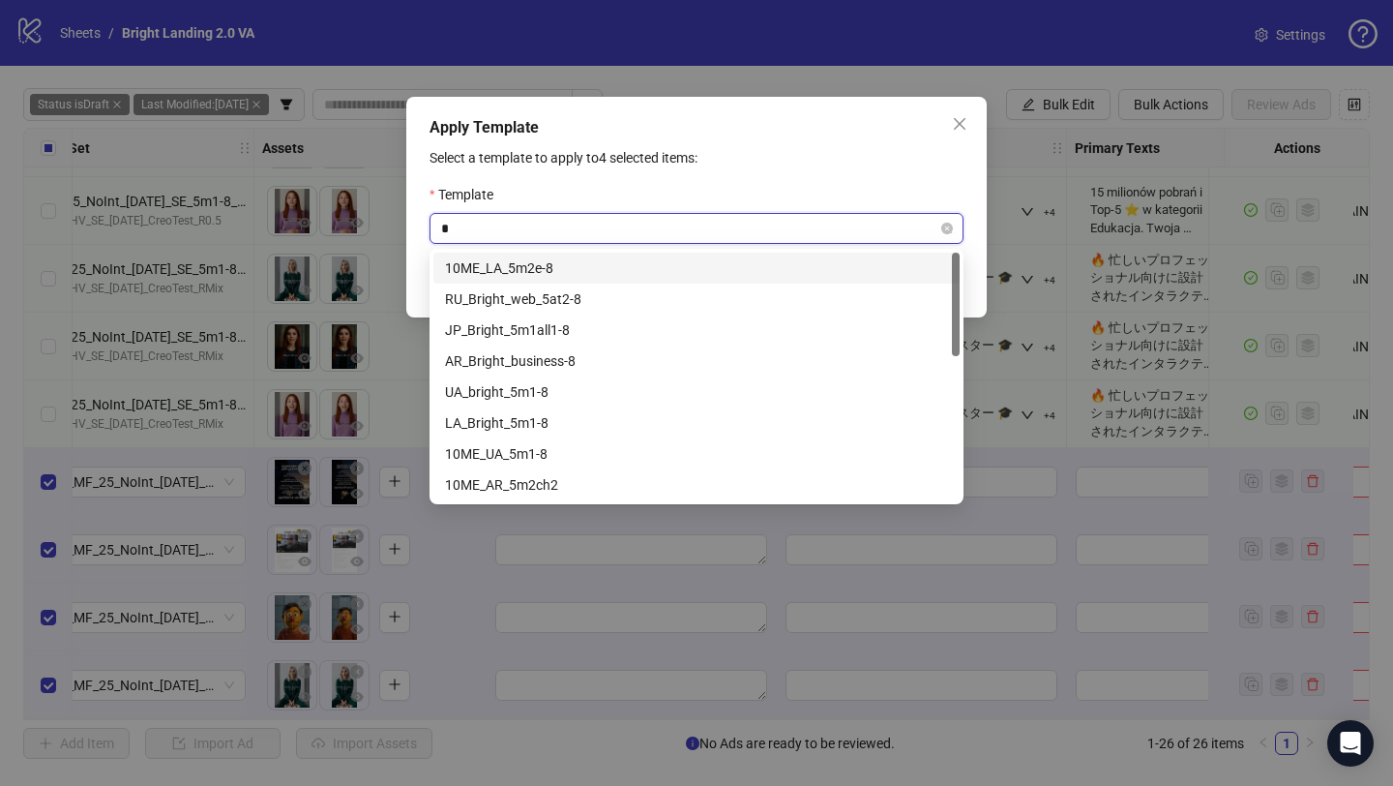
type input "**"
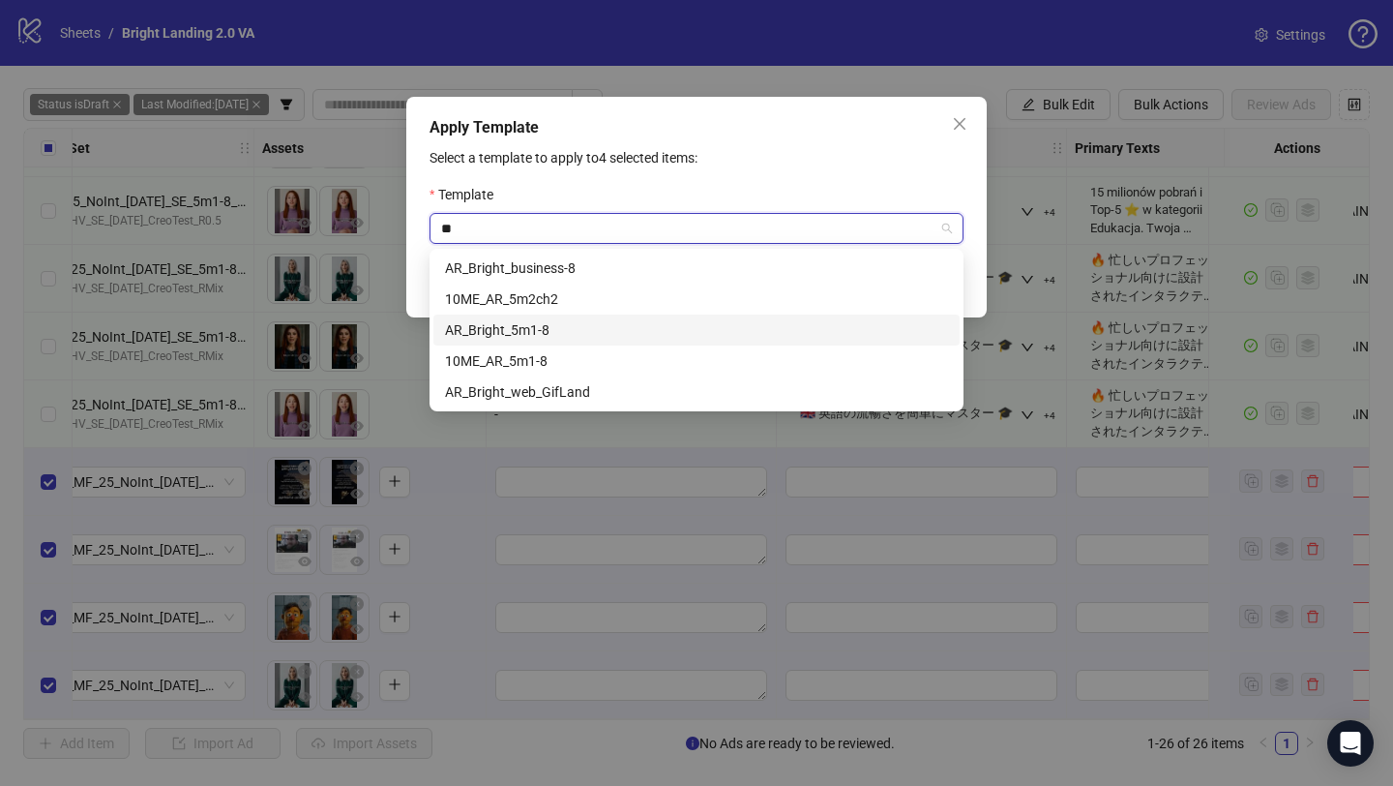
click at [640, 337] on div "AR_Bright_5m1-8" at bounding box center [696, 329] width 503 height 21
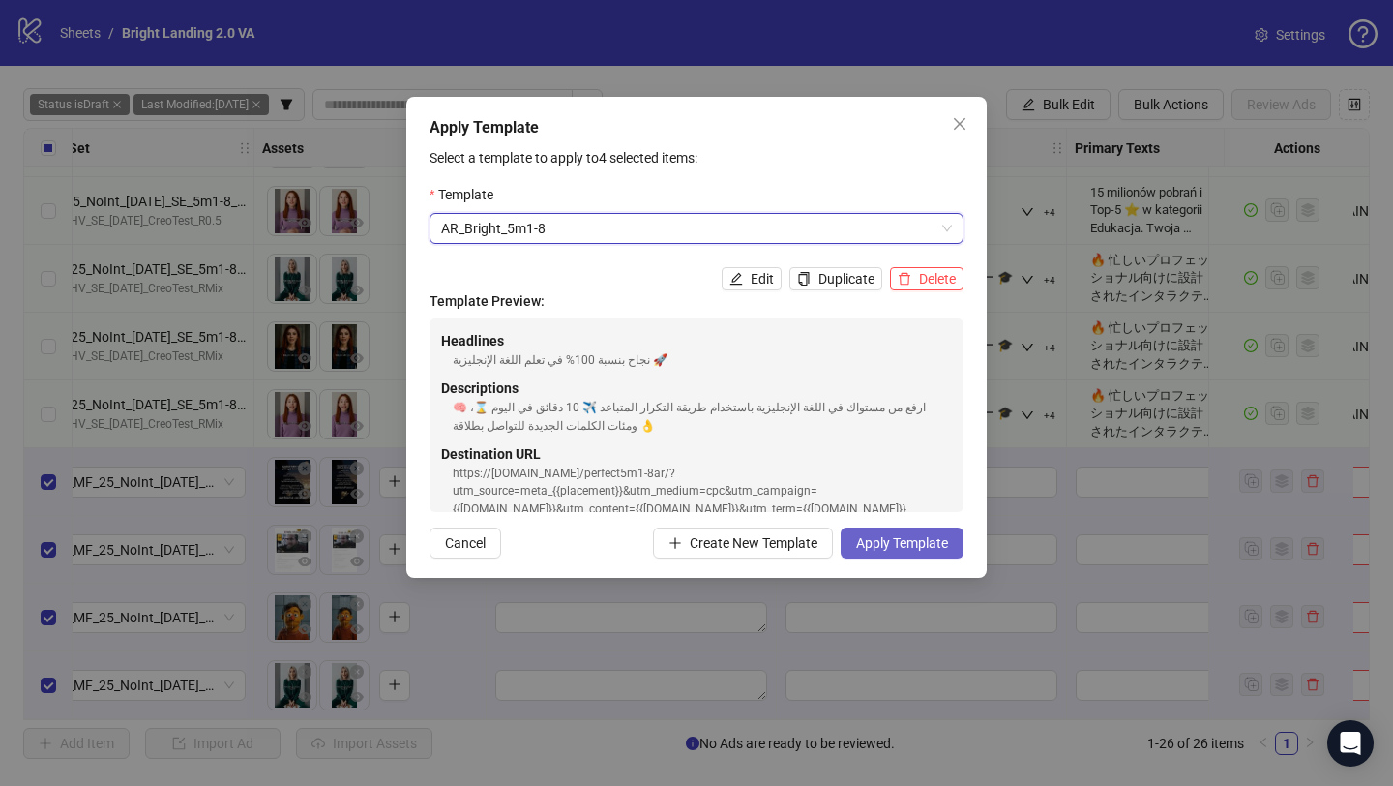
click at [903, 547] on span "Apply Template" at bounding box center [902, 542] width 92 height 15
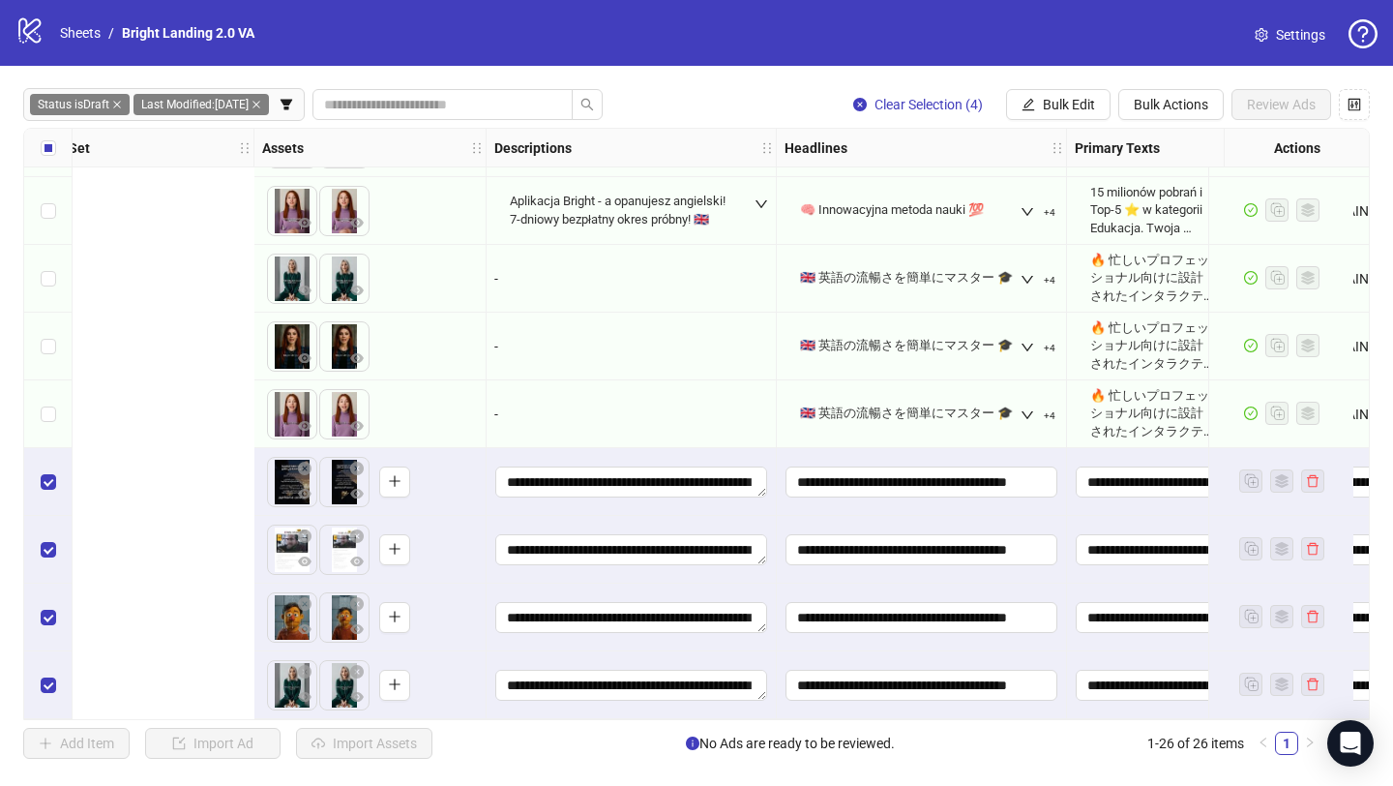
scroll to position [1217, 1577]
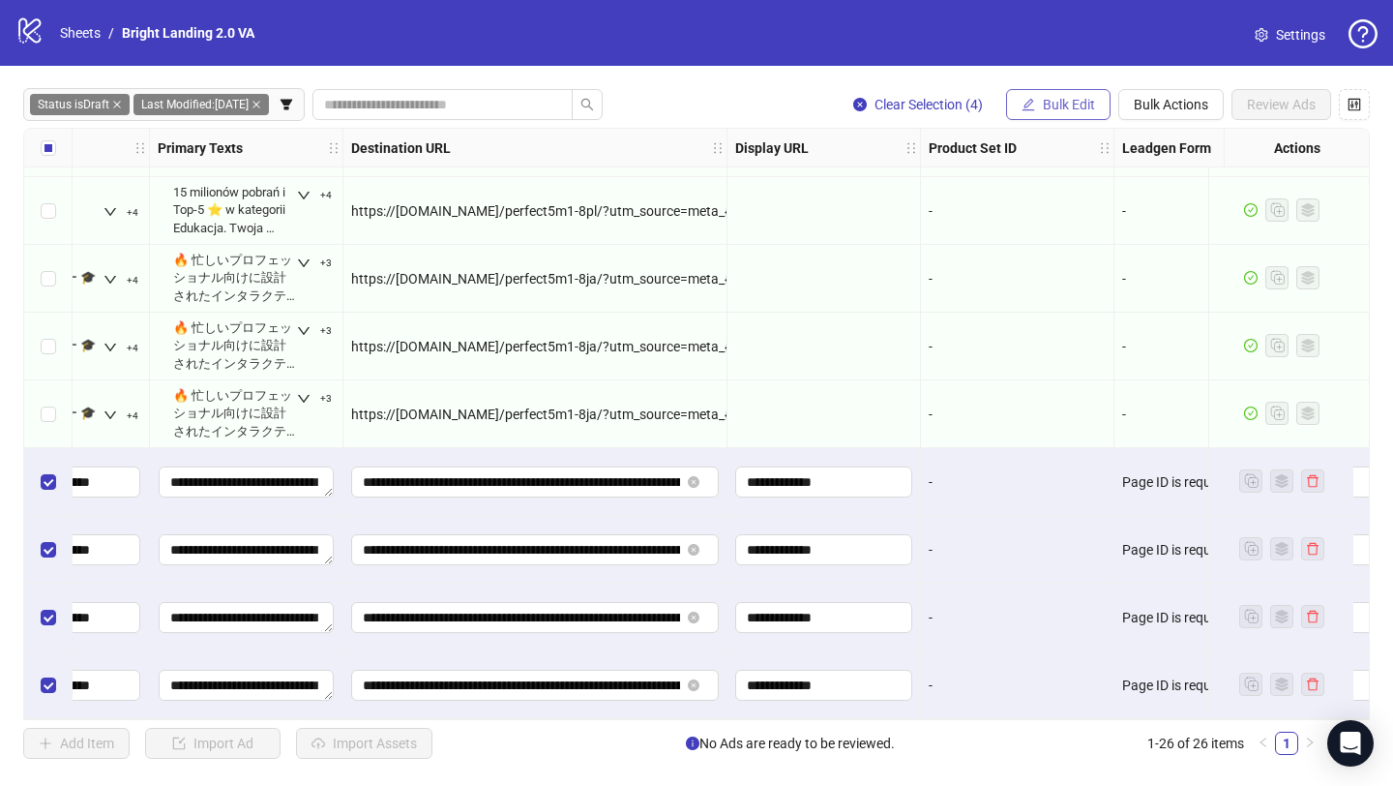
click at [1046, 118] on button "Bulk Edit" at bounding box center [1058, 104] width 105 height 31
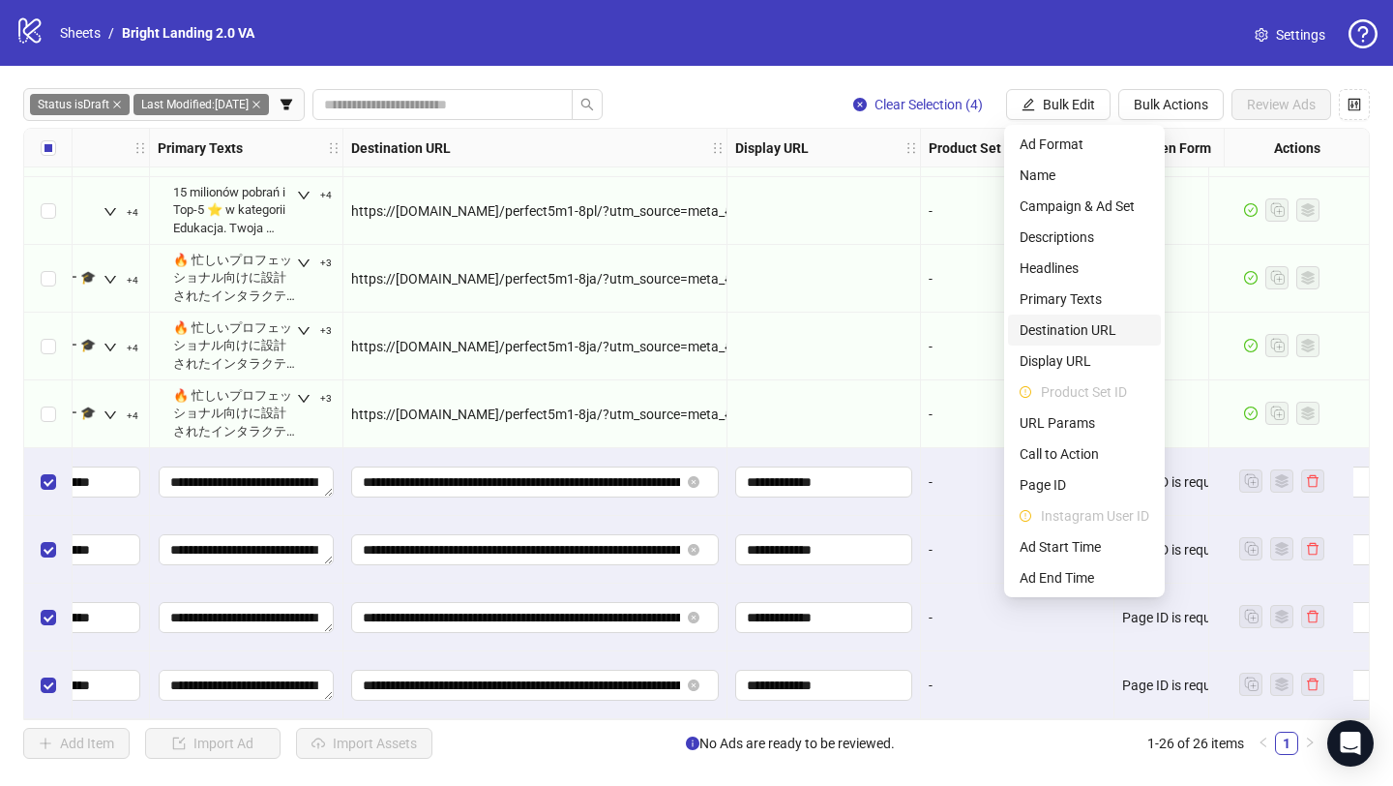
click at [1074, 329] on span "Destination URL" at bounding box center [1085, 329] width 130 height 21
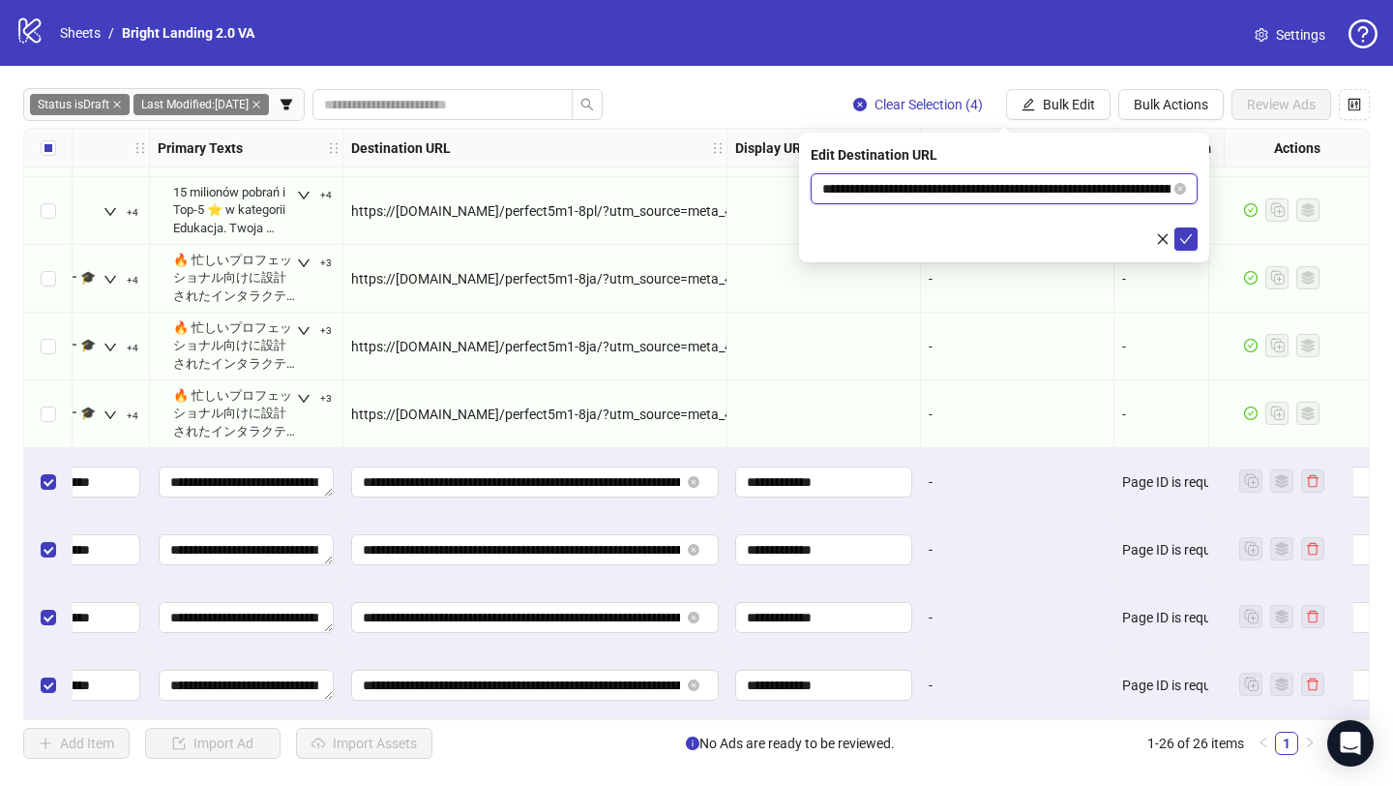
drag, startPoint x: 1081, startPoint y: 186, endPoint x: 991, endPoint y: 184, distance: 90.0
click at [991, 184] on input "**********" at bounding box center [996, 188] width 348 height 21
paste input "**"
type input "**********"
click at [1184, 241] on icon "check" at bounding box center [1187, 239] width 14 height 14
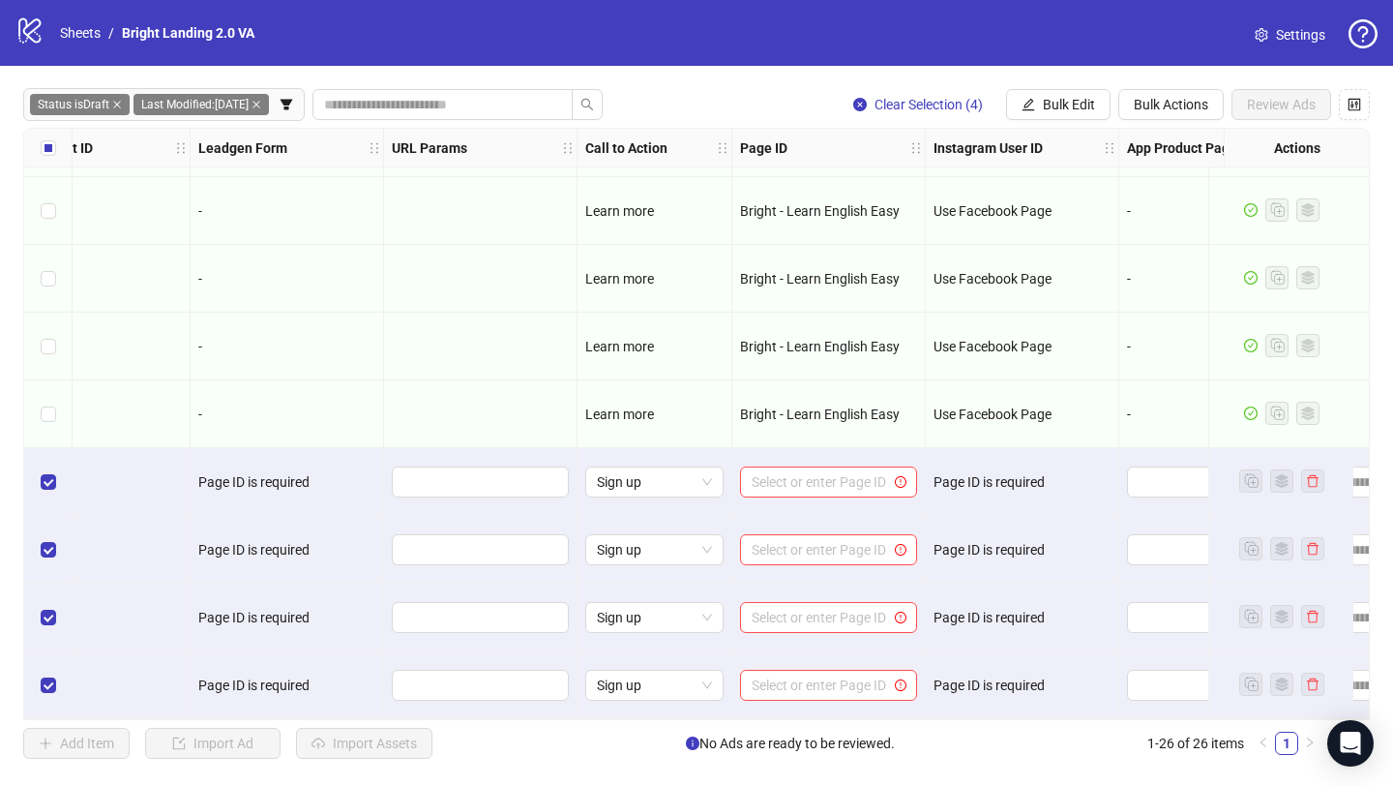
scroll to position [1217, 2536]
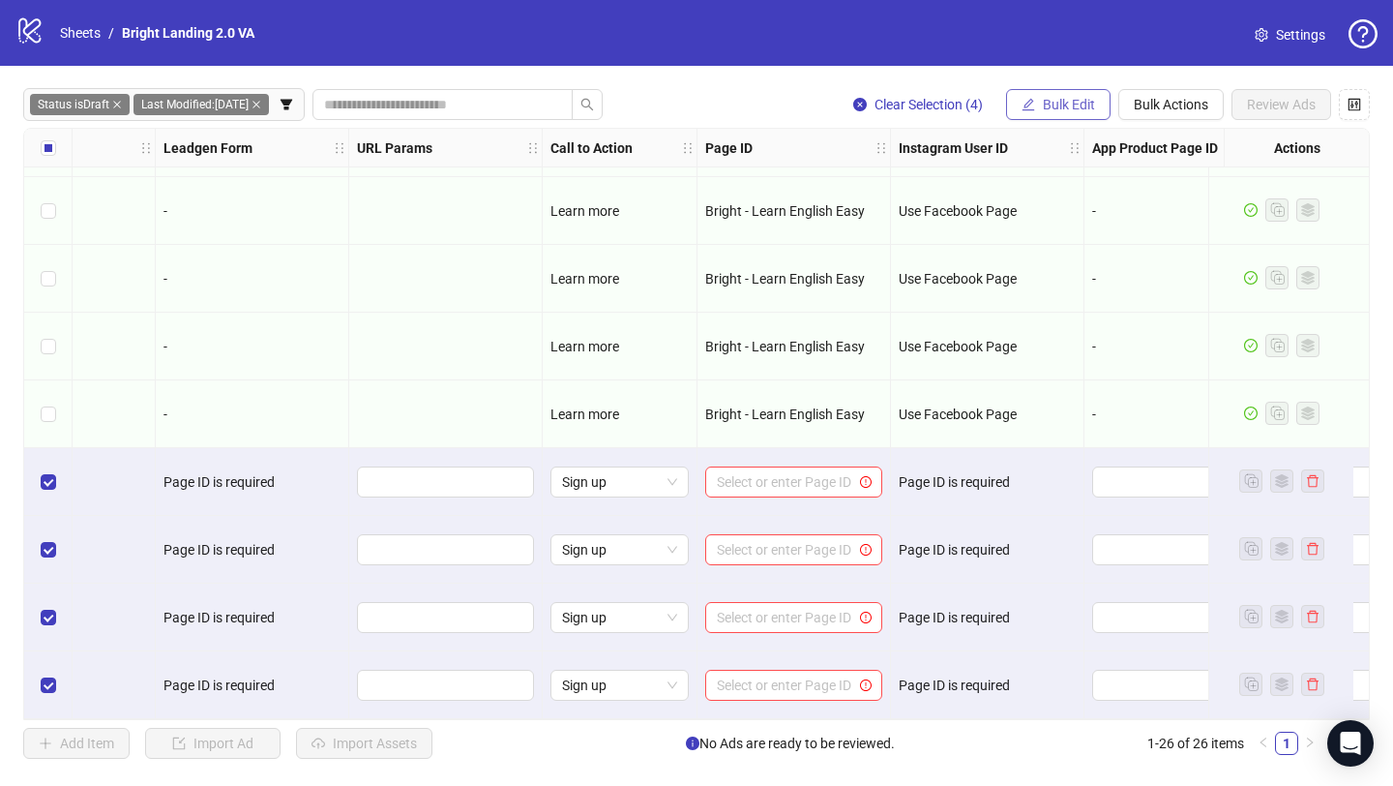
click at [1045, 103] on span "Bulk Edit" at bounding box center [1069, 104] width 52 height 15
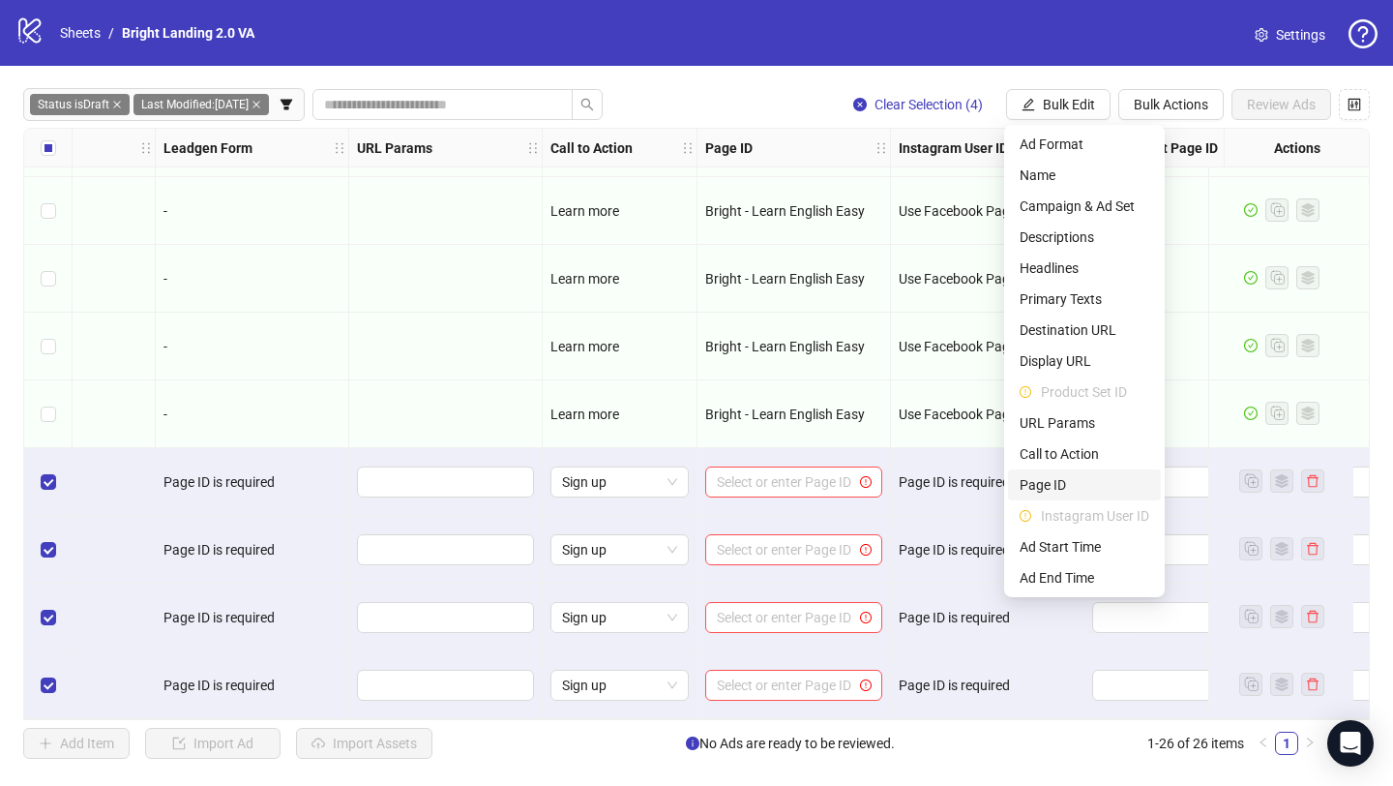
click at [1056, 486] on span "Page ID" at bounding box center [1085, 484] width 130 height 21
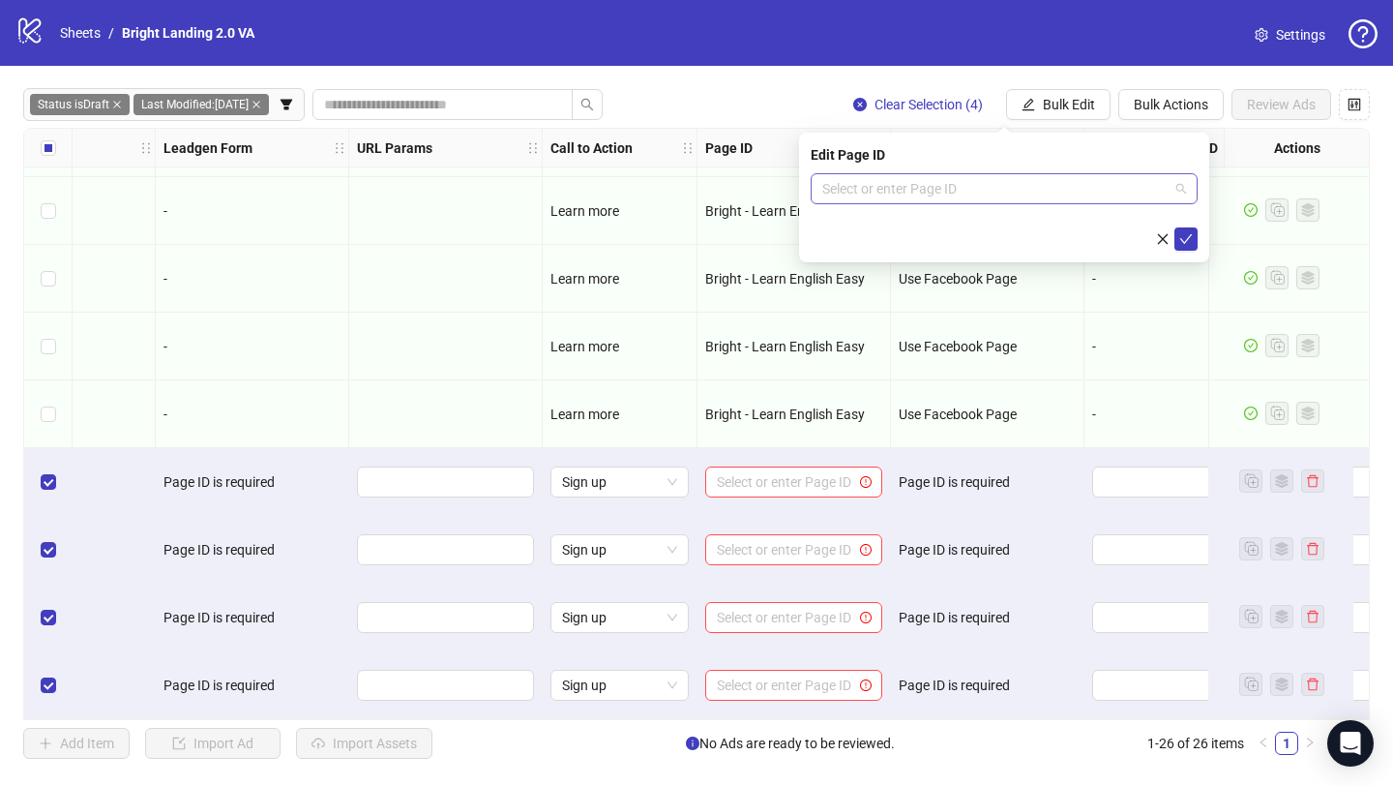
click at [1058, 193] on input "search" at bounding box center [995, 188] width 346 height 29
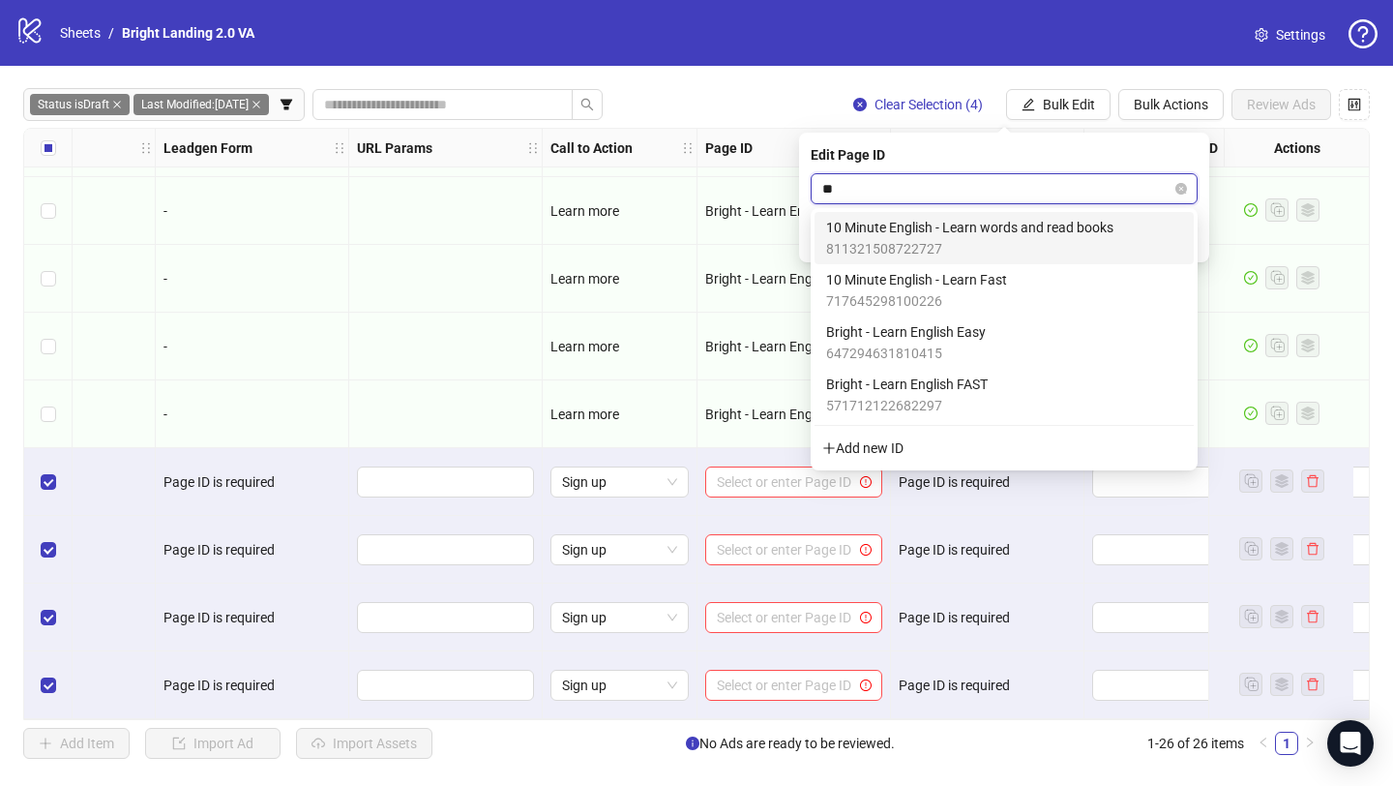
type input "***"
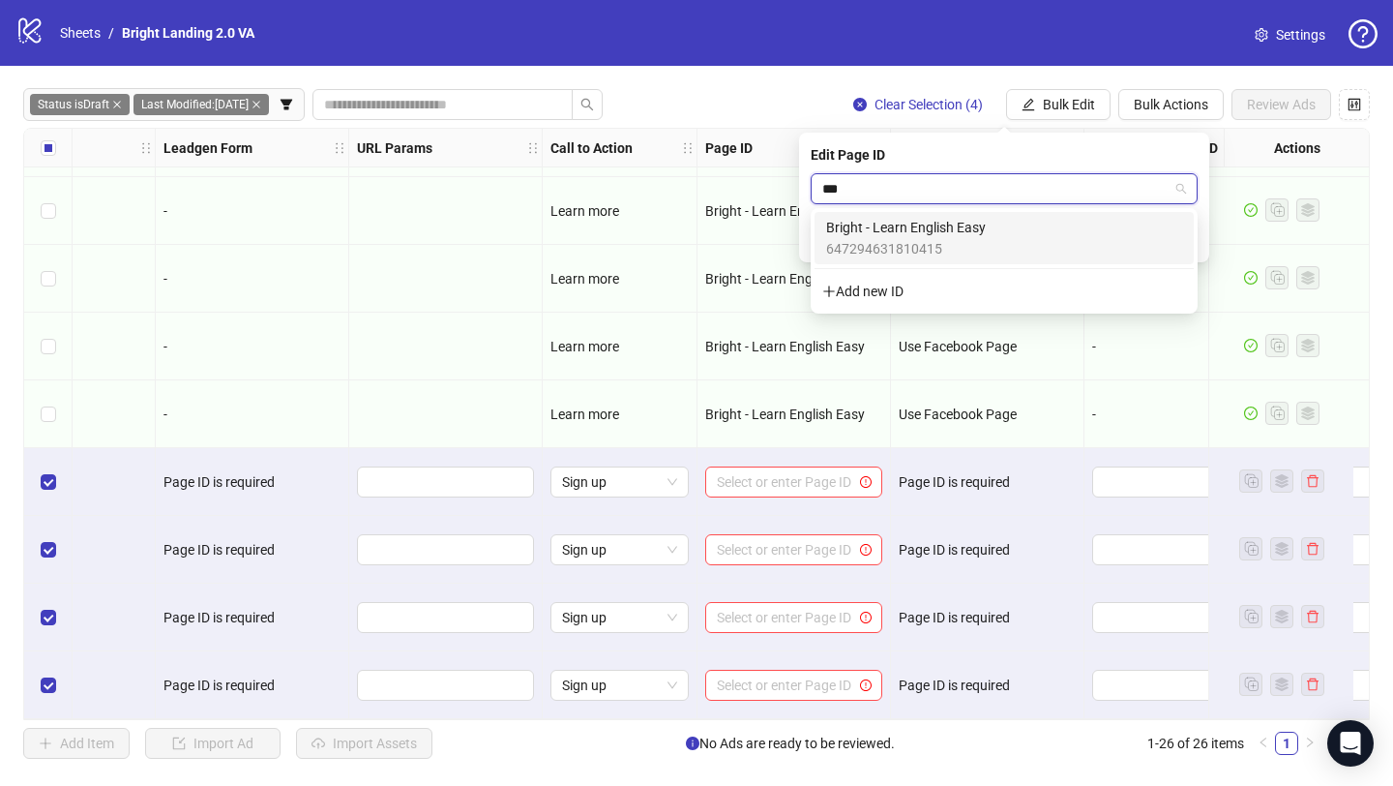
click at [1047, 235] on div "Bright - Learn English Easy 647294631810415" at bounding box center [1004, 238] width 356 height 43
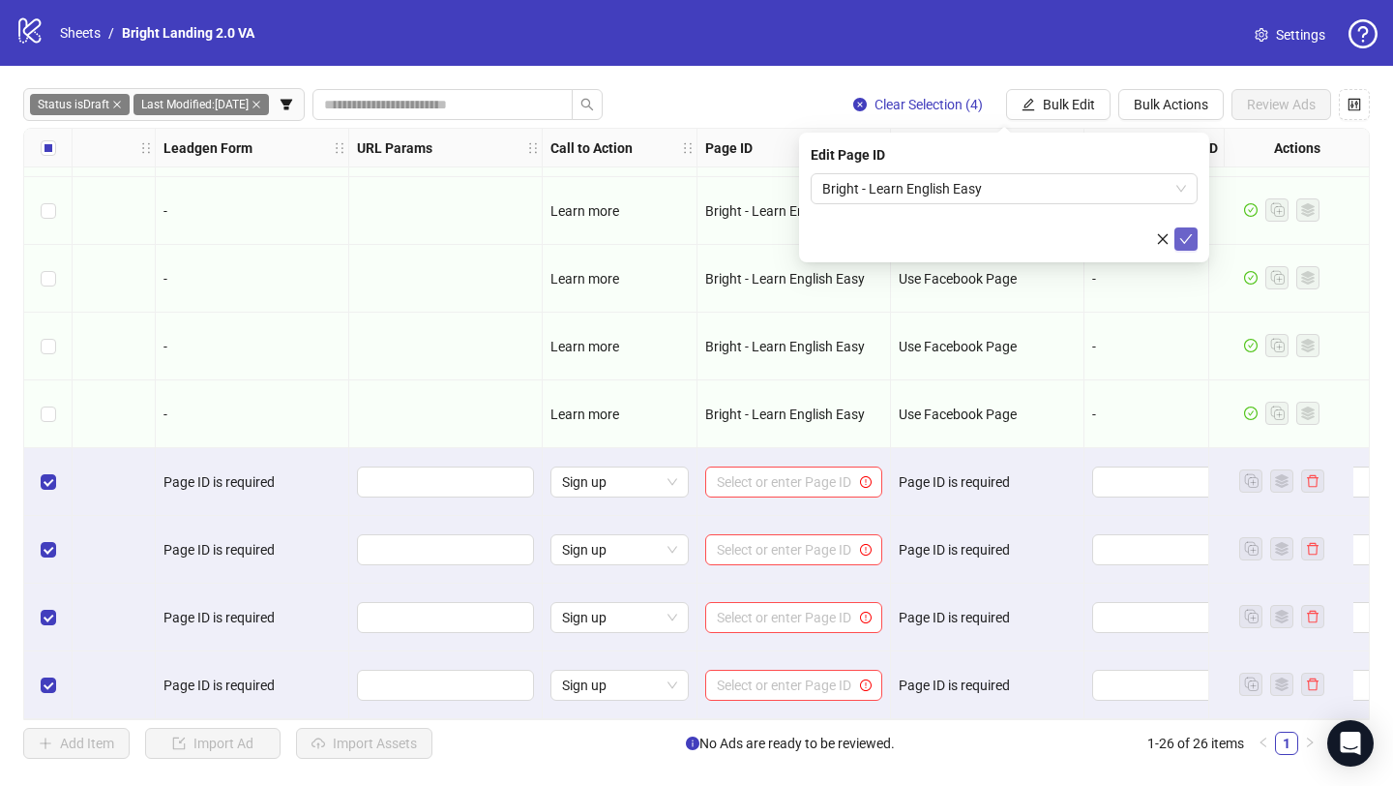
click at [1191, 237] on icon "check" at bounding box center [1187, 239] width 14 height 14
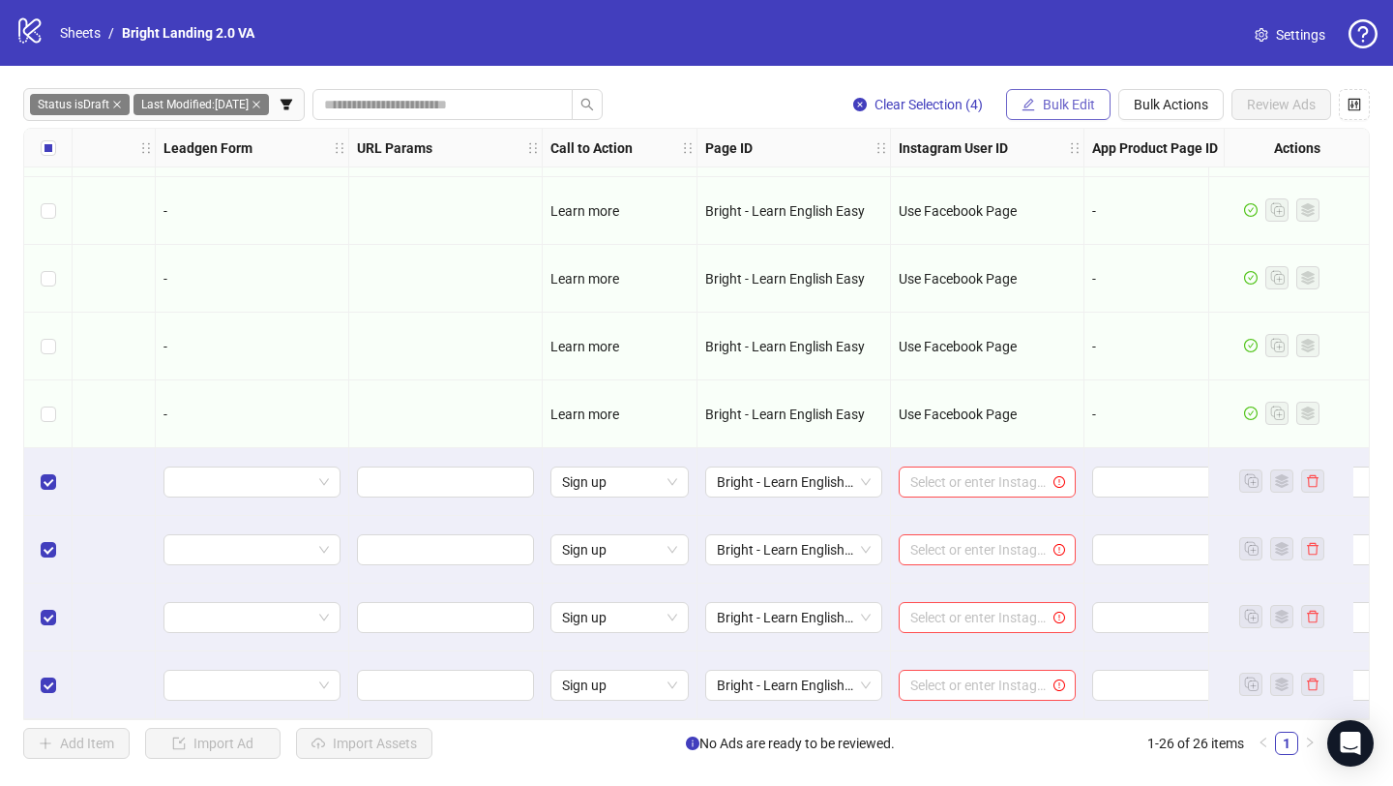
click at [1083, 102] on span "Bulk Edit" at bounding box center [1069, 104] width 52 height 15
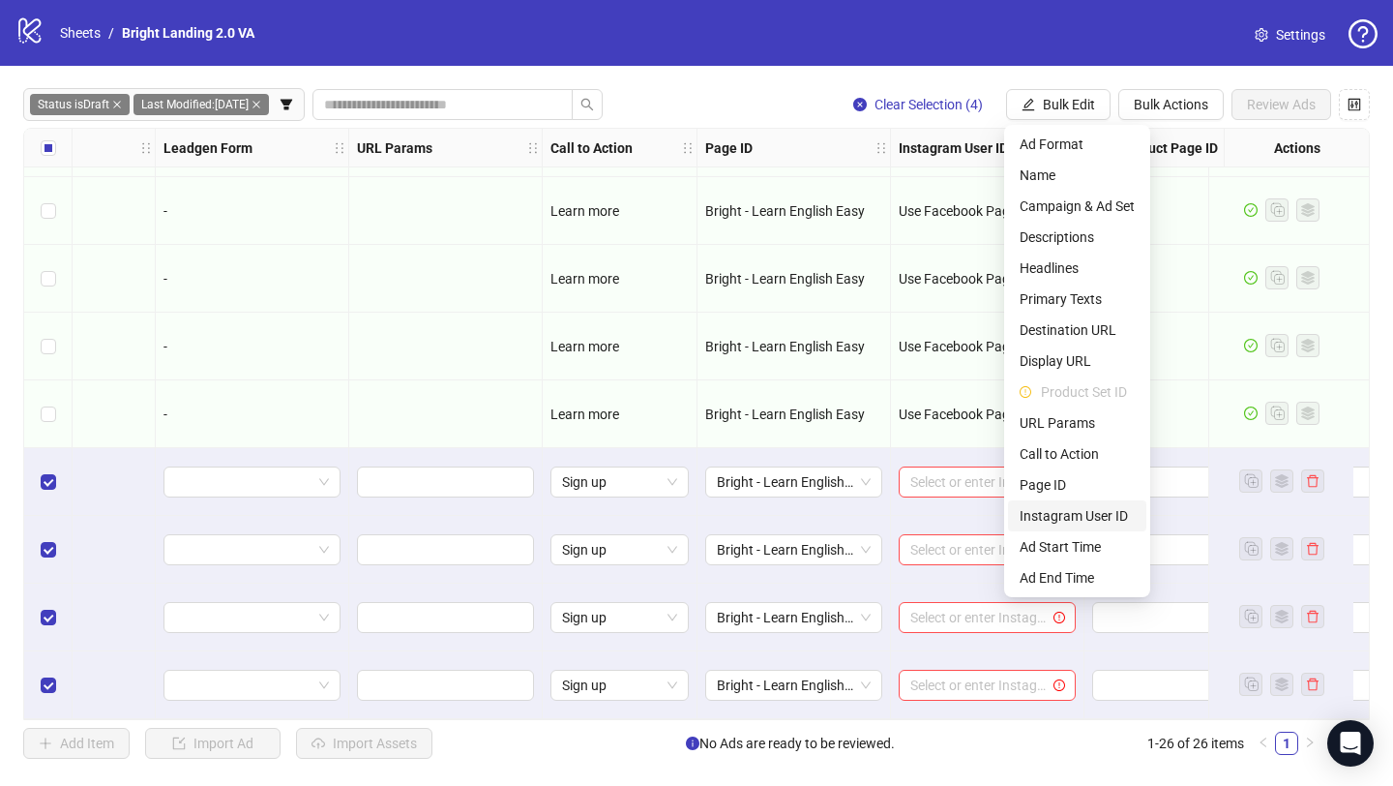
click at [1098, 515] on span "Instagram User ID" at bounding box center [1077, 515] width 115 height 21
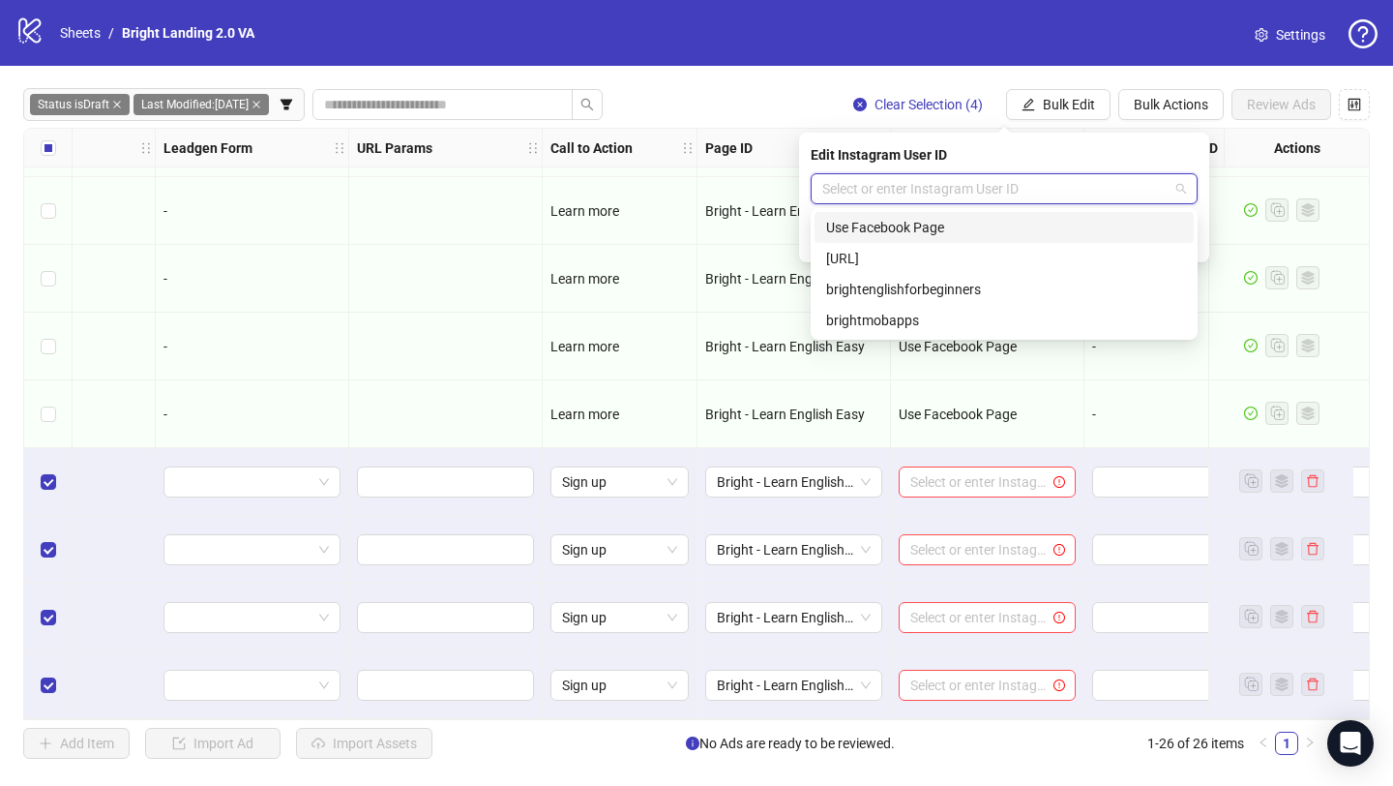
click at [1067, 176] on input "search" at bounding box center [995, 188] width 346 height 29
click at [1031, 231] on div "Use Facebook Page" at bounding box center [1004, 227] width 356 height 21
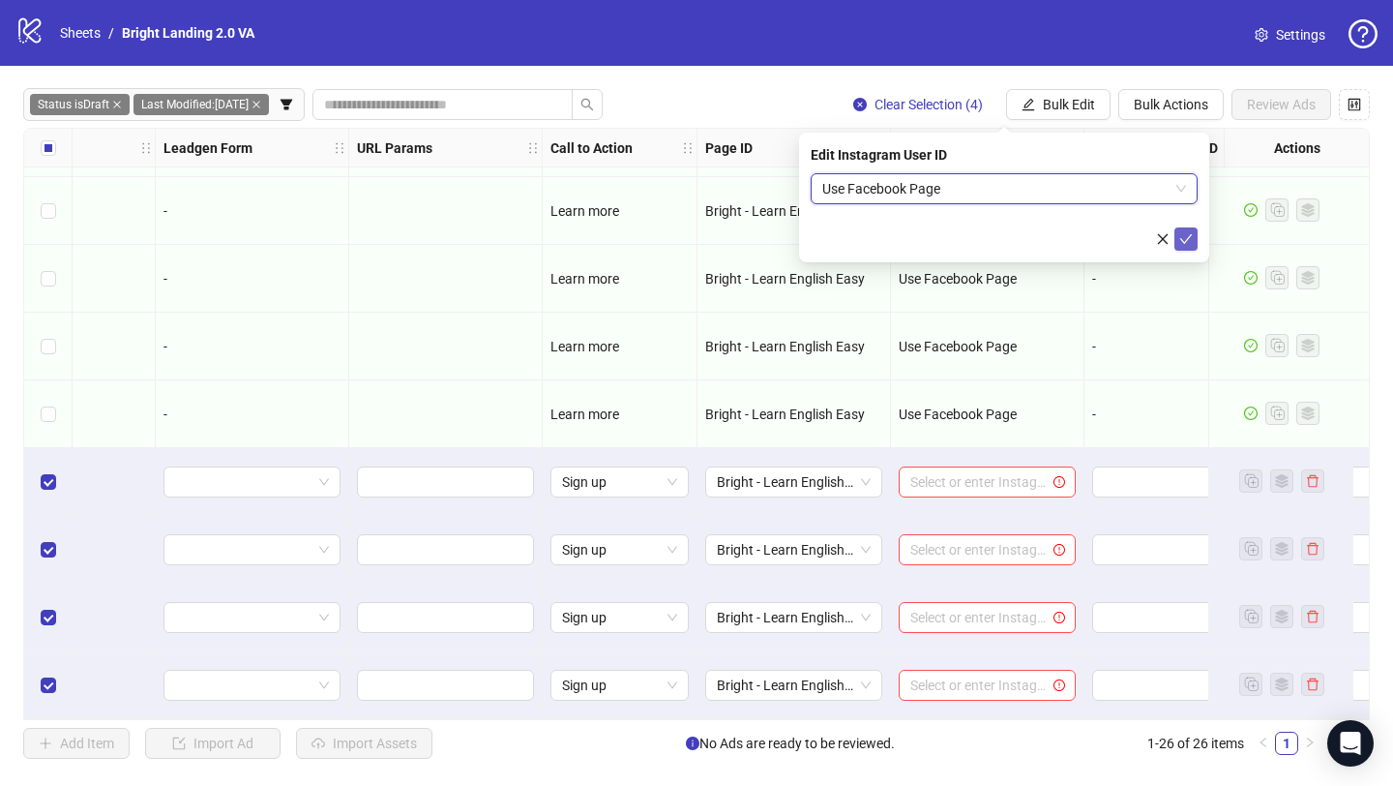
click at [1186, 230] on button "submit" at bounding box center [1186, 238] width 23 height 23
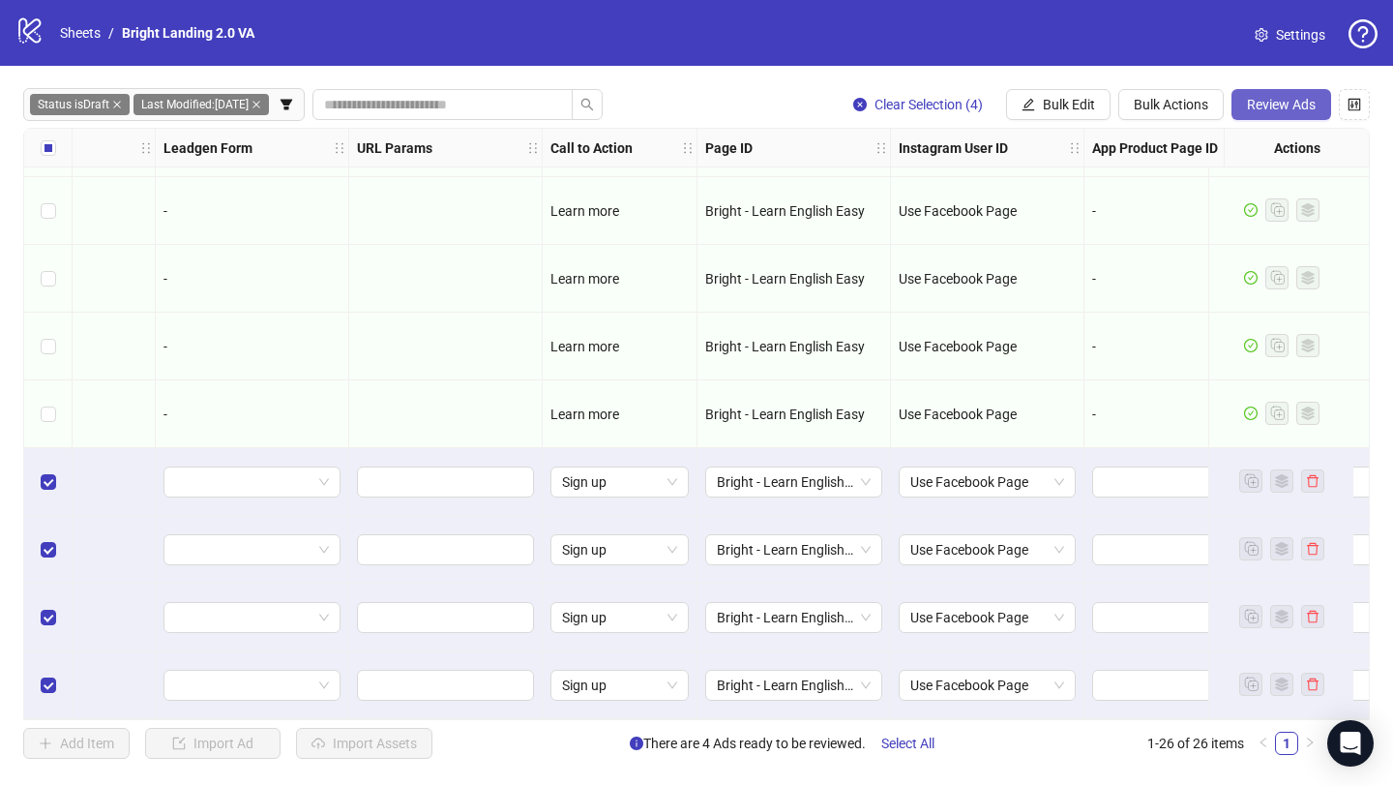
click at [1289, 95] on button "Review Ads" at bounding box center [1282, 104] width 100 height 31
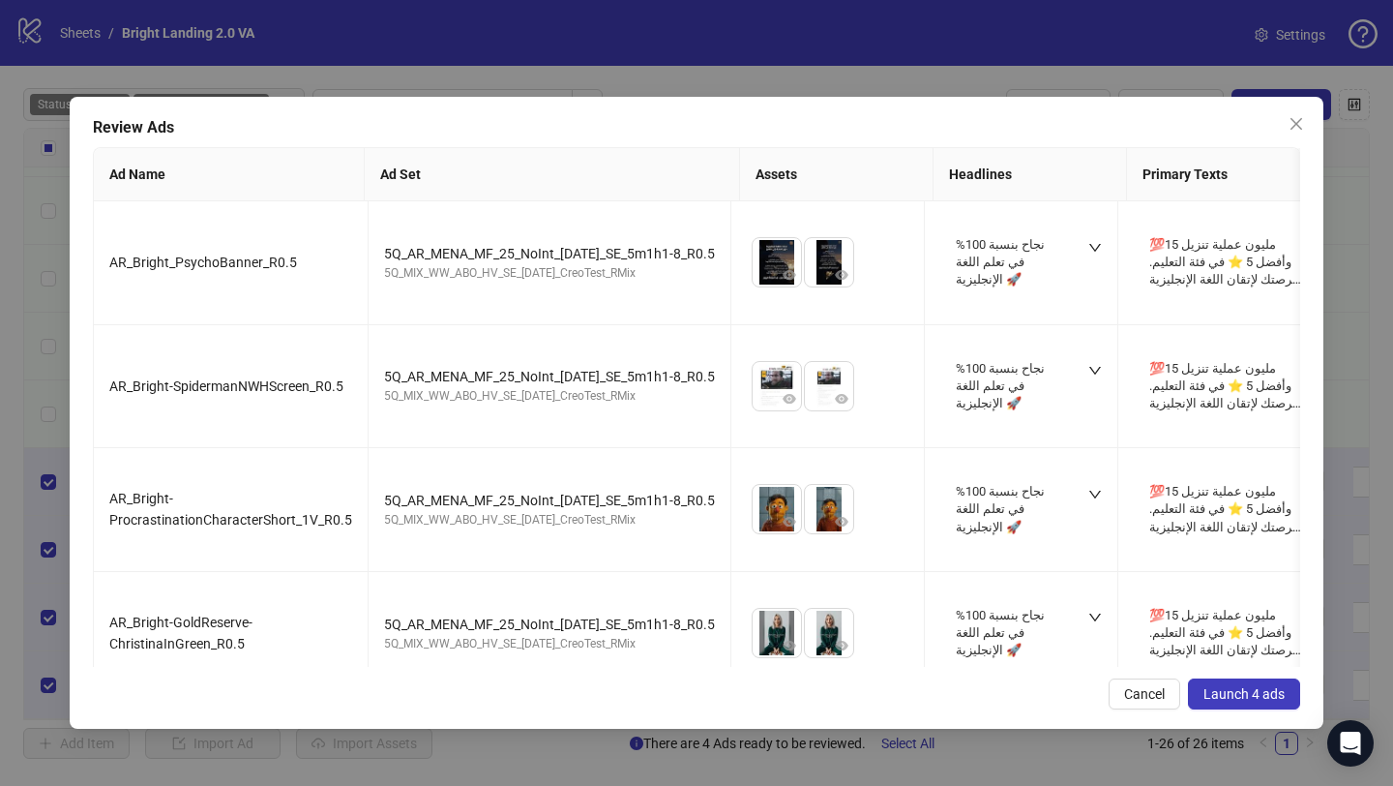
click at [1246, 697] on span "Launch 4 ads" at bounding box center [1244, 693] width 81 height 15
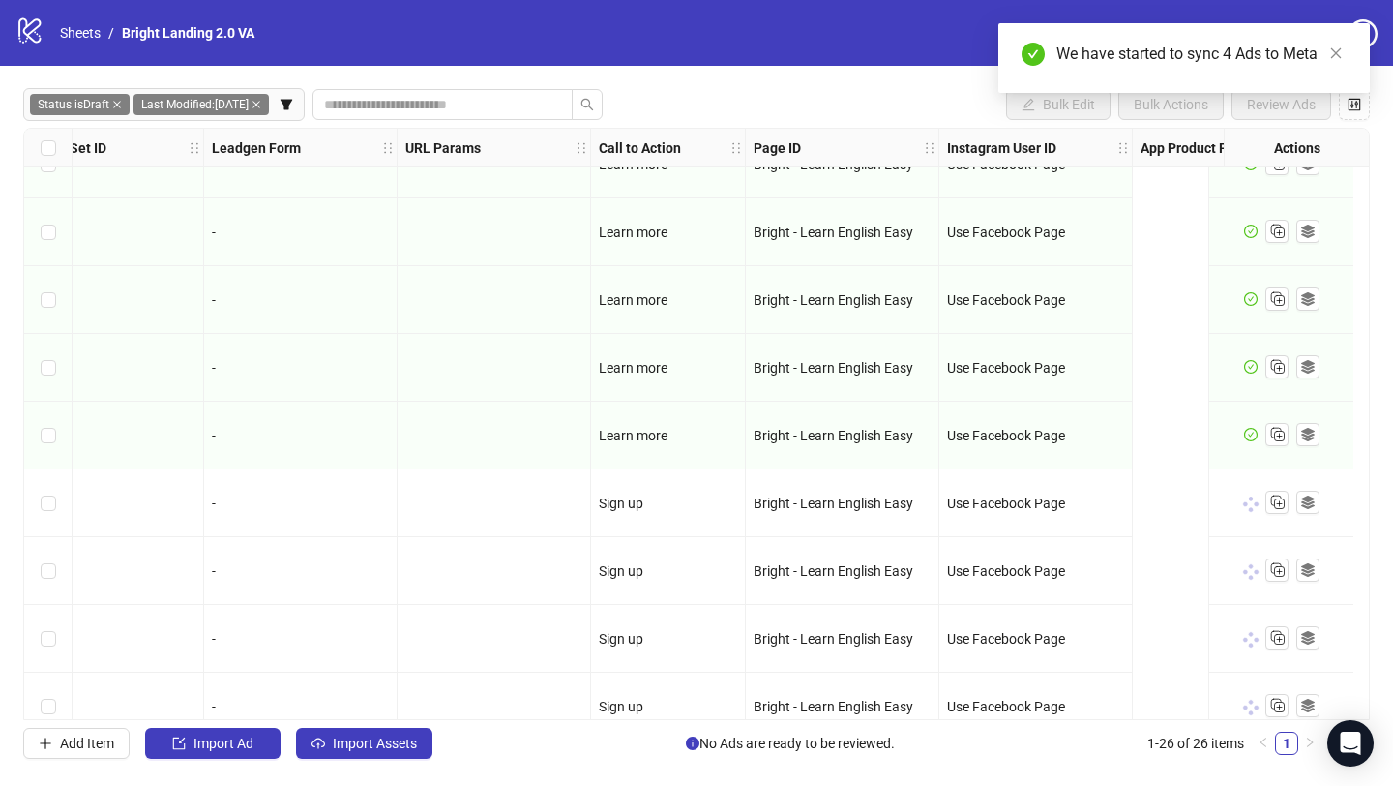
scroll to position [1188, 1902]
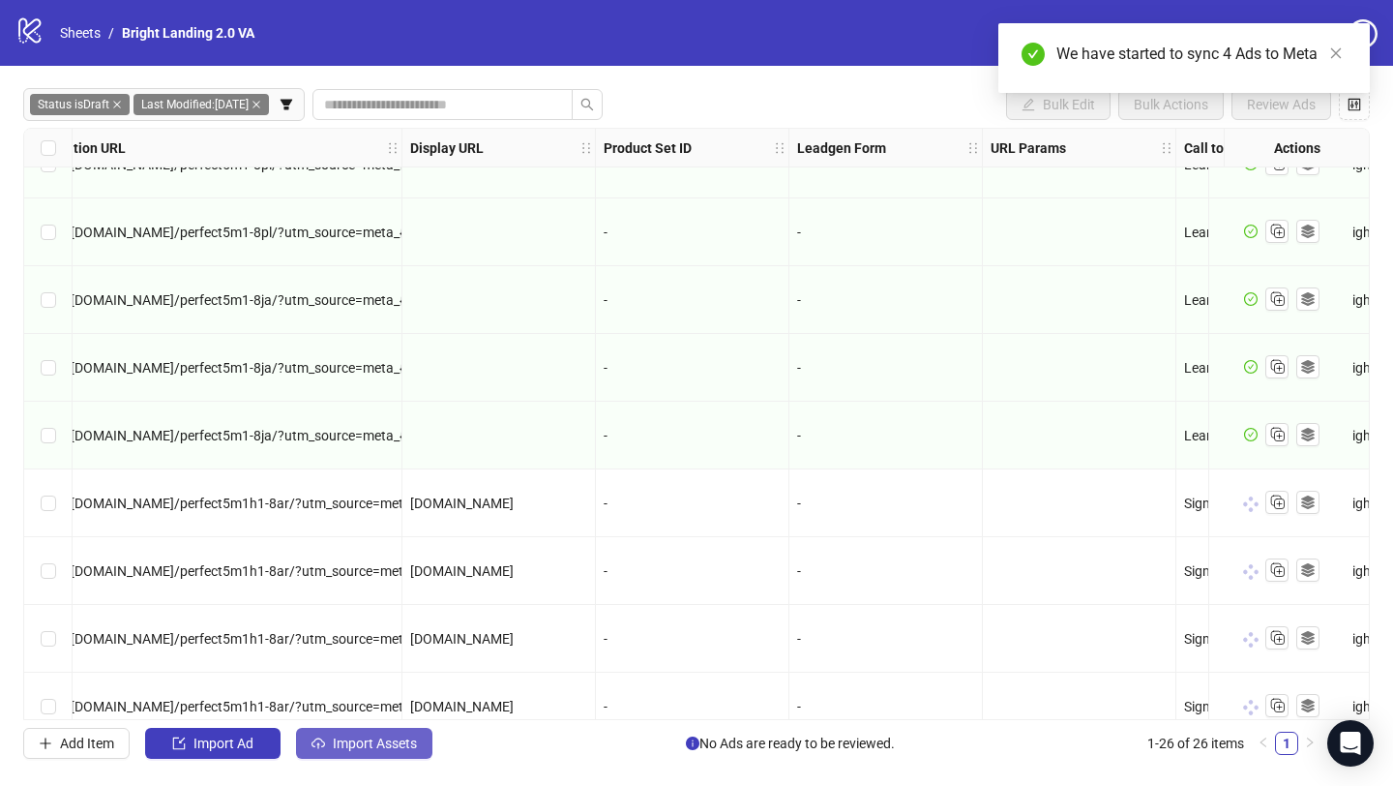
click at [387, 753] on button "Import Assets" at bounding box center [364, 743] width 136 height 31
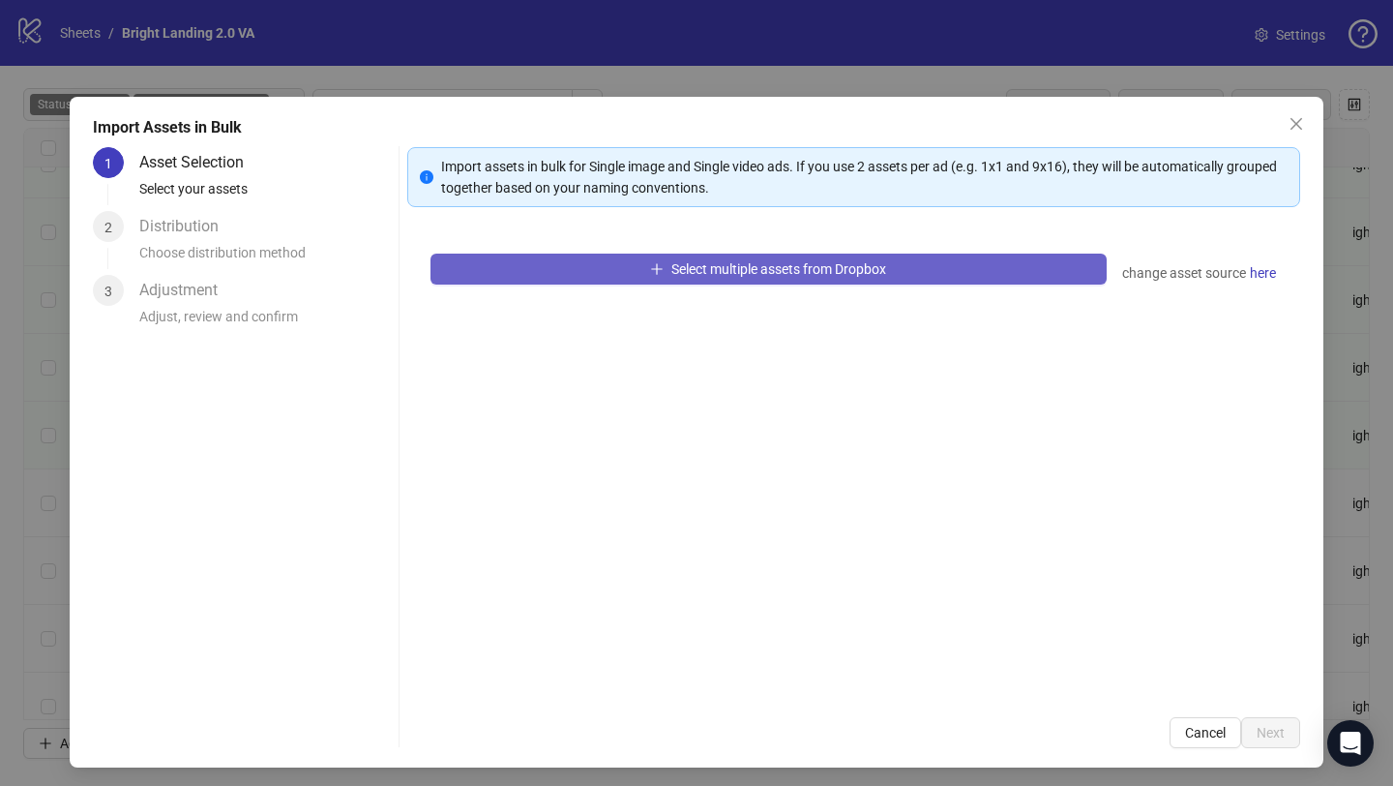
click at [702, 280] on button "Select multiple assets from Dropbox" at bounding box center [769, 269] width 676 height 31
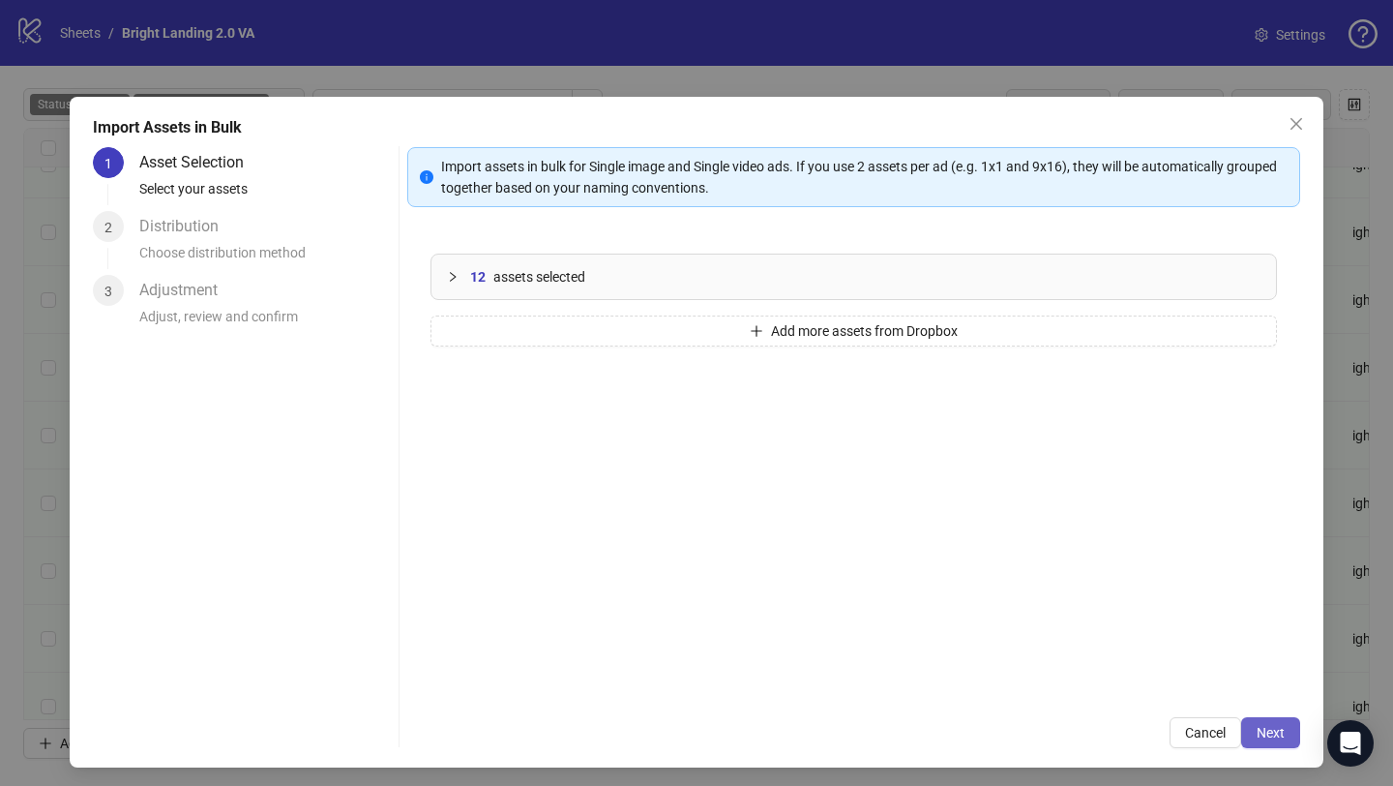
click at [1269, 732] on span "Next" at bounding box center [1271, 732] width 28 height 15
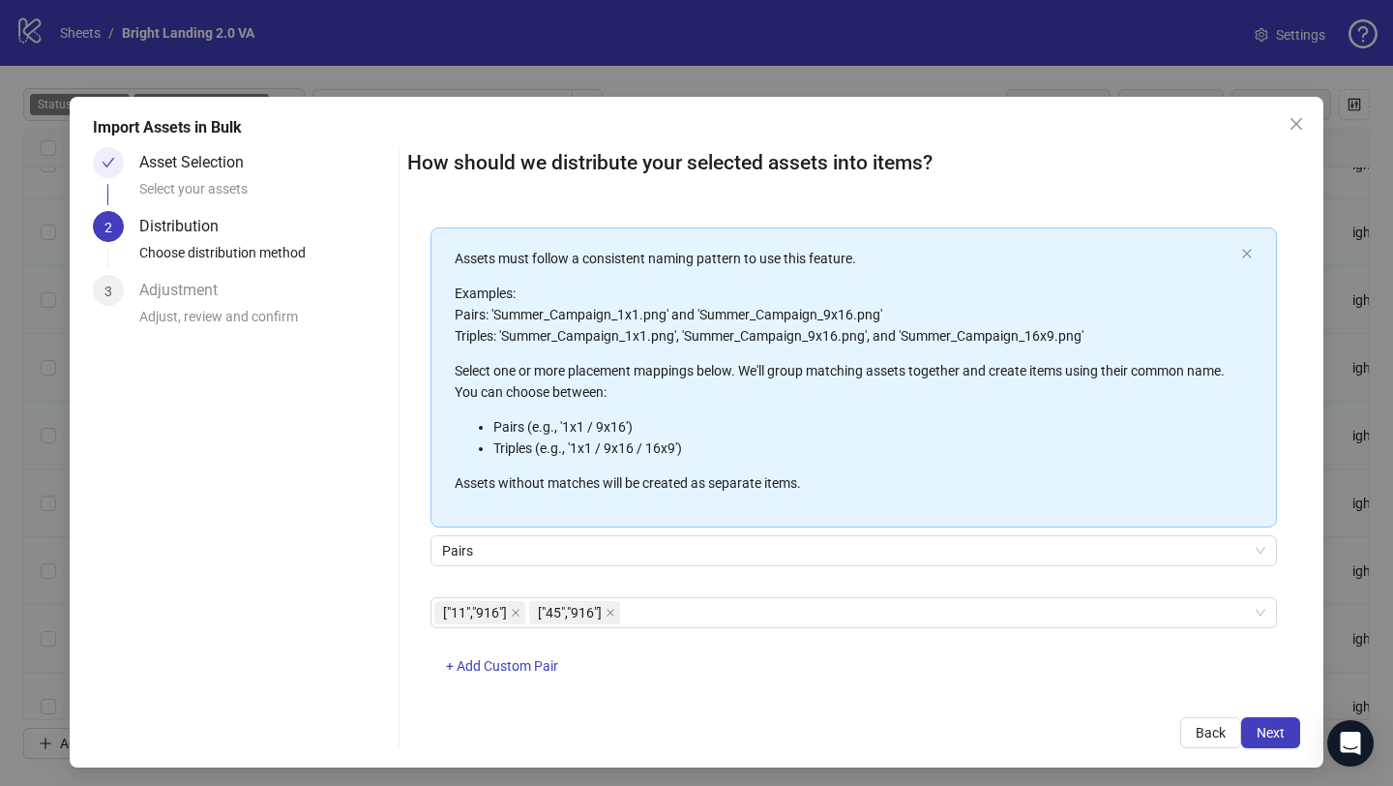
scroll to position [108, 0]
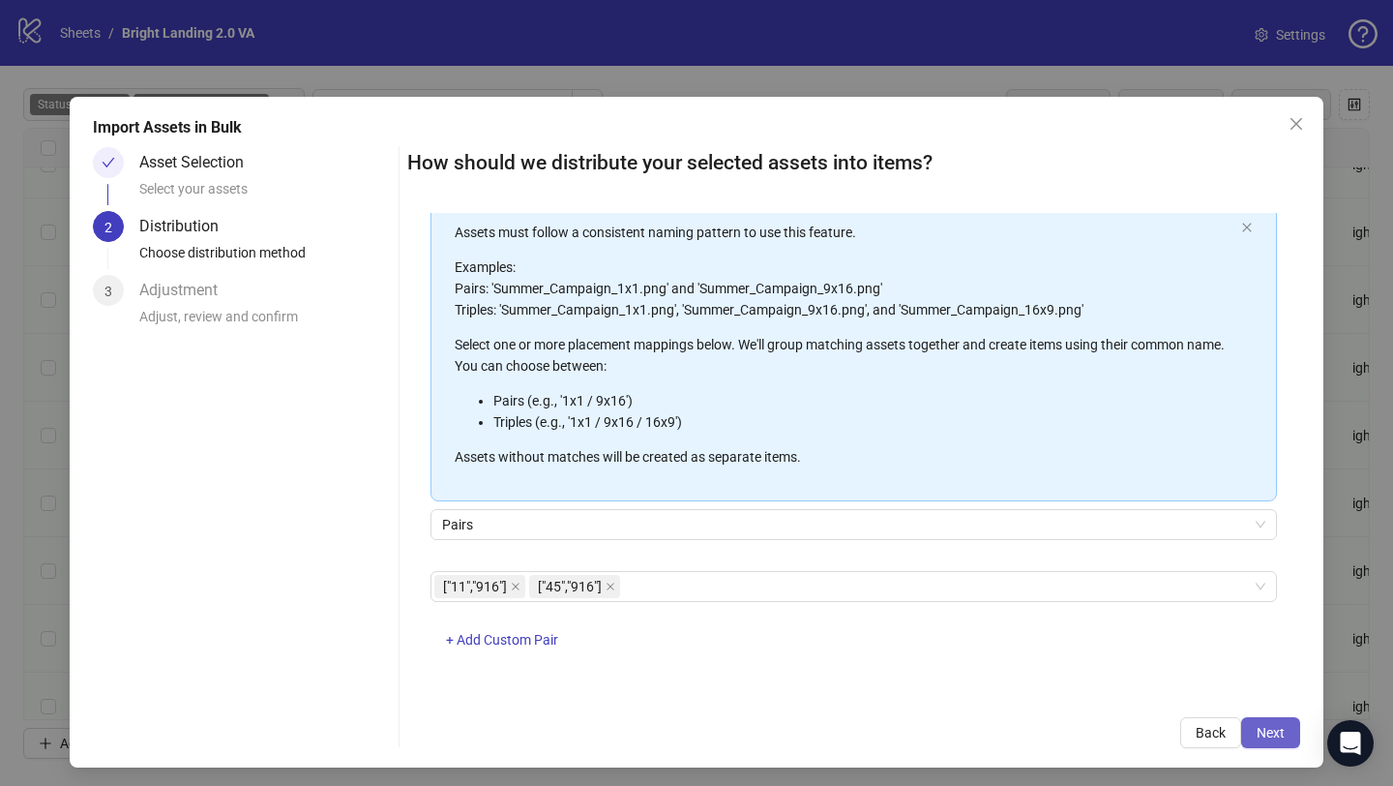
click at [1262, 738] on span "Next" at bounding box center [1271, 732] width 28 height 15
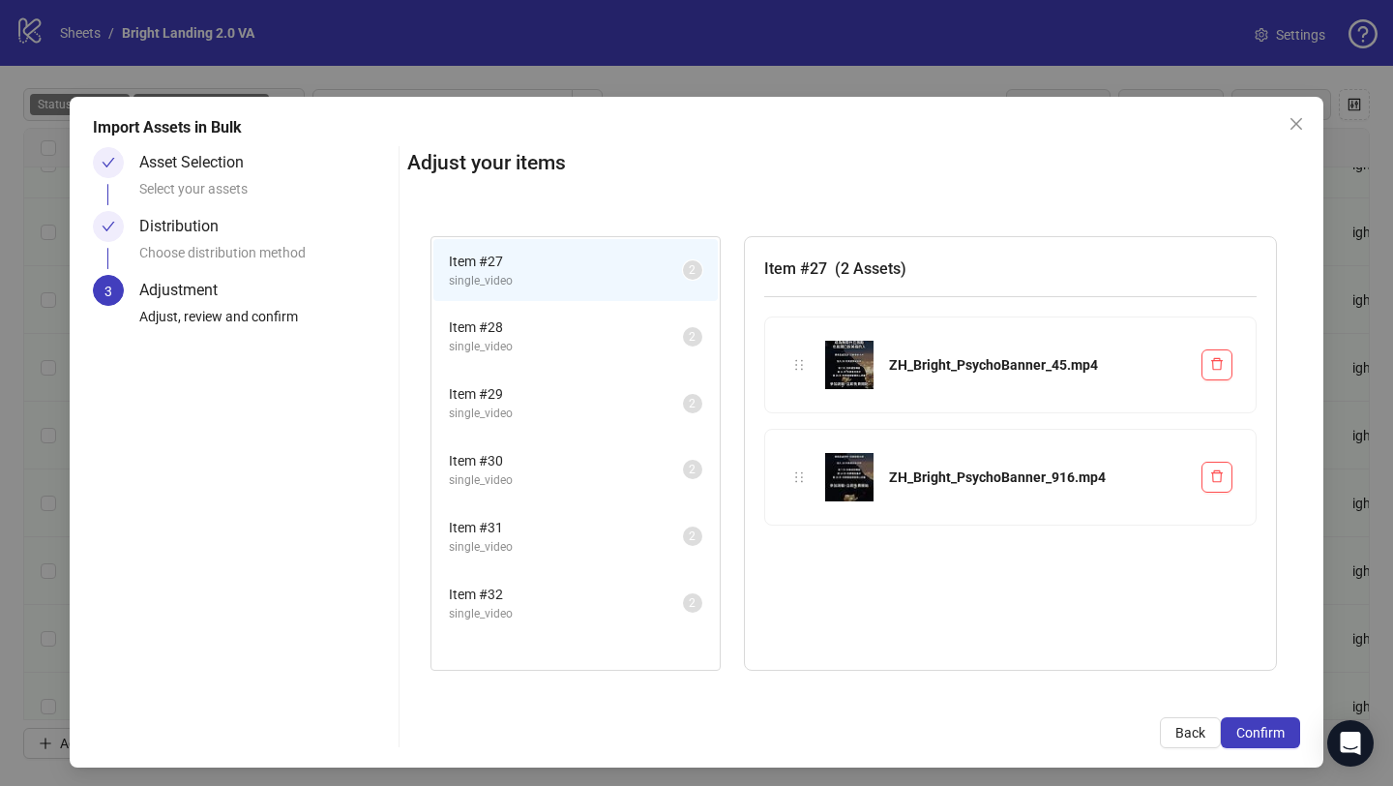
click at [1262, 738] on span "Confirm" at bounding box center [1261, 732] width 48 height 15
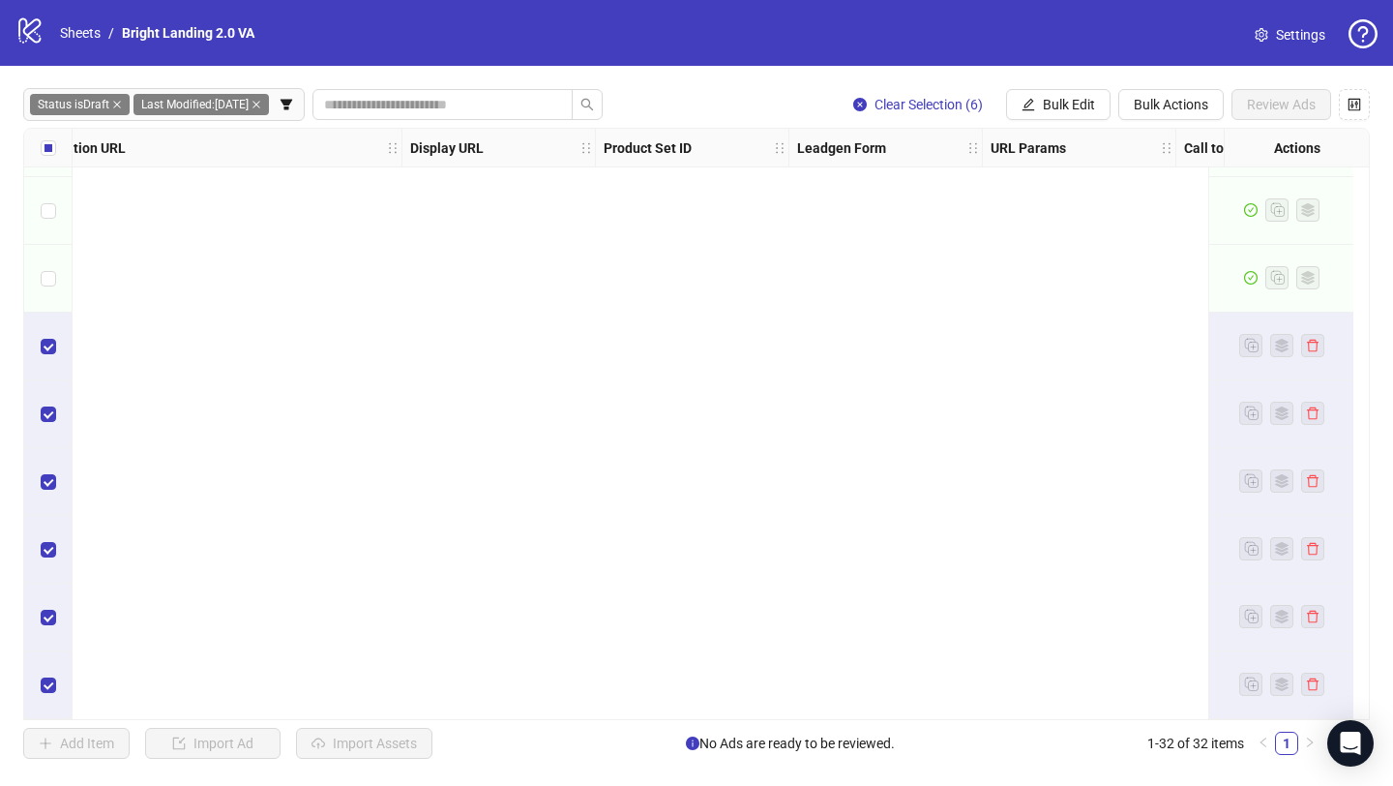
scroll to position [1624, 0]
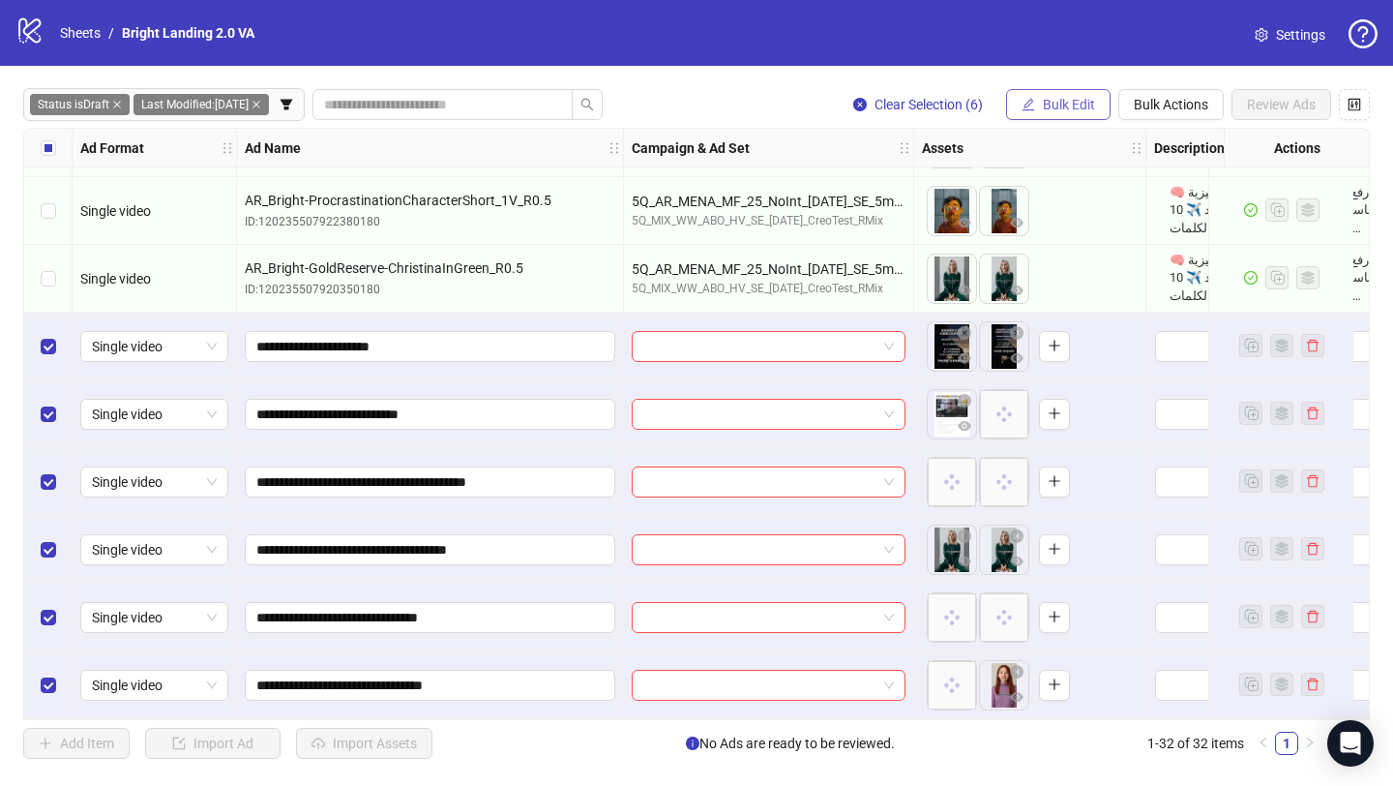
click at [1059, 93] on button "Bulk Edit" at bounding box center [1058, 104] width 105 height 31
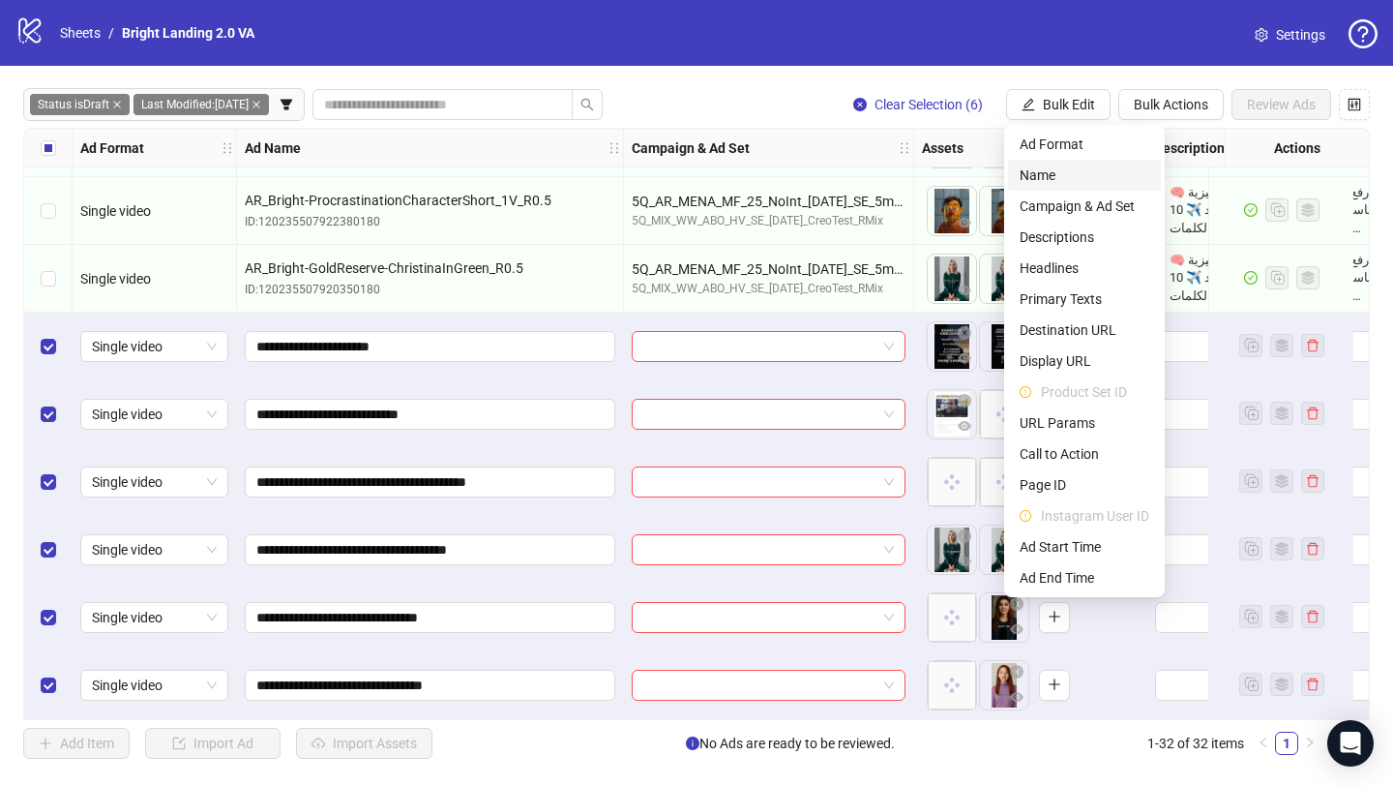
click at [1060, 178] on span "Name" at bounding box center [1085, 174] width 130 height 21
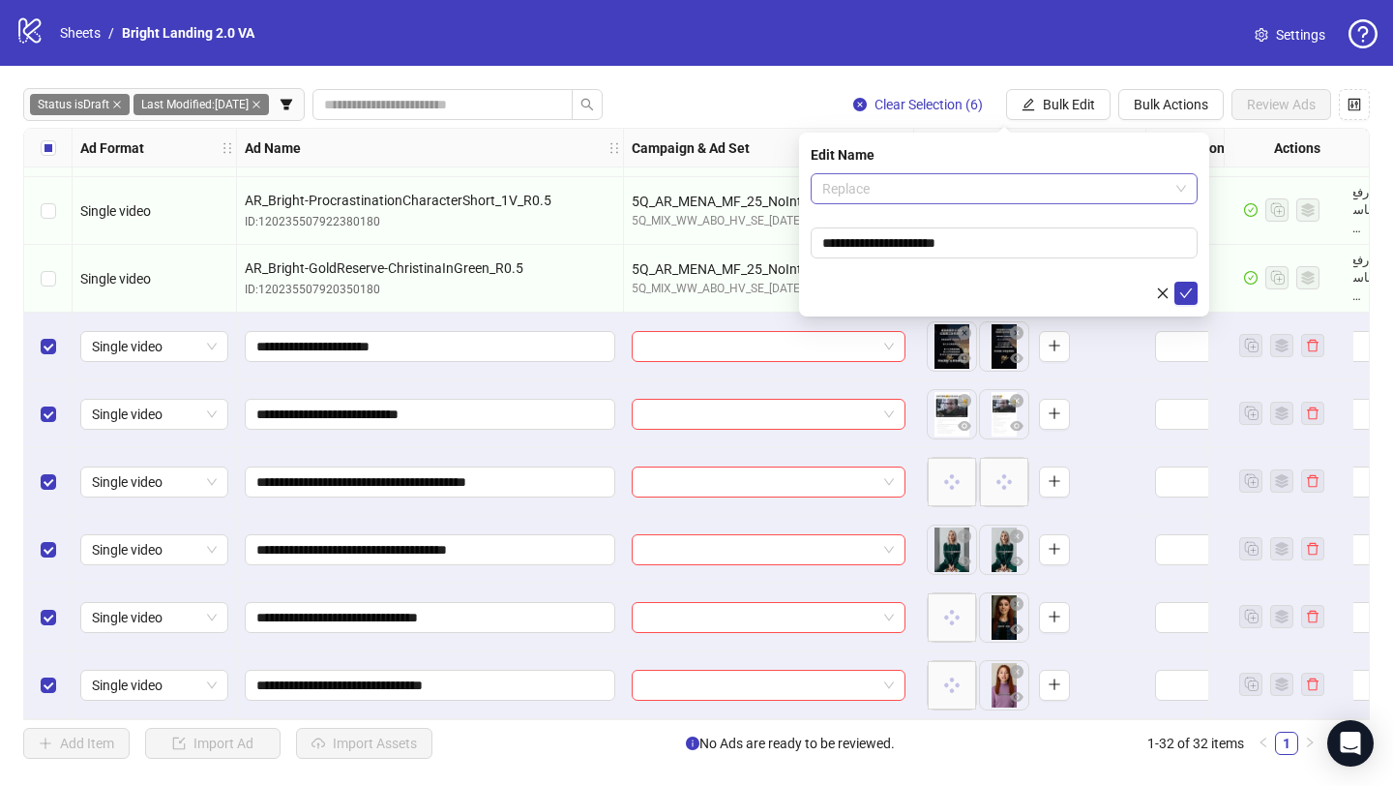
click at [1002, 178] on span "Replace" at bounding box center [1004, 188] width 364 height 29
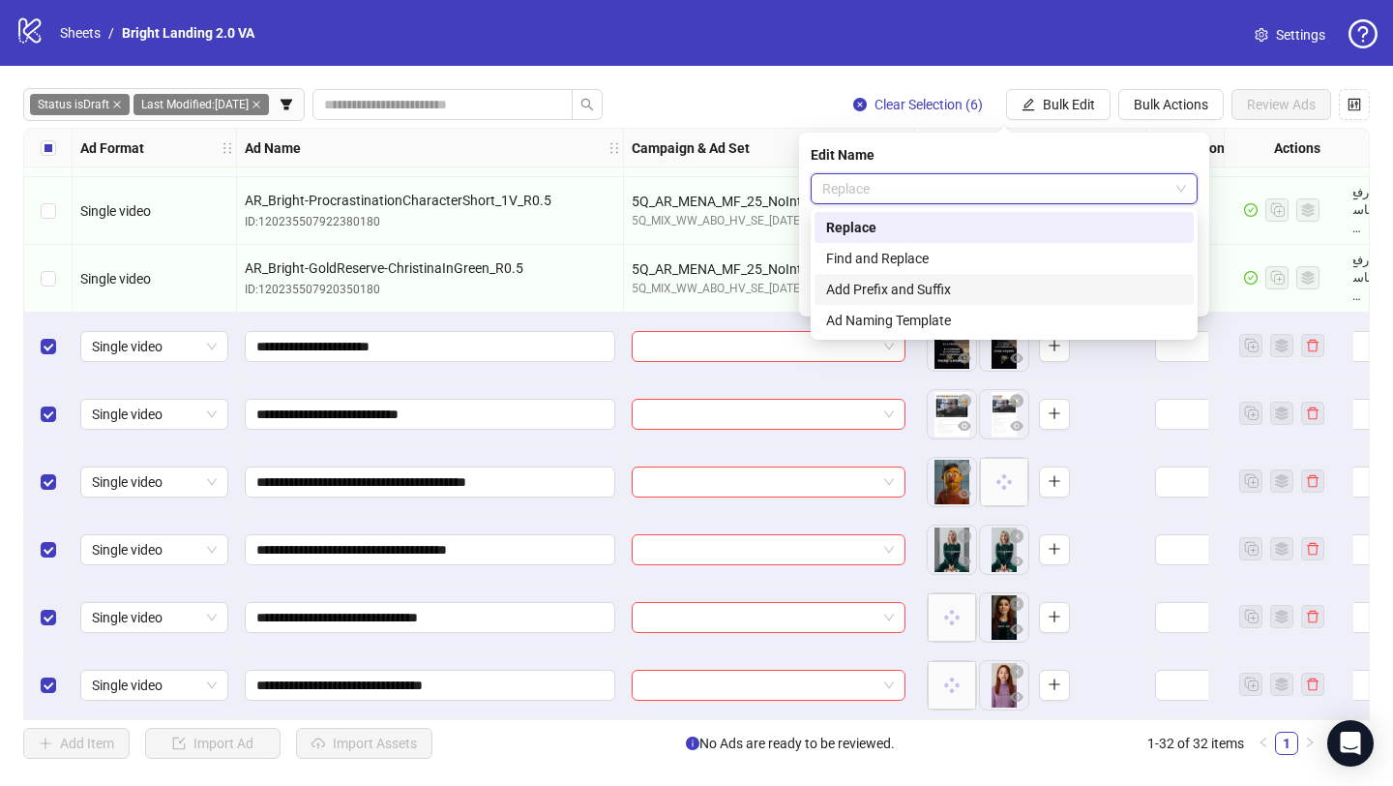
click at [984, 291] on div "Add Prefix and Suffix" at bounding box center [1004, 289] width 356 height 21
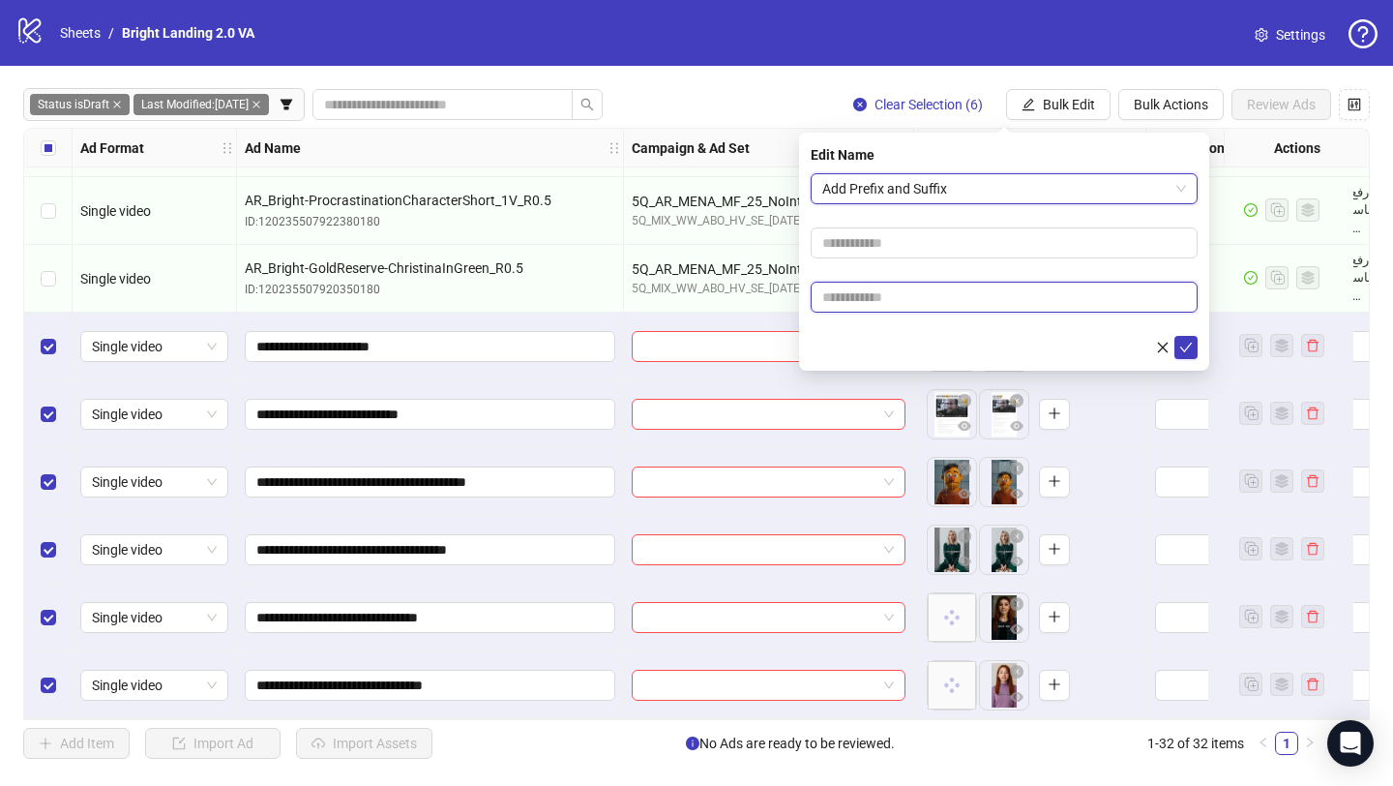
click at [984, 298] on input "text" at bounding box center [1004, 297] width 387 height 31
type input "****"
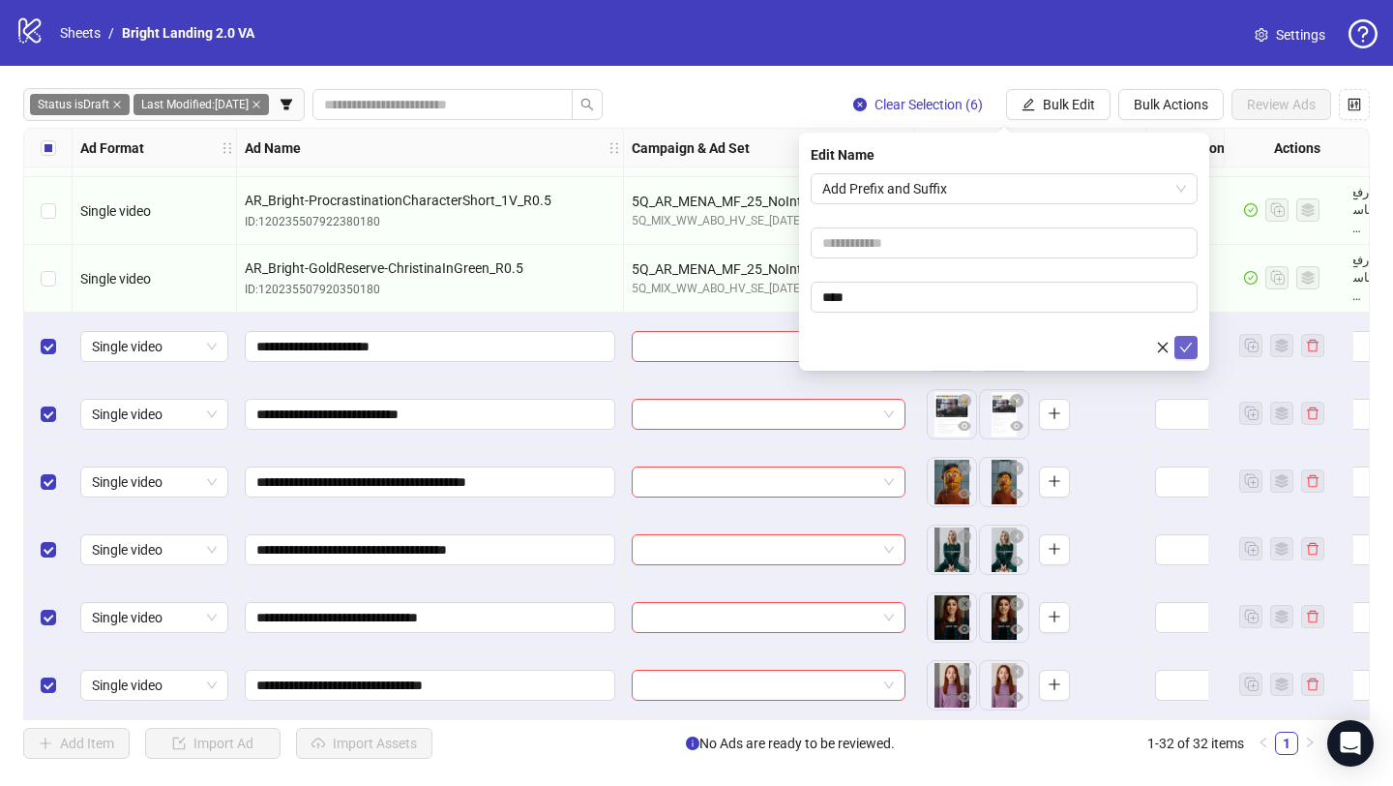
click at [1185, 338] on button "submit" at bounding box center [1186, 347] width 23 height 23
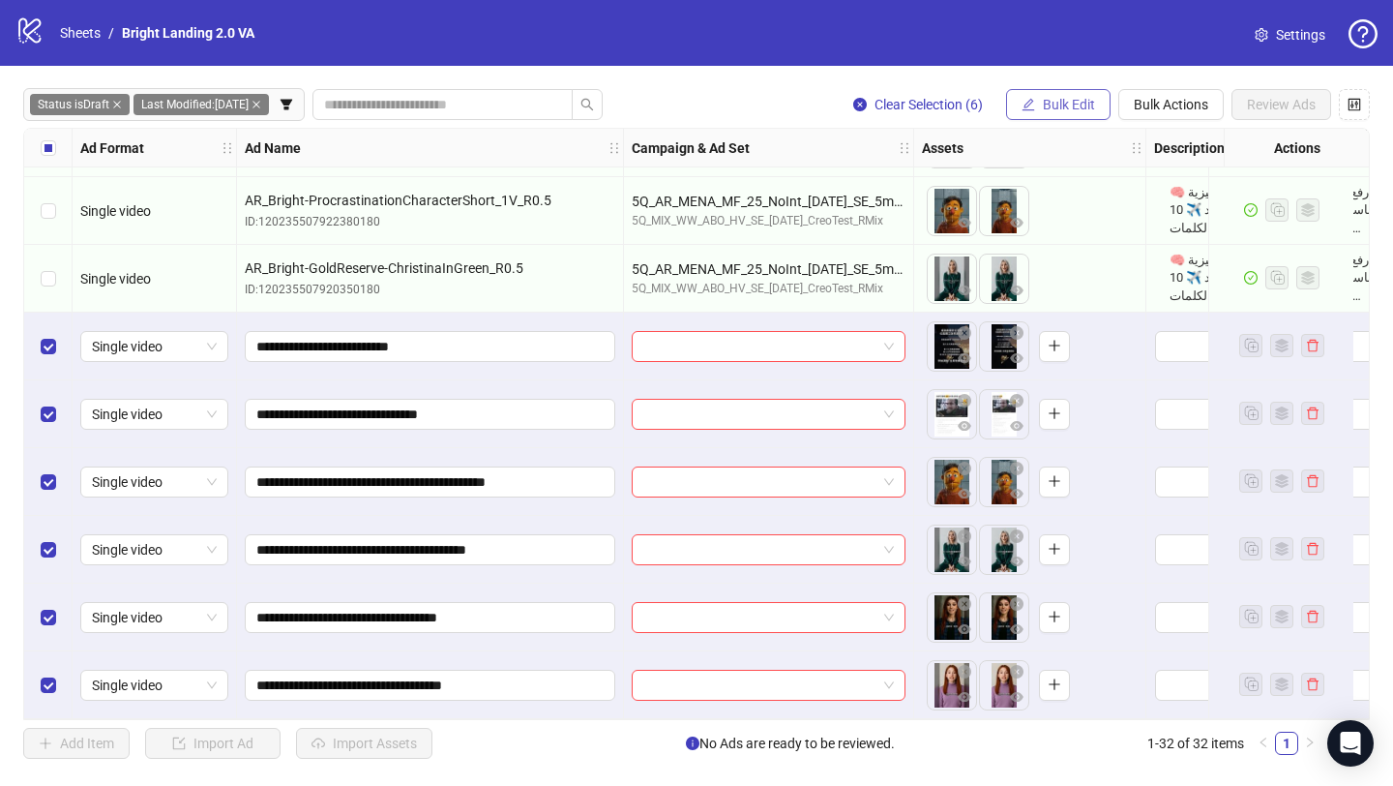
click at [1087, 117] on button "Bulk Edit" at bounding box center [1058, 104] width 105 height 31
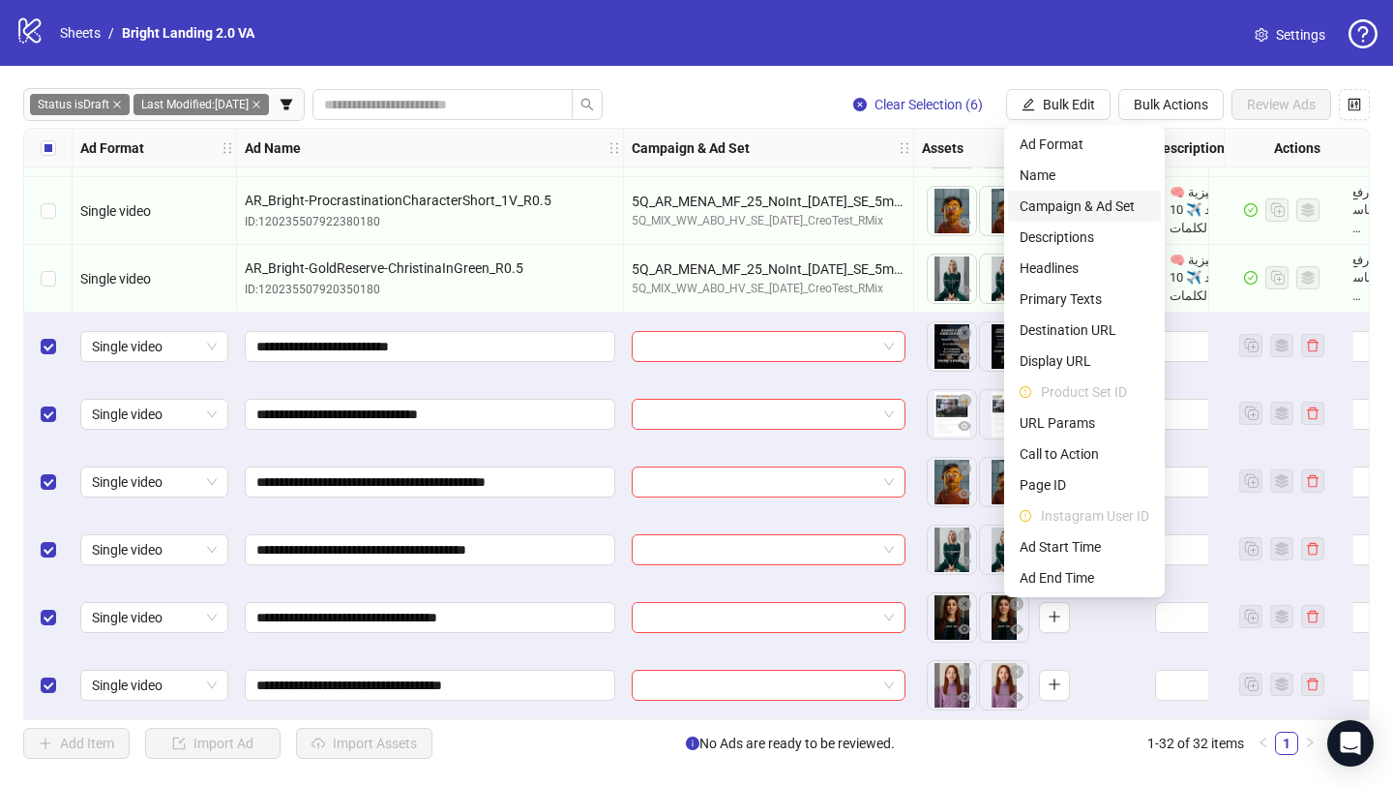
click at [1083, 209] on span "Campaign & Ad Set" at bounding box center [1085, 205] width 130 height 21
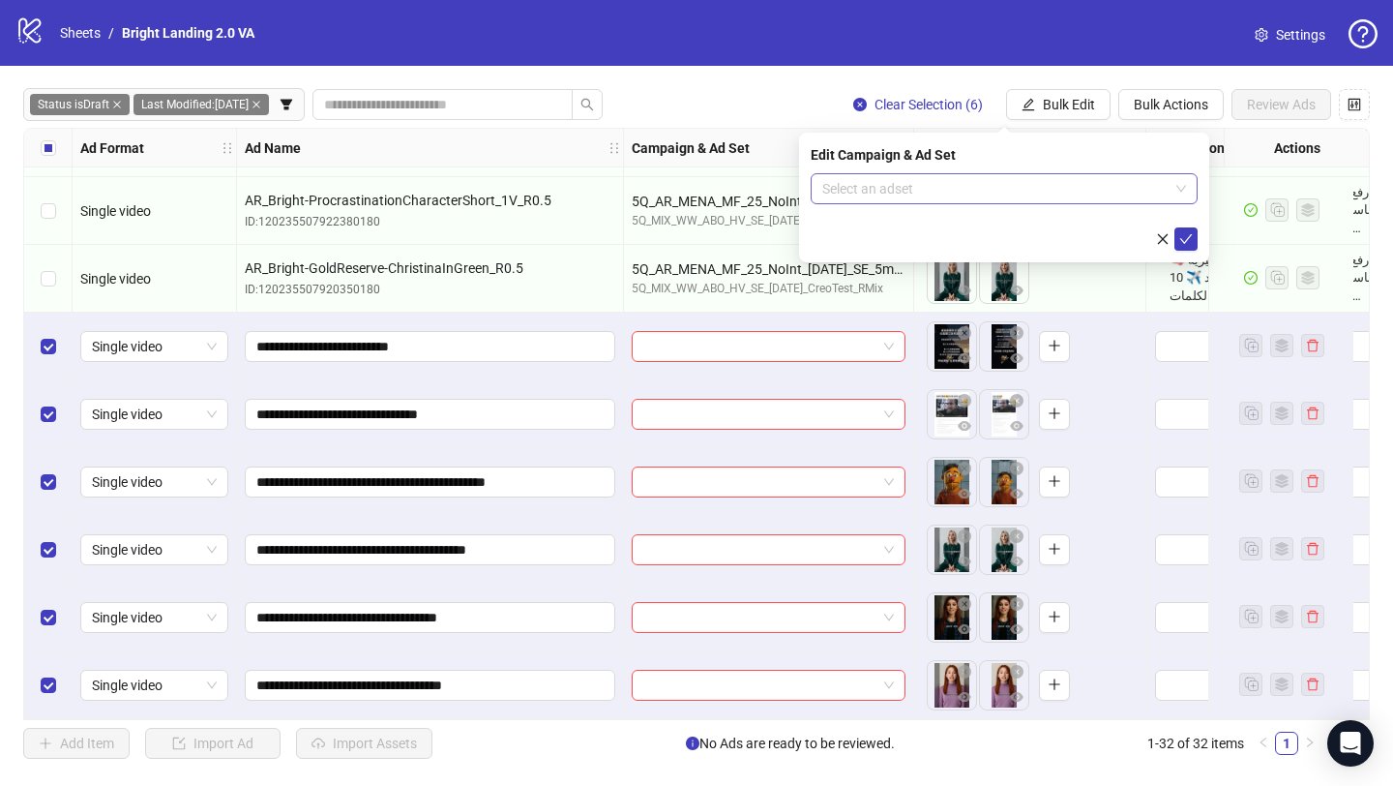
click at [1066, 188] on input "search" at bounding box center [995, 188] width 346 height 29
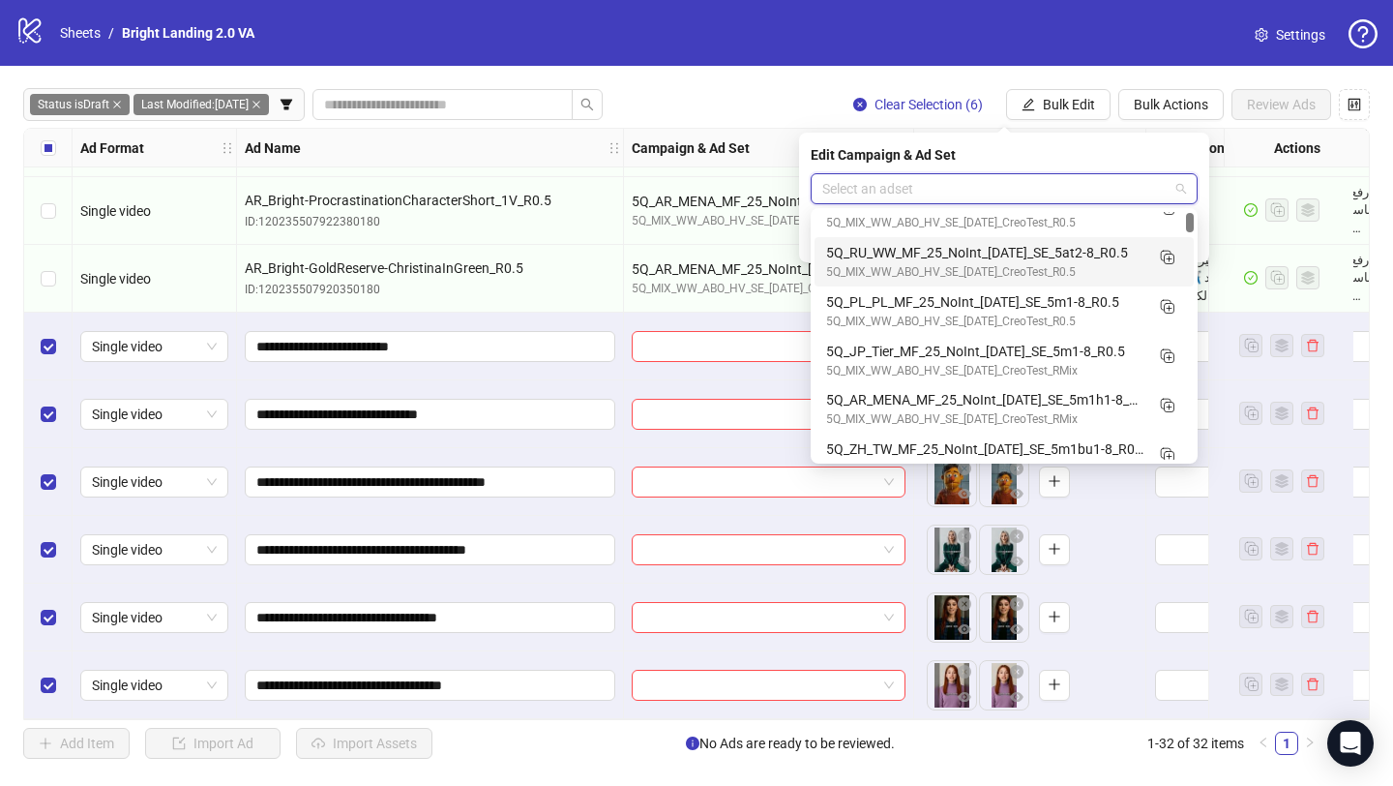
scroll to position [121, 0]
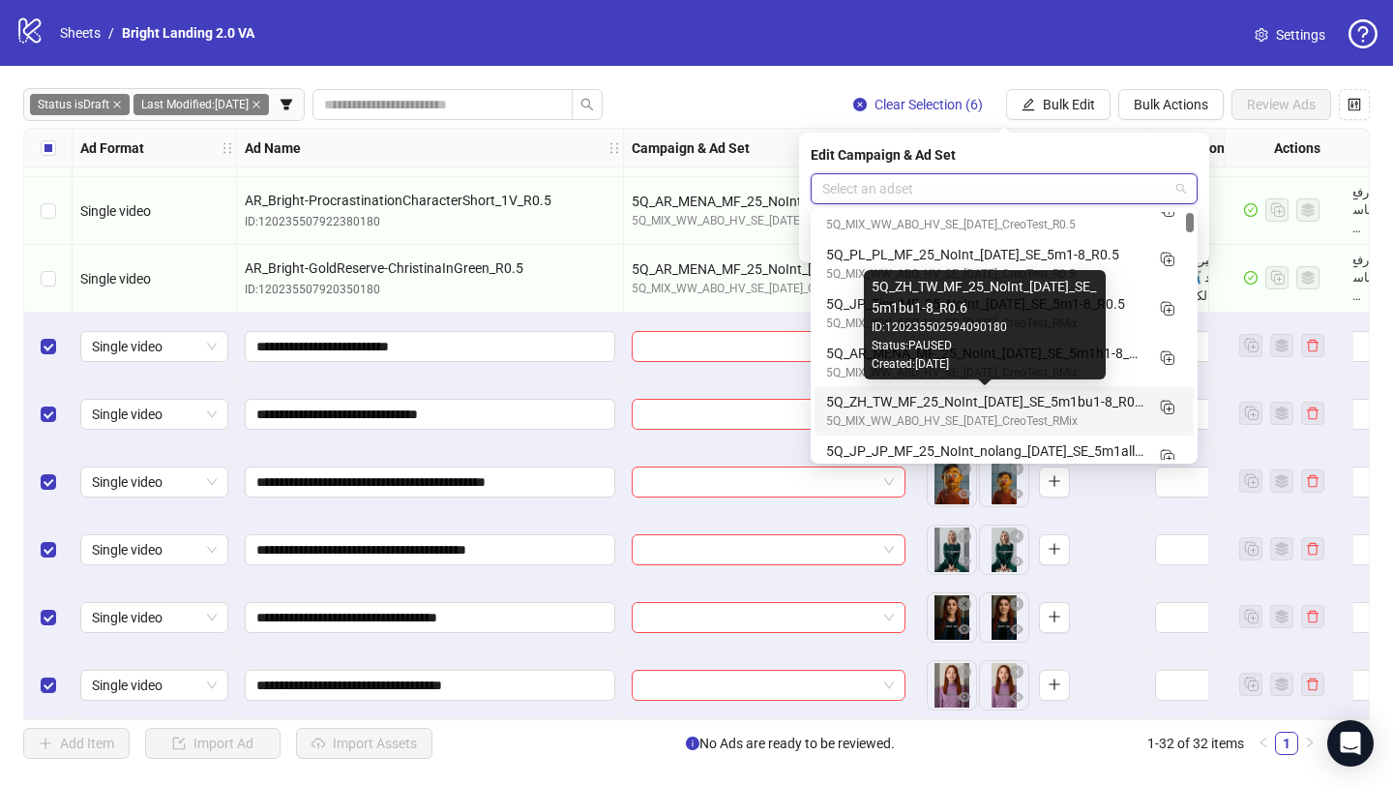
click at [1038, 401] on div "5Q_ZH_TW_MF_25_NoInt_[DATE]_SE_5m1bu1-8_R0.6" at bounding box center [984, 401] width 317 height 21
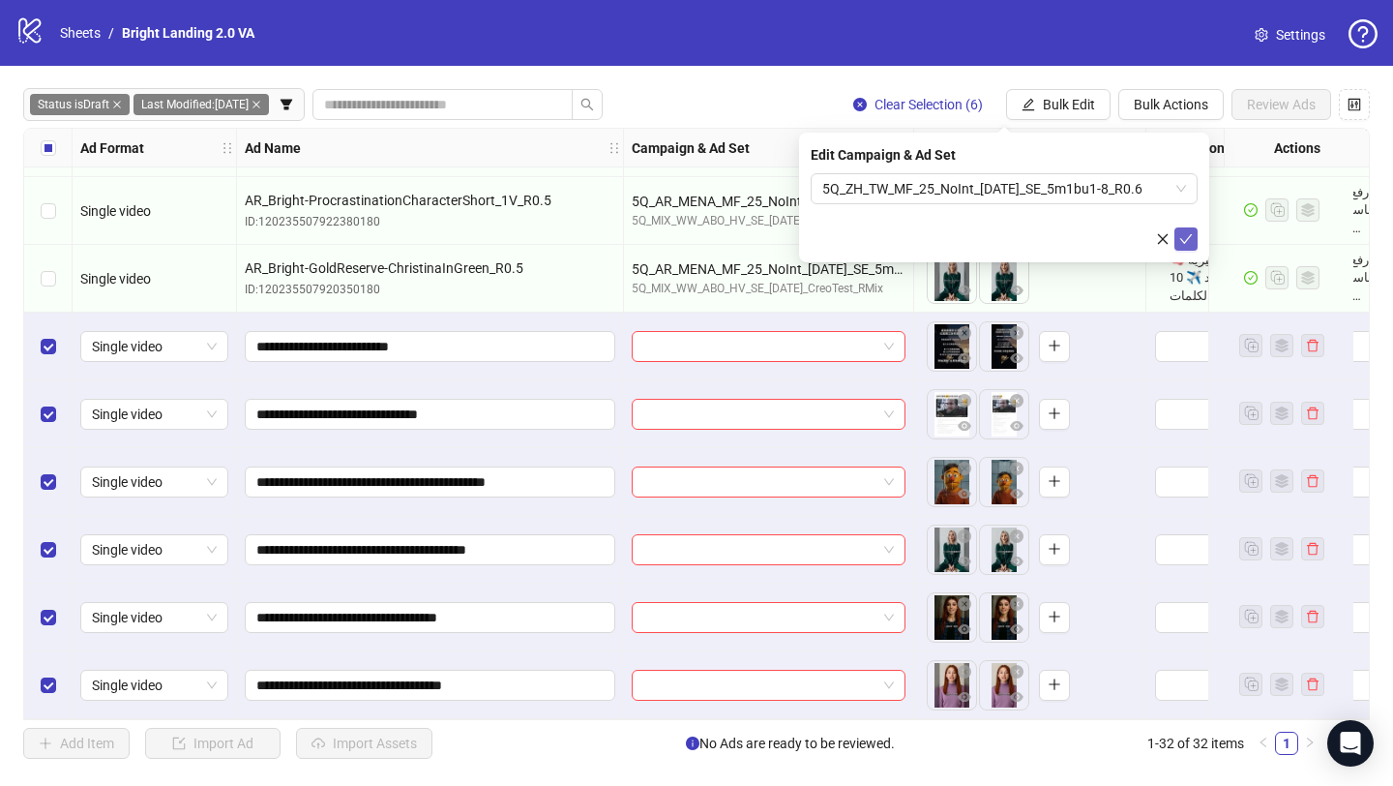
click at [1192, 237] on icon "check" at bounding box center [1187, 239] width 14 height 14
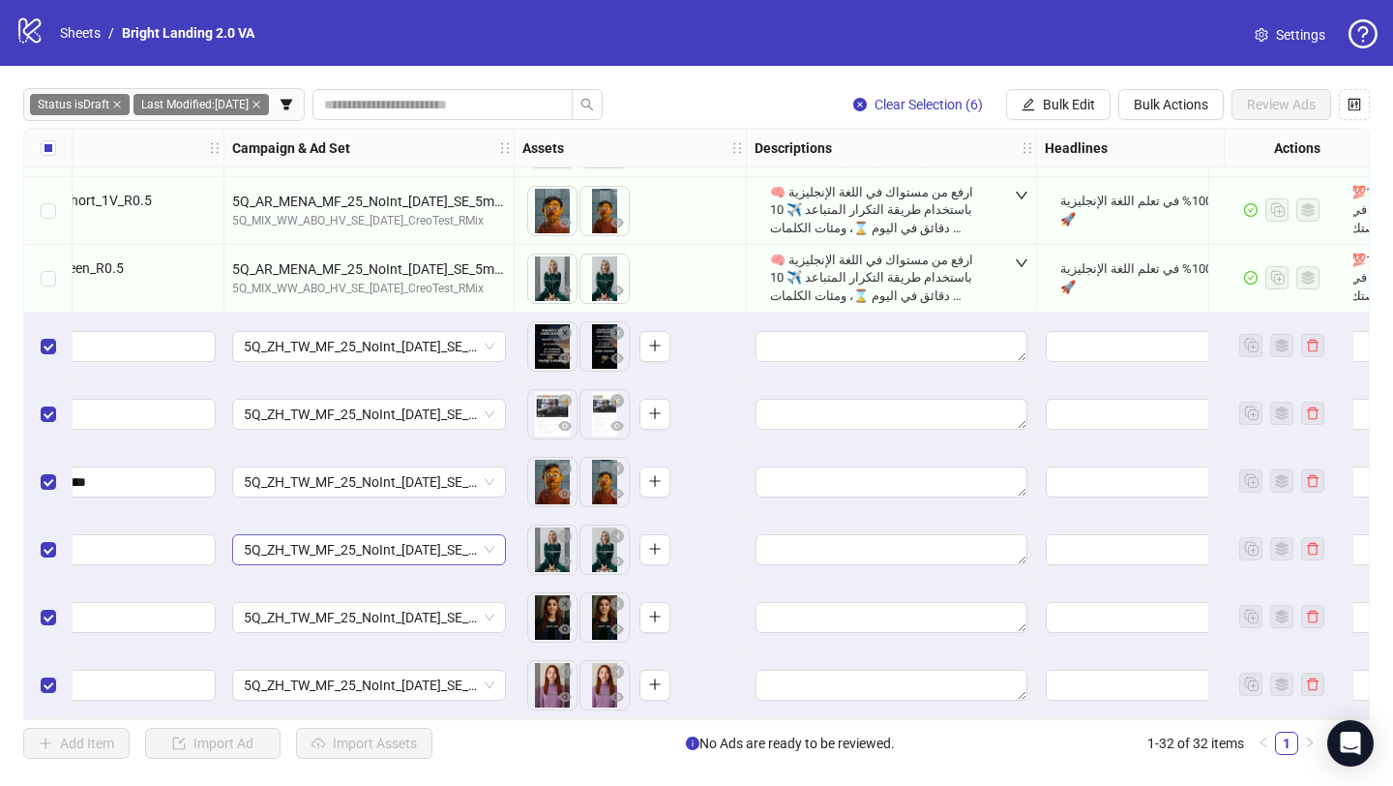
scroll to position [1624, 416]
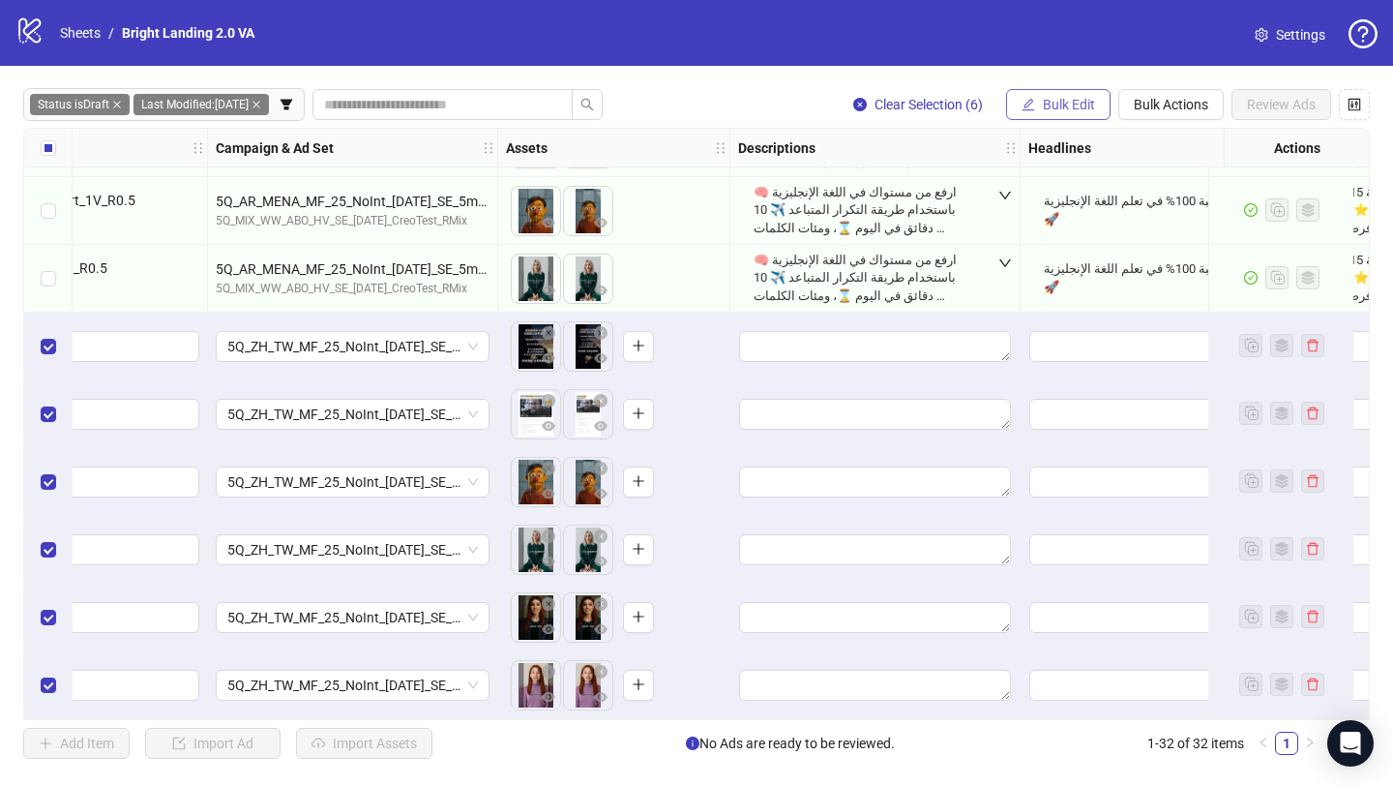
click at [1071, 106] on span "Bulk Edit" at bounding box center [1069, 104] width 52 height 15
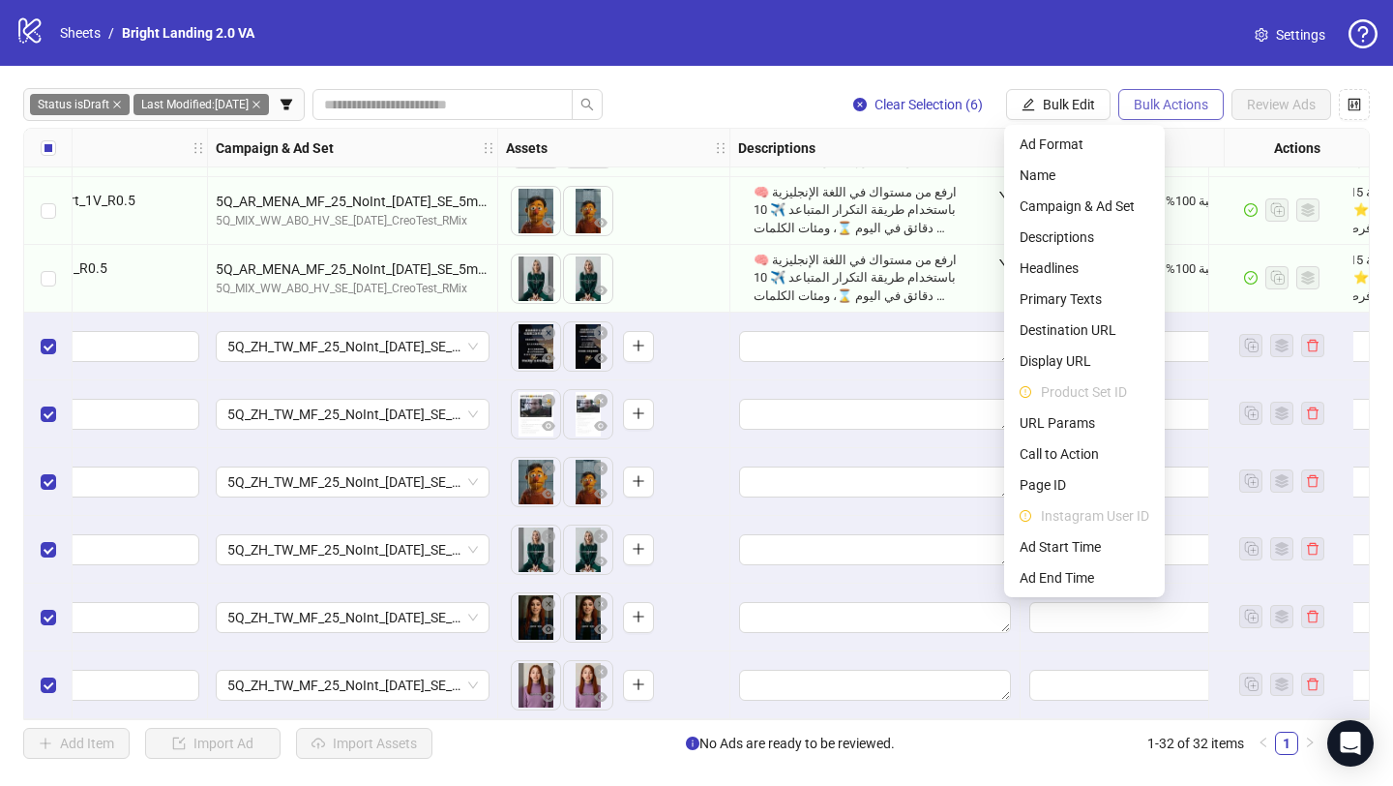
click at [1160, 94] on button "Bulk Actions" at bounding box center [1171, 104] width 105 height 31
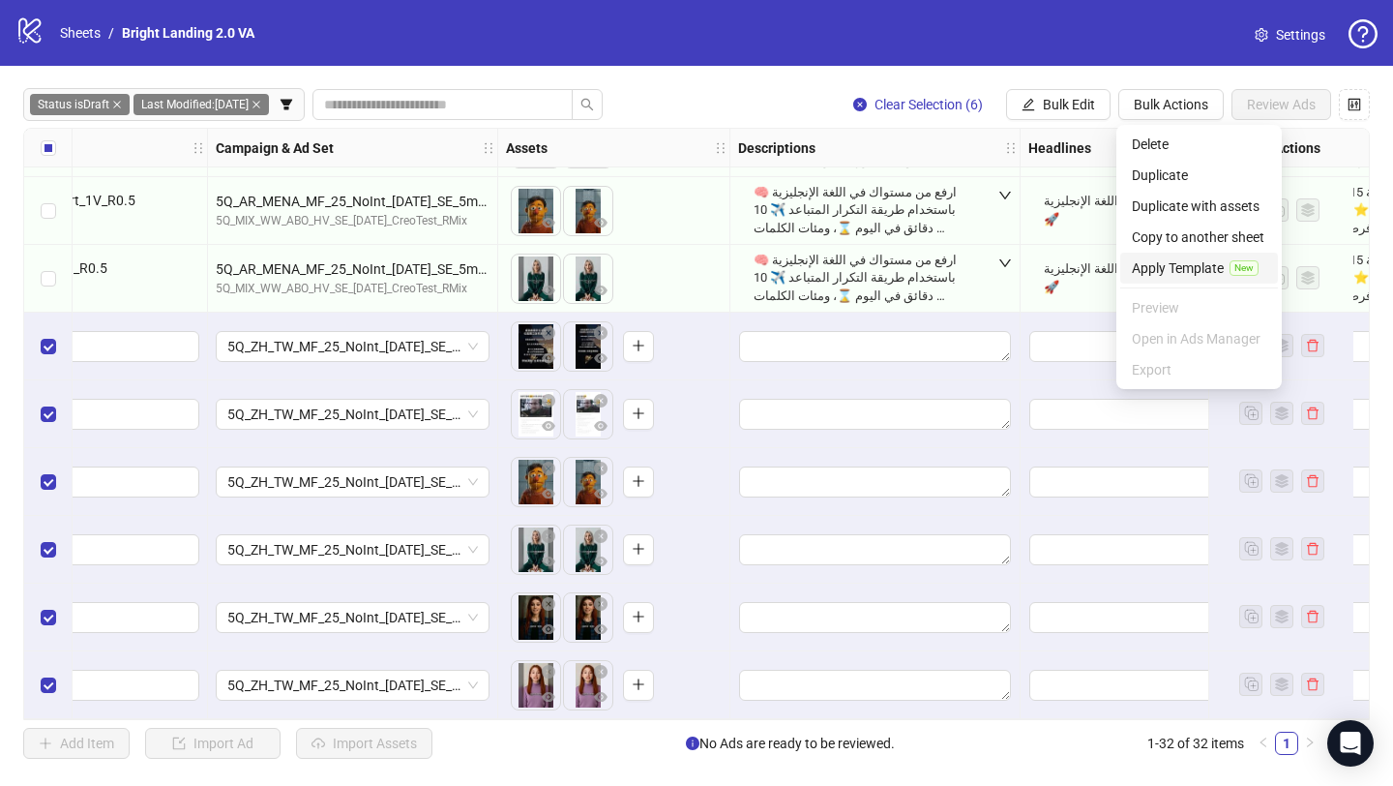
click at [1201, 264] on span "Apply Template" at bounding box center [1178, 267] width 92 height 21
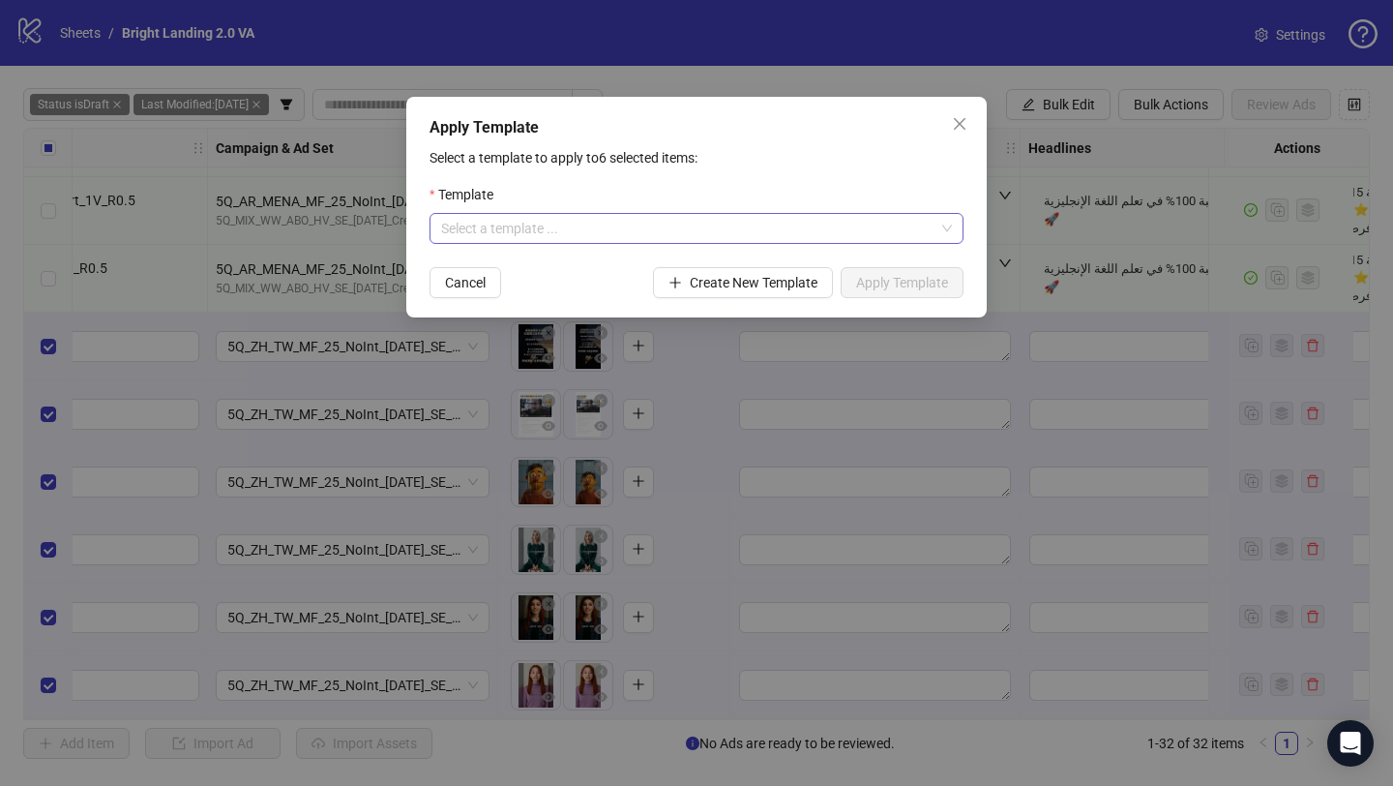
click at [702, 231] on input "search" at bounding box center [687, 228] width 493 height 29
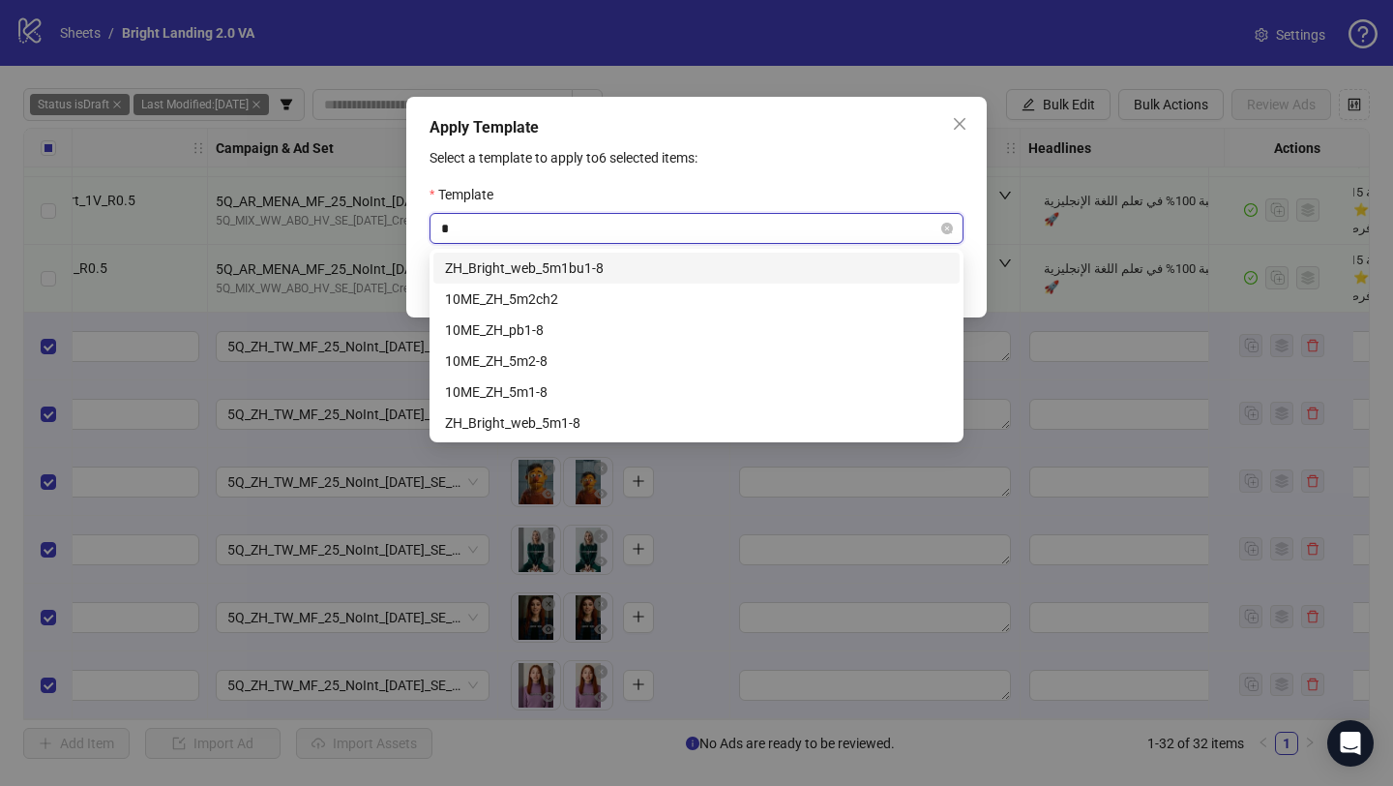
type input "**"
click at [698, 273] on div "ZH_Bright_web_5m1bu1-8" at bounding box center [696, 267] width 503 height 21
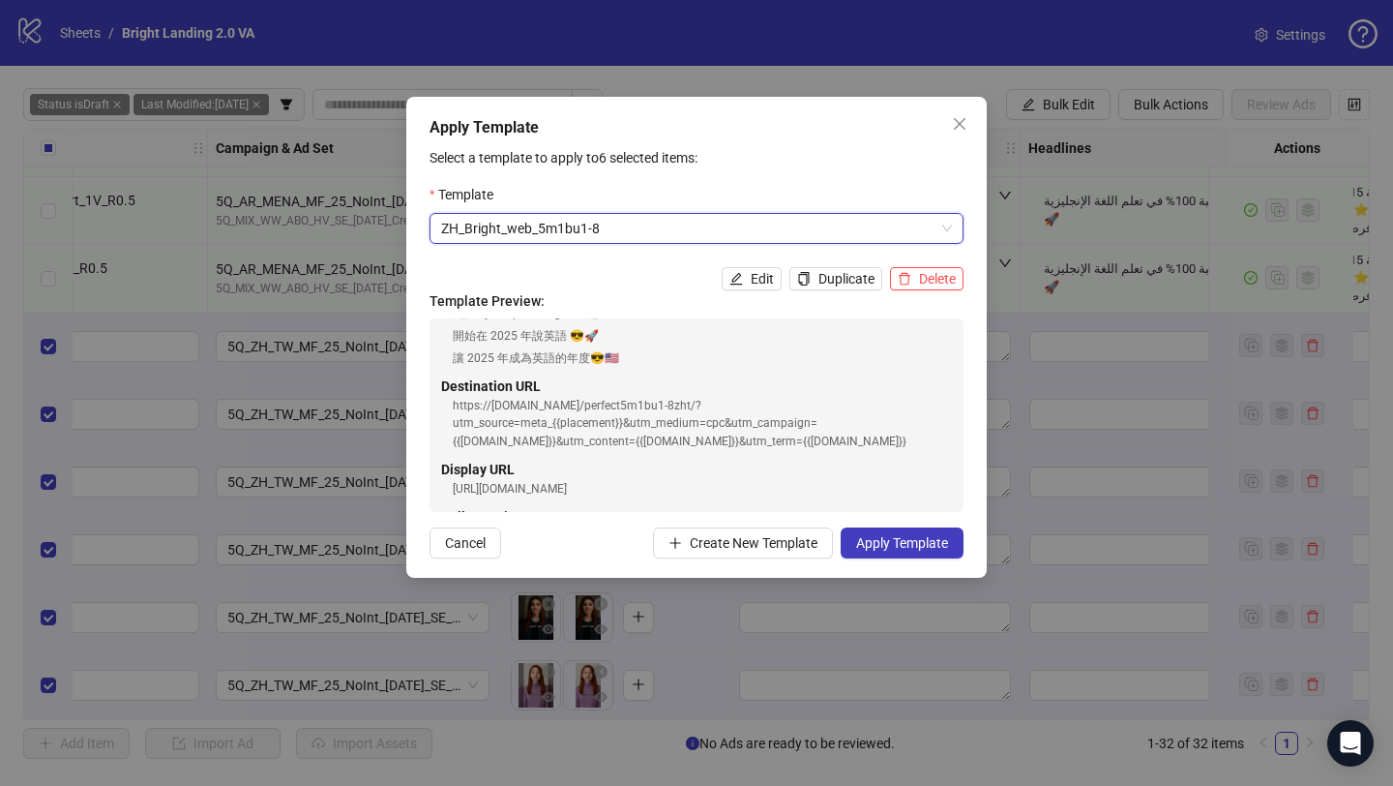
scroll to position [208, 0]
click at [911, 540] on span "Apply Template" at bounding box center [902, 542] width 92 height 15
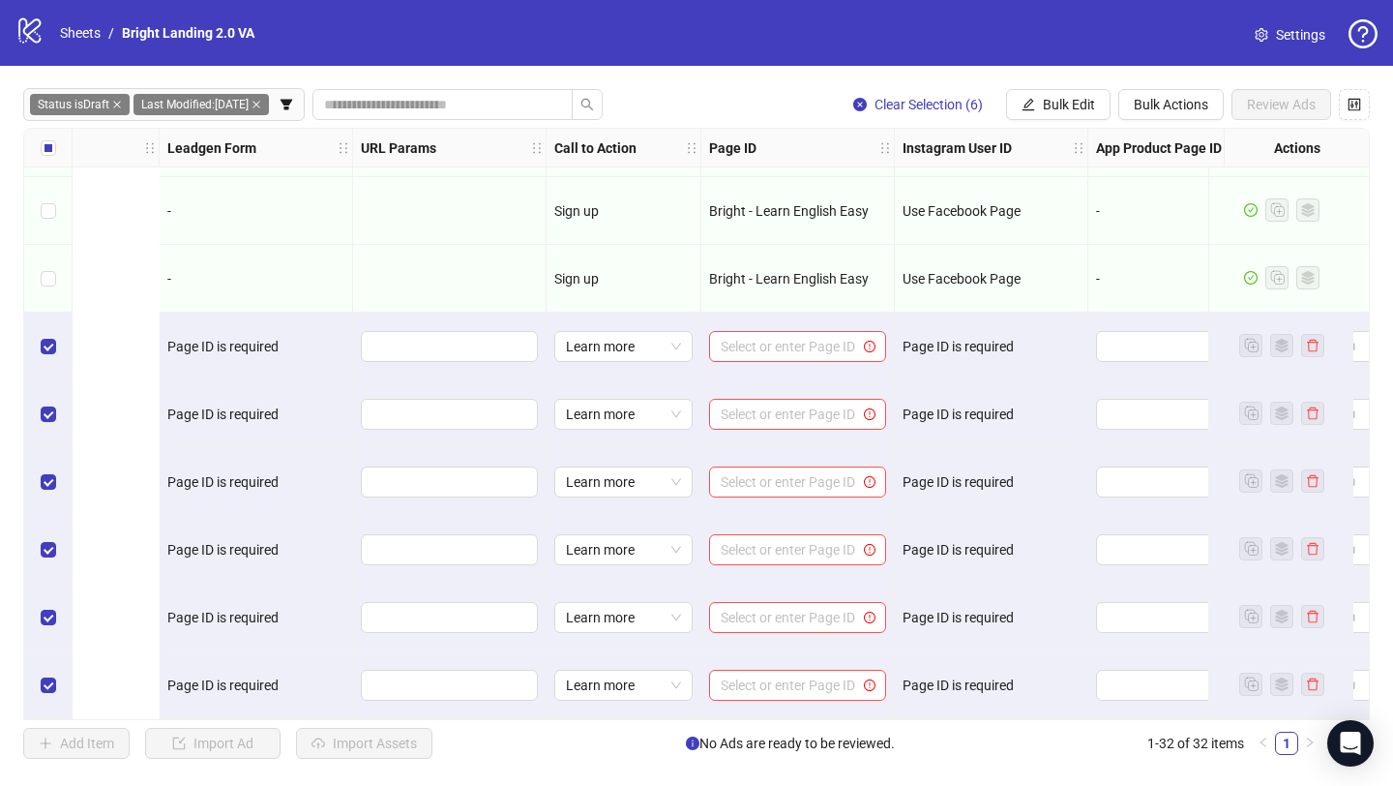
scroll to position [1624, 2933]
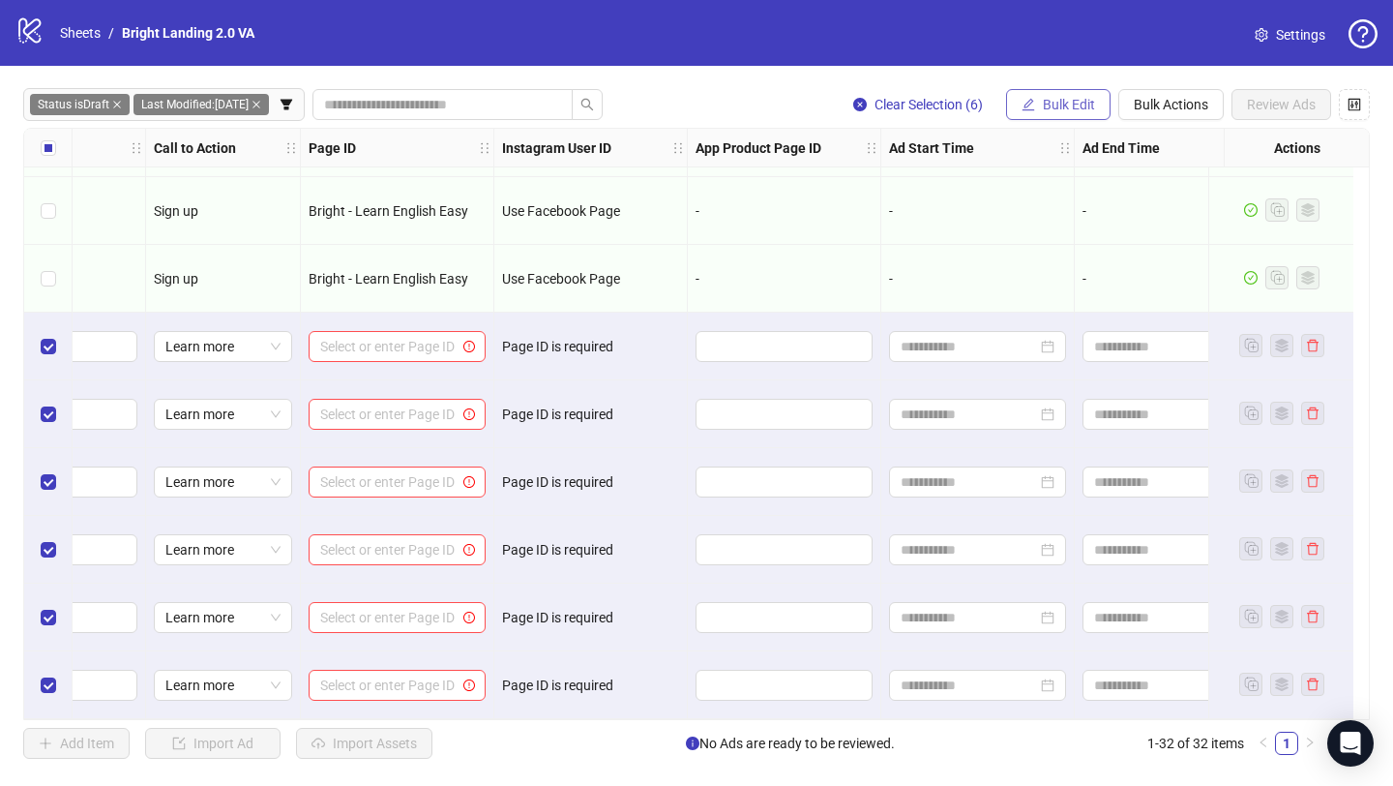
click at [1036, 109] on button "Bulk Edit" at bounding box center [1058, 104] width 105 height 31
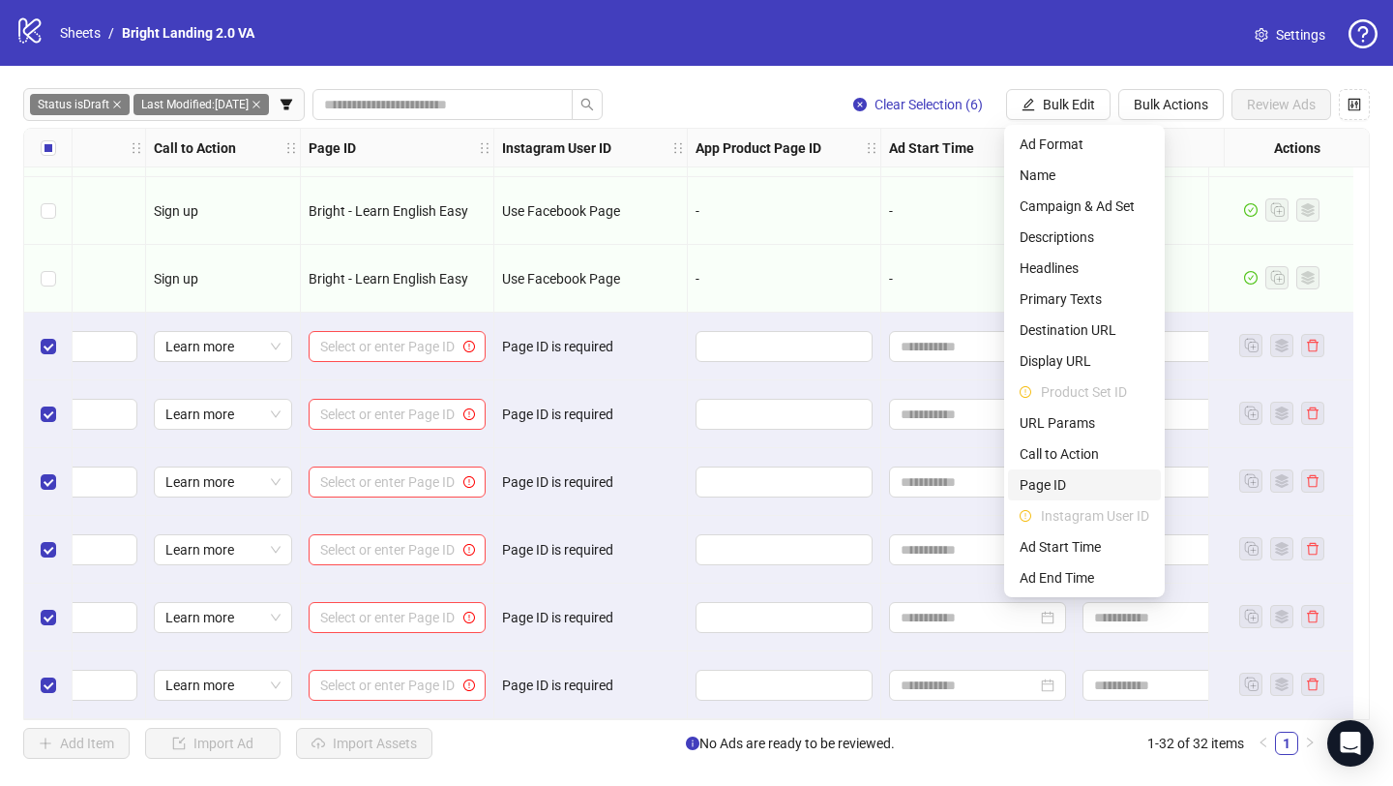
click at [1086, 479] on span "Page ID" at bounding box center [1085, 484] width 130 height 21
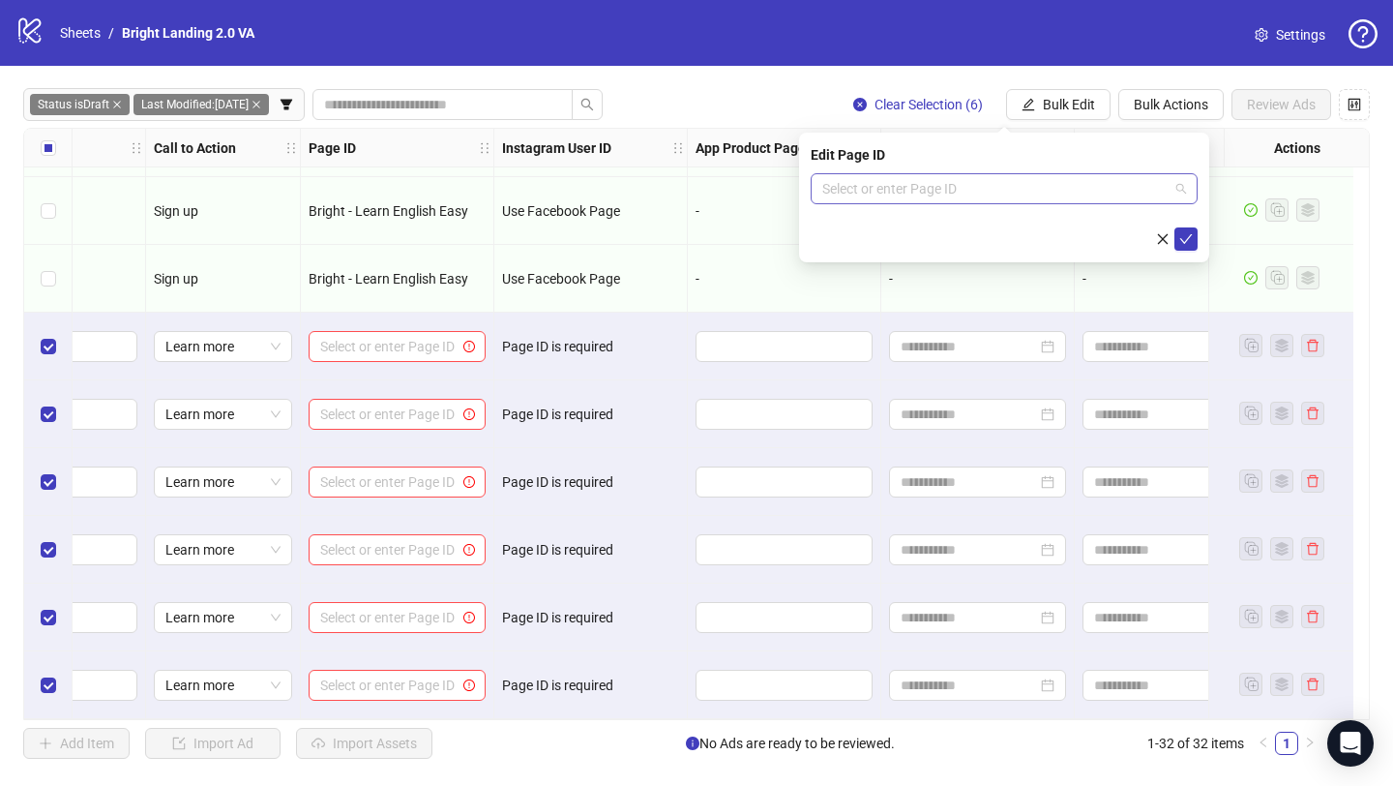
click at [977, 196] on input "search" at bounding box center [995, 188] width 346 height 29
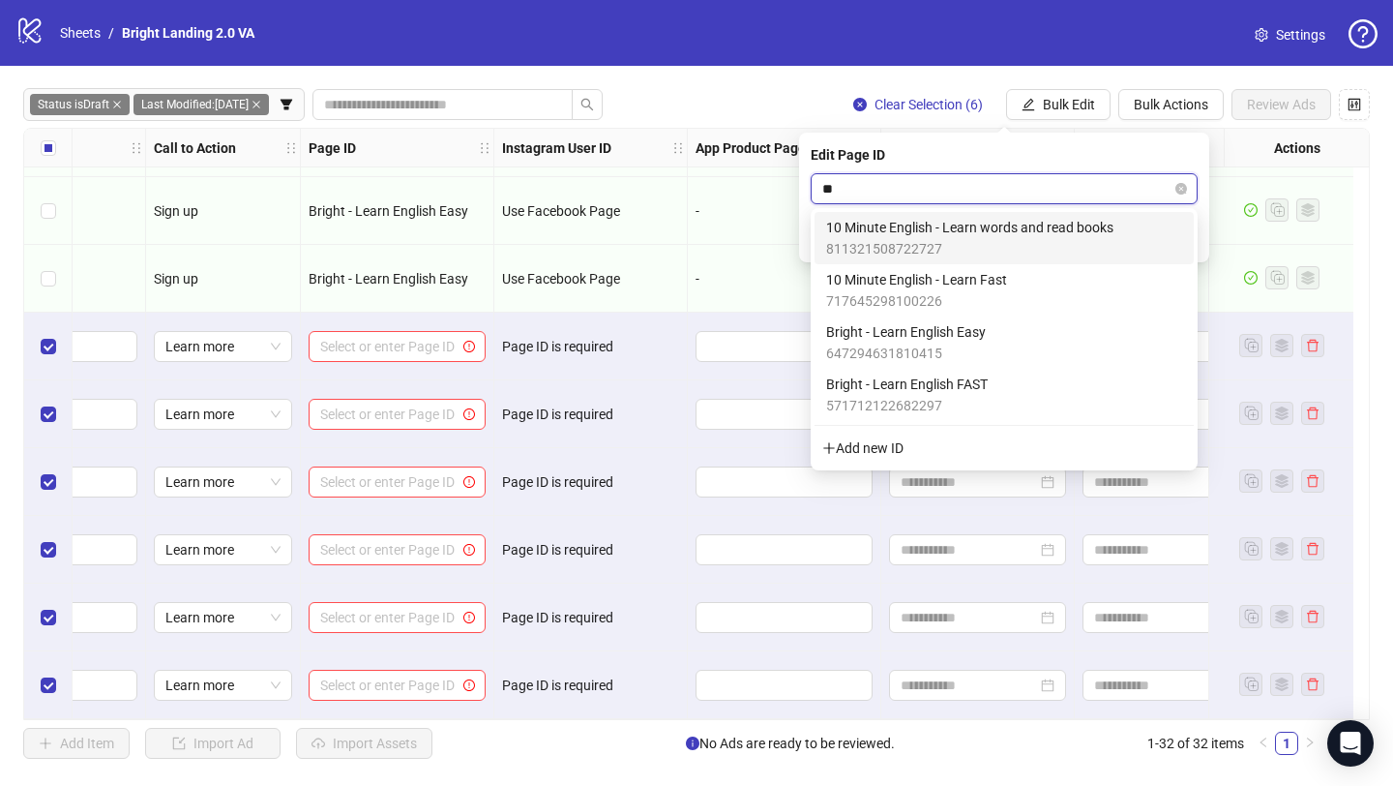
type input "***"
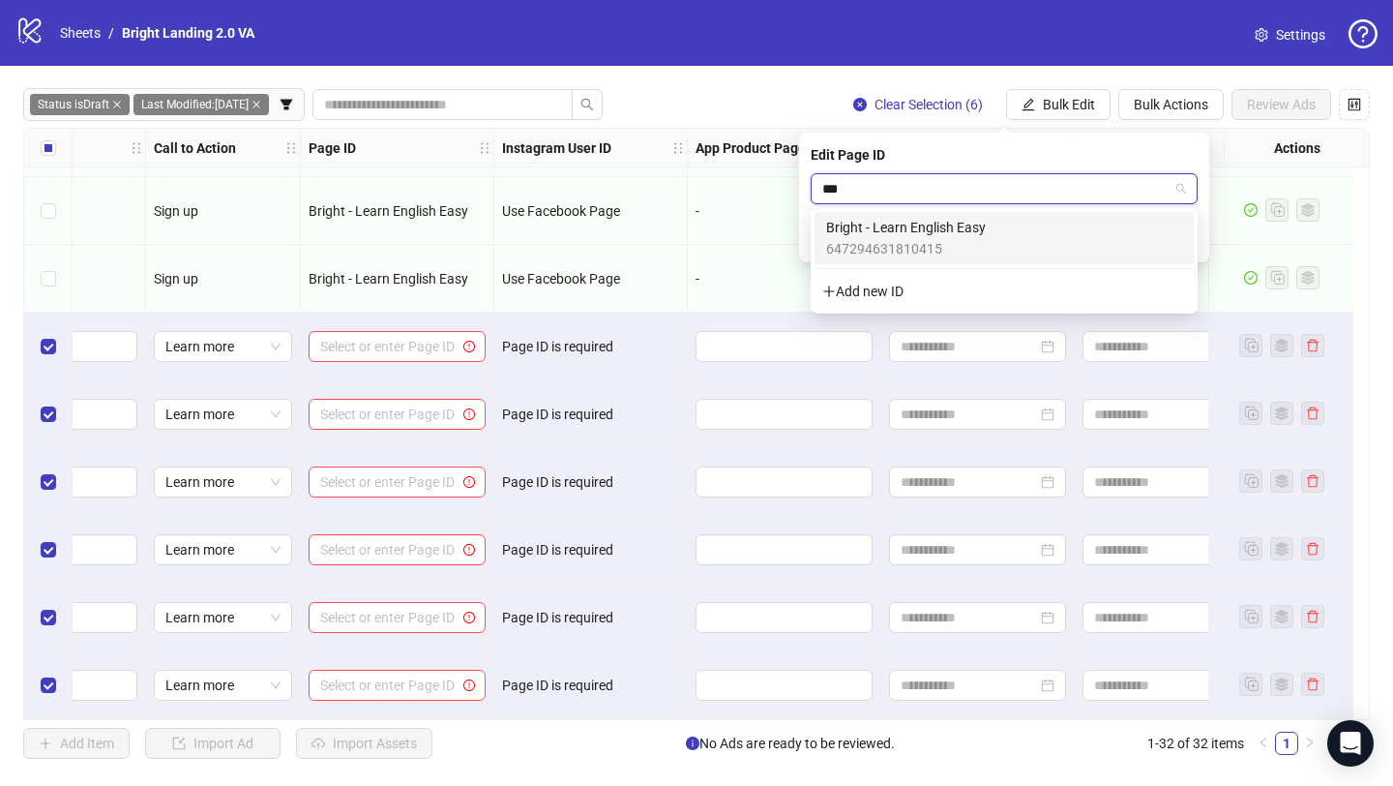
click at [984, 231] on span "Bright - Learn English Easy" at bounding box center [906, 227] width 160 height 21
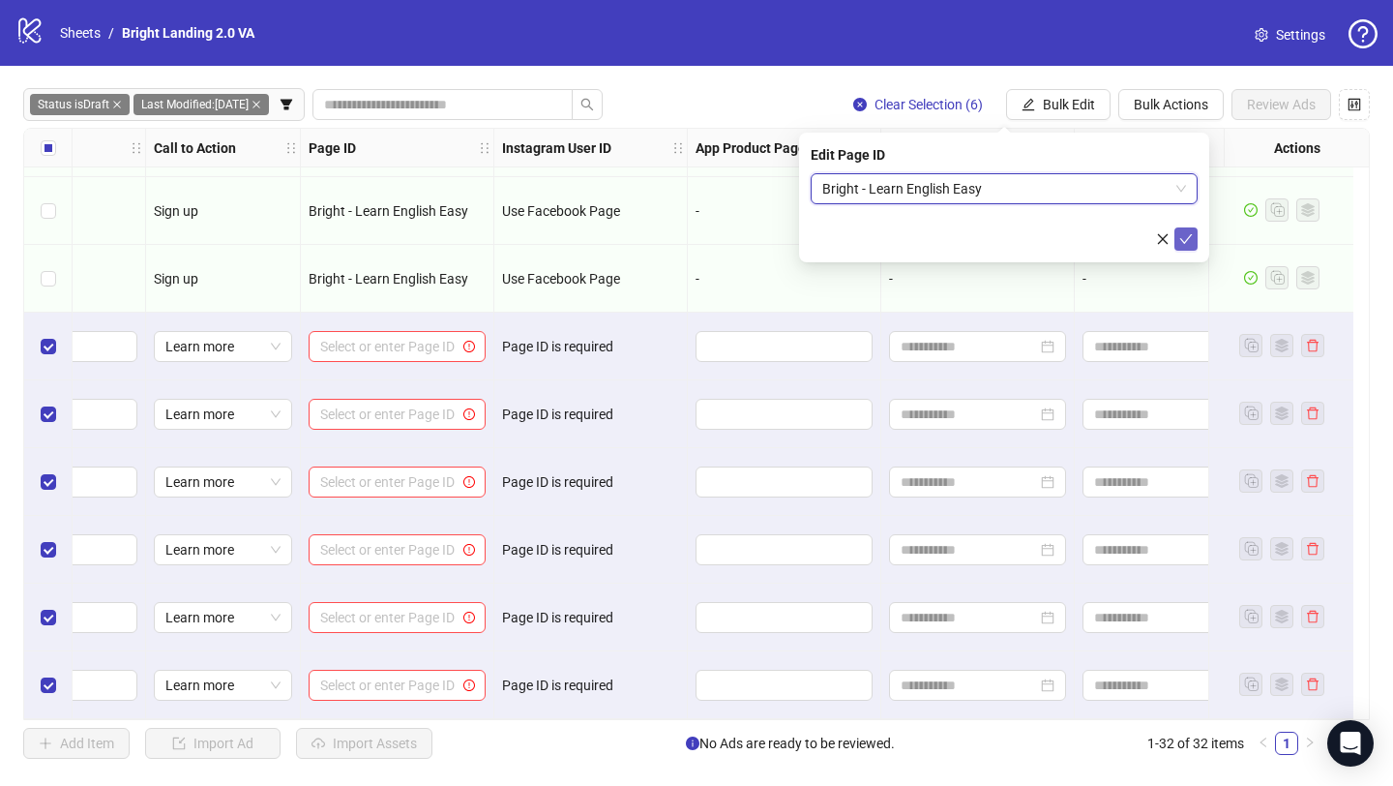
click at [1189, 241] on icon "check" at bounding box center [1187, 239] width 14 height 14
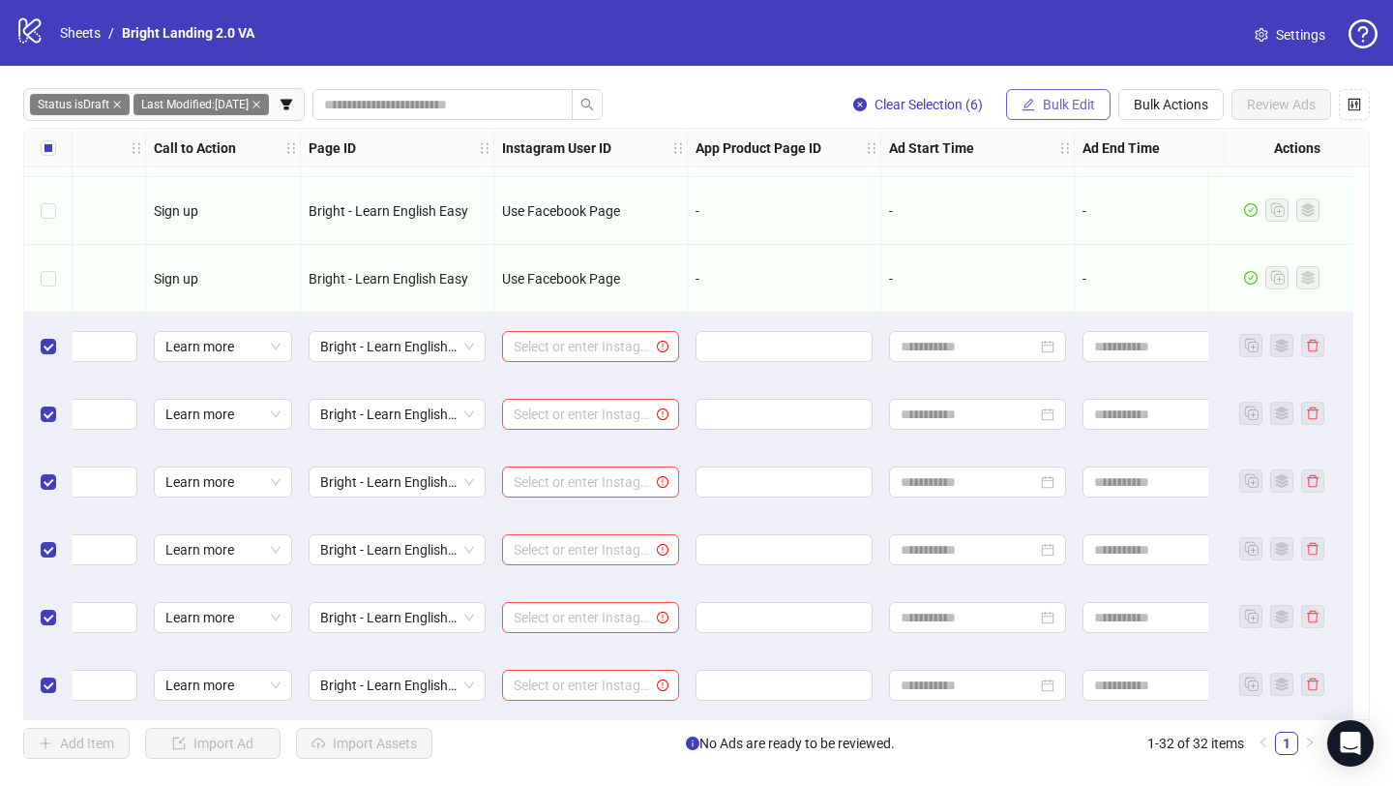
click at [1043, 104] on span "Bulk Edit" at bounding box center [1069, 104] width 52 height 15
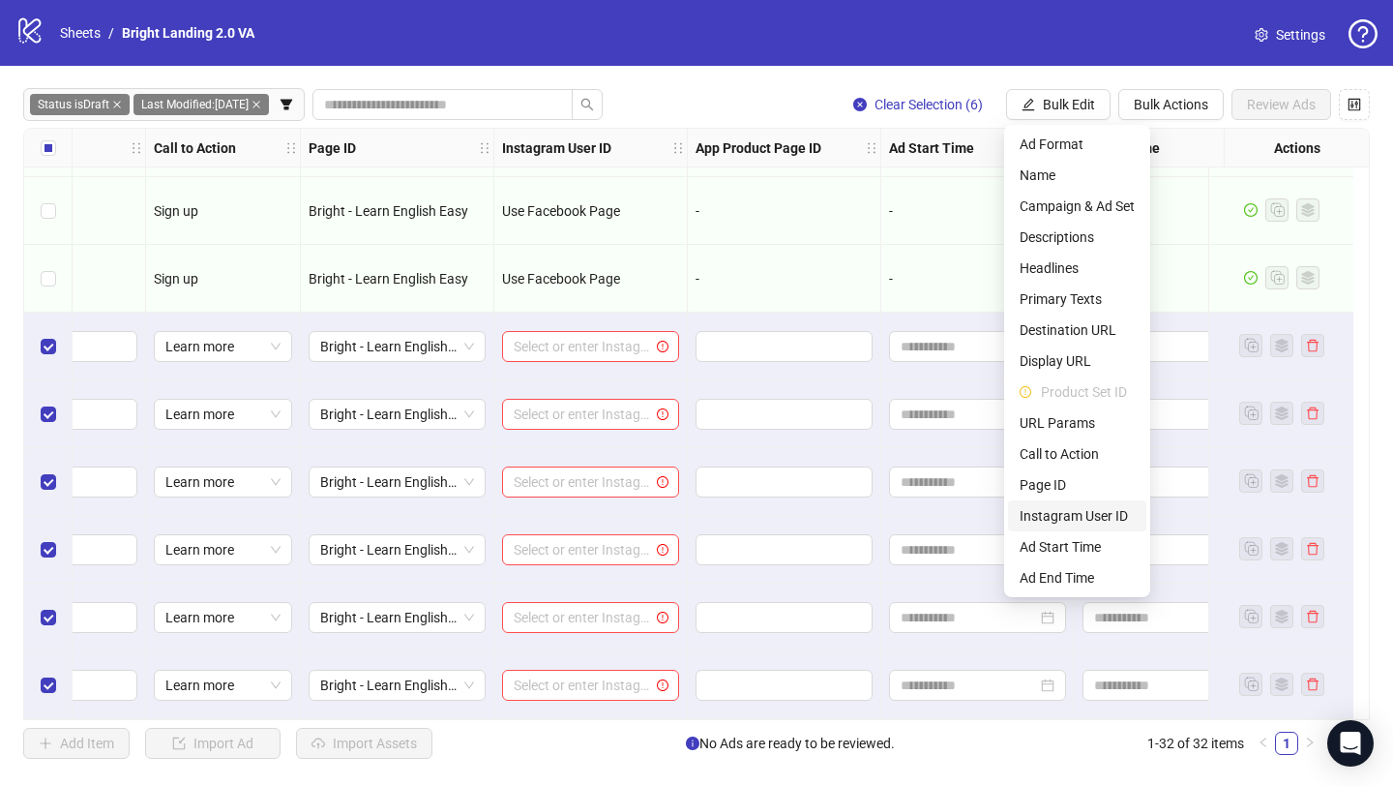
click at [1099, 521] on span "Instagram User ID" at bounding box center [1077, 515] width 115 height 21
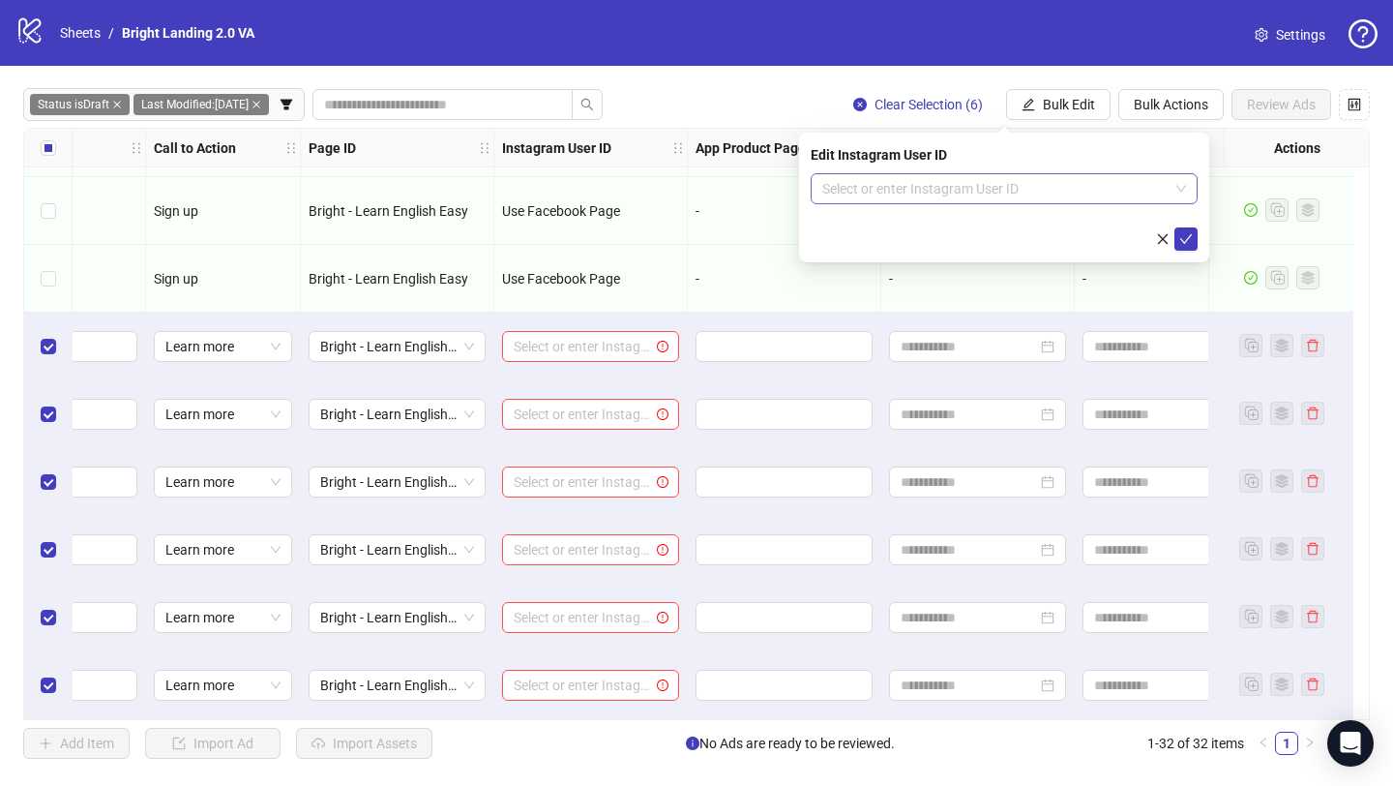
click at [1009, 191] on input "search" at bounding box center [995, 188] width 346 height 29
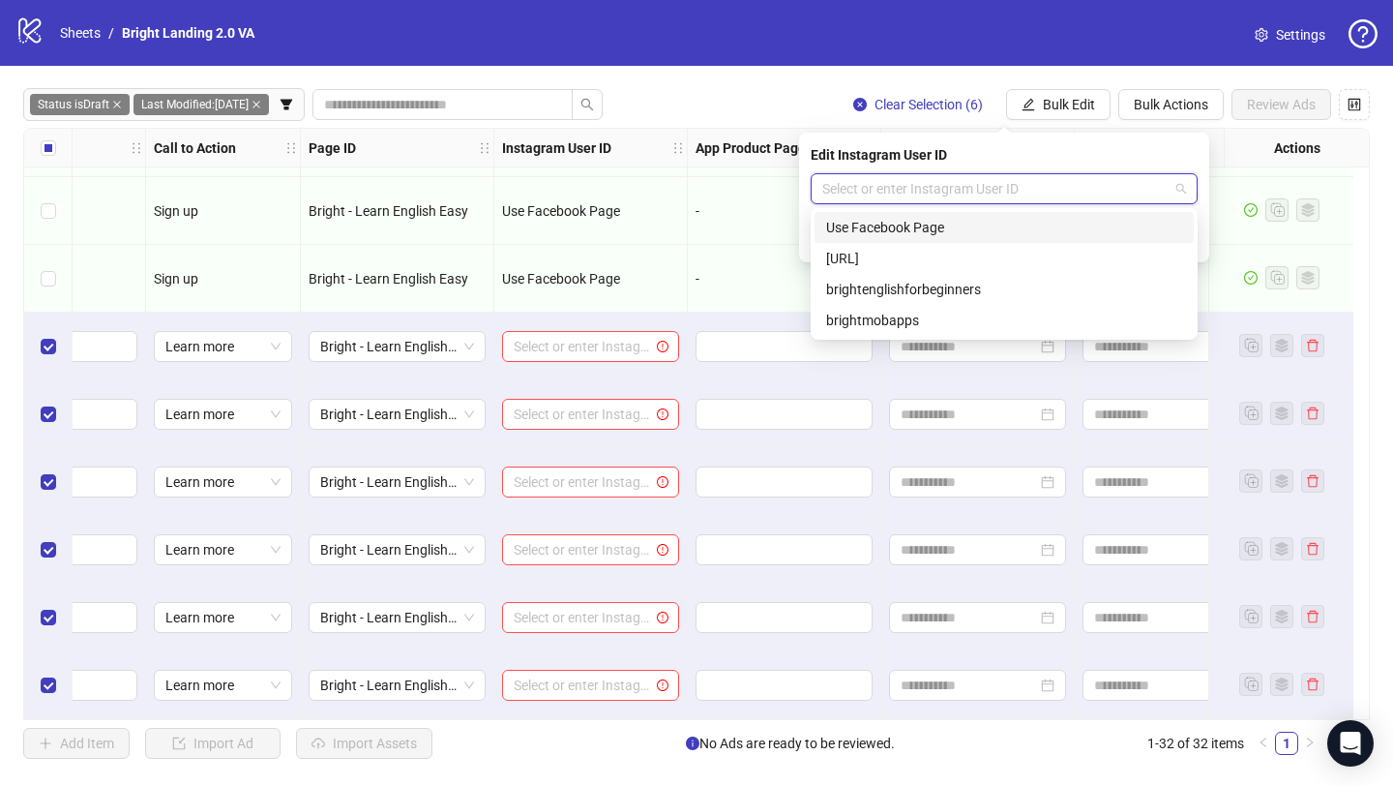
click at [1006, 219] on div "Use Facebook Page" at bounding box center [1004, 227] width 356 height 21
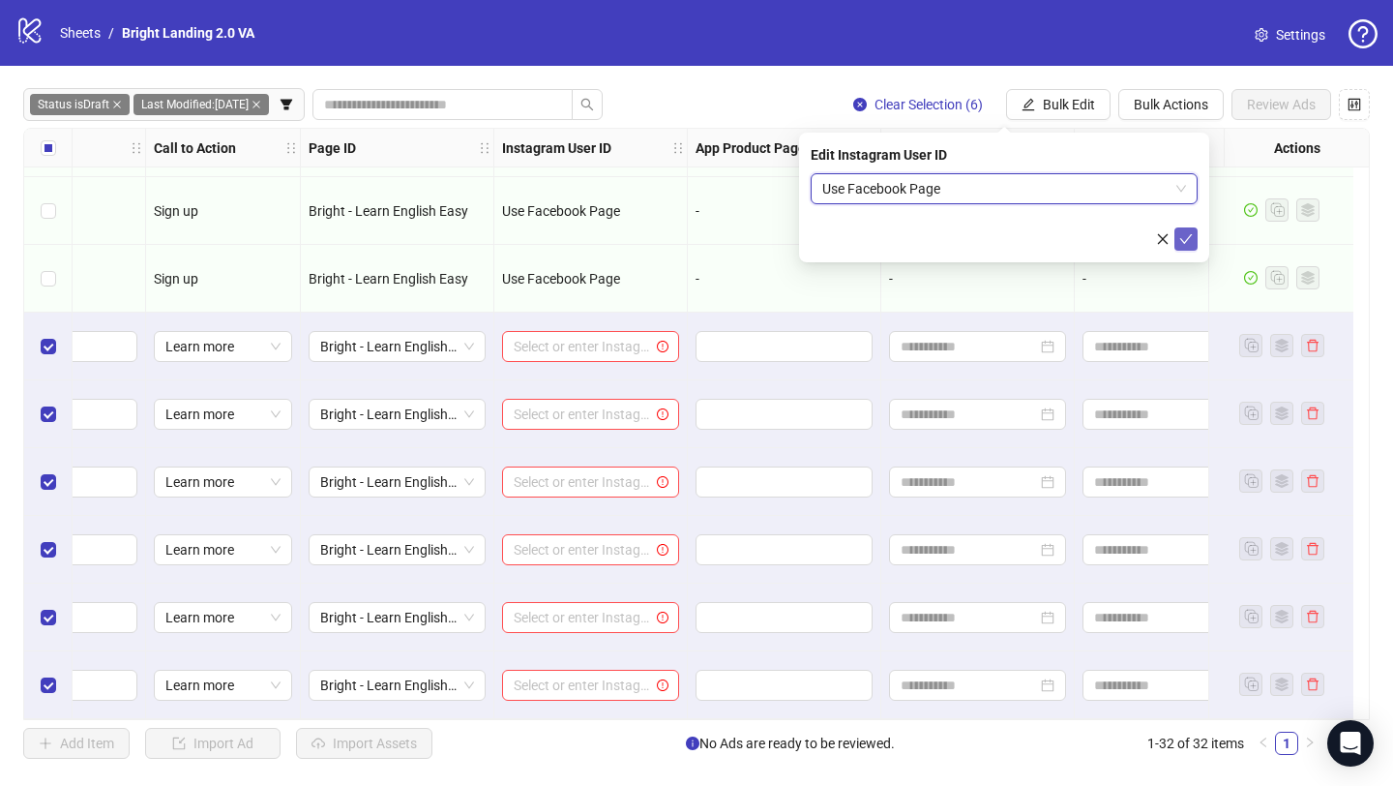
click at [1189, 236] on icon "check" at bounding box center [1186, 239] width 13 height 10
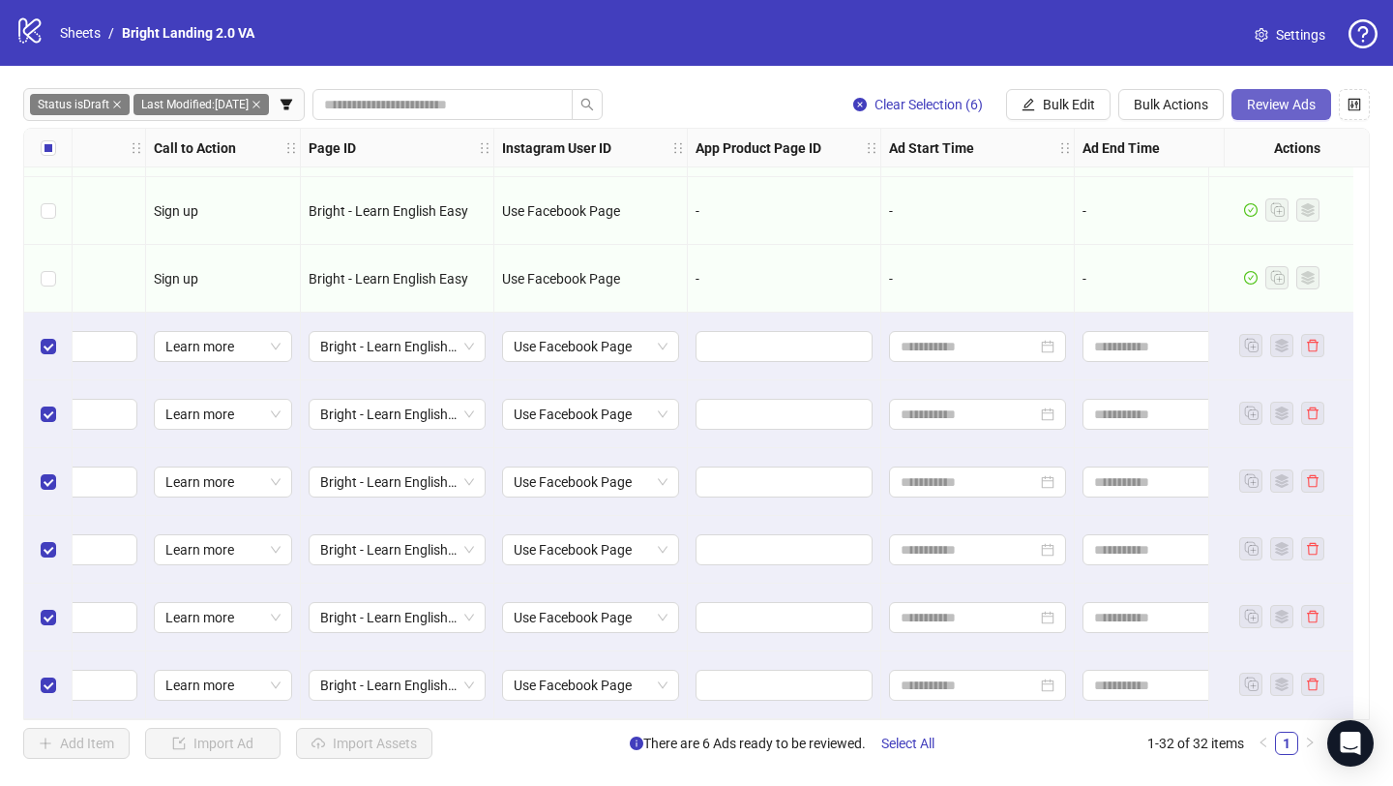
click at [1269, 111] on span "Review Ads" at bounding box center [1281, 104] width 69 height 15
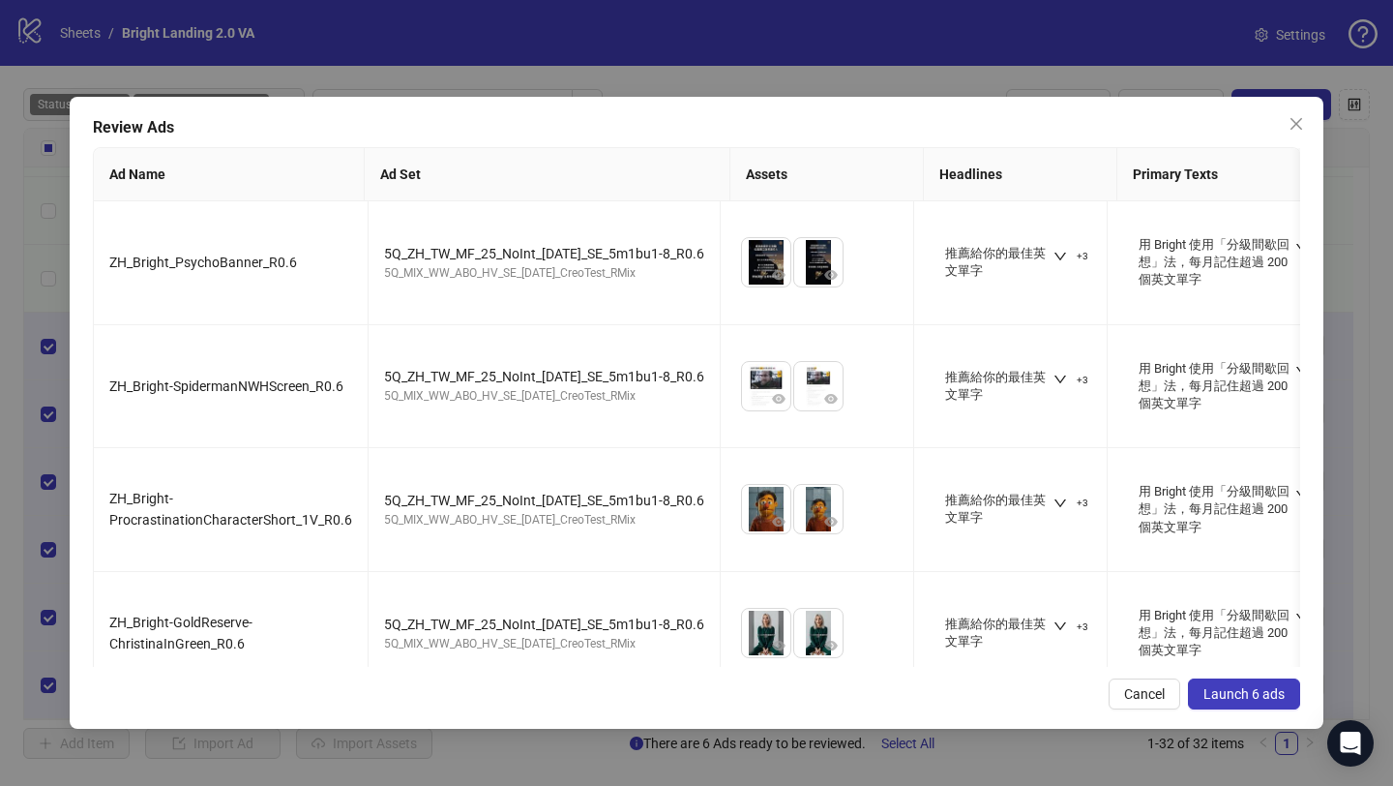
click at [1234, 694] on span "Launch 6 ads" at bounding box center [1244, 693] width 81 height 15
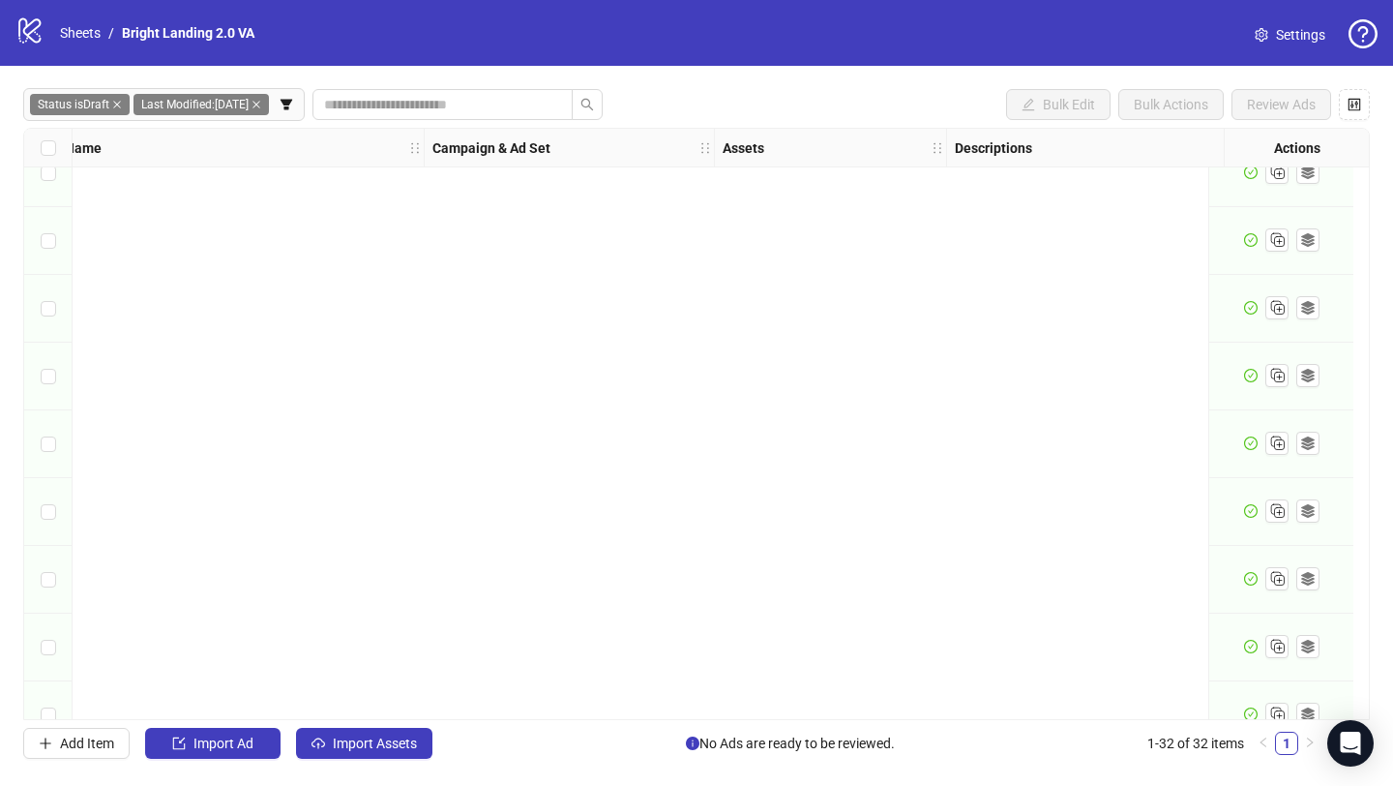
scroll to position [1624, 199]
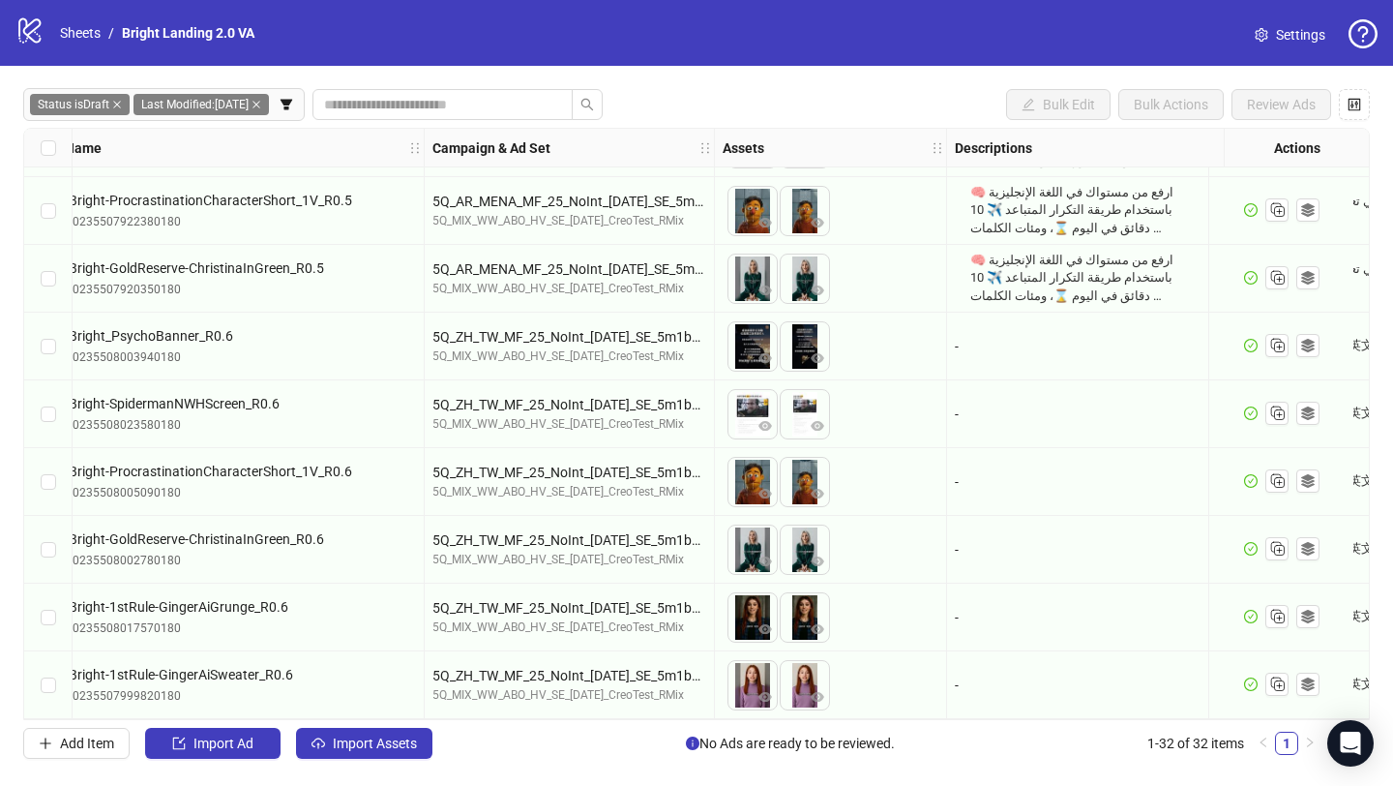
click at [118, 102] on icon "close" at bounding box center [117, 105] width 10 height 10
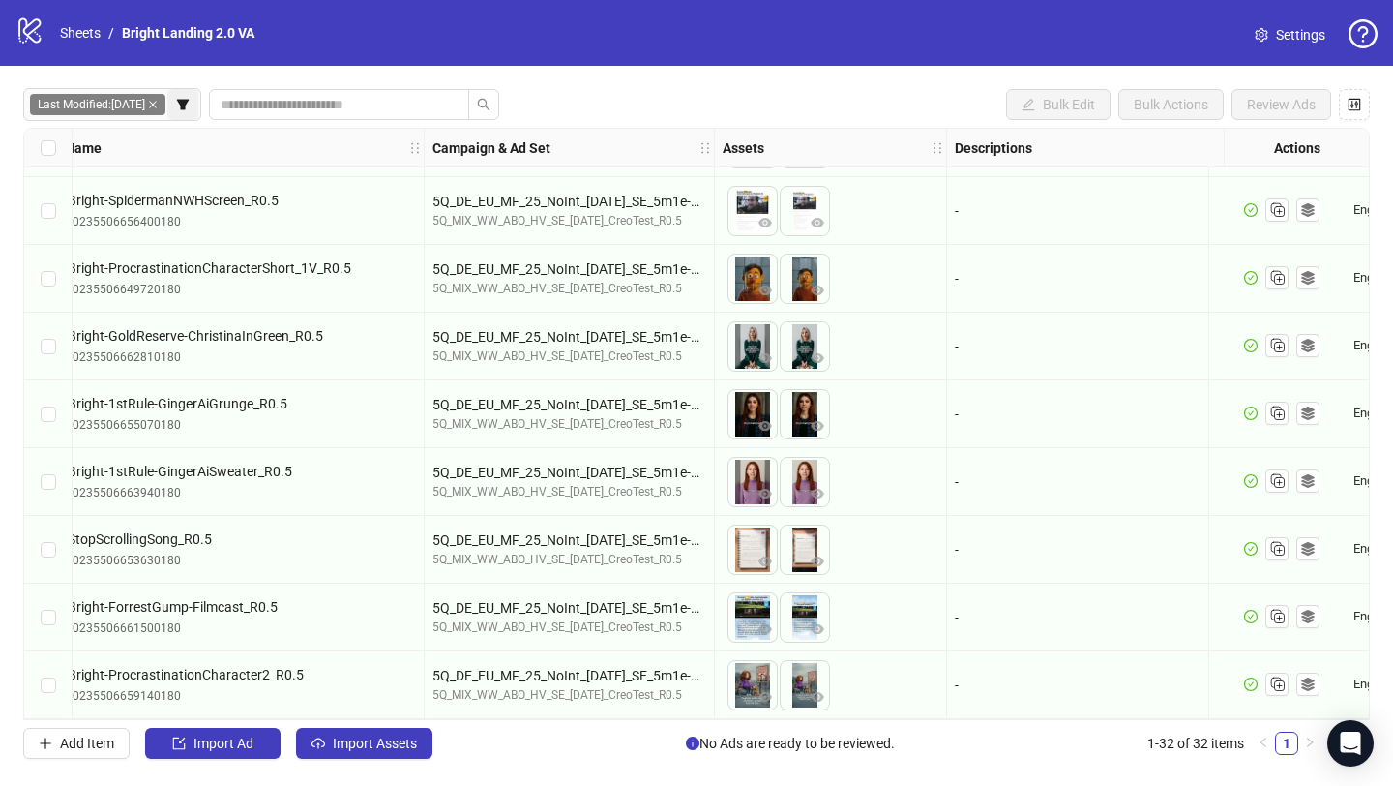
click at [183, 104] on icon "filter" at bounding box center [183, 104] width 12 height 11
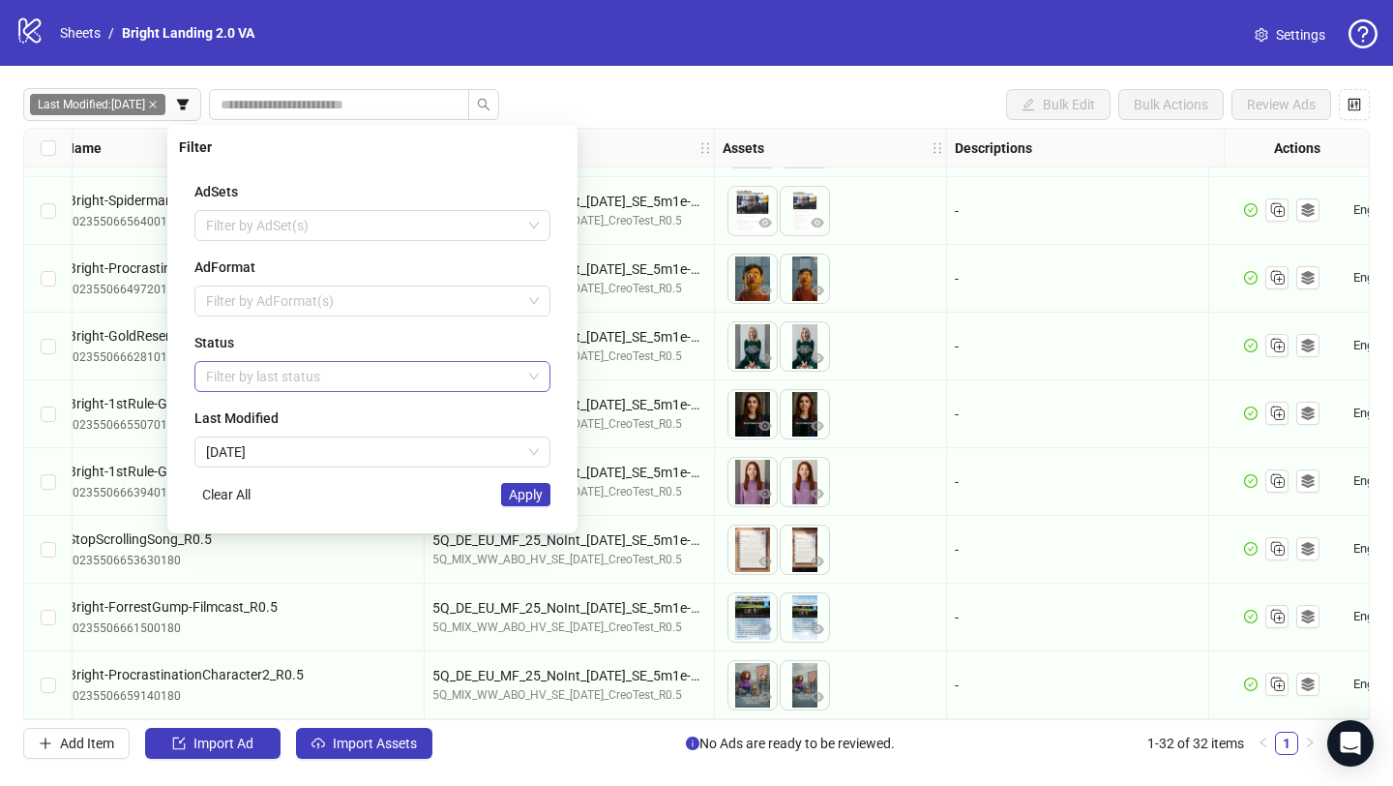
click at [308, 376] on div at bounding box center [362, 376] width 328 height 27
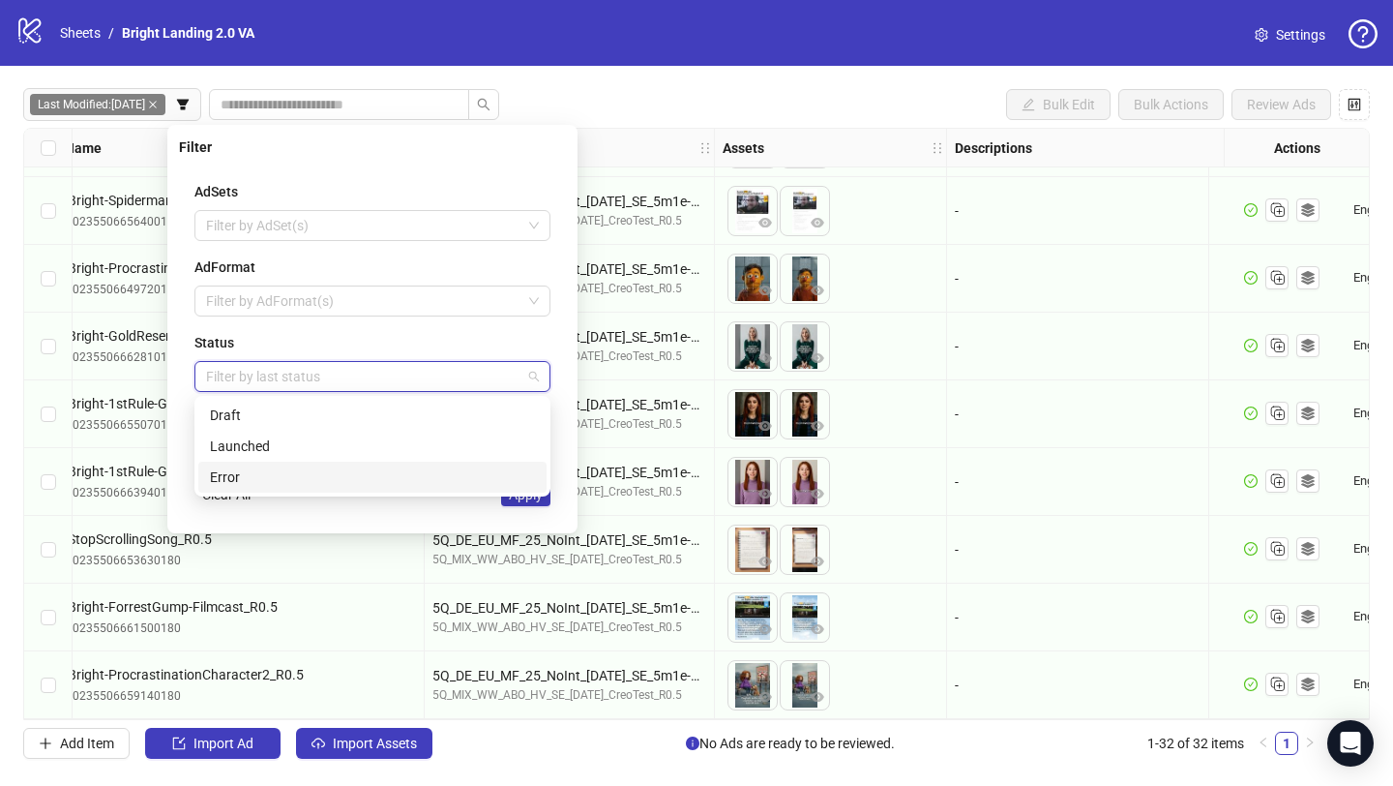
click at [301, 471] on div "Error" at bounding box center [372, 476] width 325 height 21
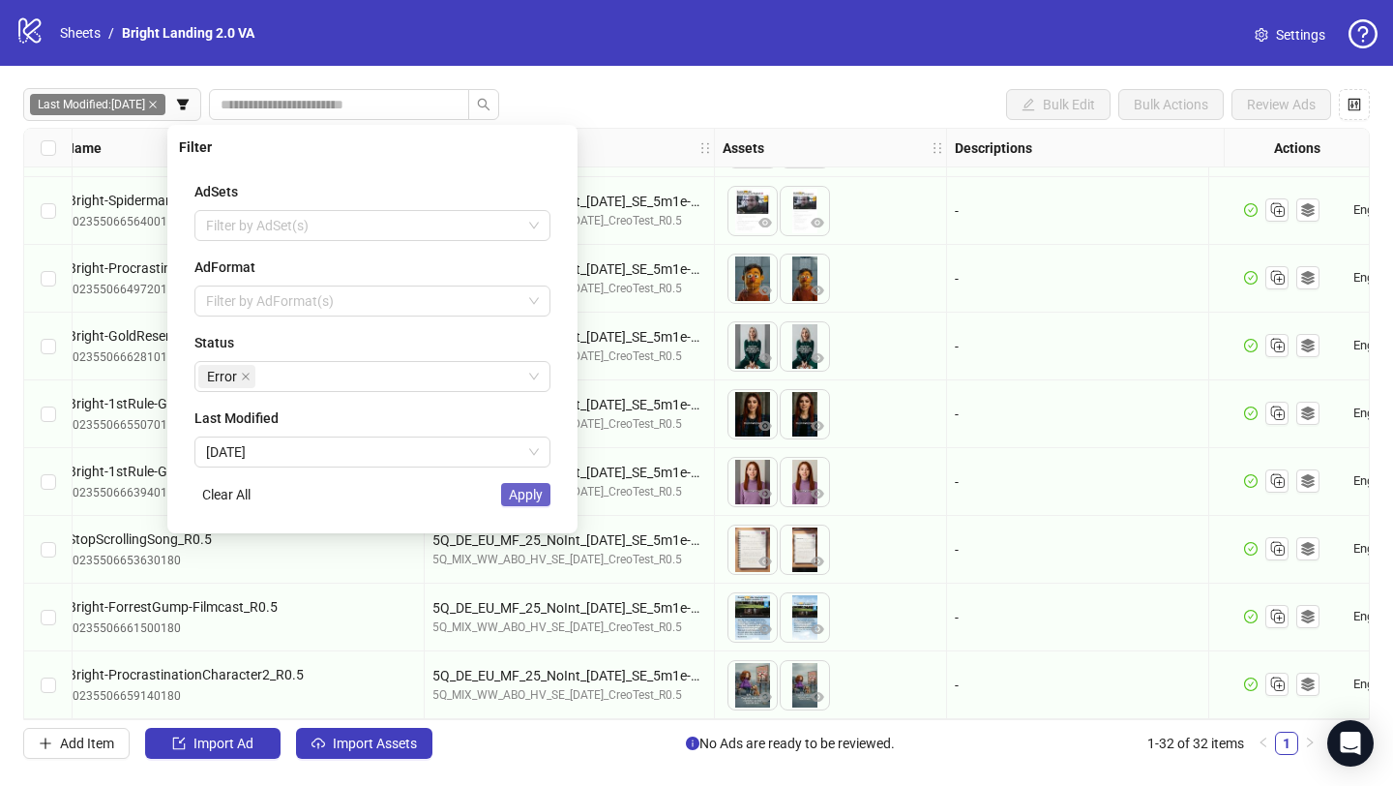
click at [521, 504] on button "Apply" at bounding box center [525, 494] width 49 height 23
